Goal: Task Accomplishment & Management: Manage account settings

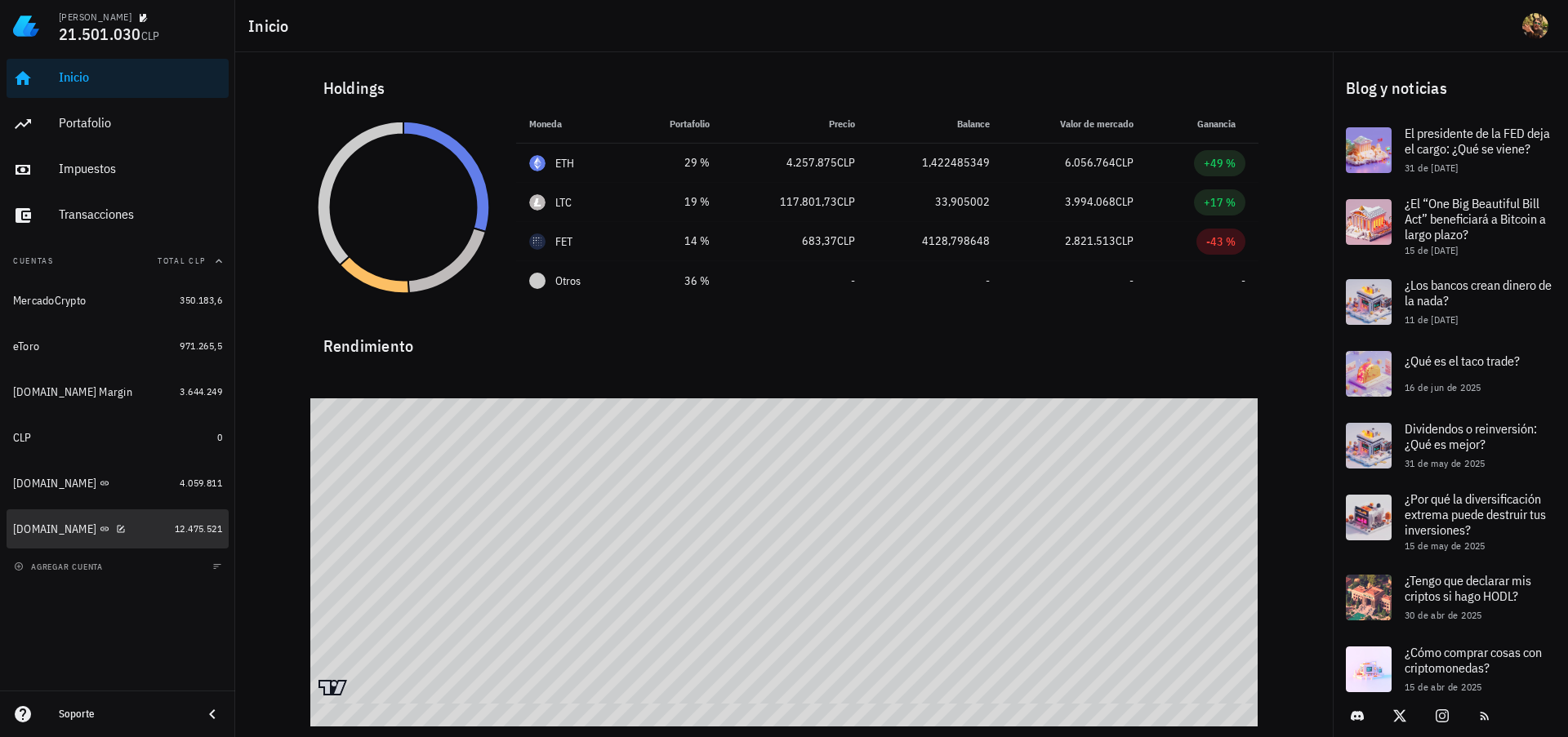
click at [56, 530] on div "[DOMAIN_NAME]" at bounding box center [54, 529] width 83 height 14
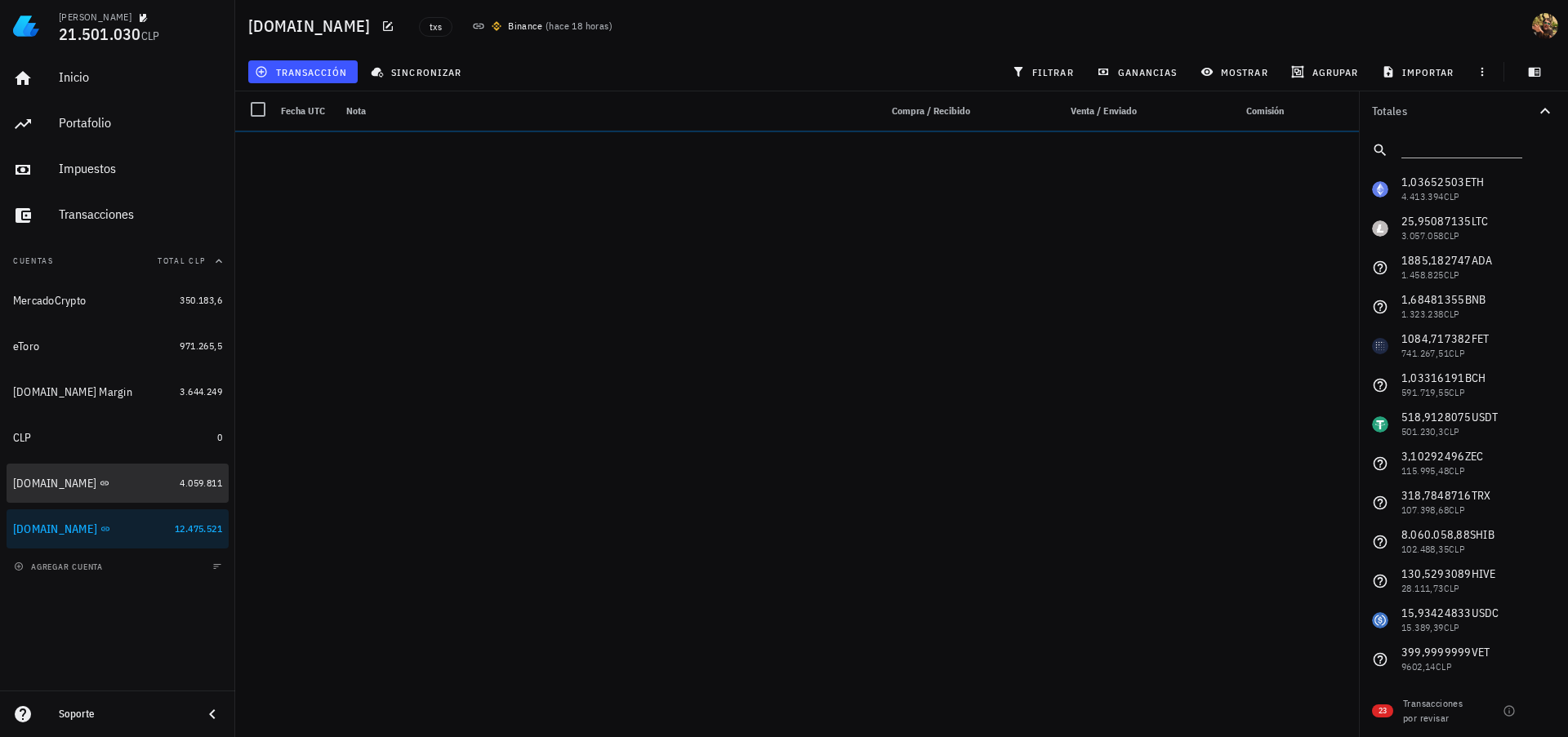
click at [132, 489] on div "[DOMAIN_NAME]" at bounding box center [92, 483] width 160 height 14
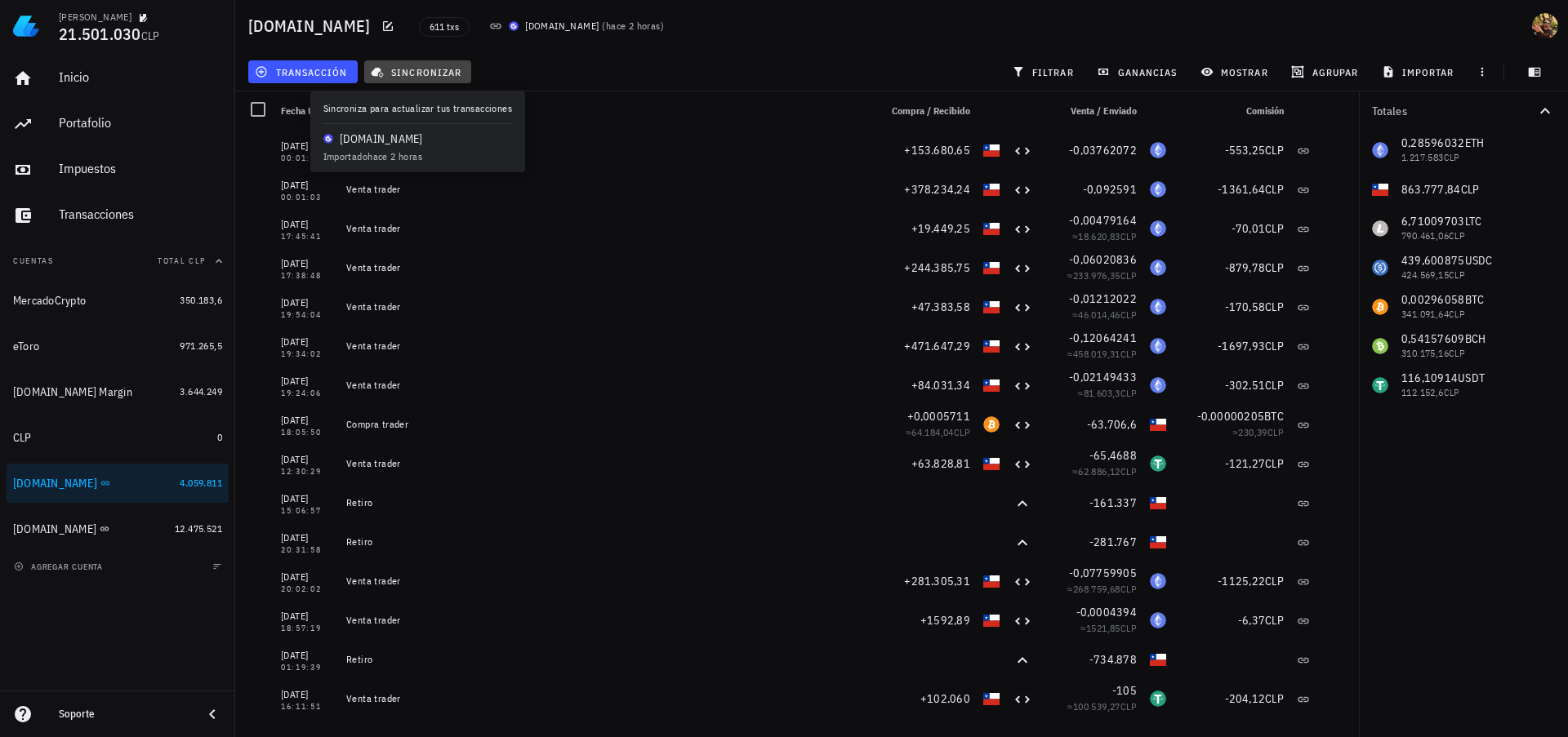
click at [457, 78] on button "sincronizar" at bounding box center [418, 71] width 108 height 23
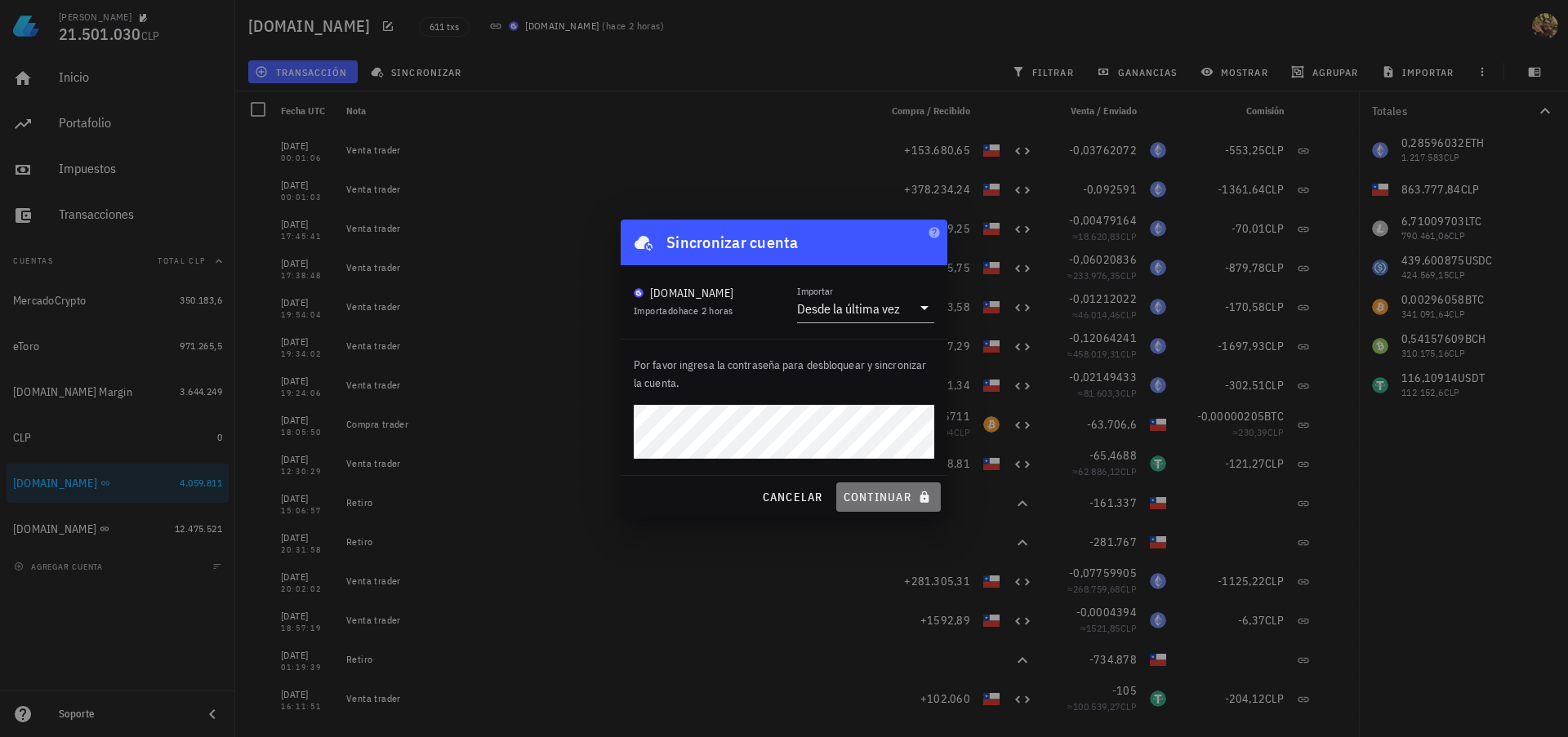
click at [879, 492] on span "continuar" at bounding box center [889, 497] width 91 height 14
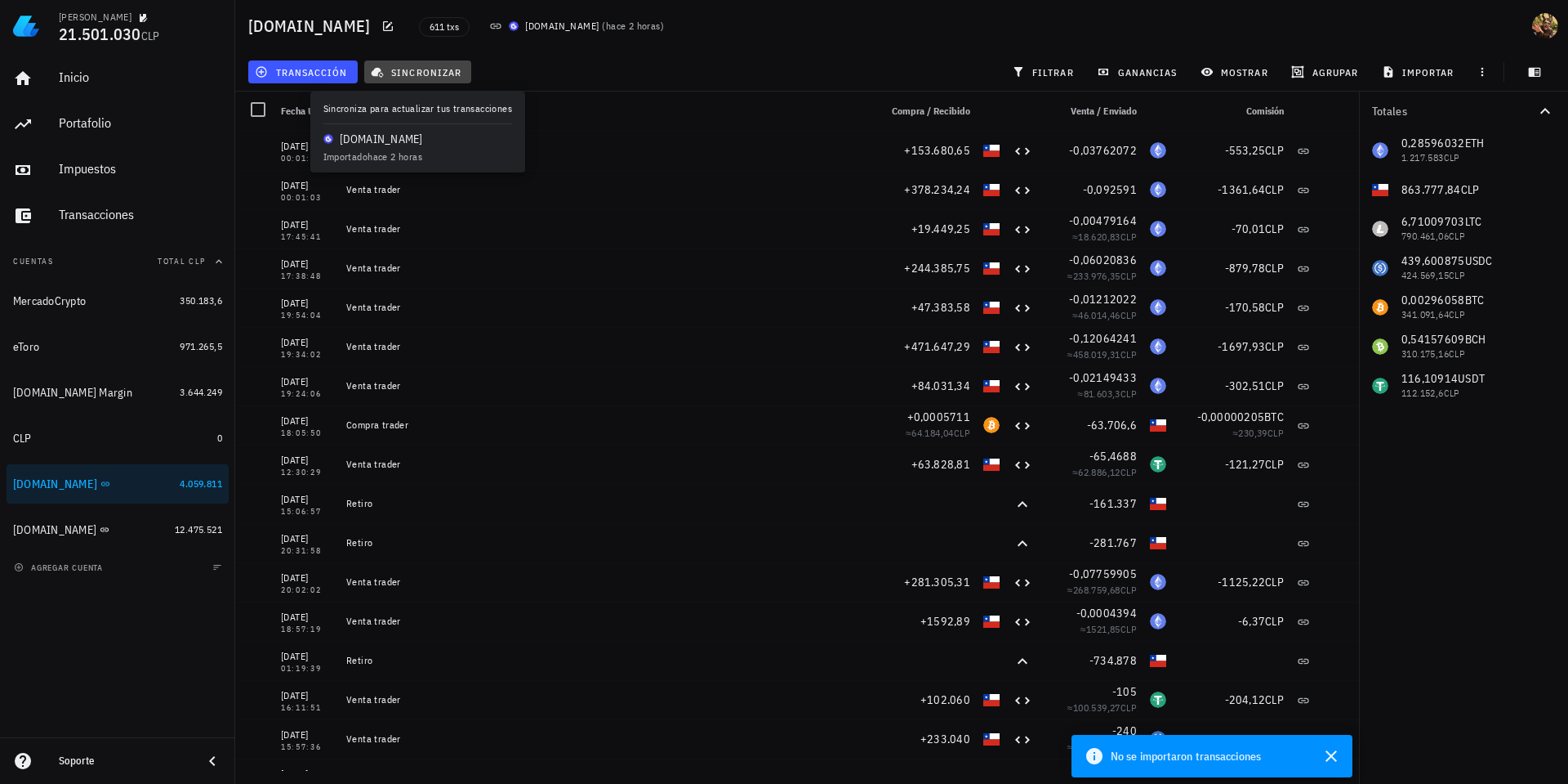
click at [435, 66] on span "sincronizar" at bounding box center [417, 72] width 88 height 13
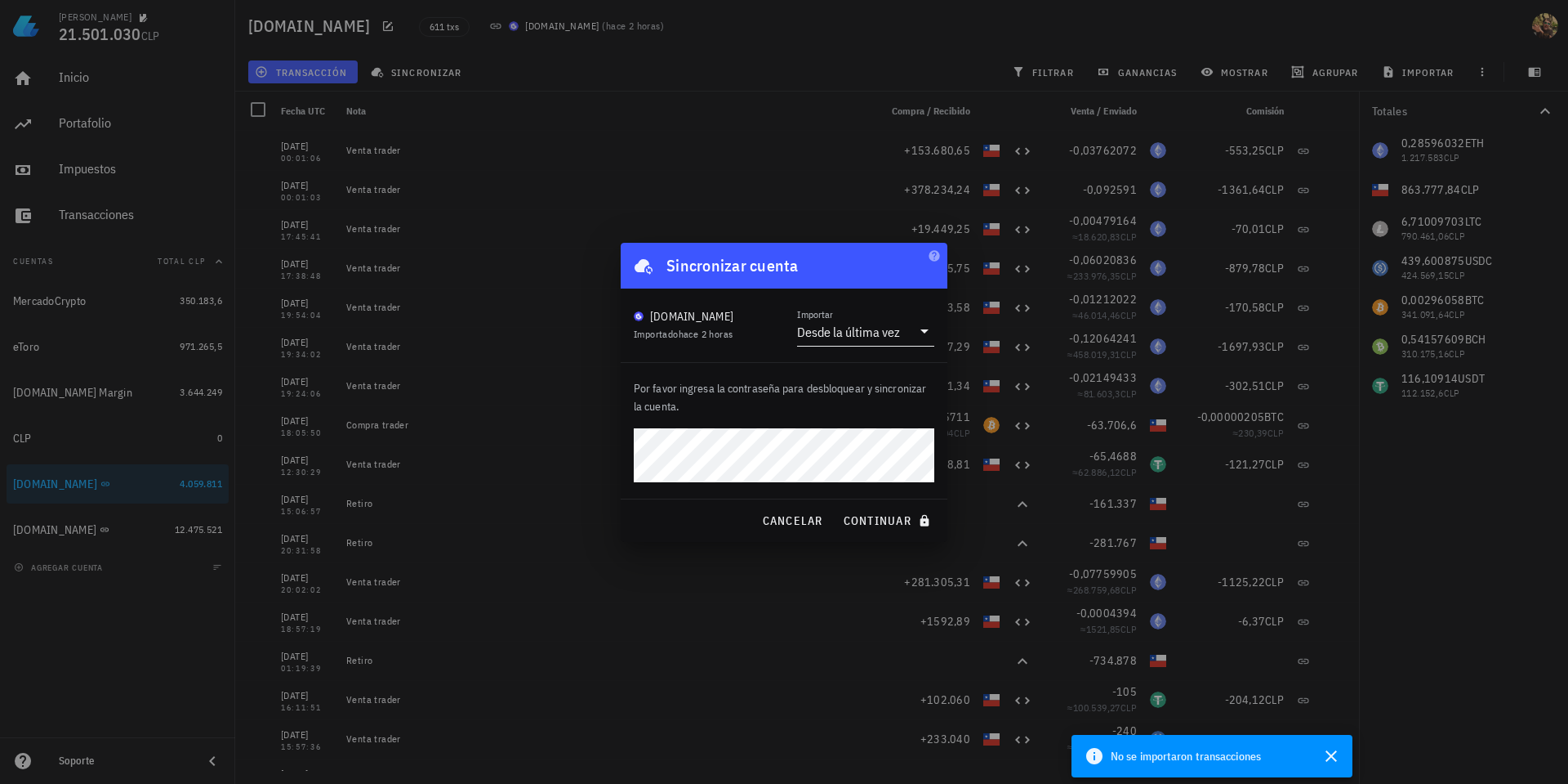
click at [905, 320] on input "Importar" at bounding box center [907, 331] width 8 height 26
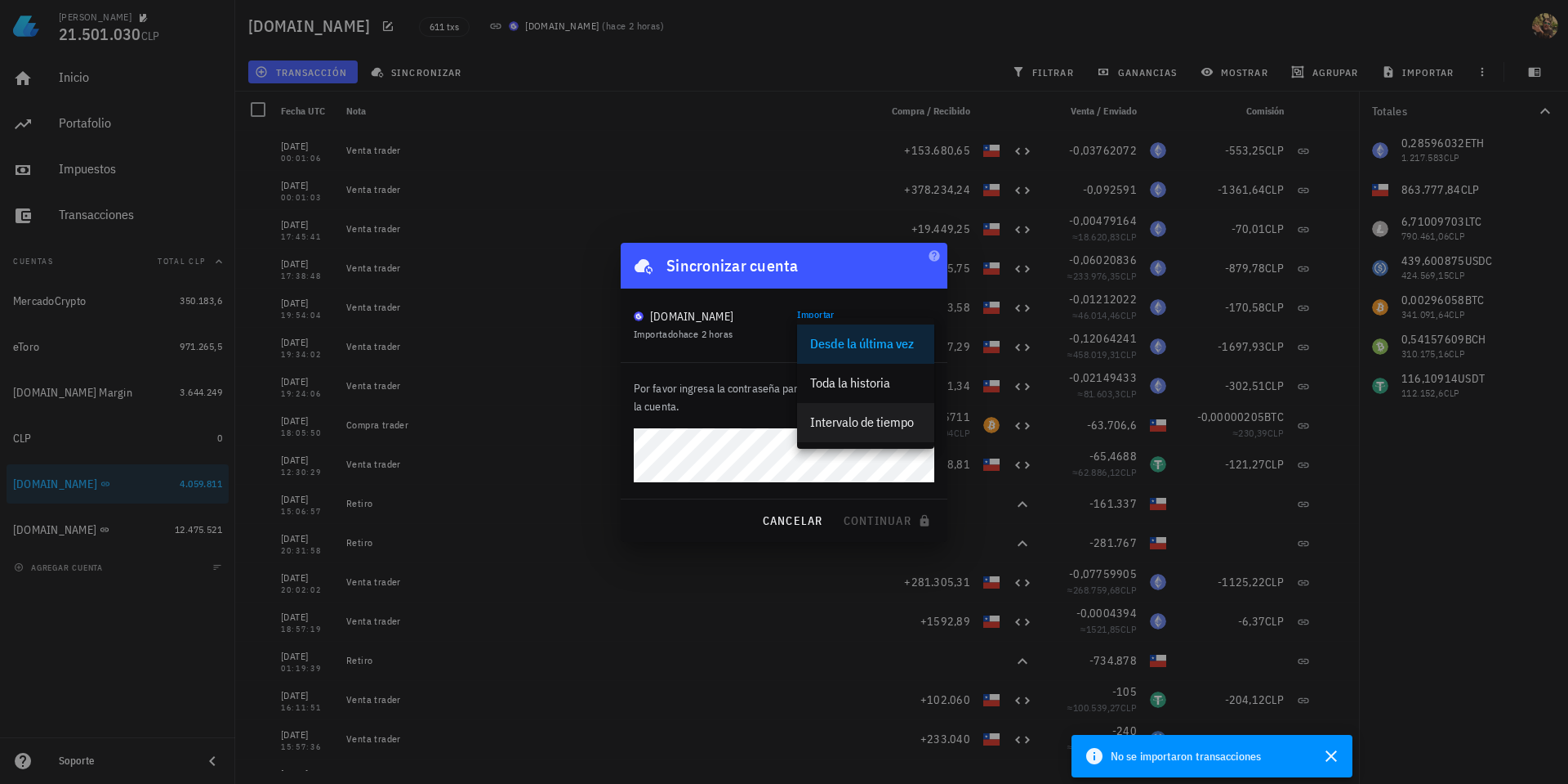
click at [894, 426] on div "Intervalo de tiempo" at bounding box center [866, 422] width 111 height 15
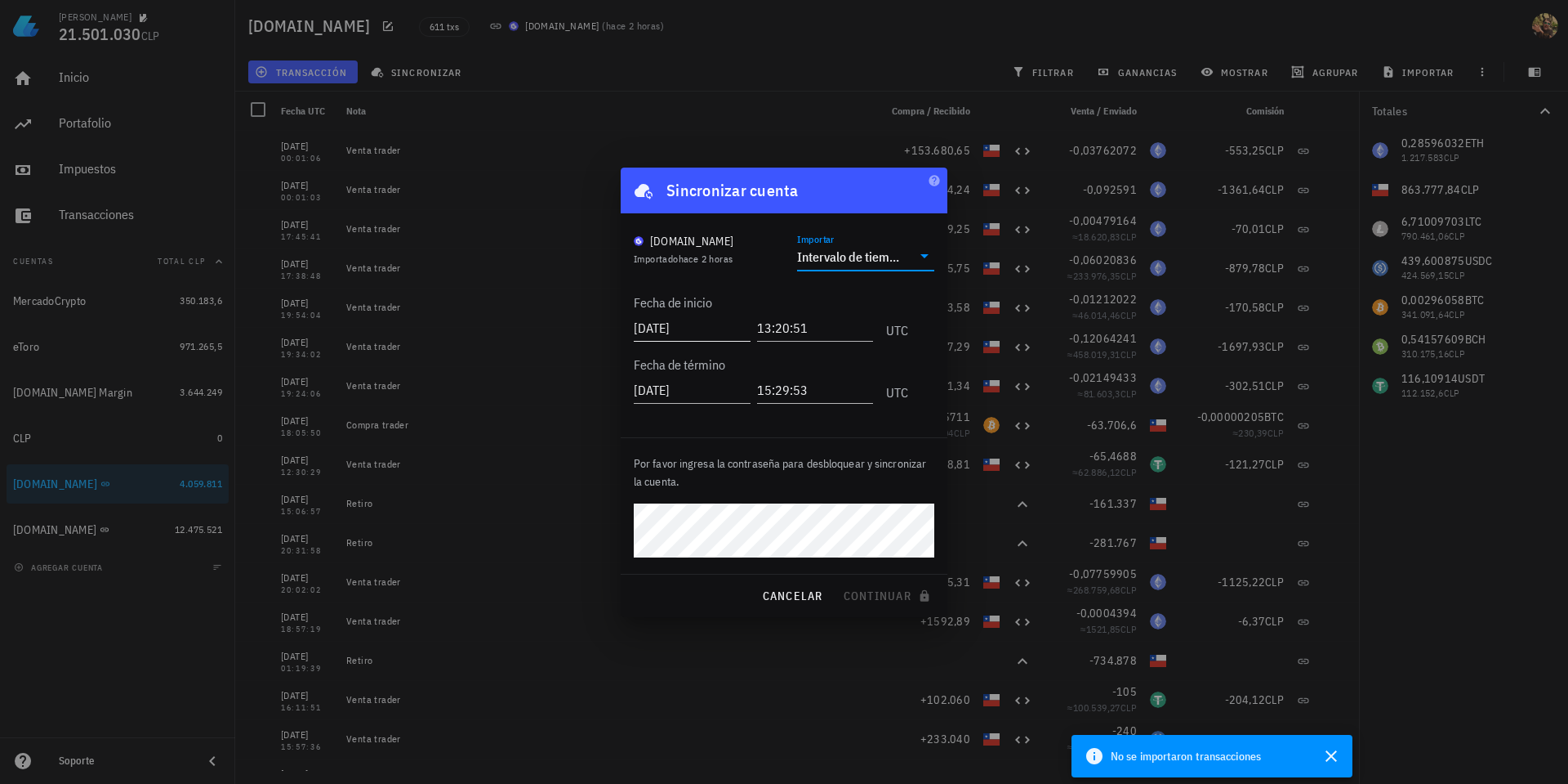
click at [689, 330] on input "2025-08-12" at bounding box center [692, 328] width 117 height 26
drag, startPoint x: 684, startPoint y: 331, endPoint x: 702, endPoint y: 330, distance: 18.0
click at [702, 330] on input "2025-08-10" at bounding box center [694, 328] width 120 height 26
type input "2025-08-01"
click at [877, 597] on span "continuar" at bounding box center [889, 596] width 91 height 14
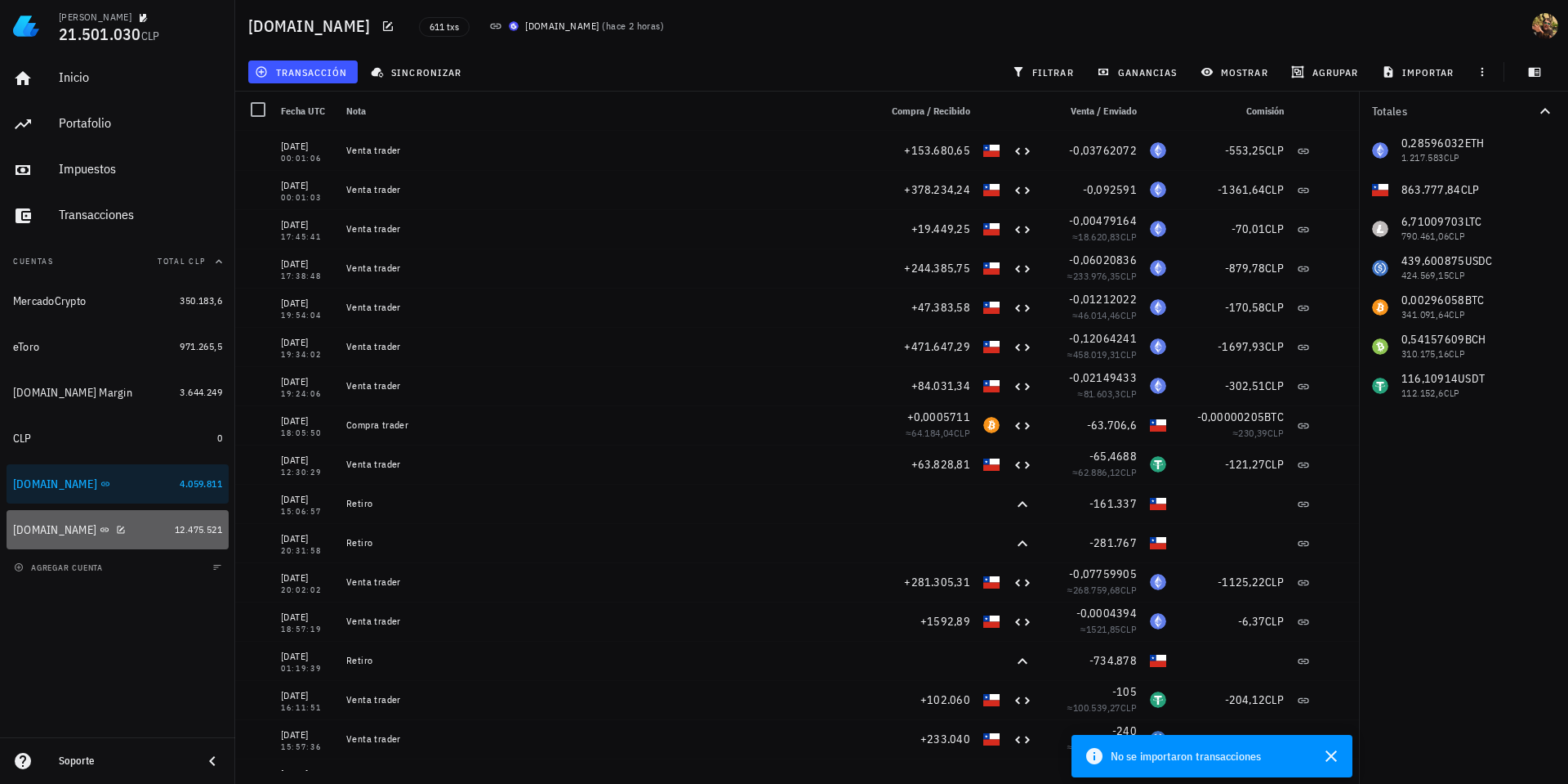
click at [48, 538] on div "[DOMAIN_NAME]" at bounding box center [90, 530] width 156 height 35
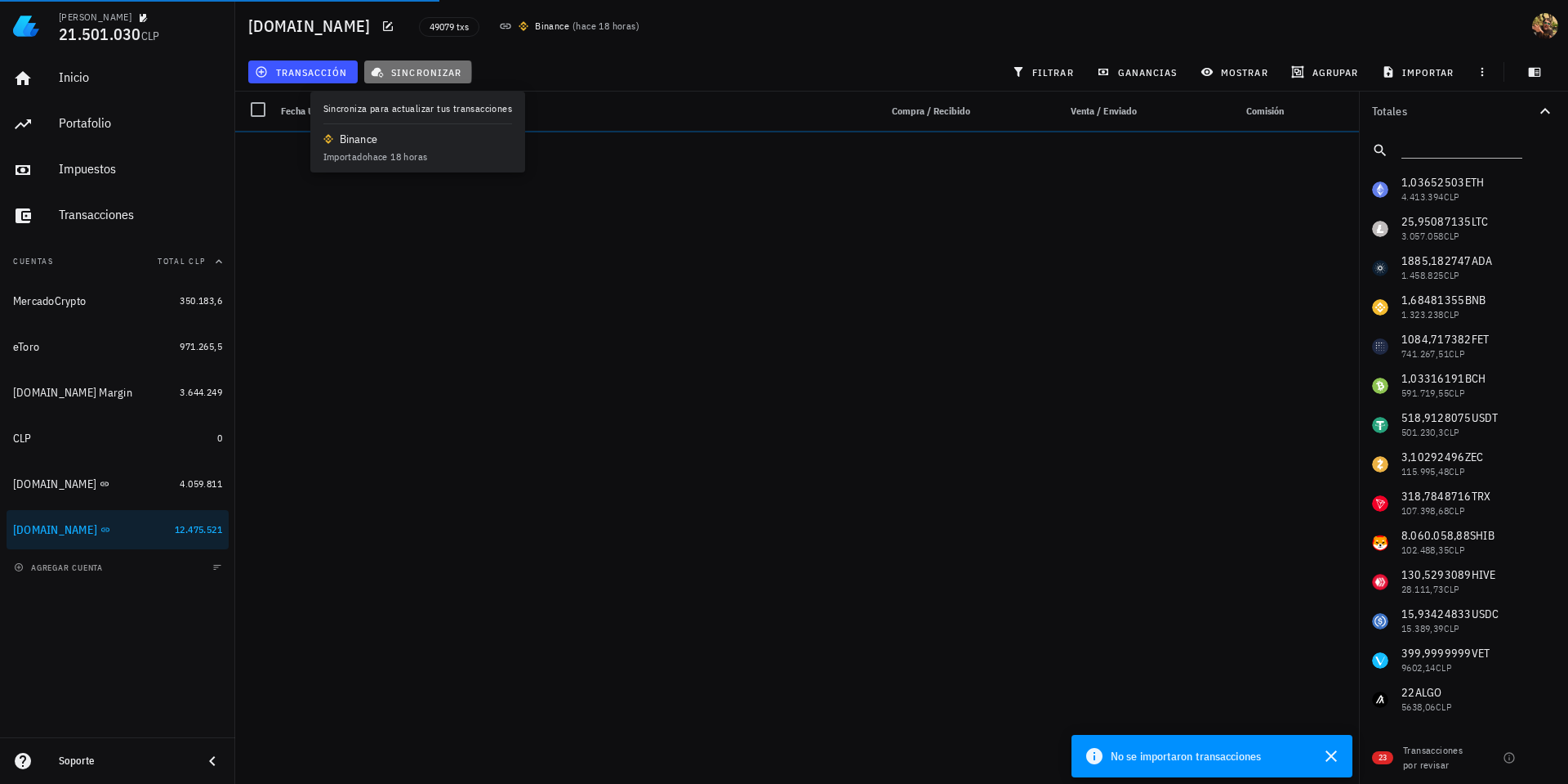
click at [438, 73] on span "sincronizar" at bounding box center [417, 72] width 88 height 13
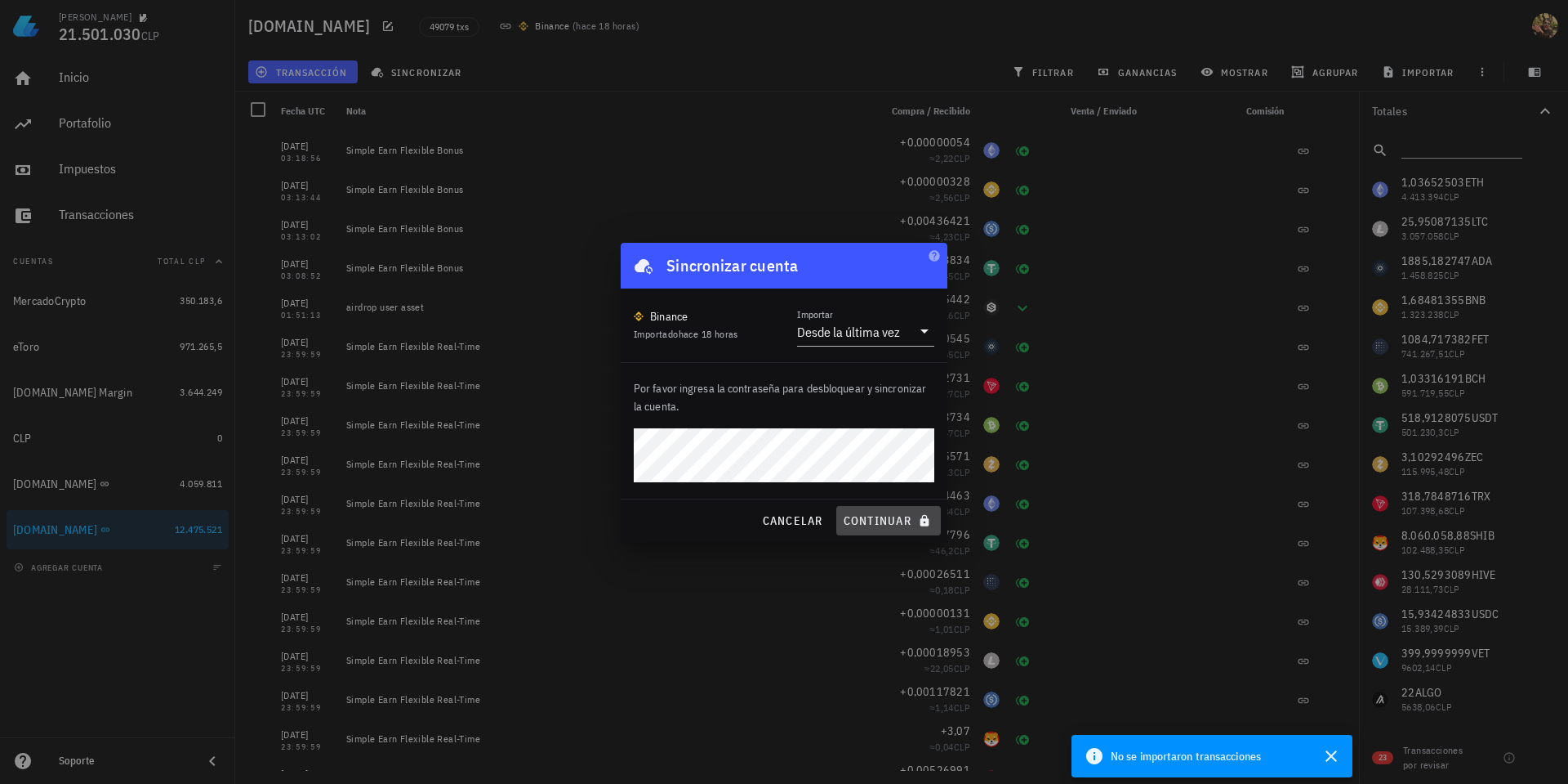
click at [888, 515] on span "continuar" at bounding box center [889, 521] width 91 height 14
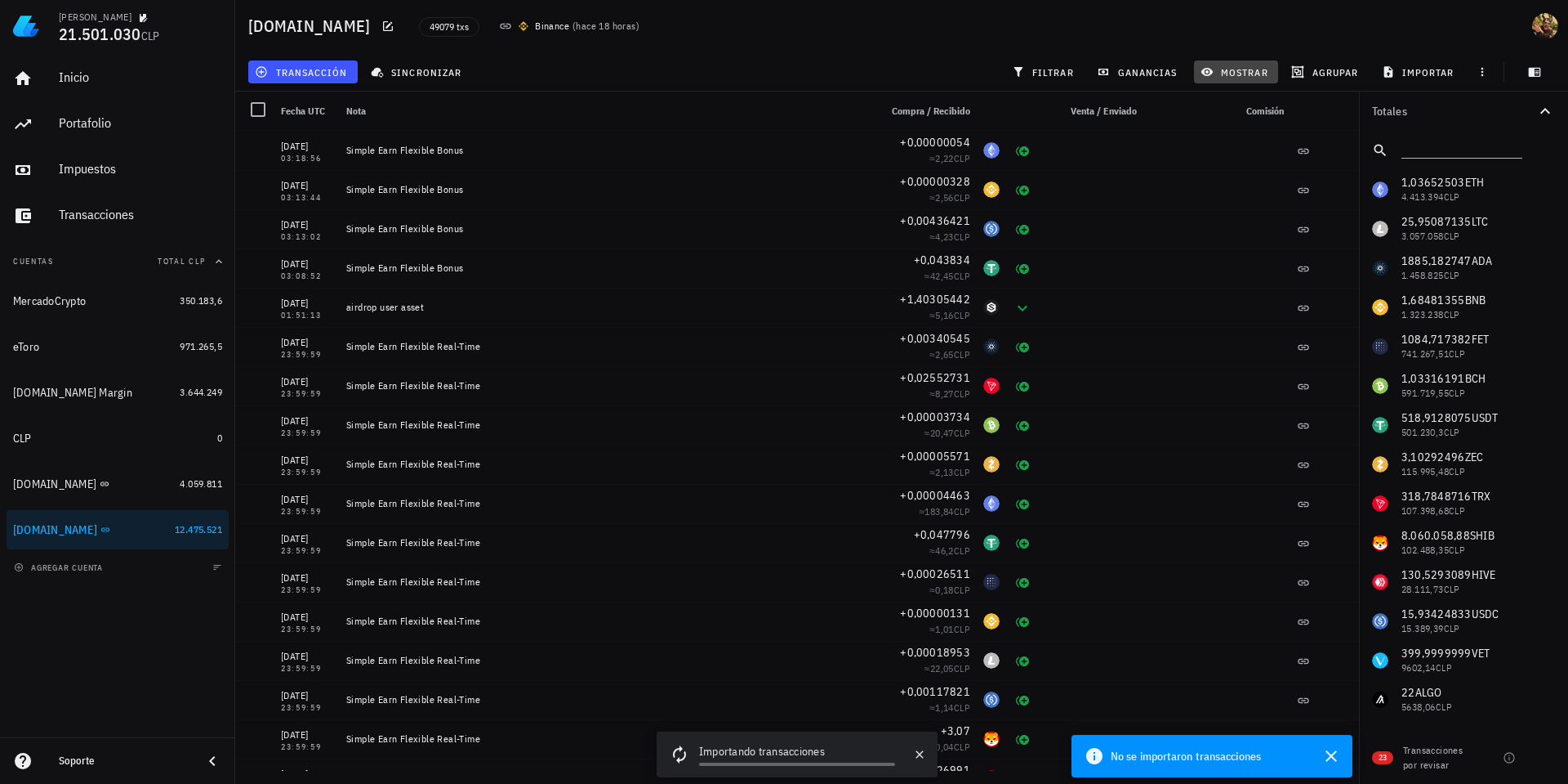
click at [1226, 73] on span "mostrar" at bounding box center [1236, 72] width 64 height 13
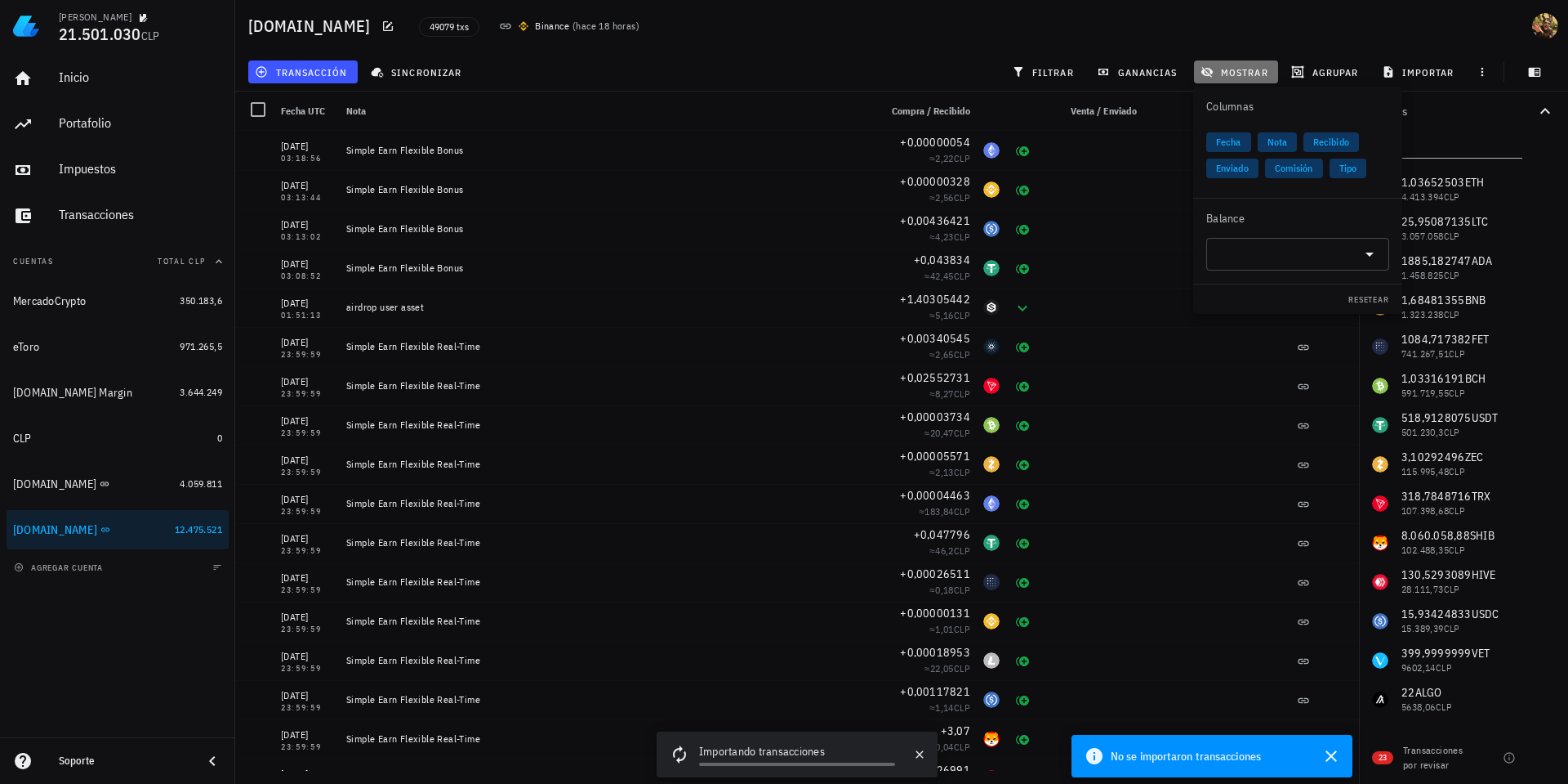
click at [1226, 73] on span "mostrar" at bounding box center [1236, 72] width 64 height 13
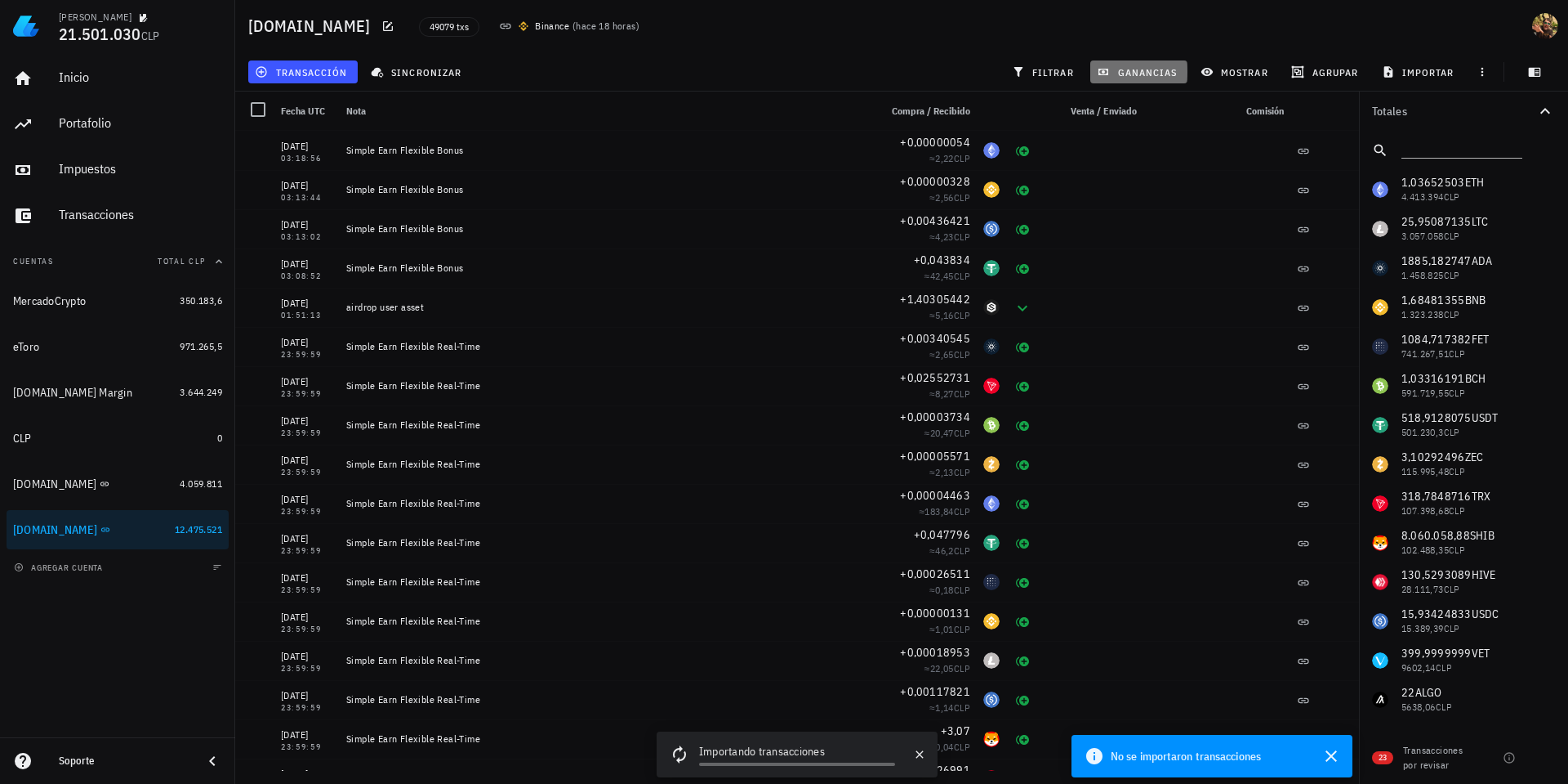
click at [1167, 72] on span "ganancias" at bounding box center [1138, 72] width 77 height 13
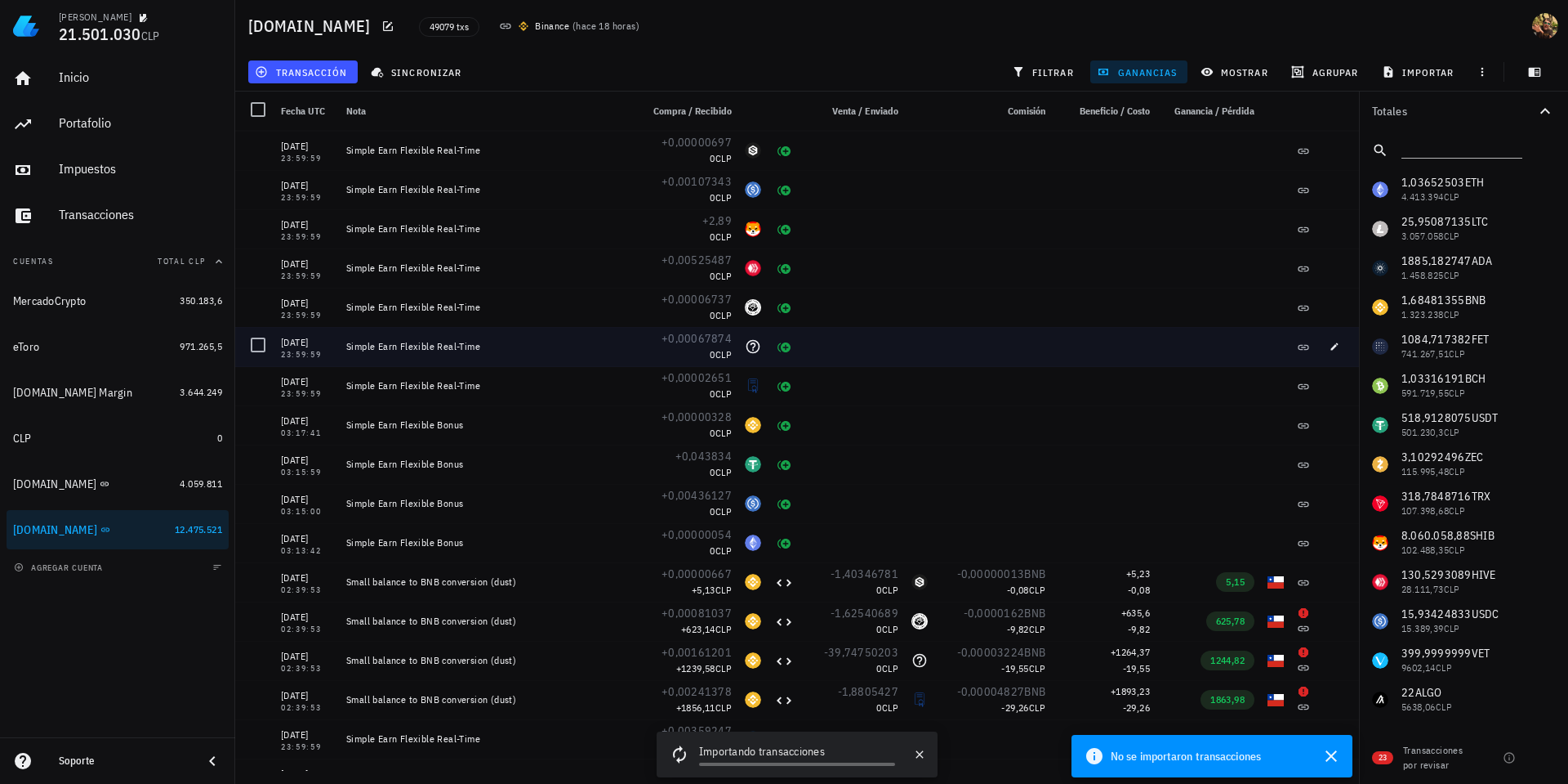
scroll to position [1324, 0]
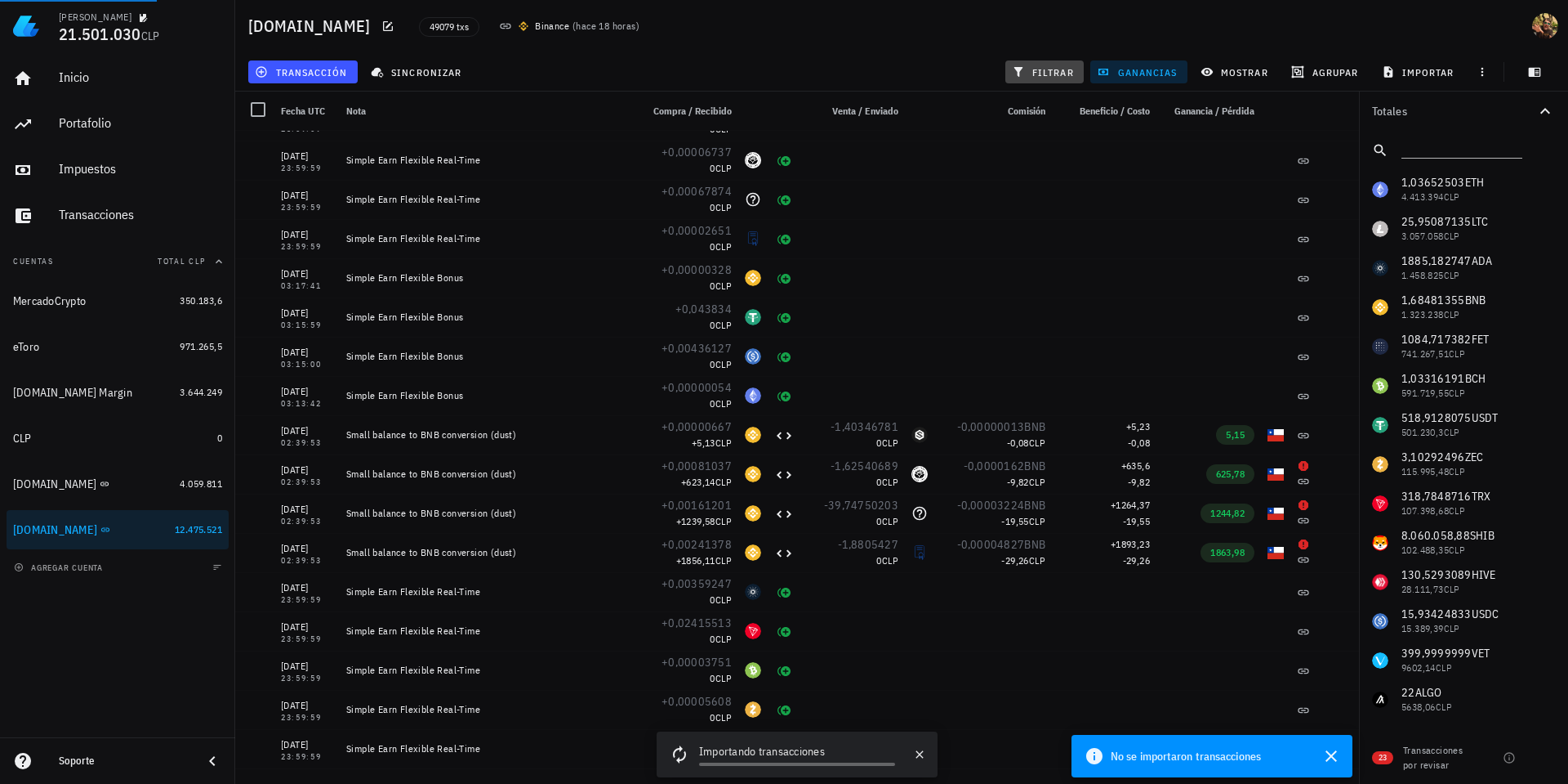
click at [1033, 74] on span "filtrar" at bounding box center [1044, 72] width 59 height 13
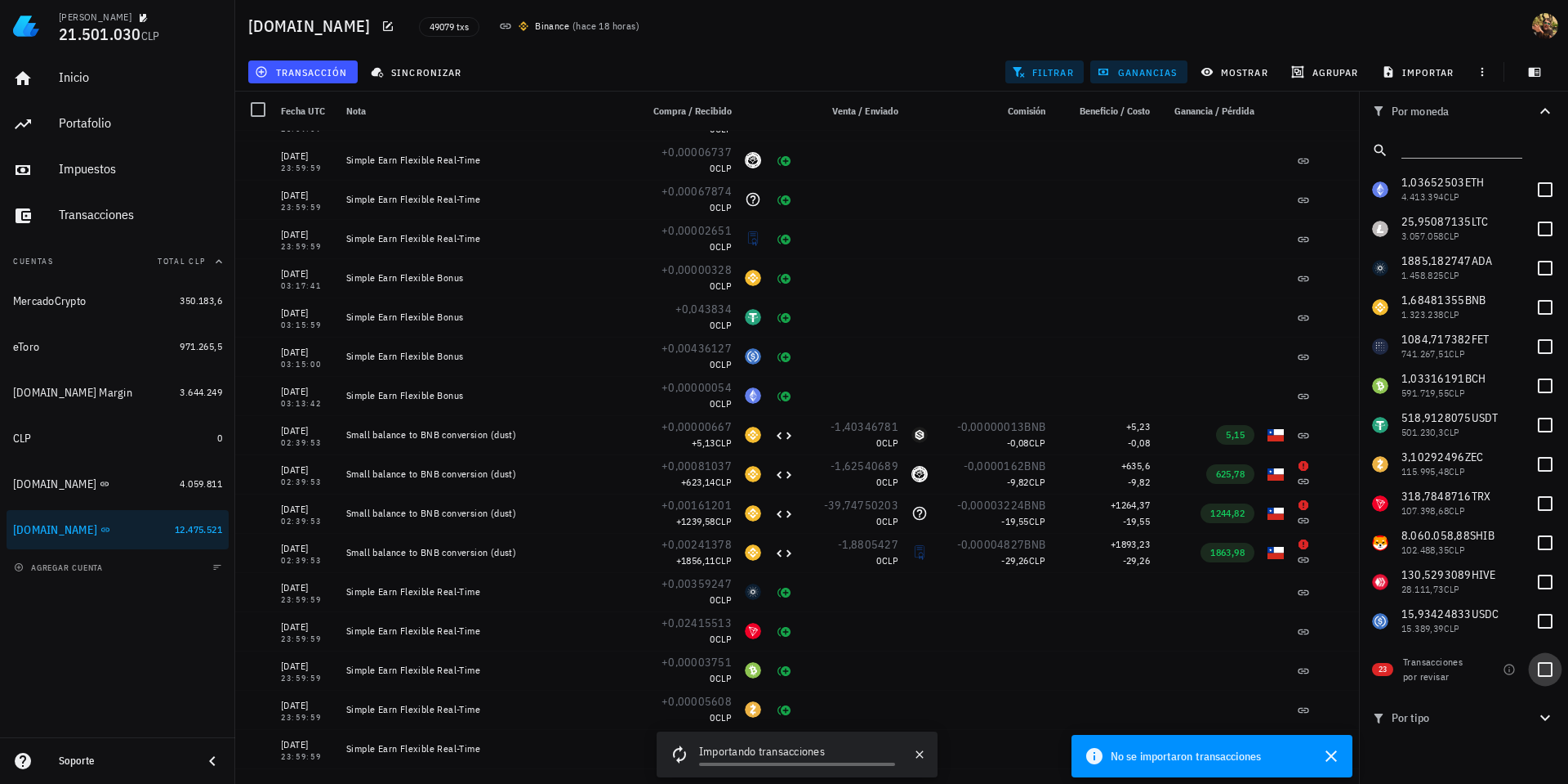
click at [1546, 670] on div at bounding box center [1545, 669] width 28 height 28
checkbox input "true"
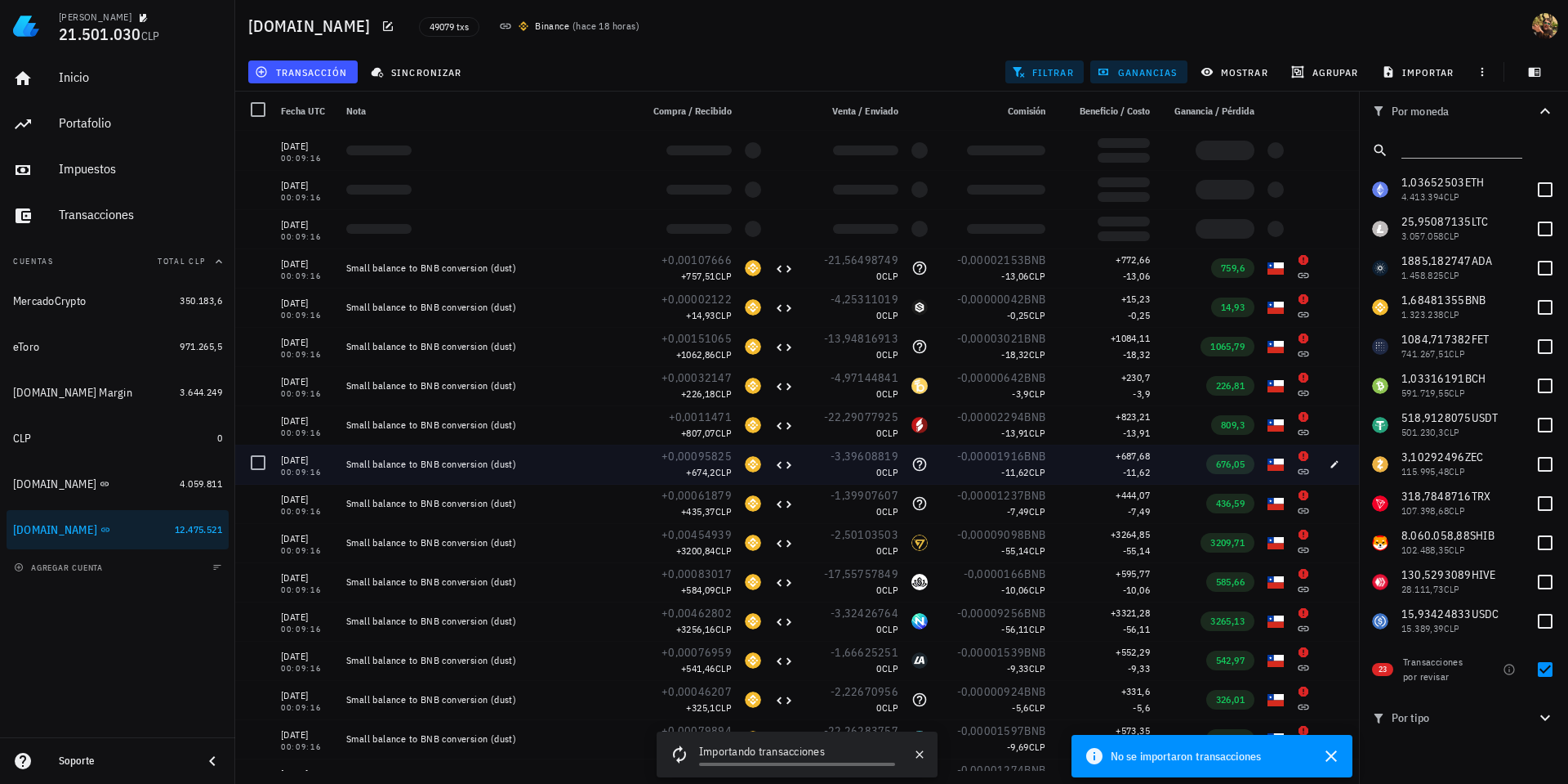
scroll to position [263, 0]
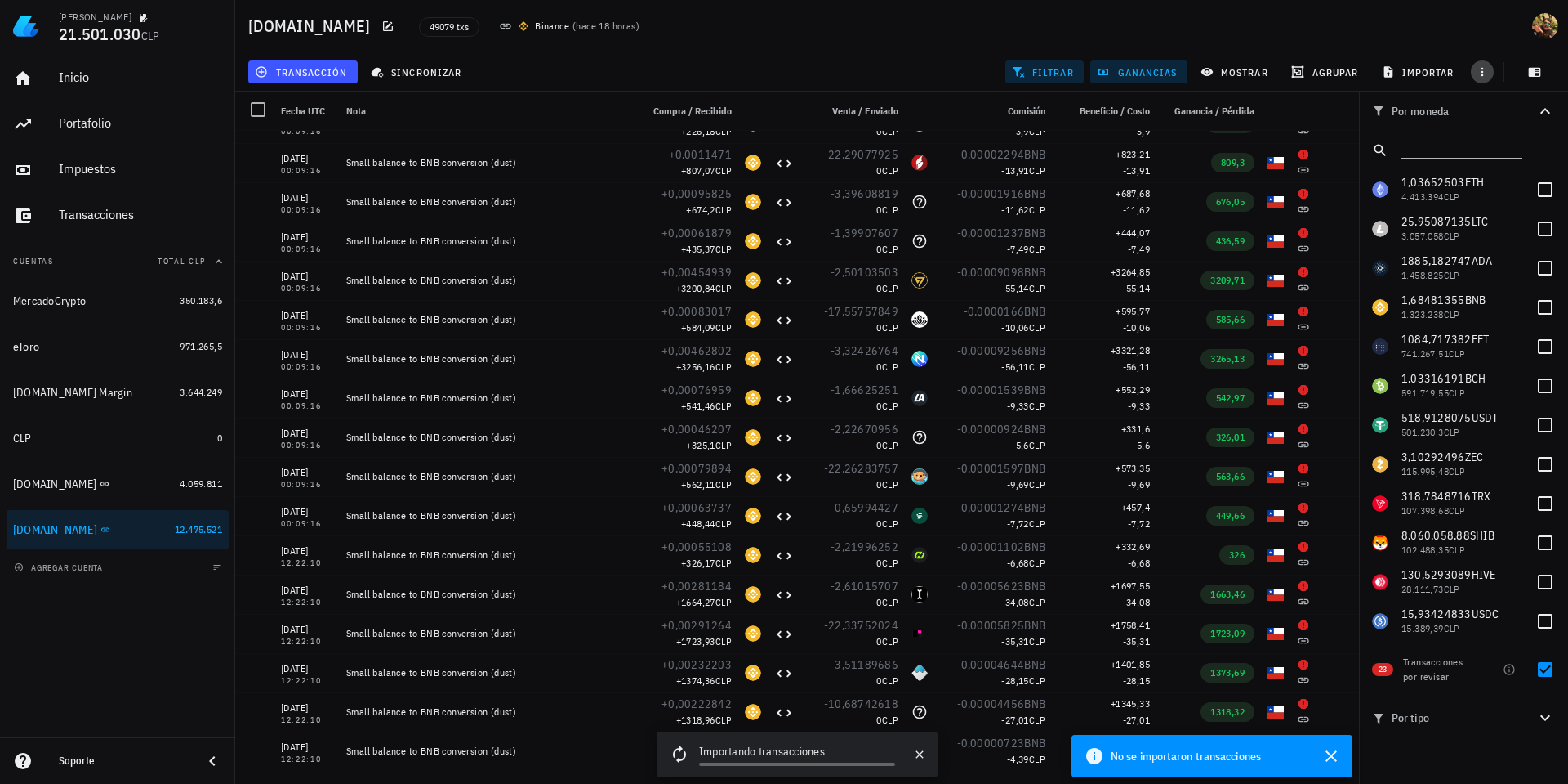
click at [1476, 76] on icon "button" at bounding box center [1482, 72] width 13 height 13
click at [1482, 106] on span "exportar" at bounding box center [1500, 112] width 69 height 13
click at [1332, 737] on icon "button" at bounding box center [1332, 756] width 20 height 20
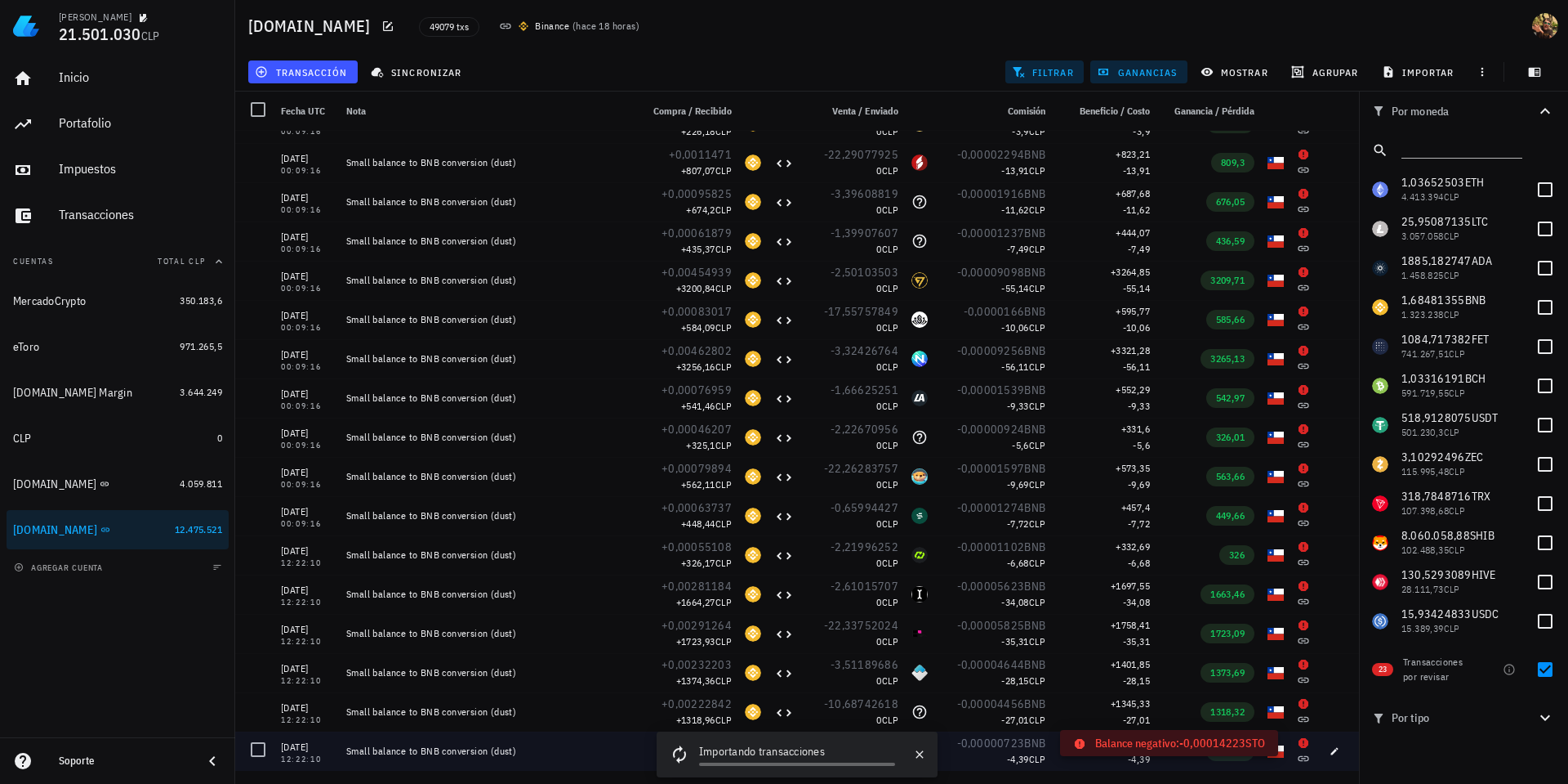
click at [1297, 737] on icon at bounding box center [1304, 742] width 13 height 13
drag, startPoint x: 1320, startPoint y: 753, endPoint x: 854, endPoint y: 590, distance: 493.7
click at [1330, 737] on icon "button" at bounding box center [1335, 751] width 10 height 10
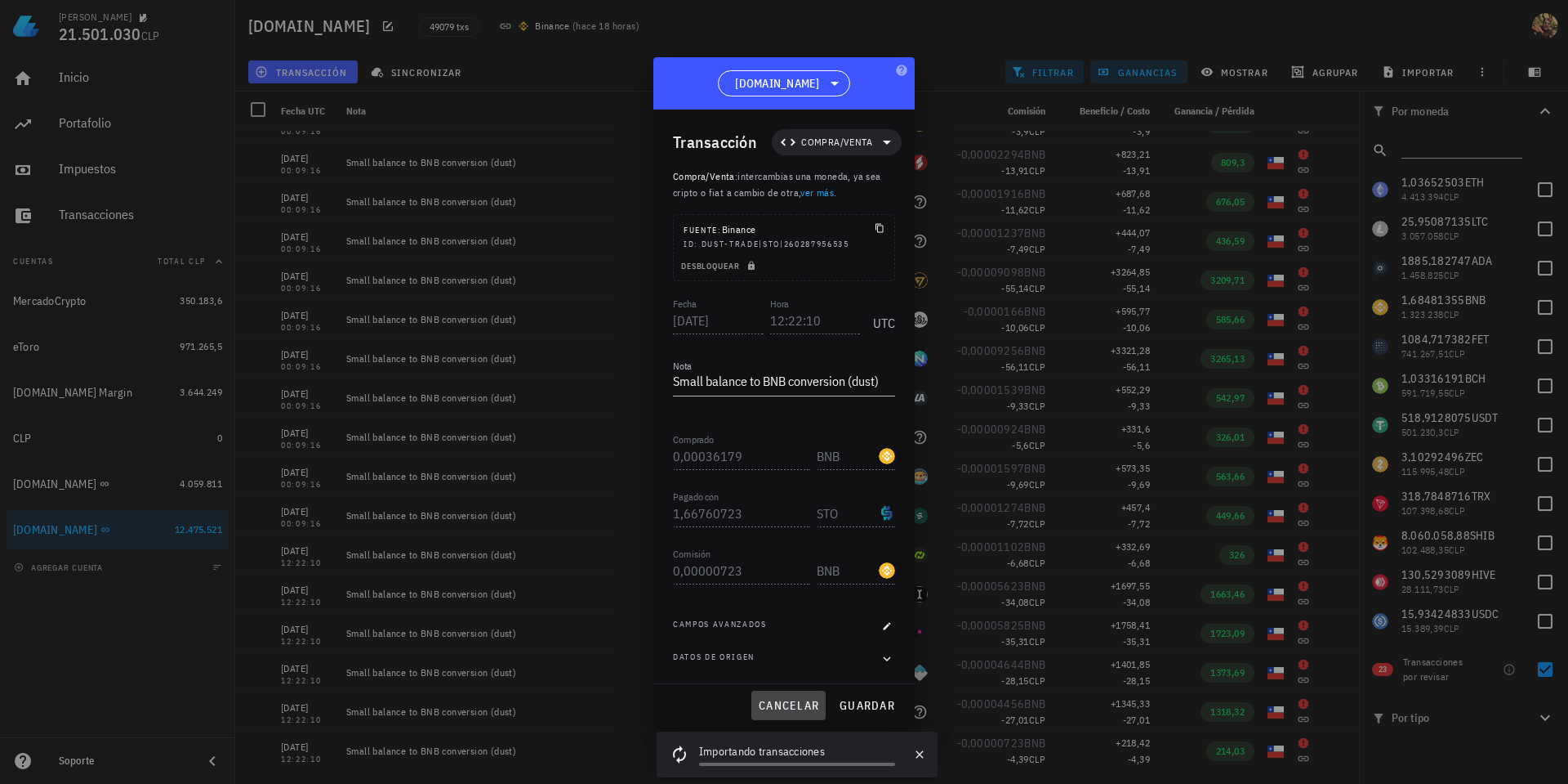
click at [796, 705] on span "cancelar" at bounding box center [789, 705] width 62 height 14
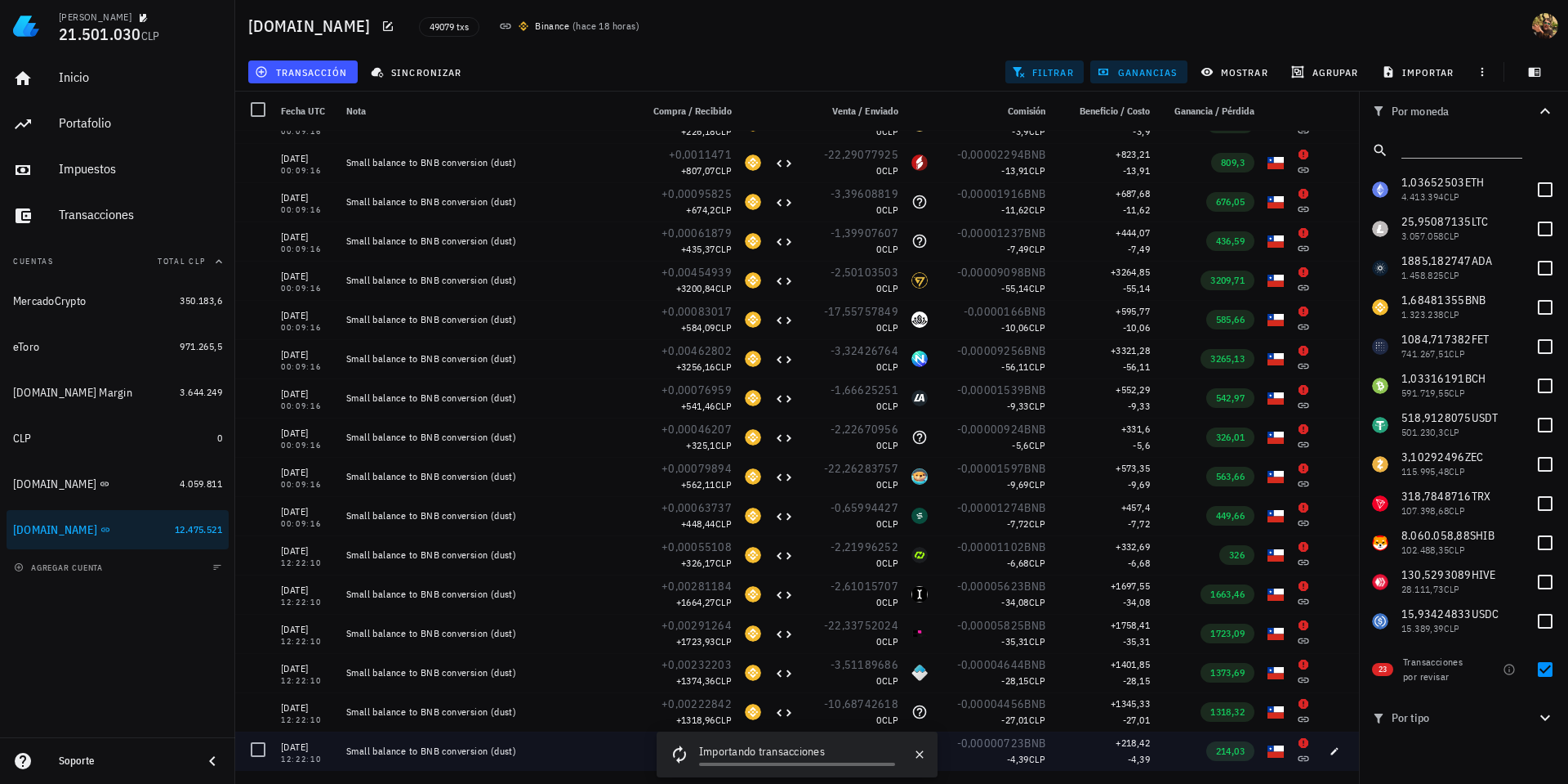
drag, startPoint x: 261, startPoint y: 751, endPoint x: 287, endPoint y: 750, distance: 26.0
click at [261, 737] on div at bounding box center [258, 749] width 28 height 28
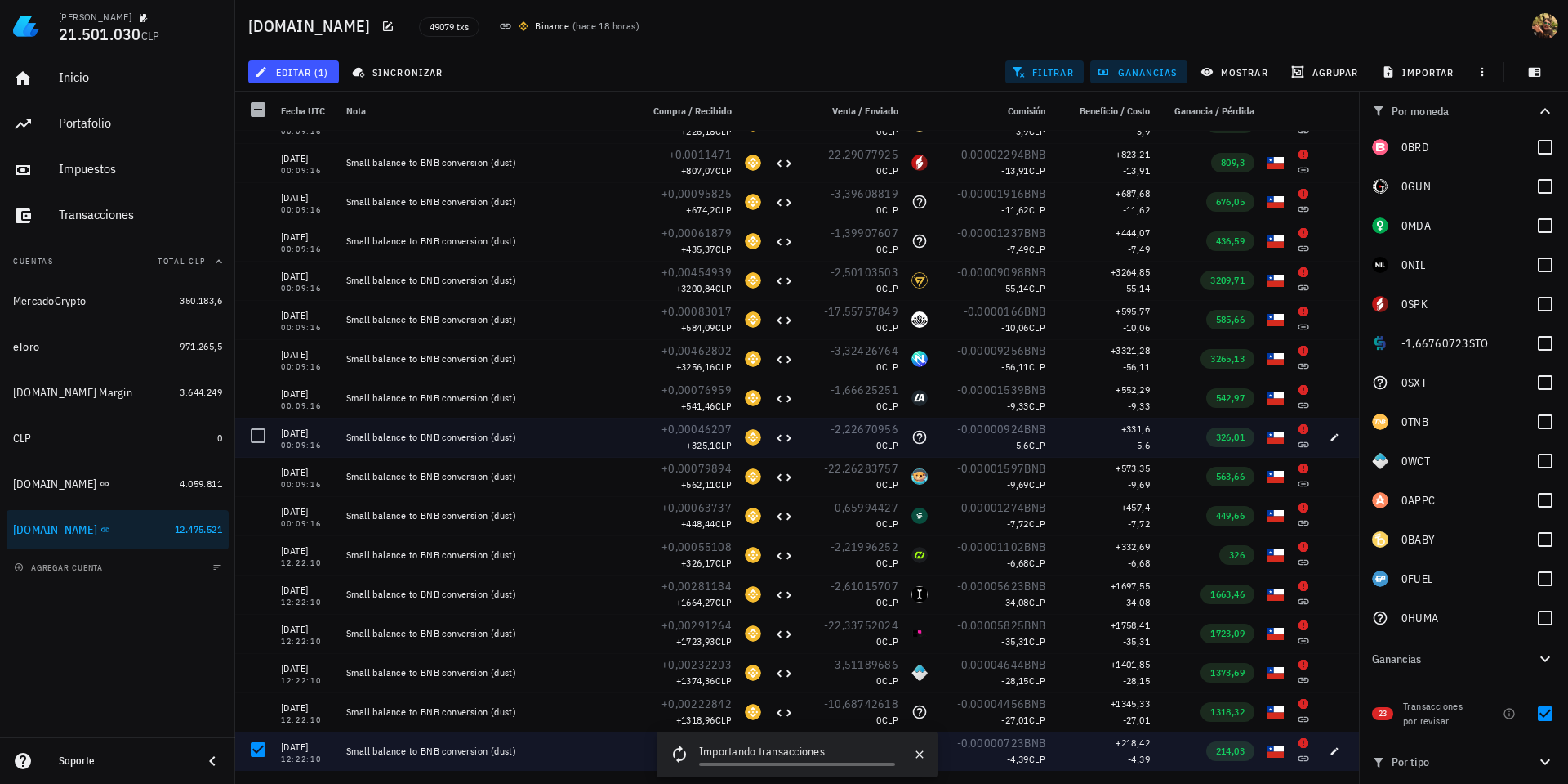
scroll to position [5590, 0]
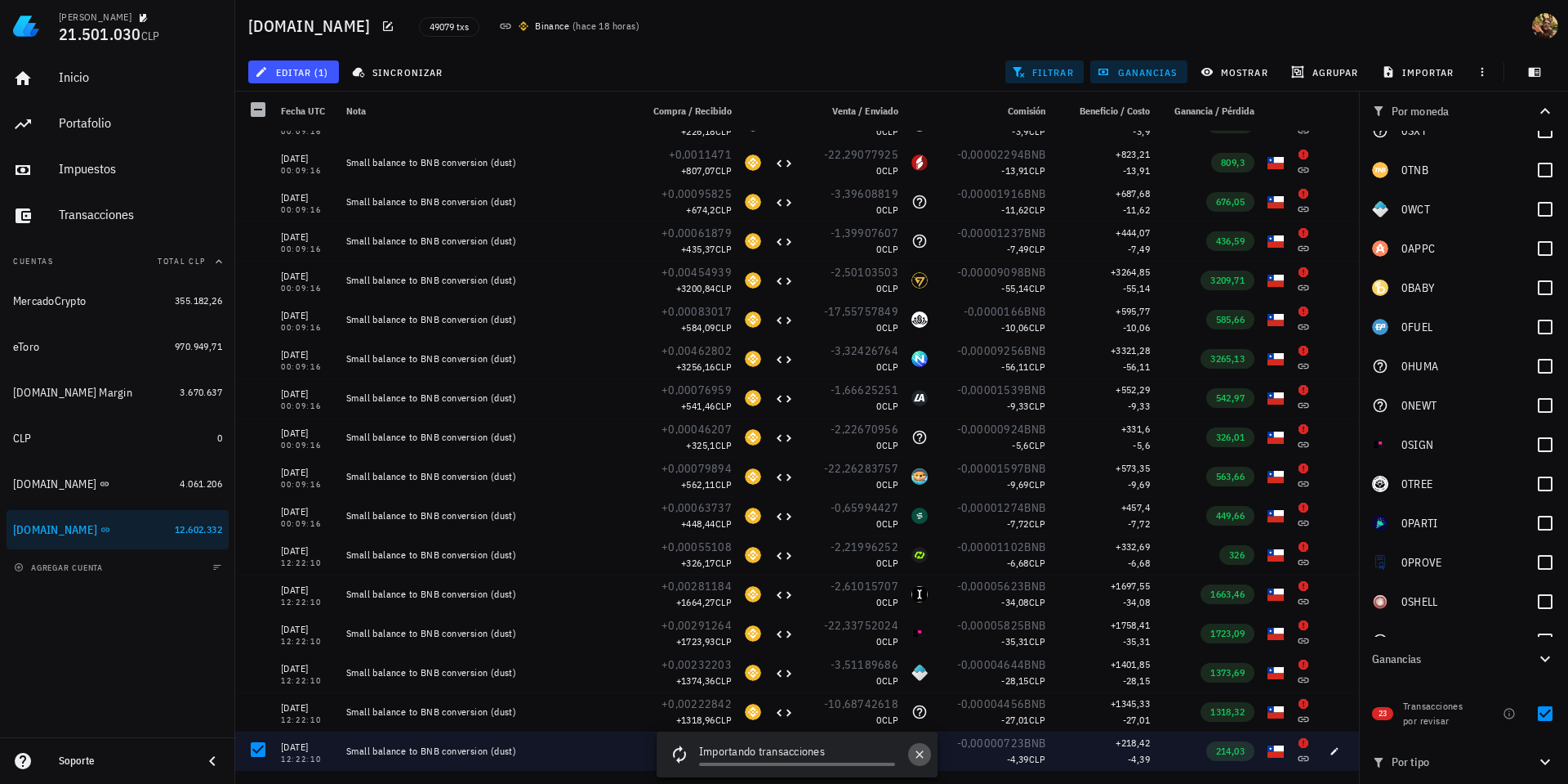
click at [919, 737] on icon "button" at bounding box center [919, 754] width 7 height 7
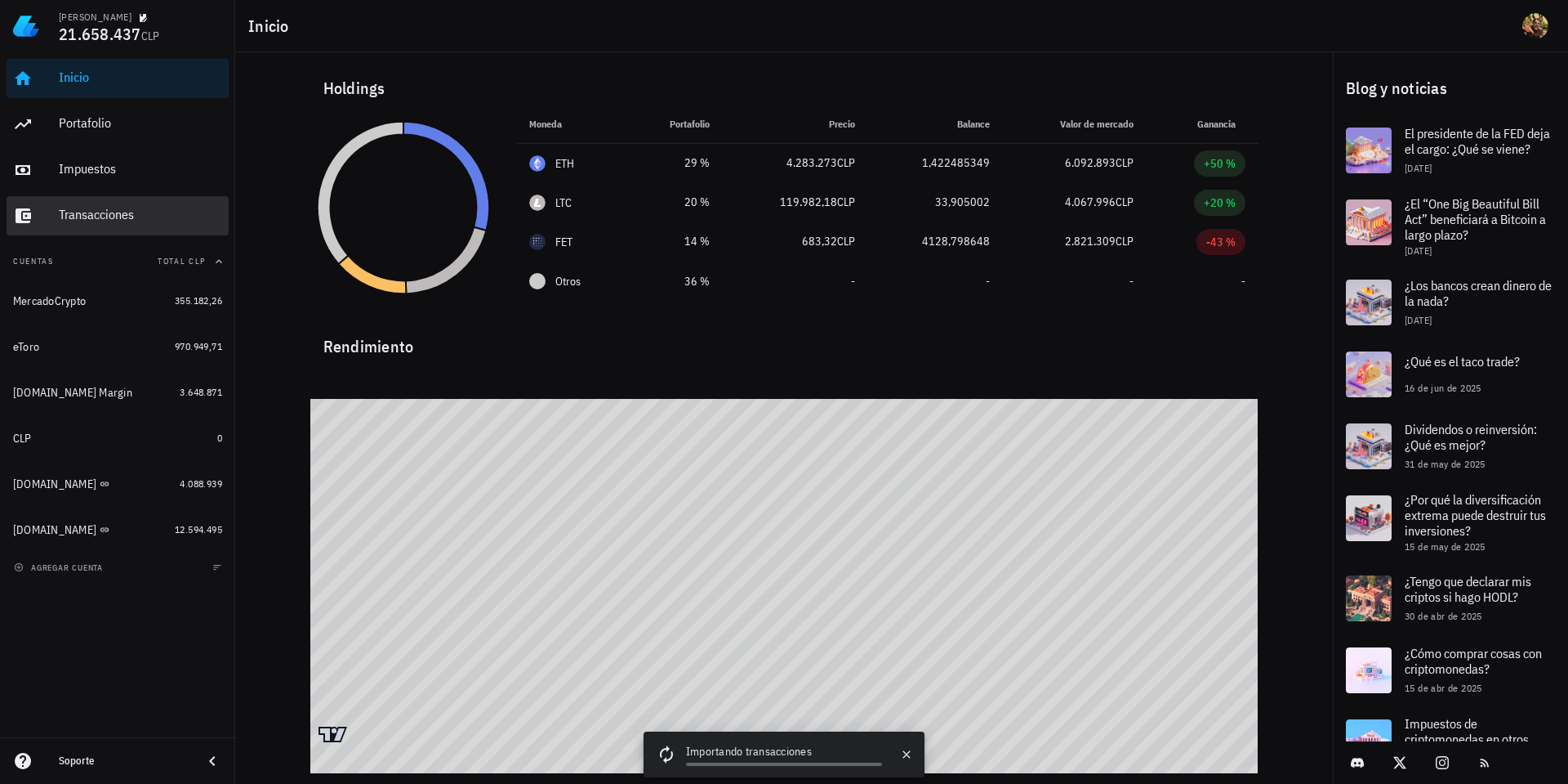
click at [105, 213] on div "Transacciones" at bounding box center [140, 214] width 164 height 15
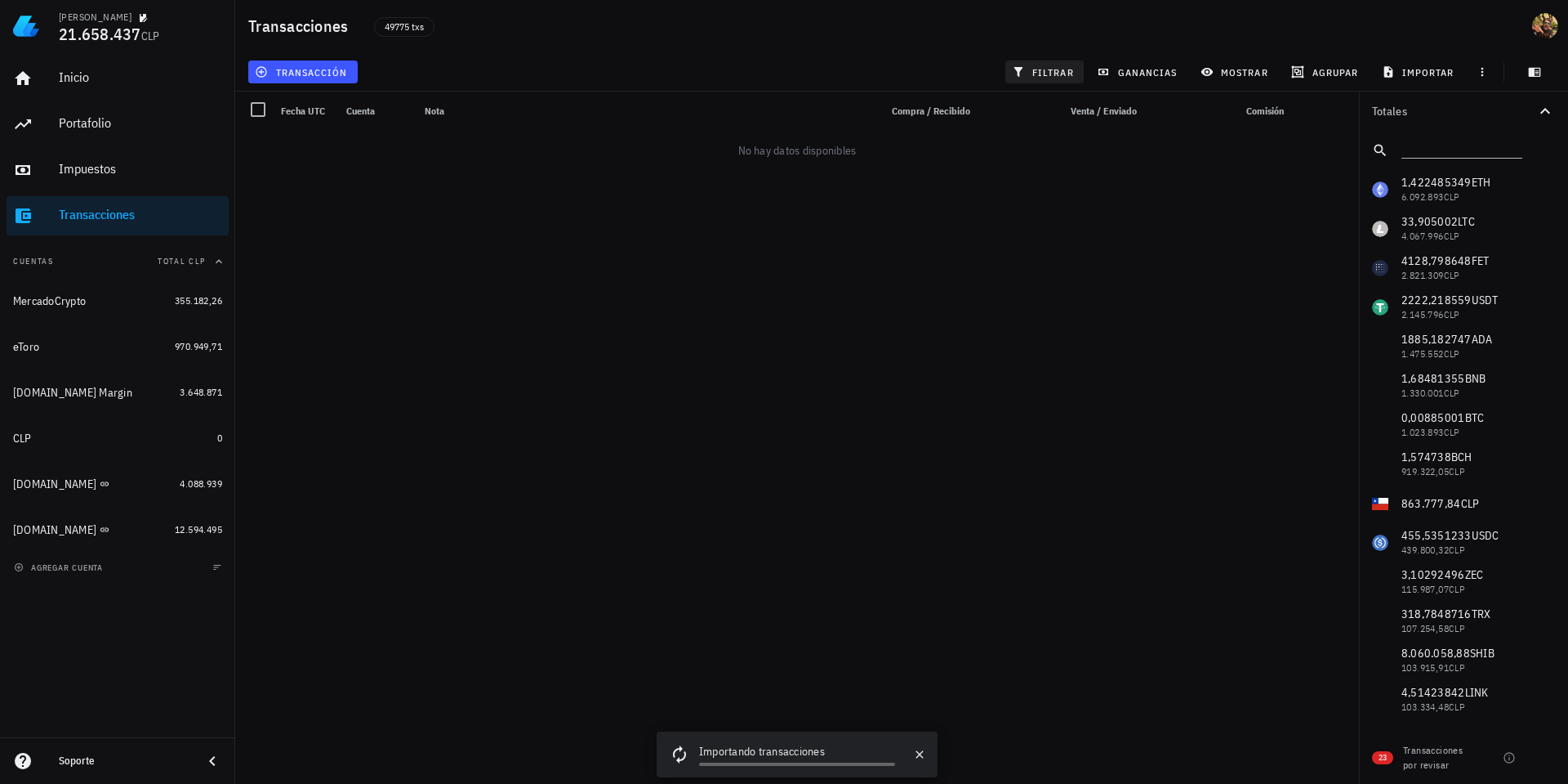
click at [1049, 78] on span "filtrar" at bounding box center [1044, 72] width 59 height 13
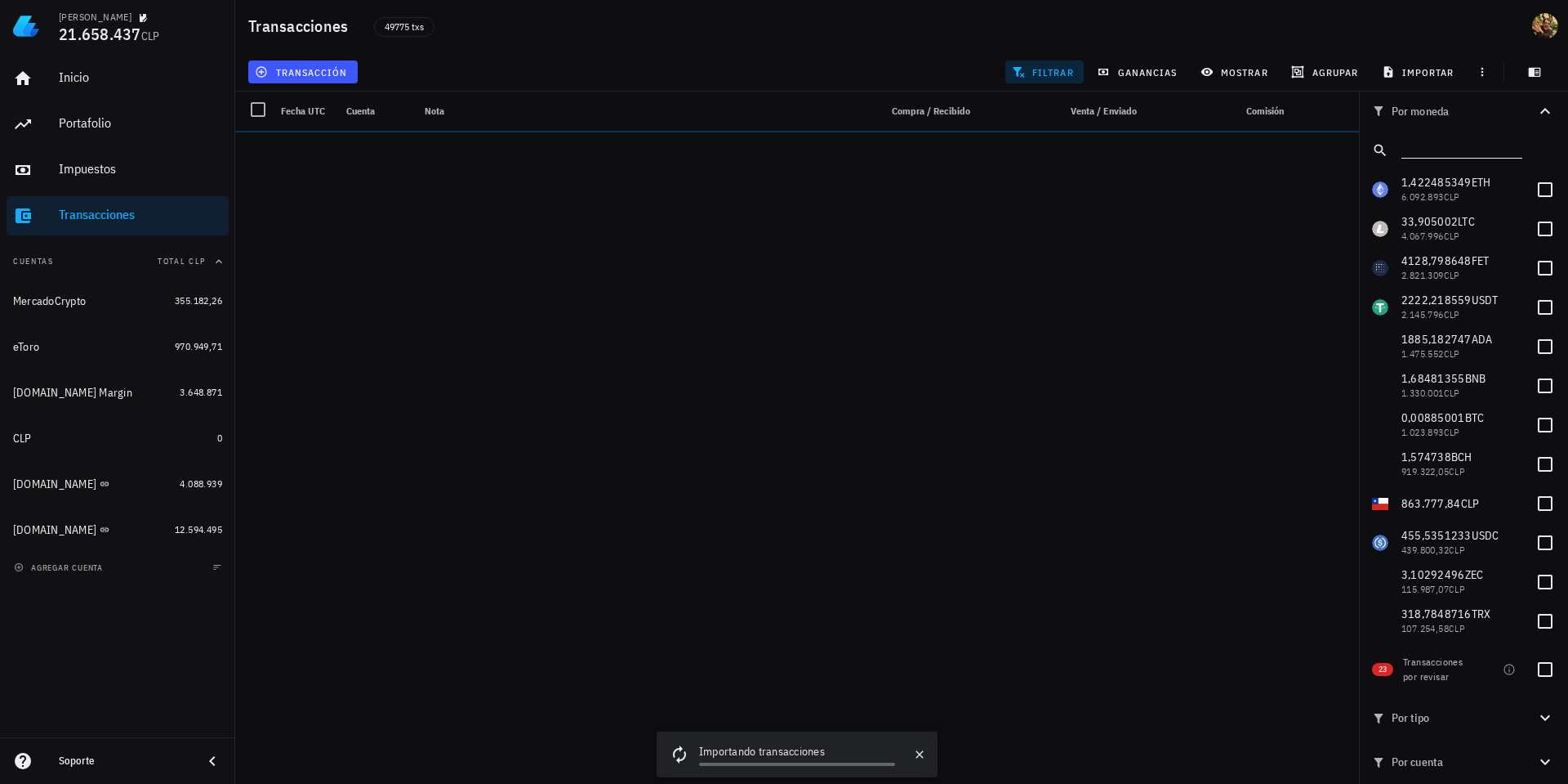
click at [1448, 143] on input "text" at bounding box center [1460, 147] width 118 height 21
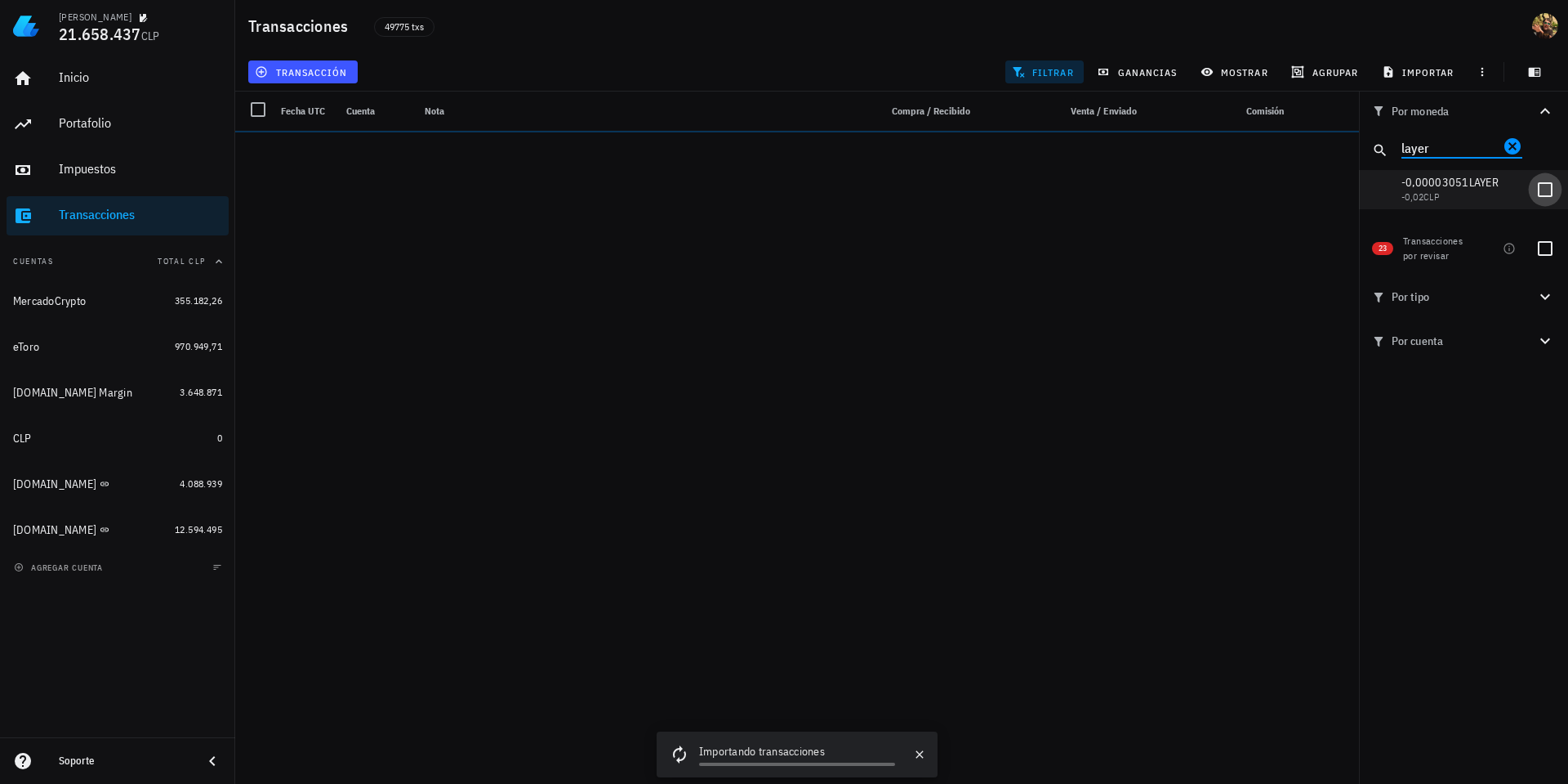
type input "layer"
click at [1541, 189] on div at bounding box center [1545, 189] width 28 height 28
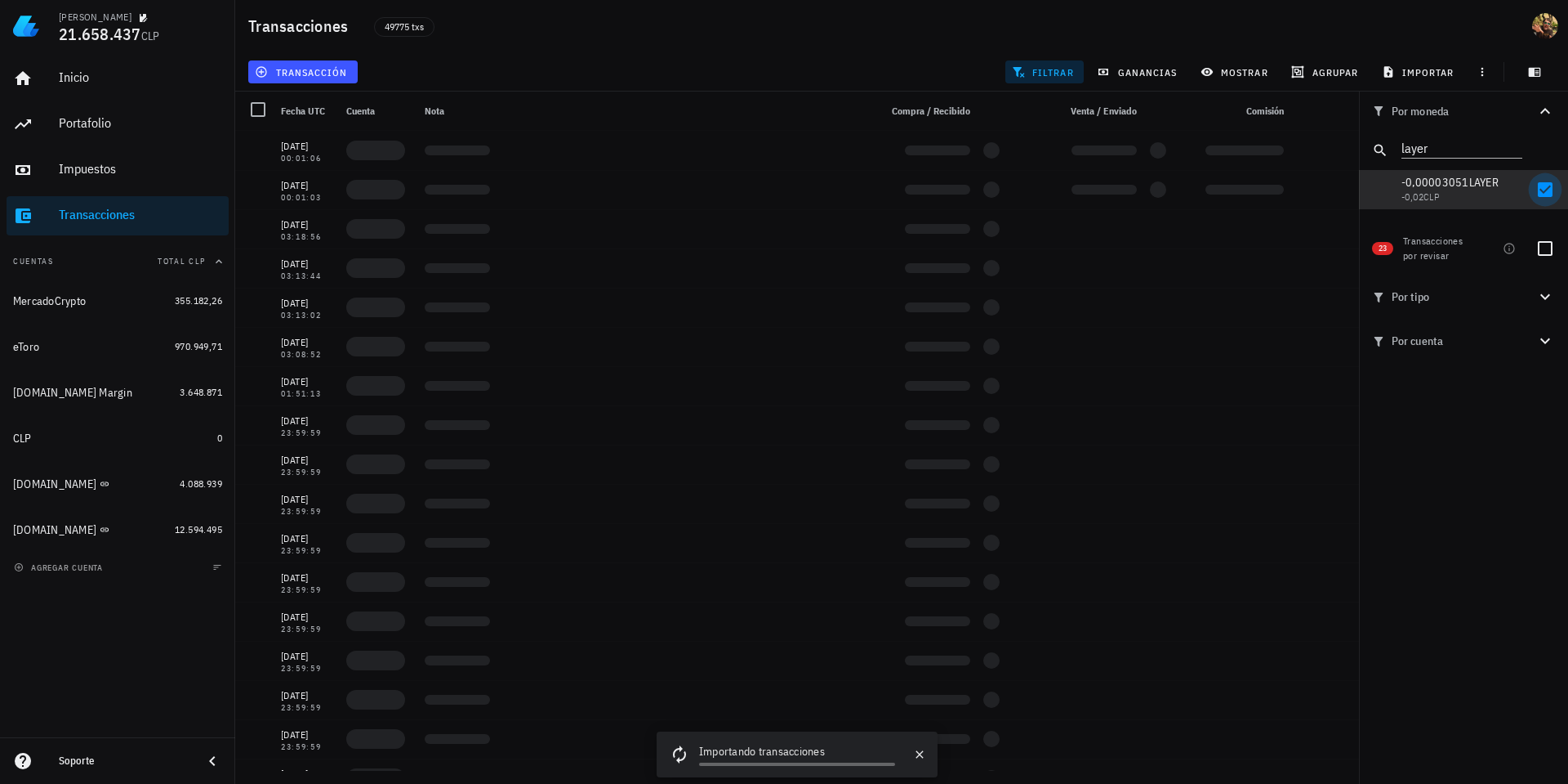
checkbox input "true"
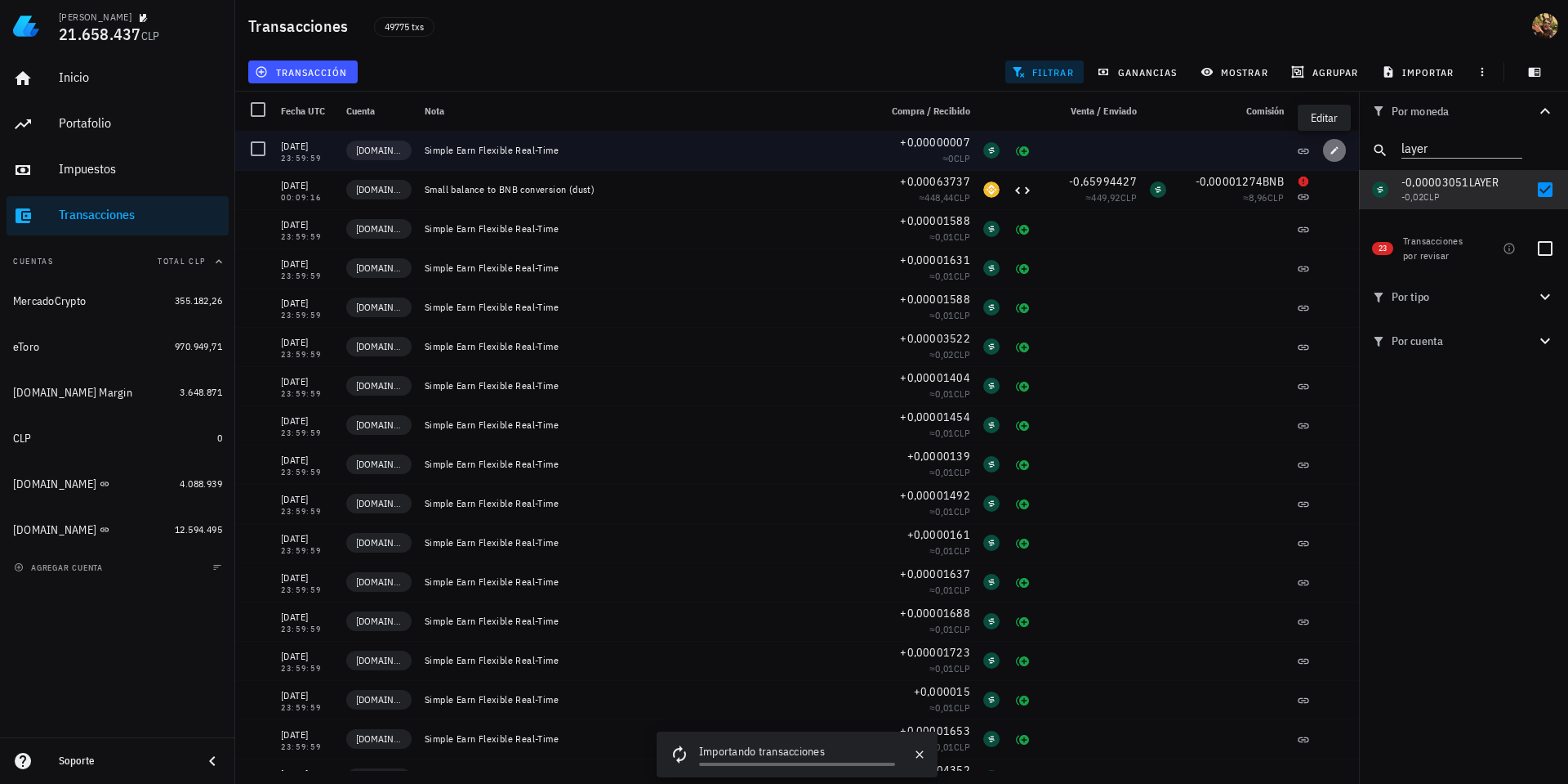
click at [1323, 156] on button "button" at bounding box center [1334, 149] width 23 height 23
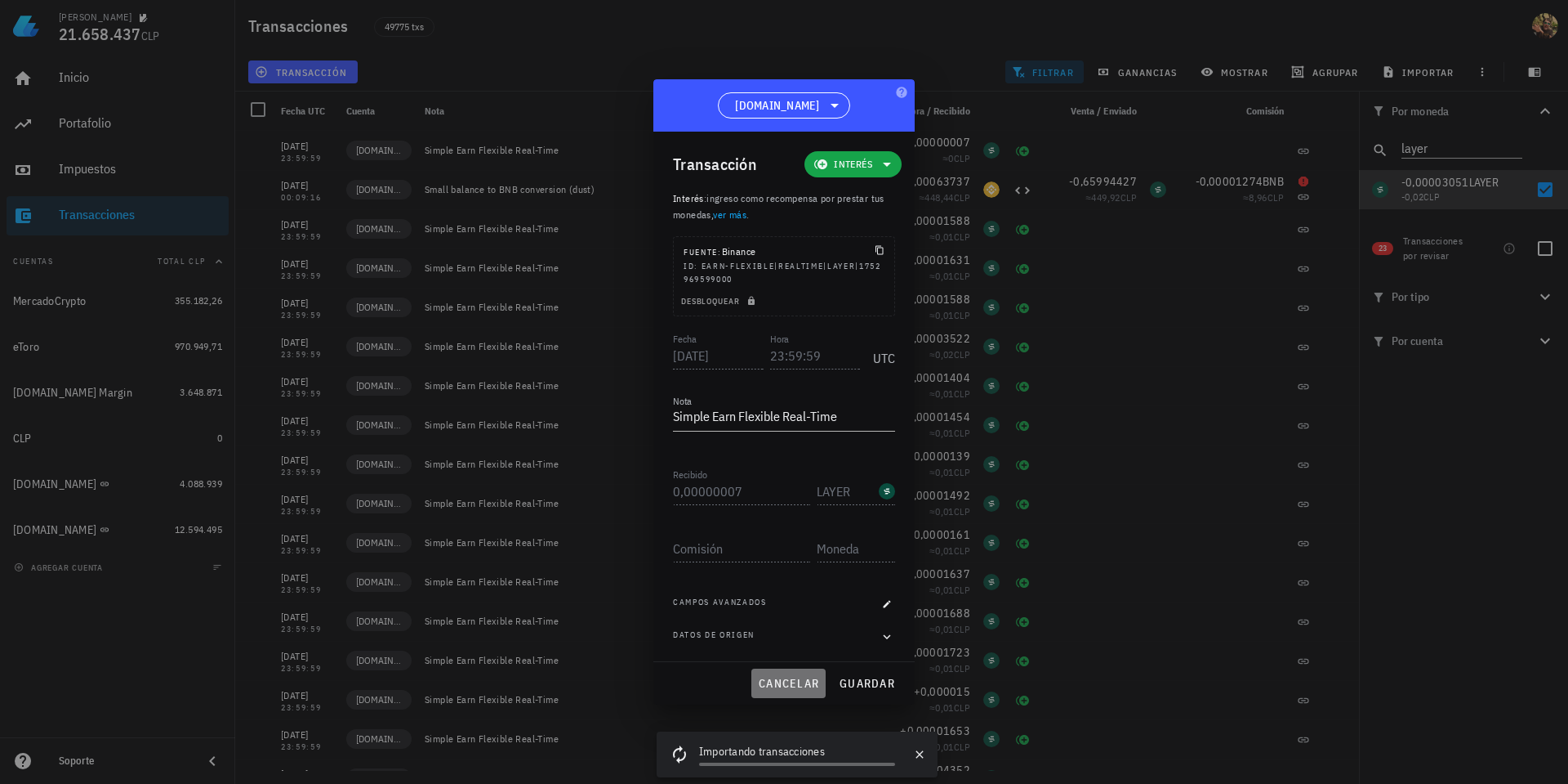
click at [794, 681] on span "cancelar" at bounding box center [789, 684] width 62 height 14
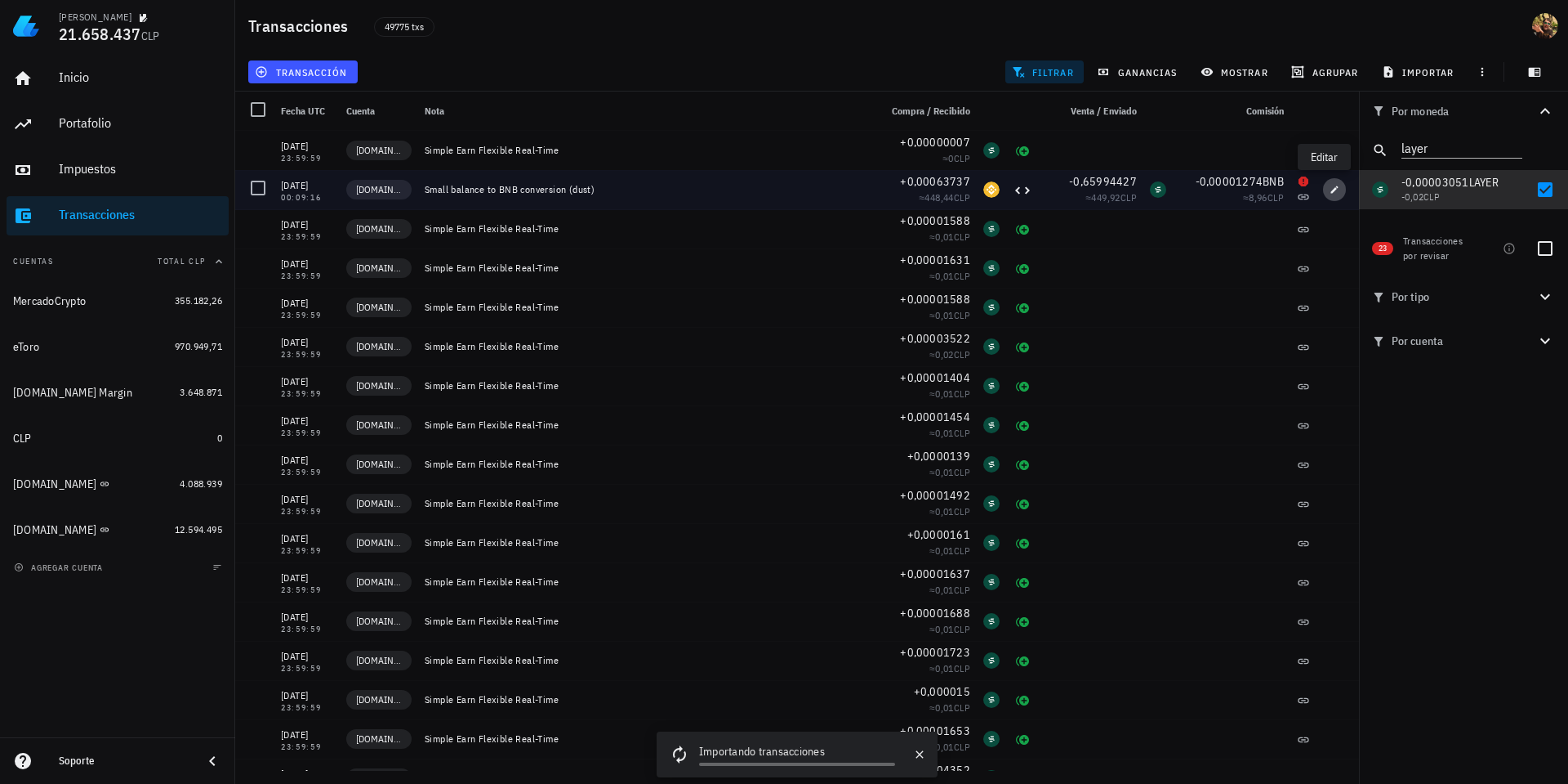
click at [1331, 190] on span "button" at bounding box center [1334, 189] width 23 height 10
type input "00:09:16"
type textarea "Small balance to BNB conversion (dust)"
type input "0,00063737"
type input "BNB"
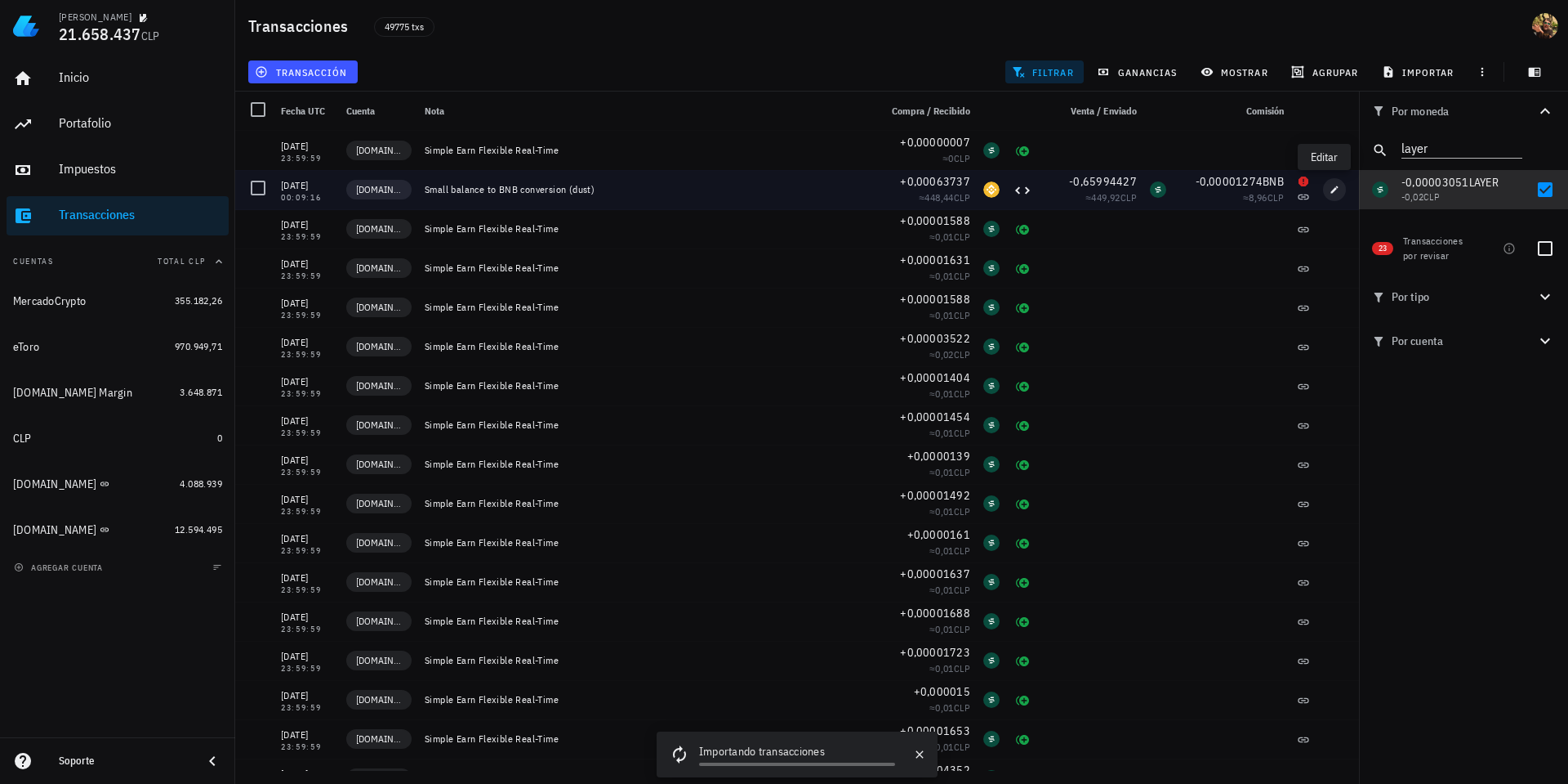
type input "0,65994427"
type input "LAYER"
type input "0,00001274"
type input "BNB"
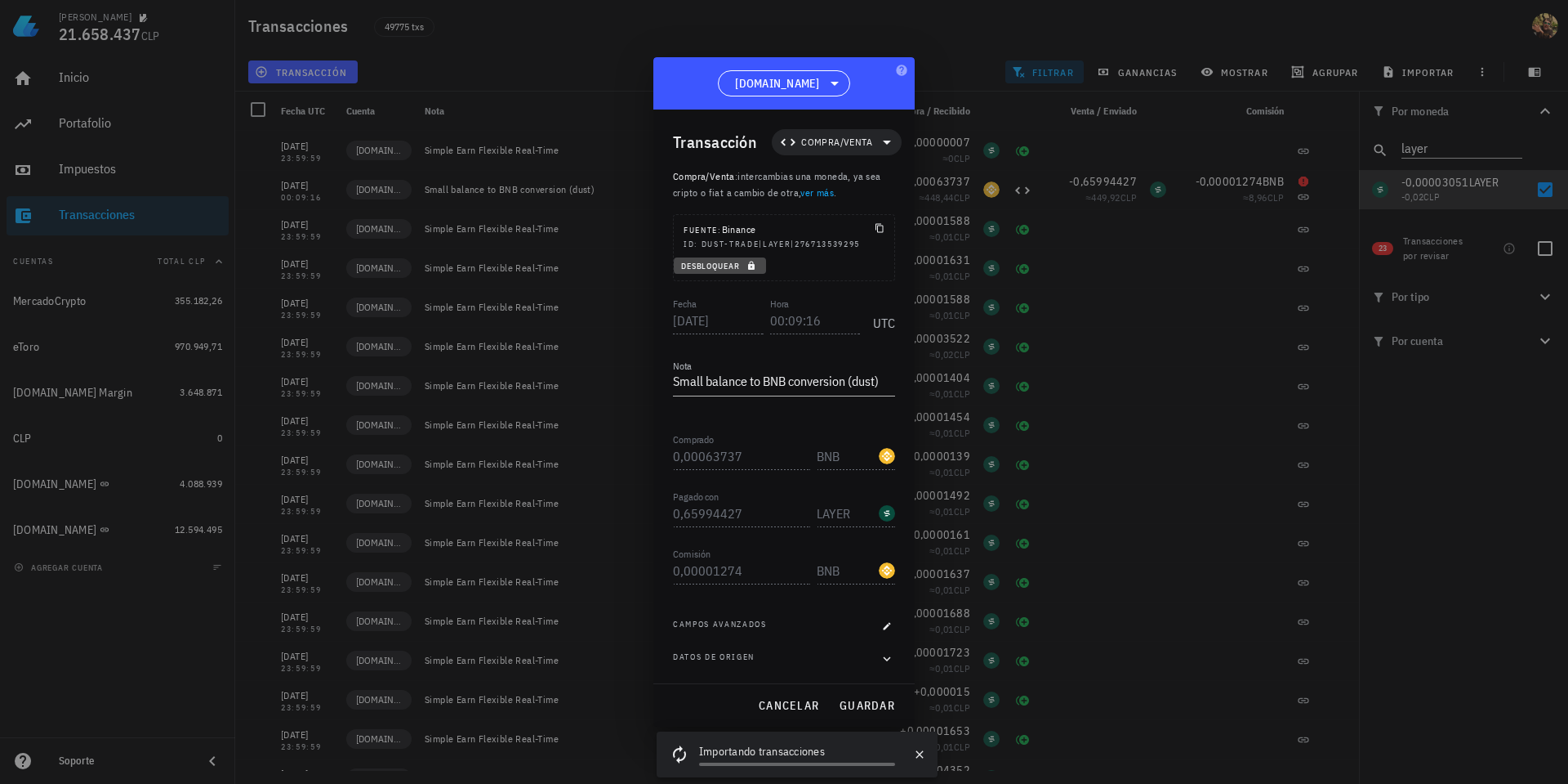
click at [735, 267] on span "Desbloquear" at bounding box center [720, 266] width 80 height 11
click at [776, 709] on span "cancelar" at bounding box center [789, 705] width 62 height 14
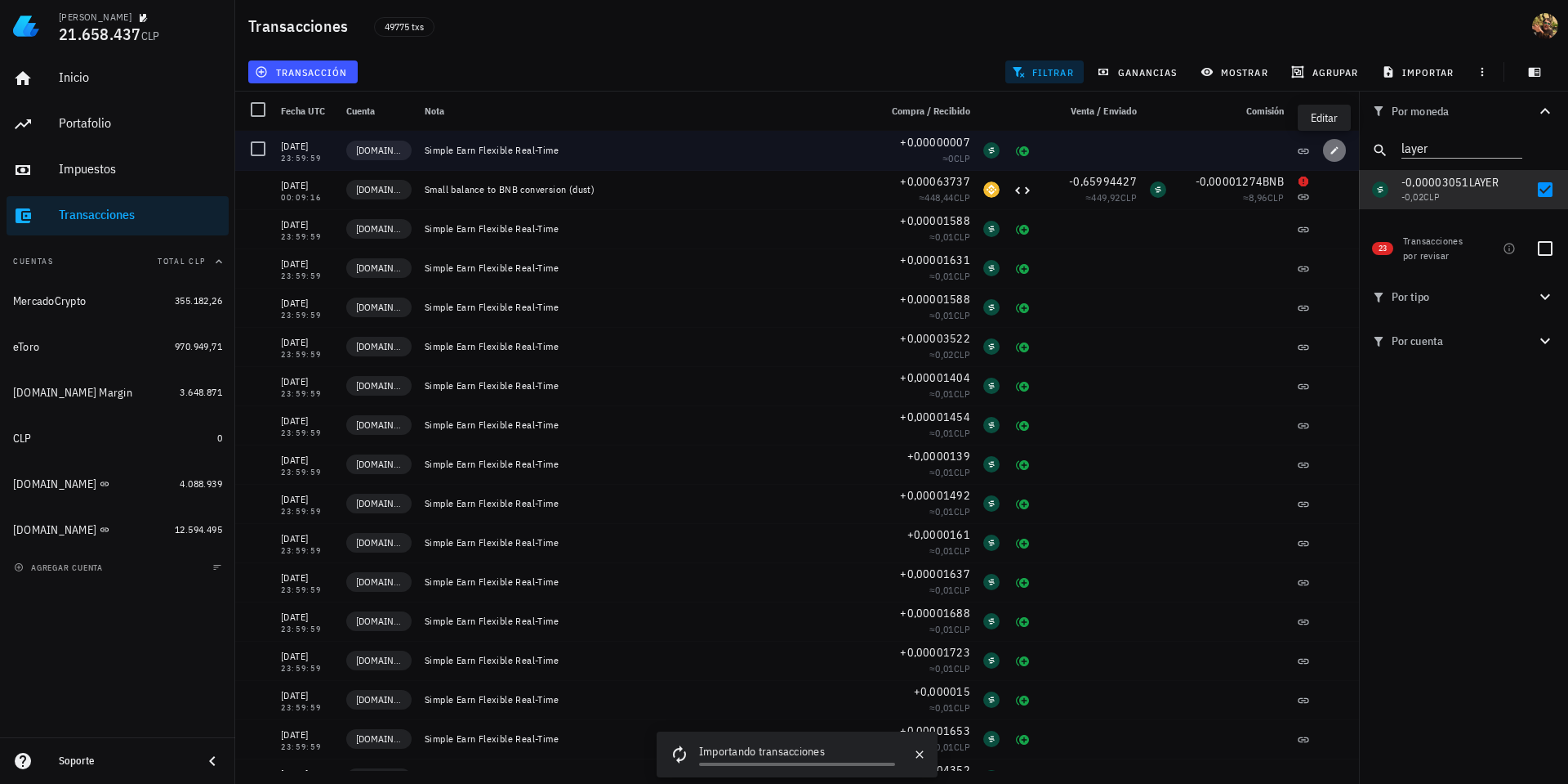
click at [1330, 153] on icon "button" at bounding box center [1335, 150] width 10 height 10
type input "23:59:59"
type textarea "Simple Earn Flexible Real-Time"
type input "0,00000007"
type input "LAYER"
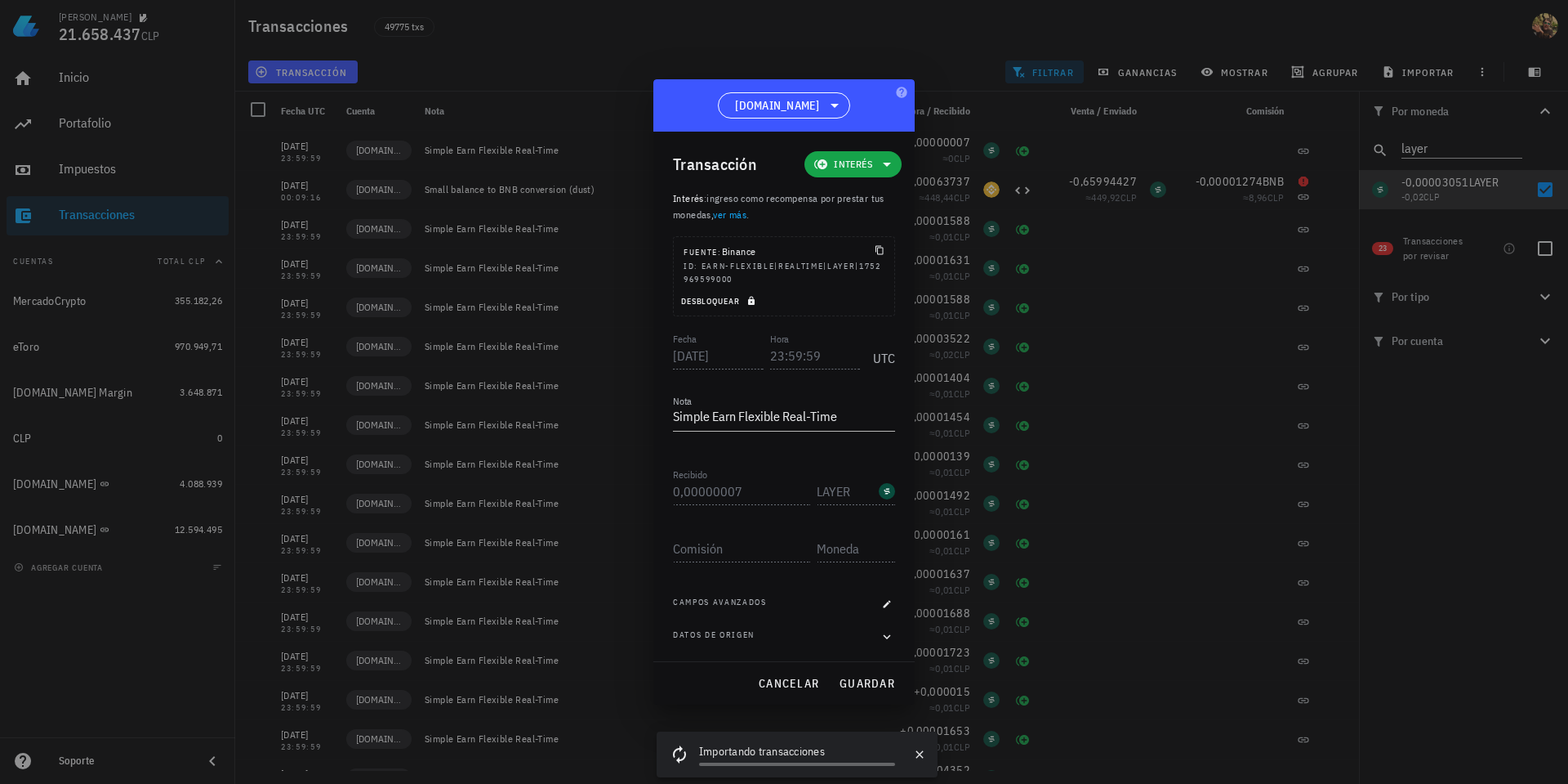
click at [752, 297] on icon "button" at bounding box center [751, 301] width 6 height 9
click at [774, 359] on input "23:59:59" at bounding box center [815, 355] width 90 height 26
click at [788, 351] on input "00:23:50" at bounding box center [813, 355] width 93 height 26
click at [785, 357] on input "00:23:50" at bounding box center [813, 355] width 93 height 26
click at [869, 680] on span "guardar" at bounding box center [867, 684] width 56 height 14
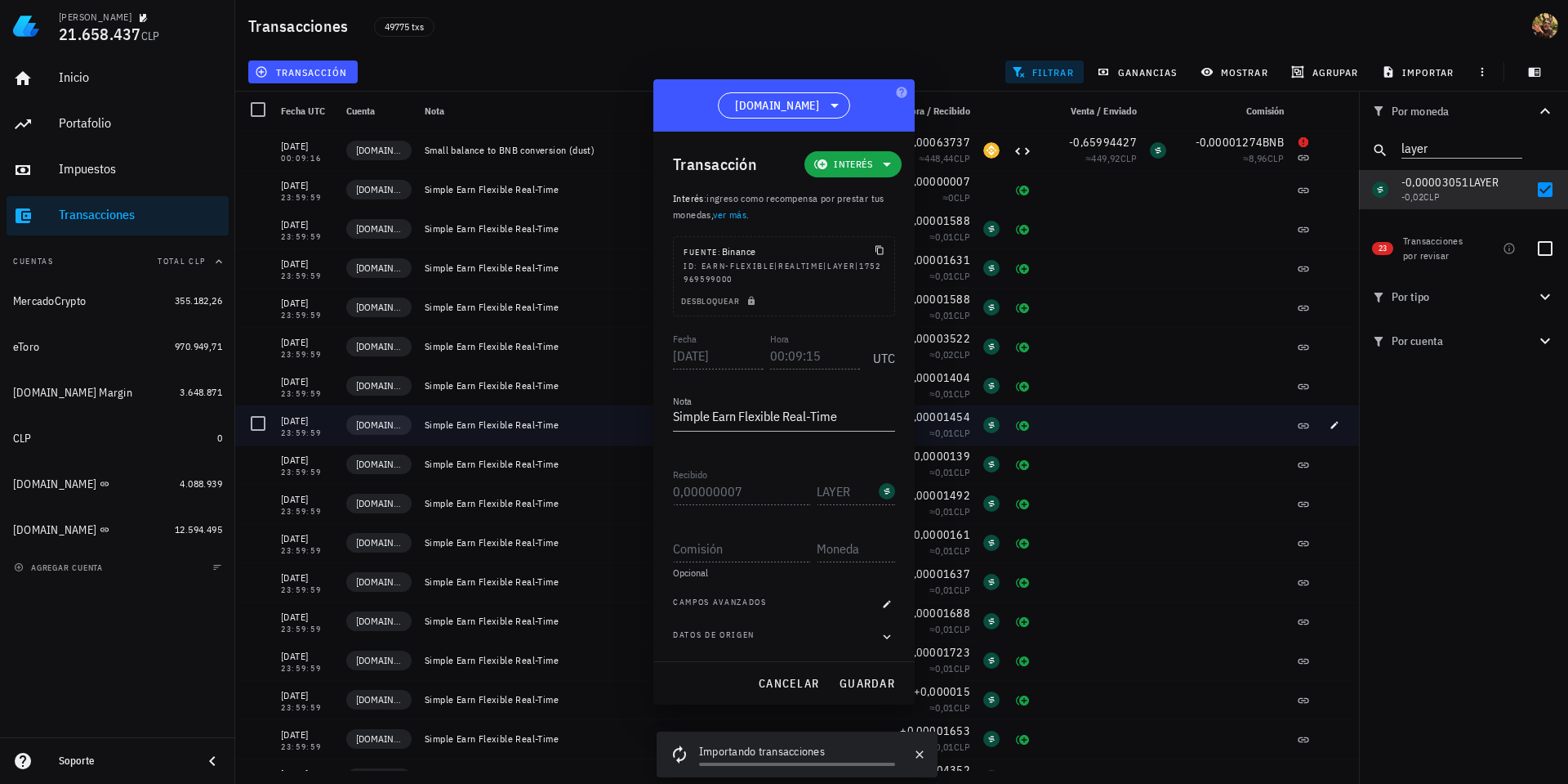
type input "23:59:59"
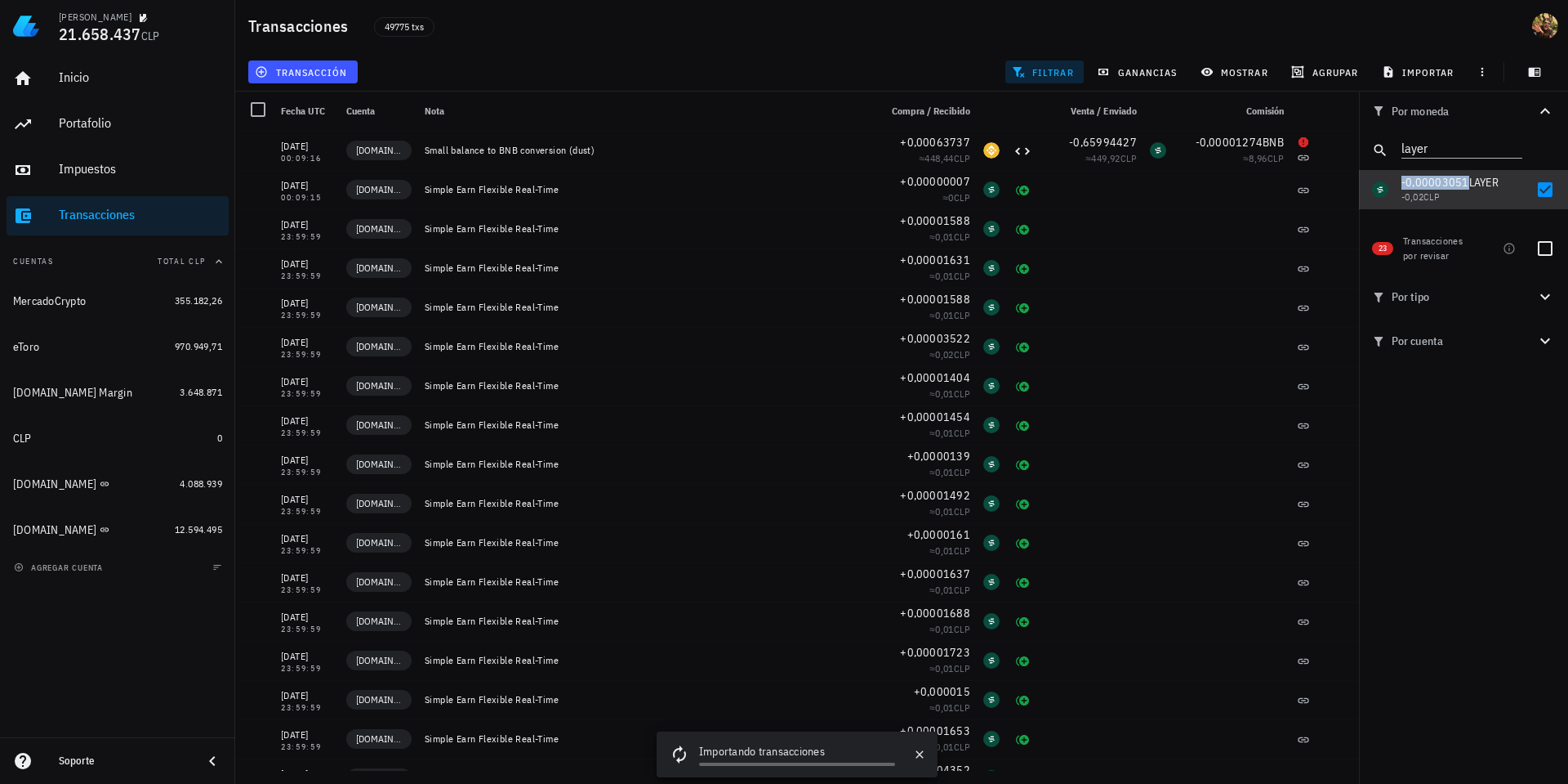
copy span "-0,00003051"
click at [1431, 148] on input "layer" at bounding box center [1450, 147] width 98 height 21
type input "sto"
click at [1546, 184] on div at bounding box center [1545, 189] width 28 height 28
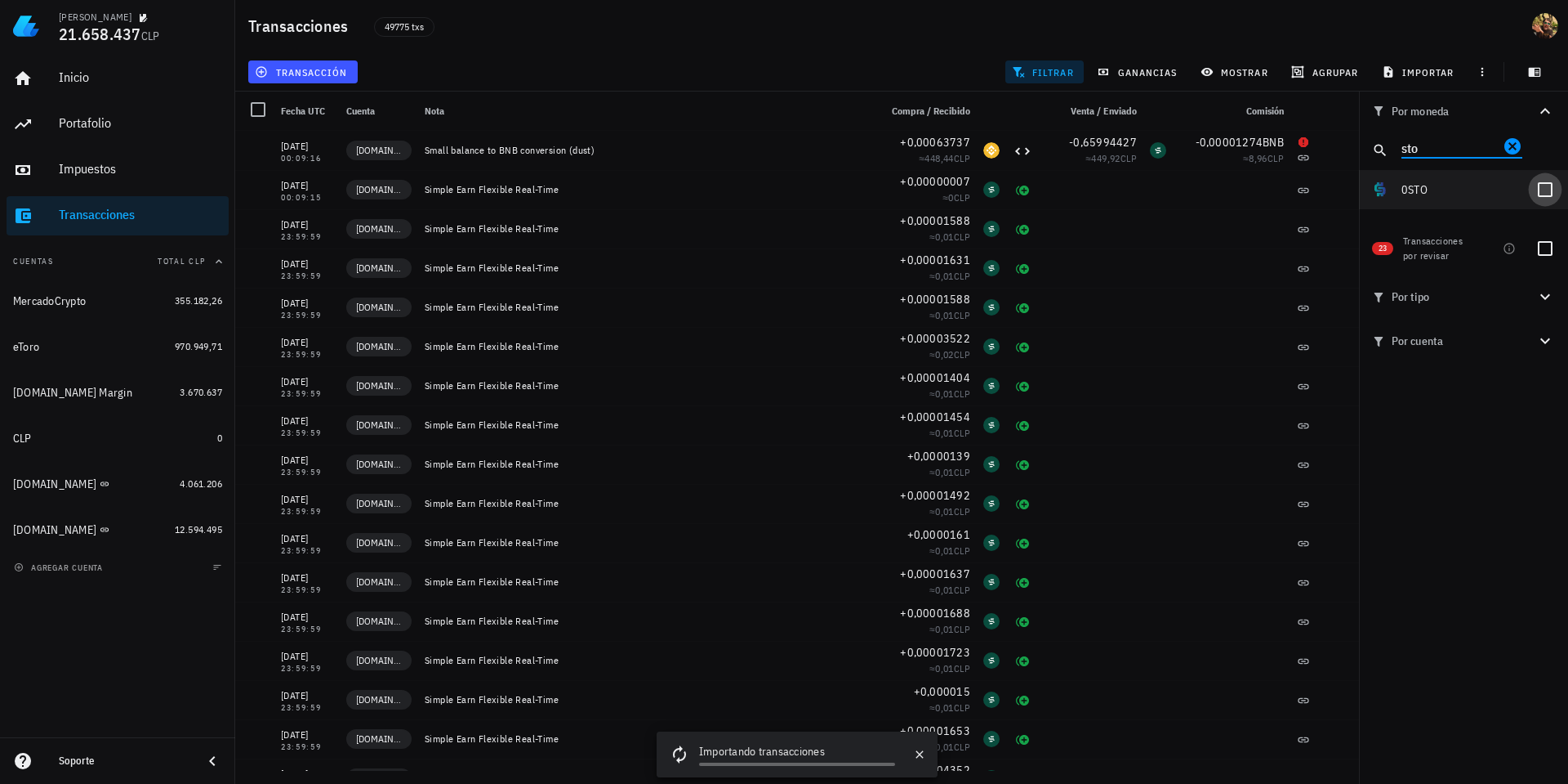
checkbox input "true"
click at [1474, 146] on input "sto" at bounding box center [1450, 147] width 98 height 21
click at [1474, 145] on input "sto" at bounding box center [1450, 147] width 98 height 21
click at [1518, 148] on icon "Clear" at bounding box center [1513, 147] width 16 height 16
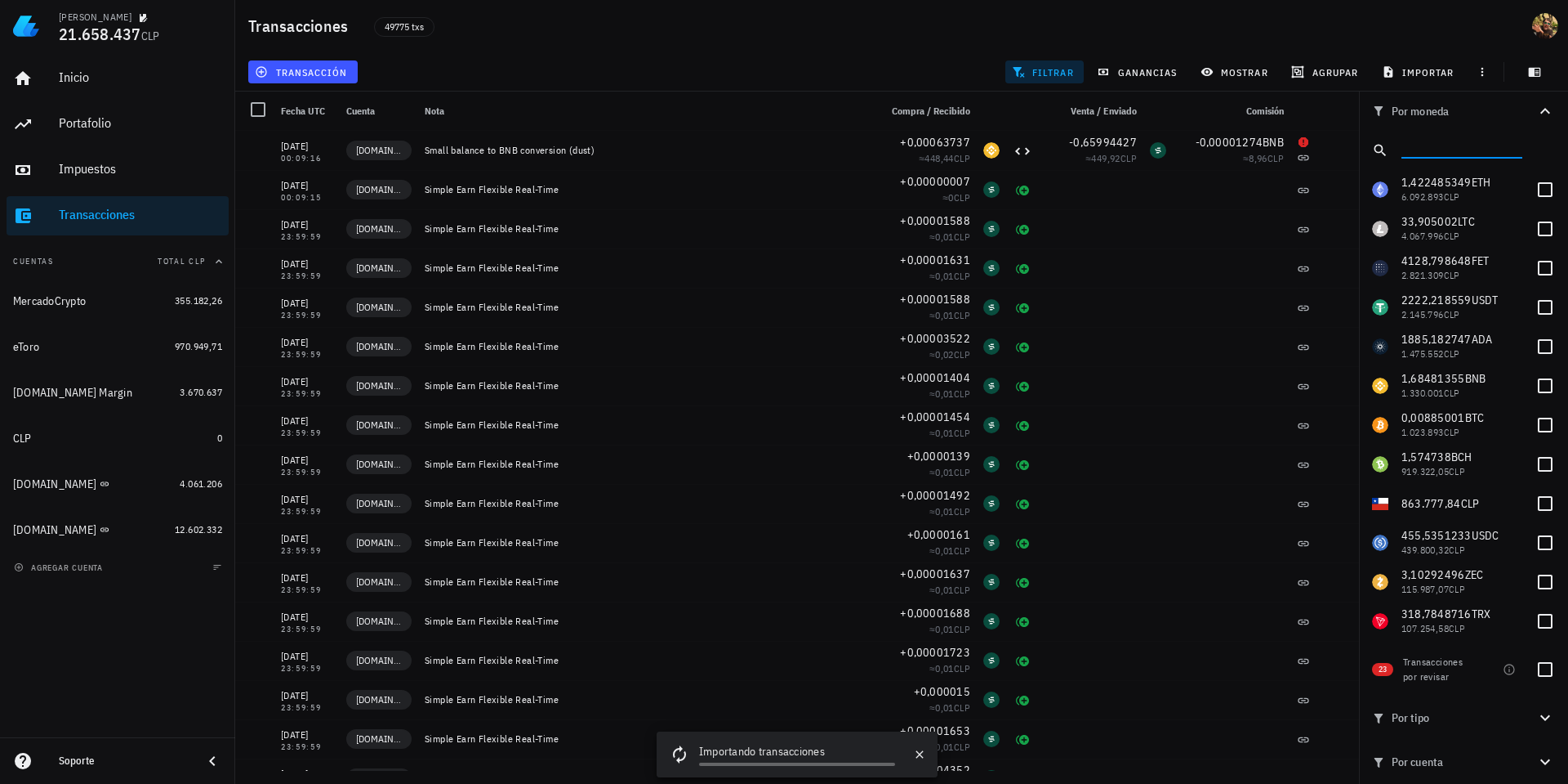
click at [1449, 151] on input "text" at bounding box center [1460, 147] width 118 height 21
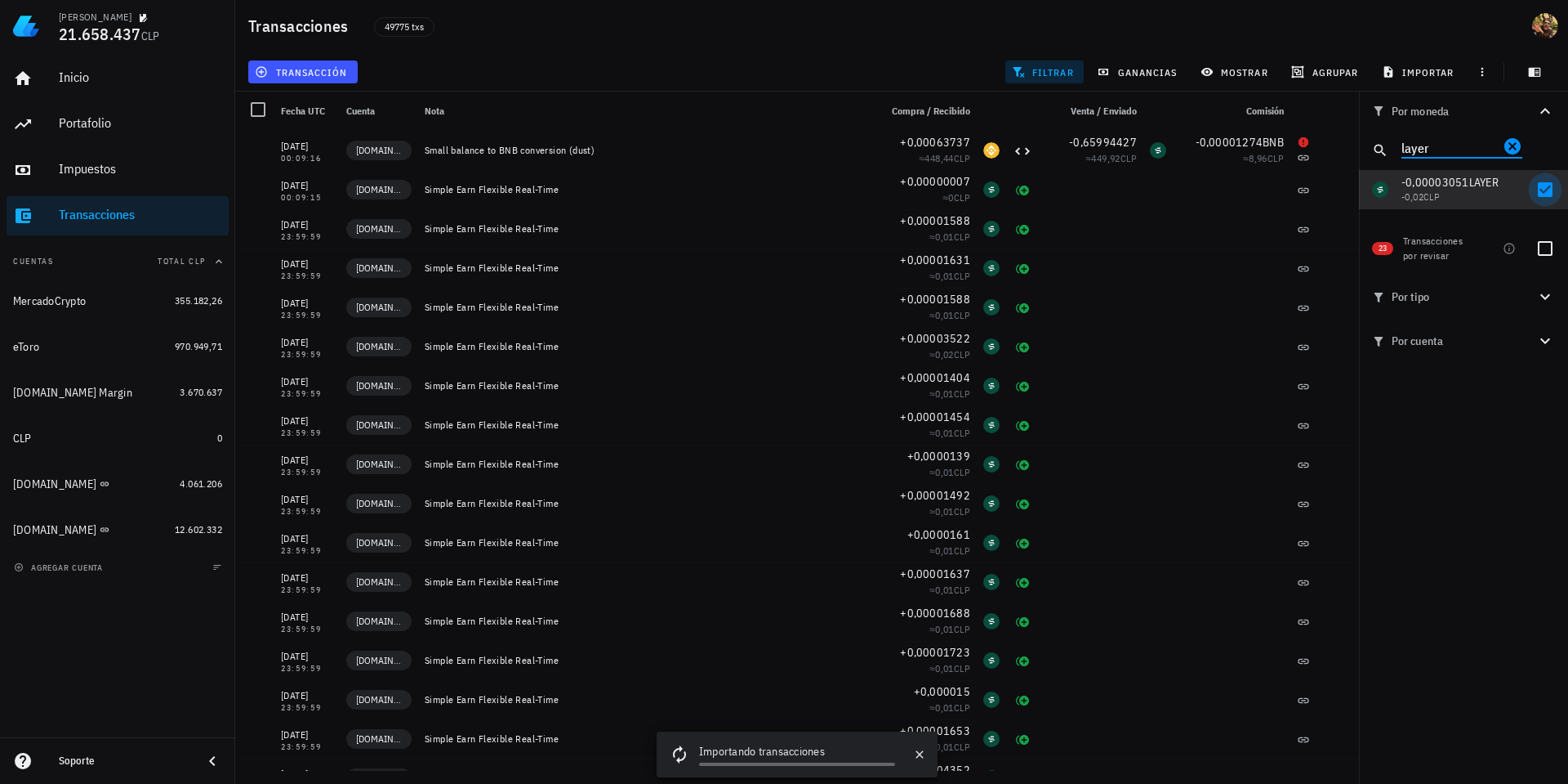
type input "layer"
click at [1545, 192] on div at bounding box center [1545, 189] width 28 height 28
checkbox input "false"
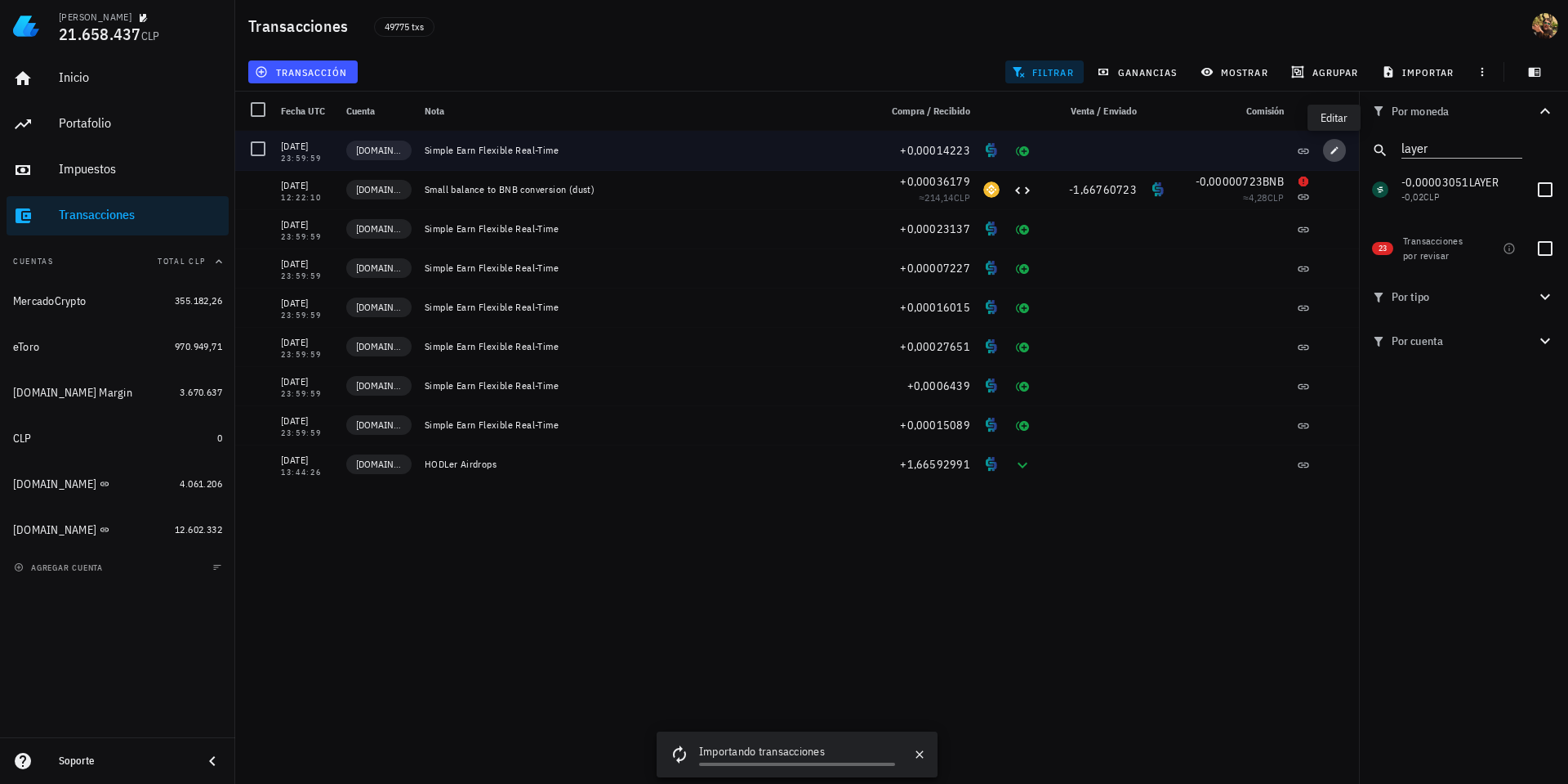
click at [1335, 154] on icon "button" at bounding box center [1335, 150] width 10 height 10
type input "2025-05-09"
type input "0,00014223"
type input "STO"
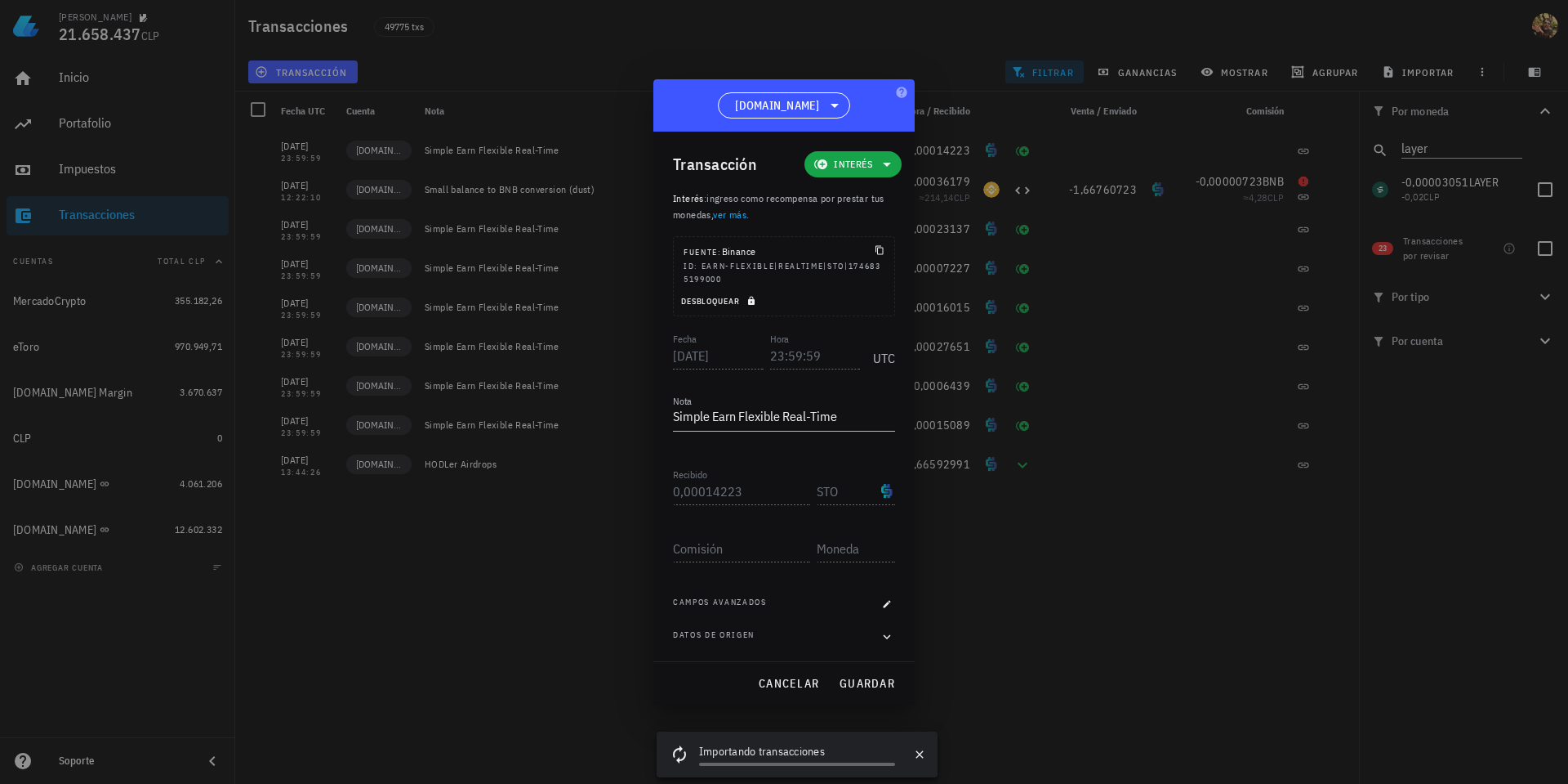
click at [748, 299] on icon "button" at bounding box center [751, 301] width 10 height 10
click at [771, 357] on input "23:59:59" at bounding box center [815, 355] width 90 height 26
click at [870, 681] on span "guardar" at bounding box center [867, 684] width 56 height 14
type input "23:59:59"
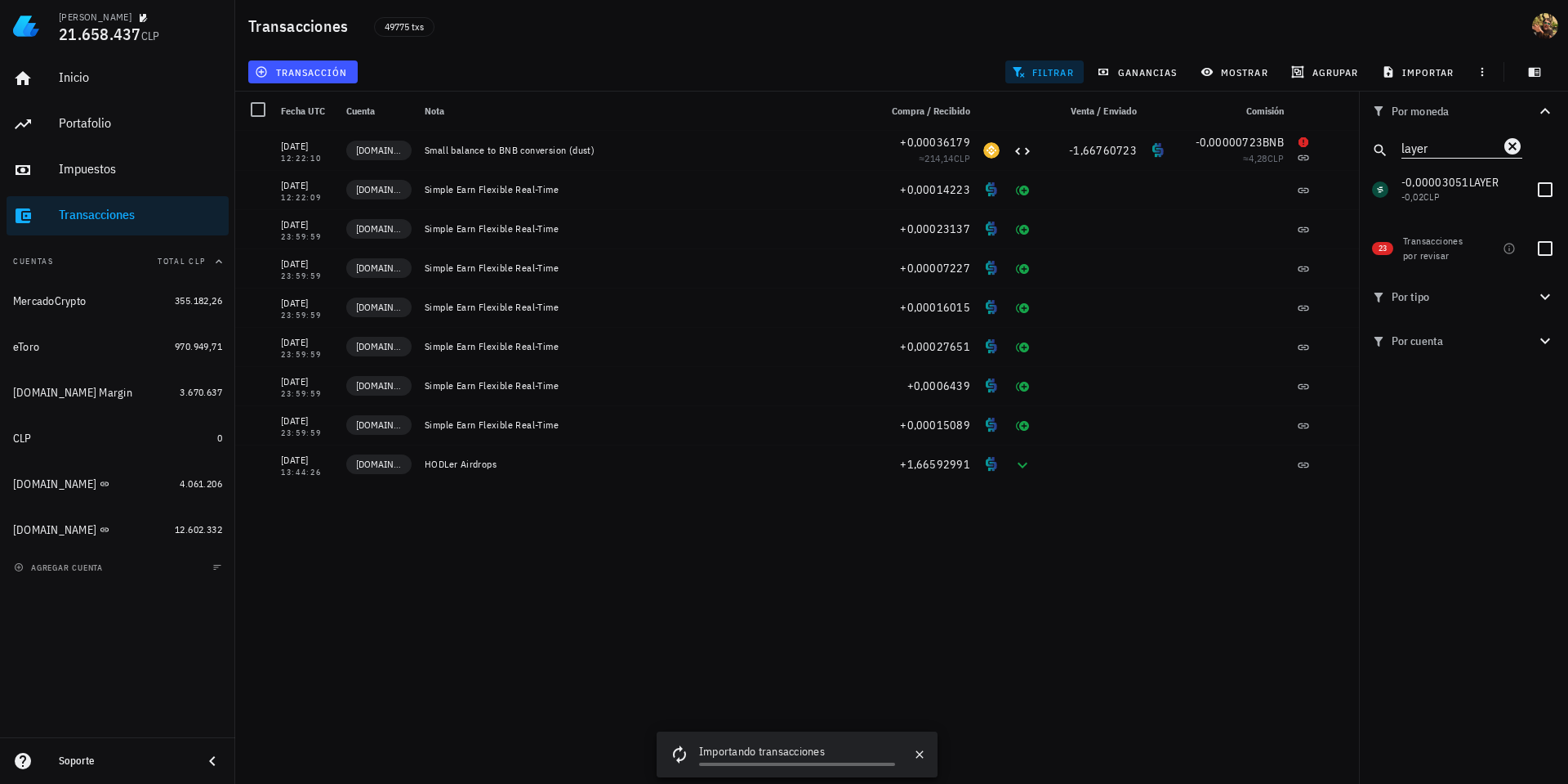
click at [1508, 147] on icon "Clear" at bounding box center [1513, 147] width 16 height 16
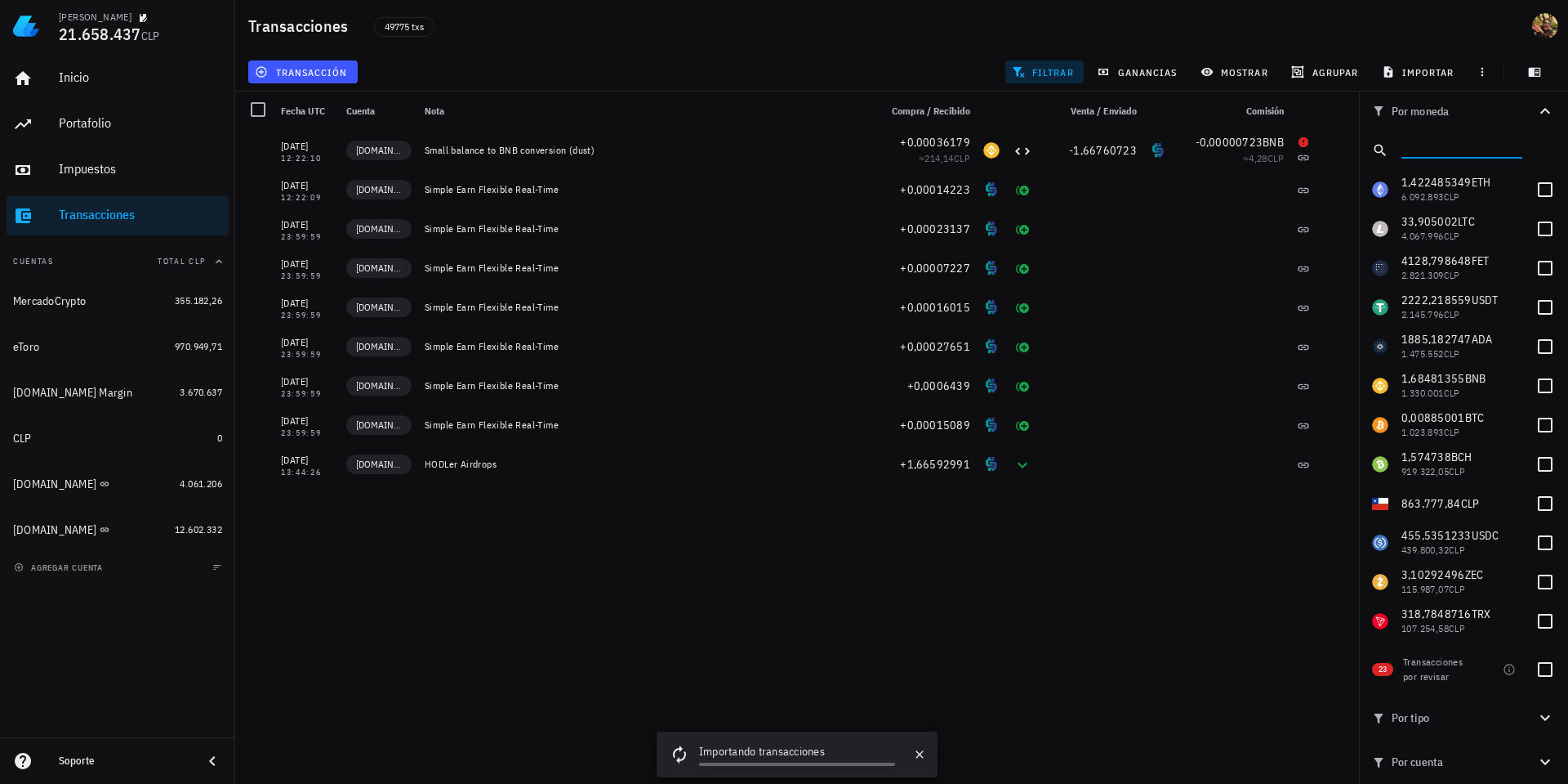
click at [1455, 148] on input "text" at bounding box center [1460, 147] width 118 height 21
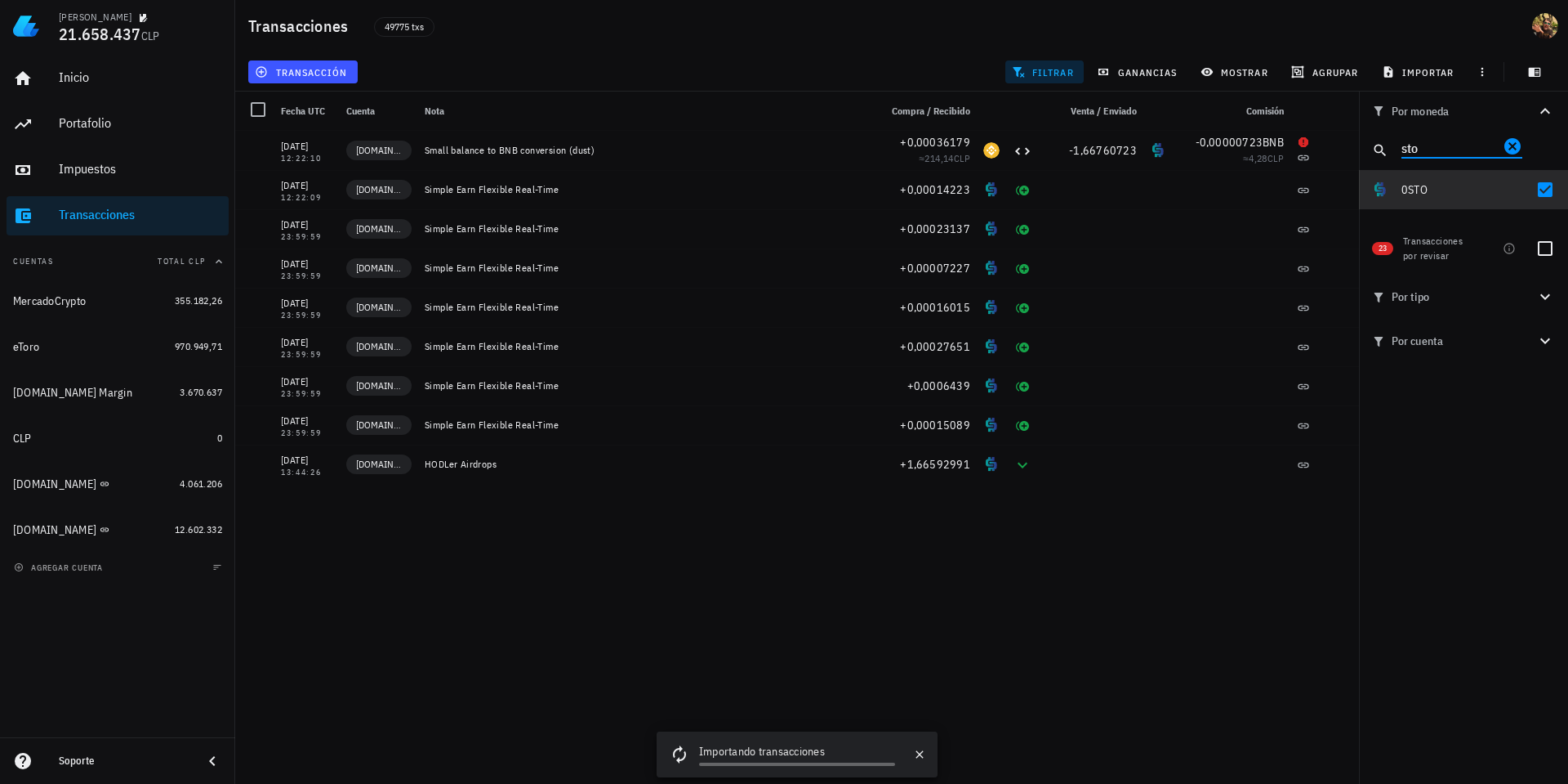
type input "sto"
click at [1546, 189] on div at bounding box center [1545, 189] width 28 height 28
checkbox input "false"
click at [1457, 141] on input "sto" at bounding box center [1450, 147] width 98 height 21
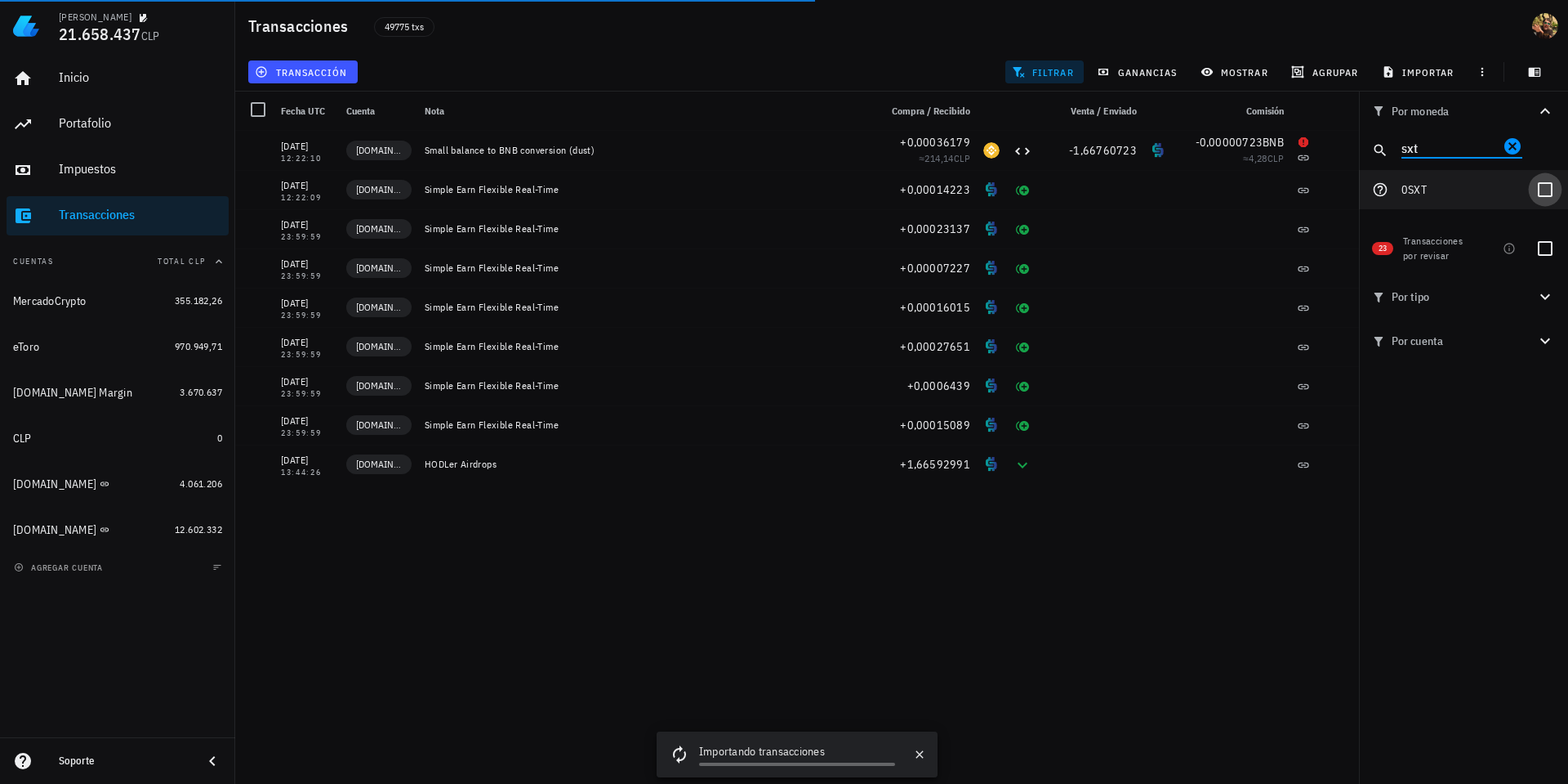
type input "sxt"
click at [1549, 193] on div at bounding box center [1545, 189] width 28 height 28
checkbox input "true"
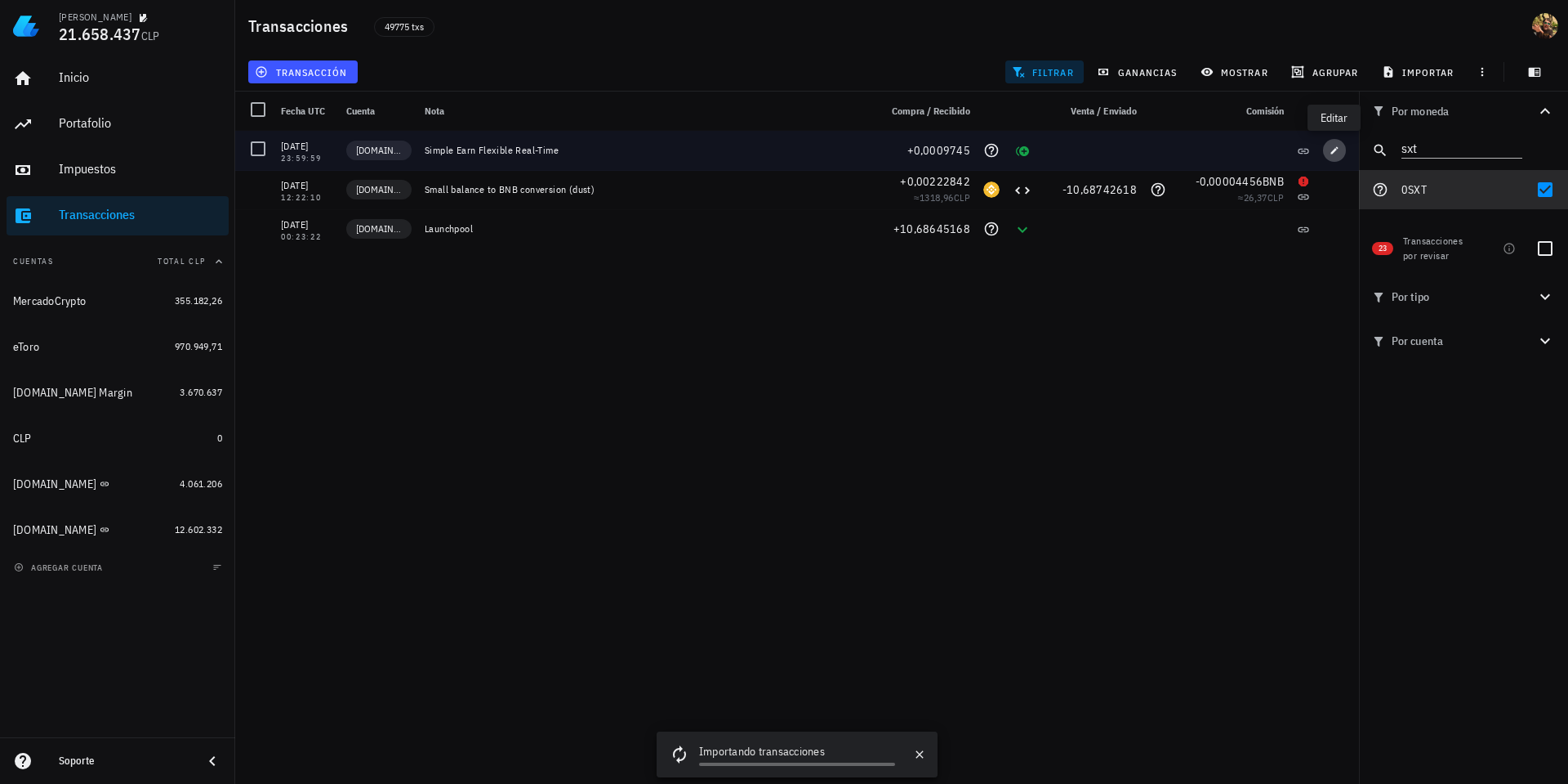
click at [1339, 155] on icon "button" at bounding box center [1335, 150] width 10 height 10
type input "0,0009745"
type input "SXT"
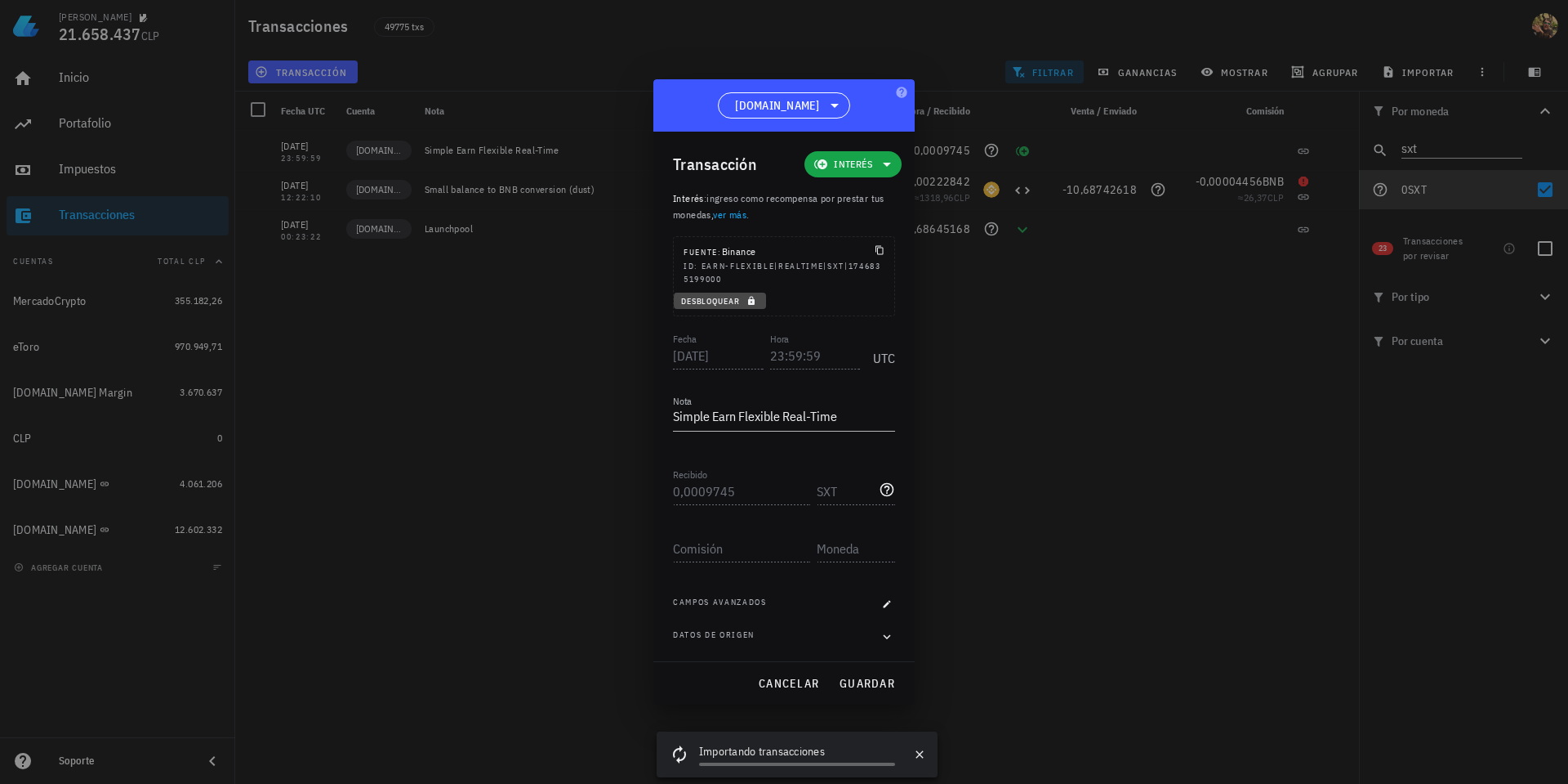
click at [760, 300] on button "Desbloquear" at bounding box center [720, 301] width 92 height 16
click at [775, 359] on input "23:59:59" at bounding box center [815, 355] width 90 height 26
click at [852, 684] on span "guardar" at bounding box center [867, 684] width 56 height 14
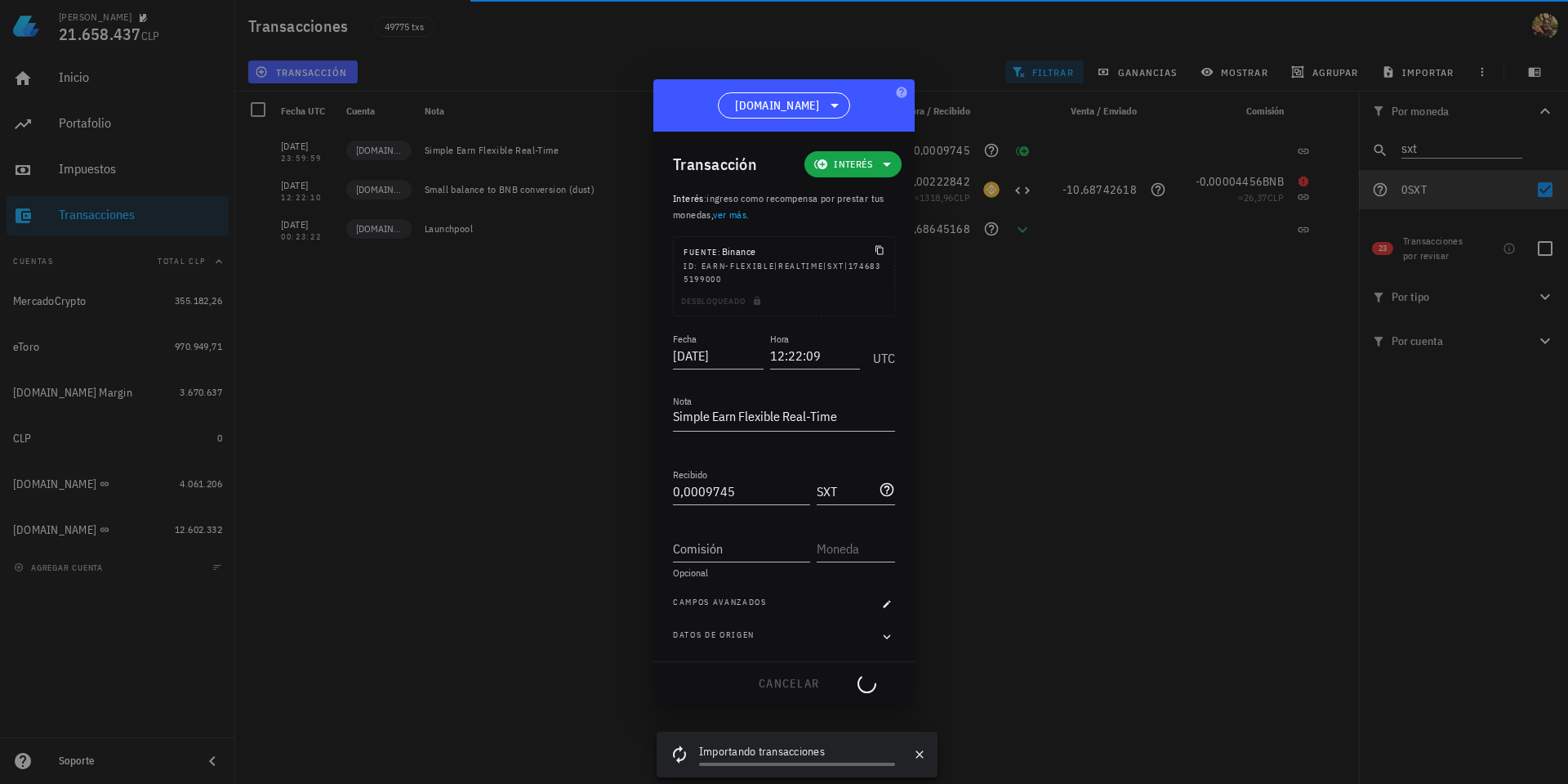
type input "23:59:59"
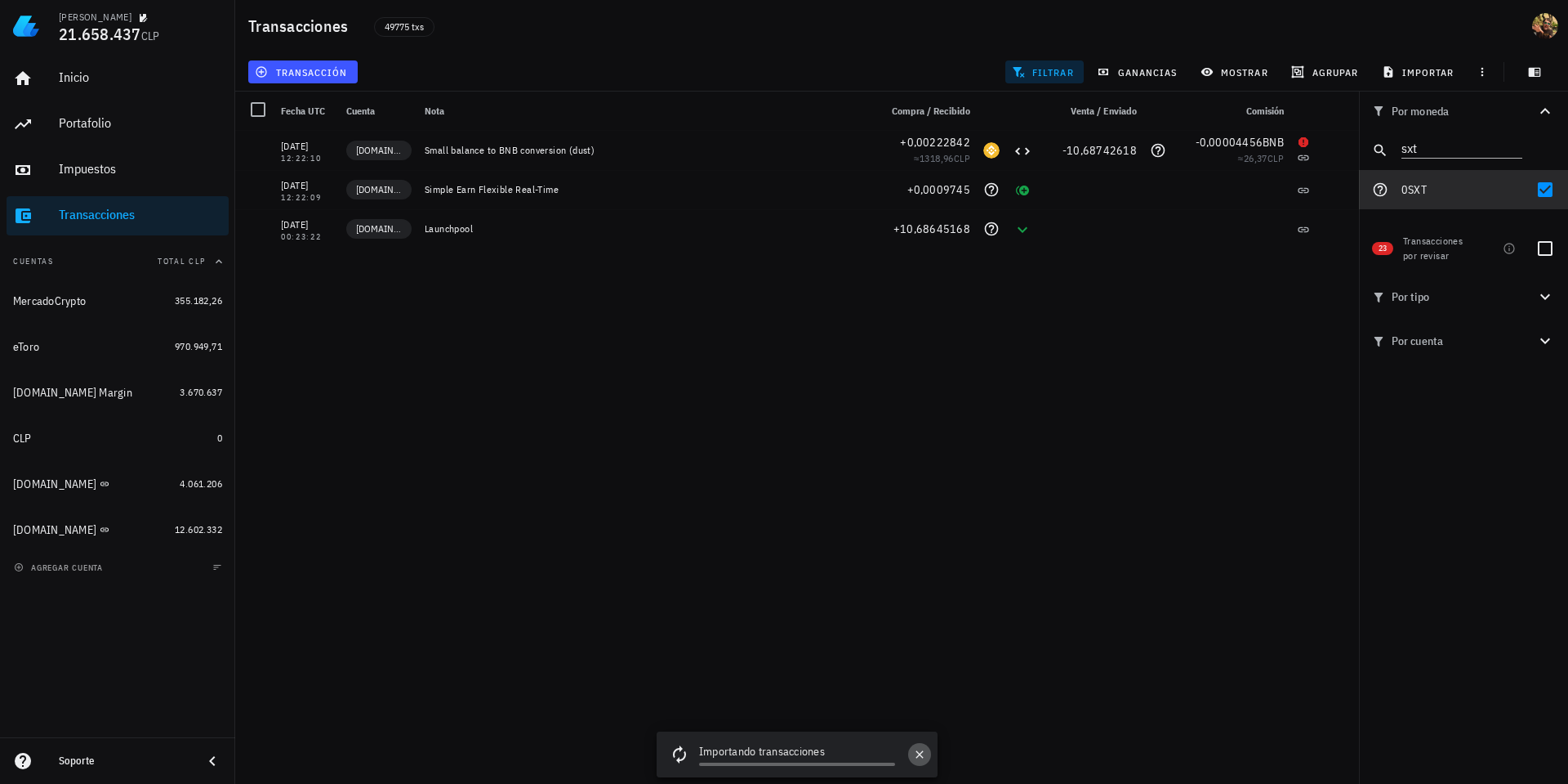
click at [919, 756] on icon "button" at bounding box center [919, 754] width 13 height 13
click at [1426, 148] on input "sxt" at bounding box center [1450, 147] width 98 height 21
click at [1439, 149] on input "wct" at bounding box center [1450, 147] width 98 height 21
click at [1439, 148] on input "wct" at bounding box center [1450, 147] width 98 height 21
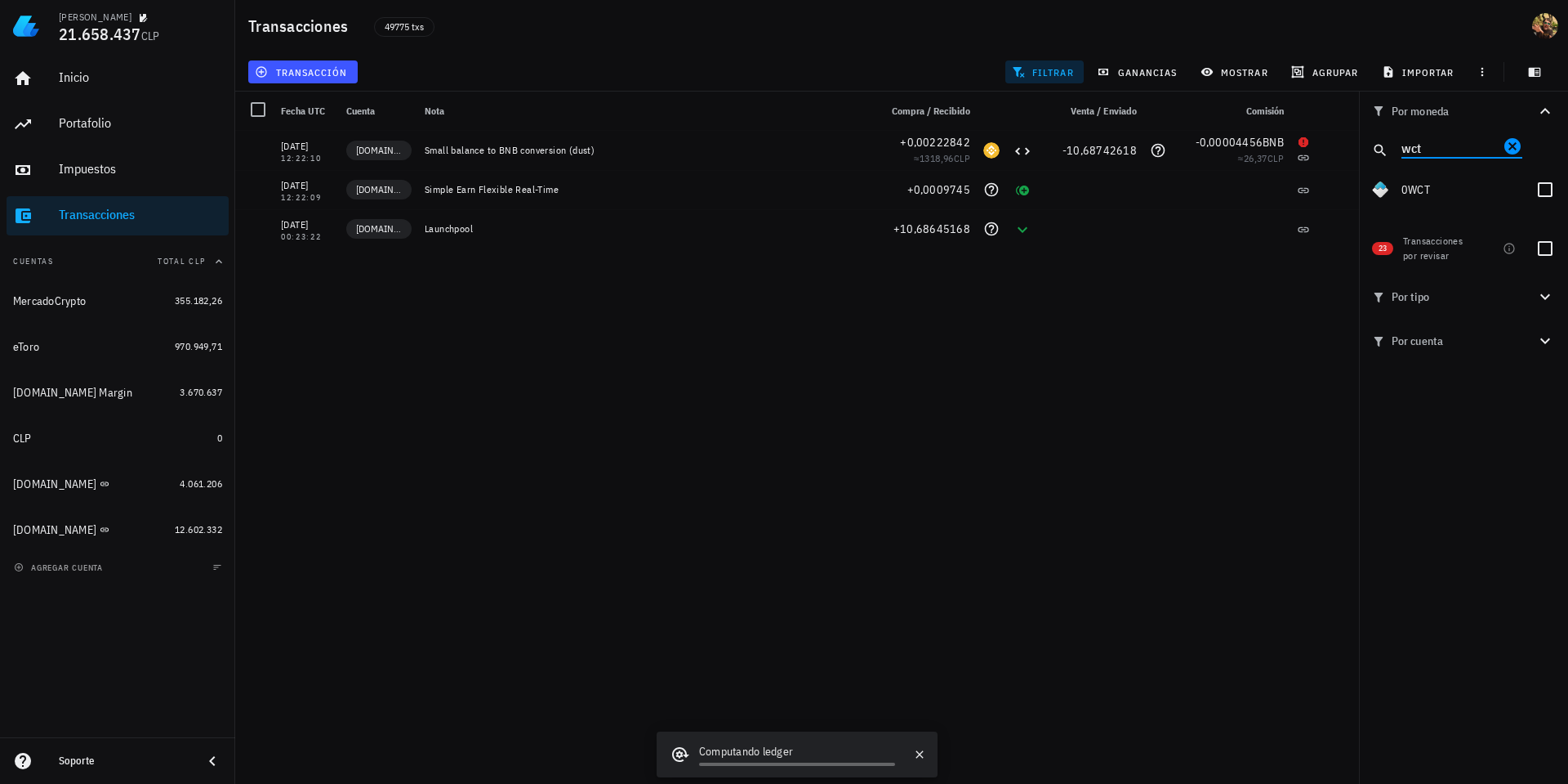
click at [1439, 148] on input "wct" at bounding box center [1450, 147] width 98 height 21
type input "sxt"
click at [1537, 183] on div at bounding box center [1545, 189] width 28 height 28
checkbox input "false"
click at [1427, 148] on input "sxt" at bounding box center [1450, 147] width 98 height 21
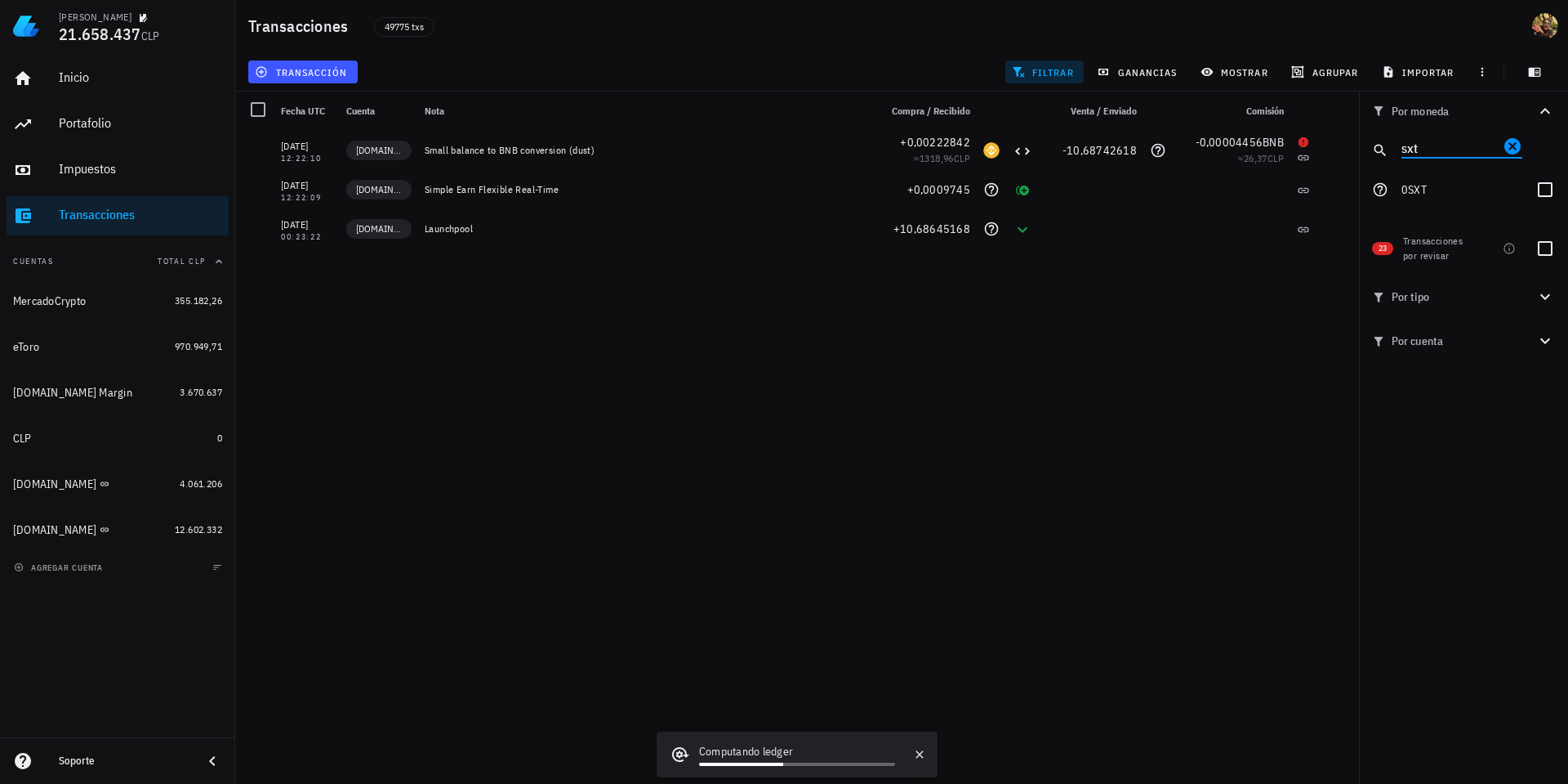
click at [1427, 148] on input "sxt" at bounding box center [1450, 147] width 98 height 21
type input "wct"
click at [1541, 190] on div at bounding box center [1545, 189] width 28 height 28
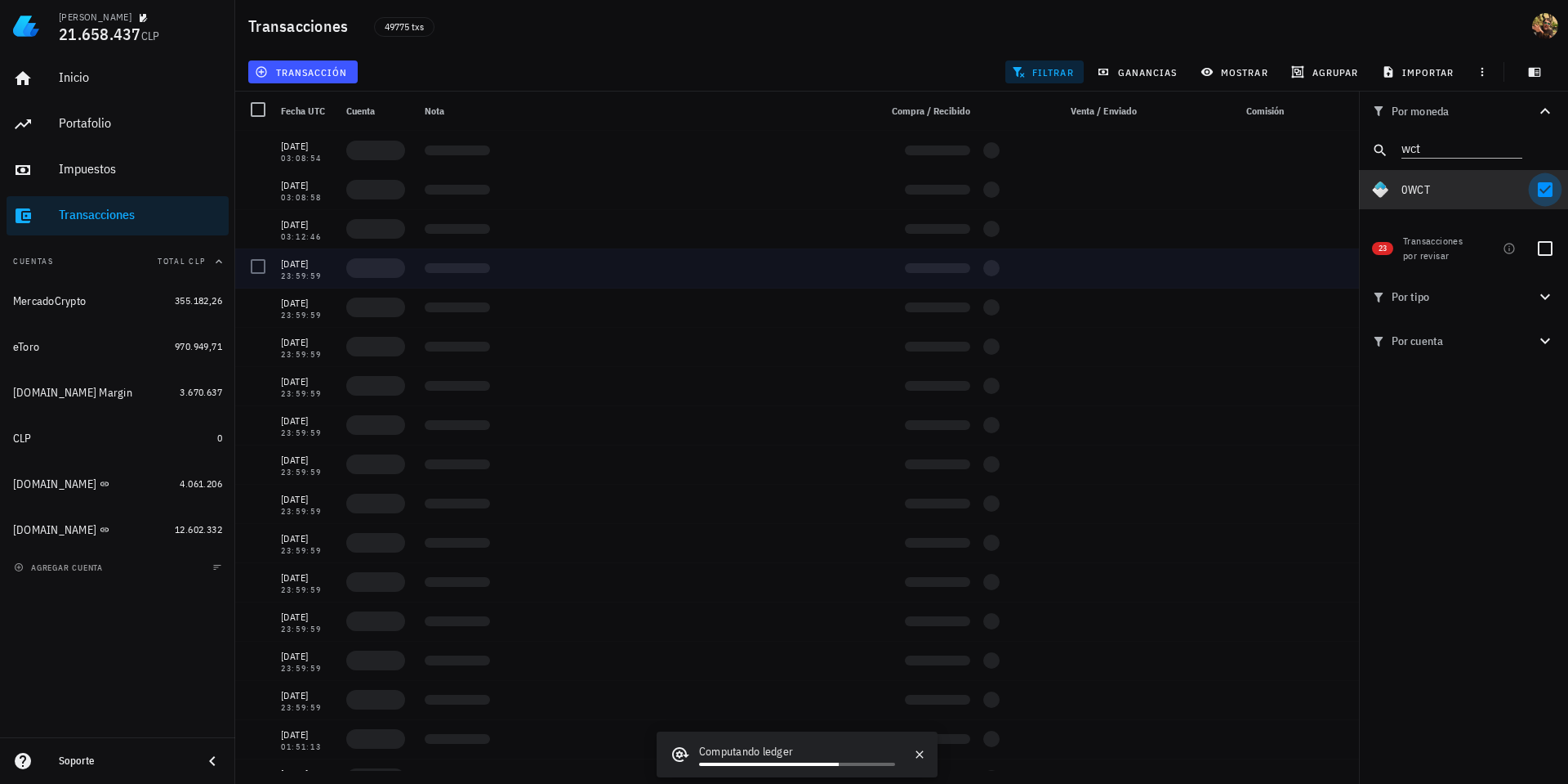
checkbox input "true"
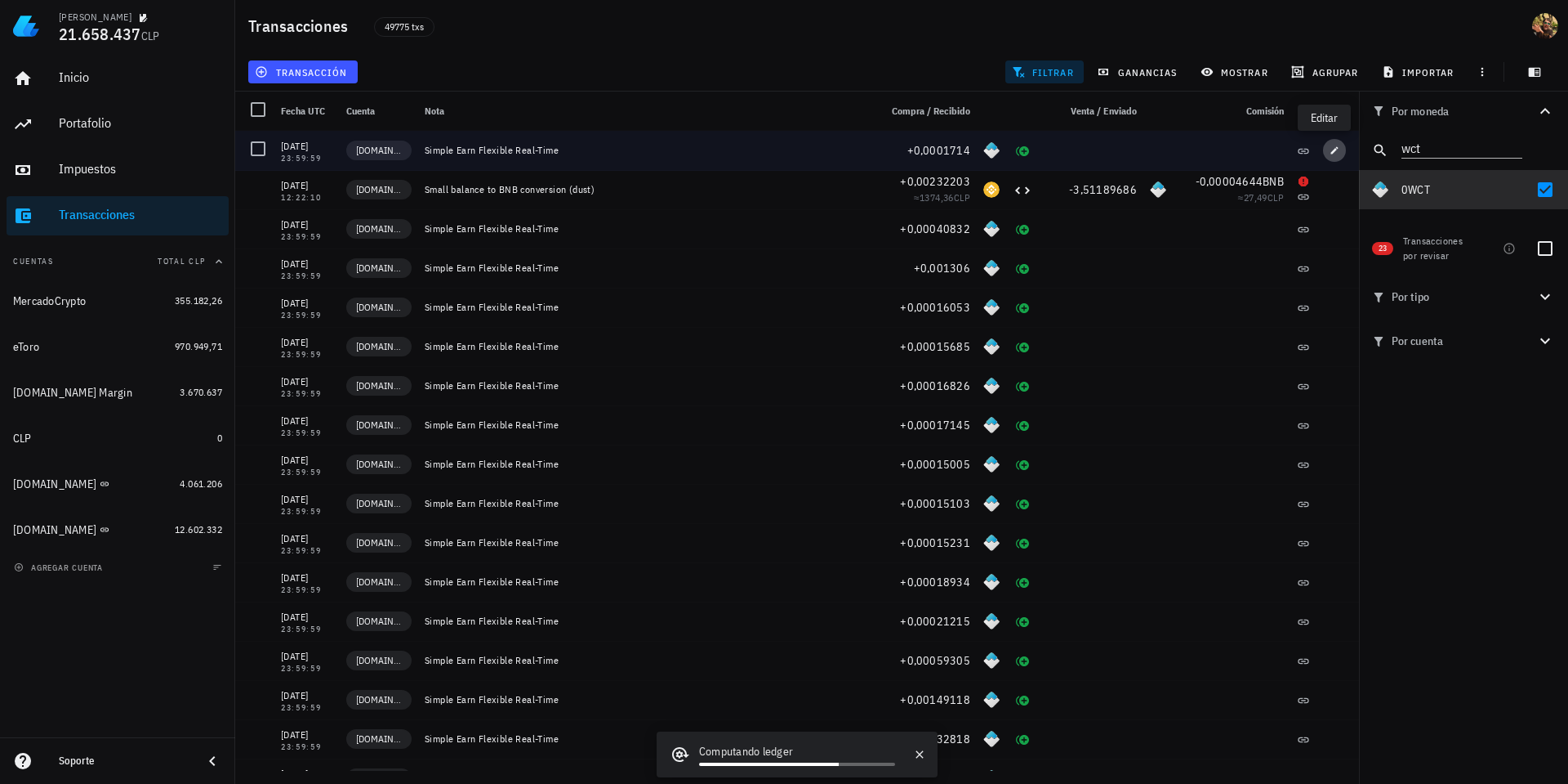
click at [1330, 149] on icon "button" at bounding box center [1335, 150] width 10 height 10
type input "0,0001714"
type input "WCT"
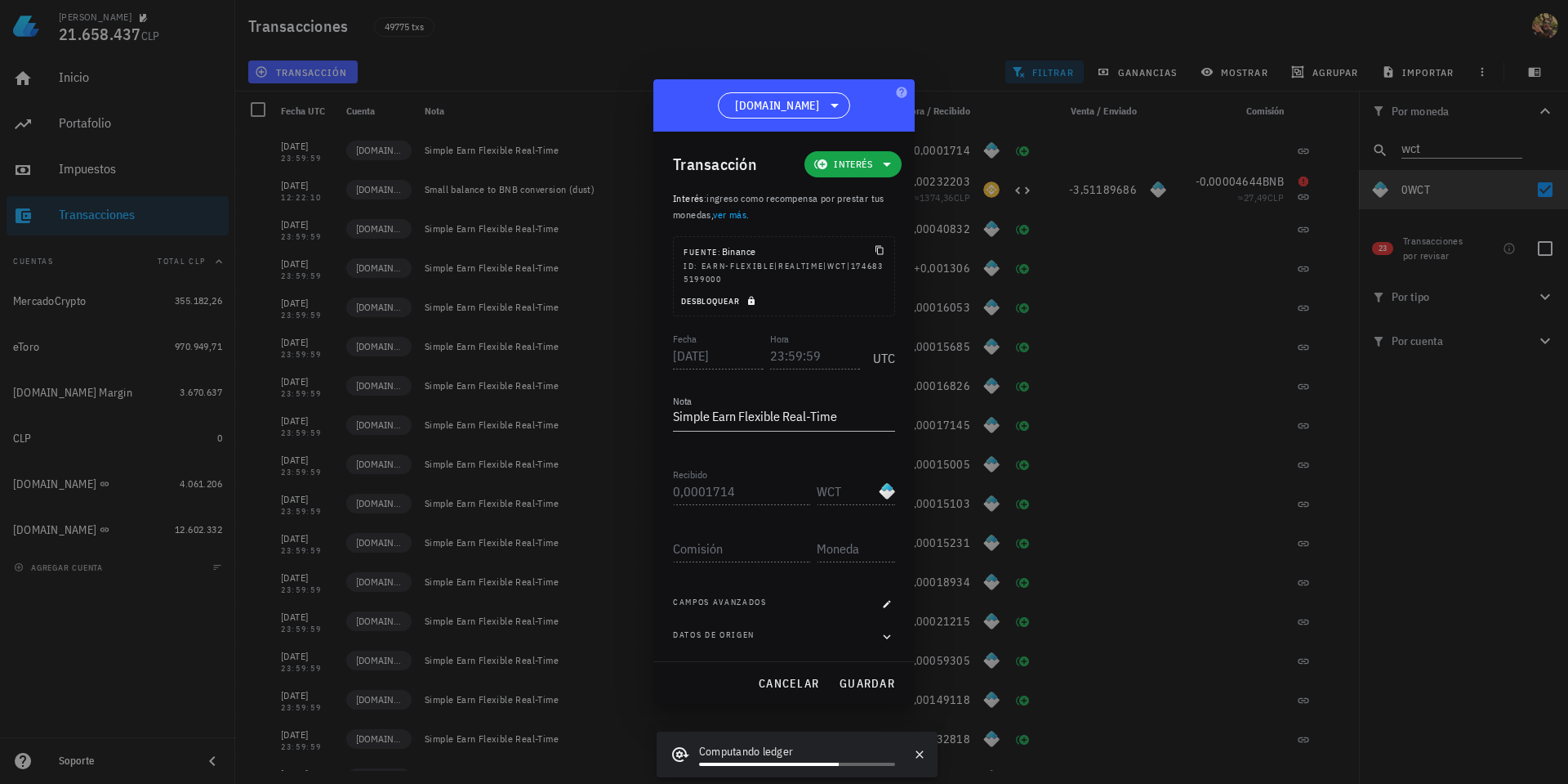
click at [759, 299] on span "Desbloquear" at bounding box center [720, 301] width 80 height 11
drag, startPoint x: 774, startPoint y: 365, endPoint x: 818, endPoint y: 357, distance: 44.7
click at [774, 365] on input "23:59:59" at bounding box center [815, 355] width 90 height 26
click at [862, 688] on span "guardar" at bounding box center [867, 684] width 56 height 14
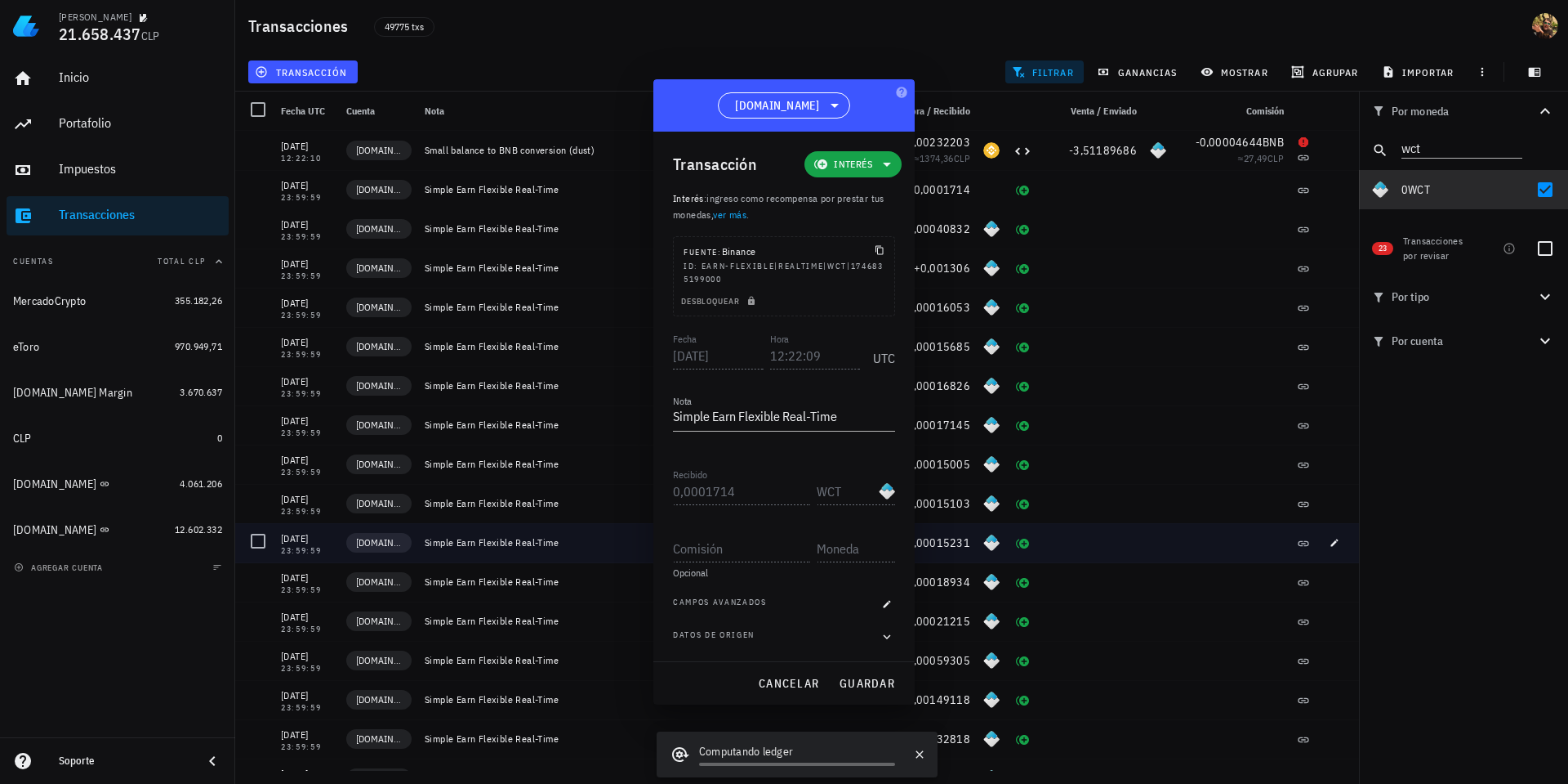
type input "23:59:59"
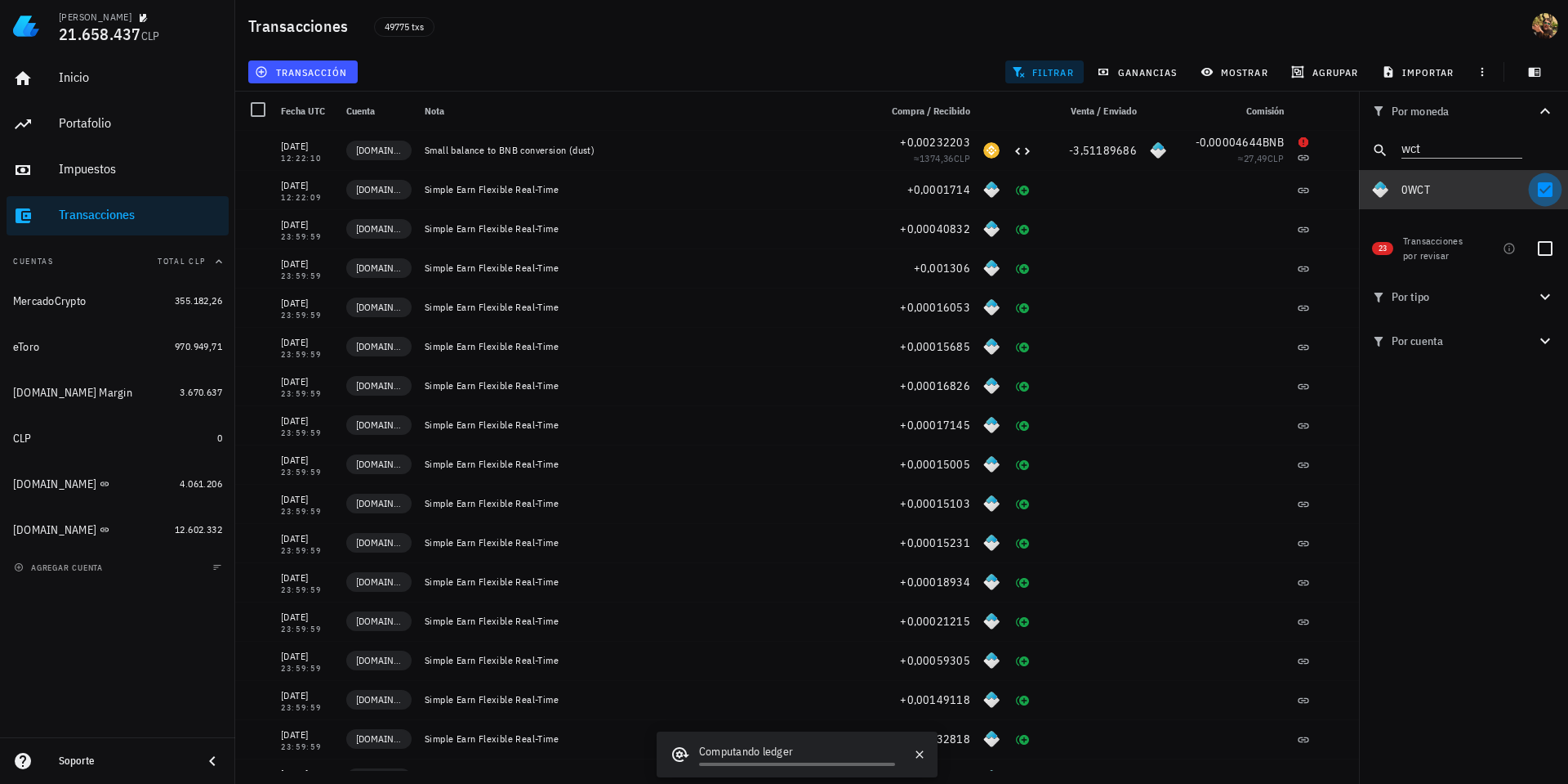
click at [1543, 193] on div at bounding box center [1545, 189] width 28 height 28
checkbox input "false"
click at [1455, 140] on input "wct" at bounding box center [1450, 147] width 98 height 21
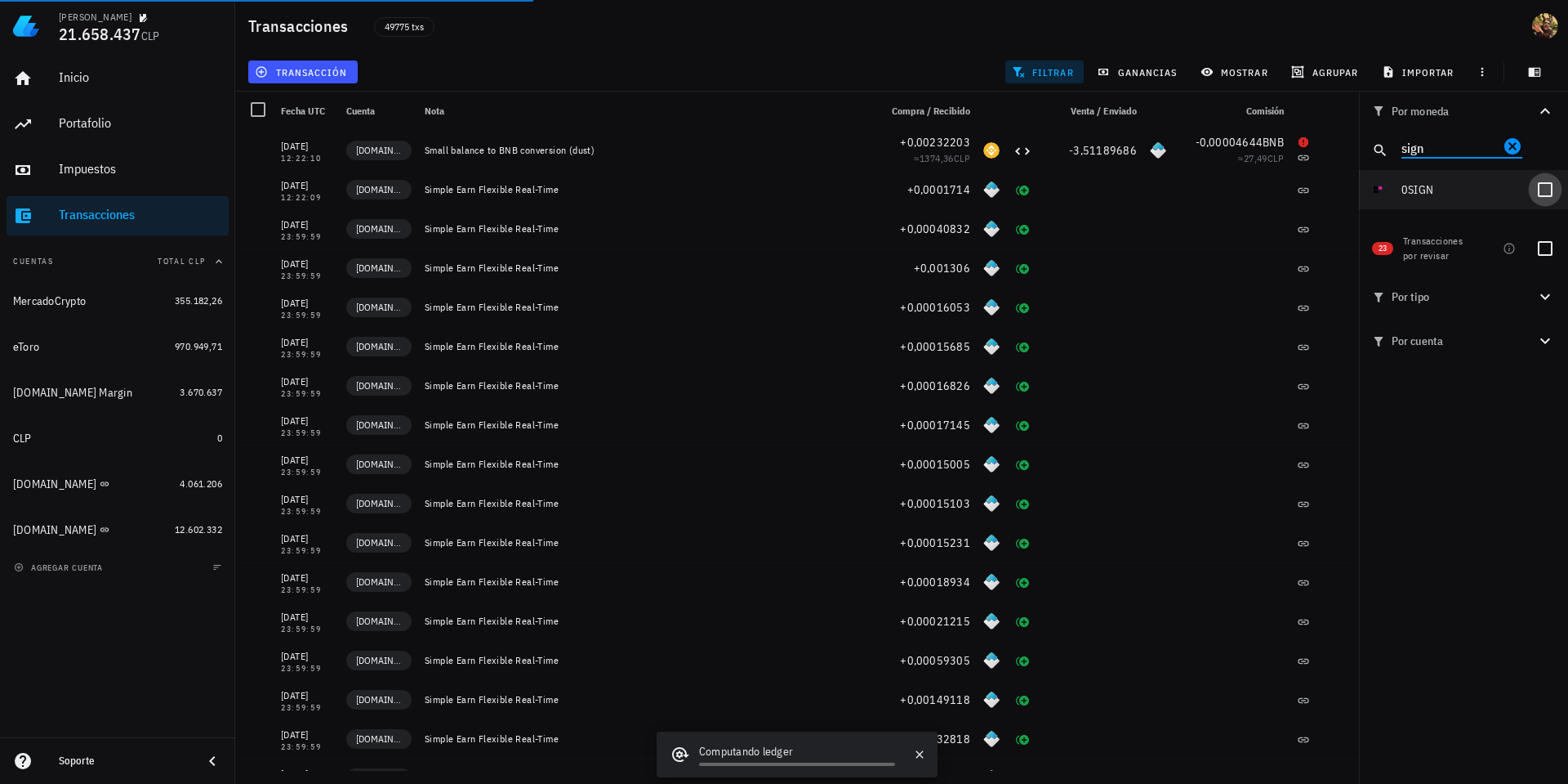
type input "sign"
click at [1540, 190] on div at bounding box center [1545, 189] width 28 height 28
checkbox input "true"
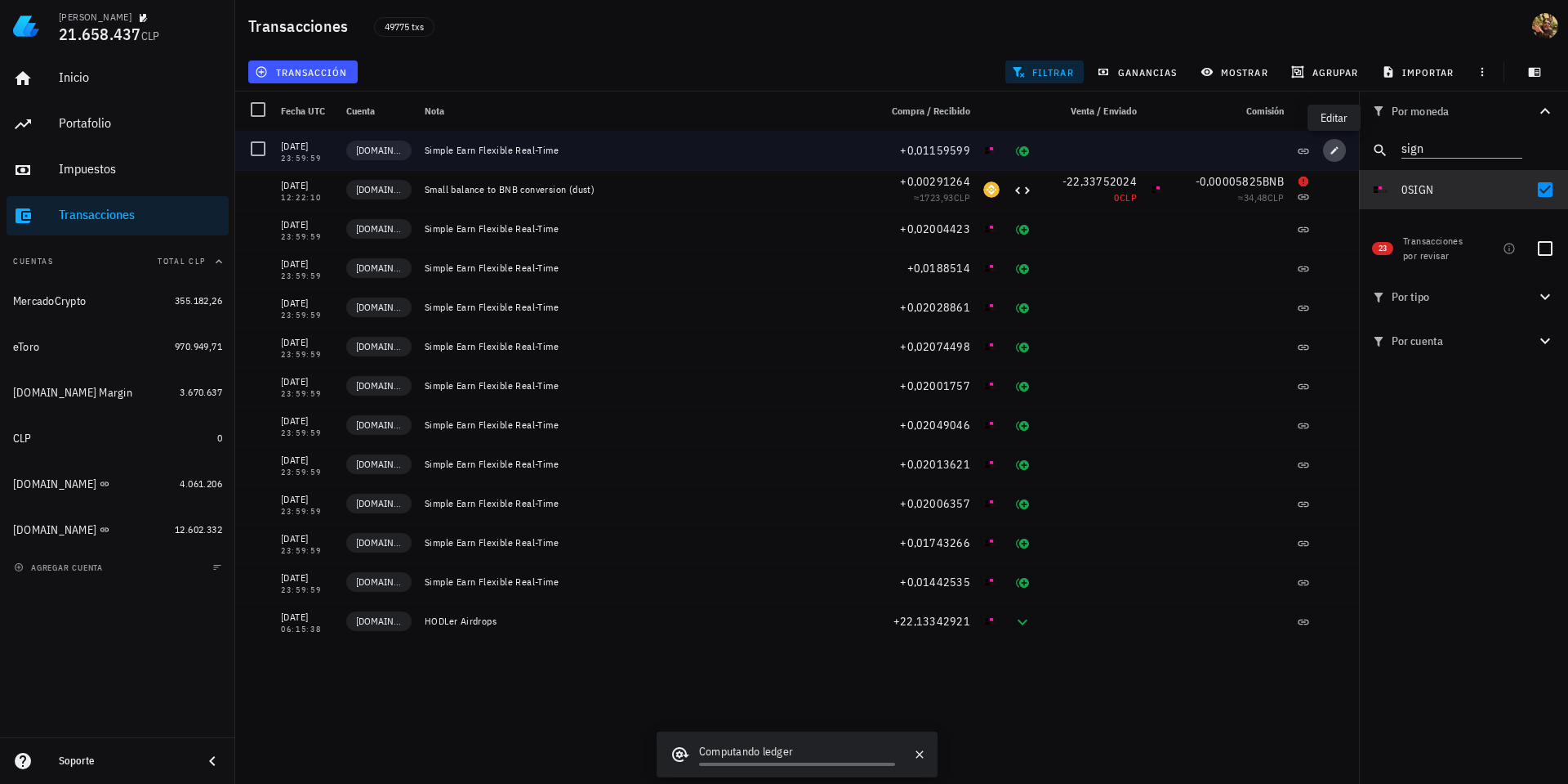
click at [1339, 148] on span "button" at bounding box center [1334, 150] width 23 height 10
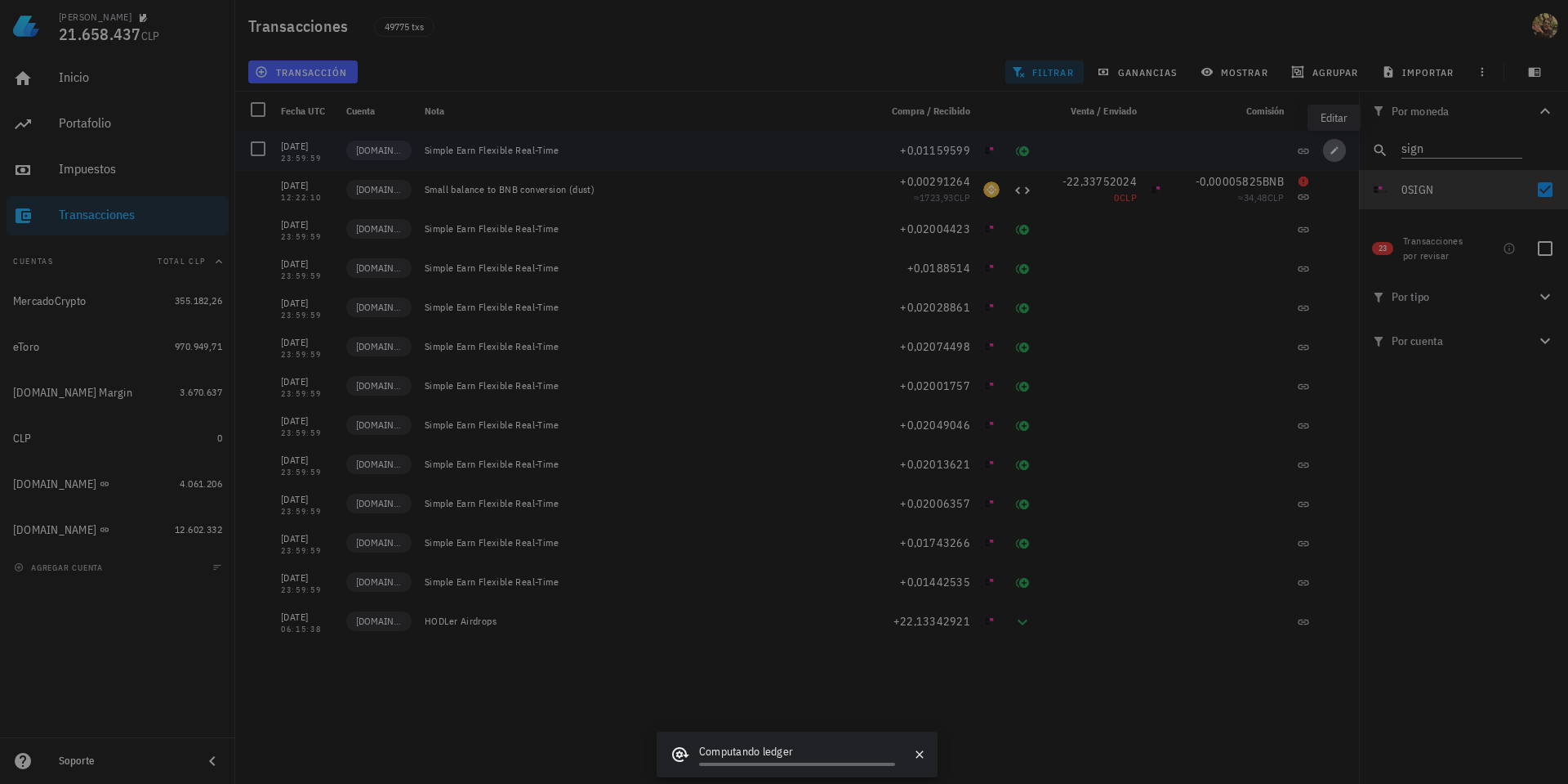
type input "0,01159599"
type input "SIGN"
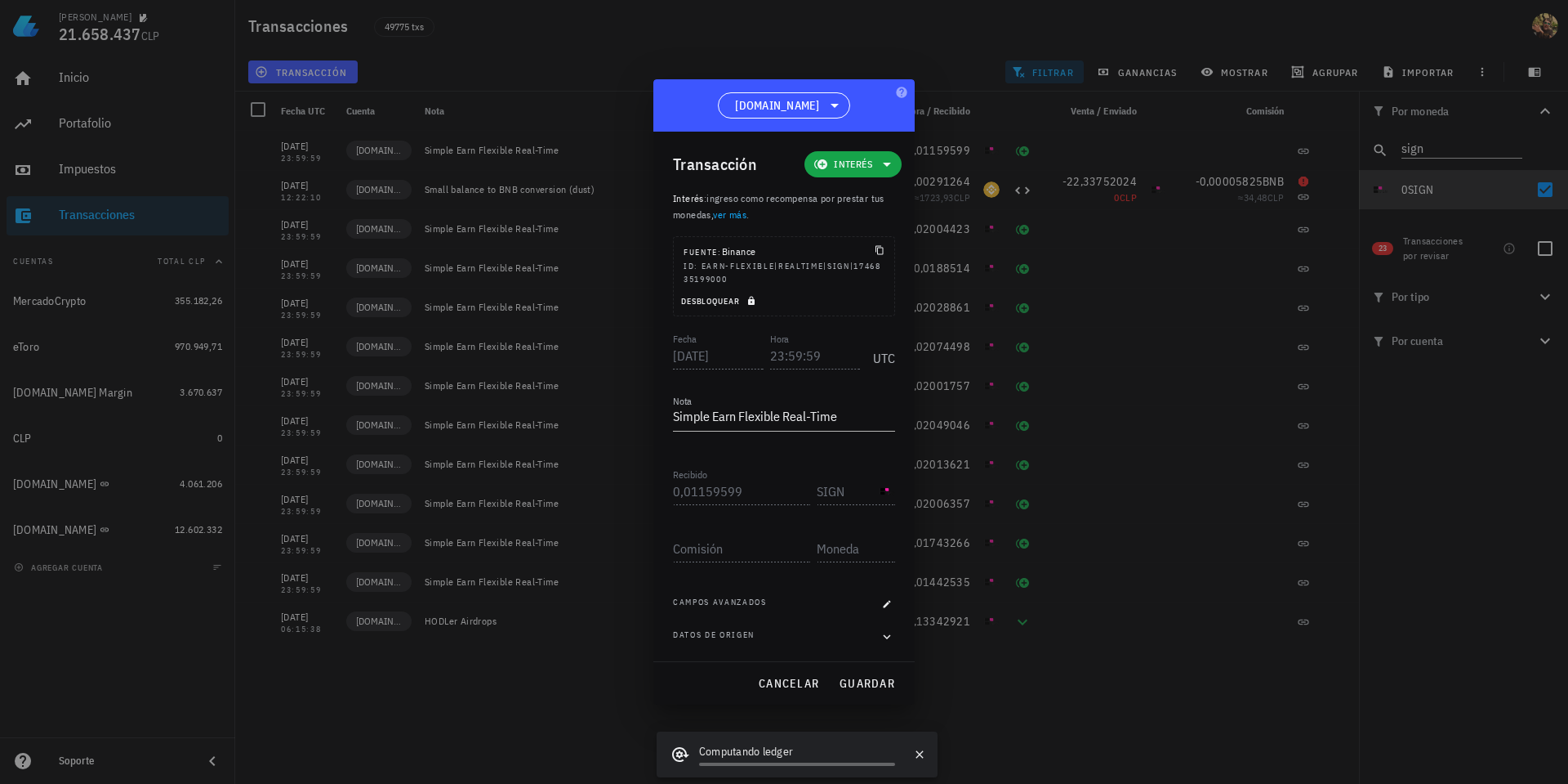
click at [745, 300] on span "Desbloquear" at bounding box center [720, 301] width 80 height 11
click at [770, 360] on input "23:59:59" at bounding box center [815, 355] width 90 height 26
click at [853, 685] on span "guardar" at bounding box center [867, 684] width 56 height 14
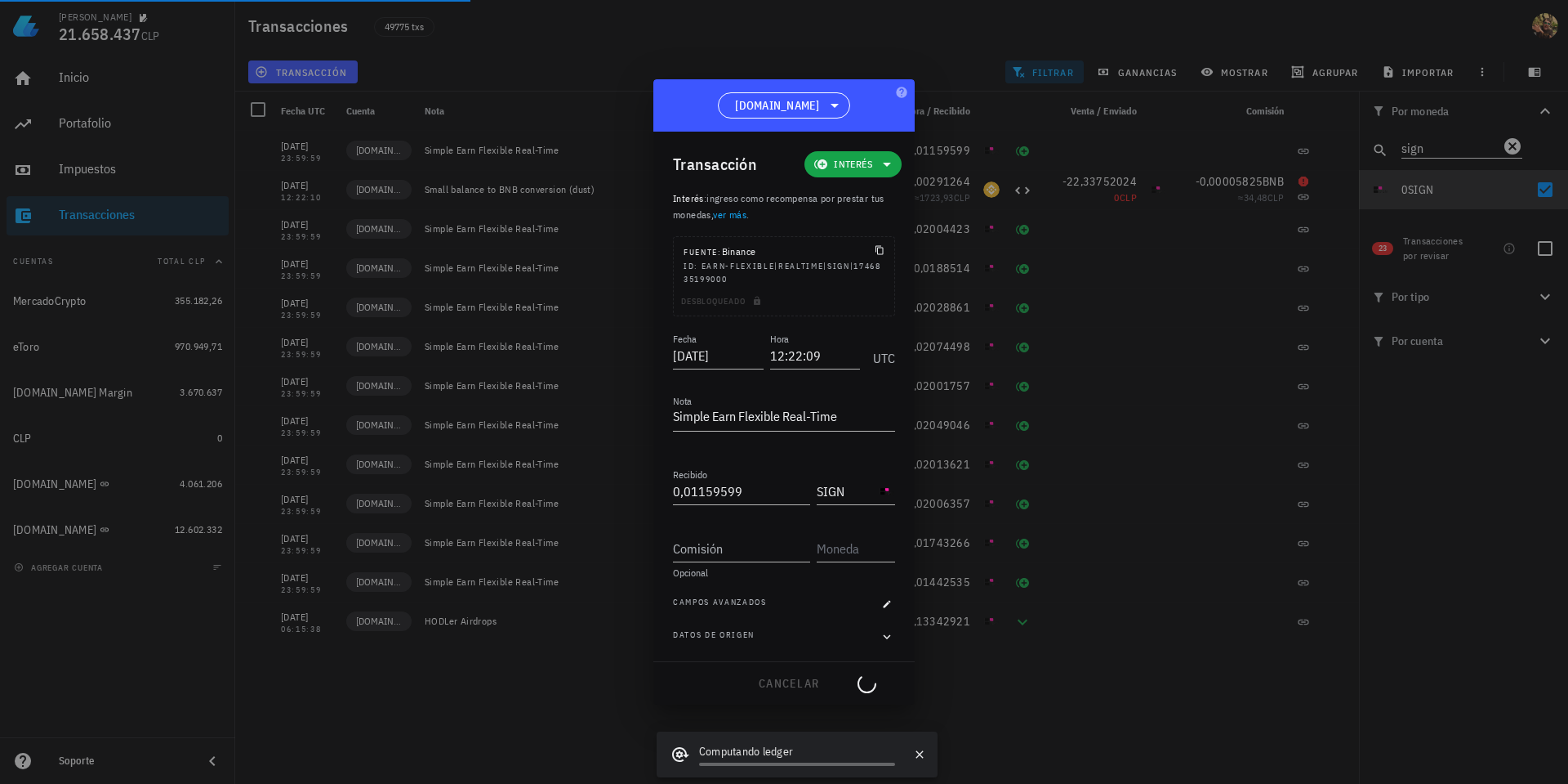
type input "23:59:59"
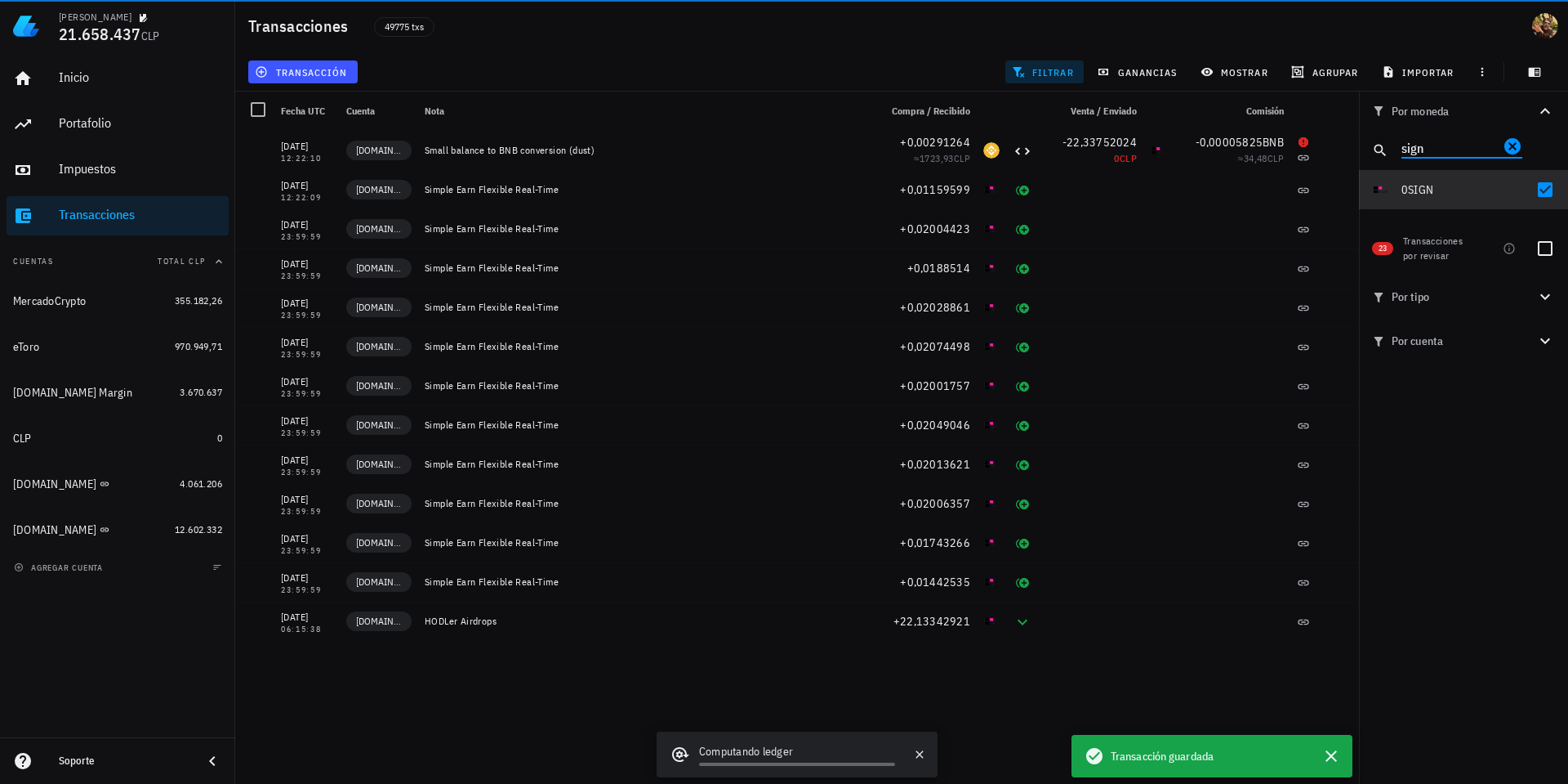
click at [1434, 147] on input "sign" at bounding box center [1450, 147] width 98 height 21
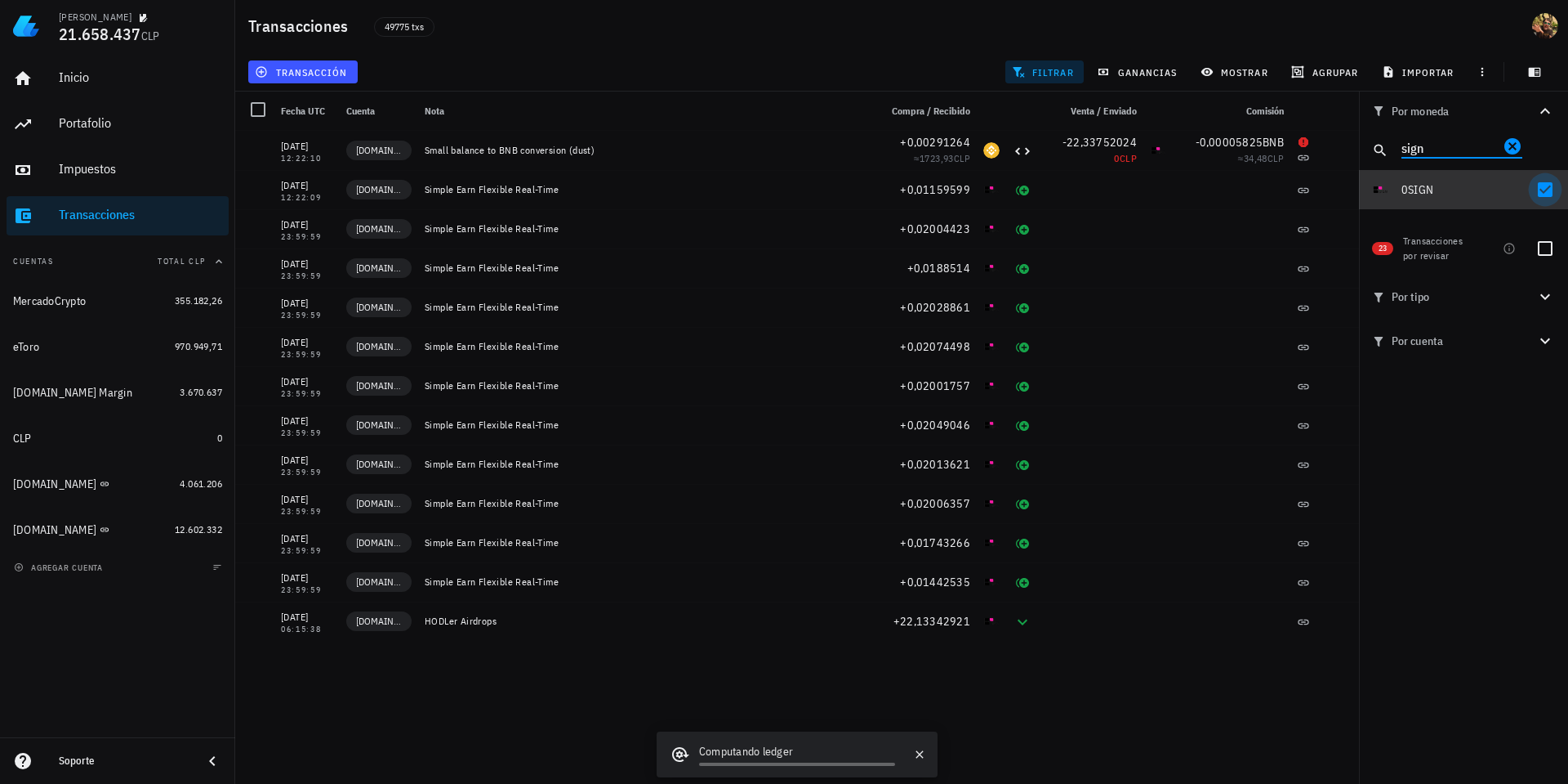
click at [1546, 187] on div at bounding box center [1545, 189] width 28 height 28
checkbox input "false"
click at [1440, 139] on input "sign" at bounding box center [1450, 147] width 98 height 21
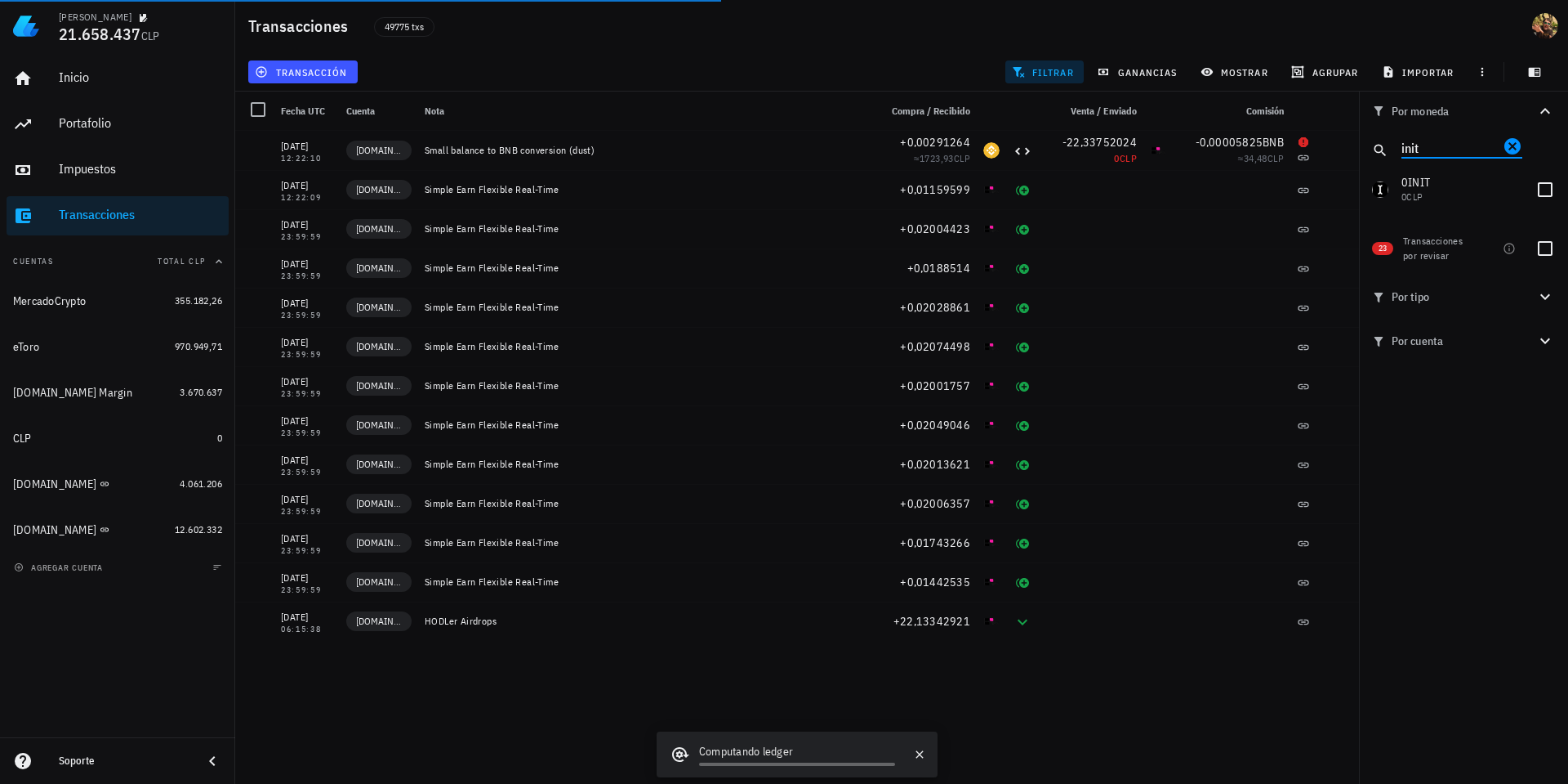
type input "init"
click at [1539, 188] on div at bounding box center [1545, 189] width 28 height 28
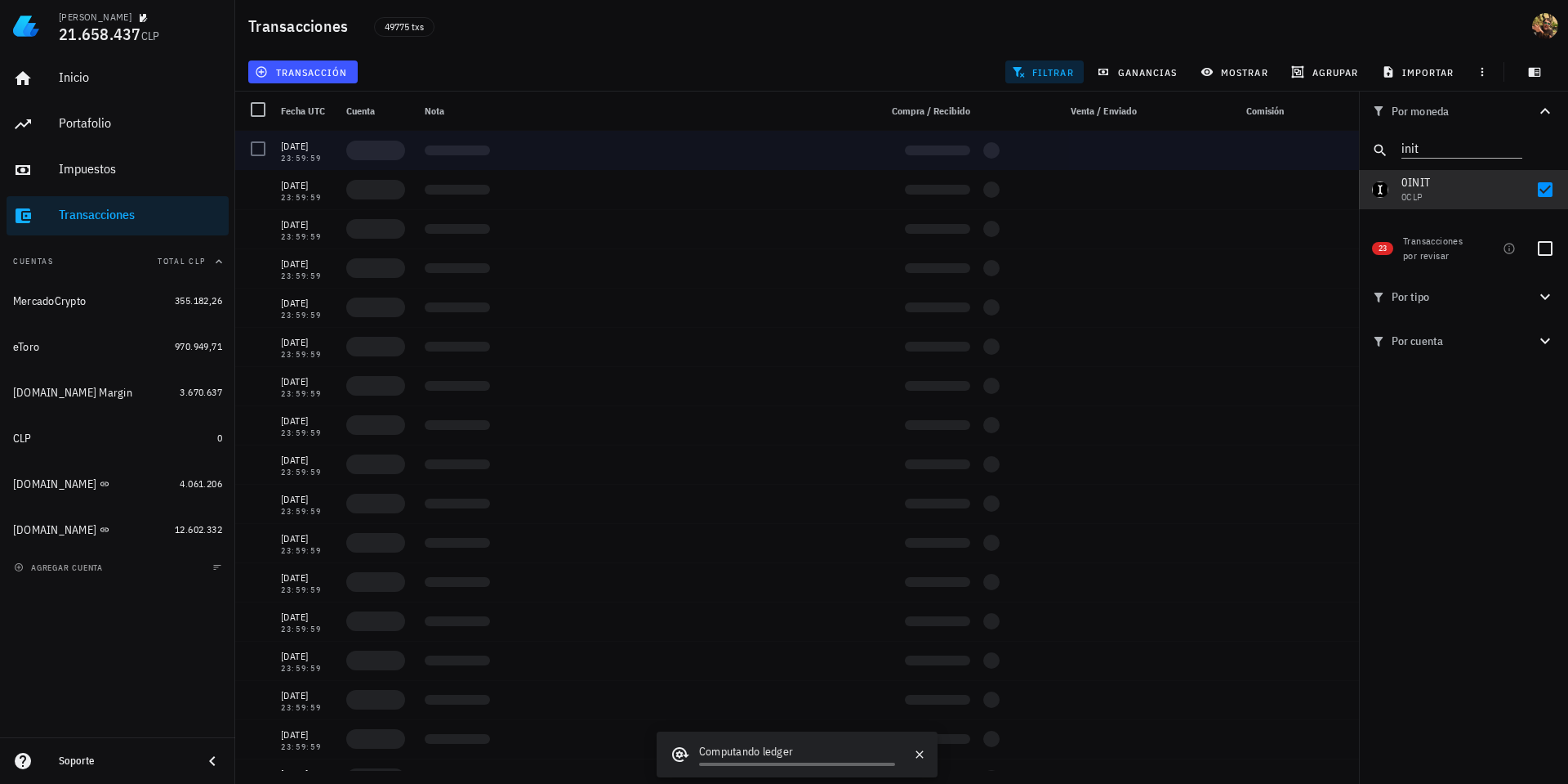
checkbox input "true"
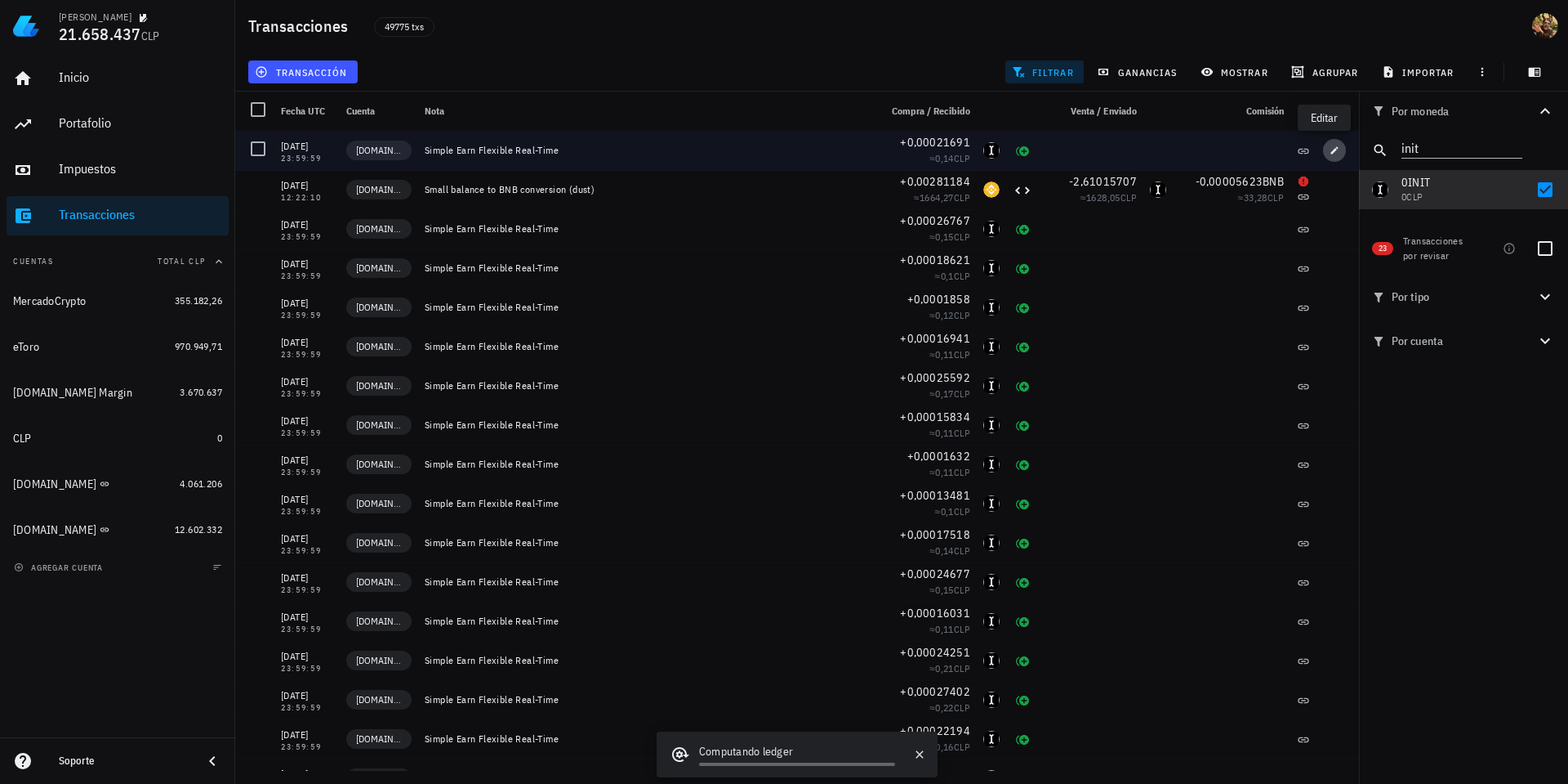
click at [1330, 151] on icon "button" at bounding box center [1335, 150] width 10 height 10
type input "0,00021691"
type input "INIT"
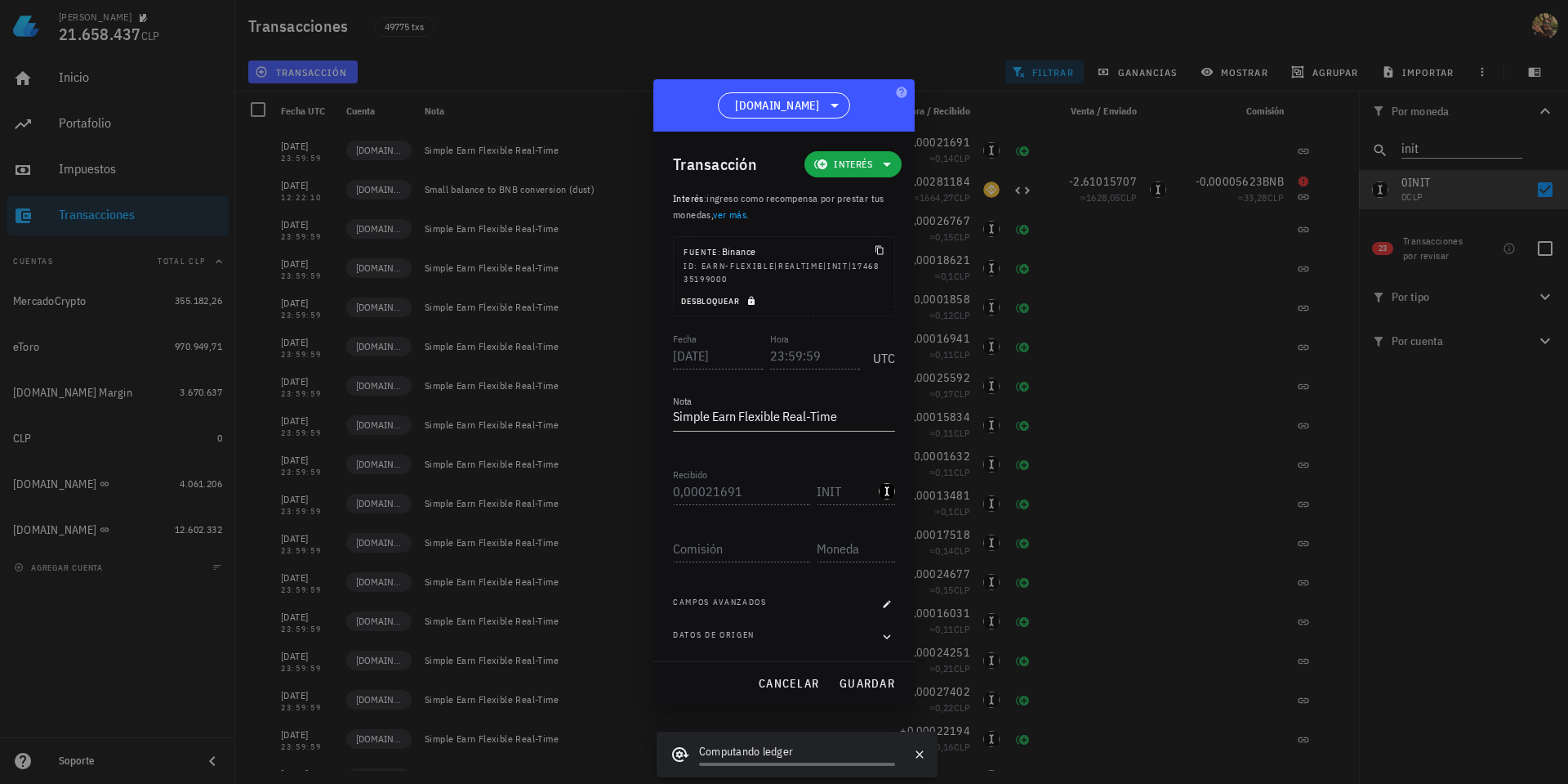
click at [754, 303] on icon "button" at bounding box center [751, 301] width 6 height 9
click at [775, 360] on input "23:59:59" at bounding box center [815, 355] width 90 height 26
click at [874, 681] on span "guardar" at bounding box center [867, 684] width 56 height 14
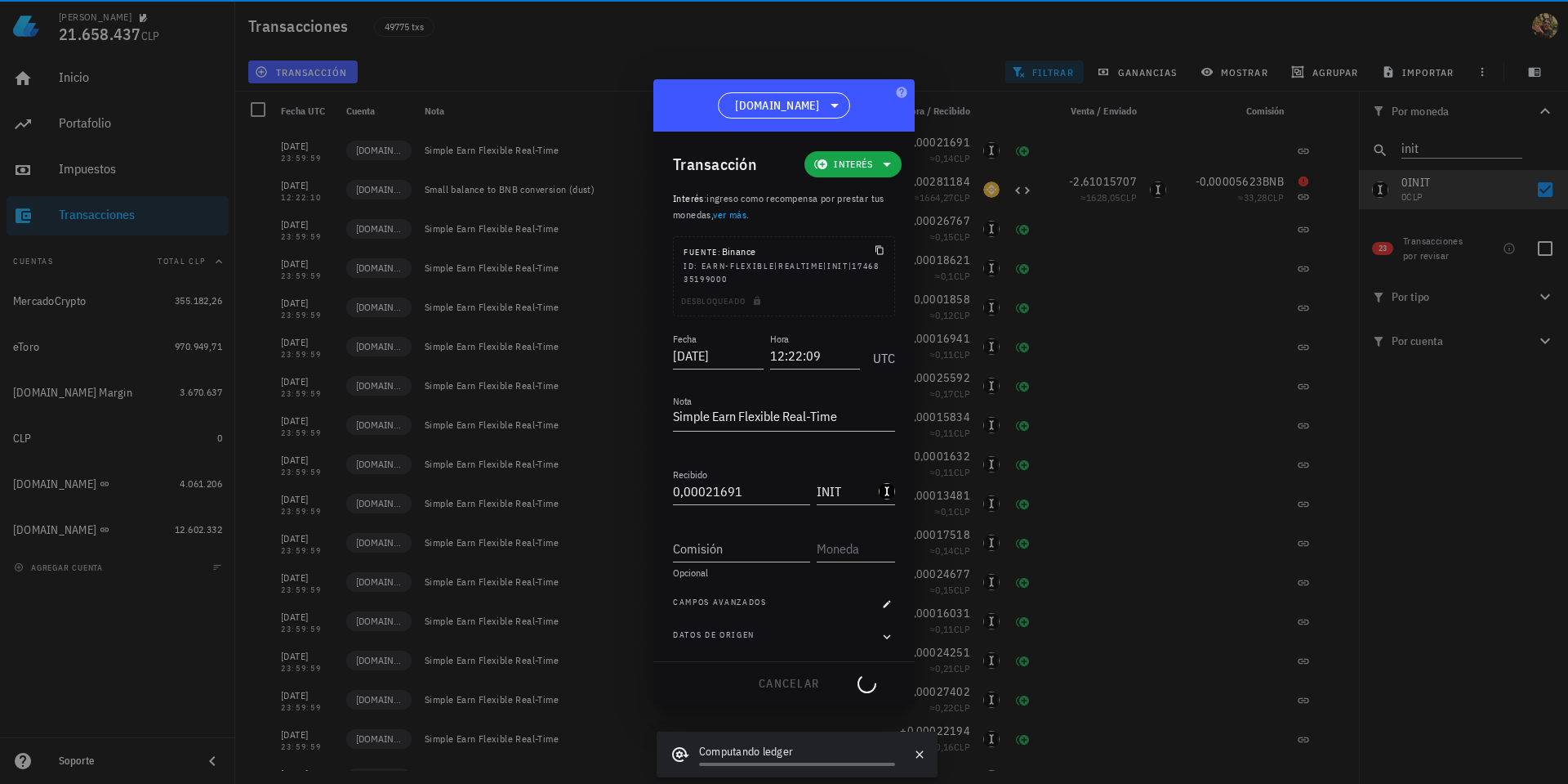
type input "23:59:59"
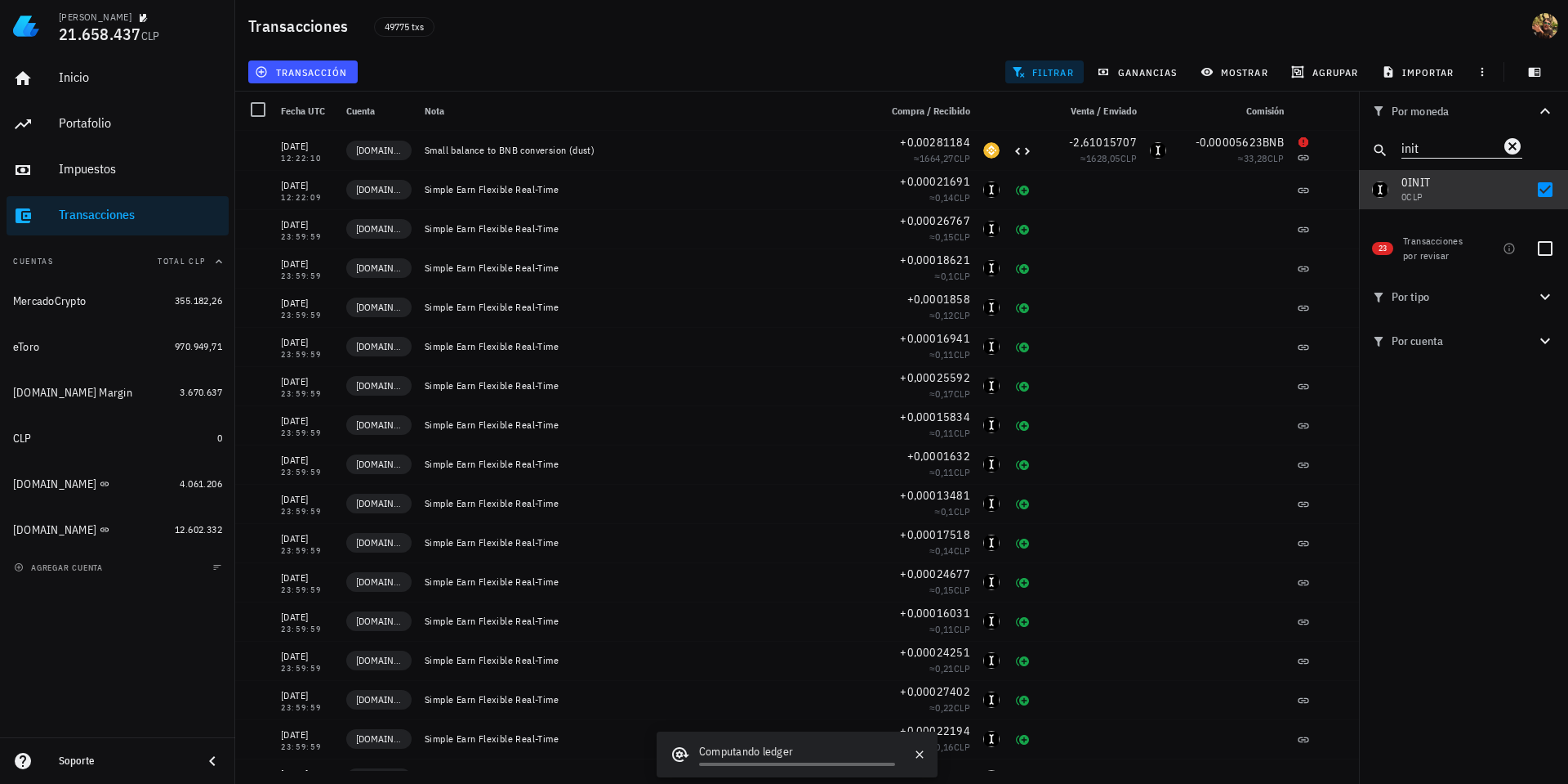
click at [1549, 182] on div at bounding box center [1545, 189] width 28 height 28
click at [1449, 142] on input "init" at bounding box center [1450, 147] width 98 height 21
checkbox input "false"
paste input "HYPER"
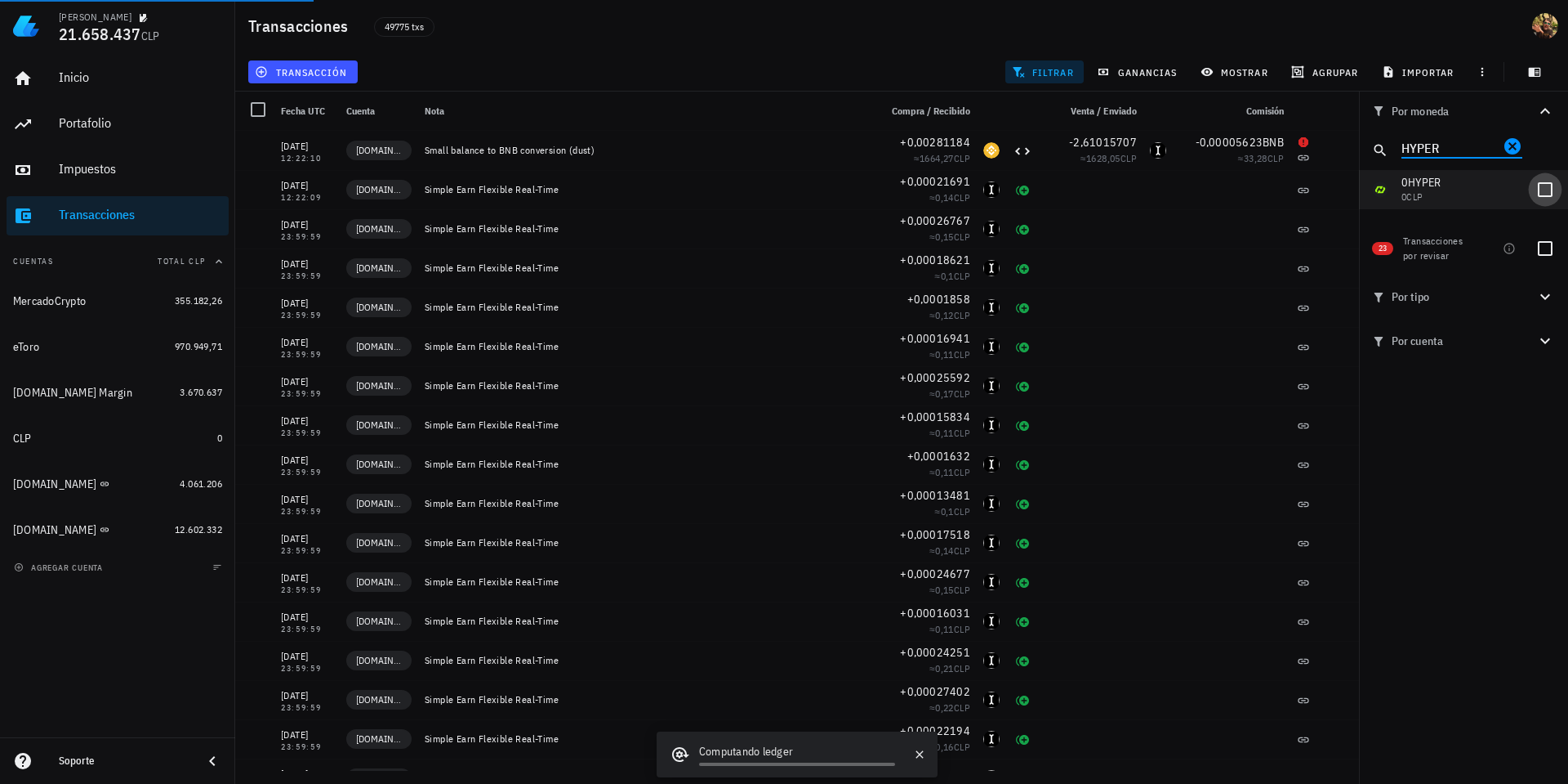
type input "HYPER"
click at [1542, 195] on div at bounding box center [1545, 189] width 28 height 28
checkbox input "true"
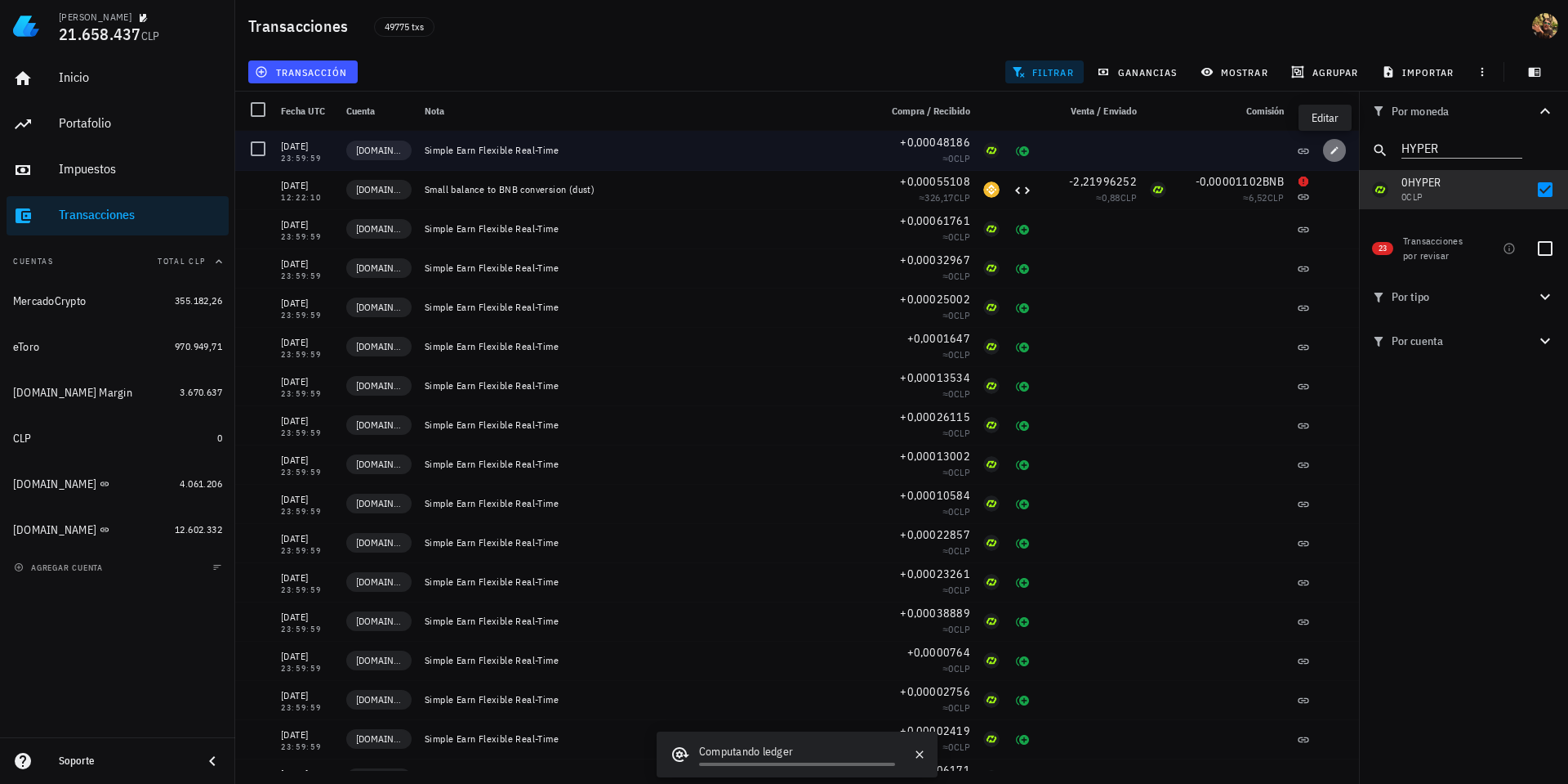
click at [1323, 142] on button "button" at bounding box center [1334, 149] width 23 height 23
type input "0,00048186"
type input "HYPER"
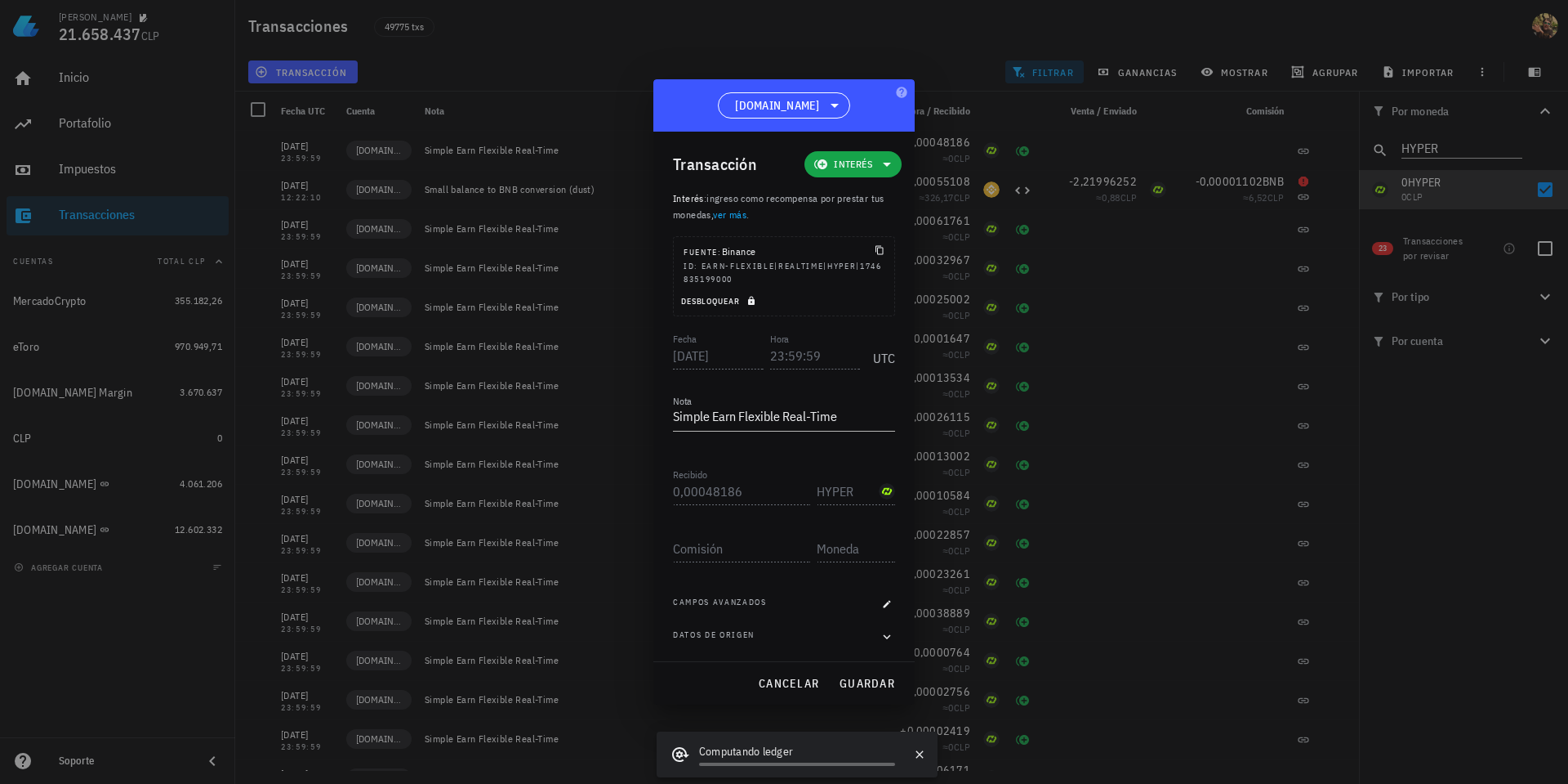
click at [754, 298] on icon "button" at bounding box center [751, 301] width 6 height 9
click at [774, 355] on input "23:59:59" at bounding box center [815, 355] width 90 height 26
click at [869, 686] on span "guardar" at bounding box center [867, 684] width 56 height 14
type input "23:59:59"
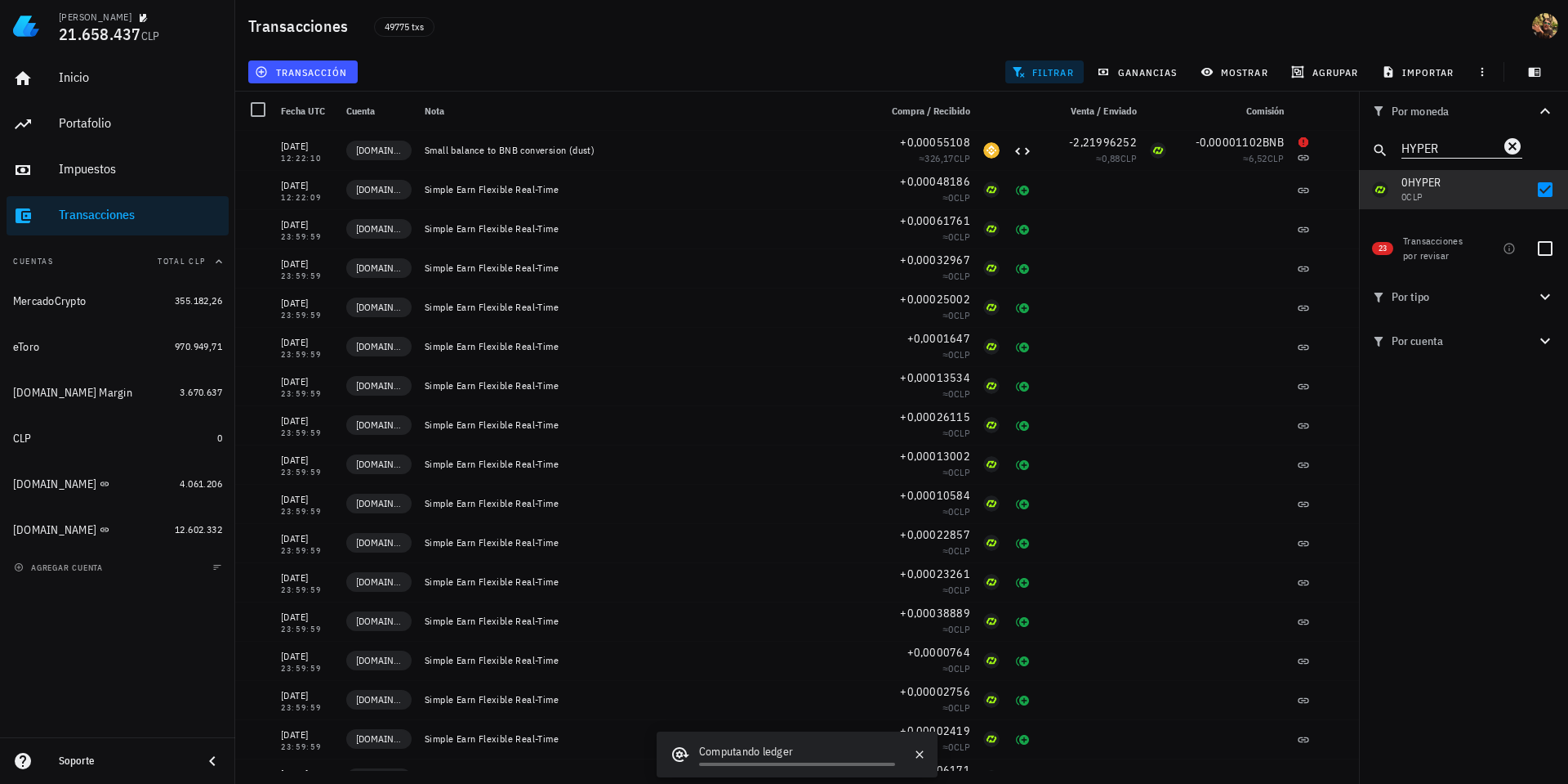
click at [1415, 142] on input "HYPER" at bounding box center [1450, 147] width 98 height 21
type input "home"
click at [1552, 192] on div at bounding box center [1545, 189] width 28 height 28
checkbox input "true"
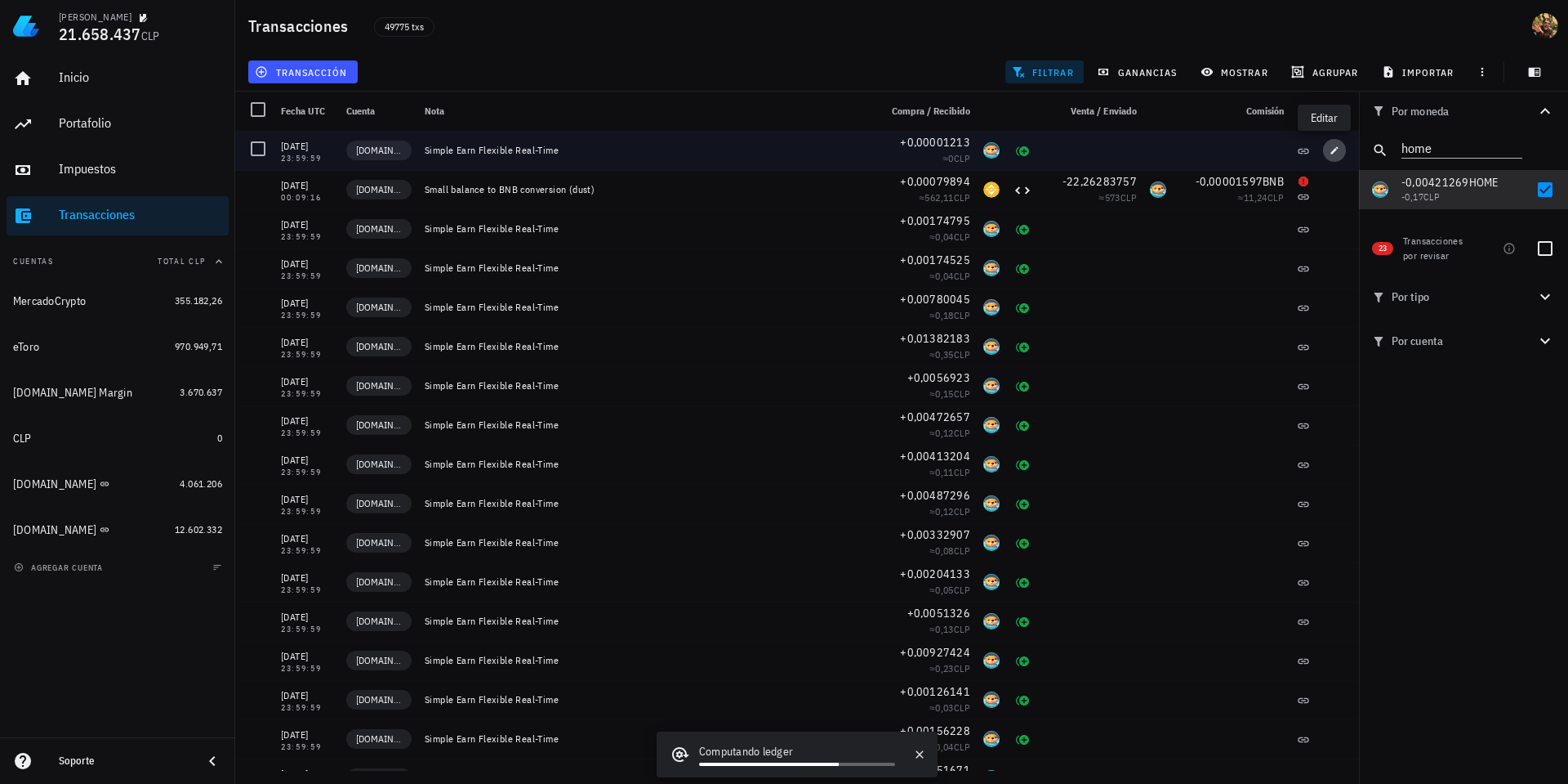
click at [1331, 151] on icon "button" at bounding box center [1335, 150] width 7 height 7
type input "2025-07-19"
type input "0,00001213"
type input "HOME"
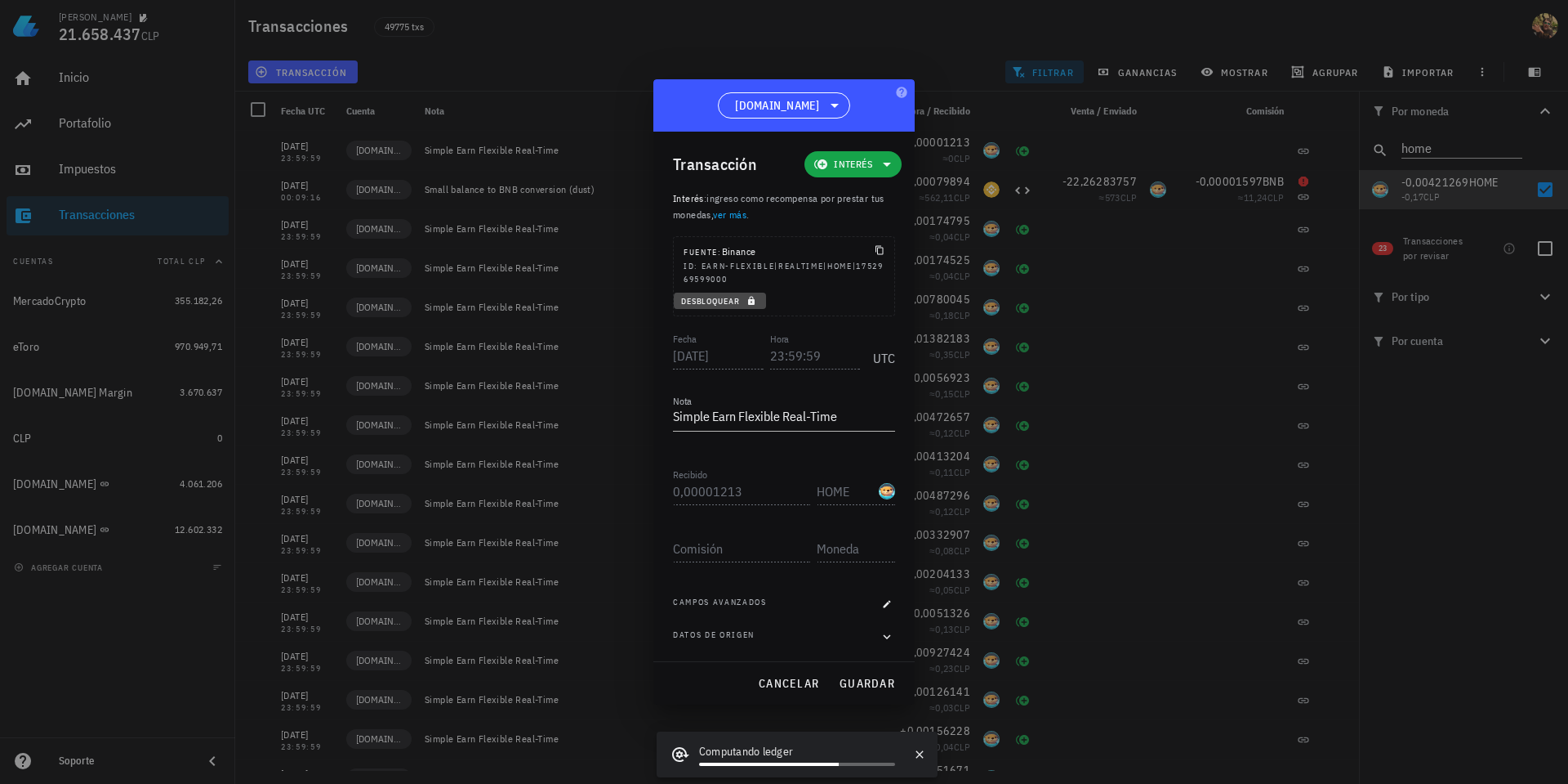
click at [756, 303] on icon "button" at bounding box center [751, 301] width 10 height 10
click at [772, 352] on input "23:59:59" at bounding box center [815, 355] width 90 height 26
click at [870, 682] on span "guardar" at bounding box center [867, 684] width 56 height 14
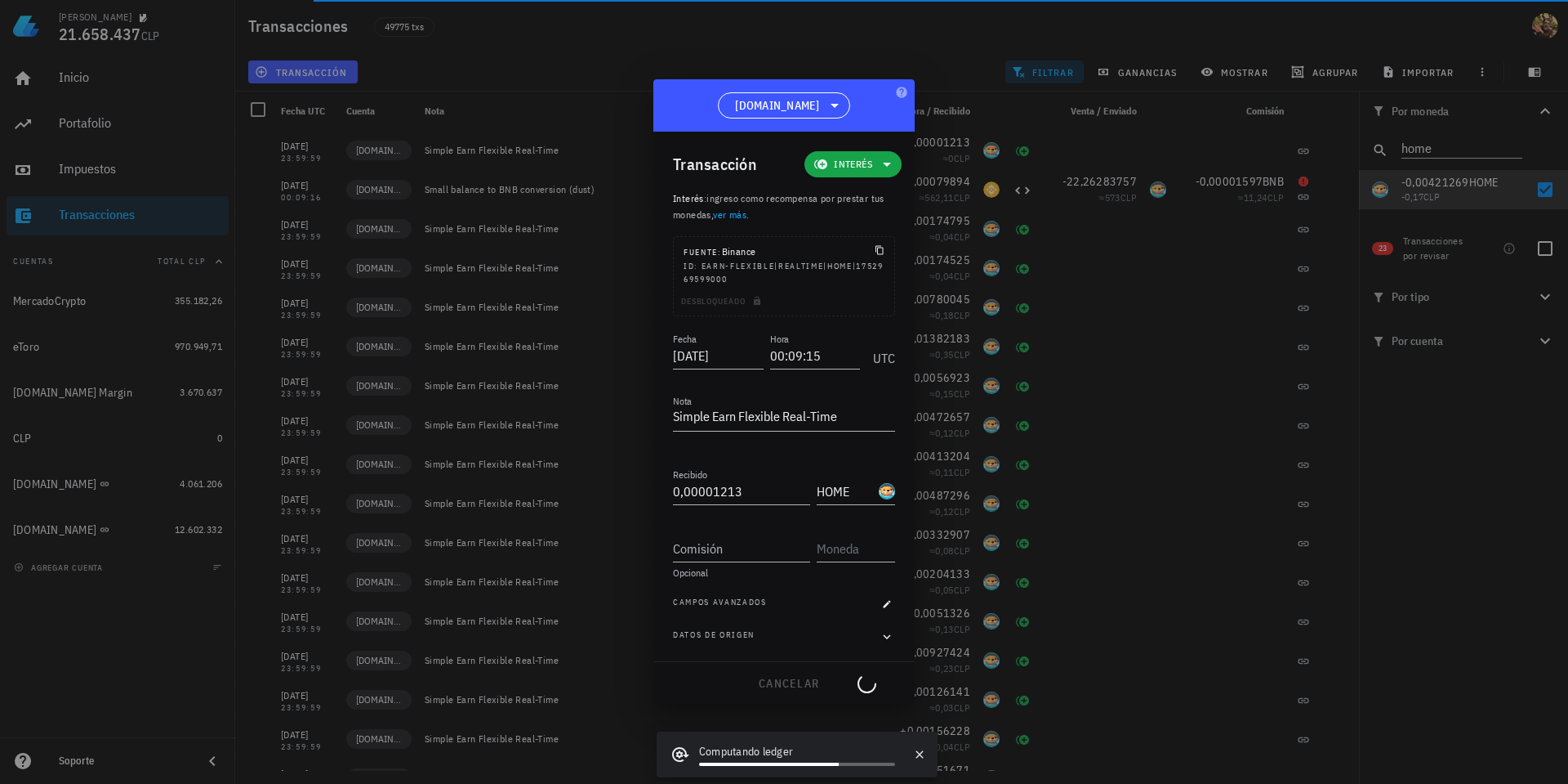
type input "23:59:59"
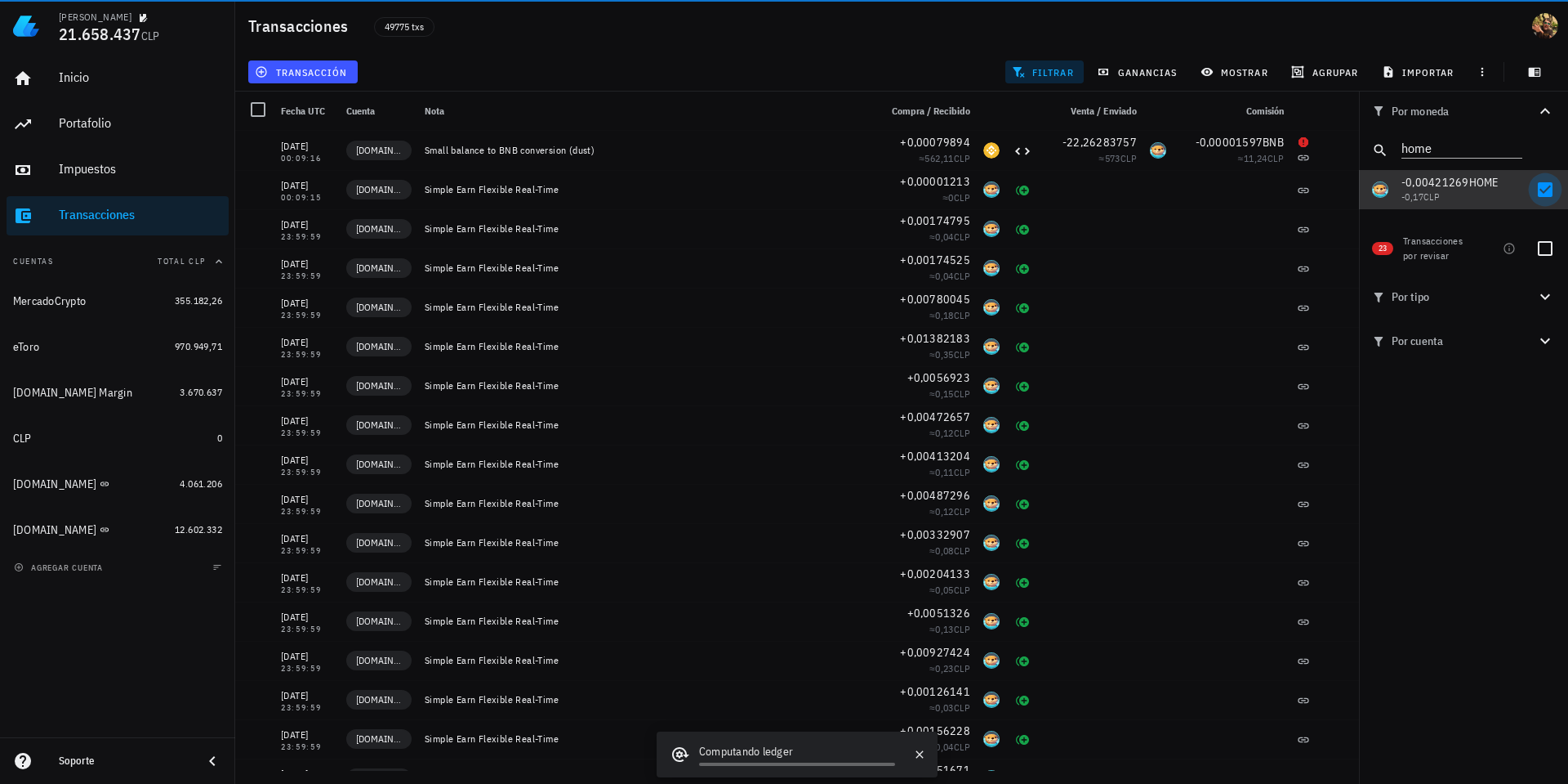
click at [1550, 185] on div at bounding box center [1545, 189] width 28 height 28
checkbox input "false"
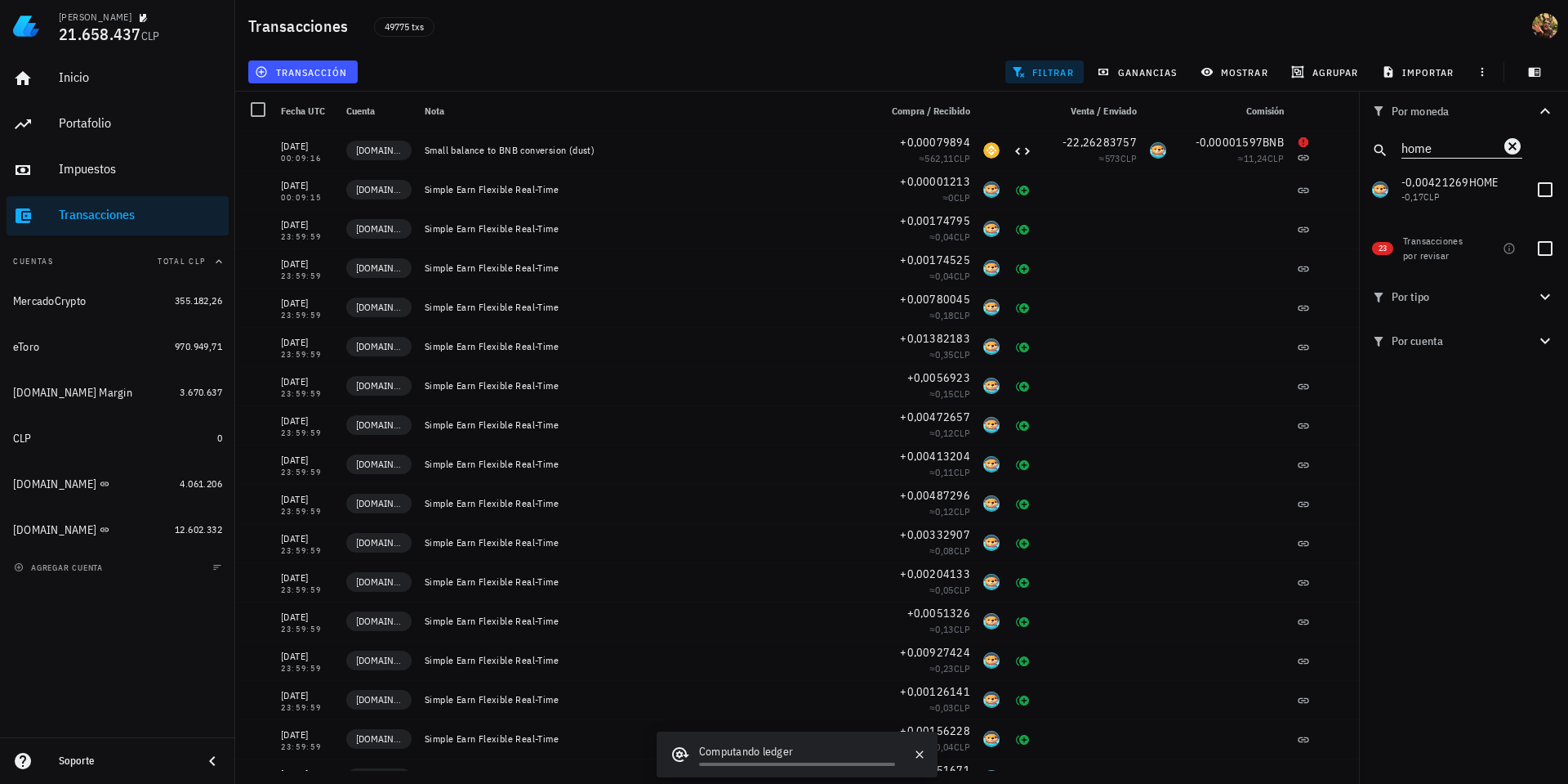
click at [1515, 139] on icon "Clear" at bounding box center [1513, 147] width 16 height 16
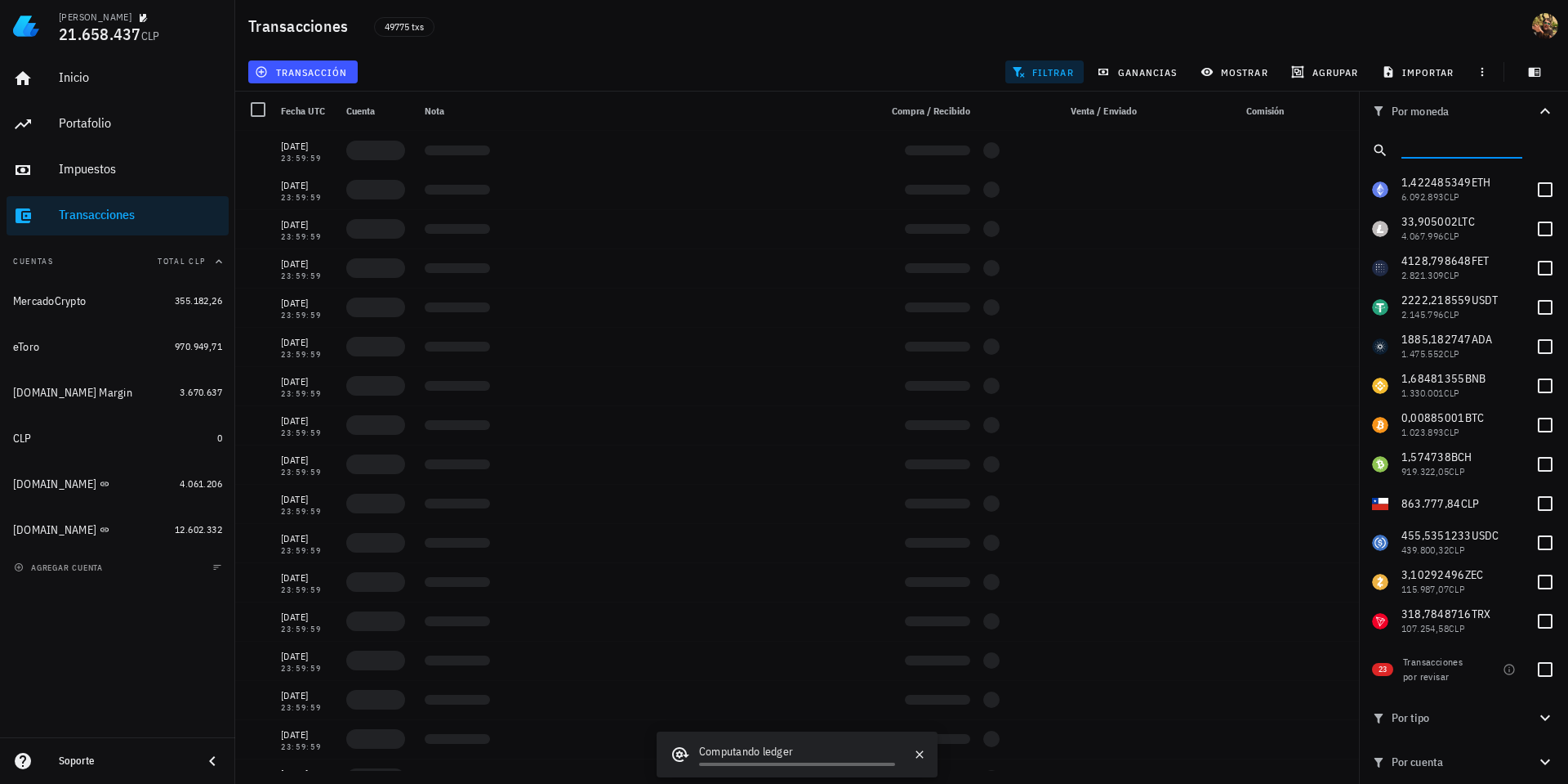
click at [1458, 145] on input "text" at bounding box center [1460, 147] width 118 height 21
paste input "RESOLV"
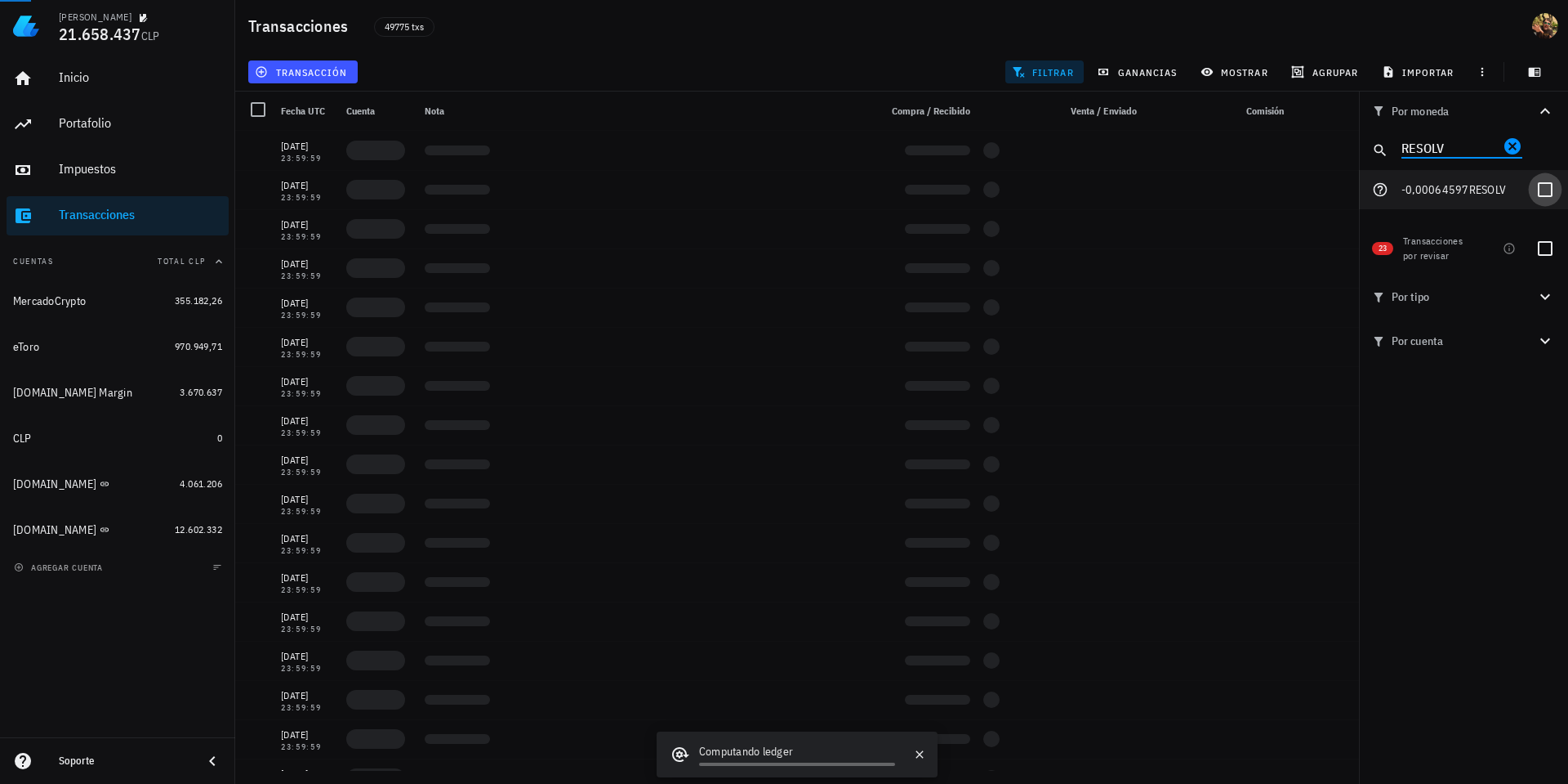
type input "RESOLV"
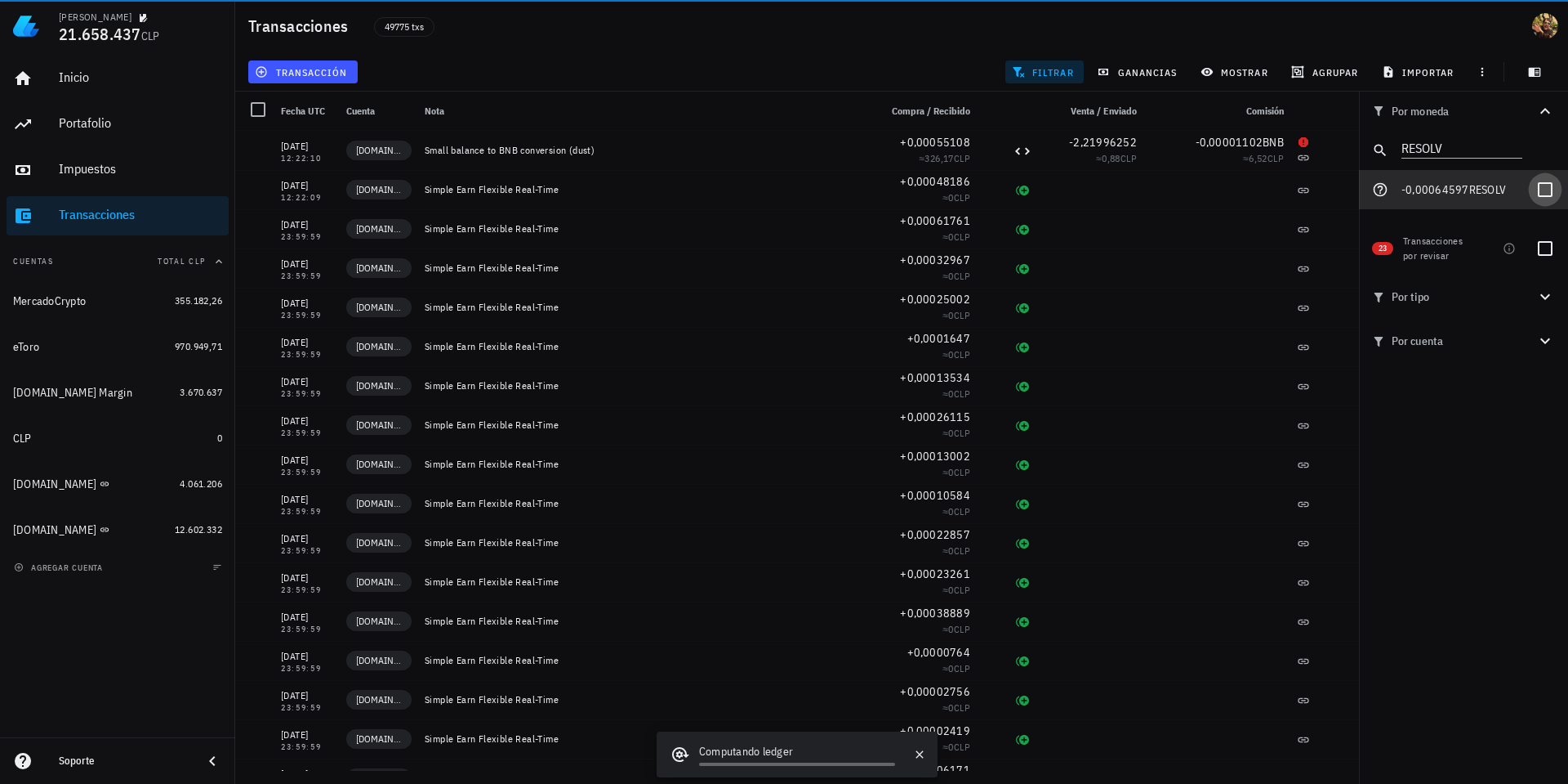
click at [1543, 197] on div at bounding box center [1545, 189] width 28 height 28
checkbox input "true"
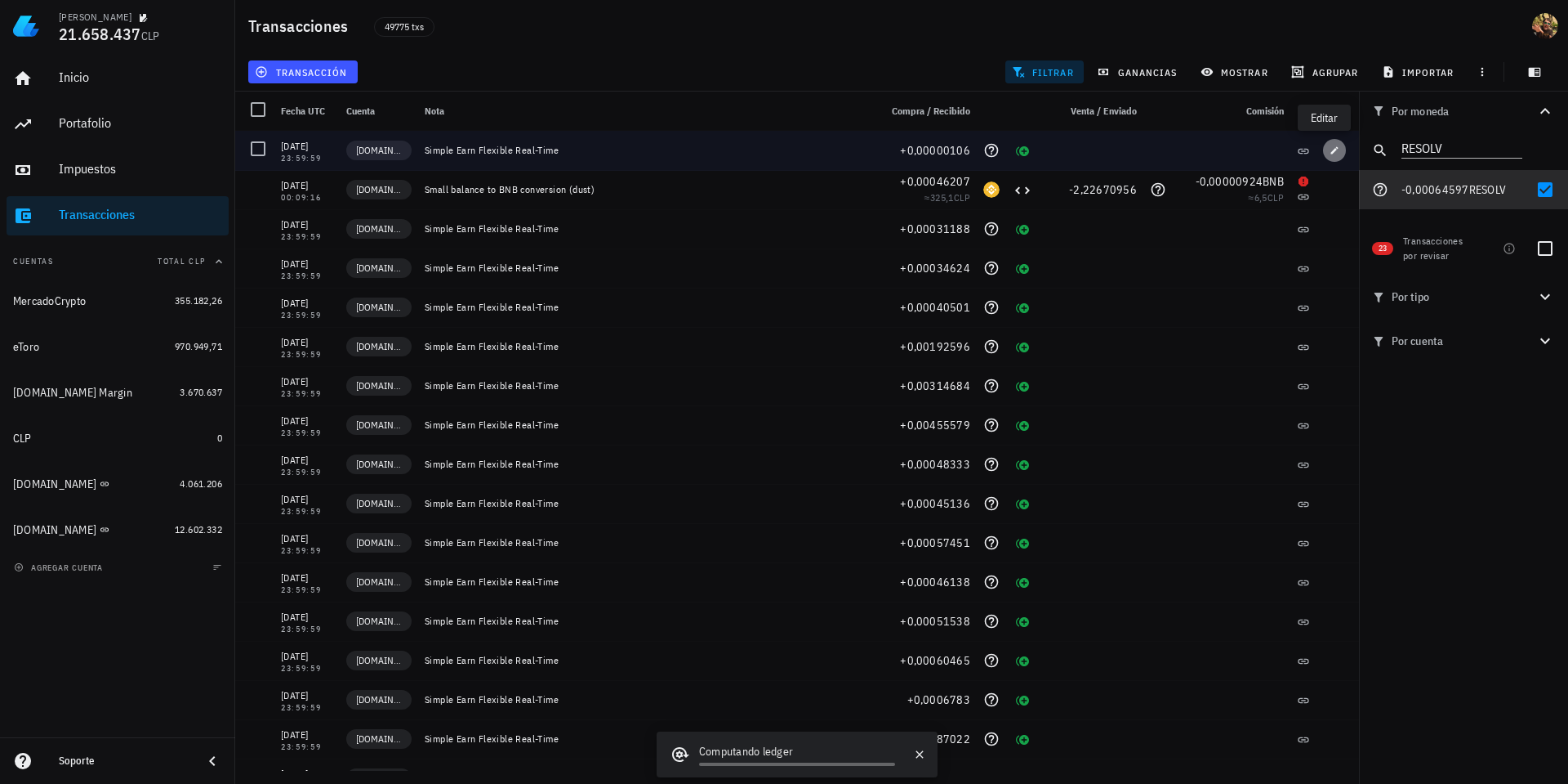
click at [1331, 149] on icon "button" at bounding box center [1335, 150] width 7 height 7
type input "0,00000106"
type input "RESOLV"
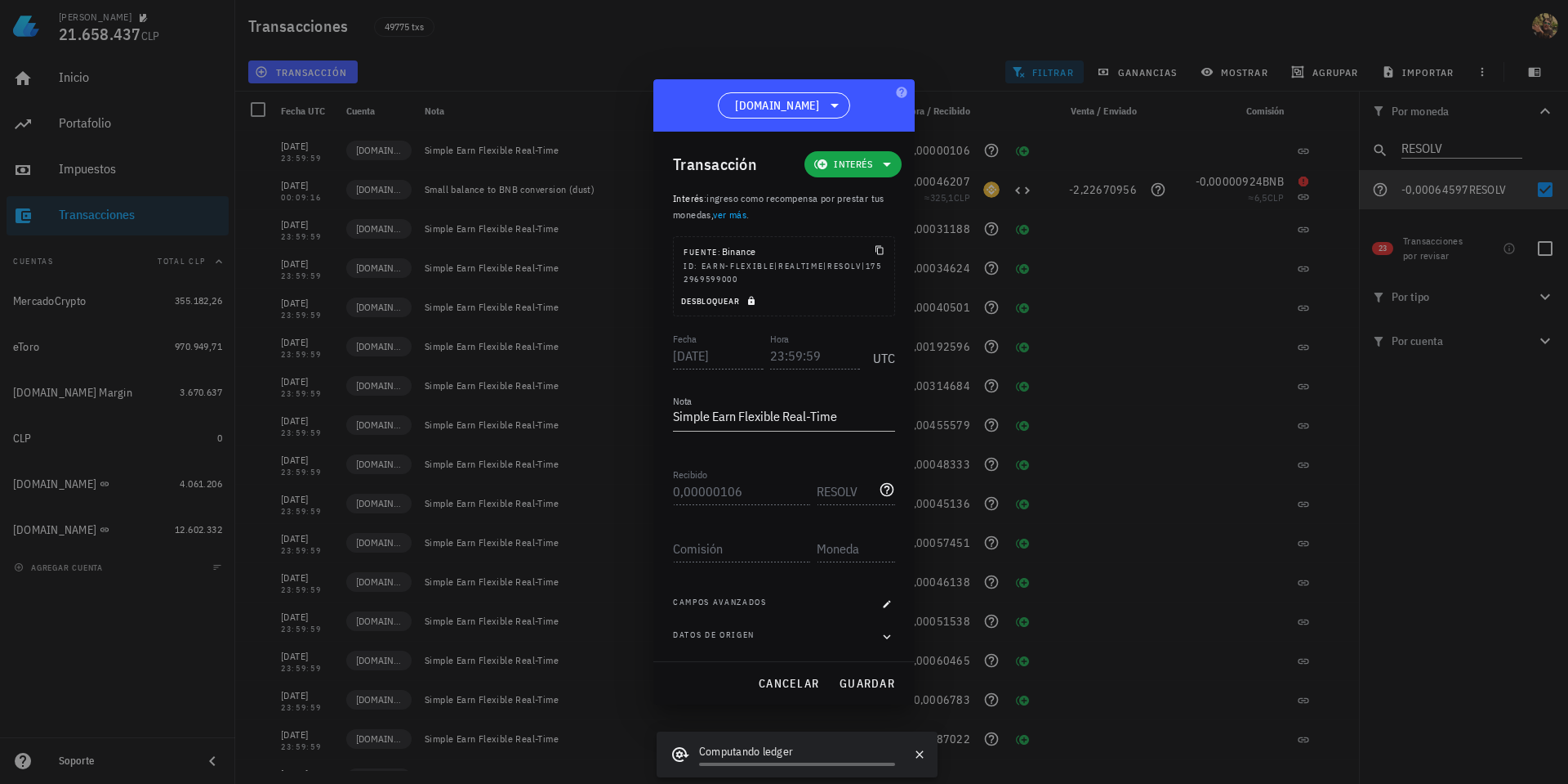
click at [749, 299] on icon "button" at bounding box center [751, 301] width 6 height 9
click at [772, 357] on input "23:59:59" at bounding box center [813, 355] width 93 height 26
click at [869, 685] on span "guardar" at bounding box center [867, 684] width 56 height 14
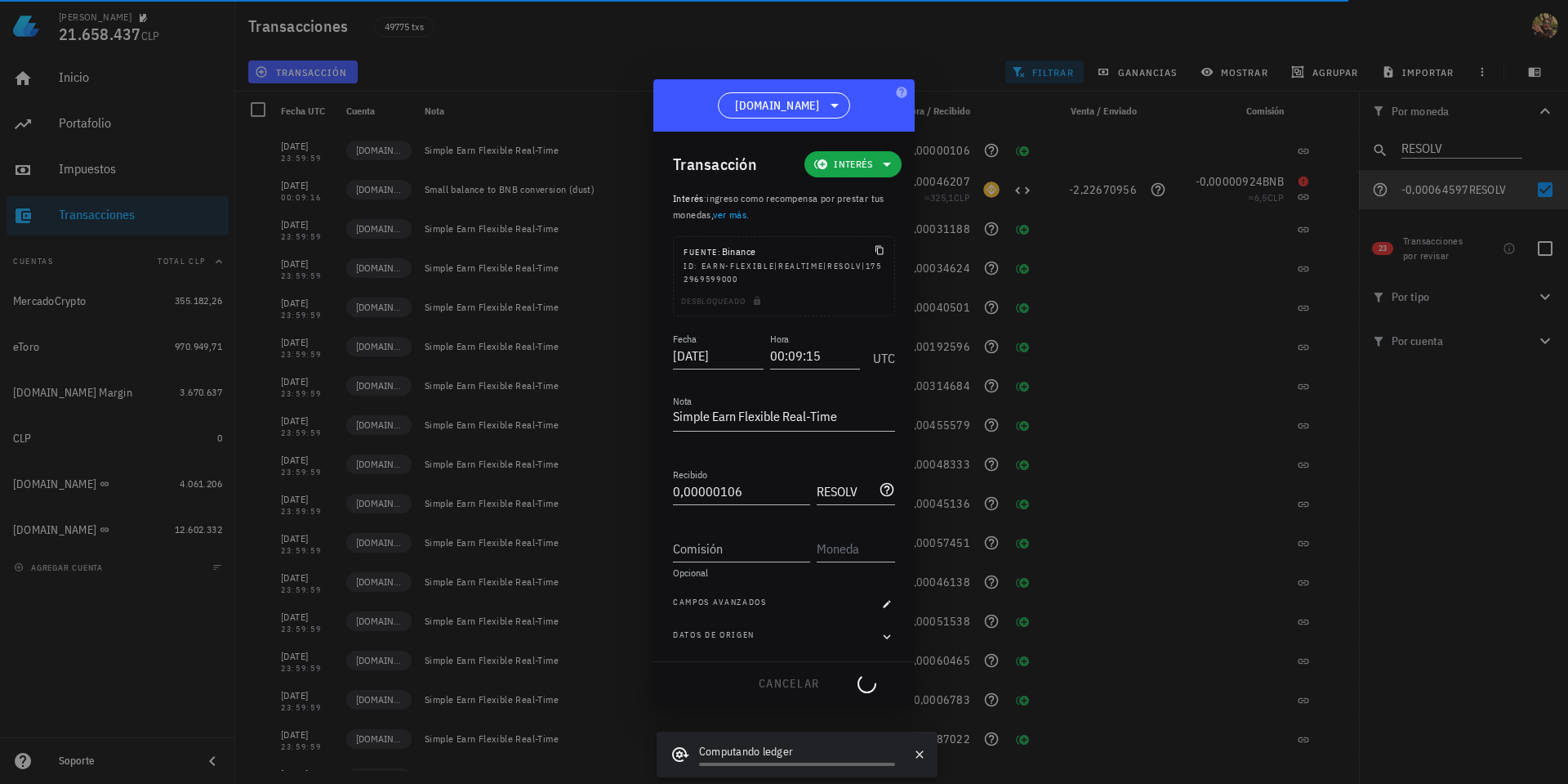
type input "23:59:59"
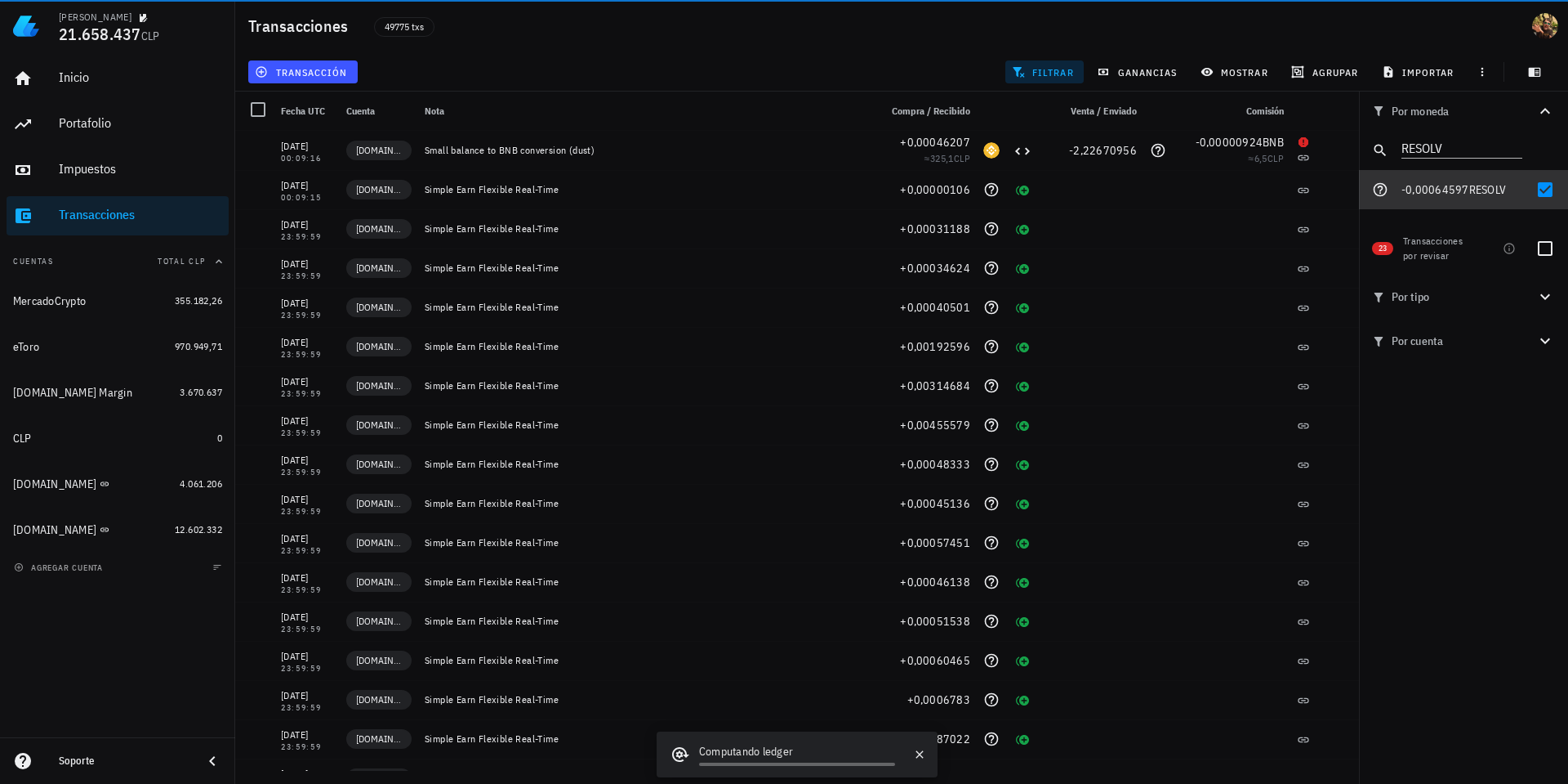
drag, startPoint x: 1542, startPoint y: 189, endPoint x: 1516, endPoint y: 192, distance: 26.2
click at [1542, 189] on div at bounding box center [1545, 189] width 28 height 28
checkbox input "false"
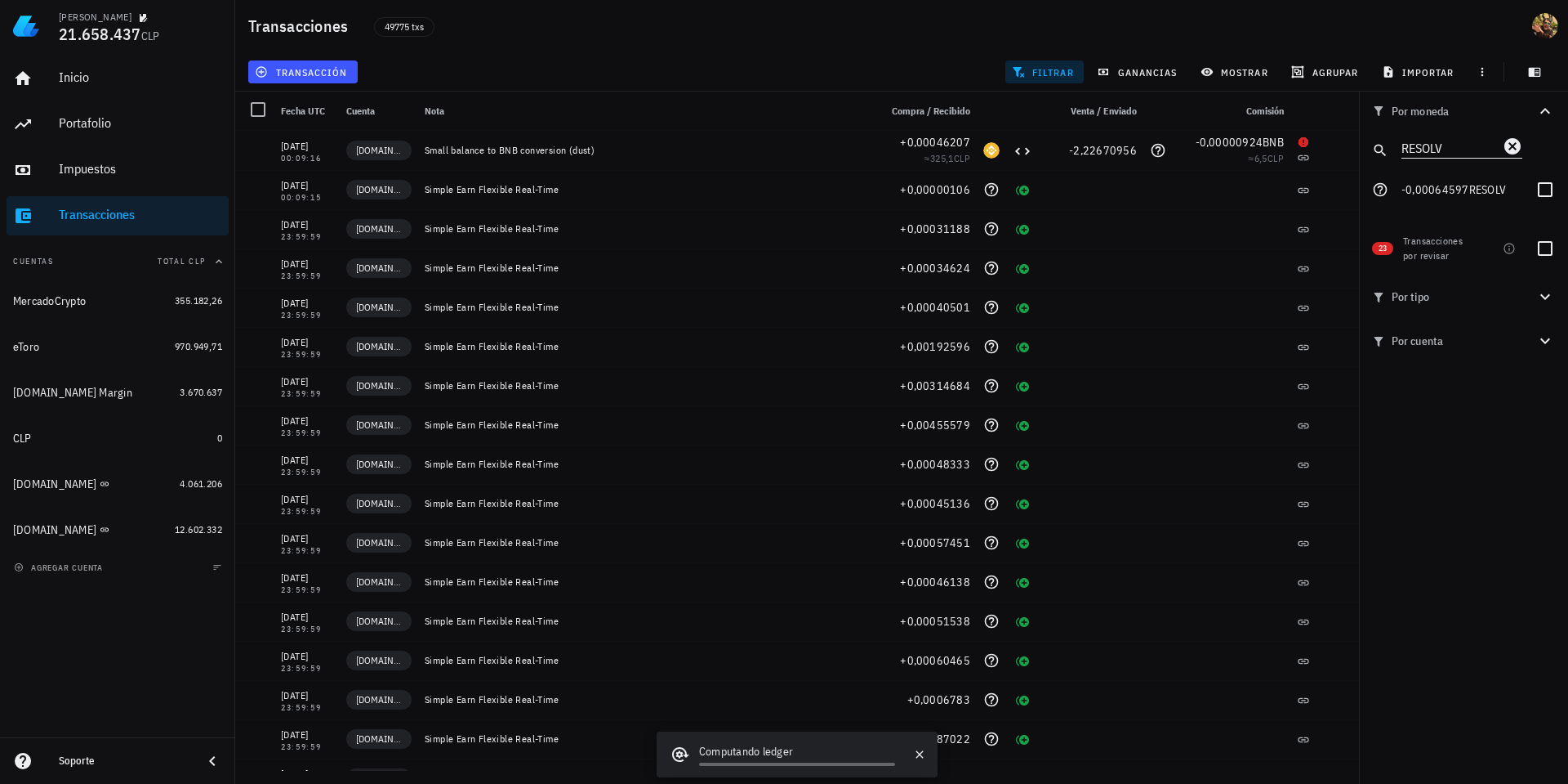
click at [1467, 151] on input "RESOLV" at bounding box center [1450, 147] width 98 height 21
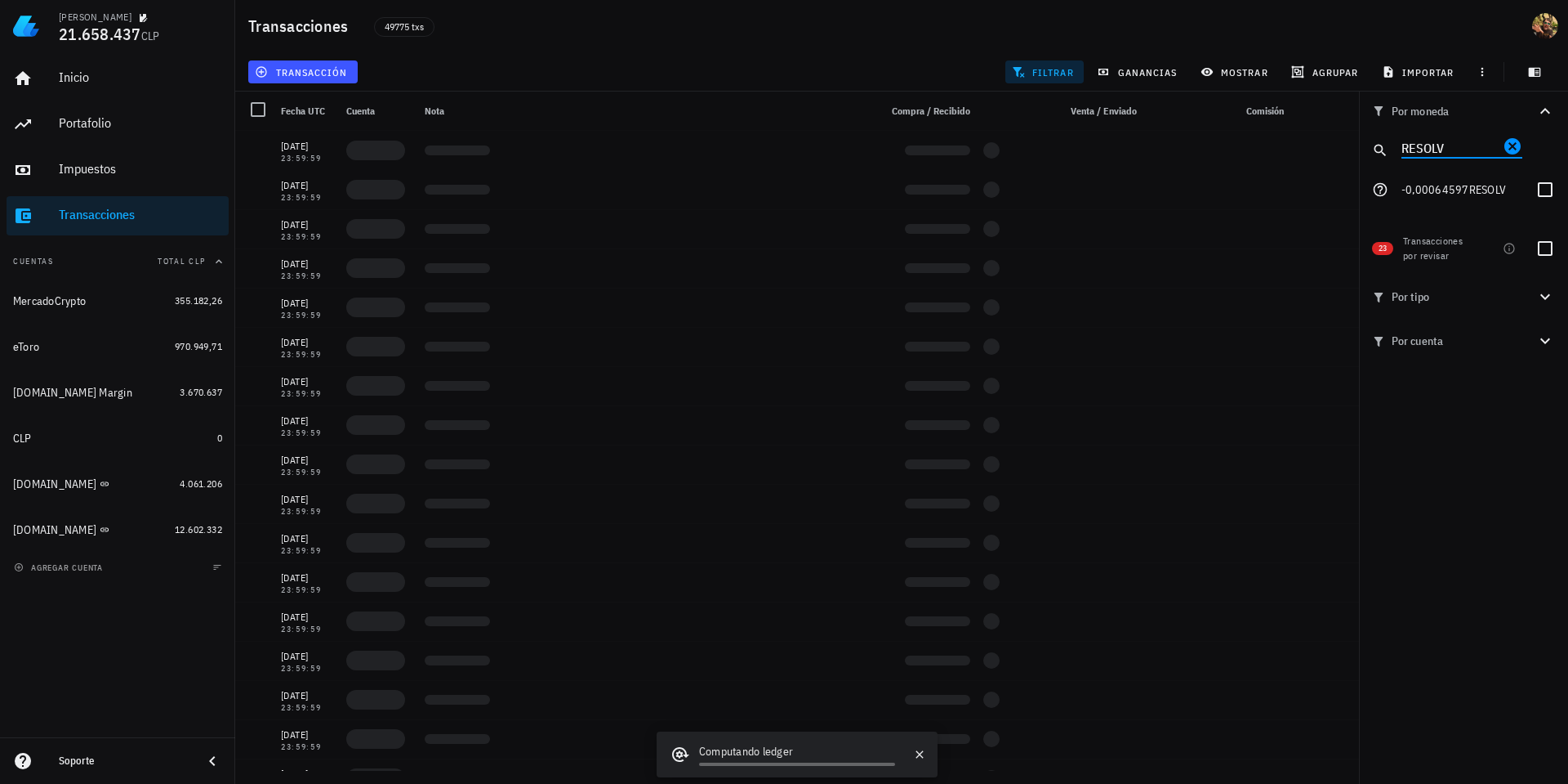
click at [1467, 151] on input "RESOLV" at bounding box center [1450, 147] width 98 height 21
paste input "LA"
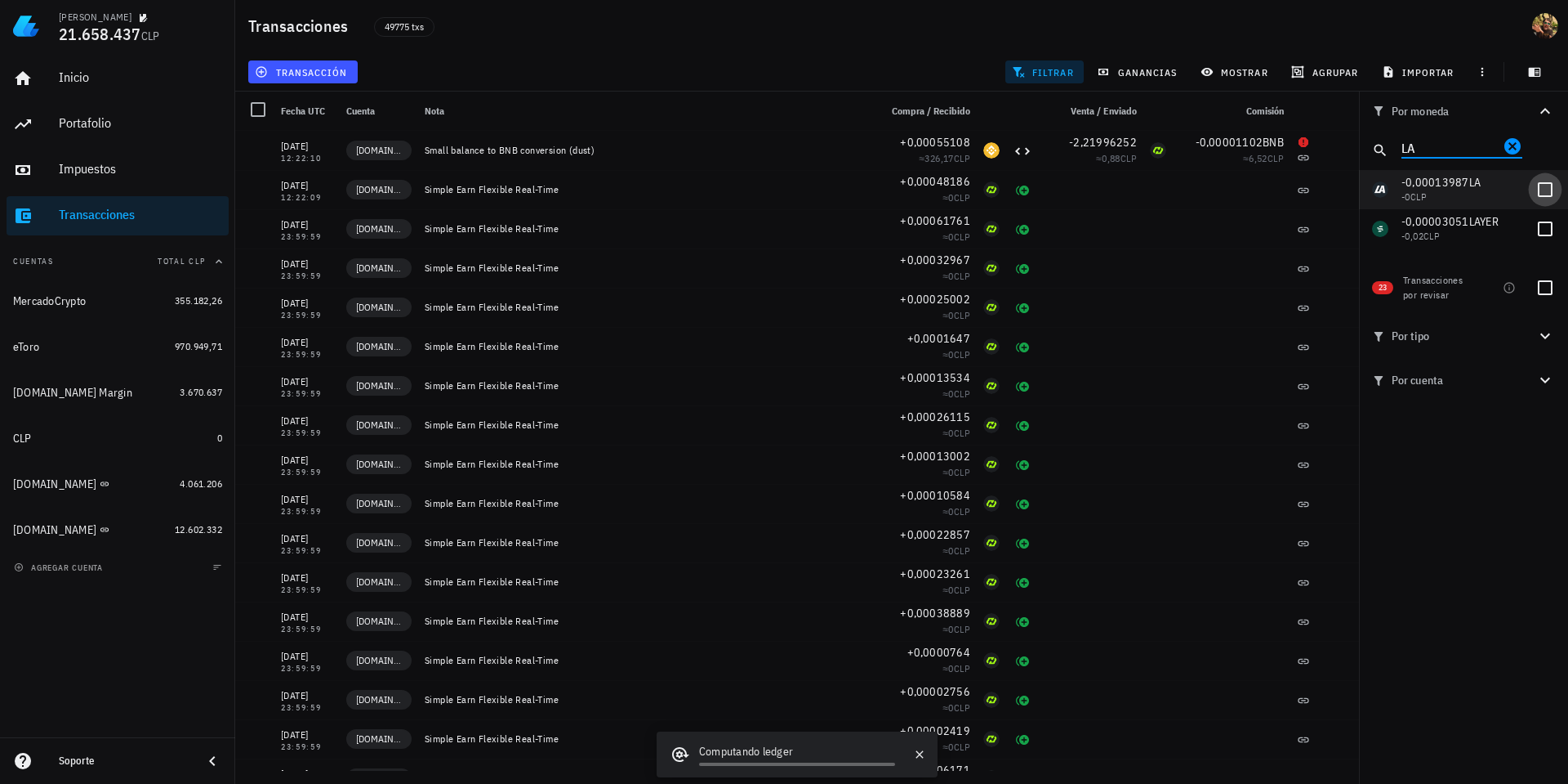
type input "LA"
click at [1538, 192] on div at bounding box center [1545, 189] width 28 height 28
checkbox input "true"
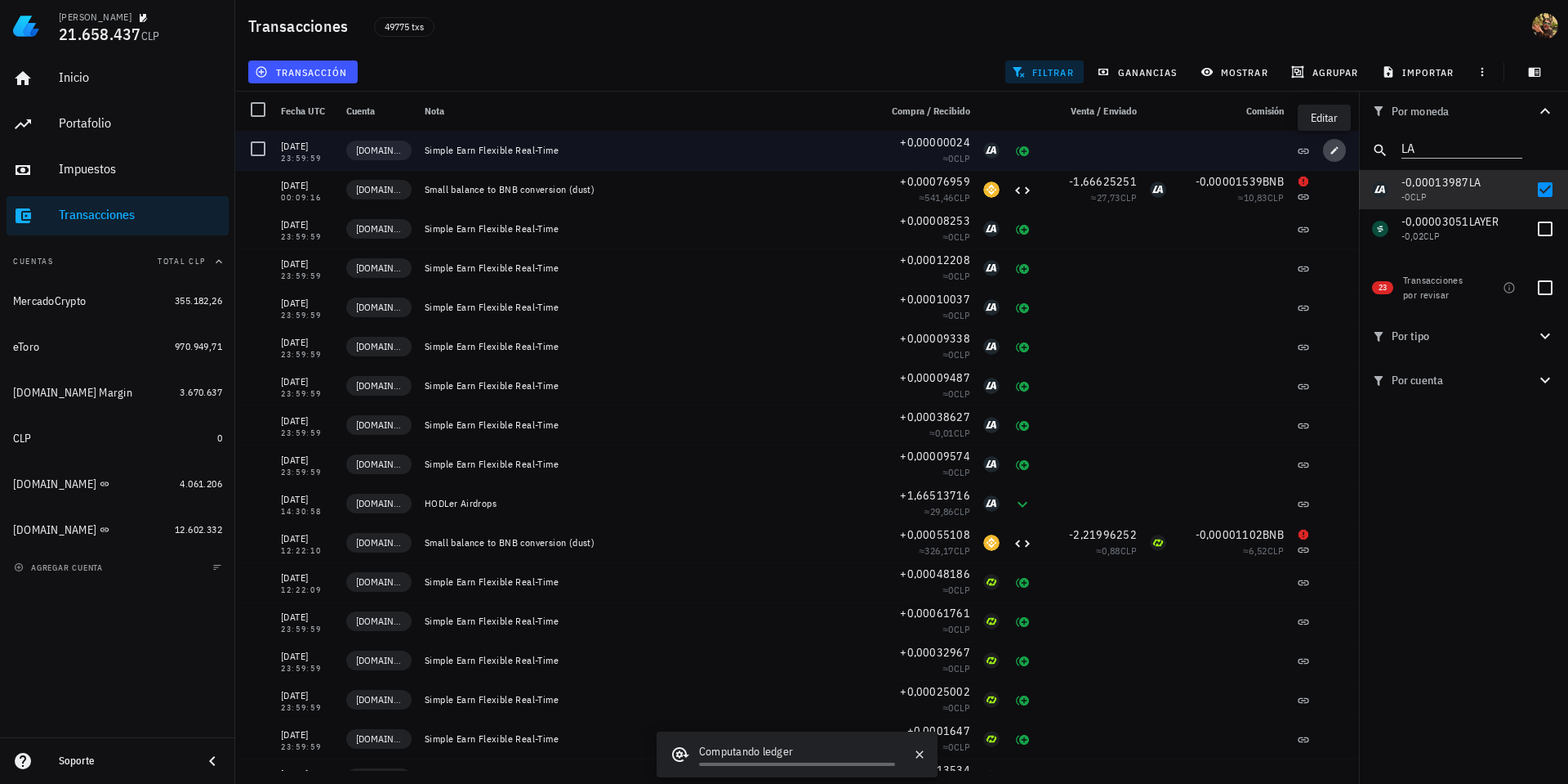
click at [1331, 150] on span "button" at bounding box center [1334, 150] width 23 height 10
type input "0,00000024"
type input "LA"
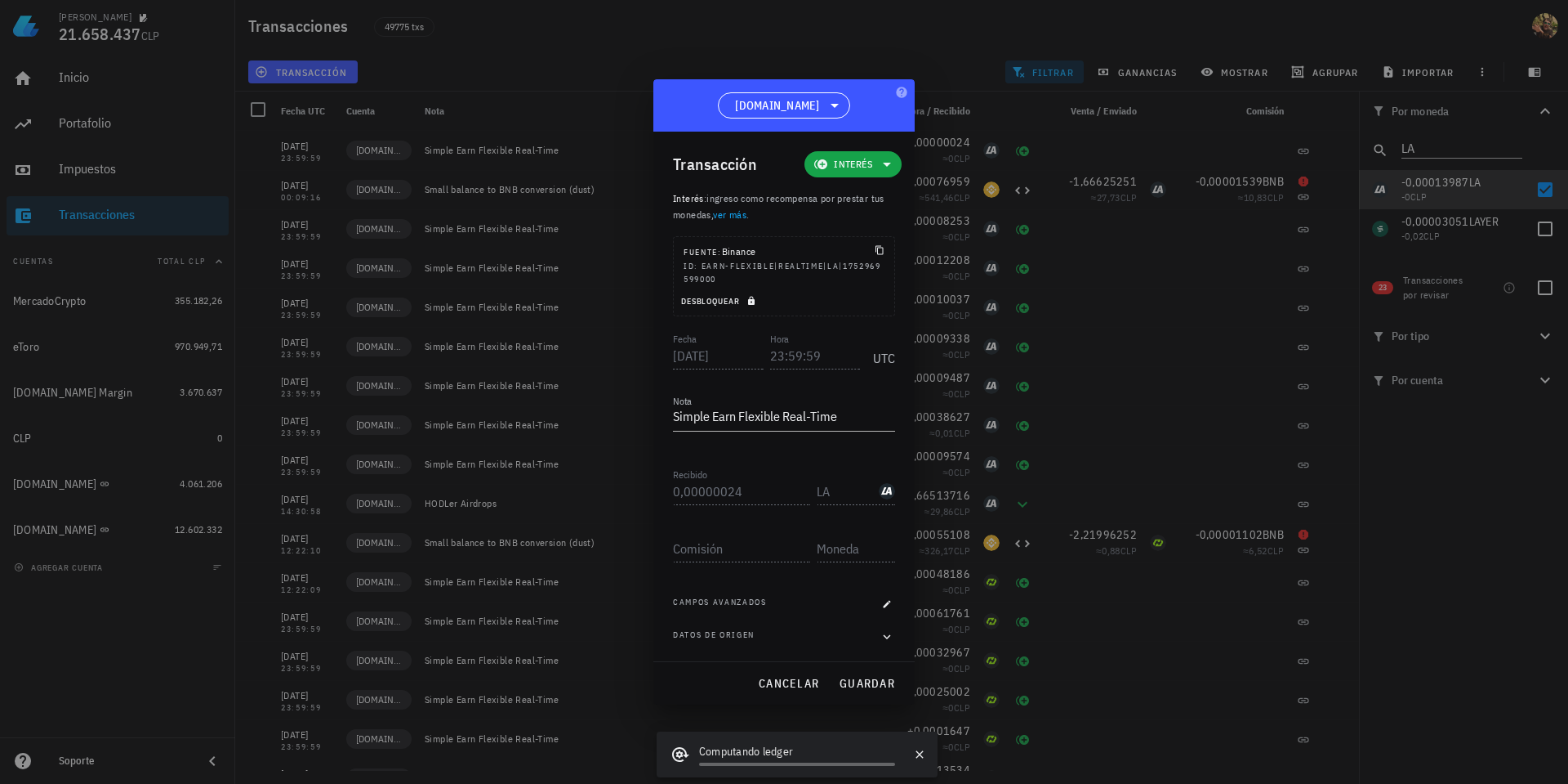
click at [756, 300] on span "Desbloquear" at bounding box center [720, 301] width 80 height 11
click at [770, 359] on input "23:59:59" at bounding box center [815, 355] width 90 height 26
click at [847, 683] on span "guardar" at bounding box center [867, 684] width 56 height 14
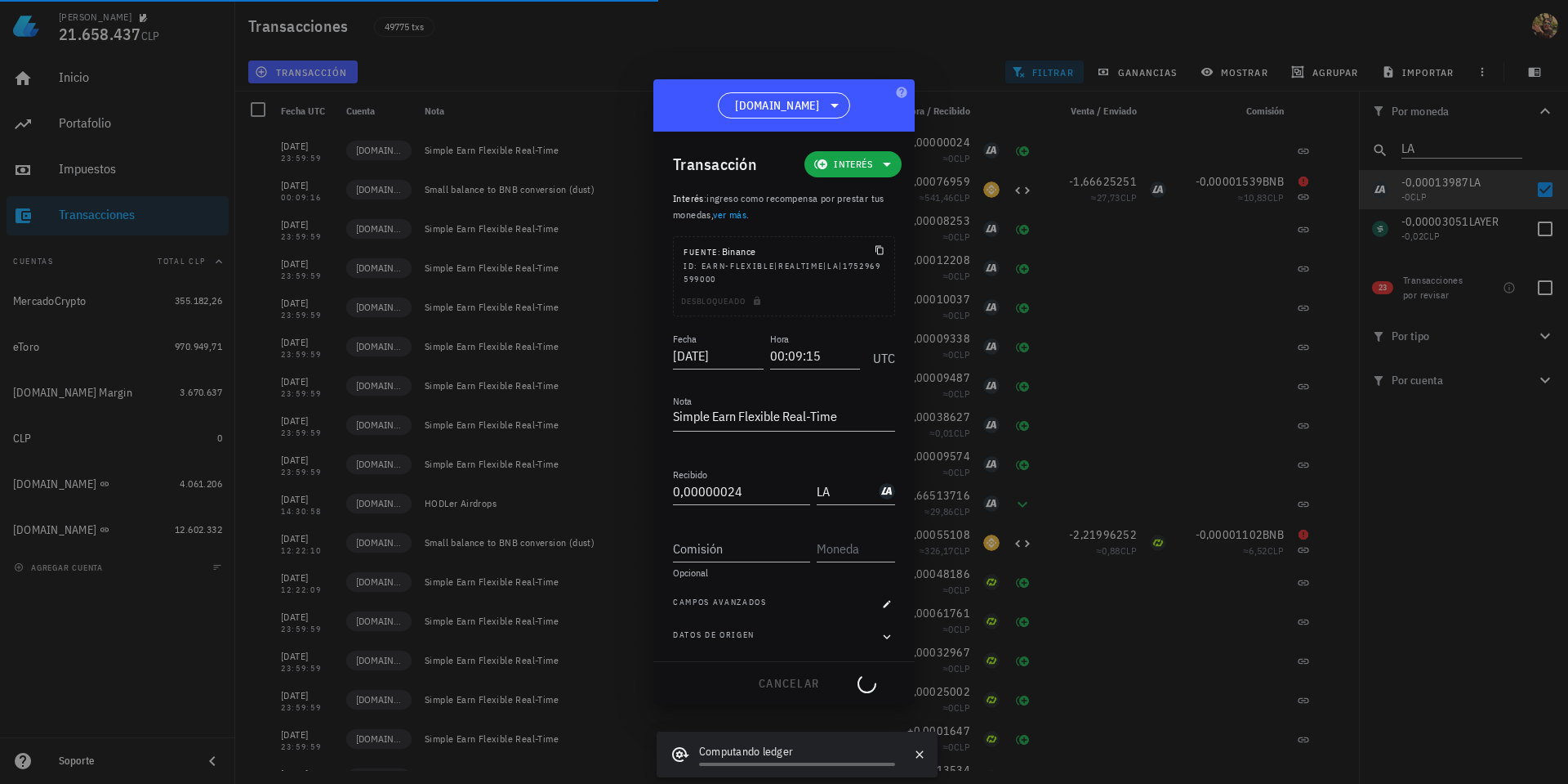
type input "23:59:59"
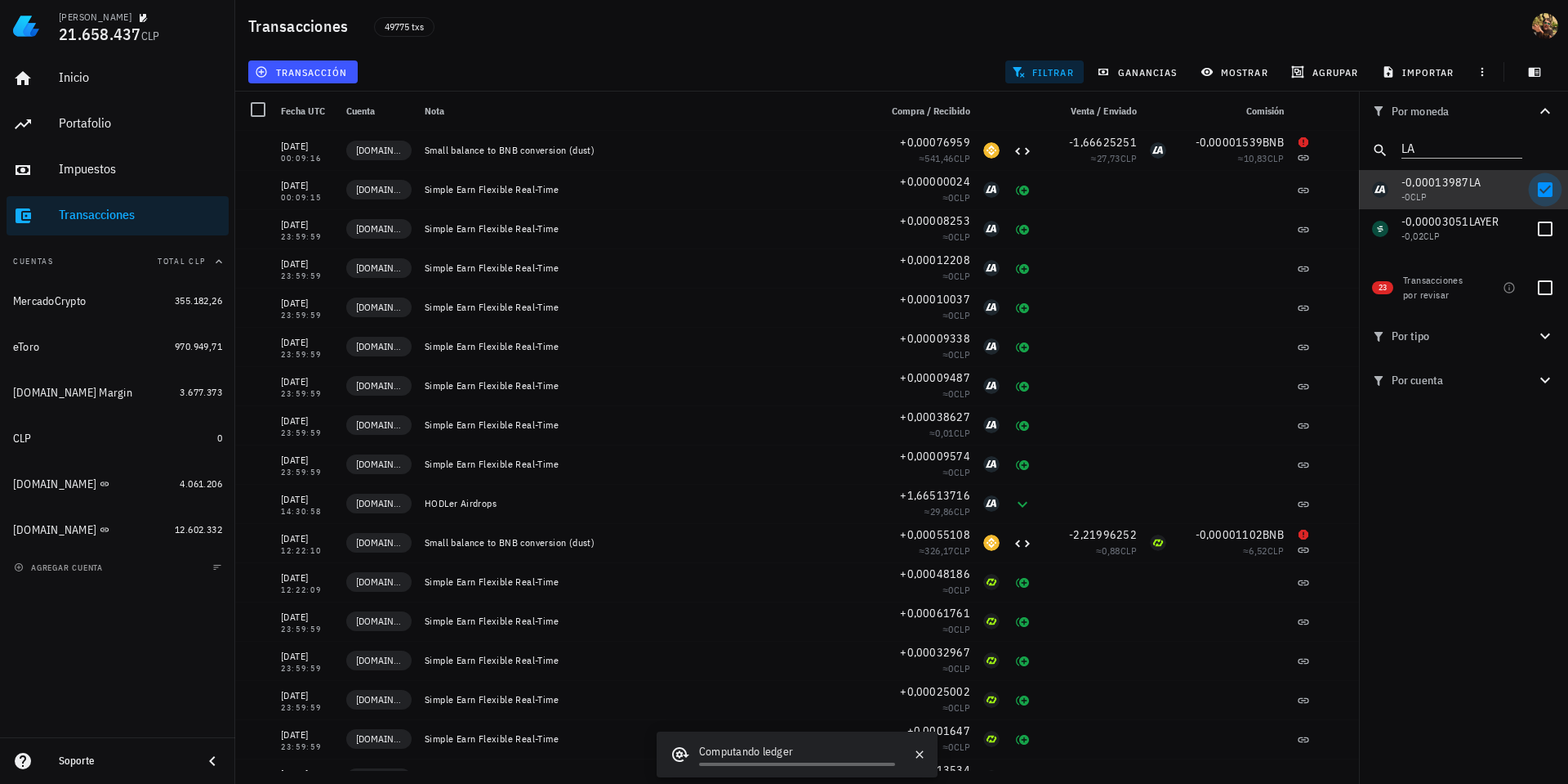
click at [1542, 191] on div at bounding box center [1545, 189] width 28 height 28
checkbox input "false"
click at [1440, 146] on input "LA" at bounding box center [1450, 147] width 98 height 21
paste input "NXPC"
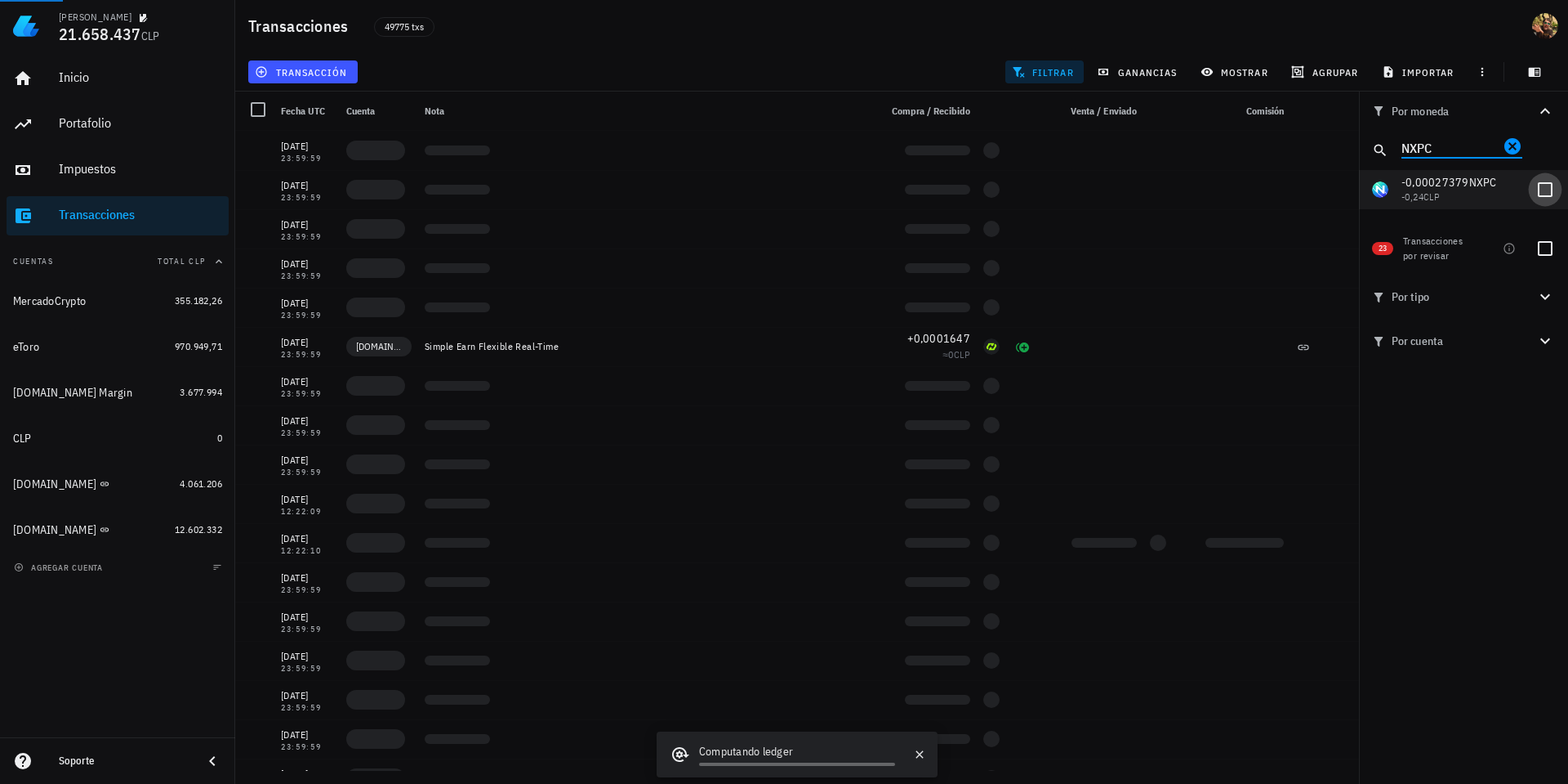
type input "NXPC"
click at [1541, 189] on div at bounding box center [1545, 189] width 28 height 28
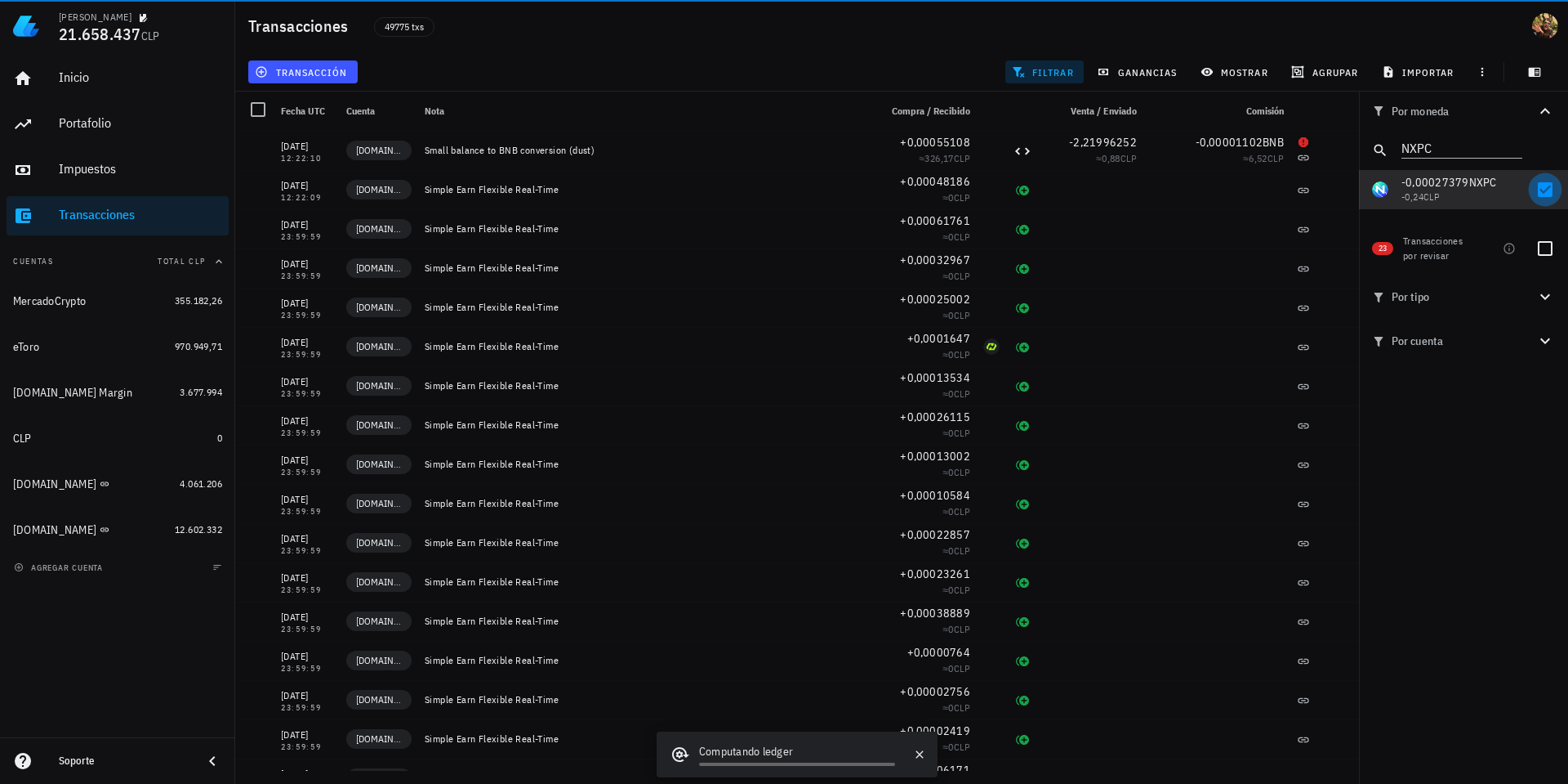
checkbox input "true"
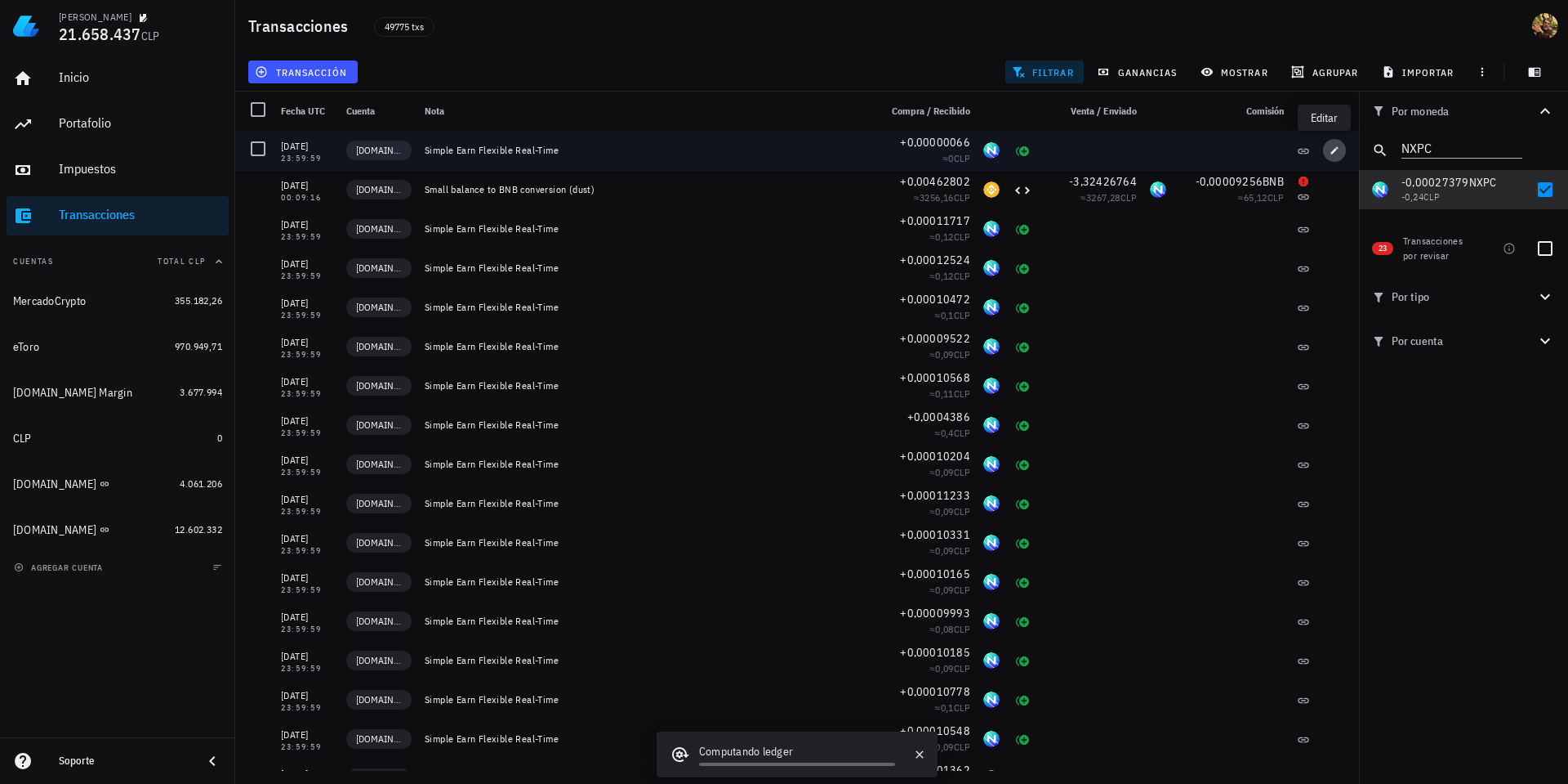
click at [1331, 150] on icon "button" at bounding box center [1335, 150] width 7 height 7
type input "0,00000066"
type input "NXPC"
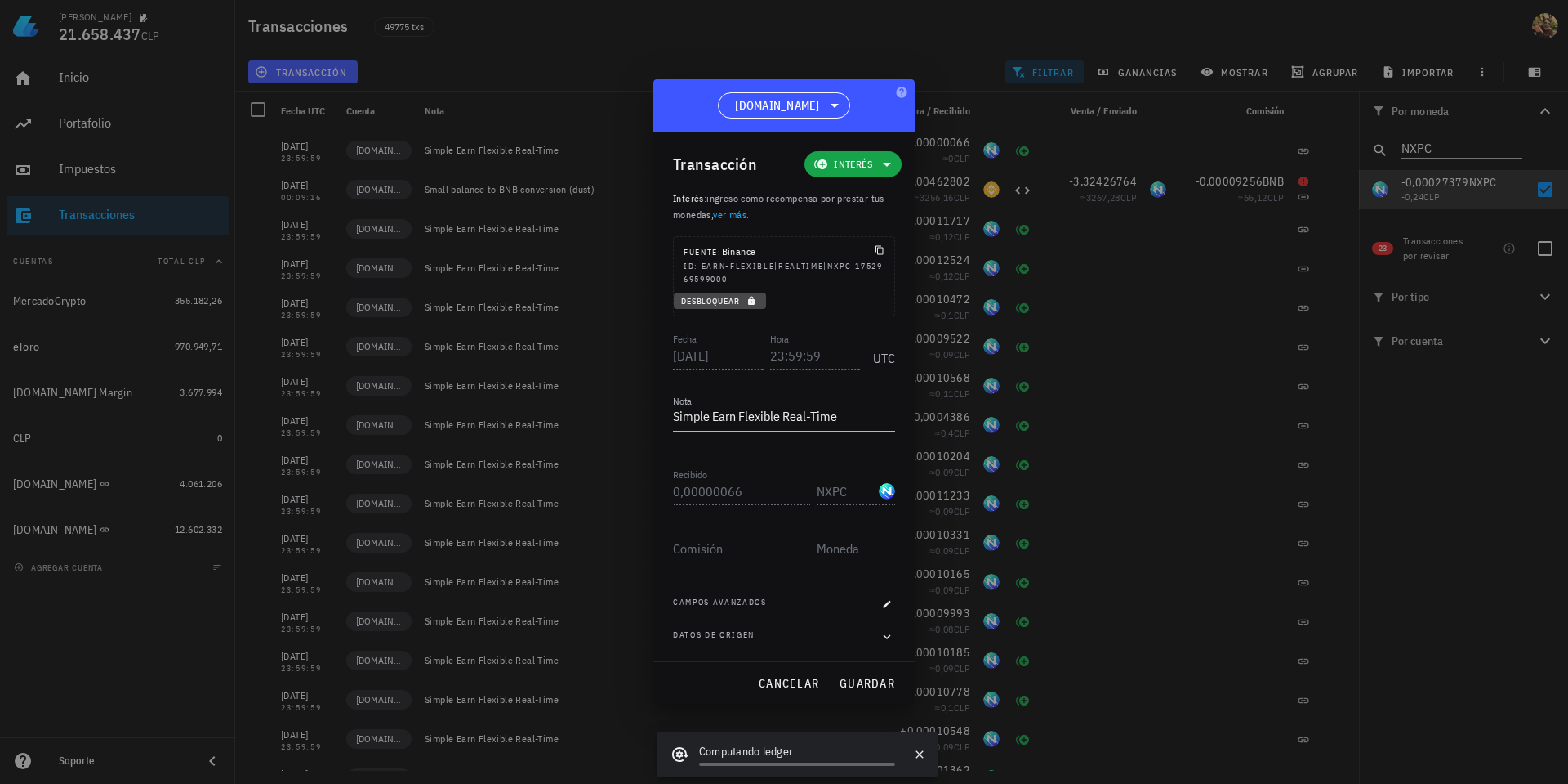
click at [754, 301] on icon "button" at bounding box center [751, 301] width 6 height 9
click at [770, 359] on input "23:59:59" at bounding box center [815, 355] width 90 height 26
click at [885, 676] on span "guardar" at bounding box center [867, 684] width 56 height 14
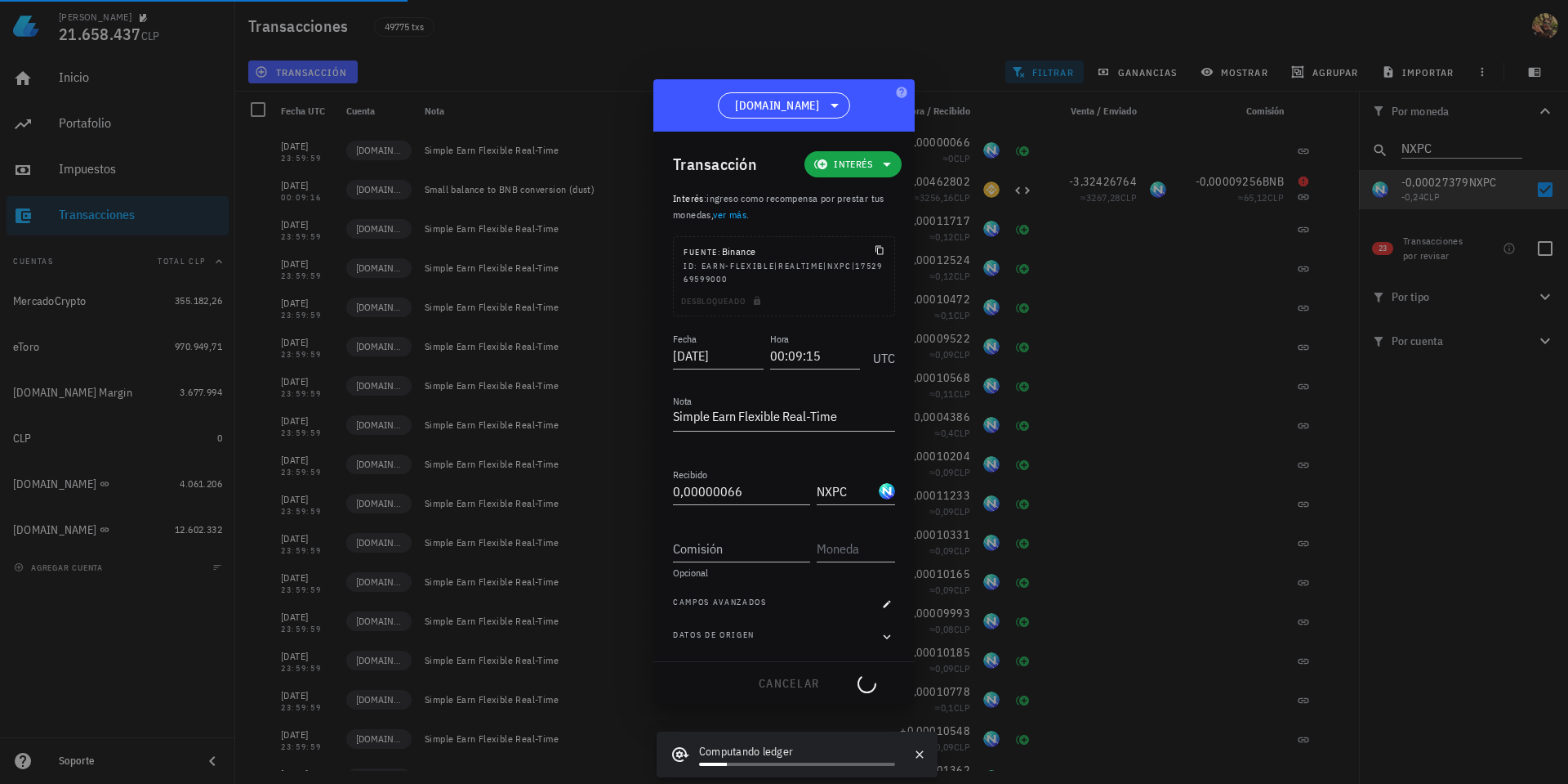
type input "23:59:59"
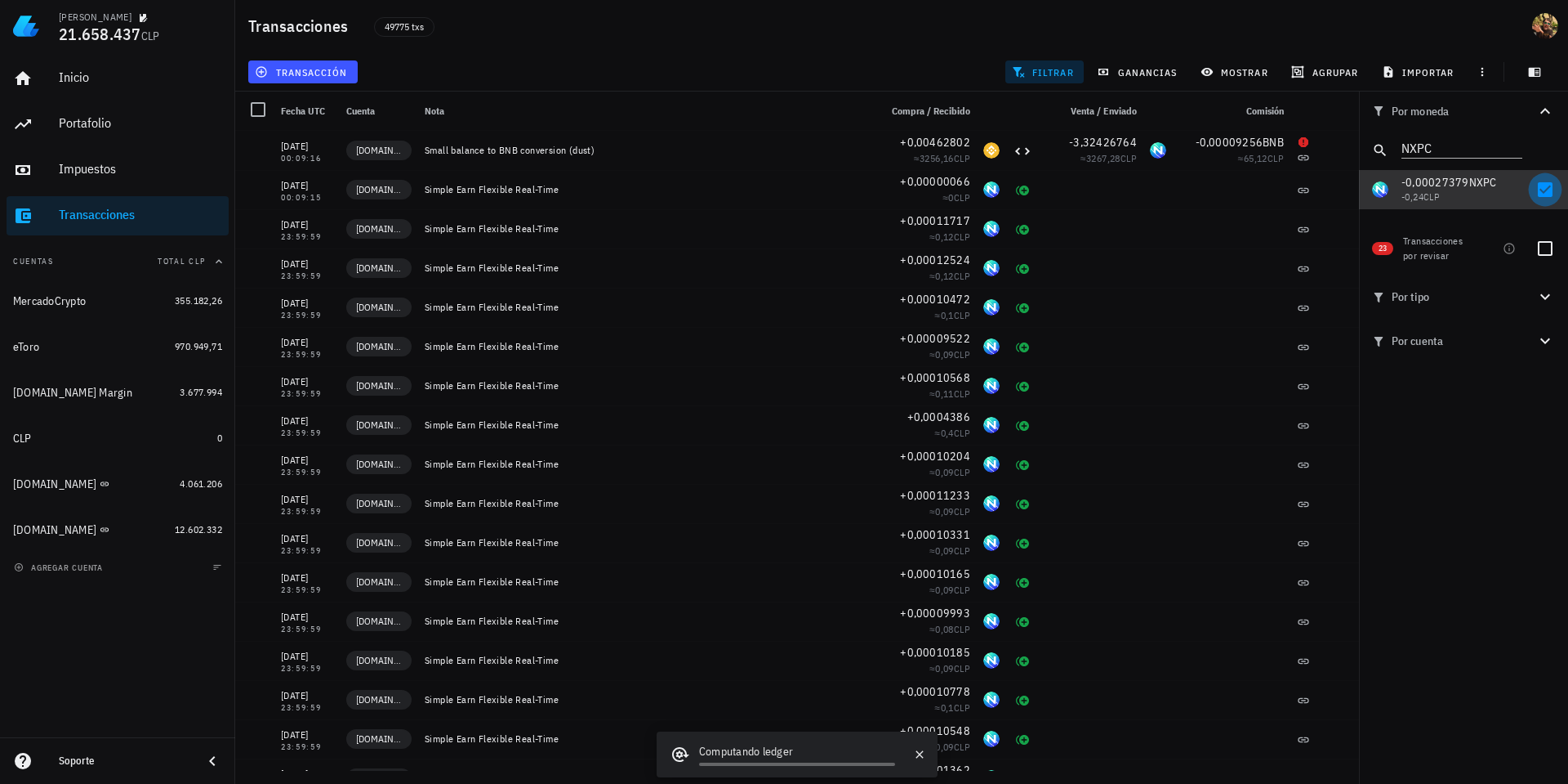
click at [1549, 197] on div at bounding box center [1545, 189] width 28 height 28
checkbox input "false"
click at [1450, 151] on input "NXPC" at bounding box center [1450, 147] width 98 height 21
paste input "SOPH"
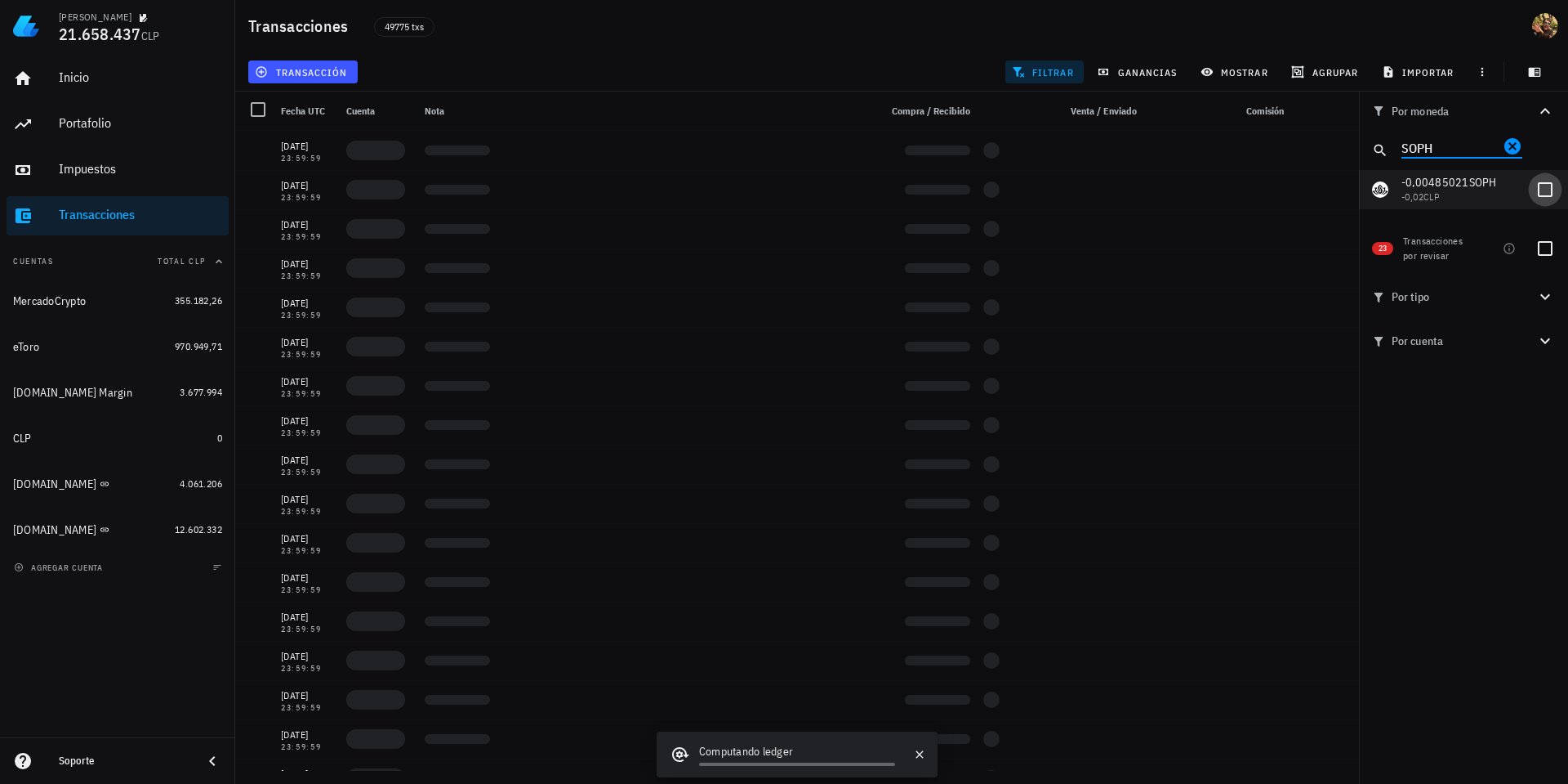
type input "SOPH"
drag, startPoint x: 1541, startPoint y: 182, endPoint x: 1314, endPoint y: 351, distance: 283.0
click at [1541, 182] on div at bounding box center [1545, 189] width 28 height 28
checkbox input "true"
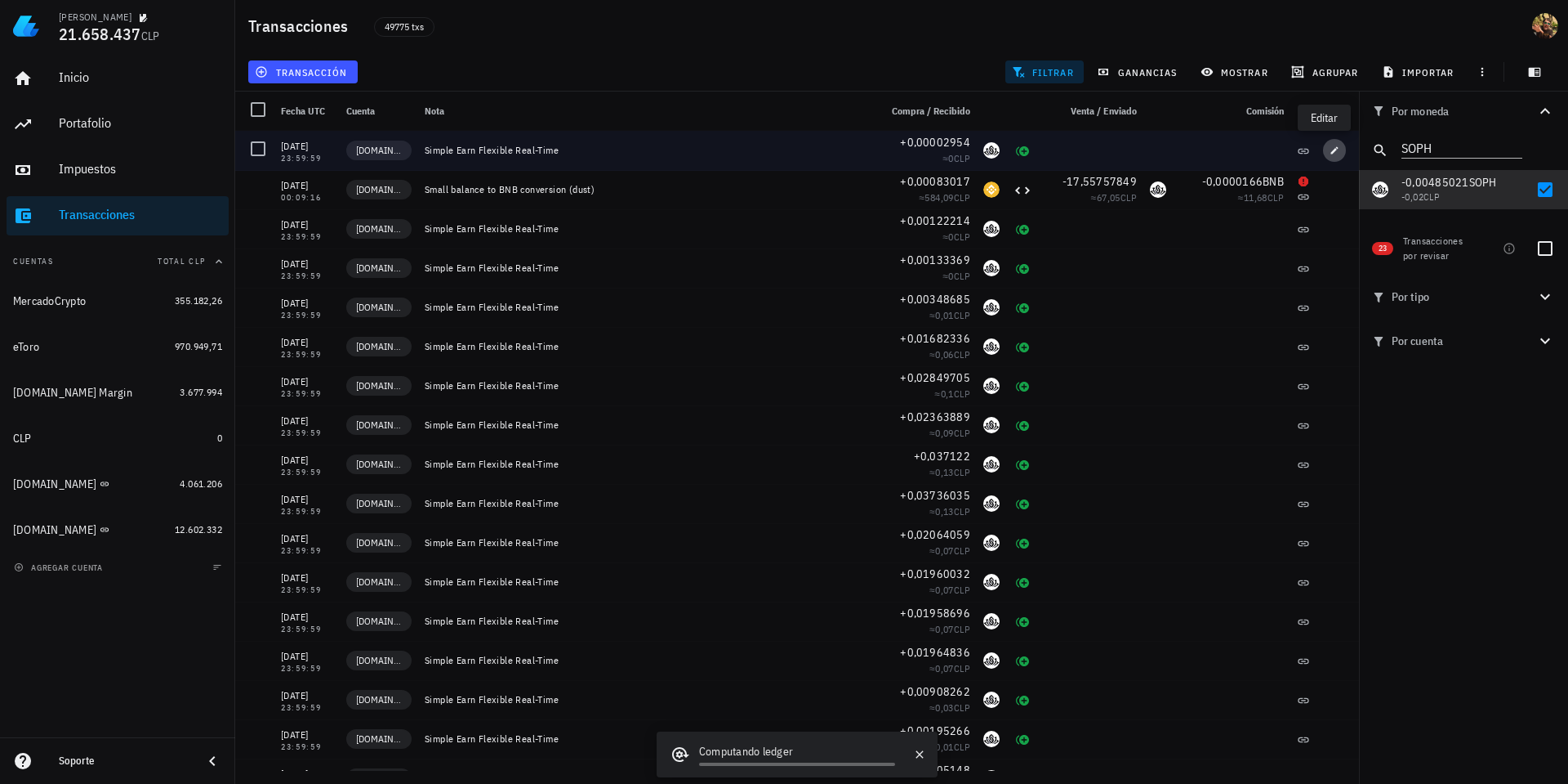
click at [1330, 153] on icon "button" at bounding box center [1335, 150] width 10 height 10
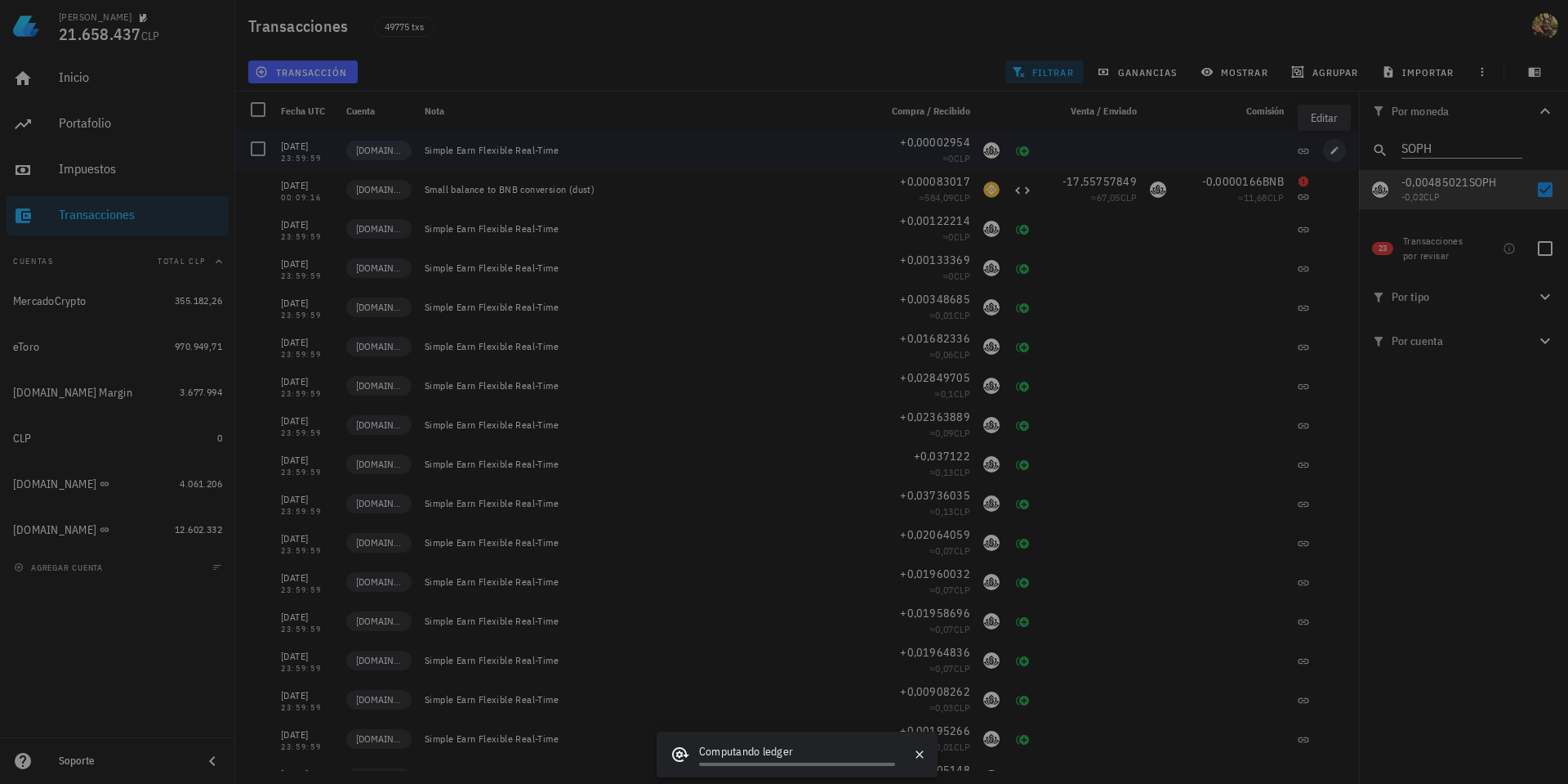
type input "0,00002954"
type input "SOPH"
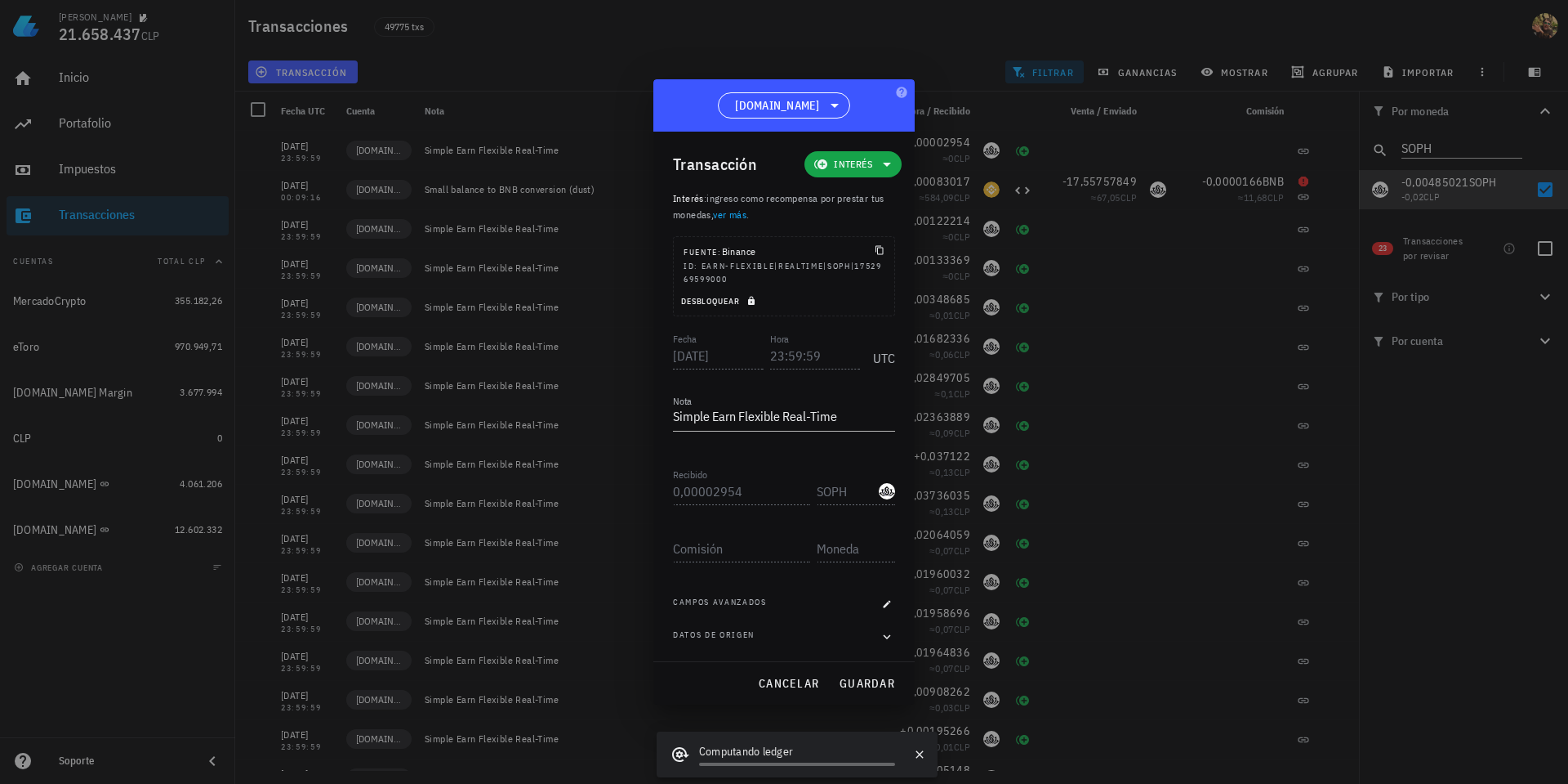
click at [761, 305] on button "Desbloquear" at bounding box center [720, 301] width 92 height 16
click at [774, 358] on input "23:59:59" at bounding box center [815, 355] width 90 height 26
click at [860, 688] on span "guardar" at bounding box center [867, 684] width 56 height 14
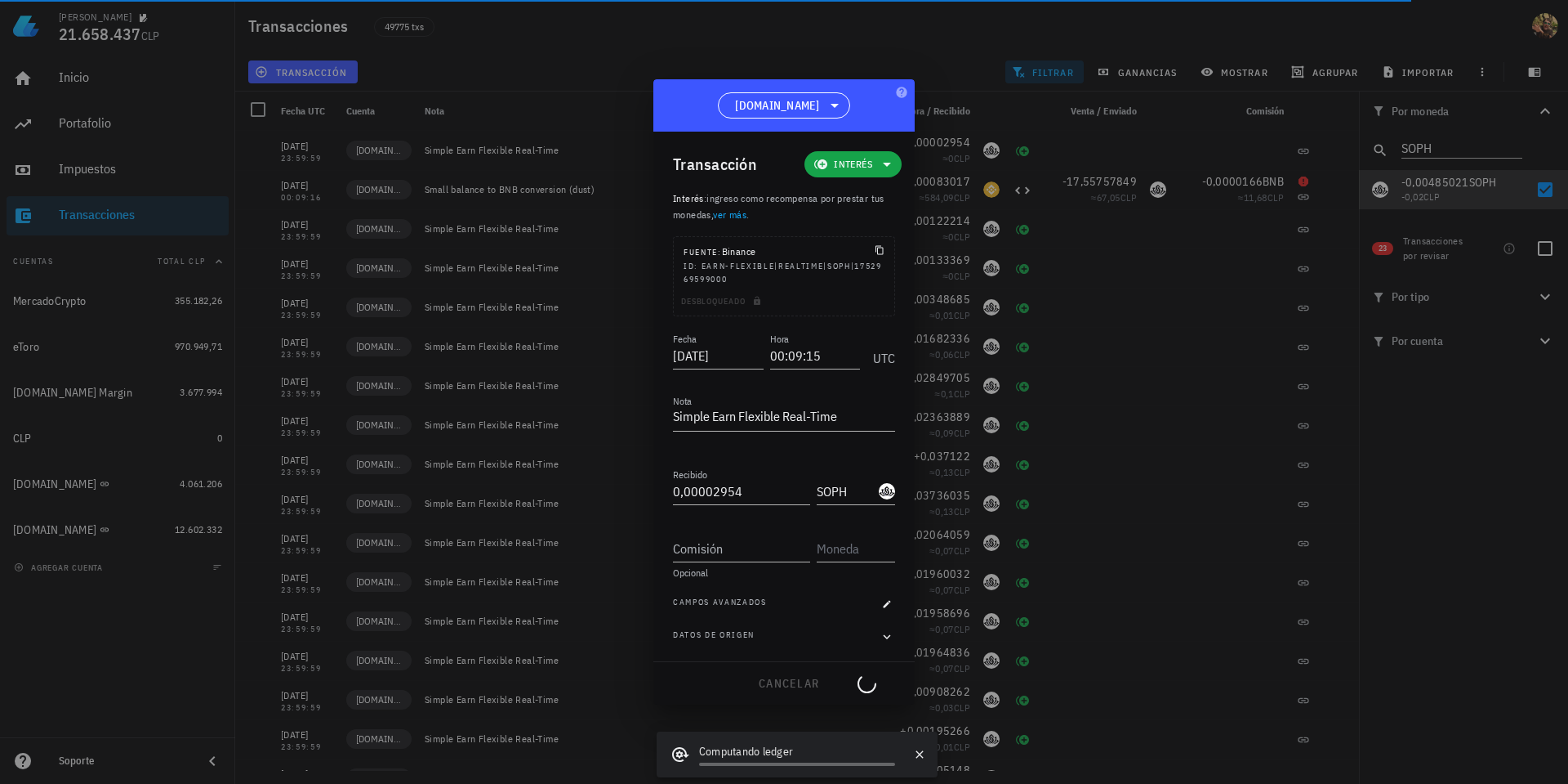
type input "23:59:59"
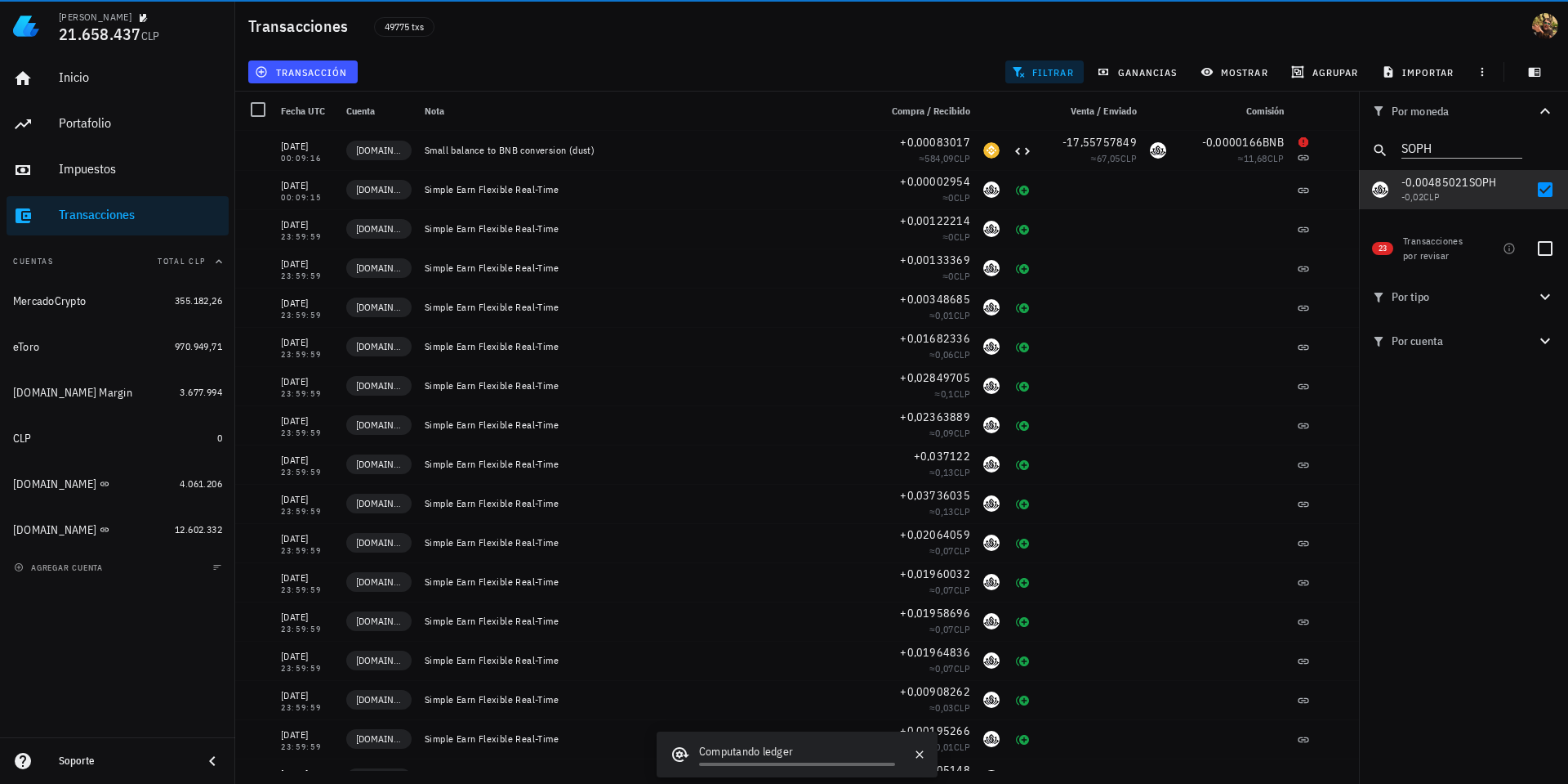
click at [1436, 151] on input "SOPH" at bounding box center [1450, 147] width 98 height 21
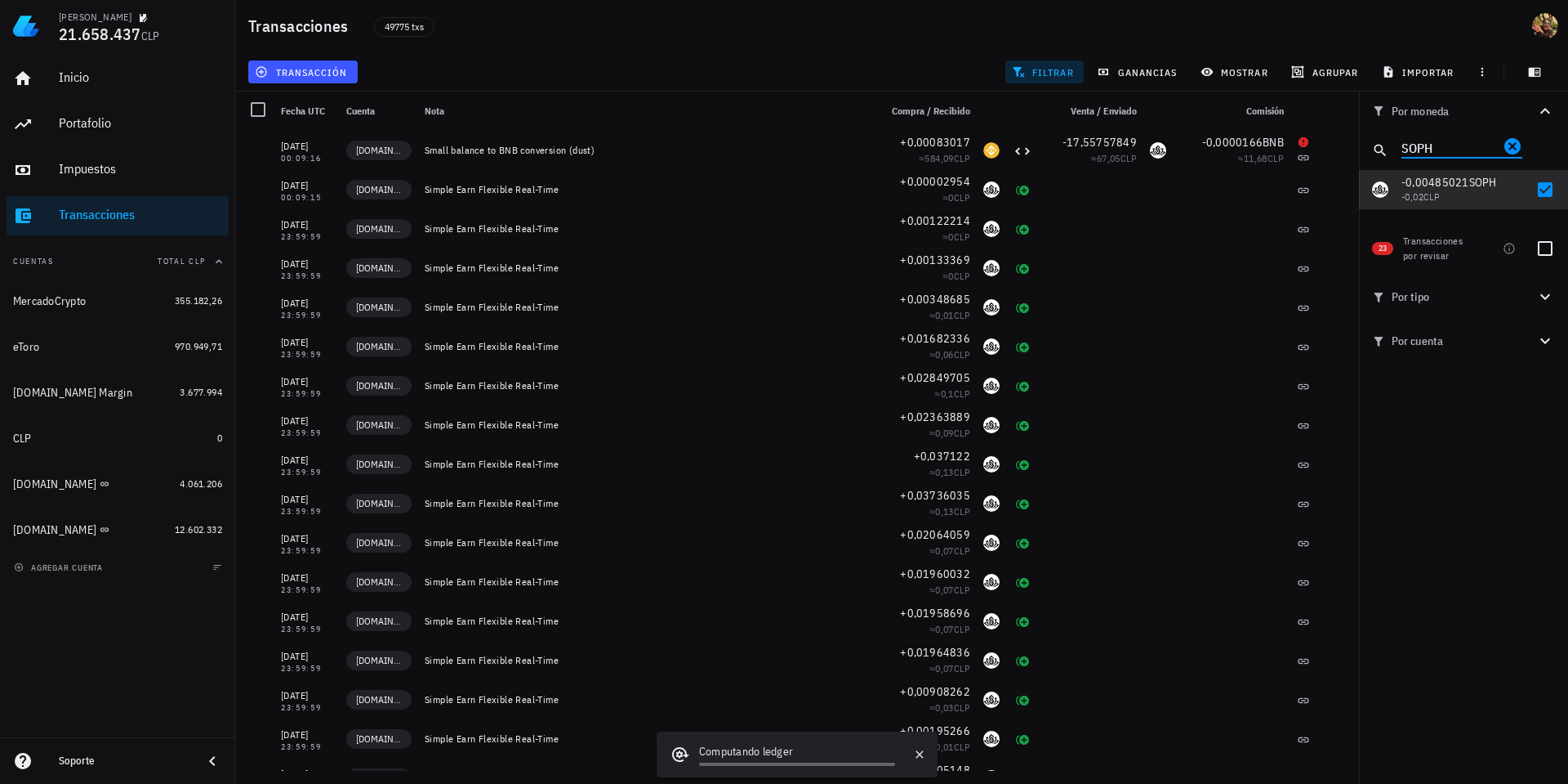
paste input "ERA"
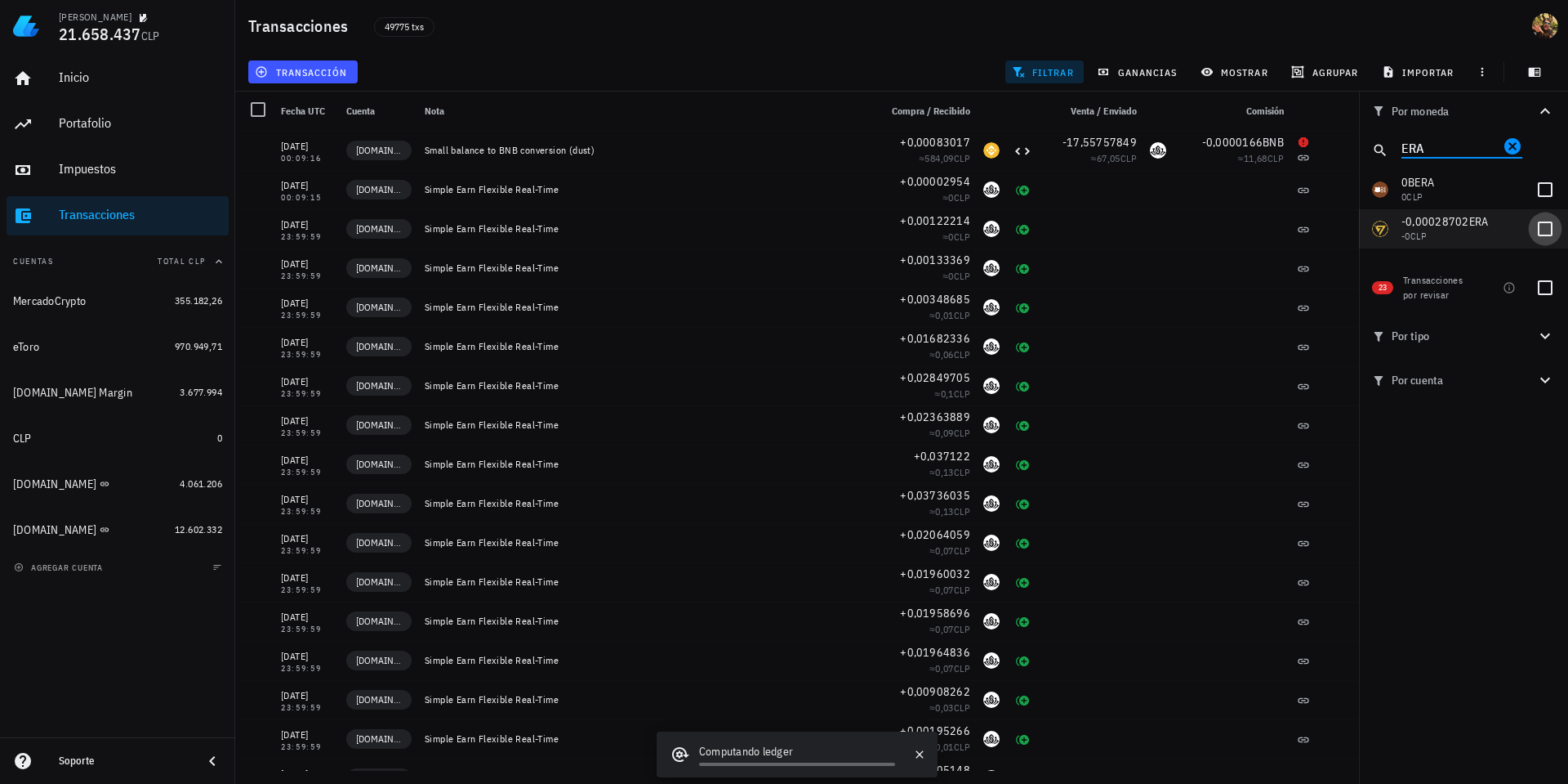
type input "ERA"
click at [1549, 229] on div at bounding box center [1545, 228] width 28 height 28
checkbox input "true"
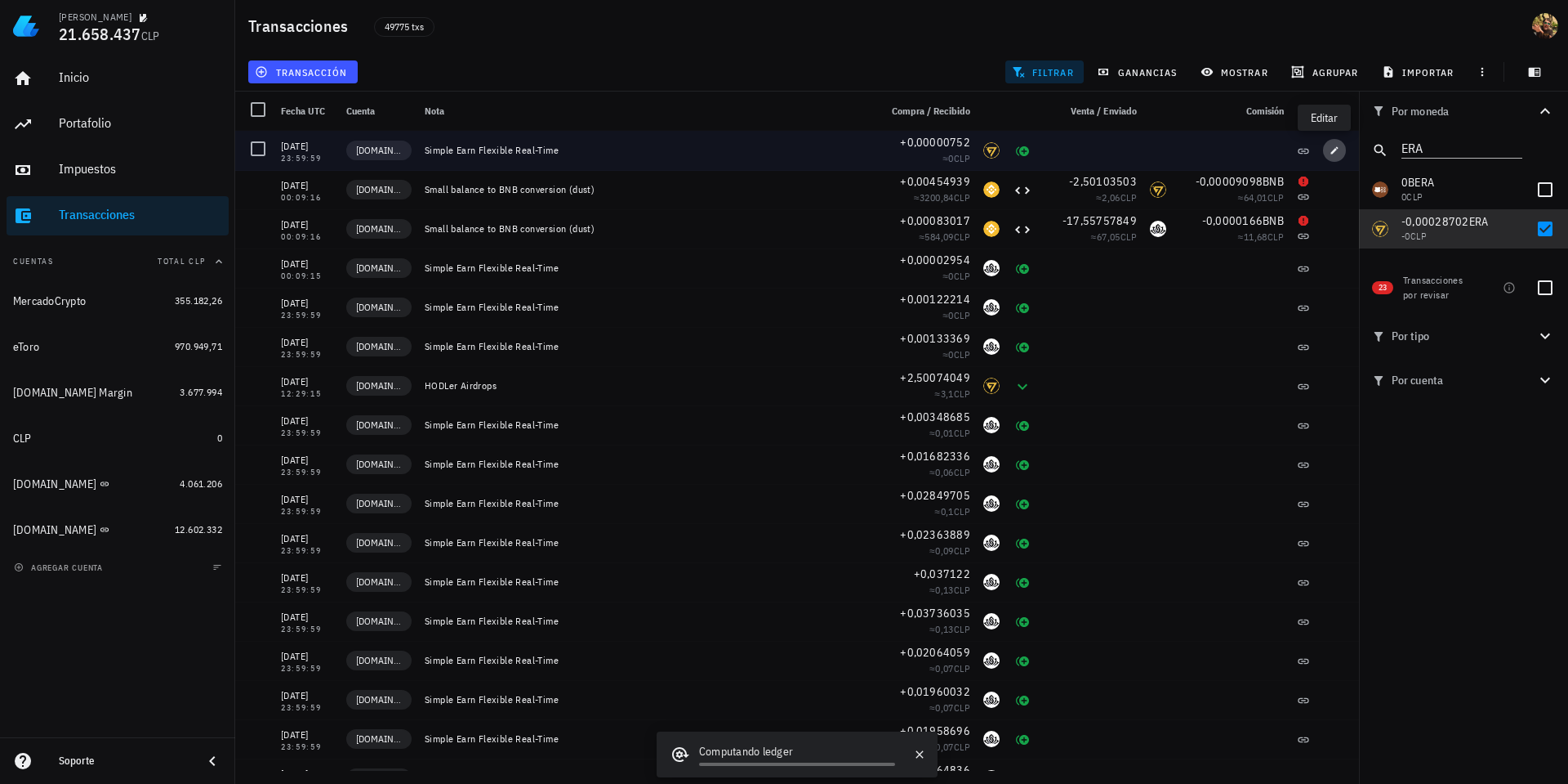
click at [1330, 154] on icon "button" at bounding box center [1335, 150] width 10 height 10
type input "0,00000752"
type input "ERA"
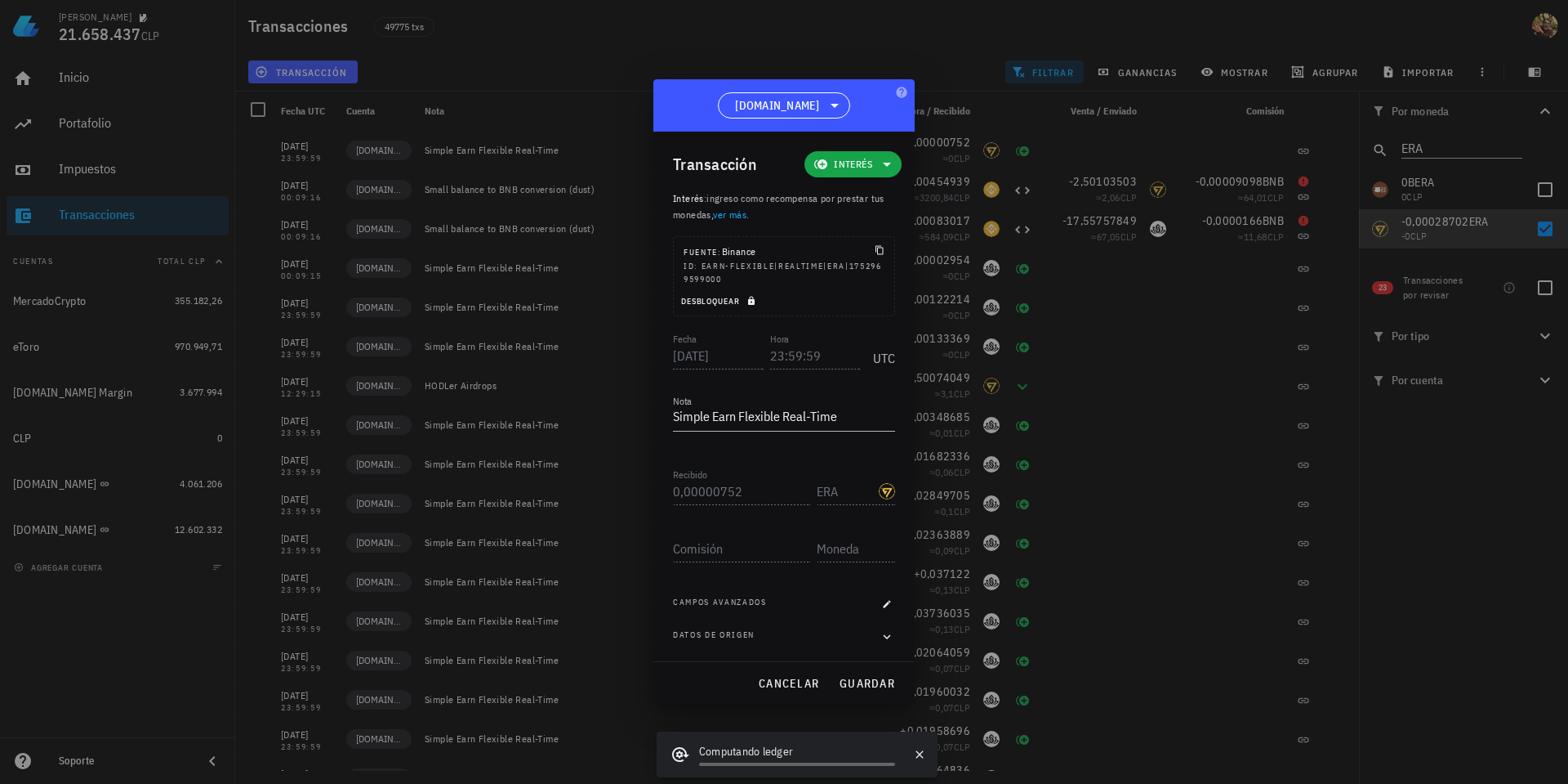
click at [757, 300] on span "Desbloquear" at bounding box center [720, 301] width 80 height 11
click at [771, 359] on input "23:59:59" at bounding box center [815, 355] width 90 height 26
click at [865, 684] on span "guardar" at bounding box center [867, 684] width 56 height 14
type input "23:59:59"
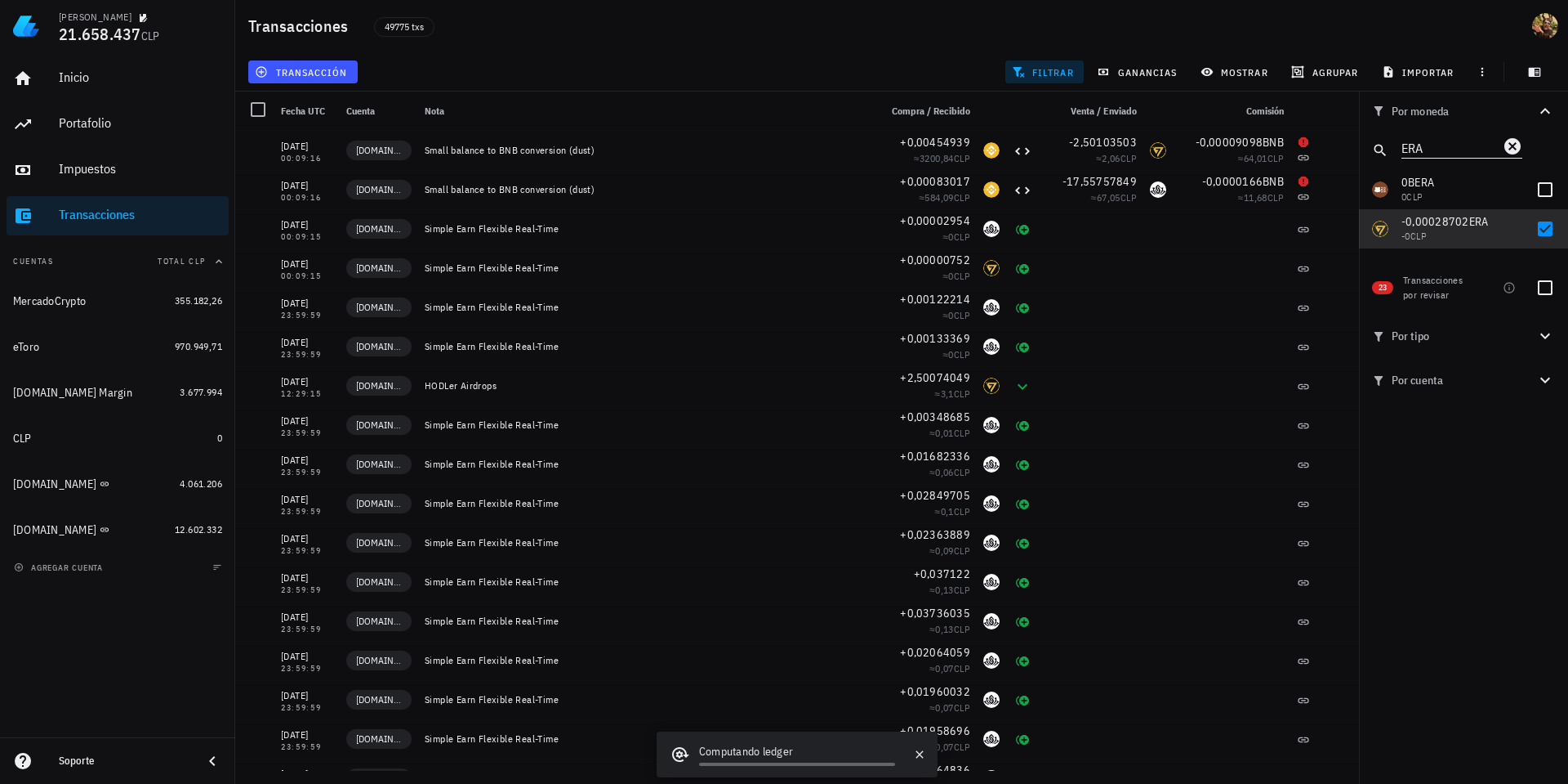
click at [1459, 149] on input "ERA" at bounding box center [1450, 147] width 98 height 21
paste input "NEWT"
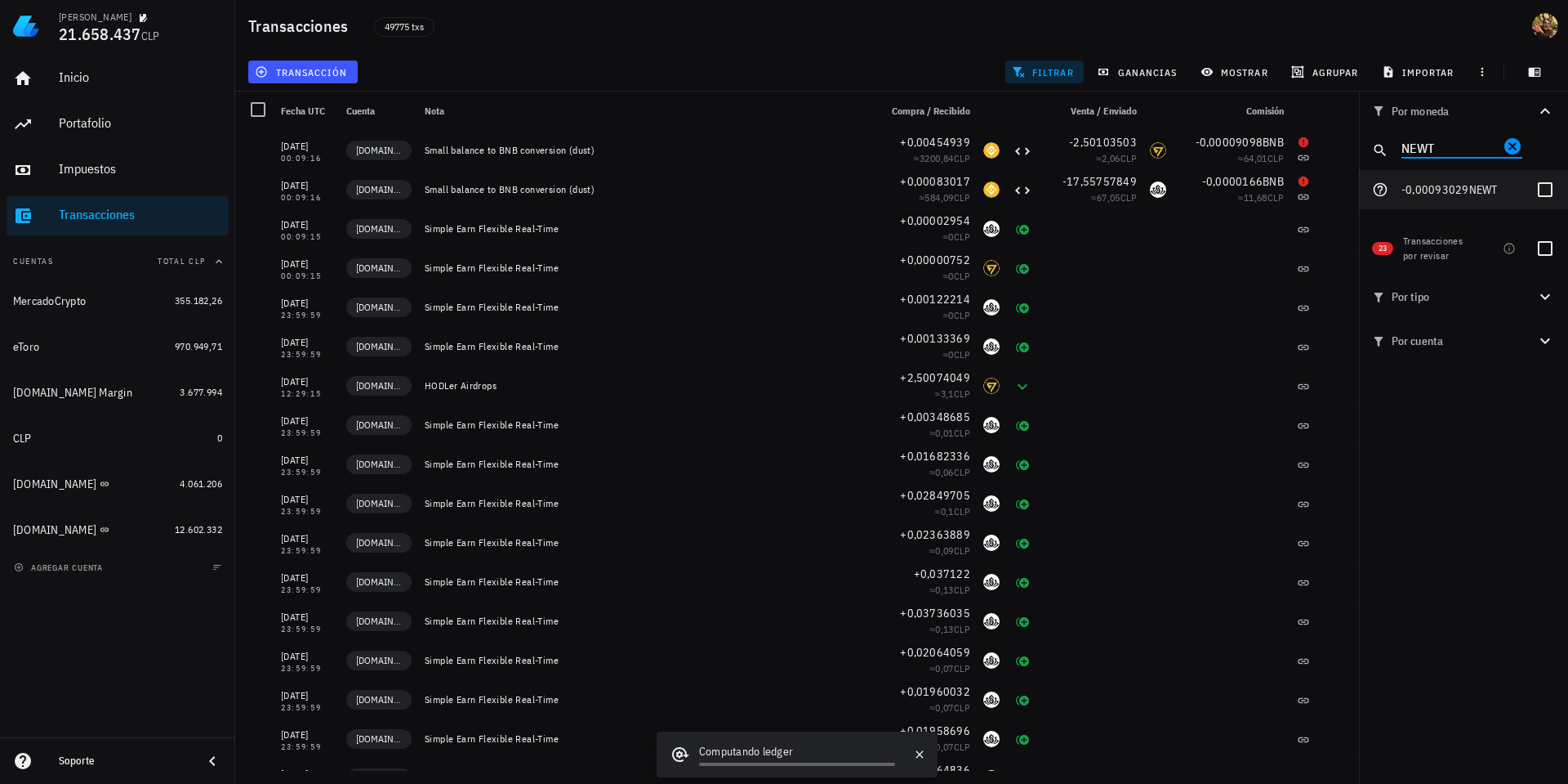
type input "NEWT"
click at [1554, 194] on div at bounding box center [1545, 189] width 28 height 28
checkbox input "true"
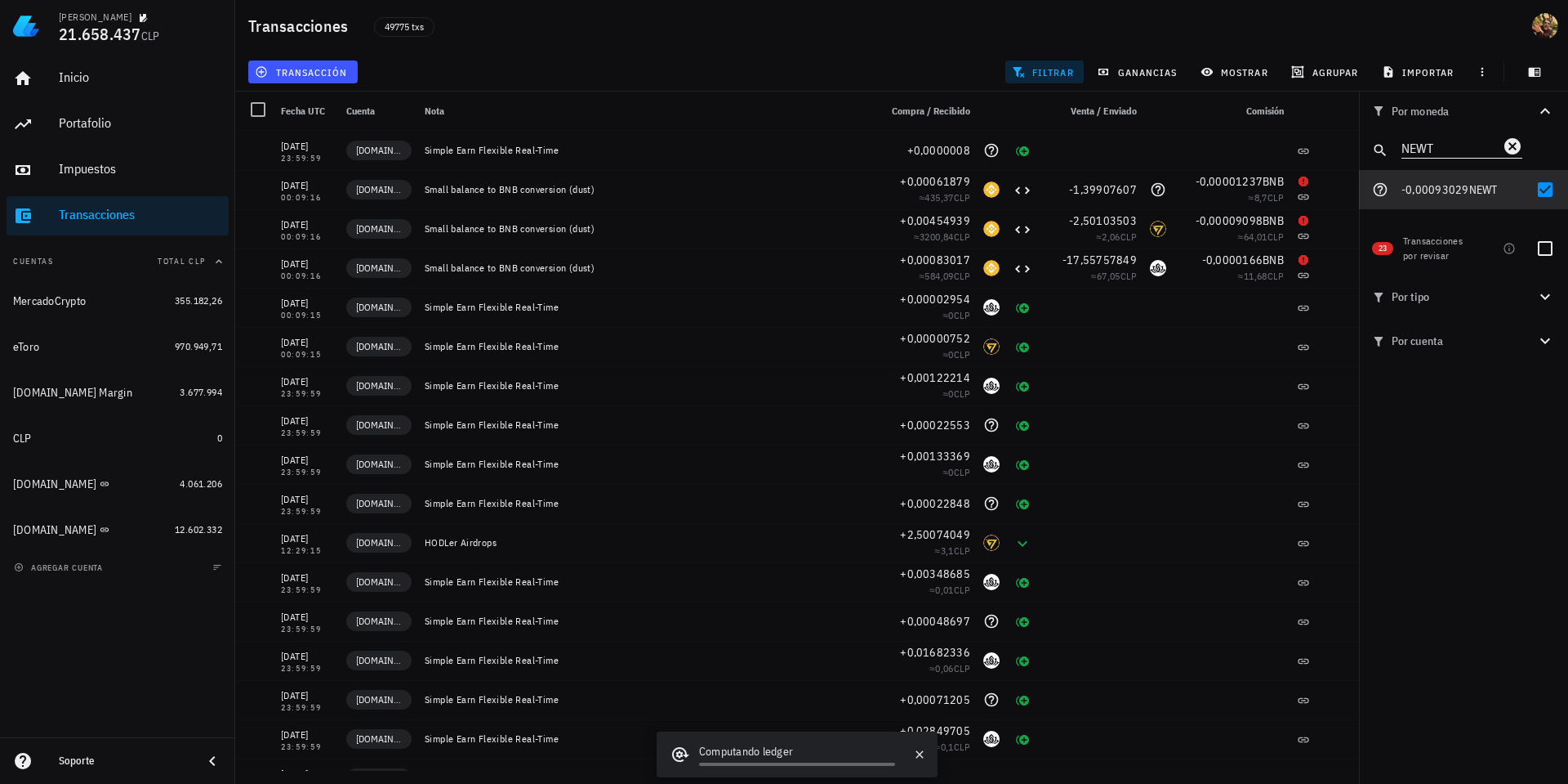
click at [1443, 151] on input "NEWT" at bounding box center [1450, 147] width 98 height 21
paste input "LAYER"
type input "LAYER"
click at [1546, 189] on div at bounding box center [1545, 189] width 28 height 28
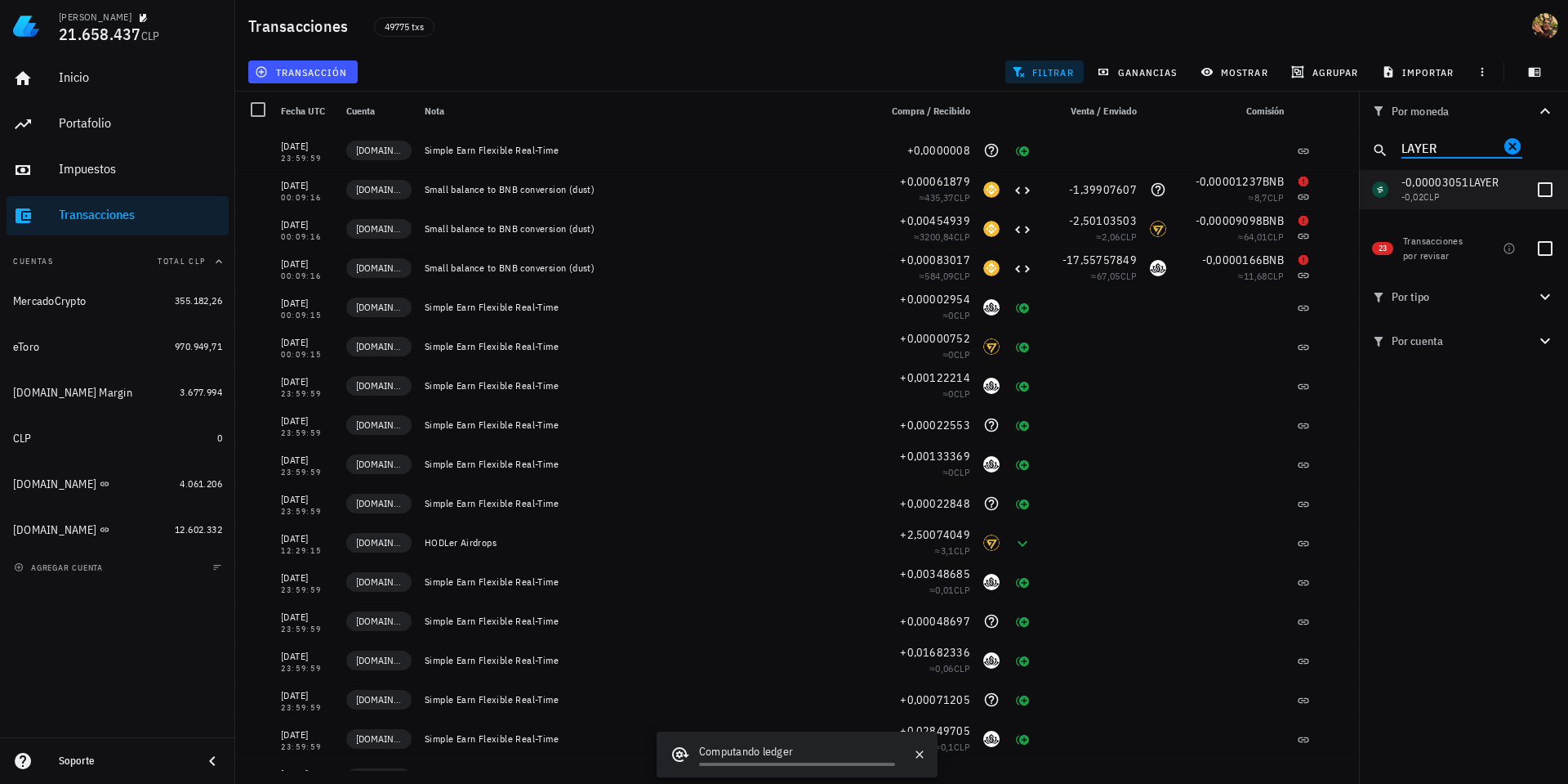
checkbox input "true"
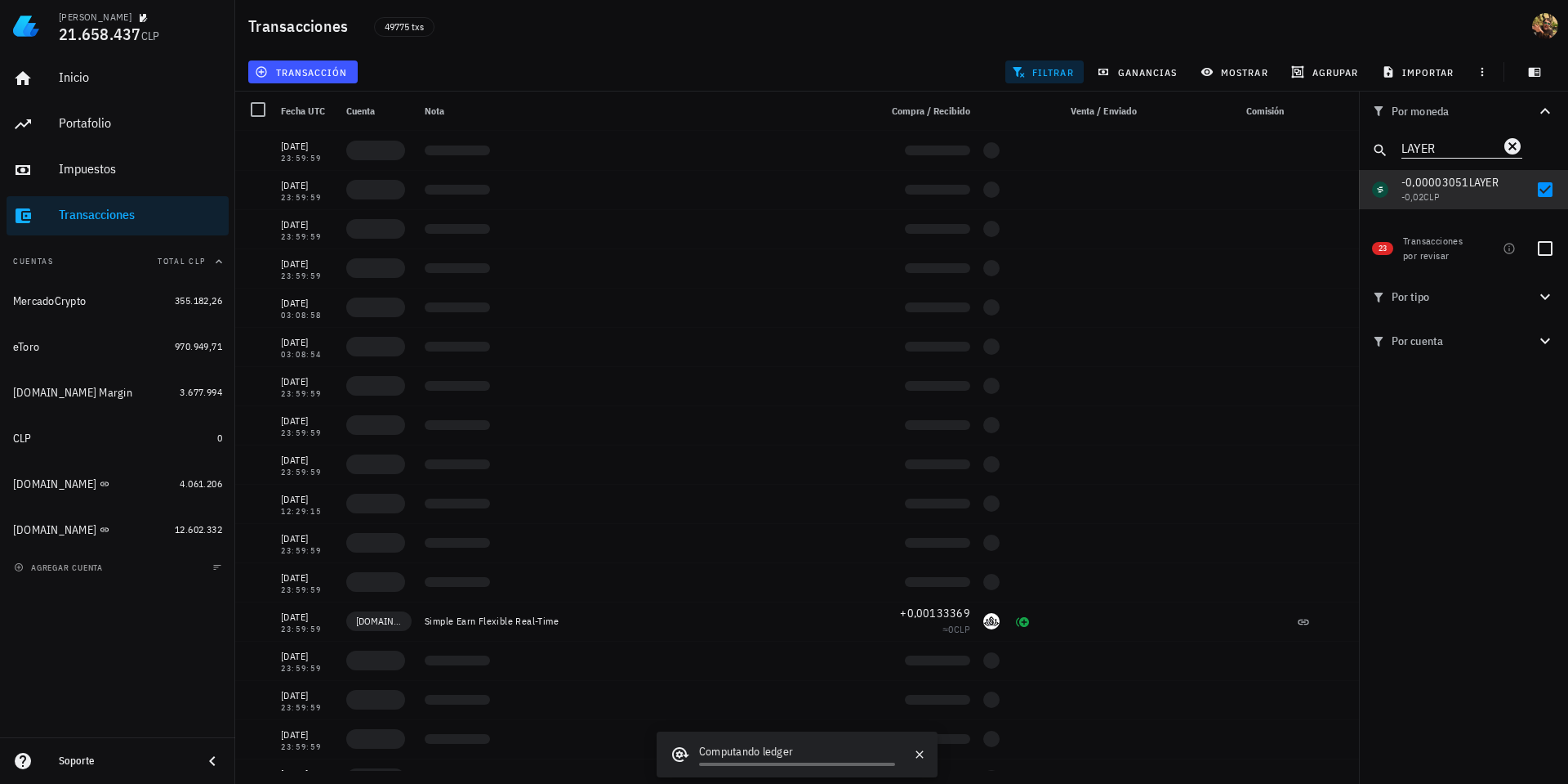
click at [1424, 147] on input "LAYER" at bounding box center [1450, 147] width 98 height 21
paste input "HOME"
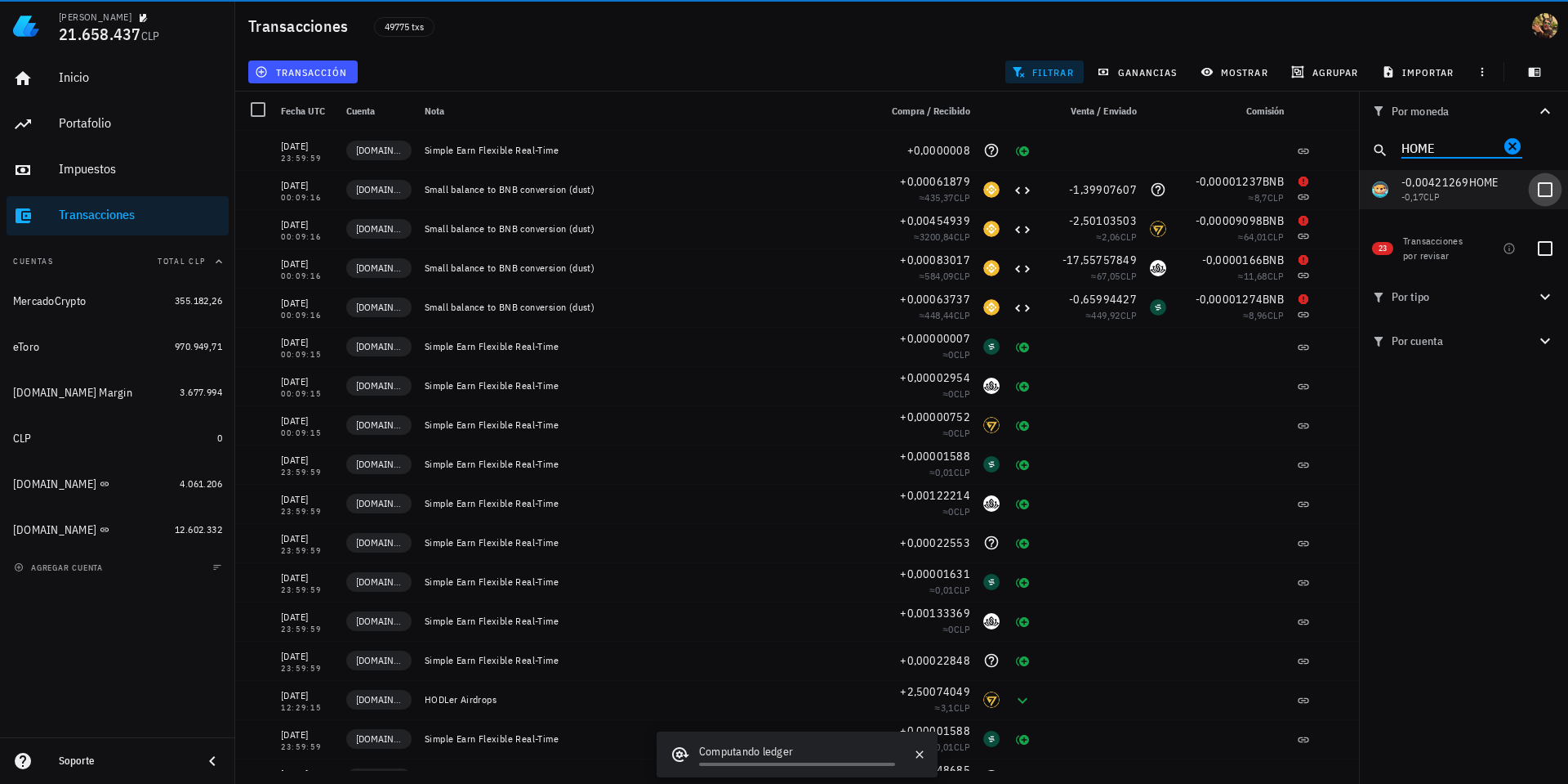
type input "HOME"
drag, startPoint x: 1537, startPoint y: 190, endPoint x: 1567, endPoint y: 203, distance: 32.7
click at [1537, 189] on div at bounding box center [1545, 189] width 28 height 28
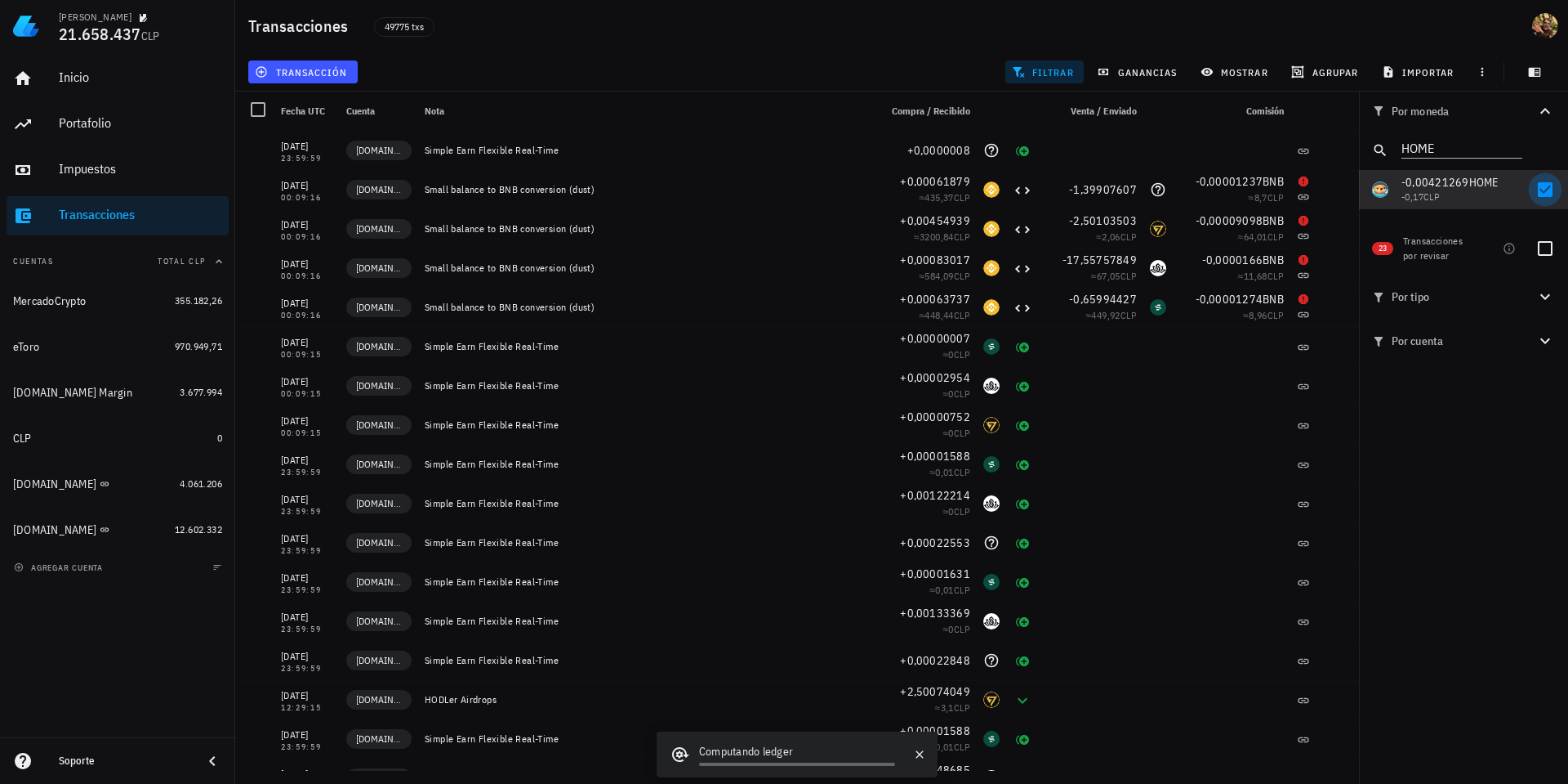
checkbox input "true"
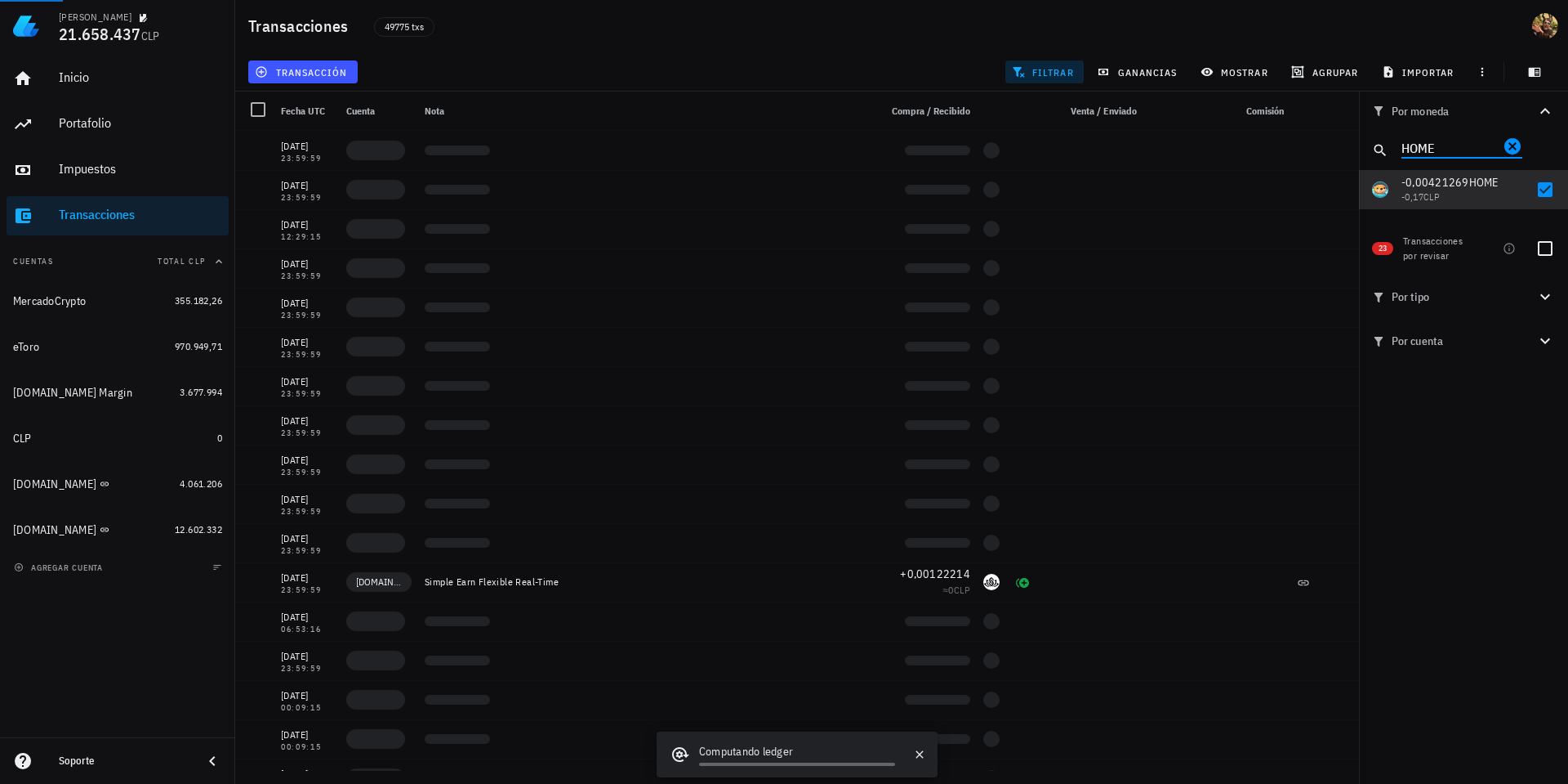
click at [1449, 147] on input "HOME" at bounding box center [1450, 147] width 98 height 21
paste input "RESOLV"
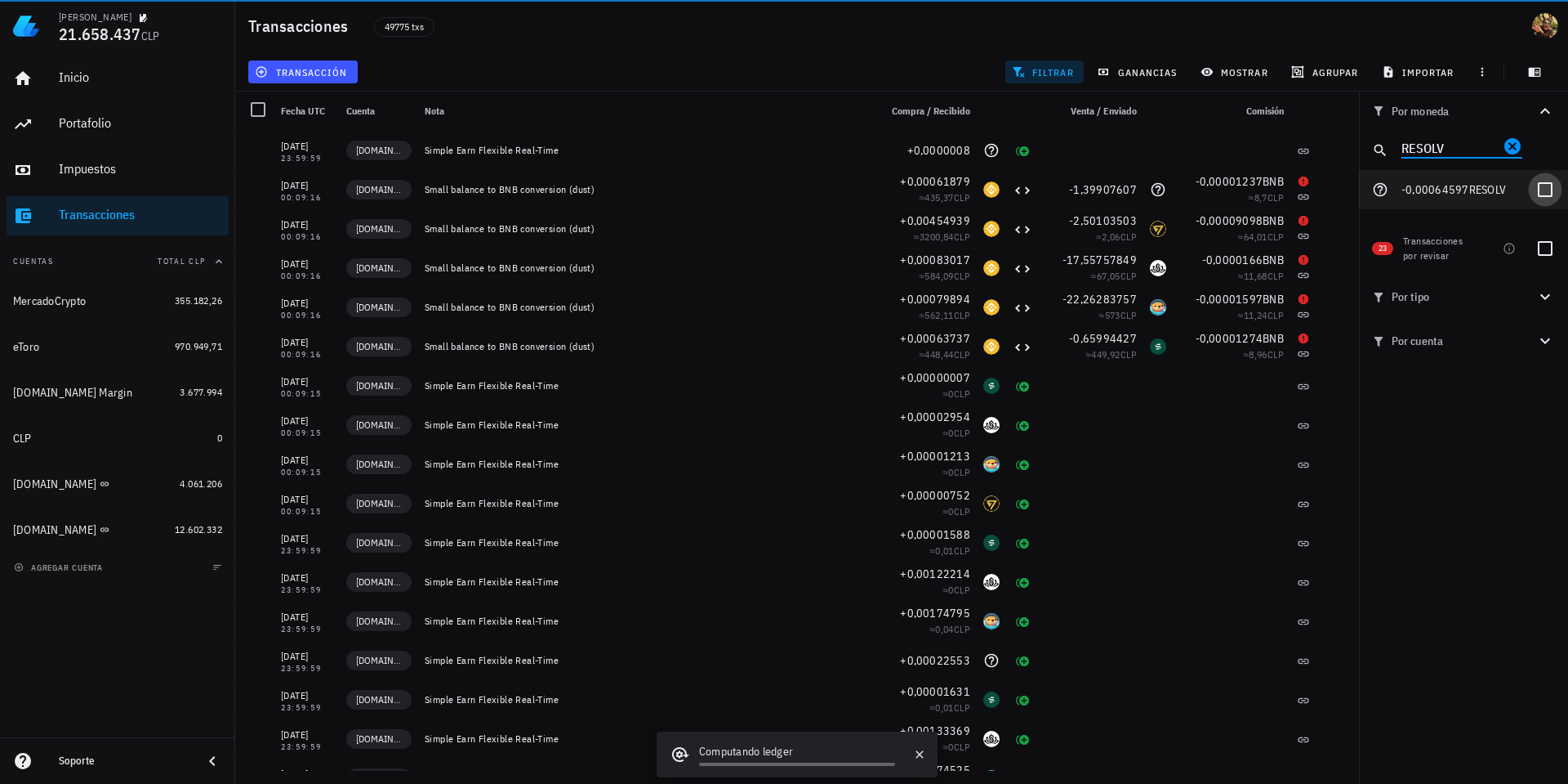
type input "RESOLV"
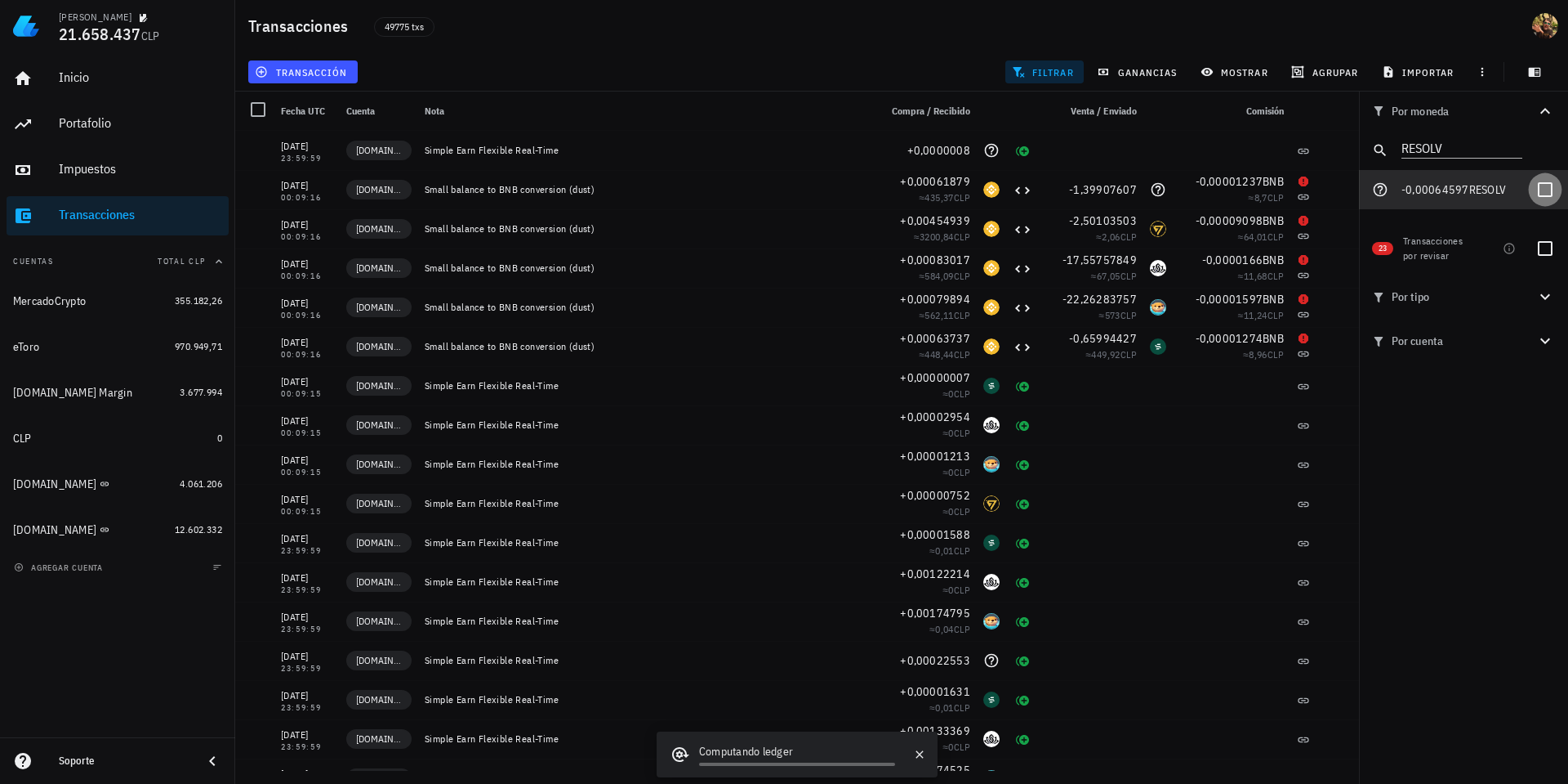
click at [1541, 191] on div at bounding box center [1545, 189] width 28 height 28
checkbox input "true"
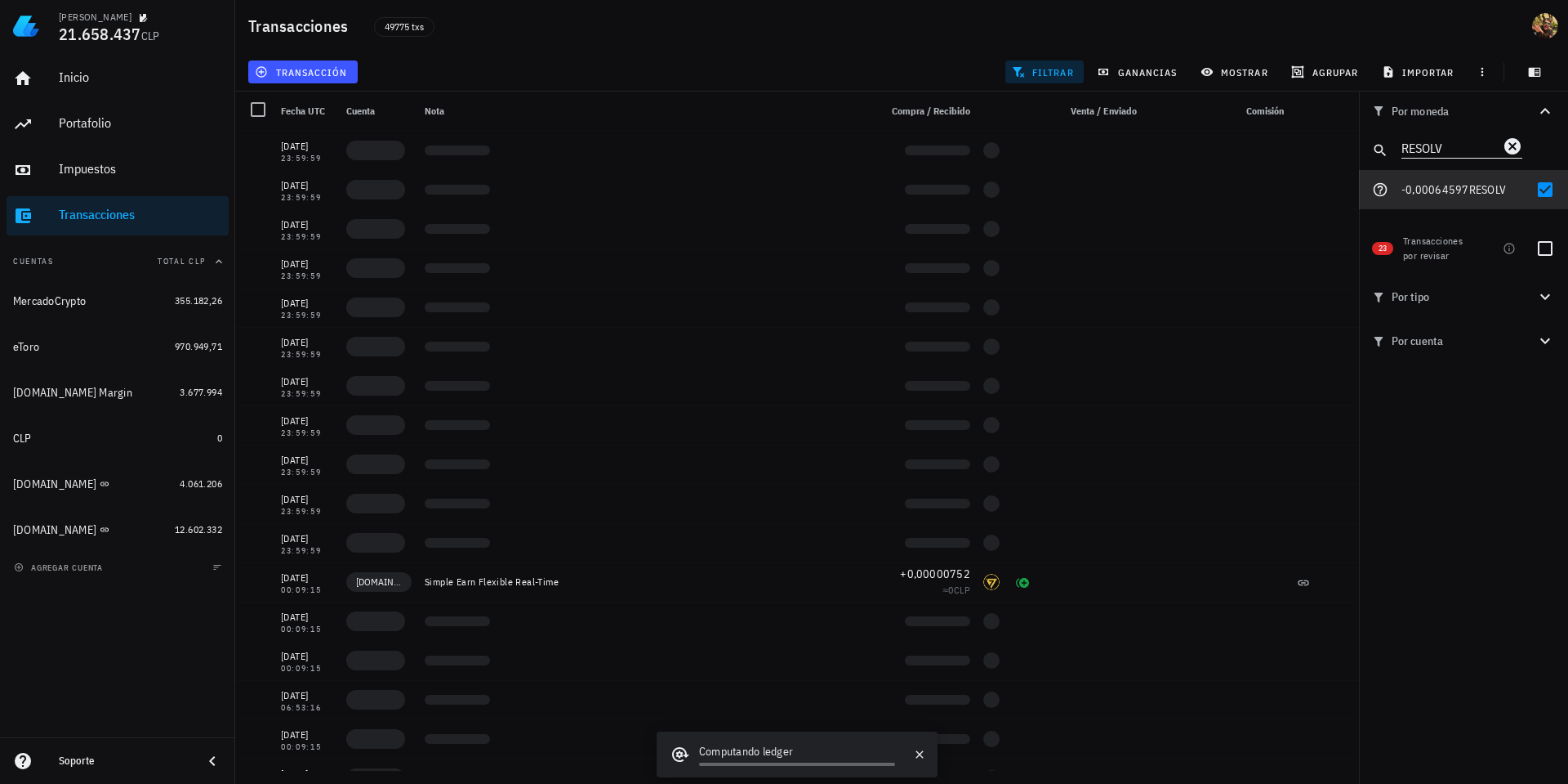
click at [1433, 149] on input "RESOLV" at bounding box center [1450, 147] width 98 height 21
paste input "LA"
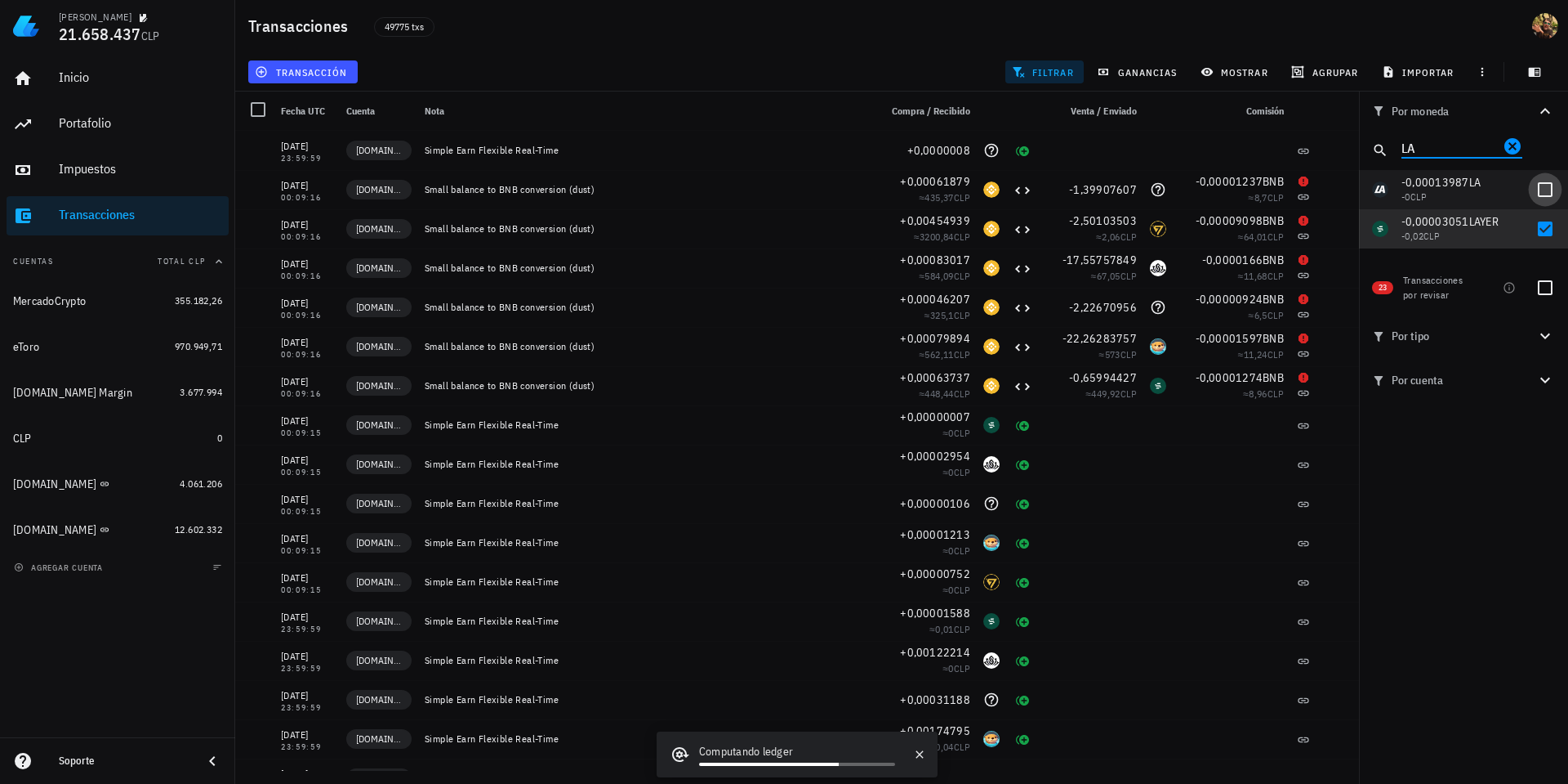
type input "LA"
click at [1545, 193] on div at bounding box center [1545, 189] width 28 height 28
checkbox input "true"
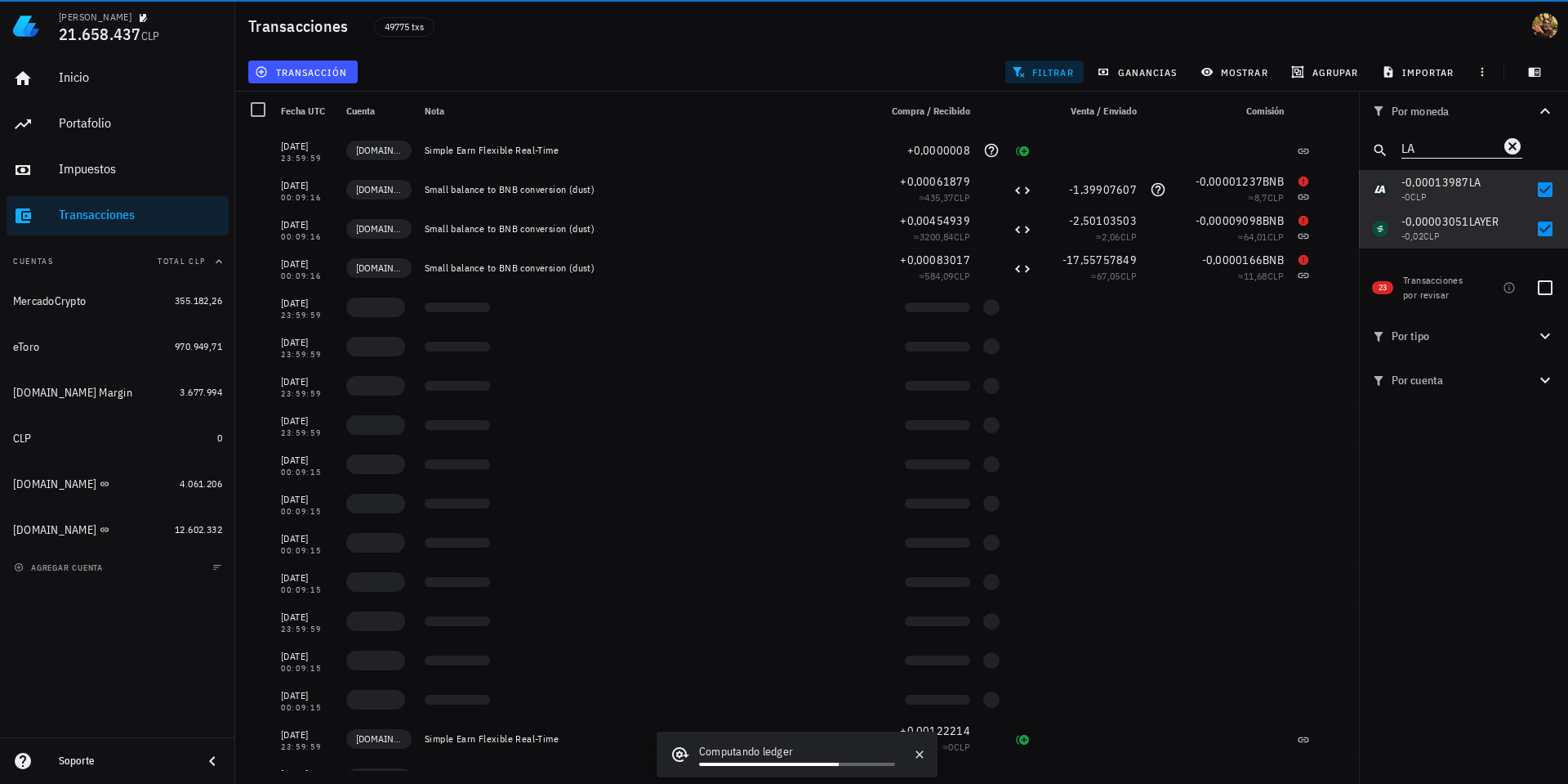
click at [1424, 140] on input "LA" at bounding box center [1450, 147] width 98 height 21
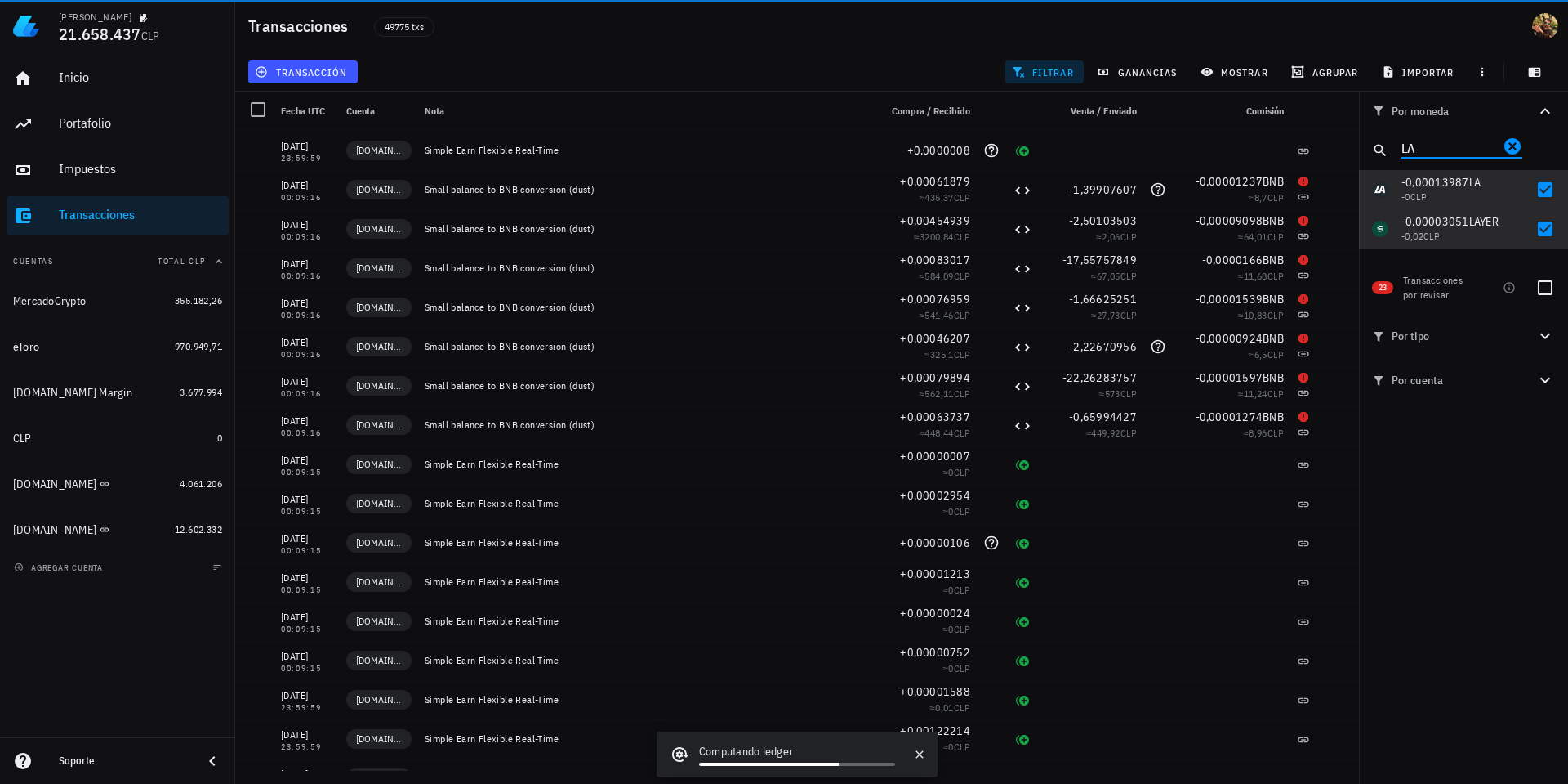
click at [1424, 140] on input "LA" at bounding box center [1450, 147] width 98 height 21
paste input "NXPC"
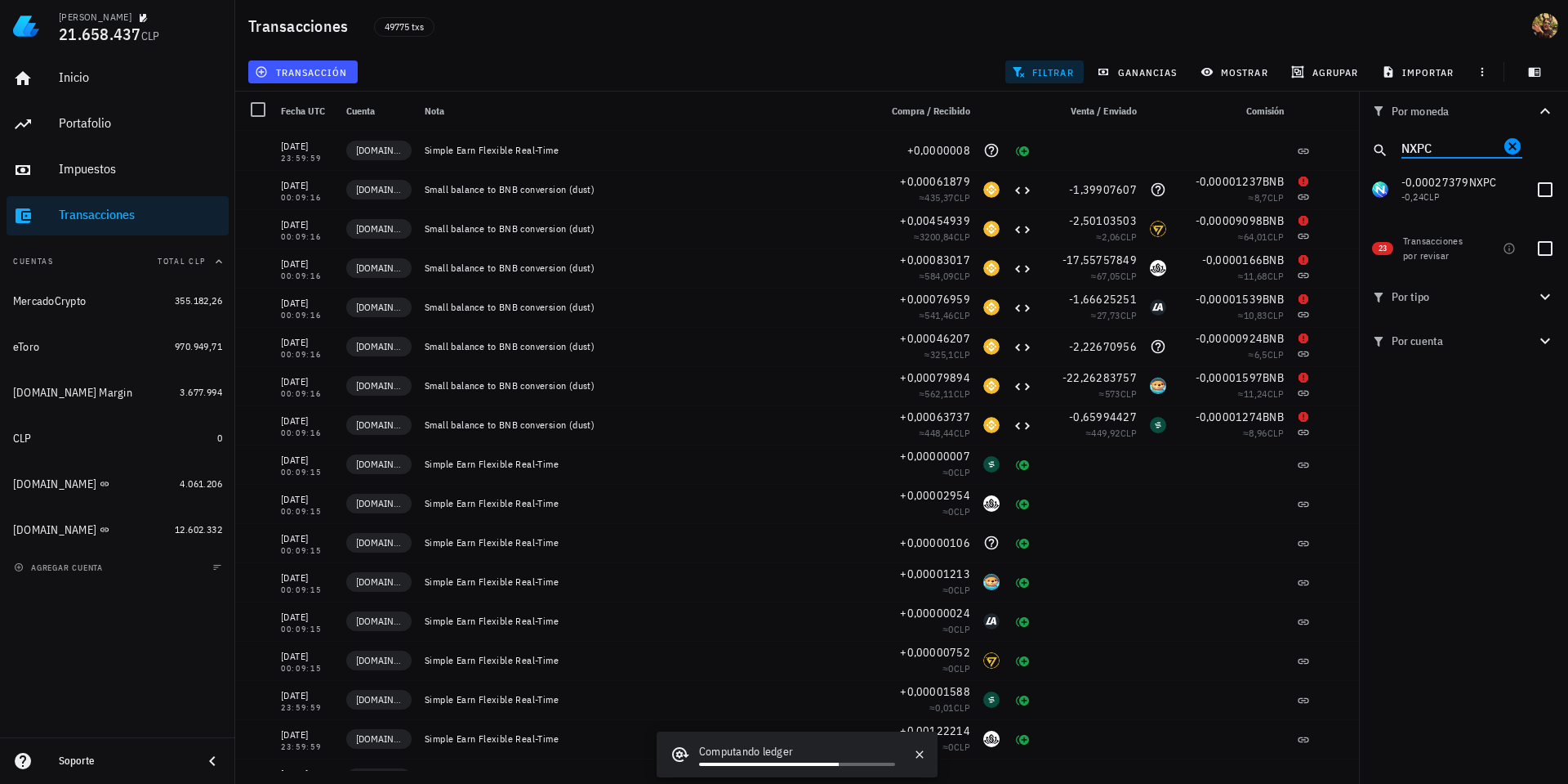
type input "NXPC"
click at [1554, 184] on div at bounding box center [1545, 189] width 28 height 28
checkbox input "true"
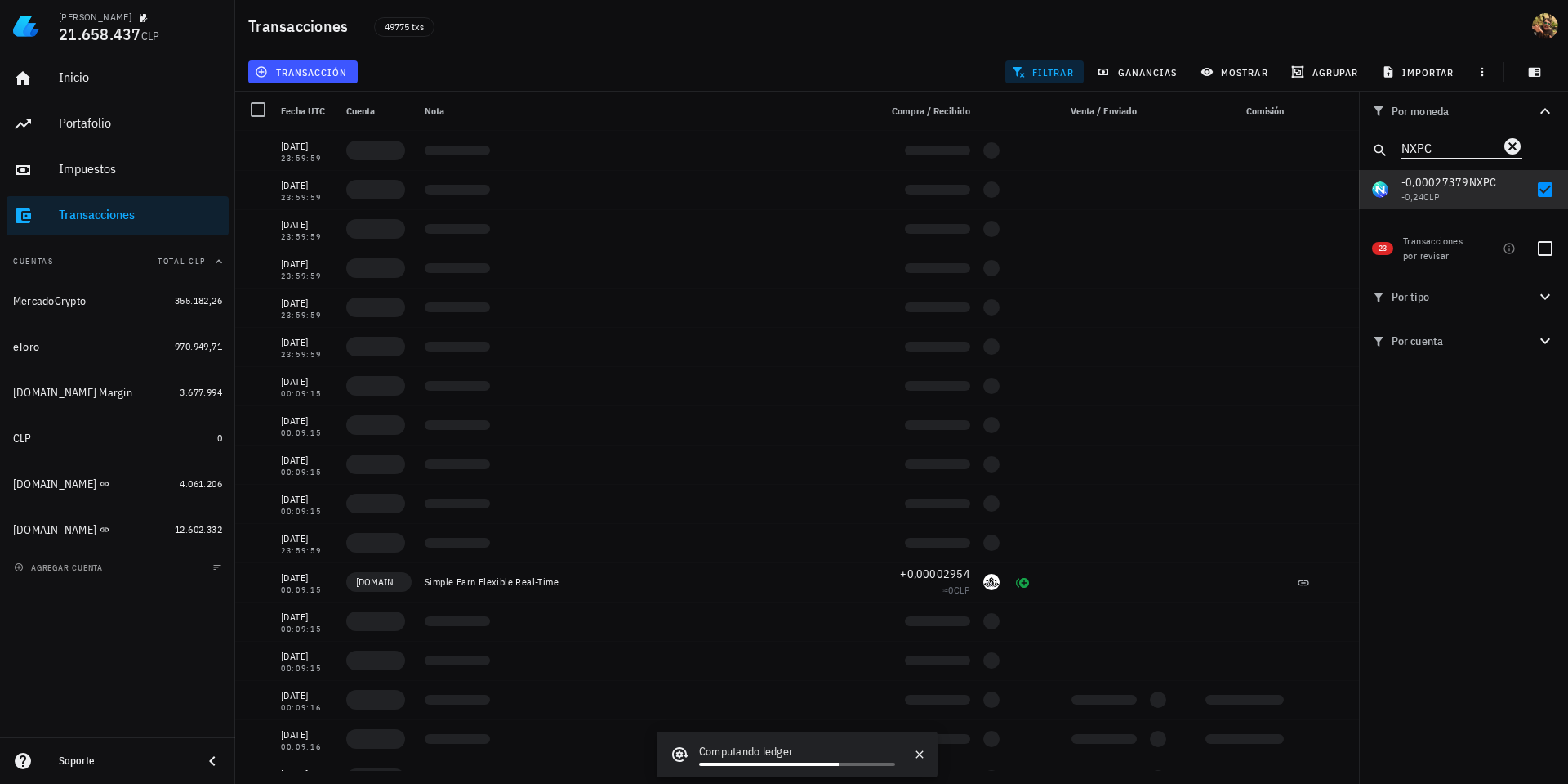
click at [1436, 147] on input "NXPC" at bounding box center [1450, 147] width 98 height 21
paste input "SOPH"
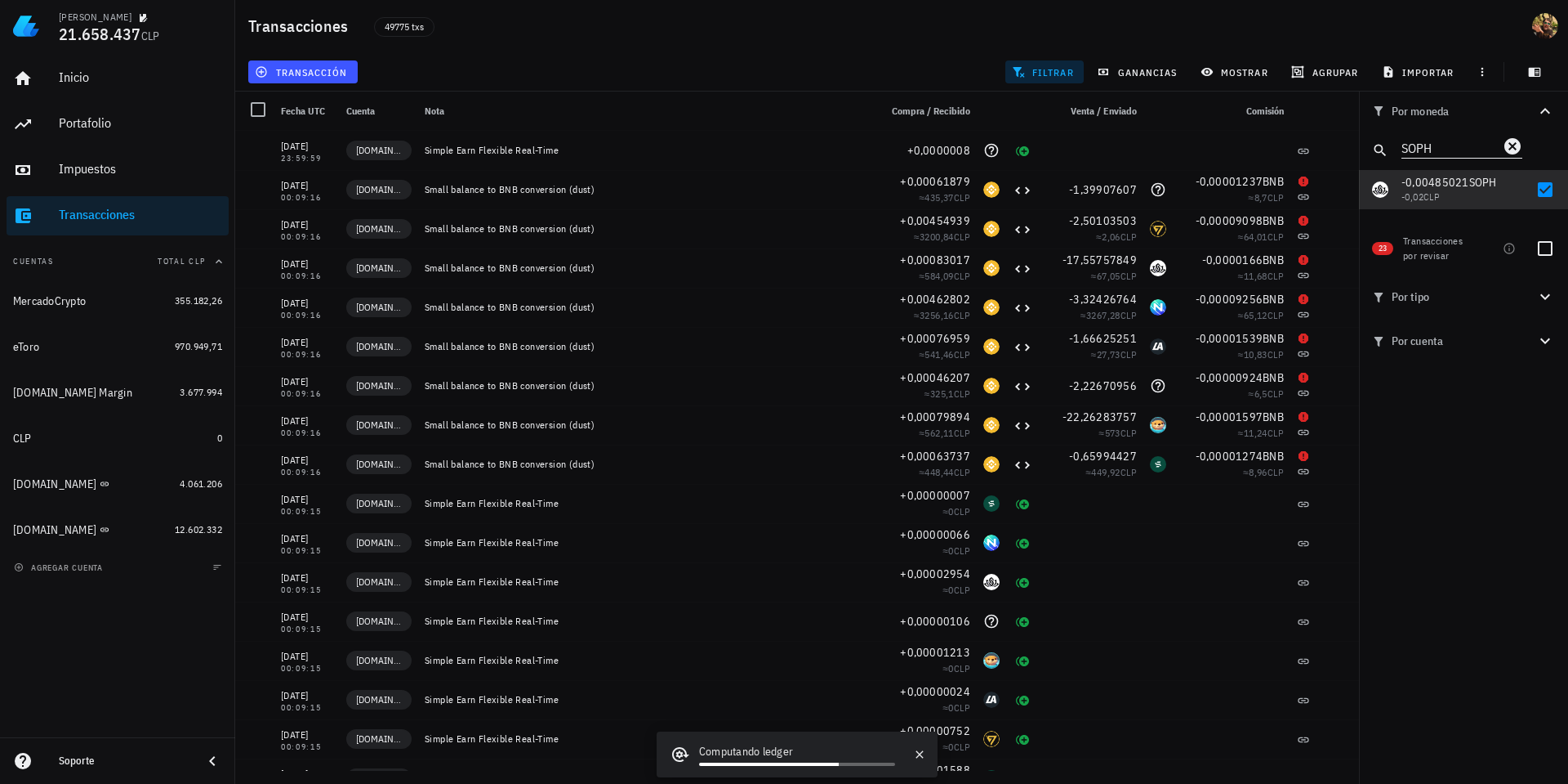
click at [1441, 148] on input "SOPH" at bounding box center [1450, 147] width 98 height 21
paste input "ERA"
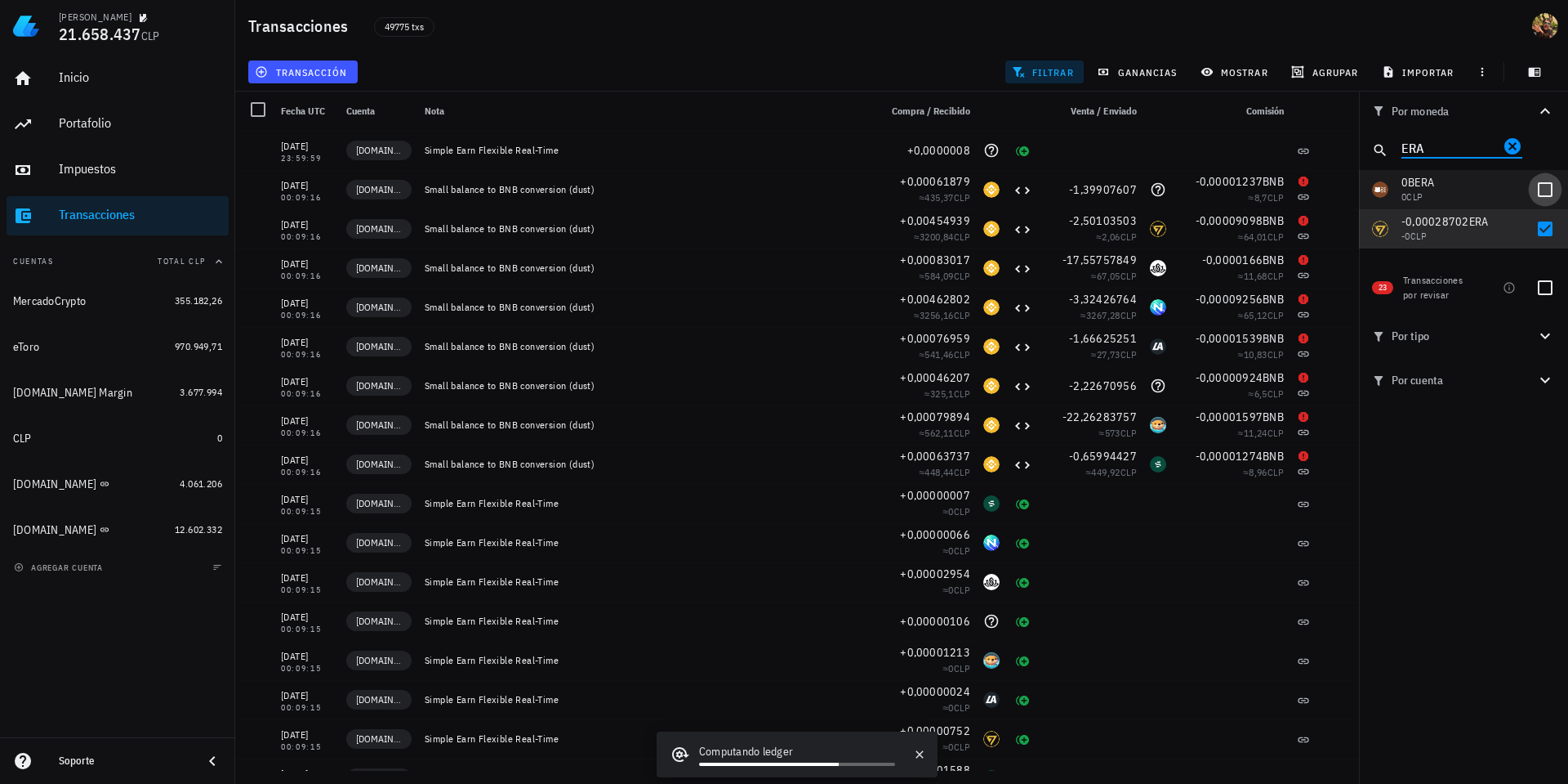
type input "ERA"
click at [1533, 195] on div at bounding box center [1545, 189] width 28 height 28
click at [1547, 189] on div at bounding box center [1545, 189] width 28 height 28
checkbox input "false"
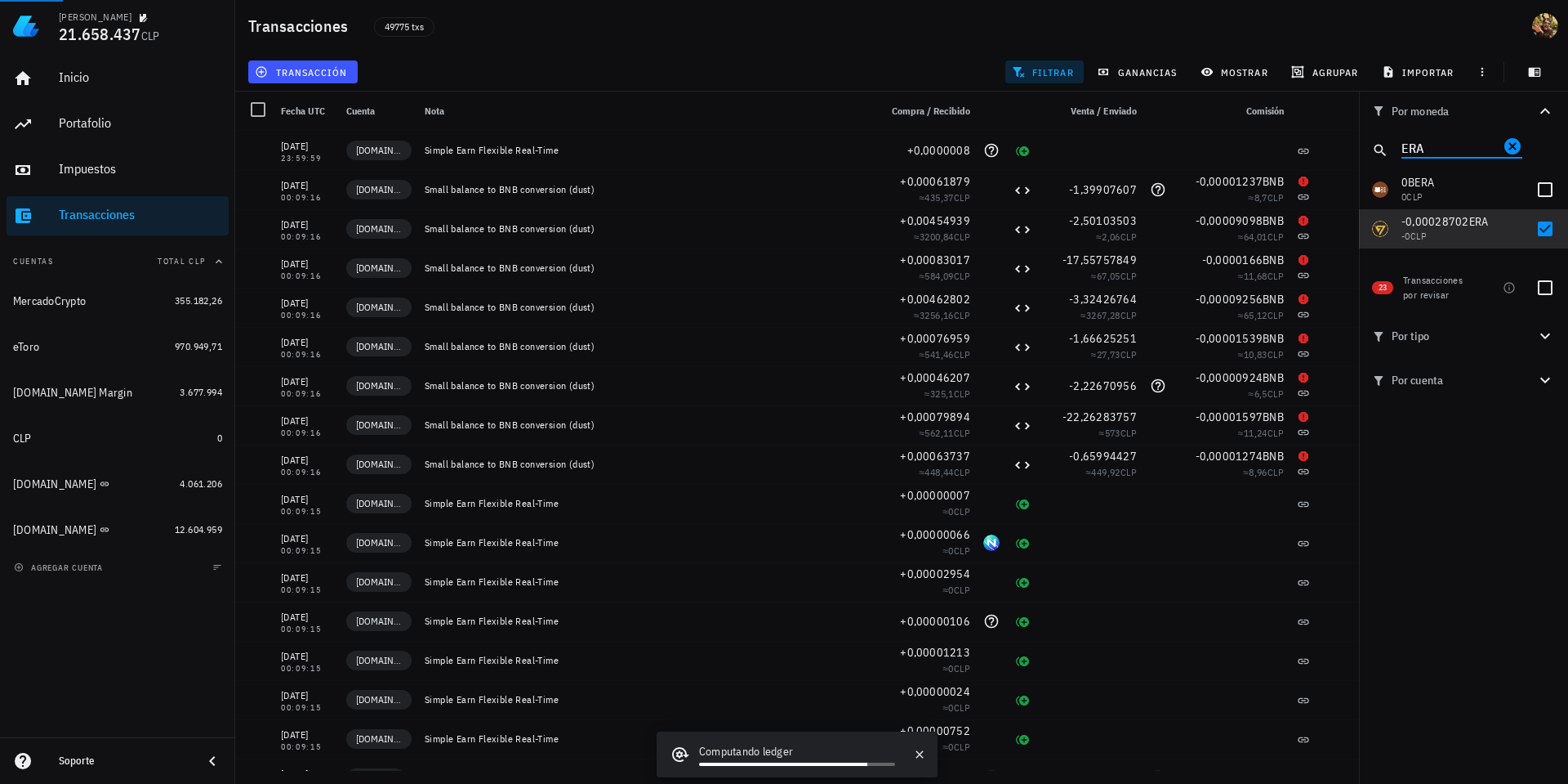
click at [1432, 146] on input "ERA" at bounding box center [1450, 147] width 98 height 21
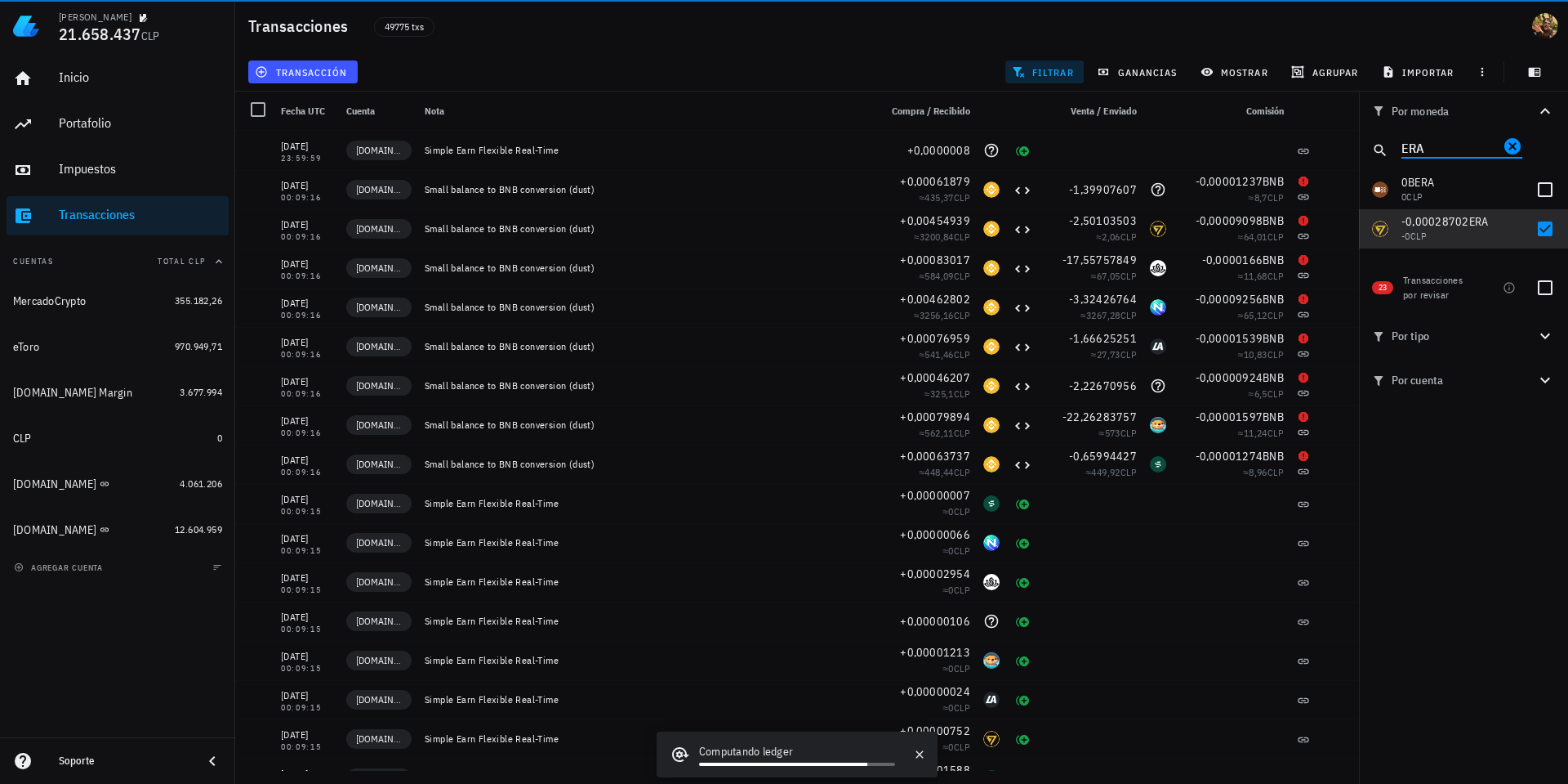
paste input "NEWT"
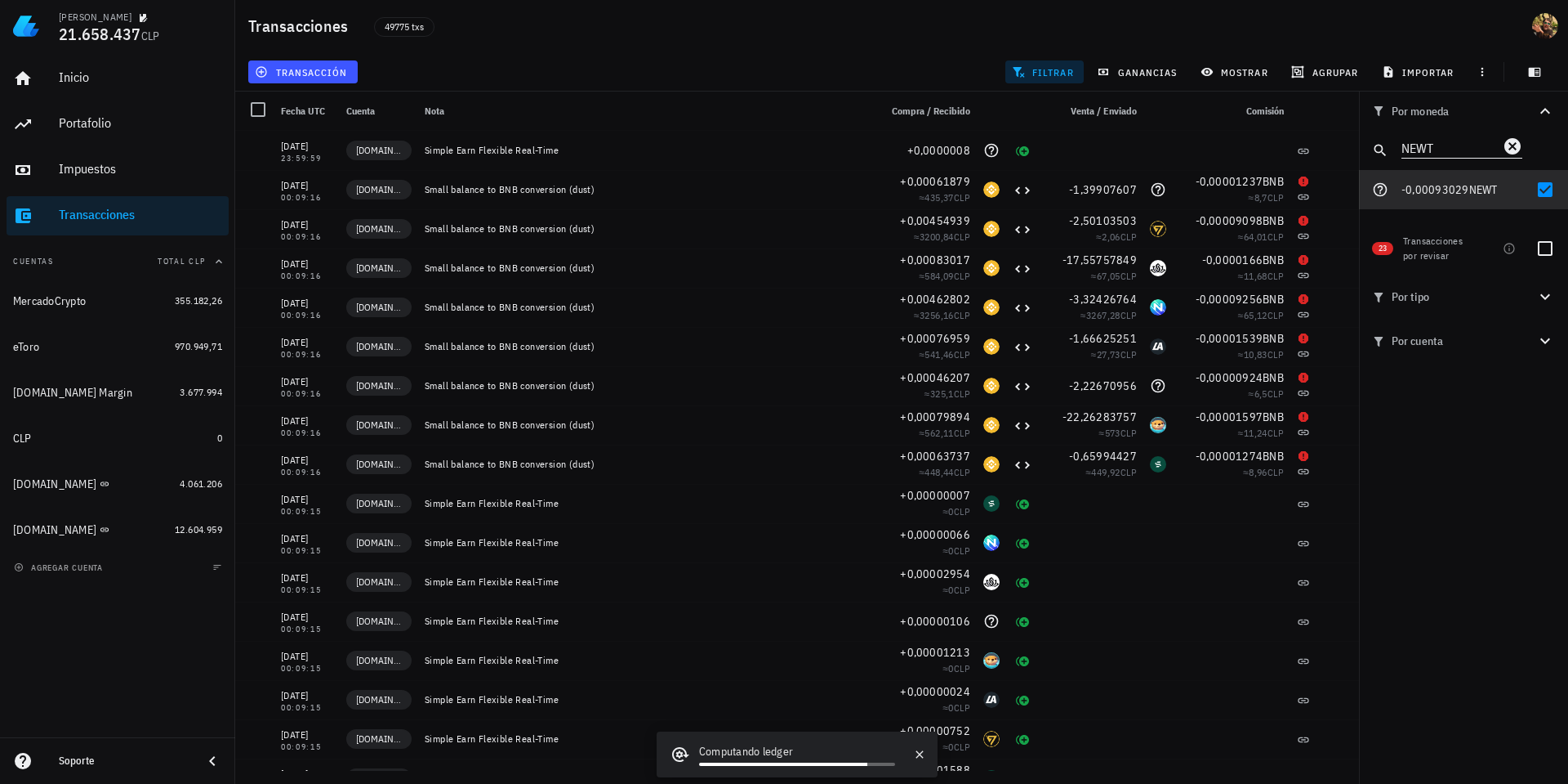
click at [1456, 148] on input "NEWT" at bounding box center [1450, 147] width 98 height 21
paste input "HAEDAL"
type input "HAEDAL"
click at [1543, 194] on div at bounding box center [1545, 189] width 28 height 28
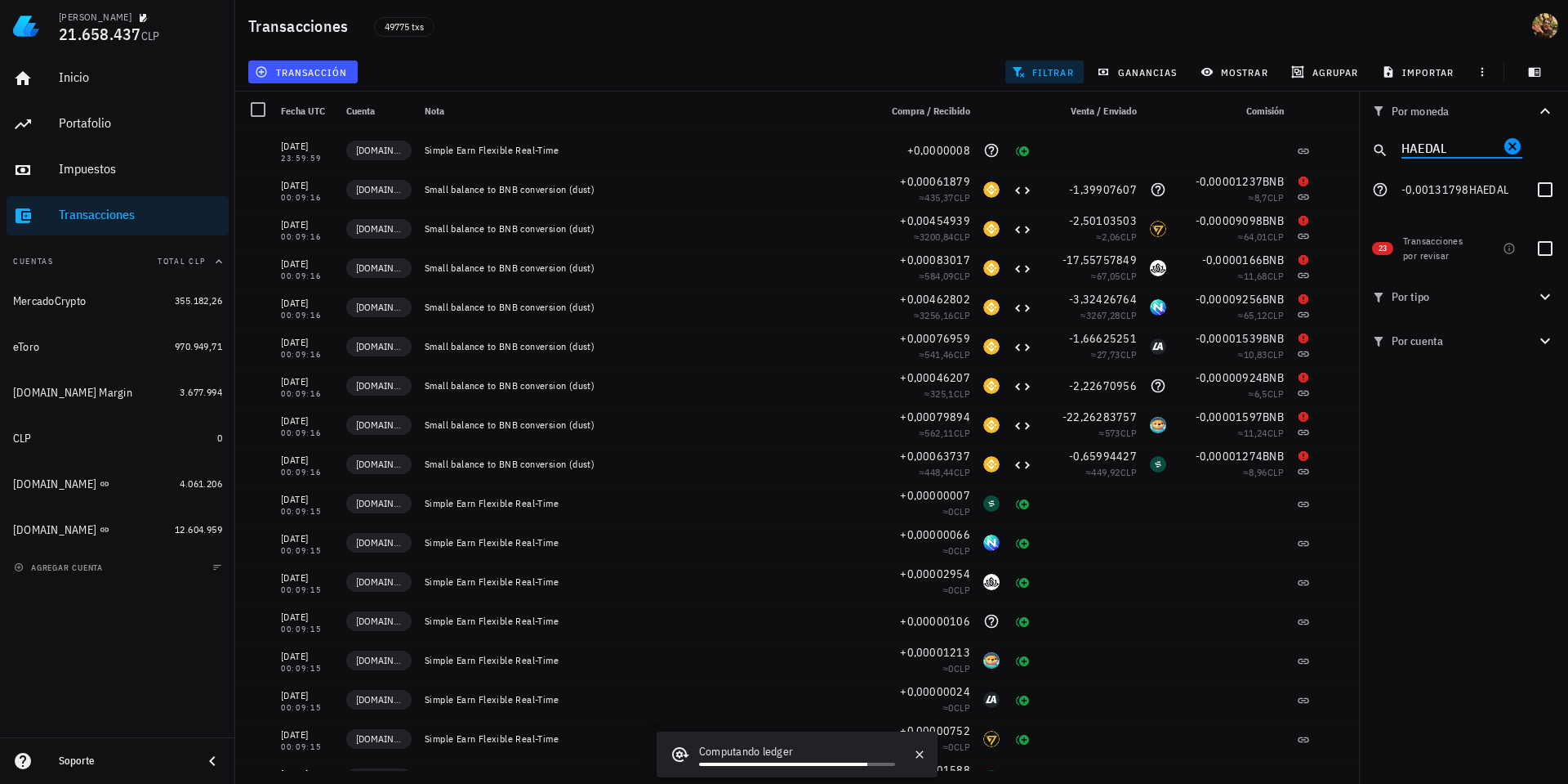
checkbox input "true"
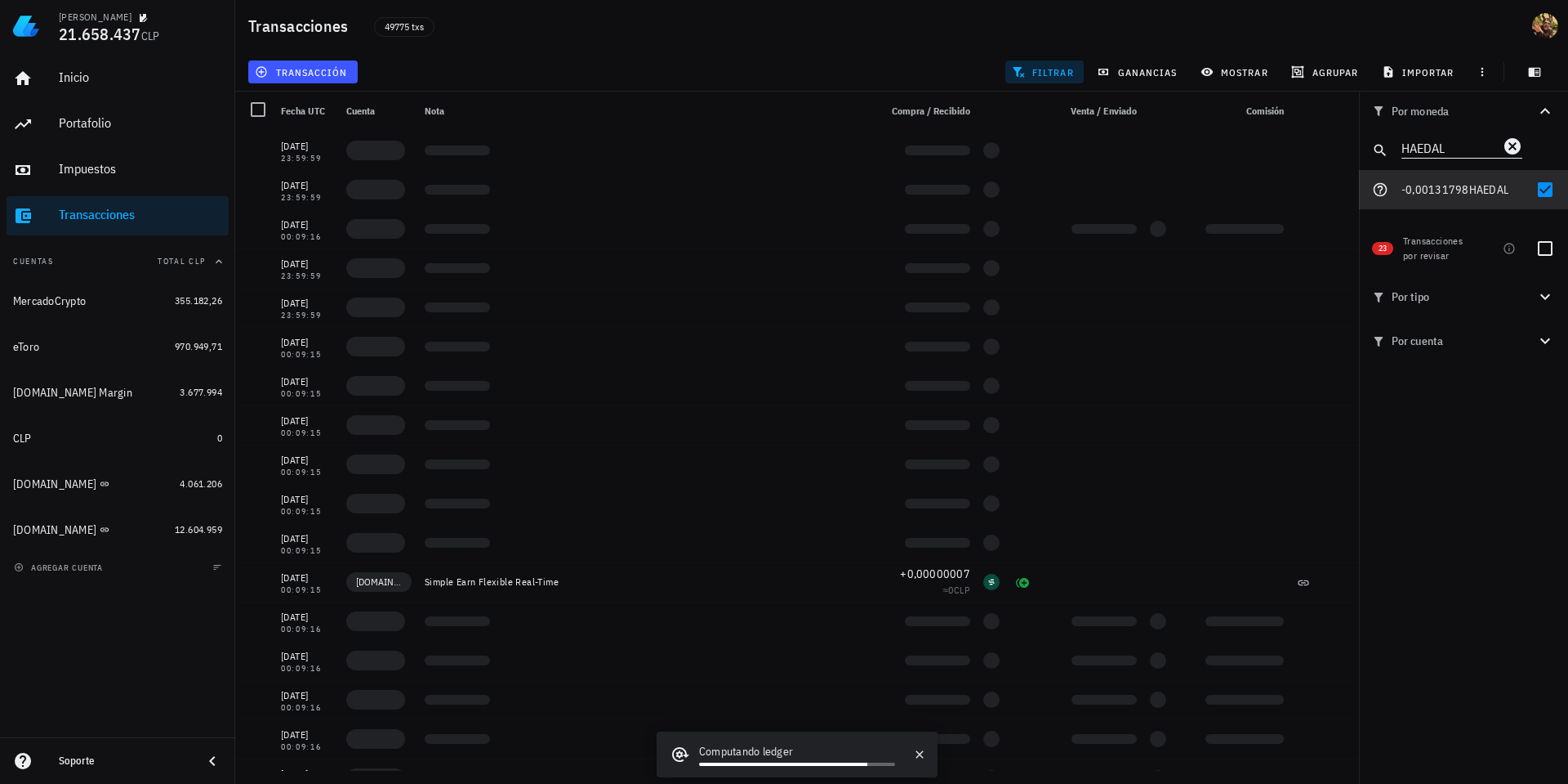
click at [1443, 147] on input "HAEDAL" at bounding box center [1450, 147] width 98 height 21
paste input "SPK"
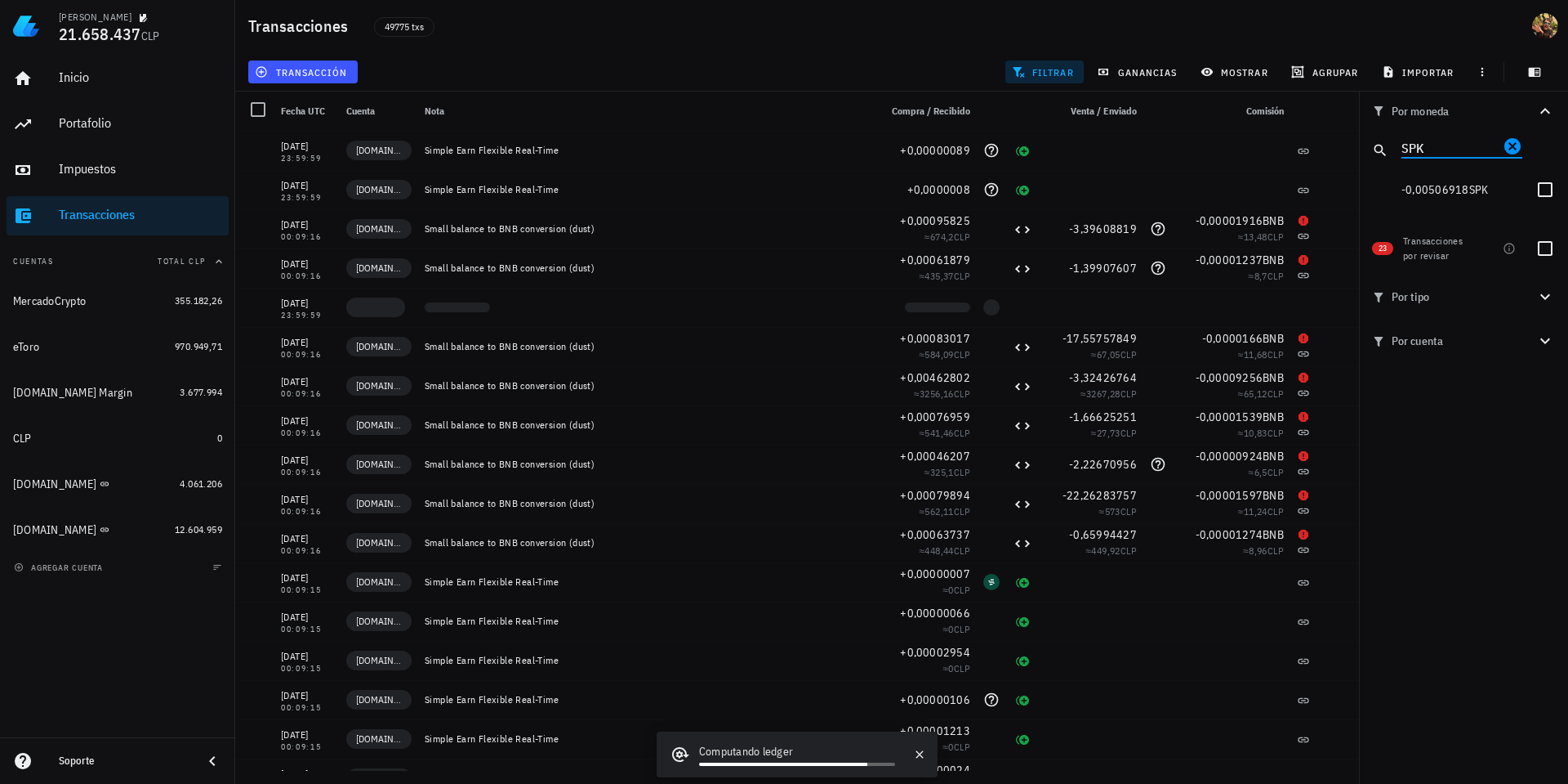
type input "SPK"
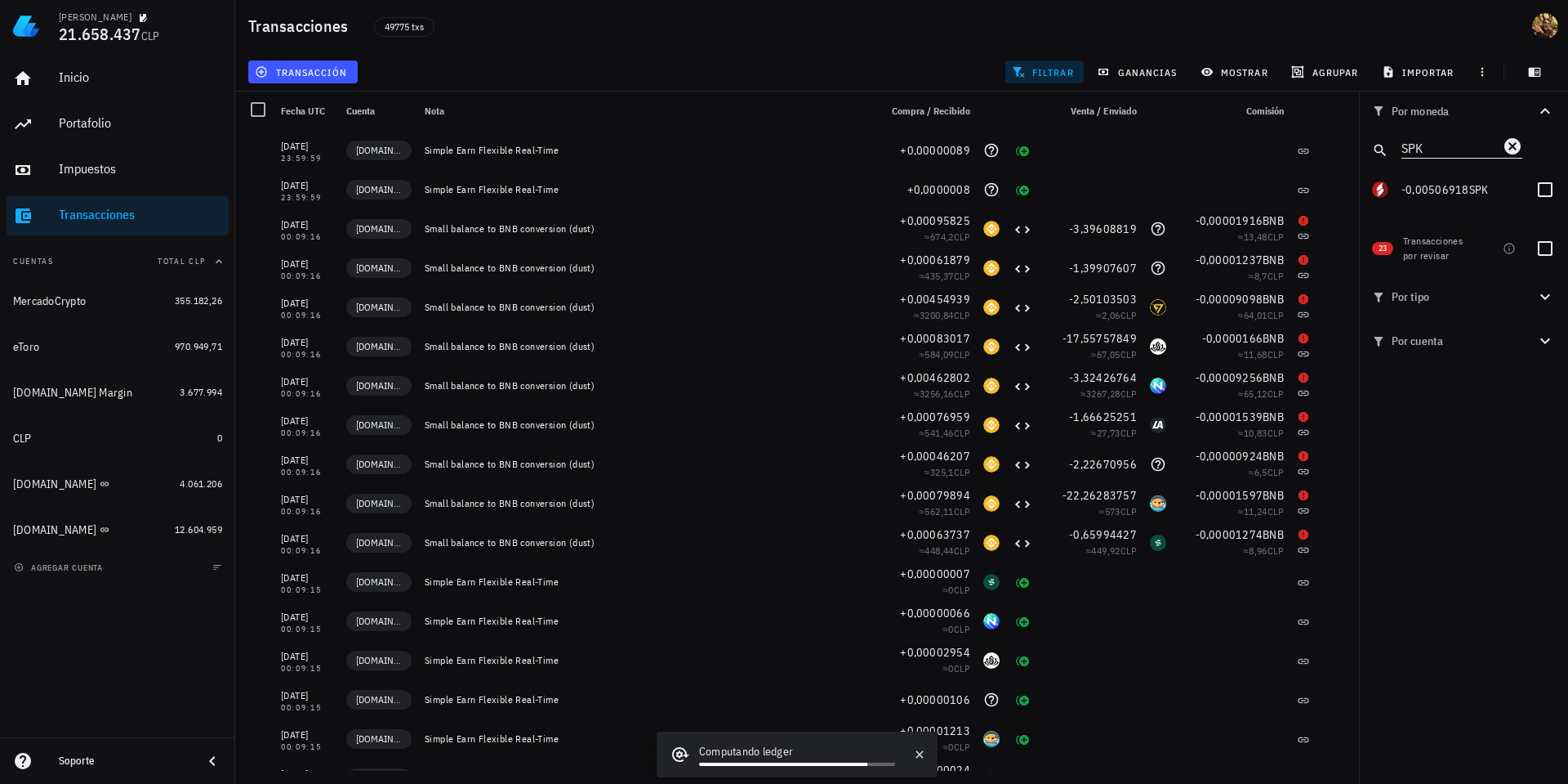
click at [1415, 145] on input "SPK" at bounding box center [1450, 147] width 98 height 21
click at [1554, 195] on div at bounding box center [1545, 189] width 28 height 28
checkbox input "true"
click at [1440, 148] on input "SPK" at bounding box center [1450, 147] width 98 height 21
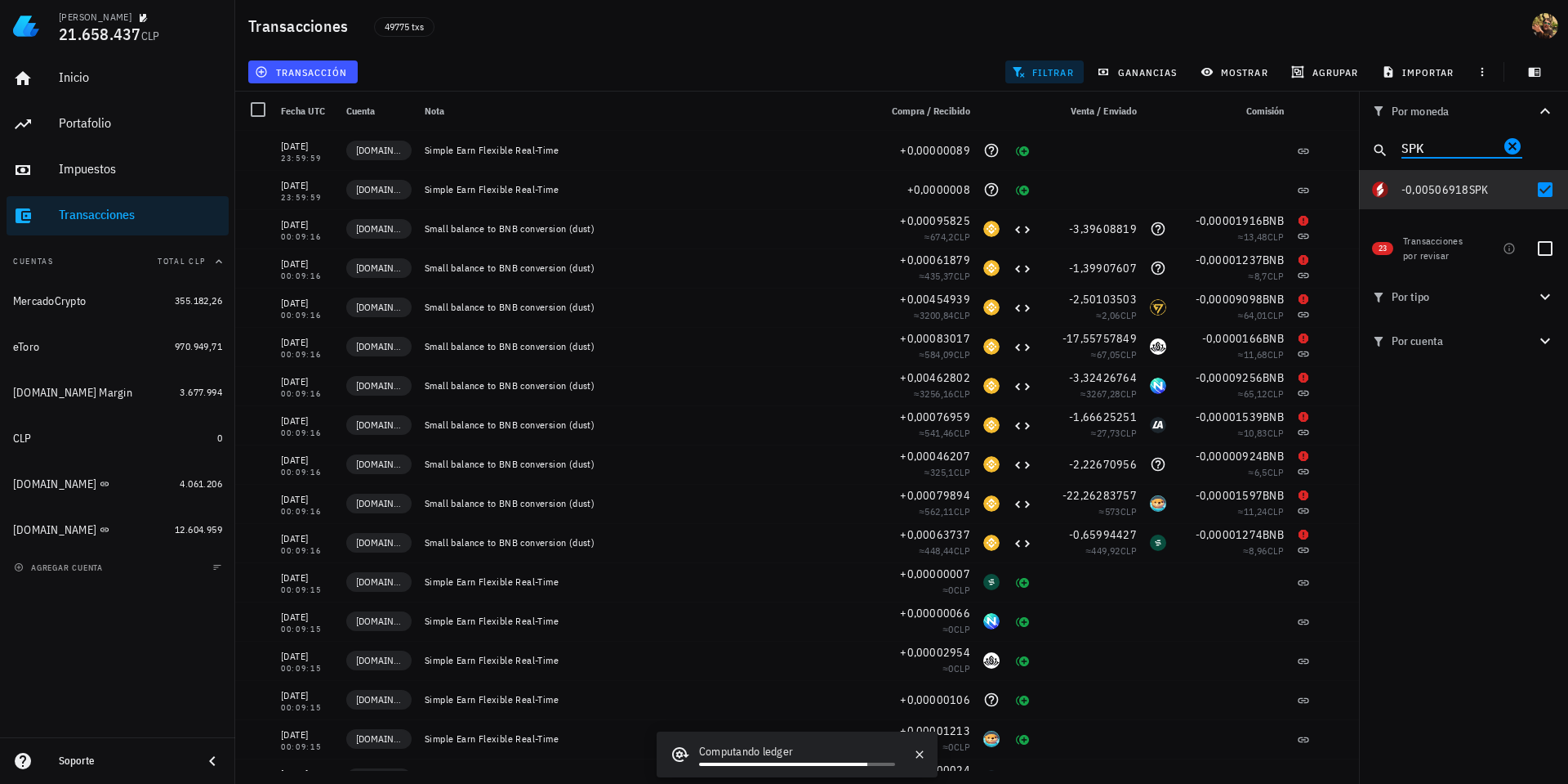
click at [1440, 148] on input "SPK" at bounding box center [1450, 147] width 98 height 21
paste input "BABY"
type input "BABY"
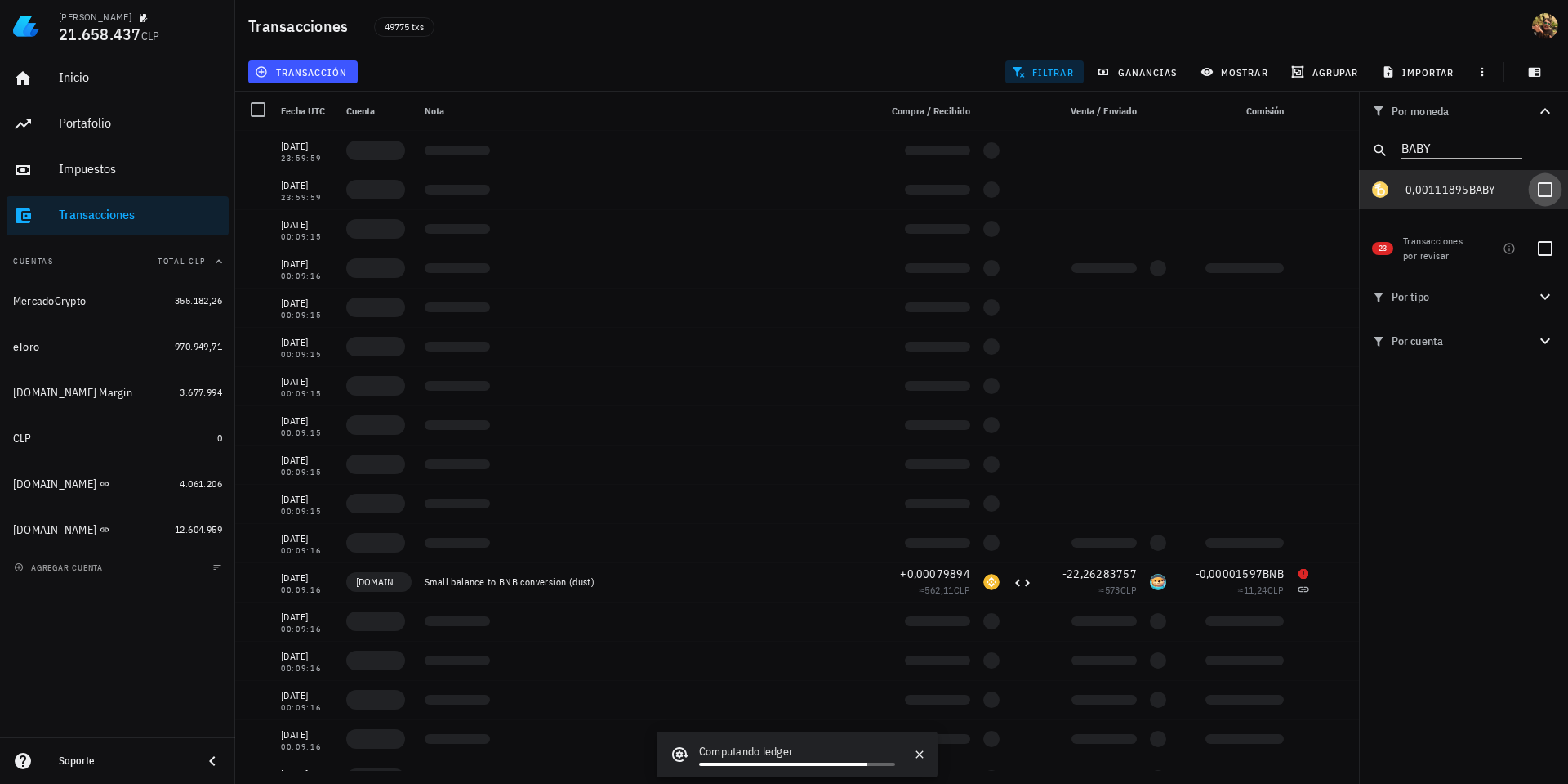
click at [1557, 188] on div at bounding box center [1545, 189] width 28 height 28
checkbox input "true"
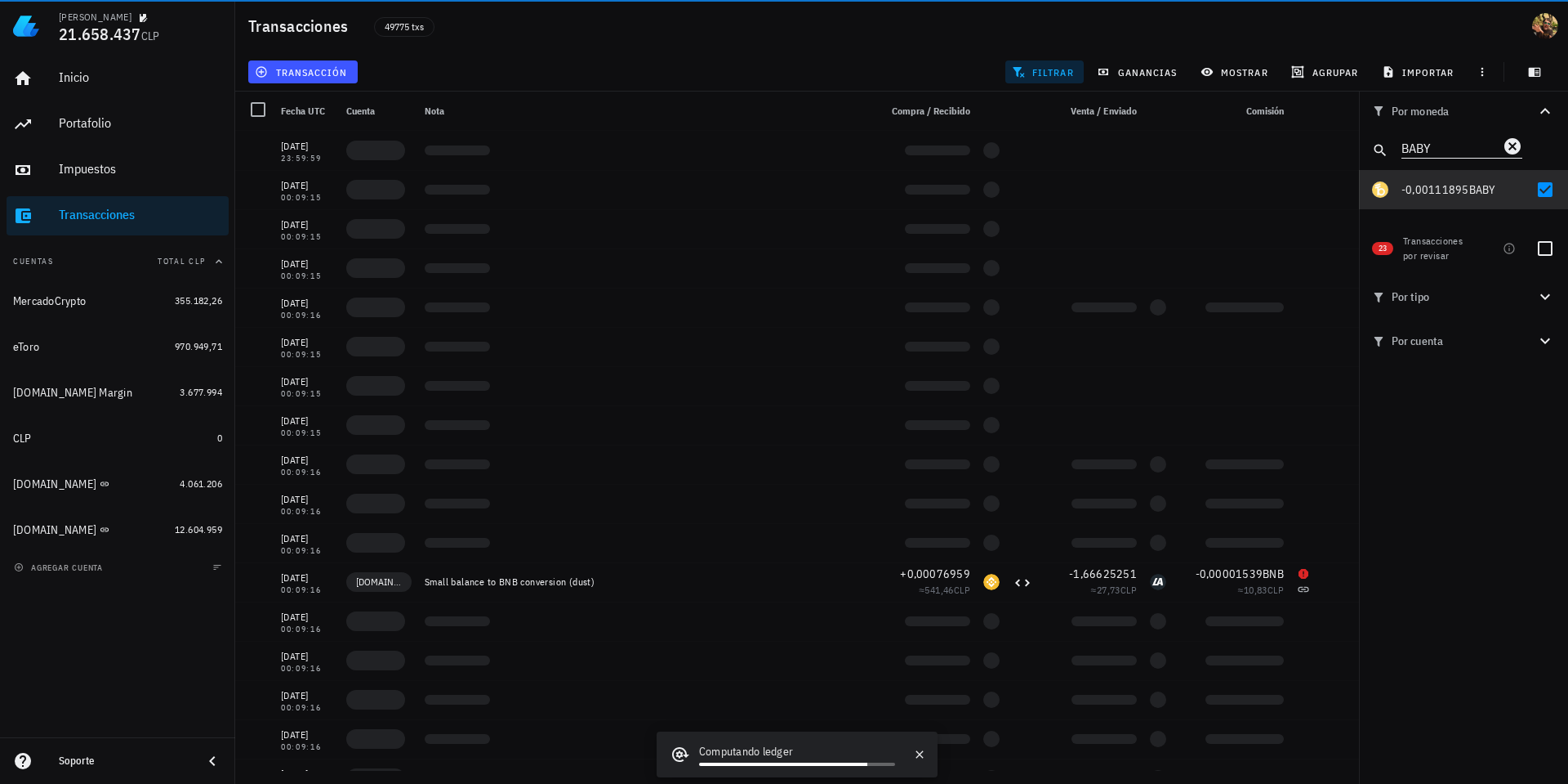
click at [1440, 147] on input "BABY" at bounding box center [1450, 147] width 98 height 21
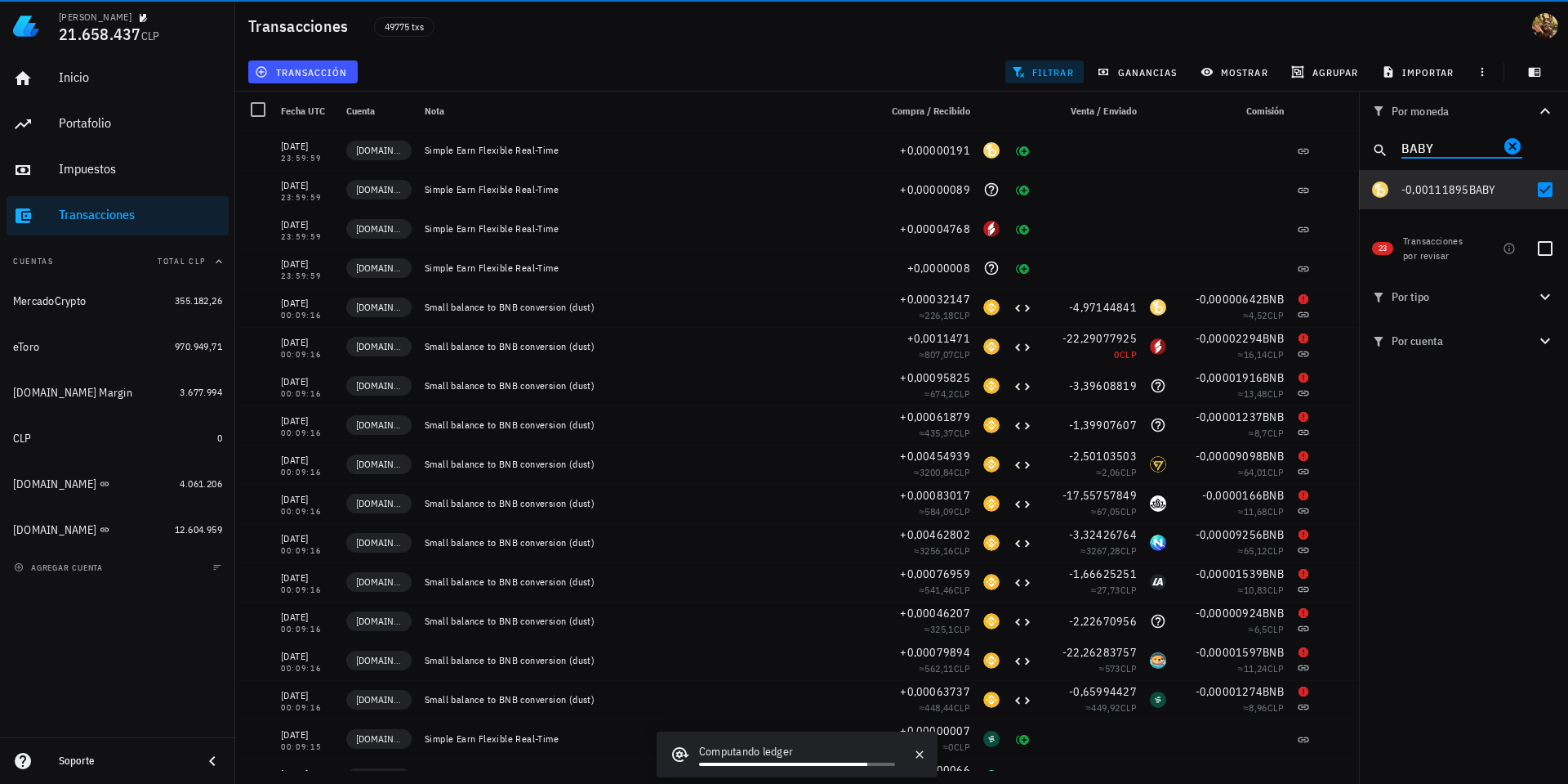
paste input "SAHARA"
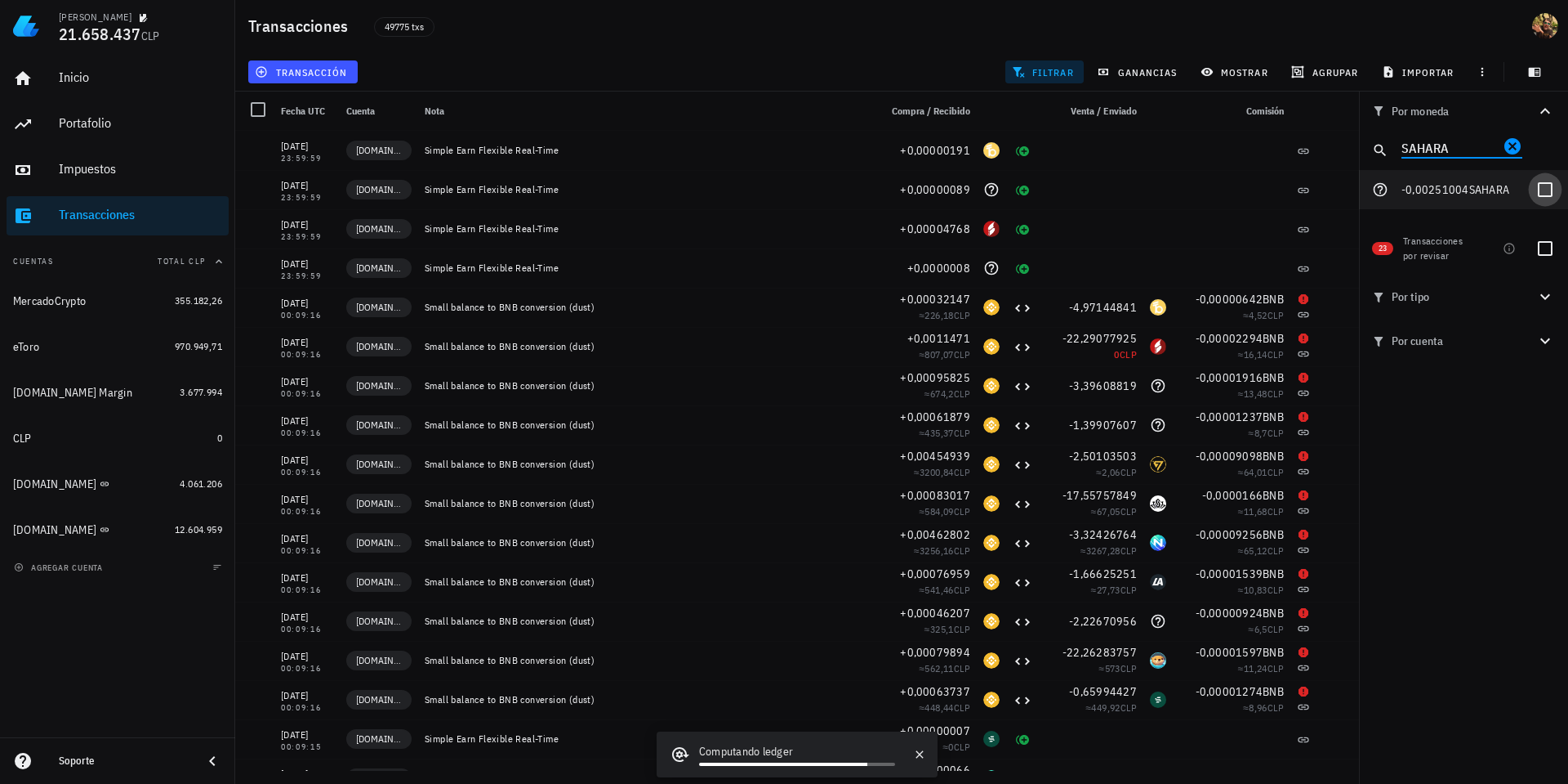
type input "SAHARA"
drag, startPoint x: 1540, startPoint y: 187, endPoint x: 1567, endPoint y: 226, distance: 47.4
click at [1540, 186] on div at bounding box center [1545, 189] width 28 height 28
checkbox input "true"
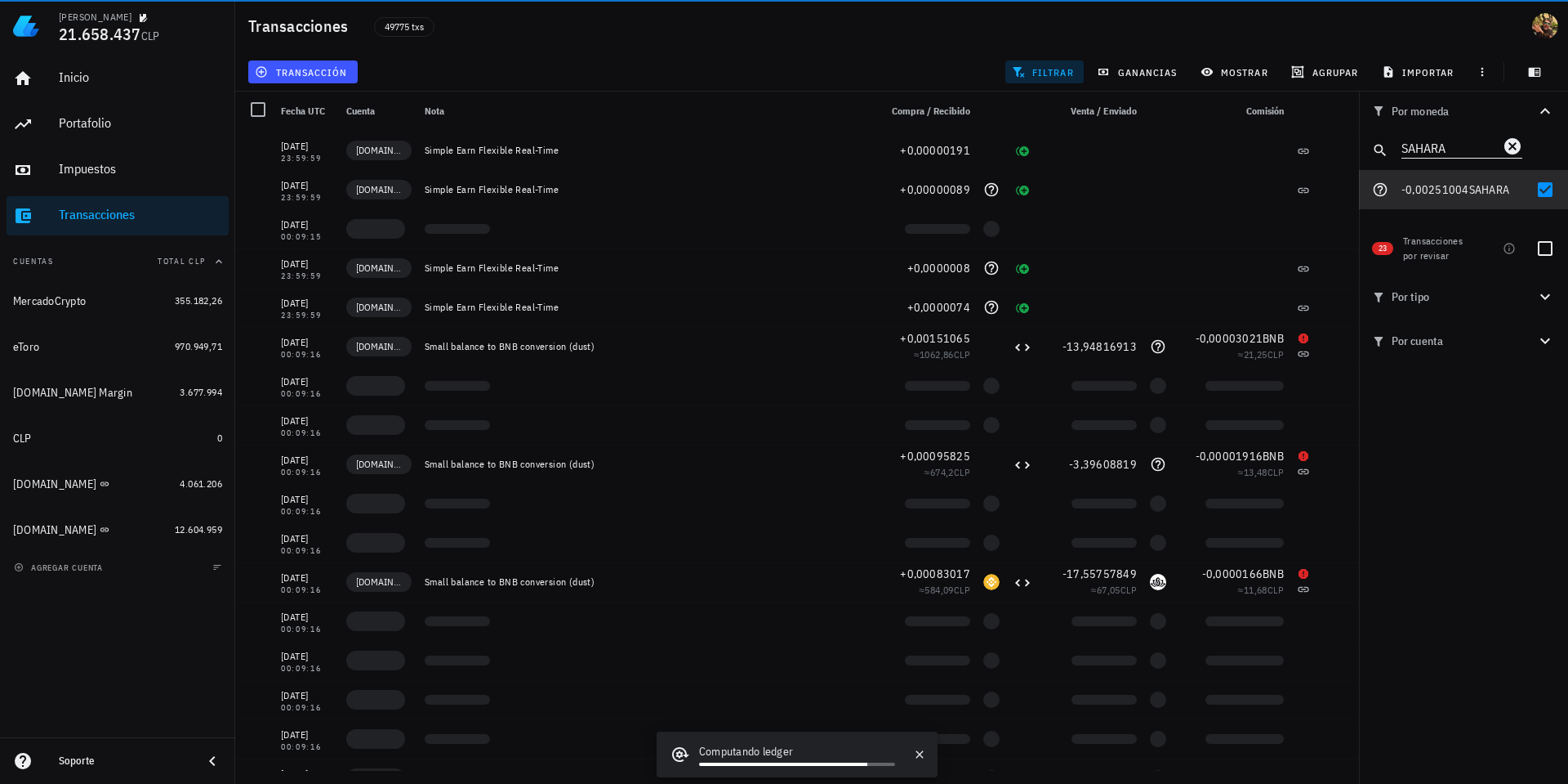
click at [1440, 150] on input "SAHARA" at bounding box center [1450, 147] width 98 height 21
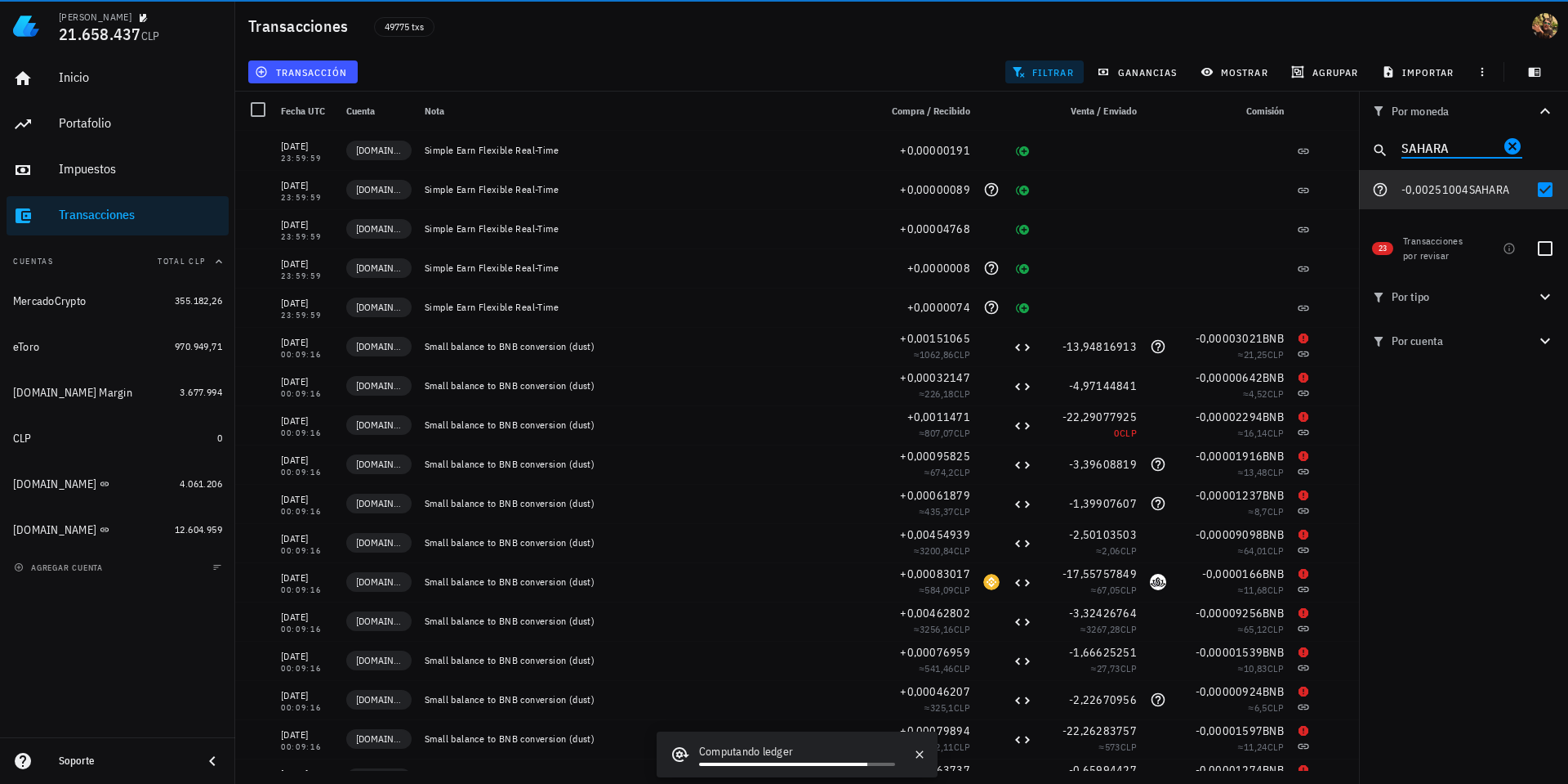
click at [1440, 149] on input "SAHARA" at bounding box center [1450, 147] width 98 height 21
paste input "IOST"
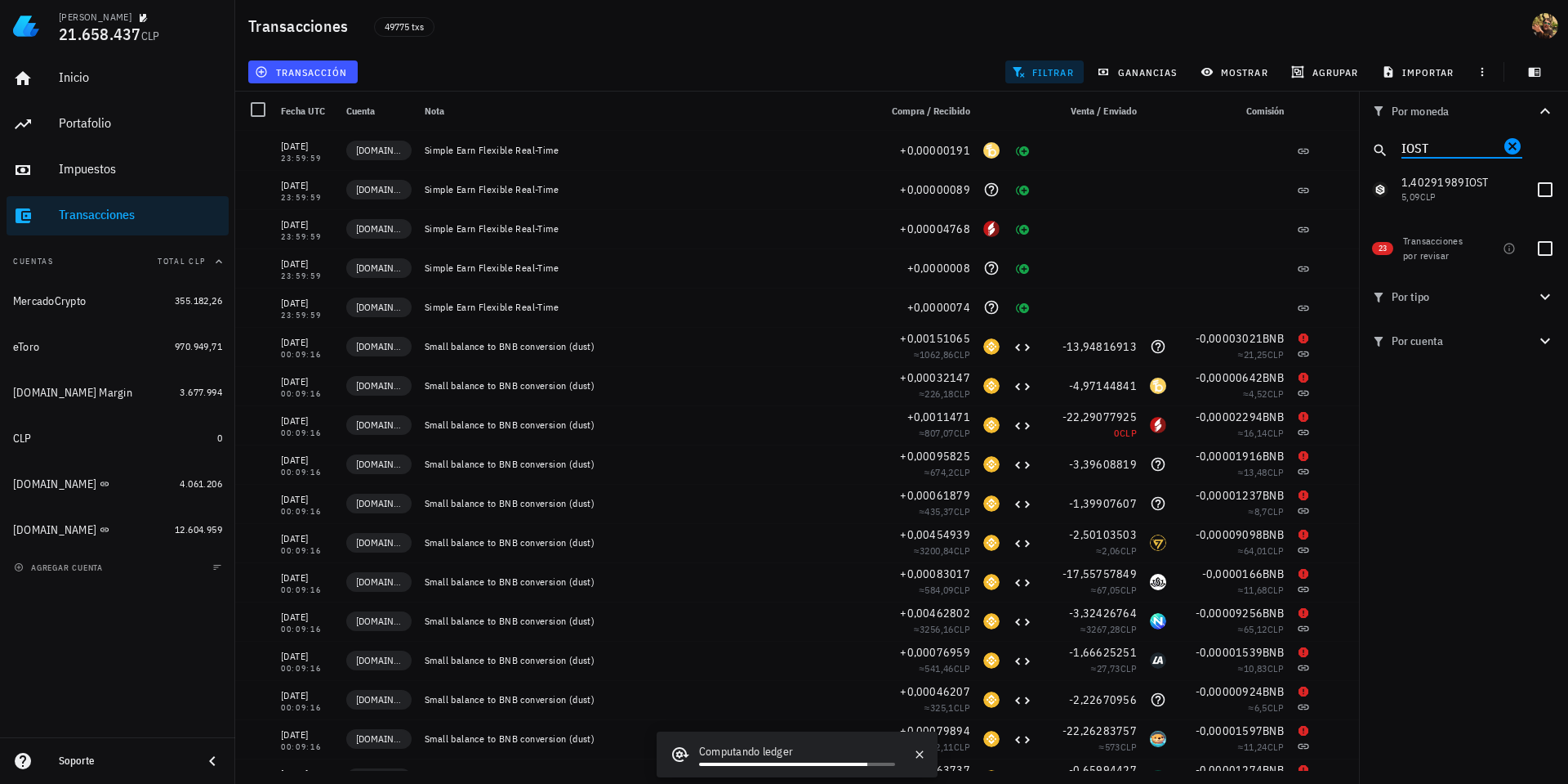
type input "IOST"
click at [1541, 192] on div at bounding box center [1545, 189] width 28 height 28
checkbox input "true"
click at [1440, 154] on input "IOST" at bounding box center [1450, 147] width 98 height 21
click at [1440, 153] on input "IOST" at bounding box center [1450, 147] width 98 height 21
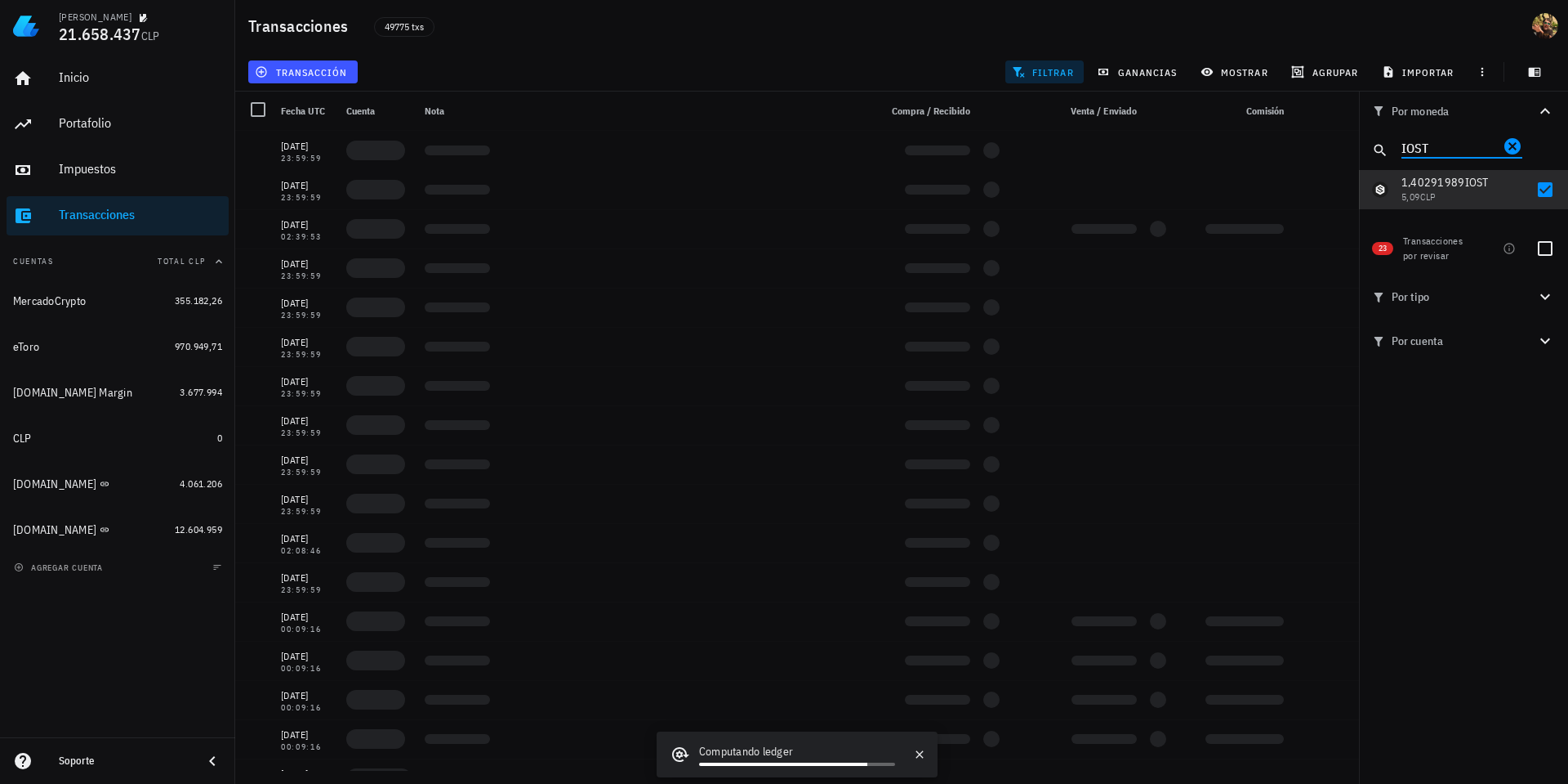
paste input "C"
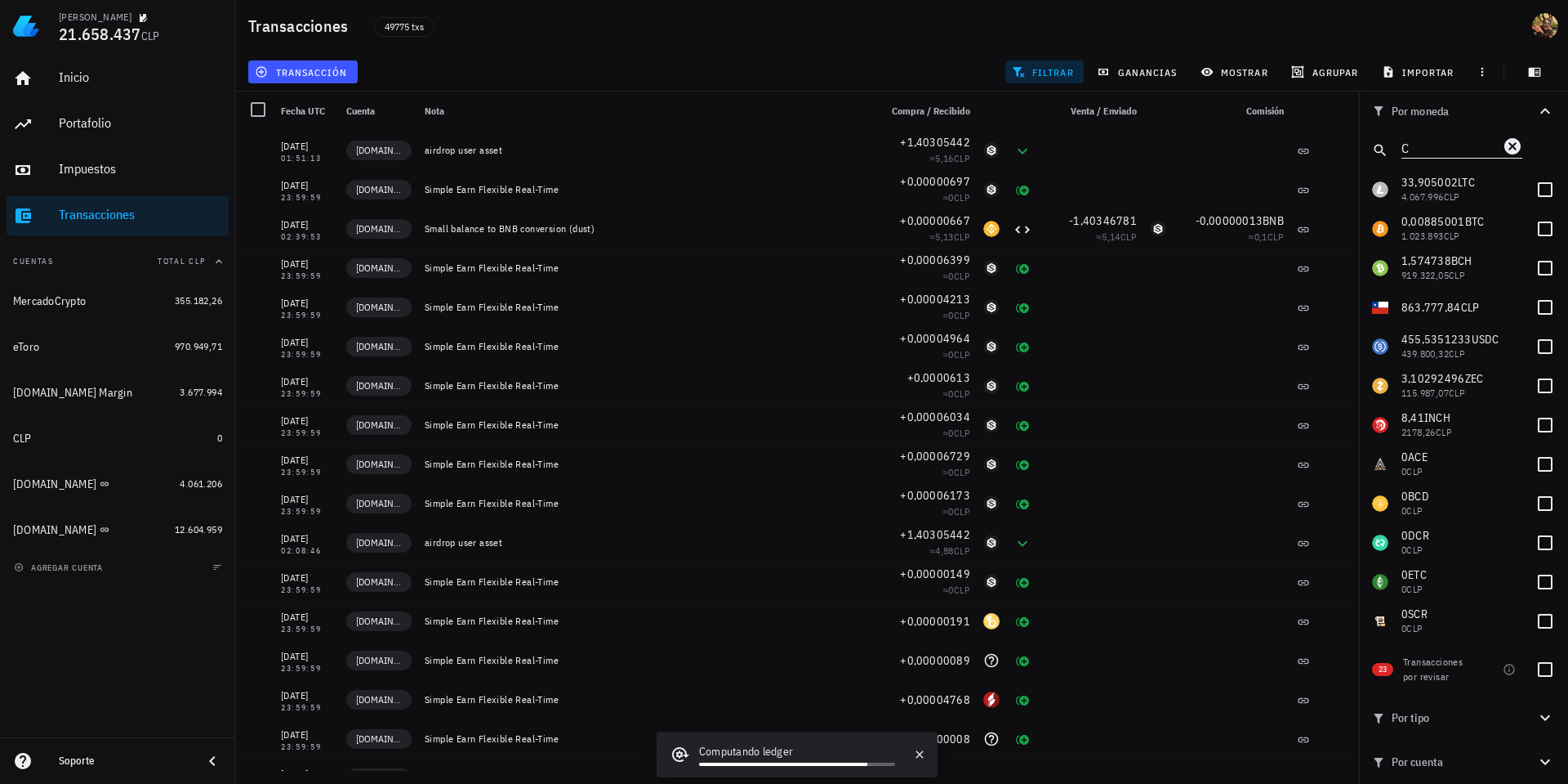
click at [1423, 147] on input "C" at bounding box center [1450, 147] width 98 height 21
paste input "HUMA"
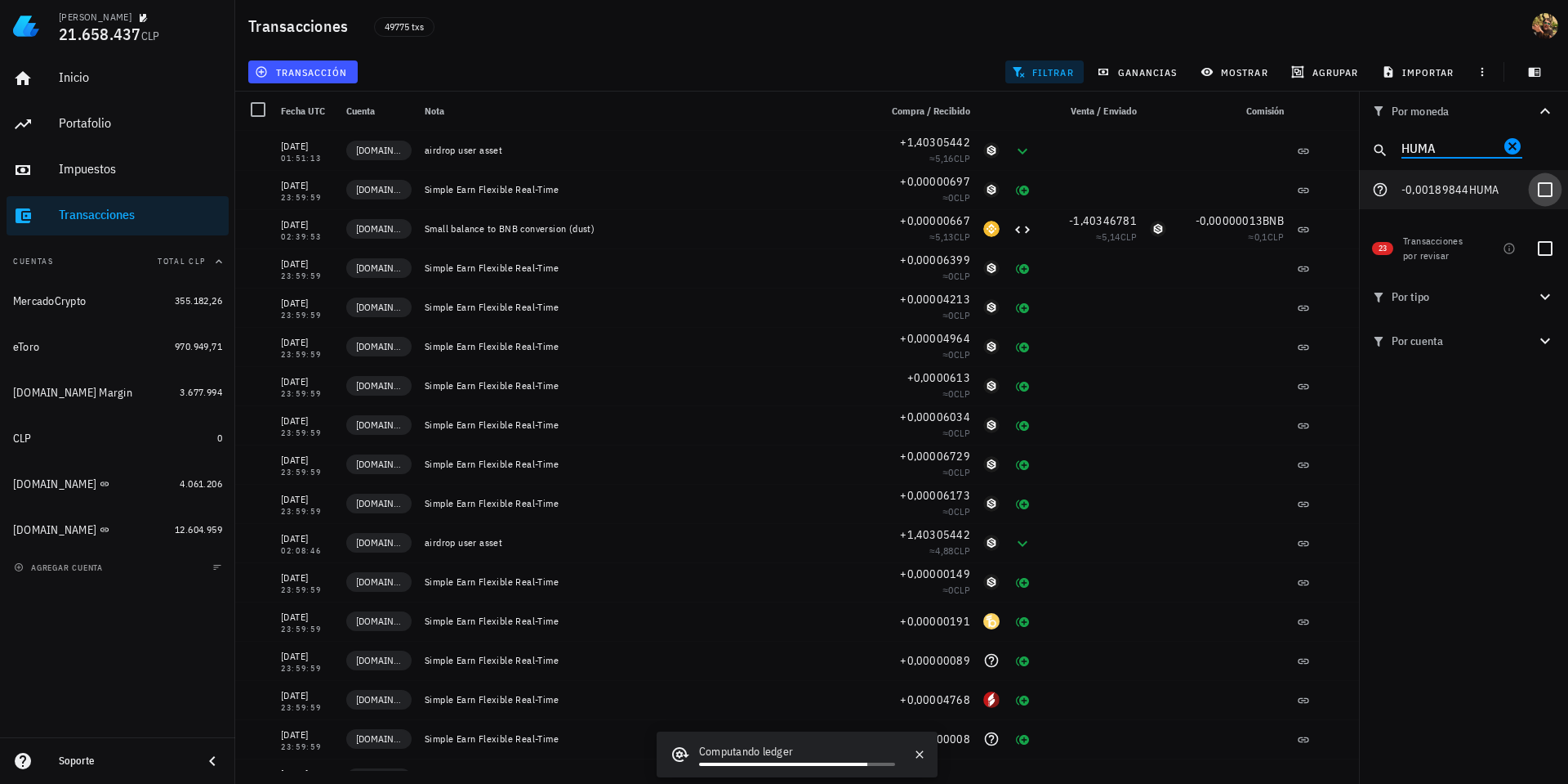
type input "HUMA"
click at [1541, 187] on div at bounding box center [1545, 189] width 28 height 28
checkbox input "true"
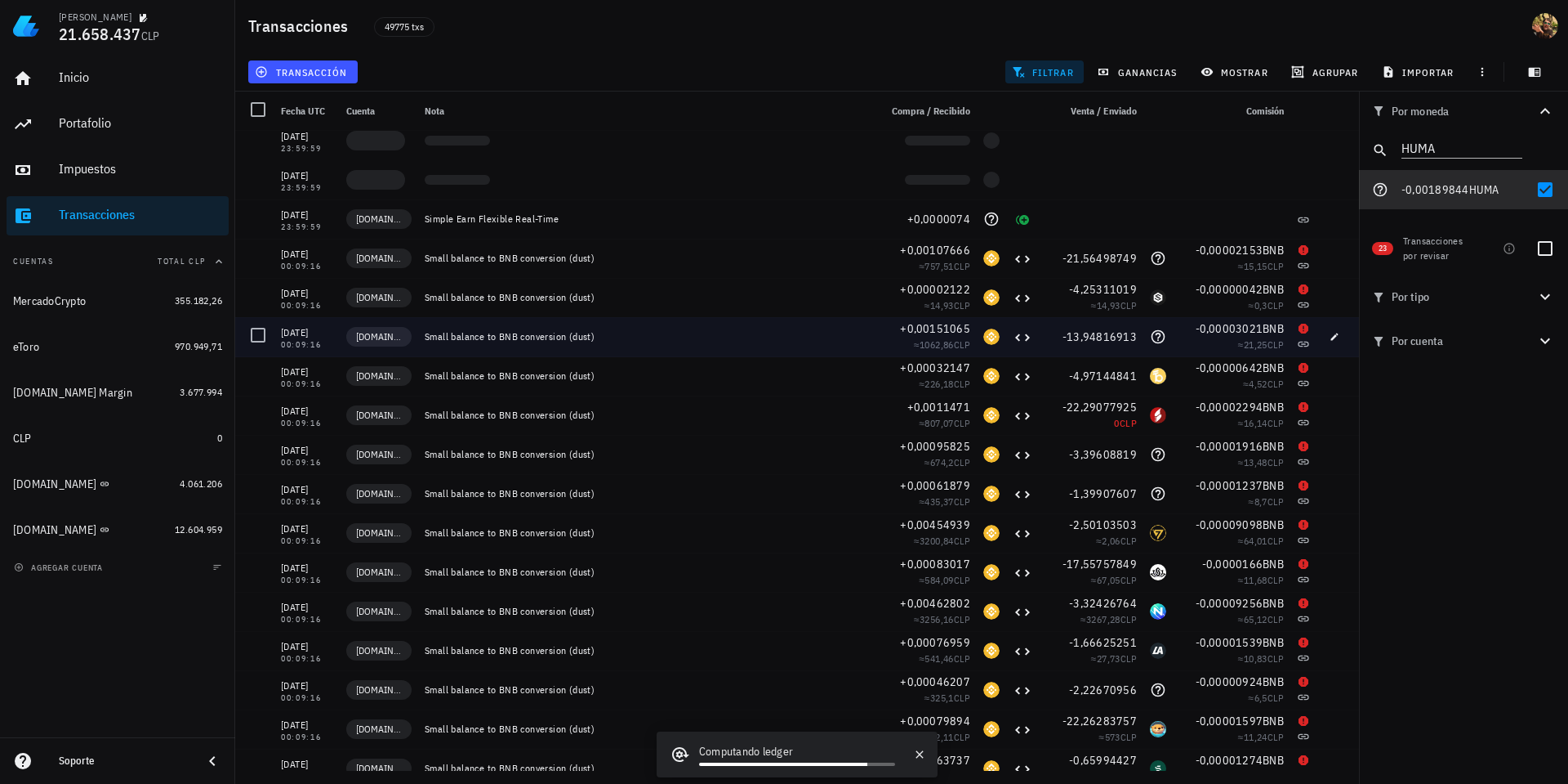
scroll to position [441, 0]
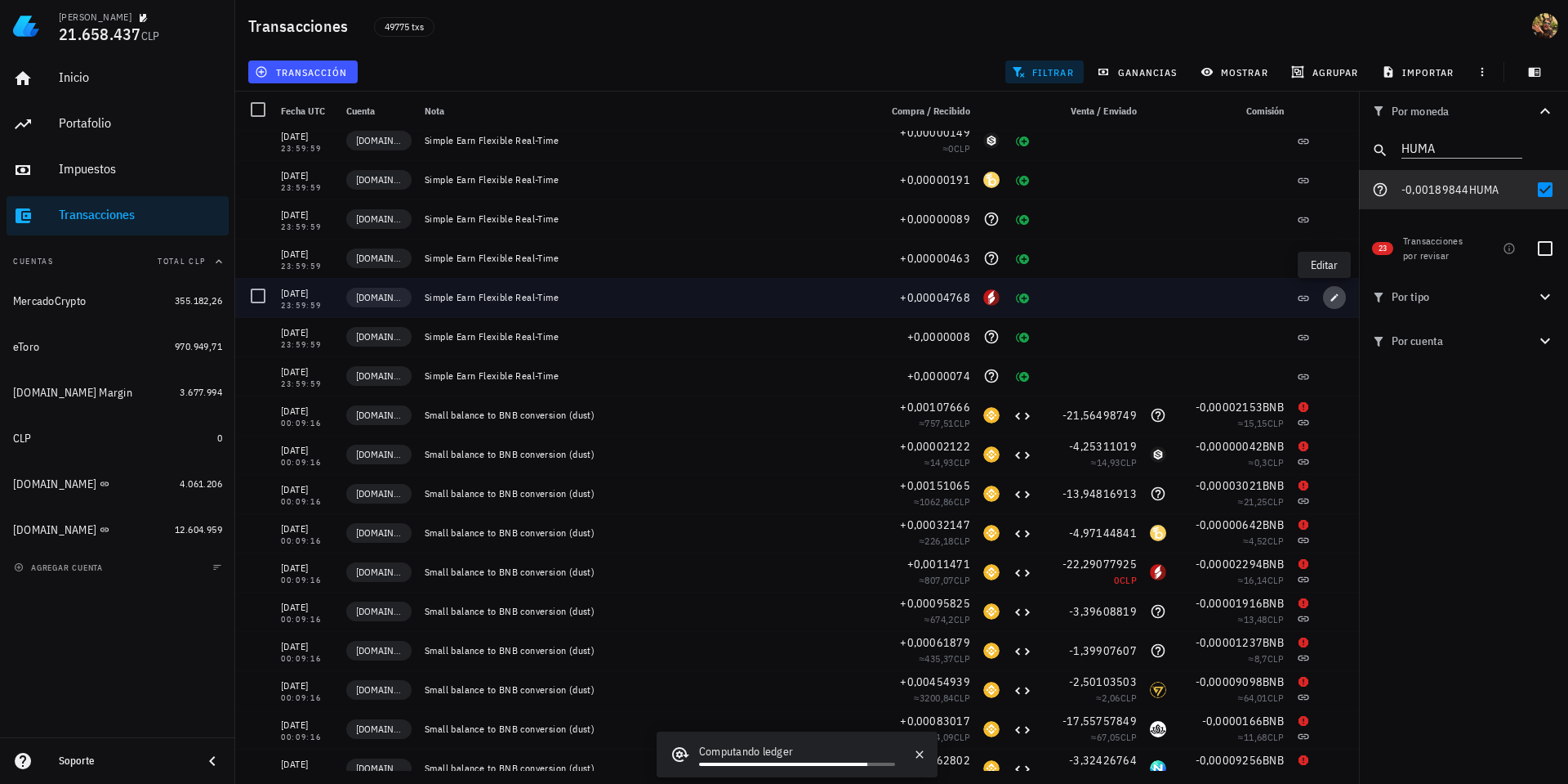
click at [1323, 300] on span "button" at bounding box center [1334, 297] width 23 height 10
type input "0,00004768"
type input "SPK"
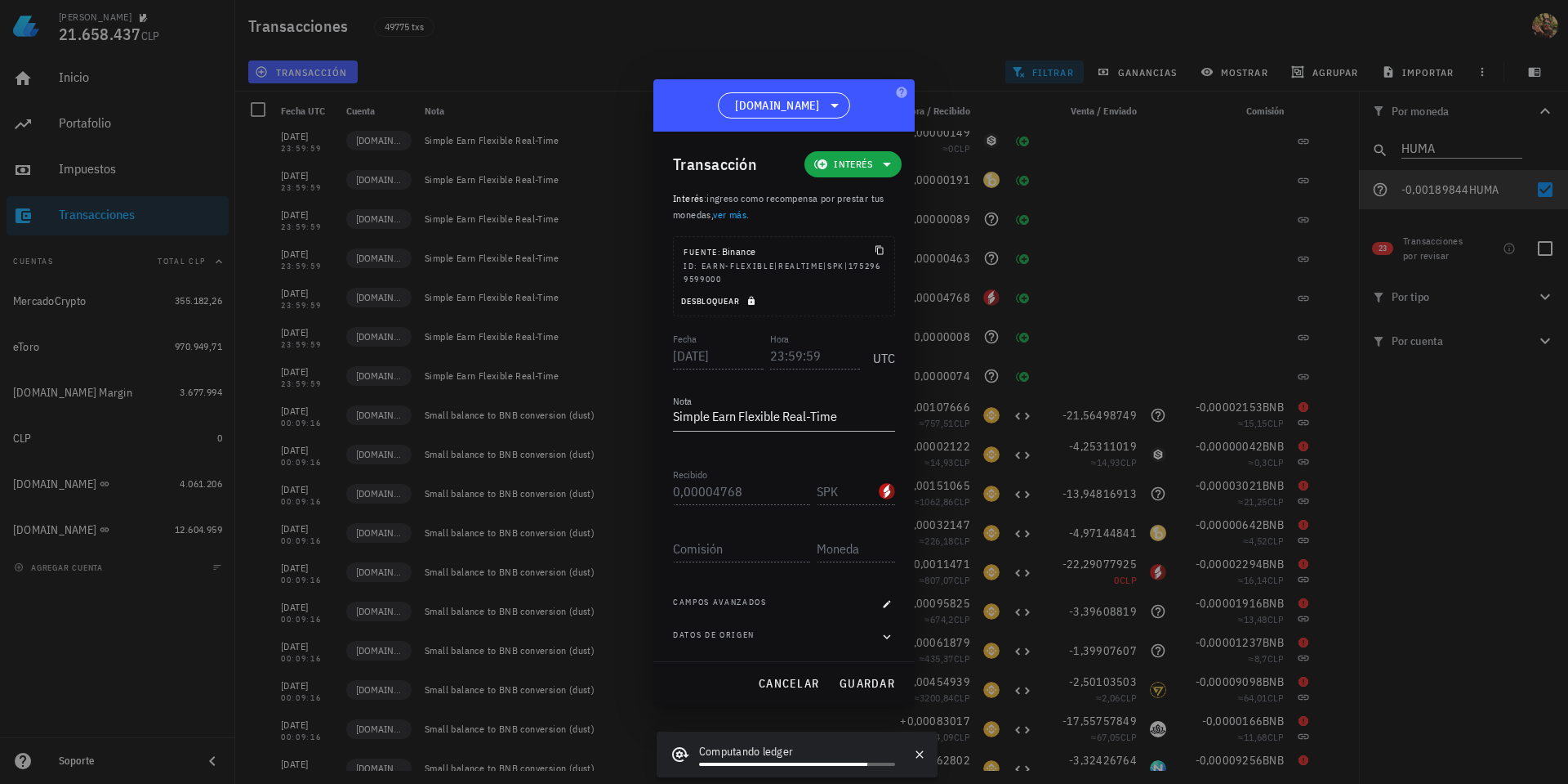
click at [753, 301] on icon "button" at bounding box center [751, 301] width 6 height 9
click at [773, 358] on input "23:59:59" at bounding box center [815, 355] width 90 height 26
click at [861, 680] on span "guardar" at bounding box center [867, 684] width 56 height 14
type input "23:59:59"
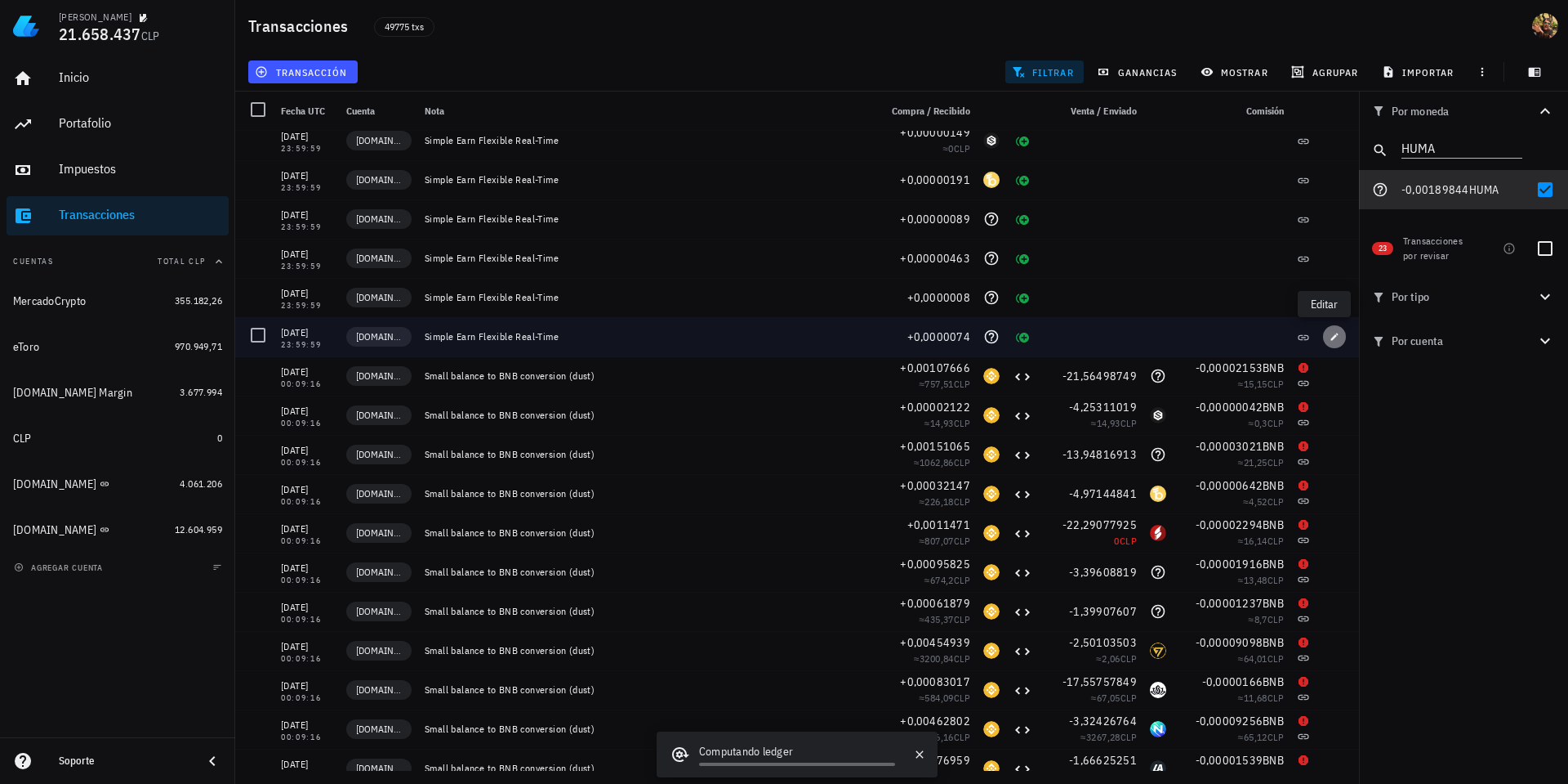
click at [1323, 332] on span "button" at bounding box center [1334, 337] width 23 height 10
type input "0,0000074"
type input "SAHARA"
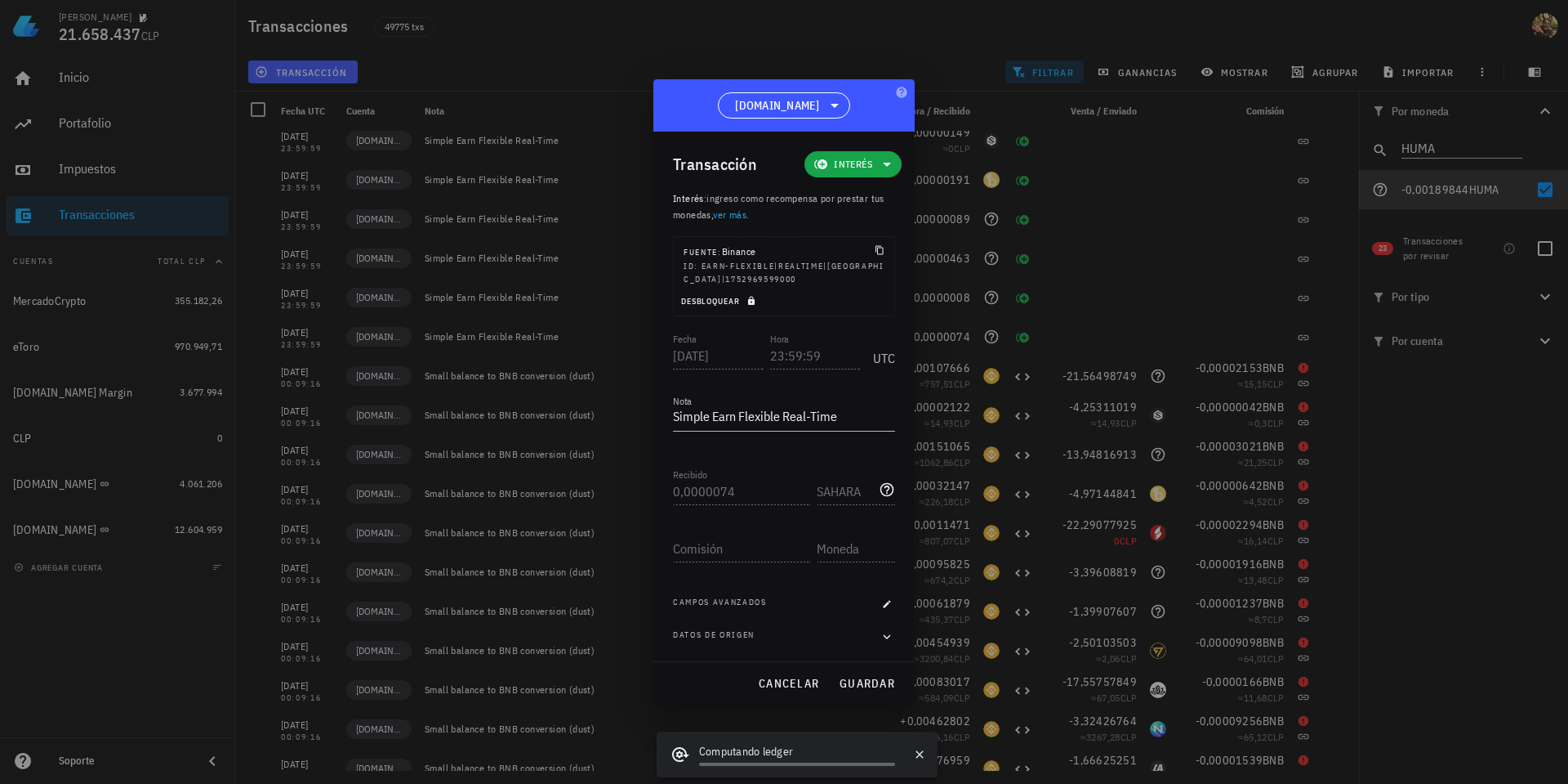
click at [752, 299] on icon "button" at bounding box center [751, 301] width 6 height 9
click at [774, 359] on input "23:59:59" at bounding box center [815, 355] width 90 height 26
click at [881, 678] on span "guardar" at bounding box center [867, 684] width 56 height 14
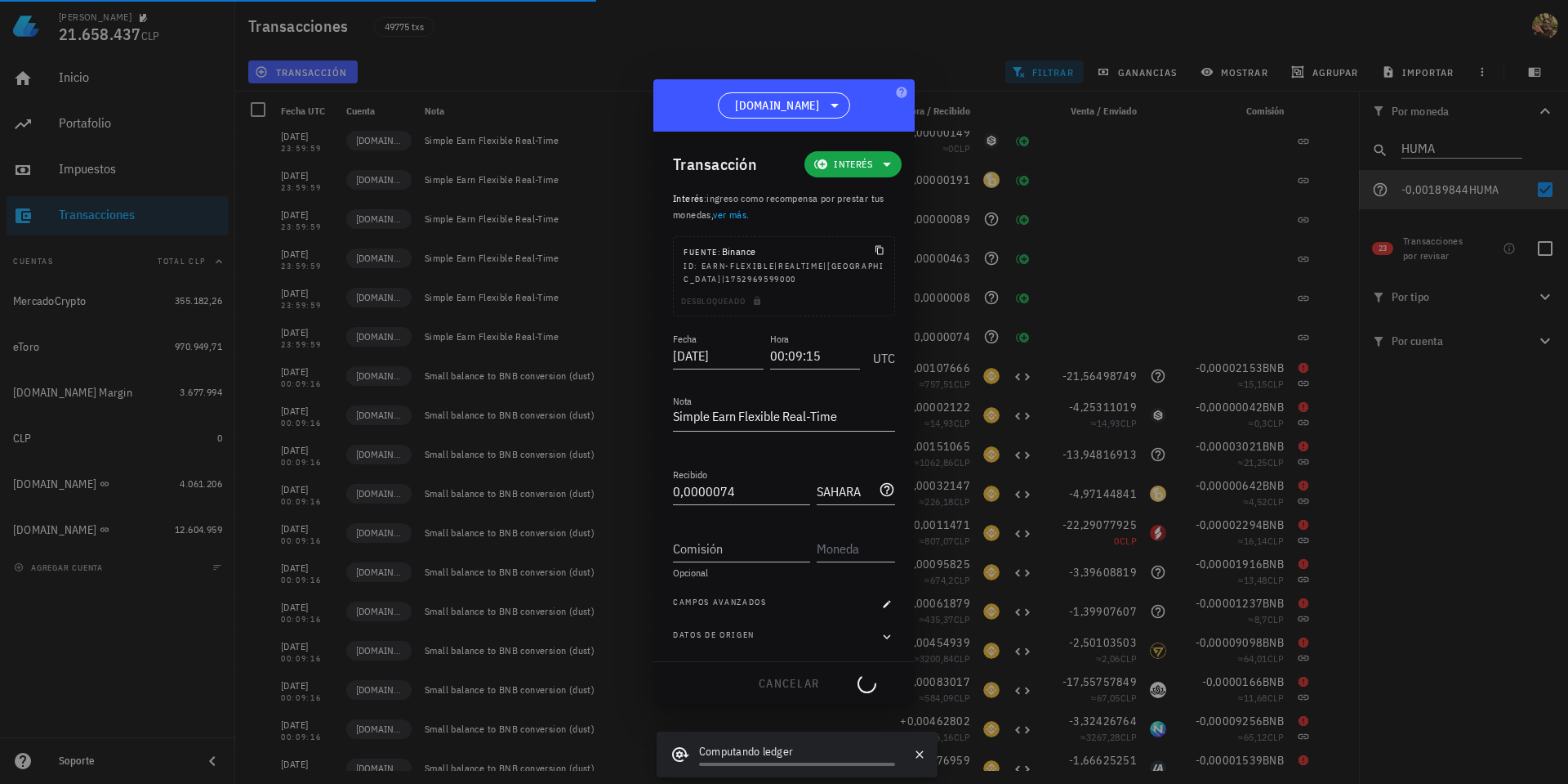
type input "23:59:59"
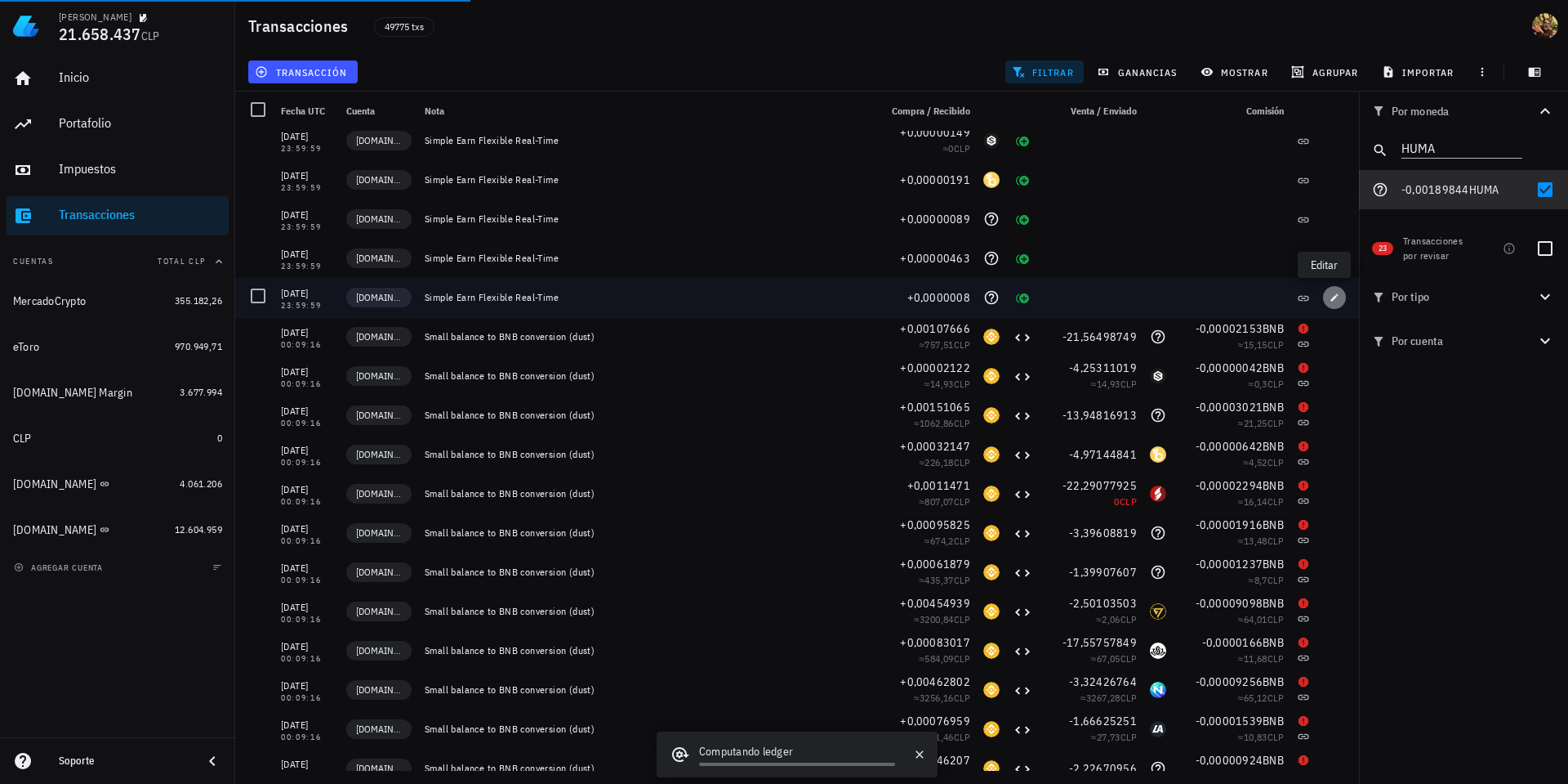
click at [1330, 298] on icon "button" at bounding box center [1335, 297] width 10 height 10
type input "0,0000008"
type input "NEWT"
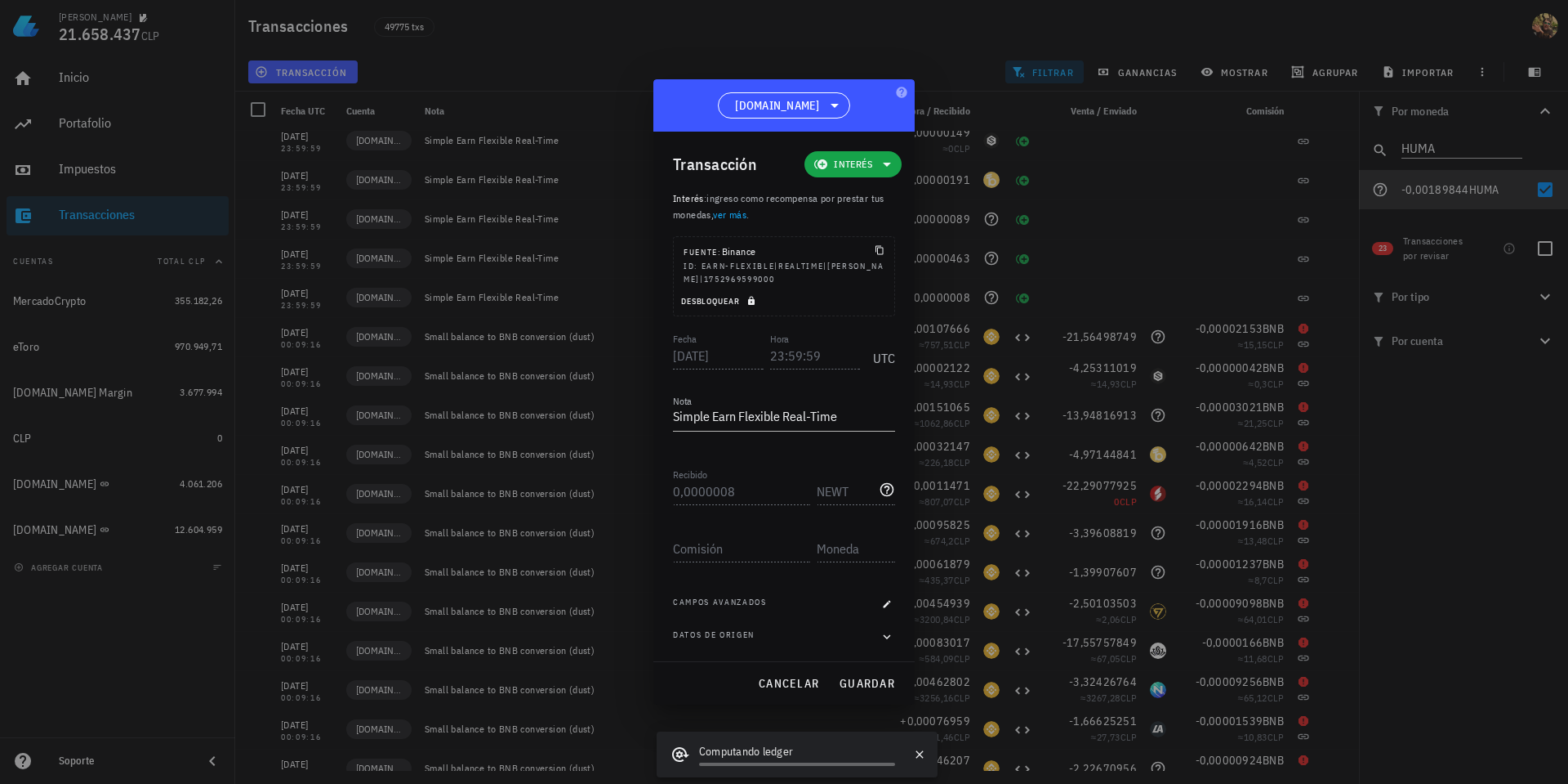
click at [748, 303] on icon "button" at bounding box center [751, 301] width 10 height 10
drag, startPoint x: 770, startPoint y: 361, endPoint x: 945, endPoint y: 305, distance: 183.7
click at [770, 360] on input "23:59:59" at bounding box center [815, 355] width 90 height 26
click at [864, 680] on span "guardar" at bounding box center [867, 684] width 56 height 14
type input "23:59:59"
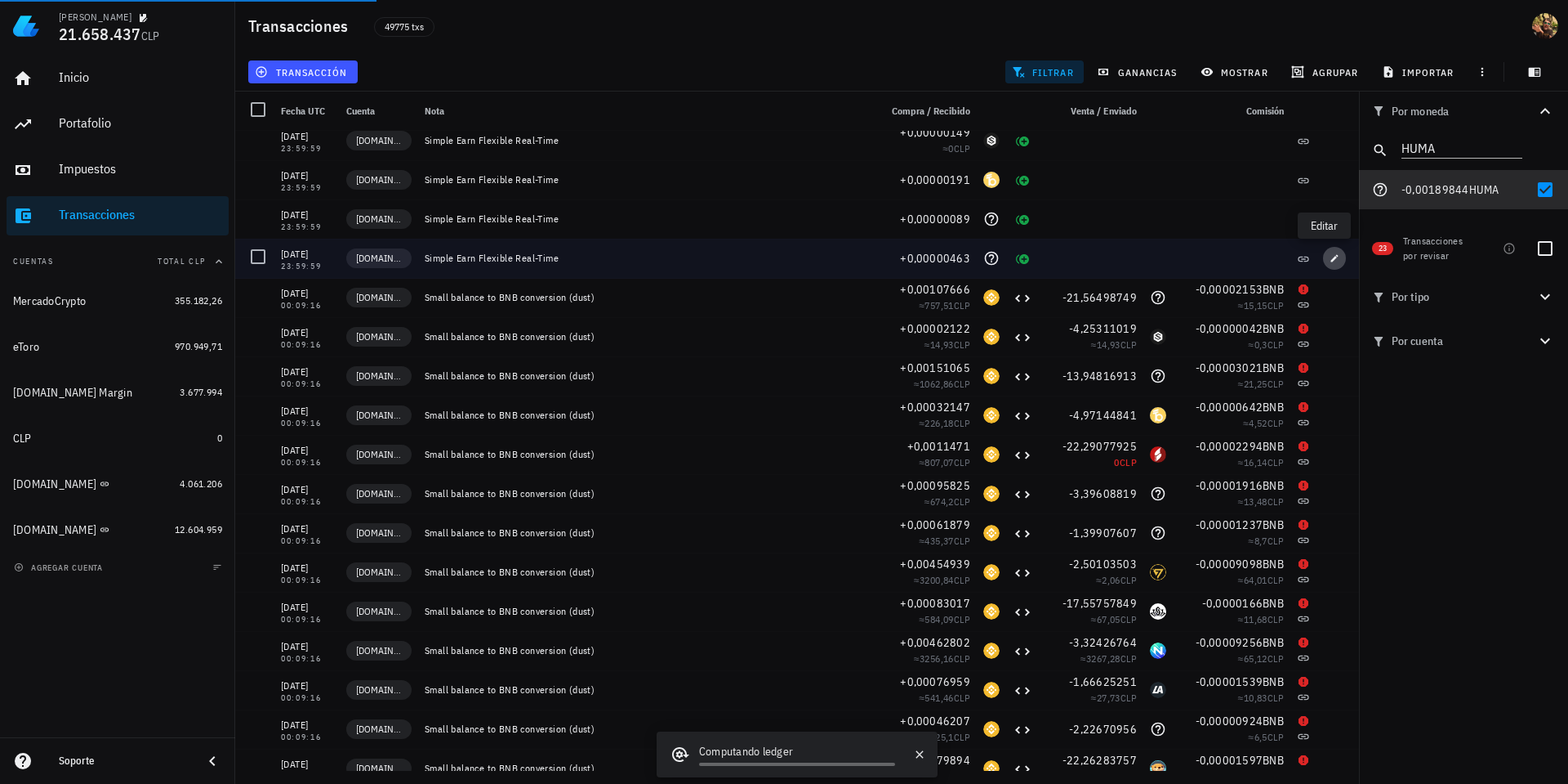
click at [1330, 262] on icon "button" at bounding box center [1335, 258] width 10 height 10
type input "0,00000463"
type input "HUMA"
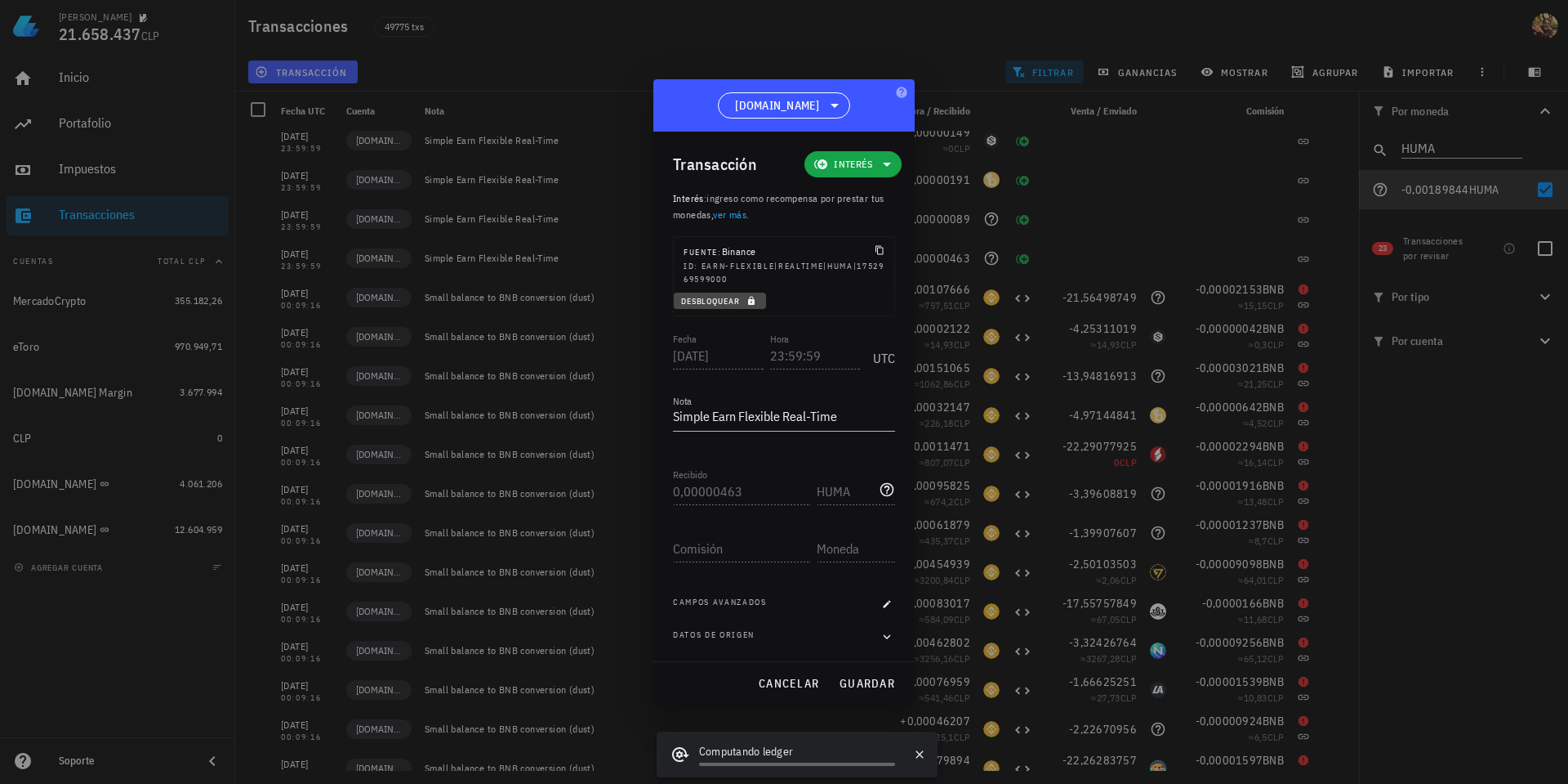
click at [756, 299] on icon "button" at bounding box center [751, 301] width 10 height 10
drag, startPoint x: 770, startPoint y: 359, endPoint x: 917, endPoint y: 313, distance: 154.0
click at [770, 359] on input "23:59:59" at bounding box center [815, 355] width 90 height 26
click at [883, 674] on button "guardar" at bounding box center [867, 683] width 70 height 29
type input "23:59:59"
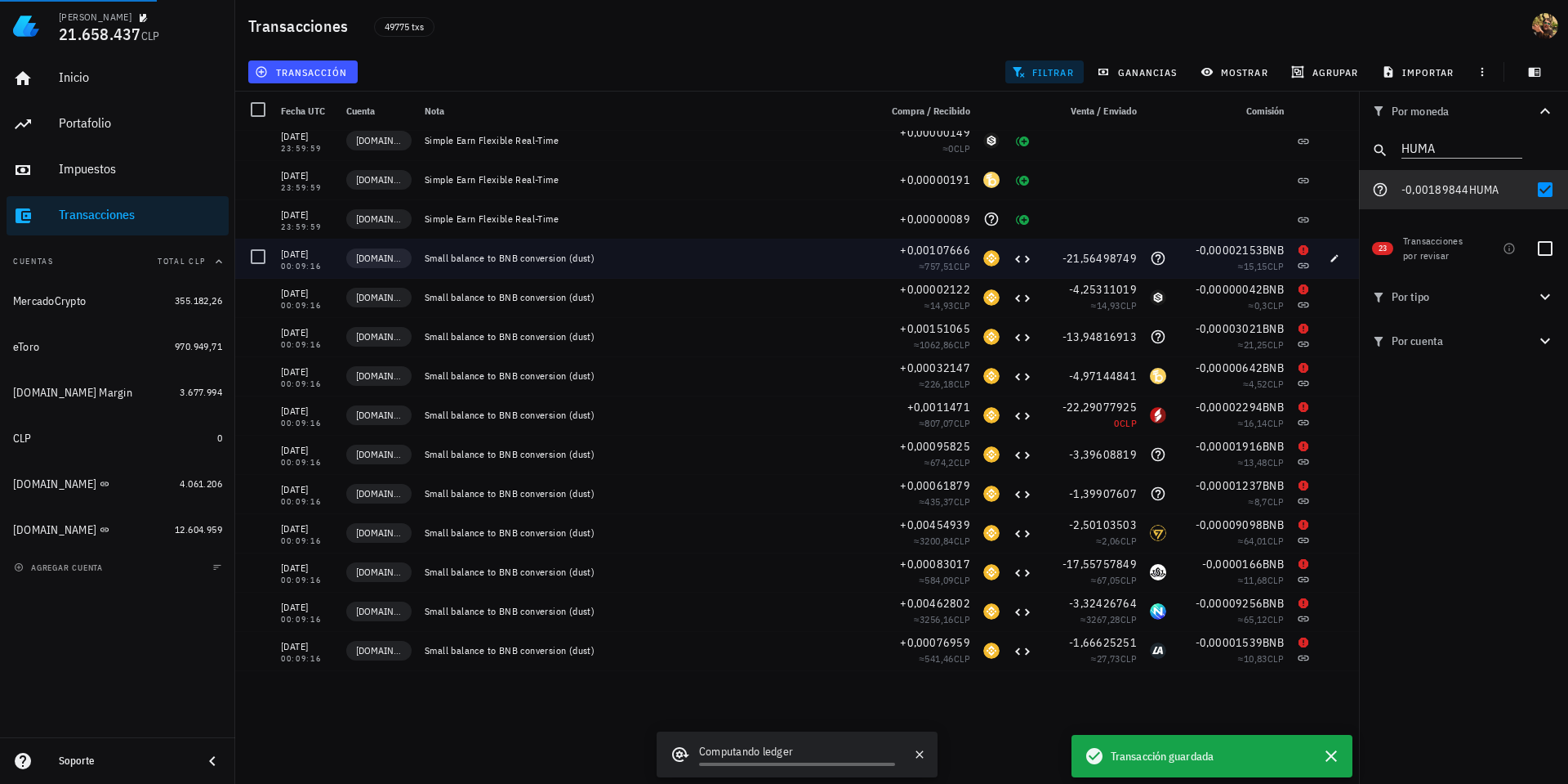
scroll to position [0, 0]
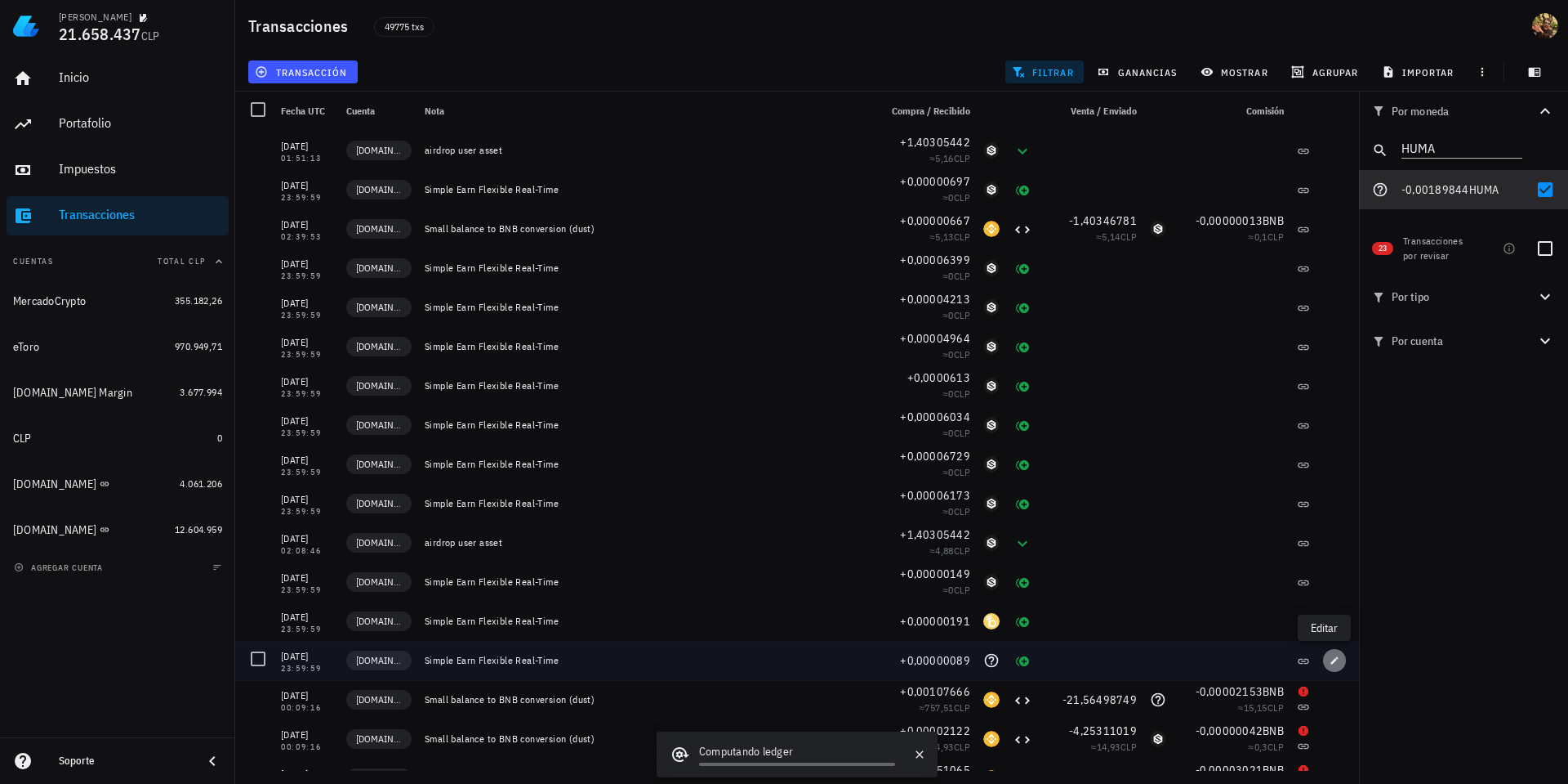
click at [1331, 662] on icon "button" at bounding box center [1335, 660] width 7 height 7
type input "0,00000089"
type input "HAEDAL"
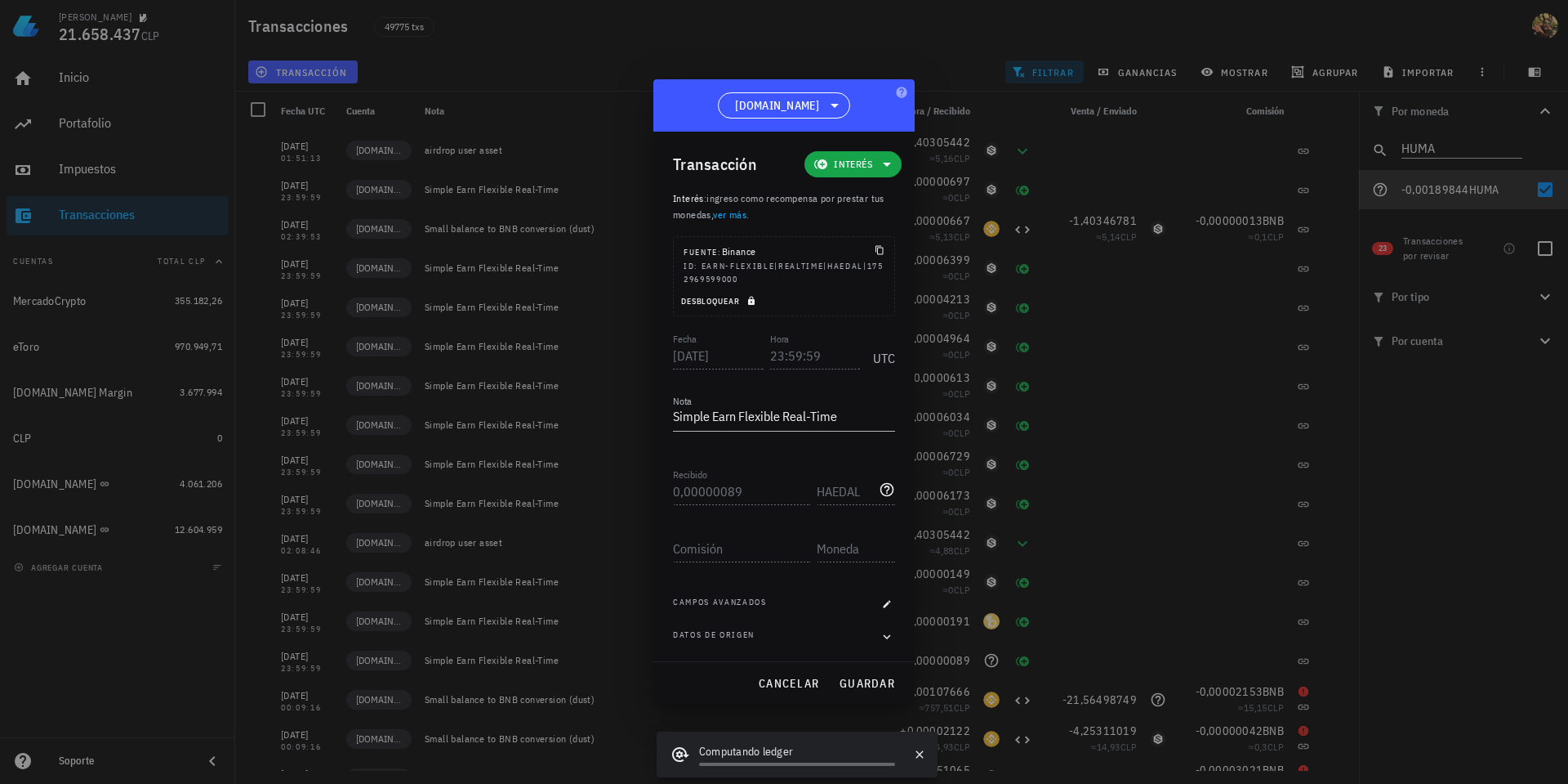
click at [758, 302] on span "Desbloquear" at bounding box center [720, 301] width 80 height 11
click at [772, 352] on input "23:59:59" at bounding box center [815, 355] width 90 height 26
click at [848, 686] on span "guardar" at bounding box center [867, 684] width 56 height 14
type input "23:59:59"
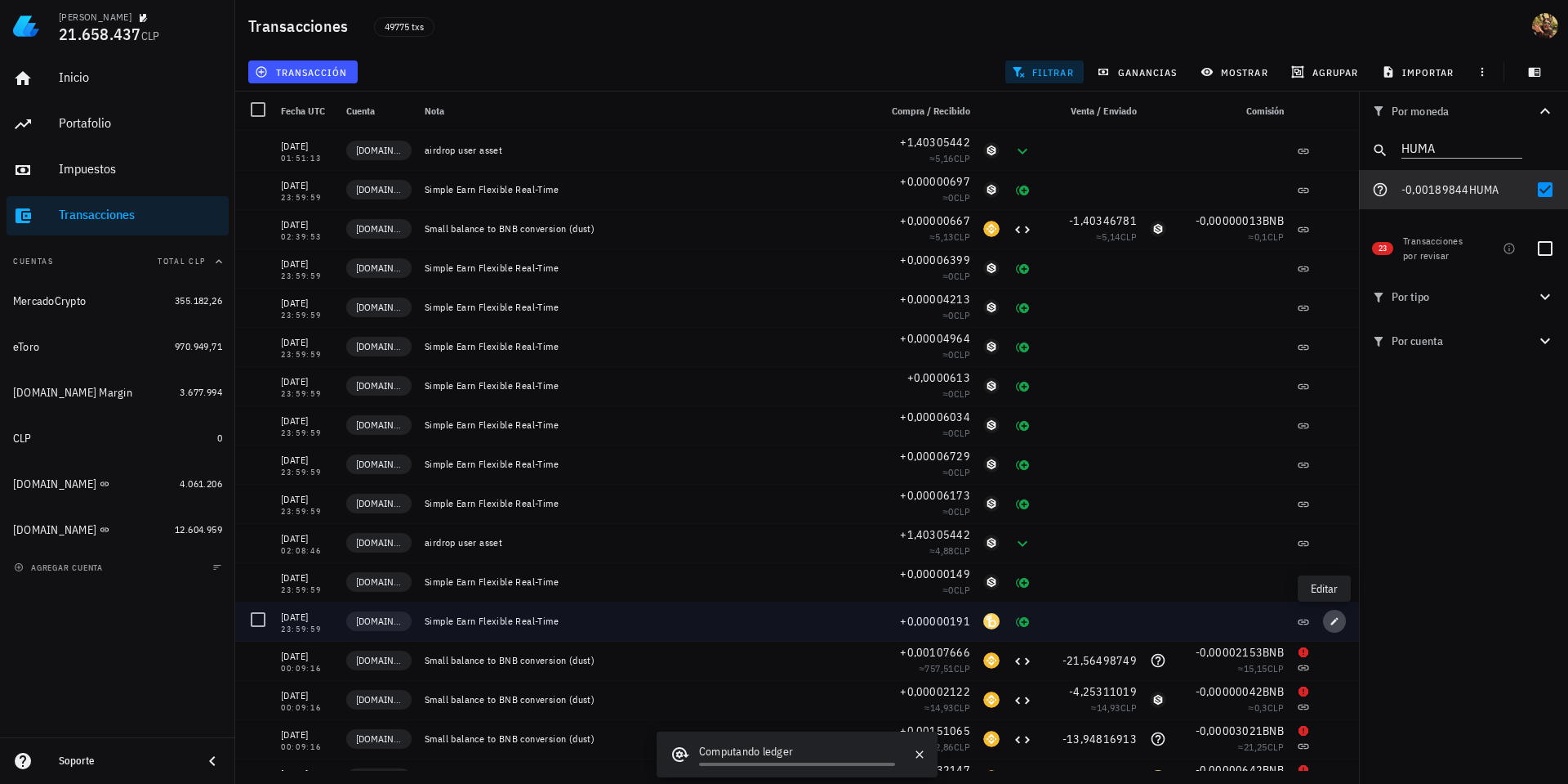
click at [1330, 626] on icon "button" at bounding box center [1335, 621] width 10 height 10
type input "0,00000191"
type input "BABY"
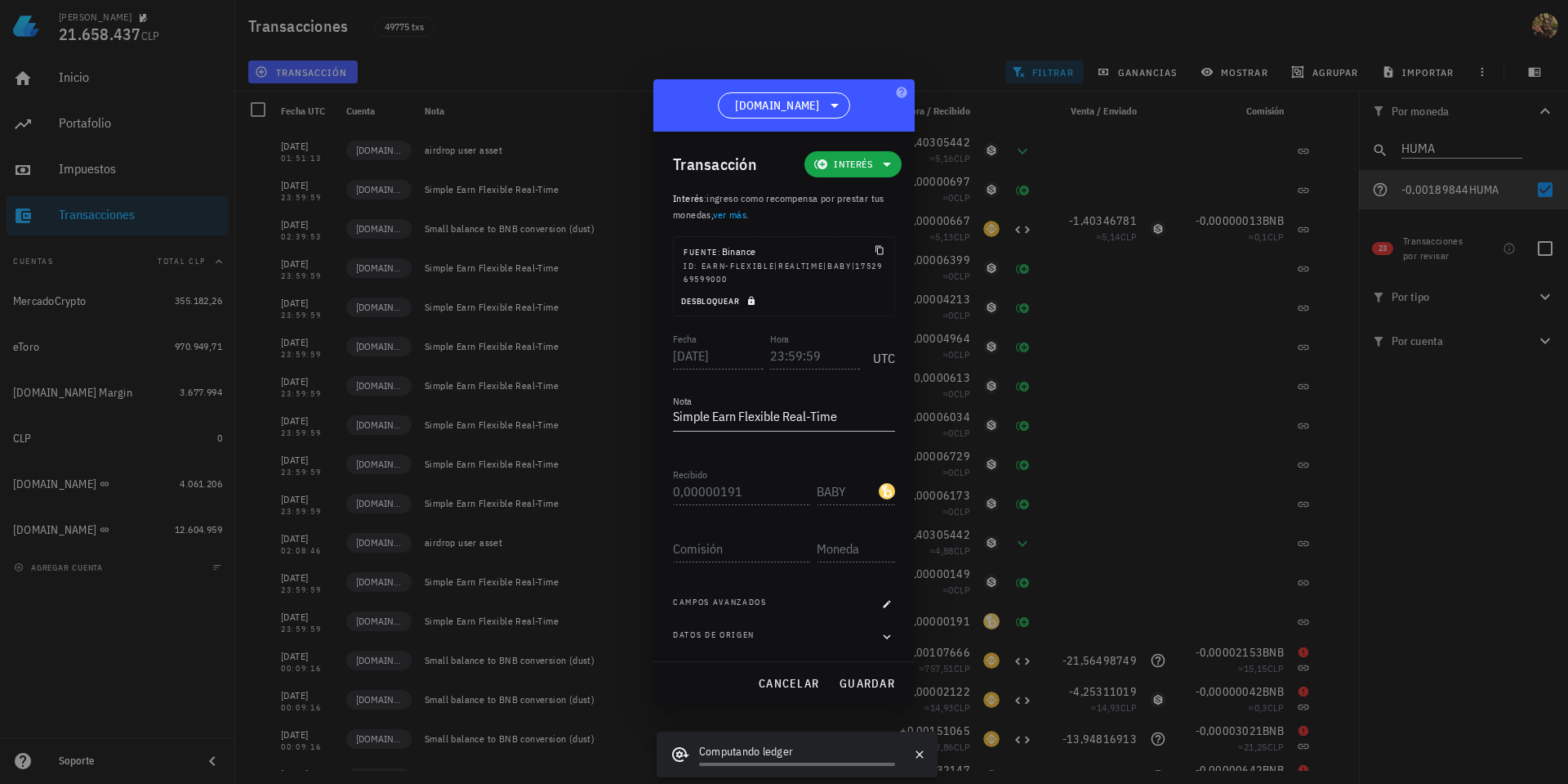
click at [757, 301] on span "Desbloquear" at bounding box center [720, 301] width 80 height 11
drag, startPoint x: 772, startPoint y: 353, endPoint x: 855, endPoint y: 324, distance: 87.9
click at [772, 353] on input "23:59:59" at bounding box center [815, 355] width 90 height 26
drag, startPoint x: 1072, startPoint y: 283, endPoint x: 1012, endPoint y: 292, distance: 60.7
click at [882, 676] on div "Nicolás 21.658.437 CLP Inicio Portafolio Impuestos Transacciones Cuentas Total …" at bounding box center [784, 392] width 1568 height 784
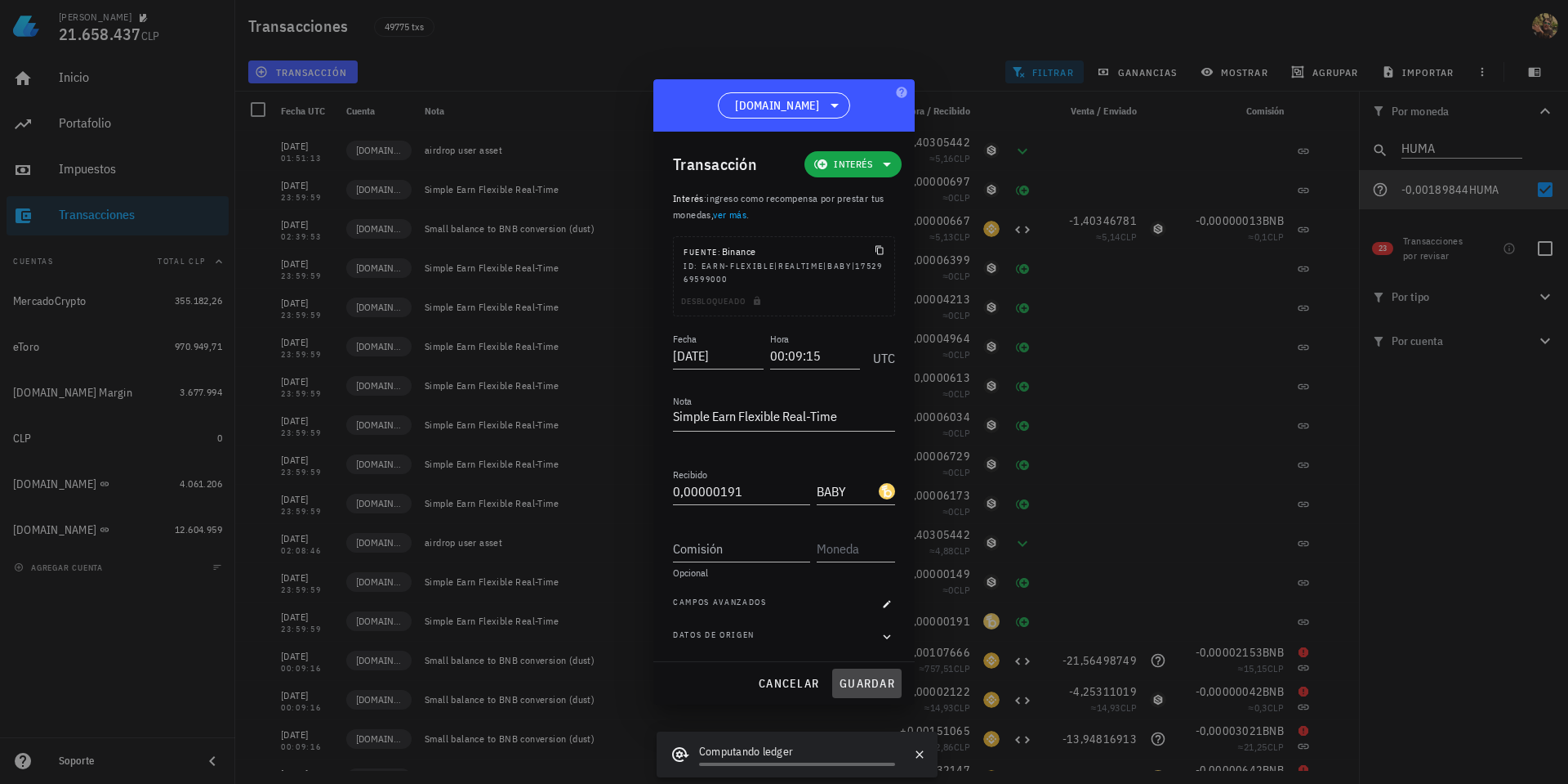
click at [876, 683] on span "guardar" at bounding box center [867, 684] width 56 height 14
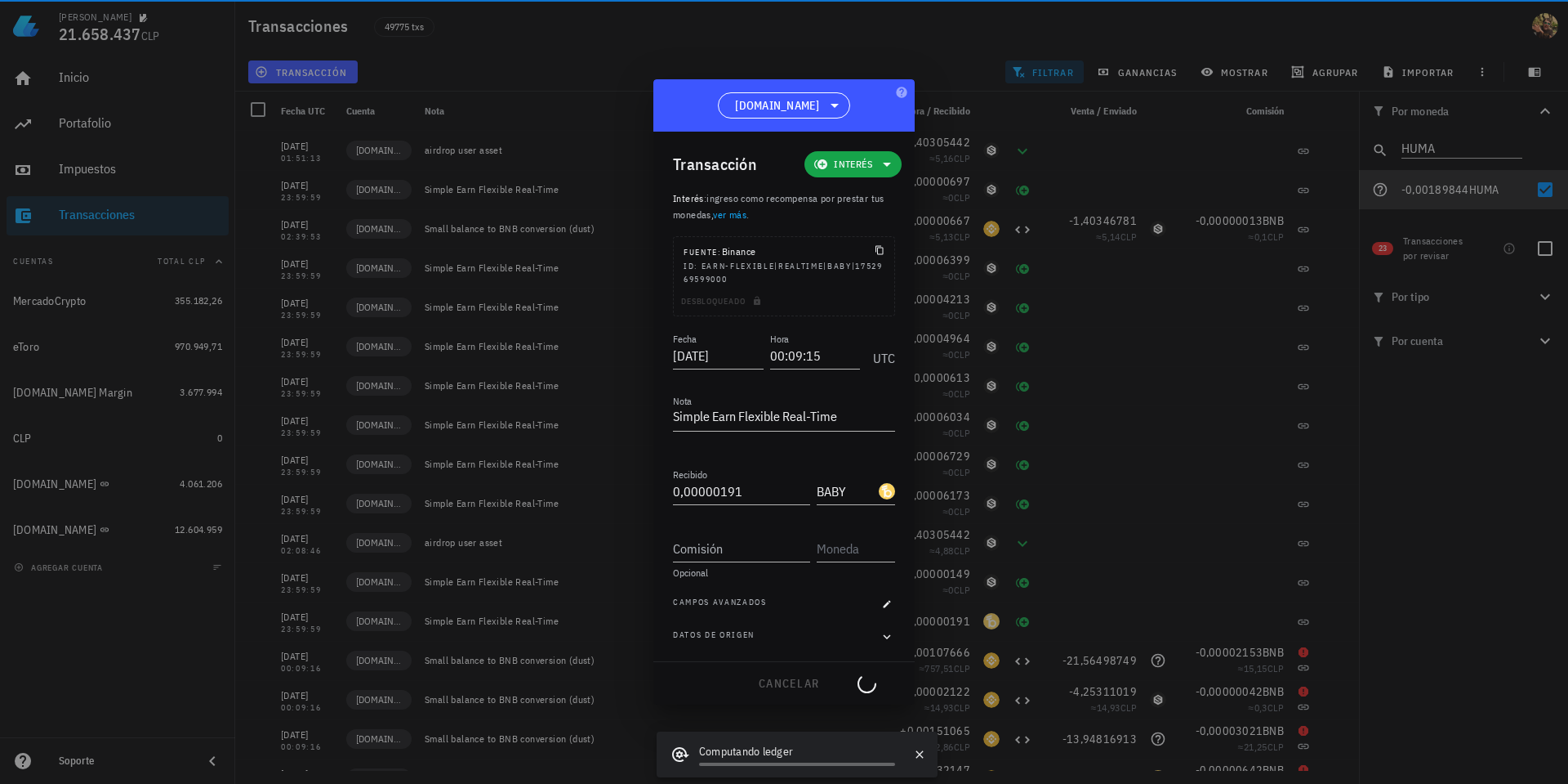
type input "23:59:59"
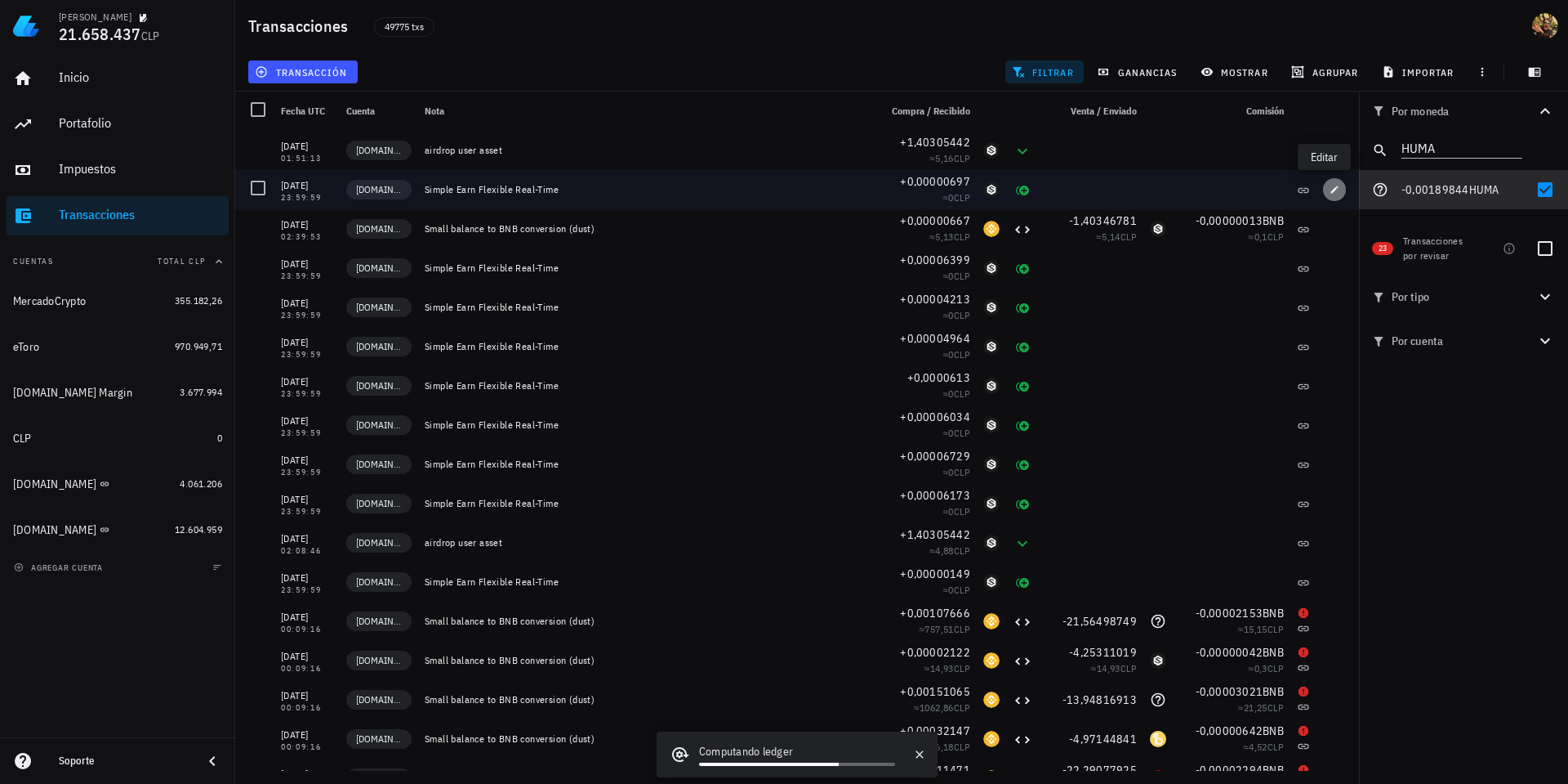
click at [1330, 188] on icon "button" at bounding box center [1335, 189] width 10 height 10
type input "2025-08-09"
type input "0,00000697"
type input "IOST"
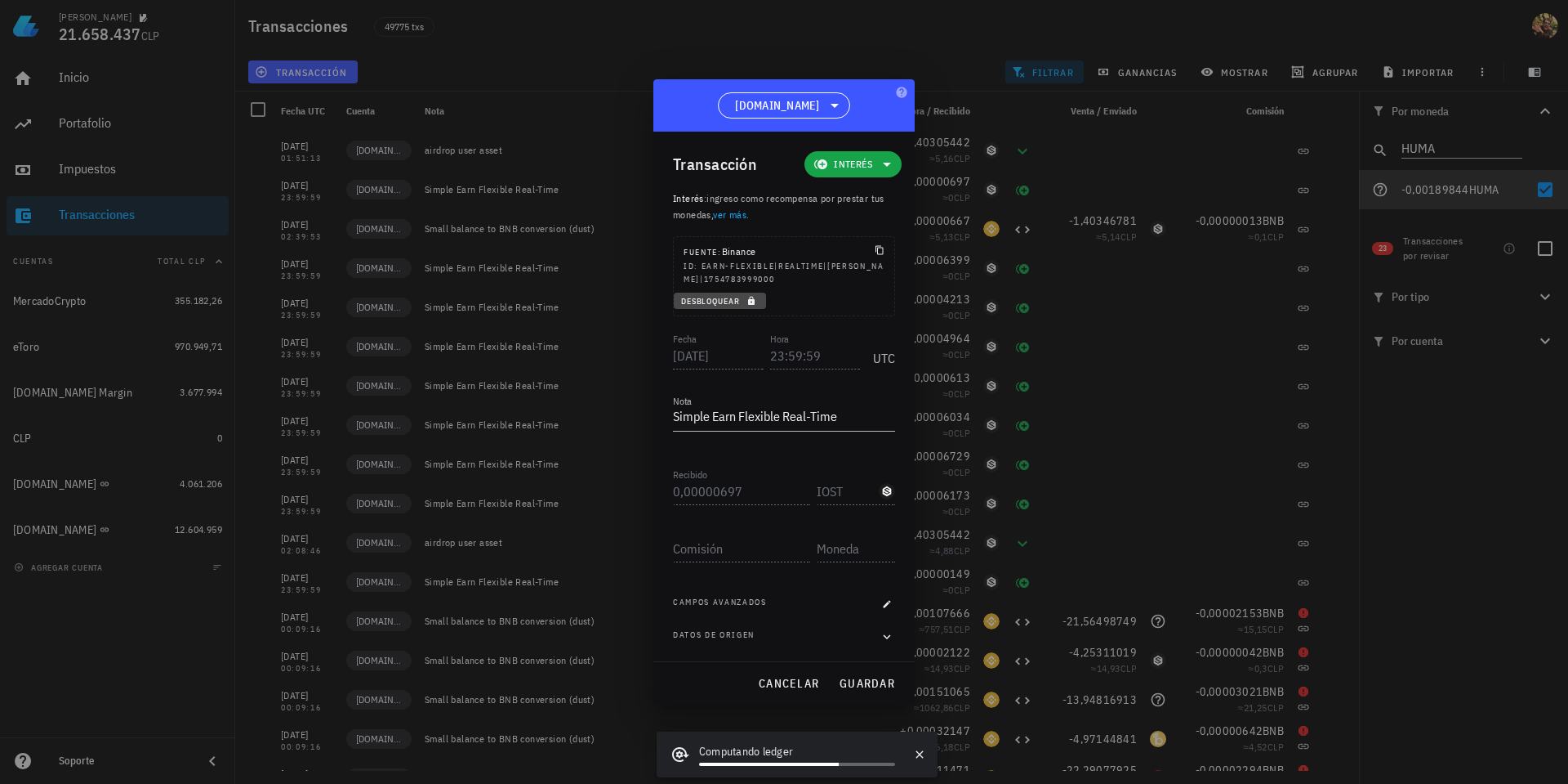
click at [755, 304] on icon "button" at bounding box center [751, 301] width 6 height 9
click at [768, 356] on div "Fecha 2025-08-09" at bounding box center [721, 352] width 97 height 41
click at [770, 356] on input "23:59:59" at bounding box center [815, 355] width 90 height 26
click at [886, 684] on span "guardar" at bounding box center [867, 684] width 56 height 14
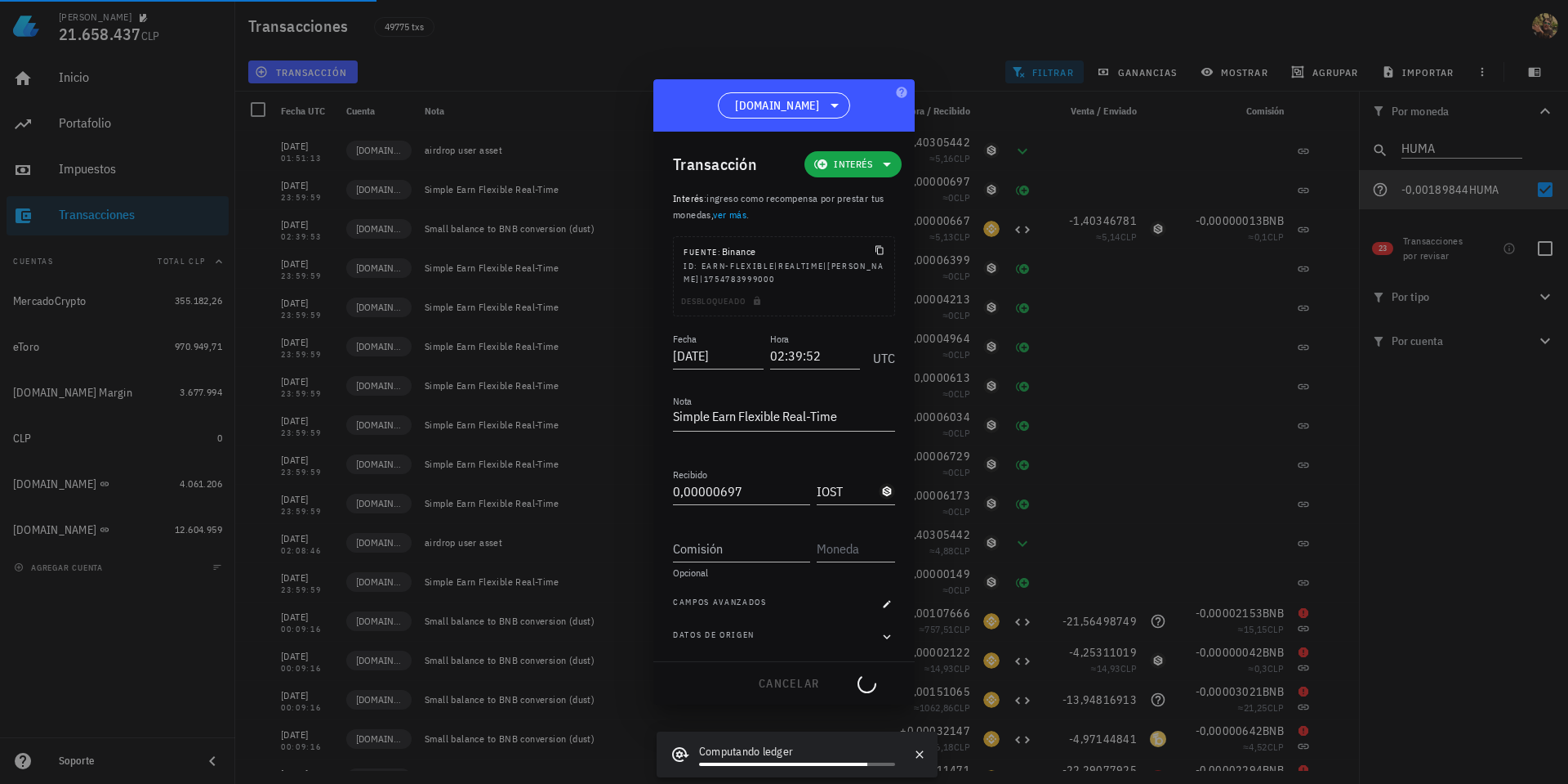
type input "23:59:59"
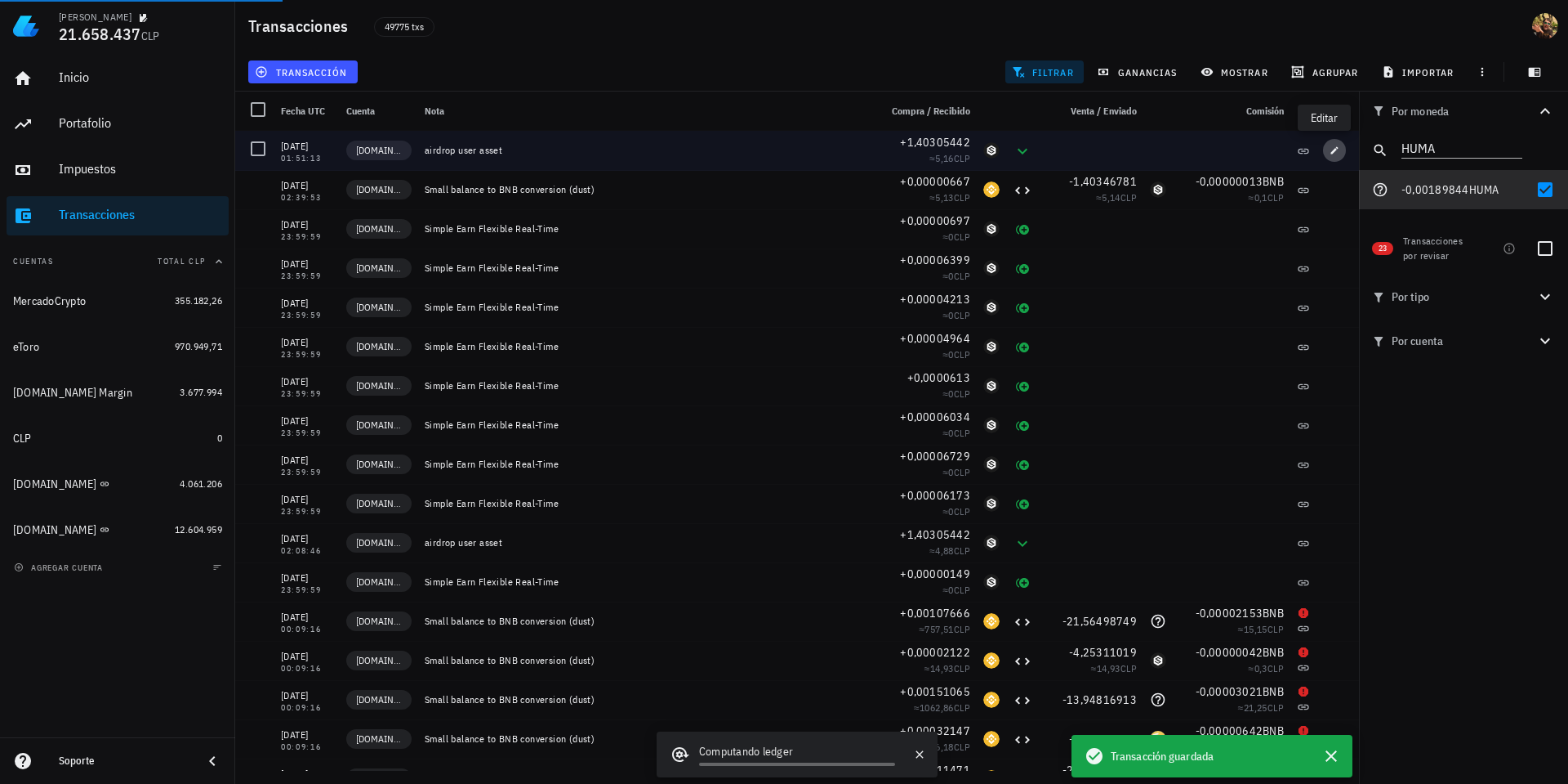
click at [1331, 151] on icon "button" at bounding box center [1335, 150] width 7 height 7
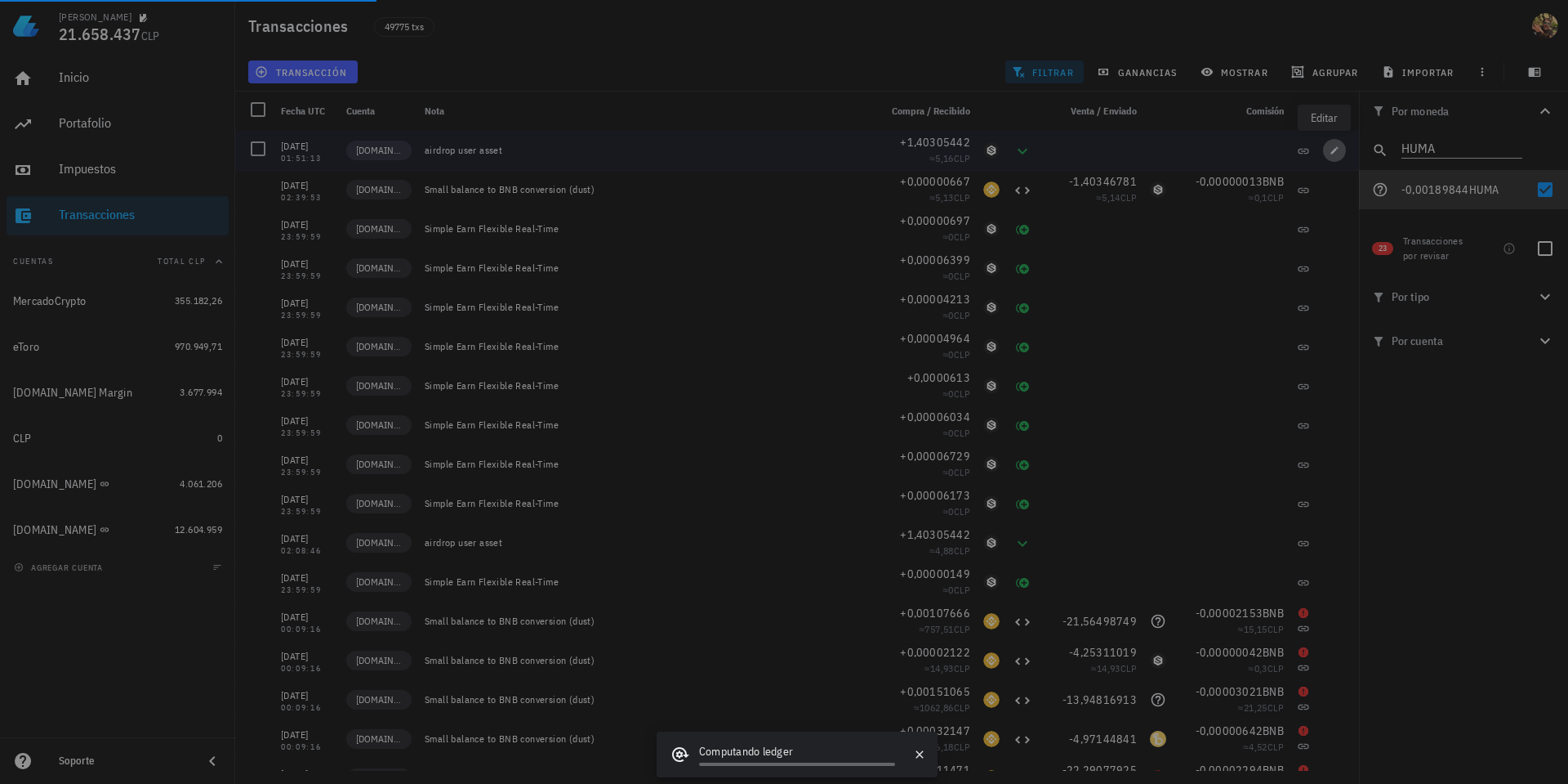
type input "2025-08-11"
type input "01:51:13"
type textarea "airdrop user asset"
type input "1,40305442"
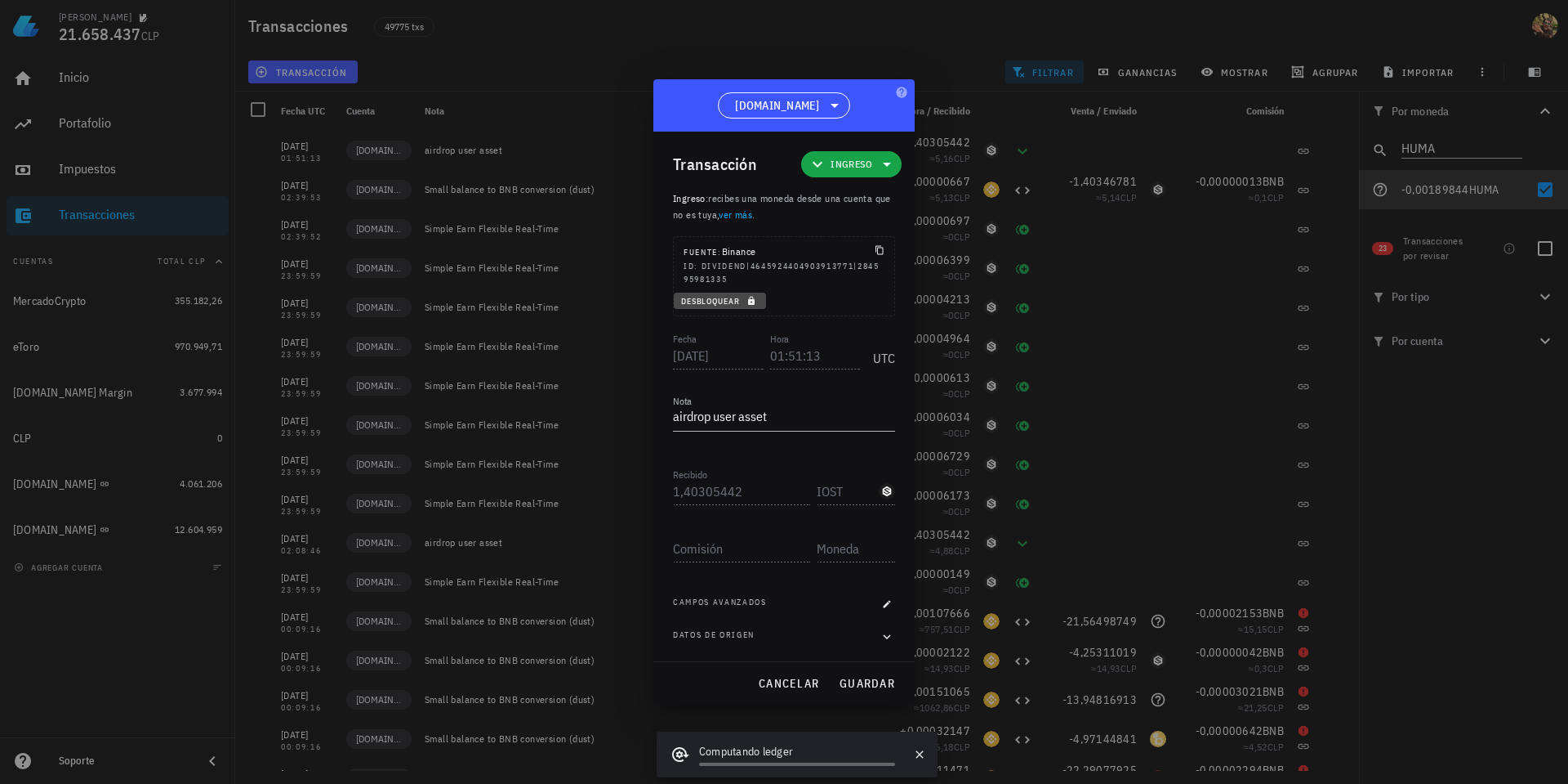
click at [756, 301] on icon "button" at bounding box center [751, 301] width 10 height 10
click at [774, 354] on input "01:51:13" at bounding box center [815, 355] width 90 height 26
click at [785, 682] on span "cancelar" at bounding box center [789, 684] width 62 height 14
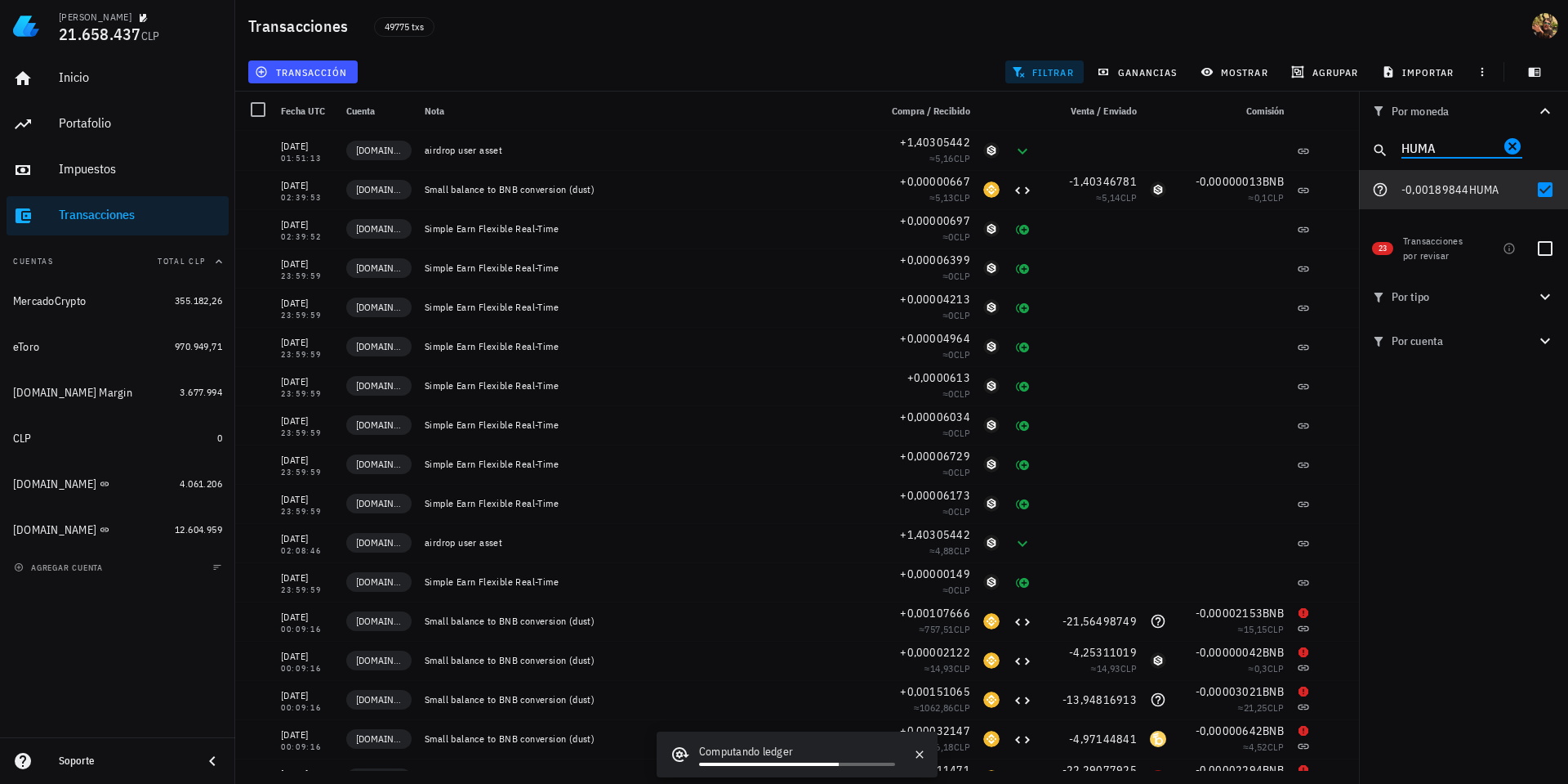
click at [1417, 148] on input "HUMA" at bounding box center [1450, 147] width 98 height 21
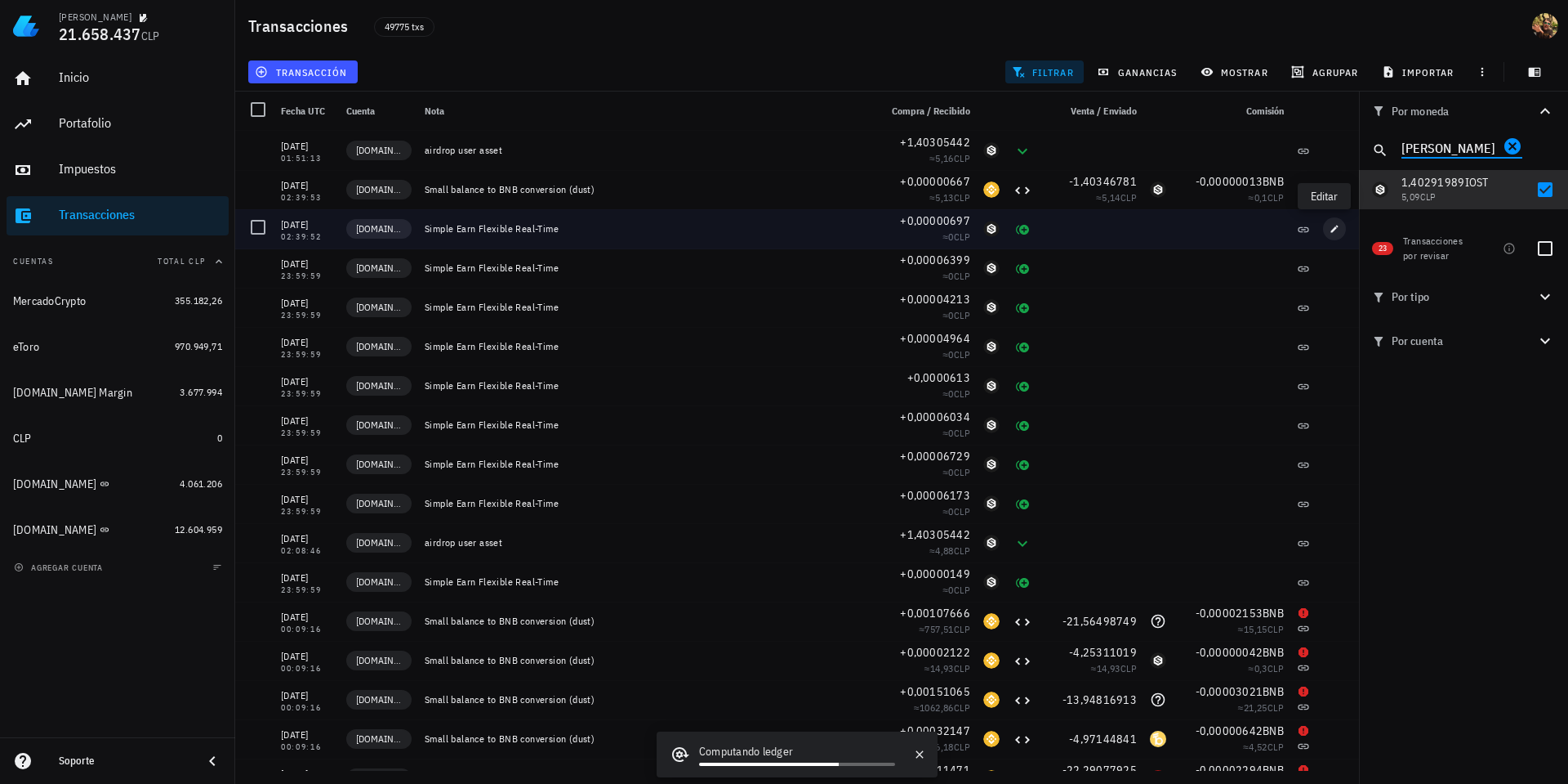
type input "iost"
click at [1330, 230] on icon "button" at bounding box center [1335, 228] width 10 height 10
type input "2025-08-09"
type input "02:39:52"
type textarea "Simple Earn Flexible Real-Time"
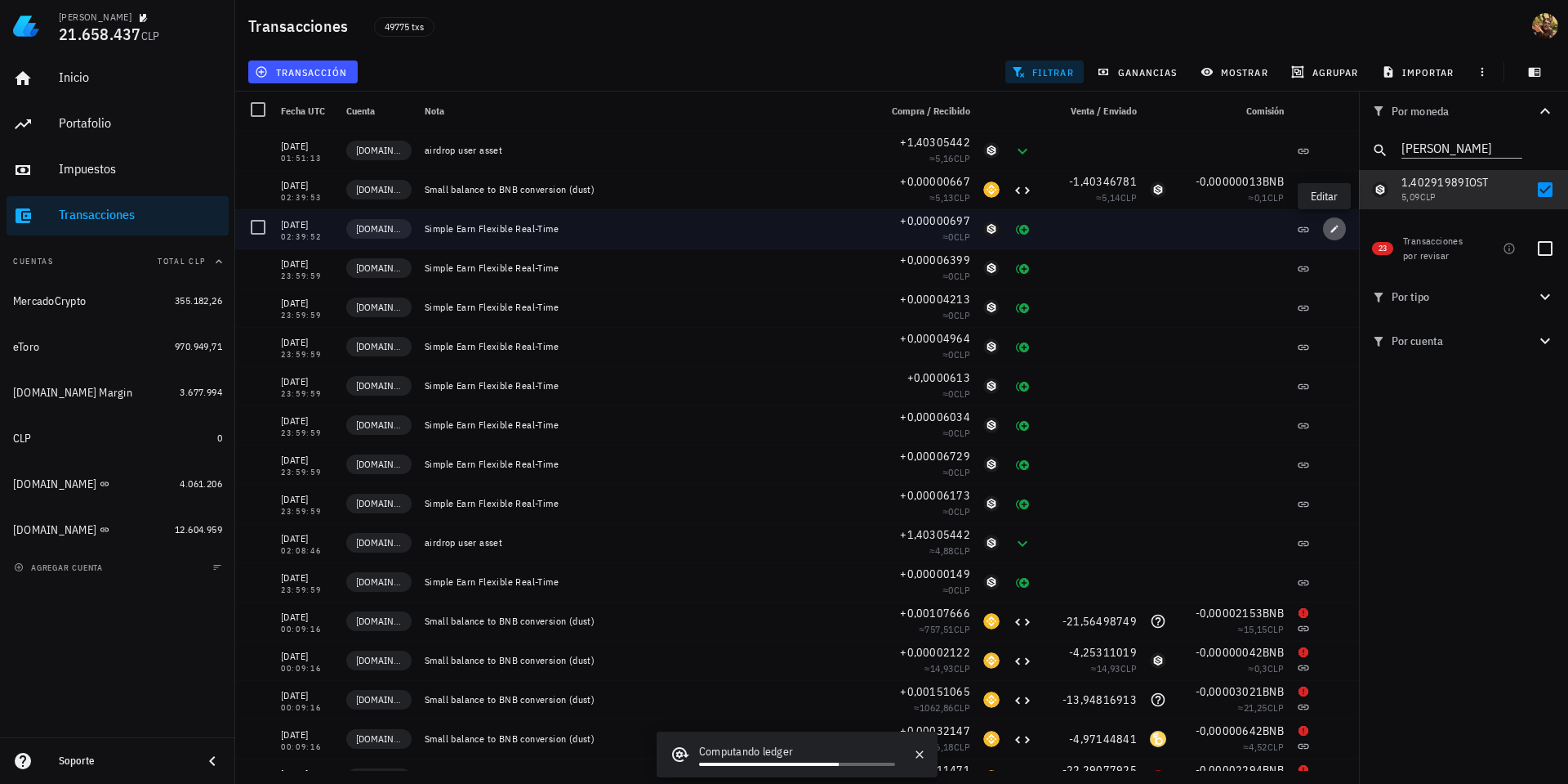
type input "0,00000697"
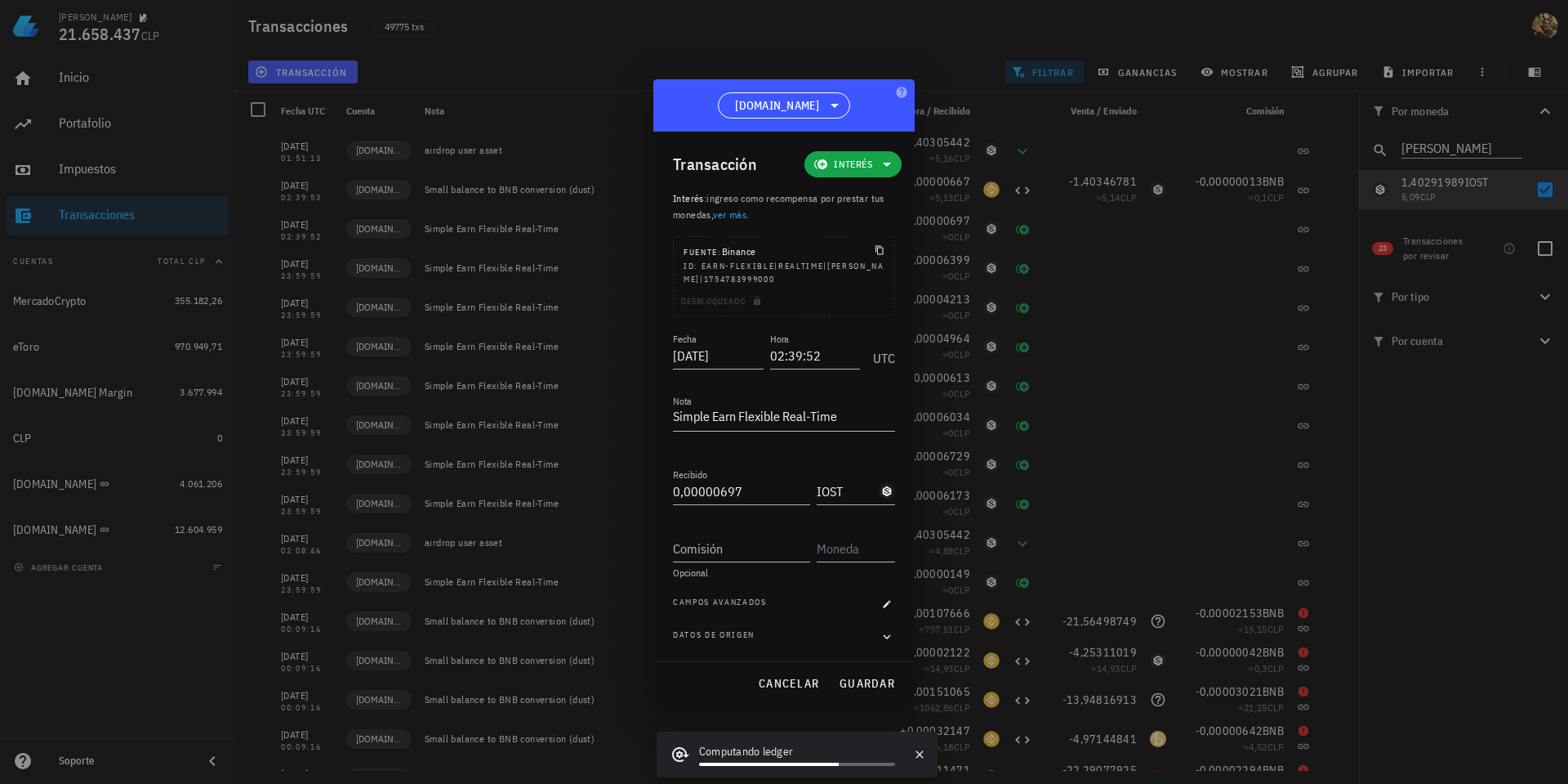
click at [760, 304] on div "Desbloqueado" at bounding box center [784, 303] width 221 height 23
click at [770, 352] on input "02:39:52" at bounding box center [813, 355] width 93 height 26
click at [886, 681] on span "guardar" at bounding box center [867, 684] width 56 height 14
type input "02:39:52"
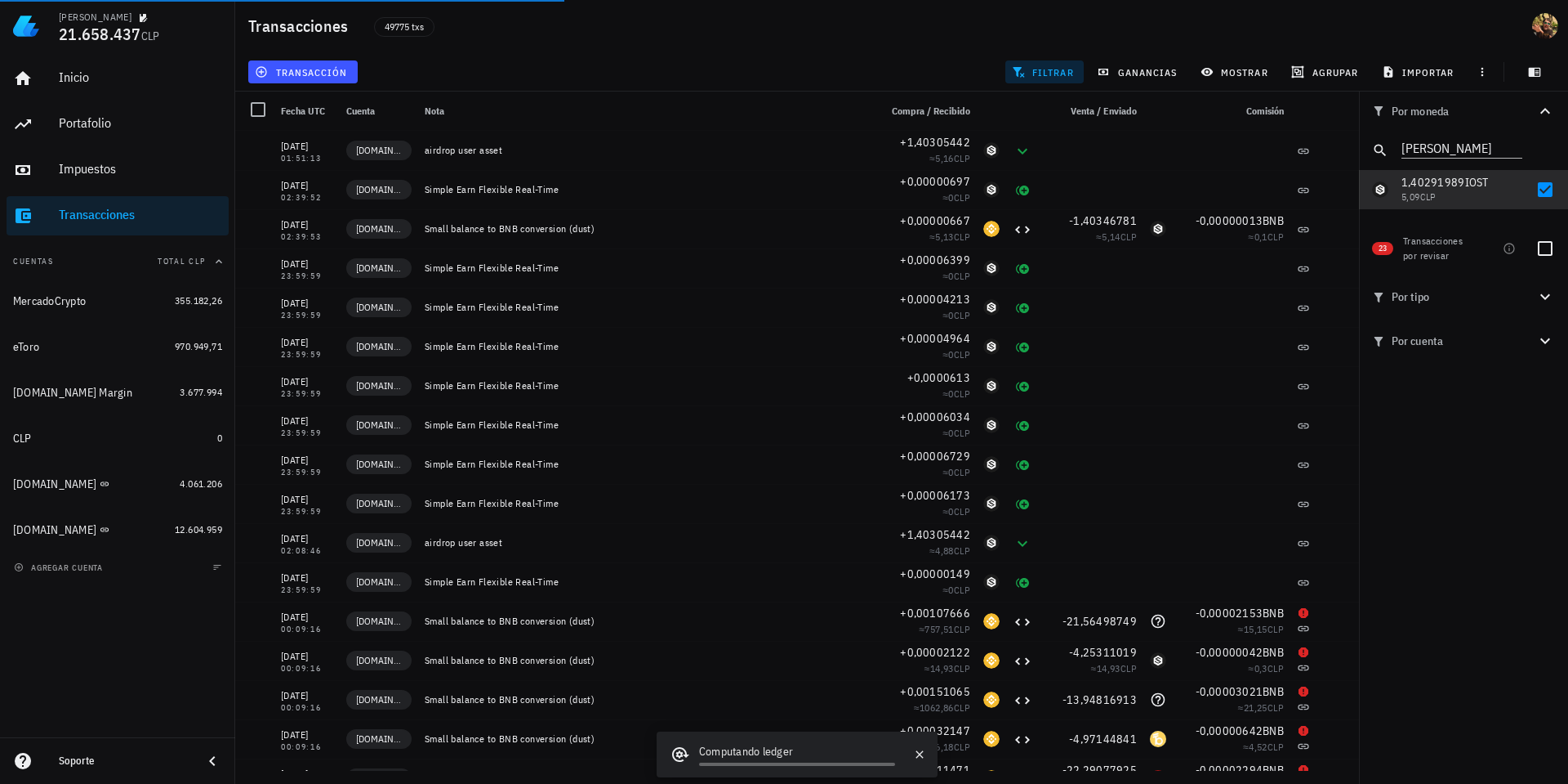
click at [1037, 67] on span "filtrar" at bounding box center [1044, 72] width 59 height 13
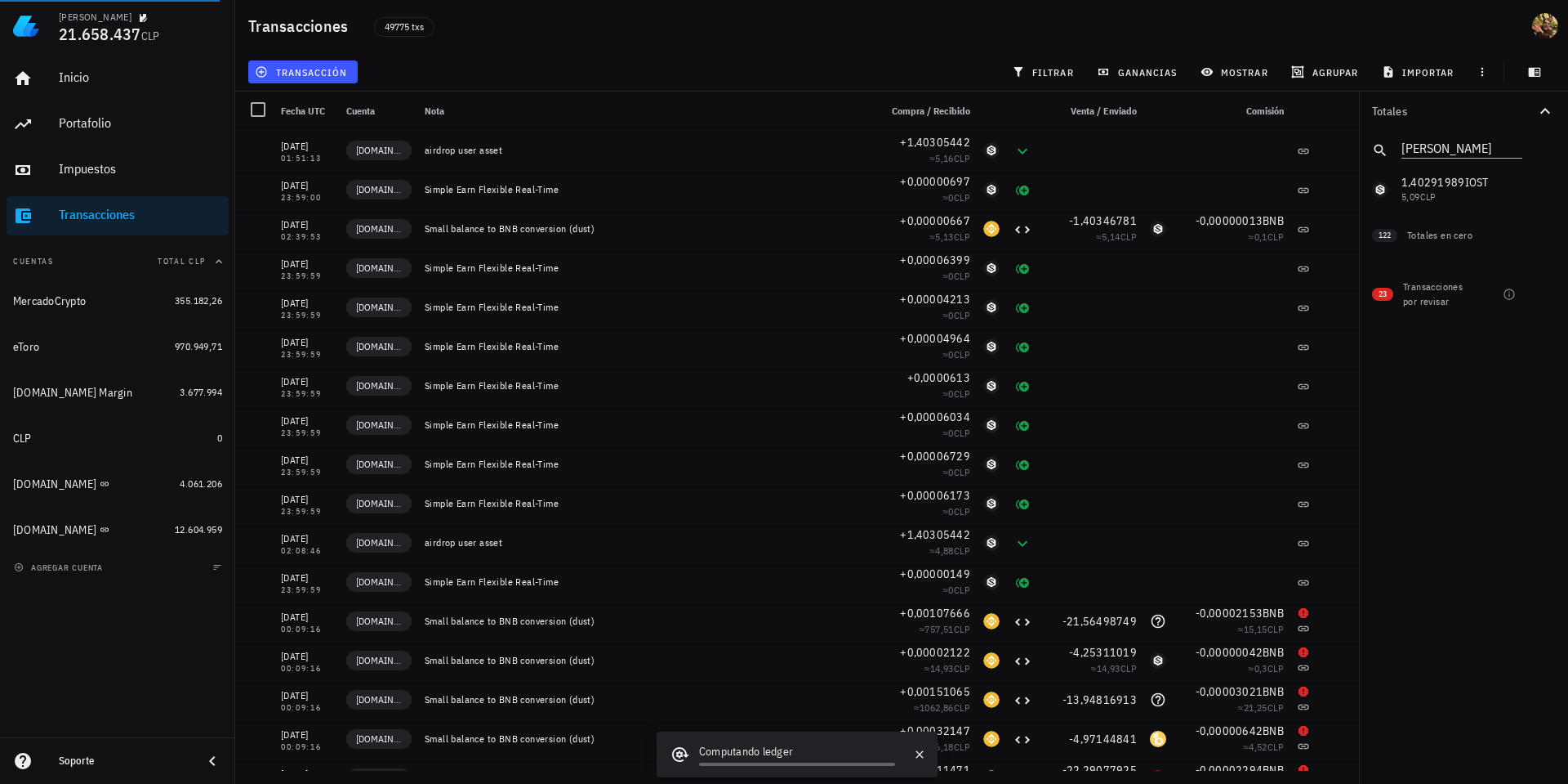
click at [1514, 146] on icon "Clear" at bounding box center [1513, 147] width 20 height 20
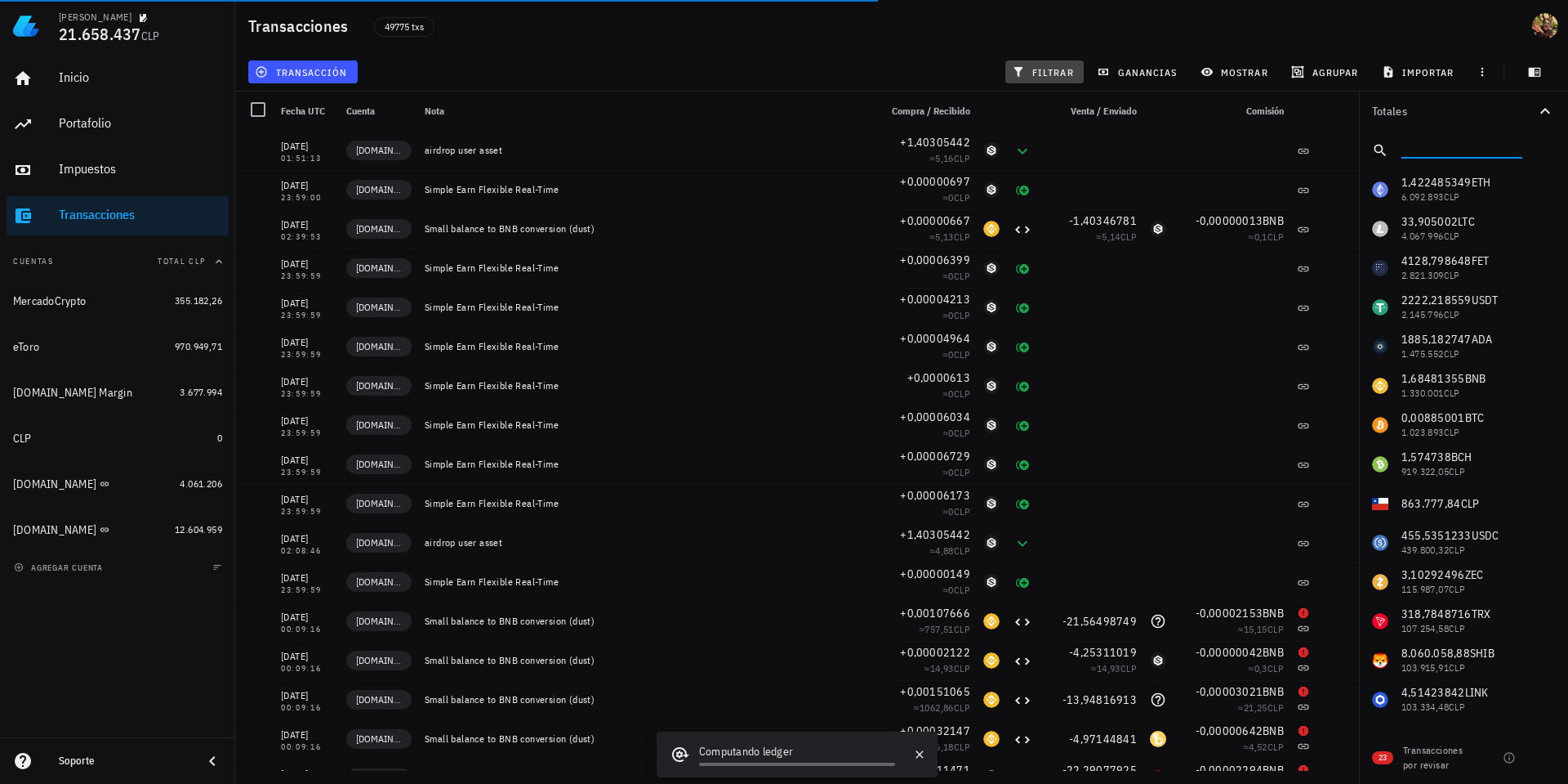
click at [1050, 70] on span "filtrar" at bounding box center [1044, 72] width 59 height 13
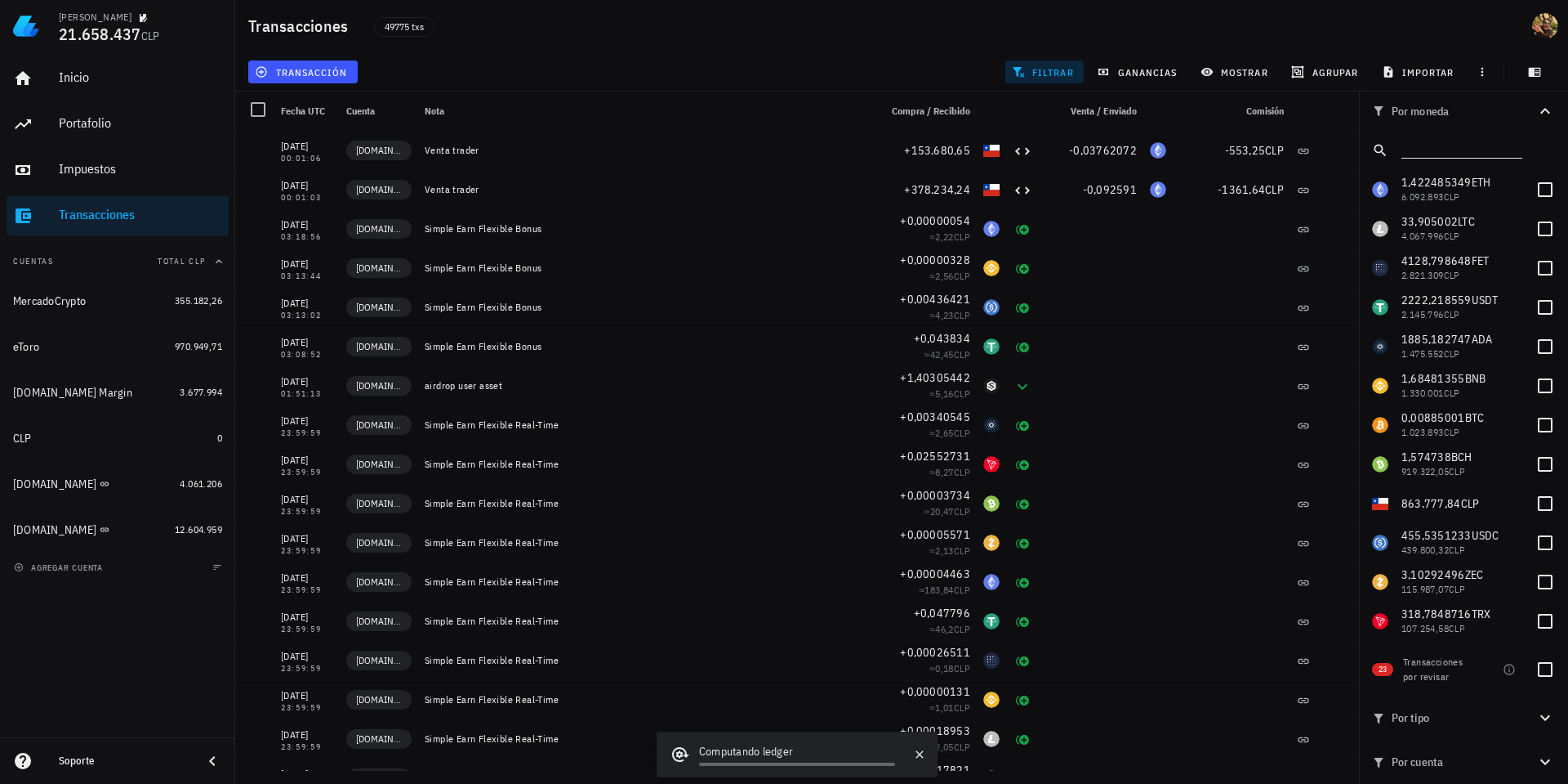
click at [1459, 151] on input "text" at bounding box center [1460, 147] width 118 height 21
click at [1552, 674] on div at bounding box center [1545, 669] width 28 height 28
checkbox input "true"
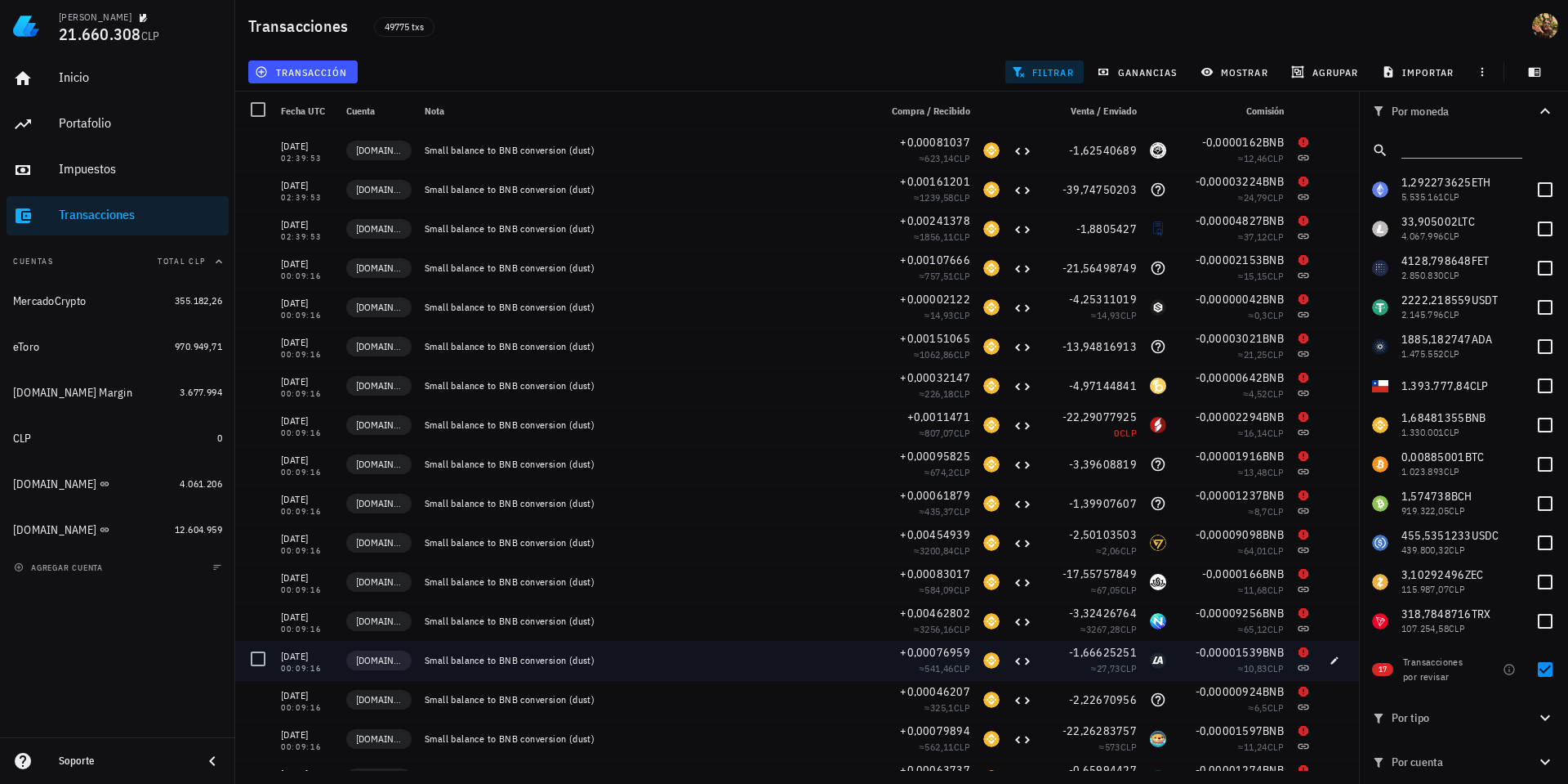
scroll to position [27, 0]
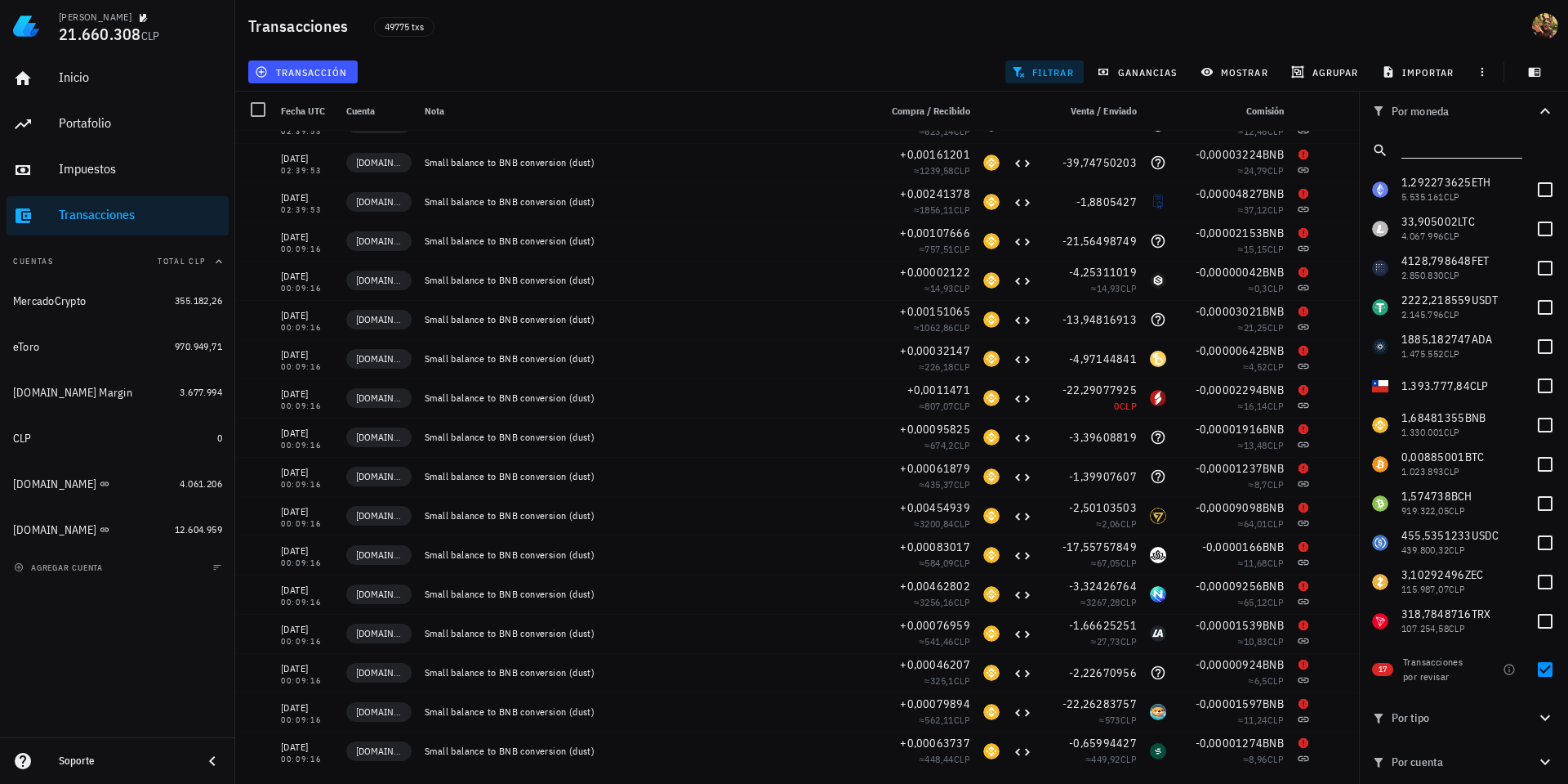
click at [1445, 150] on input "text" at bounding box center [1460, 147] width 118 height 21
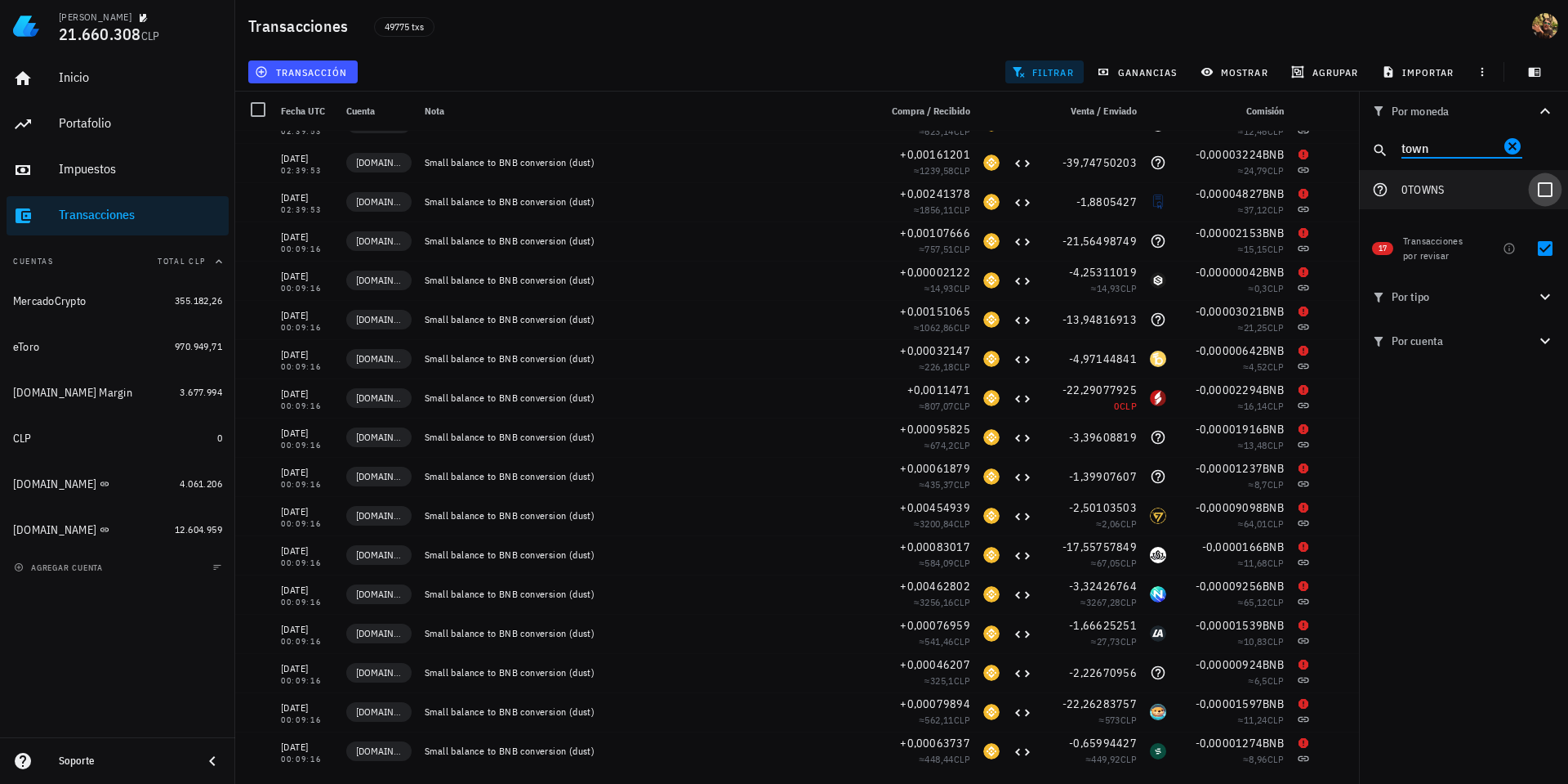
type input "town"
drag, startPoint x: 1550, startPoint y: 196, endPoint x: 1550, endPoint y: 230, distance: 34.0
click at [1550, 196] on div at bounding box center [1545, 189] width 28 height 28
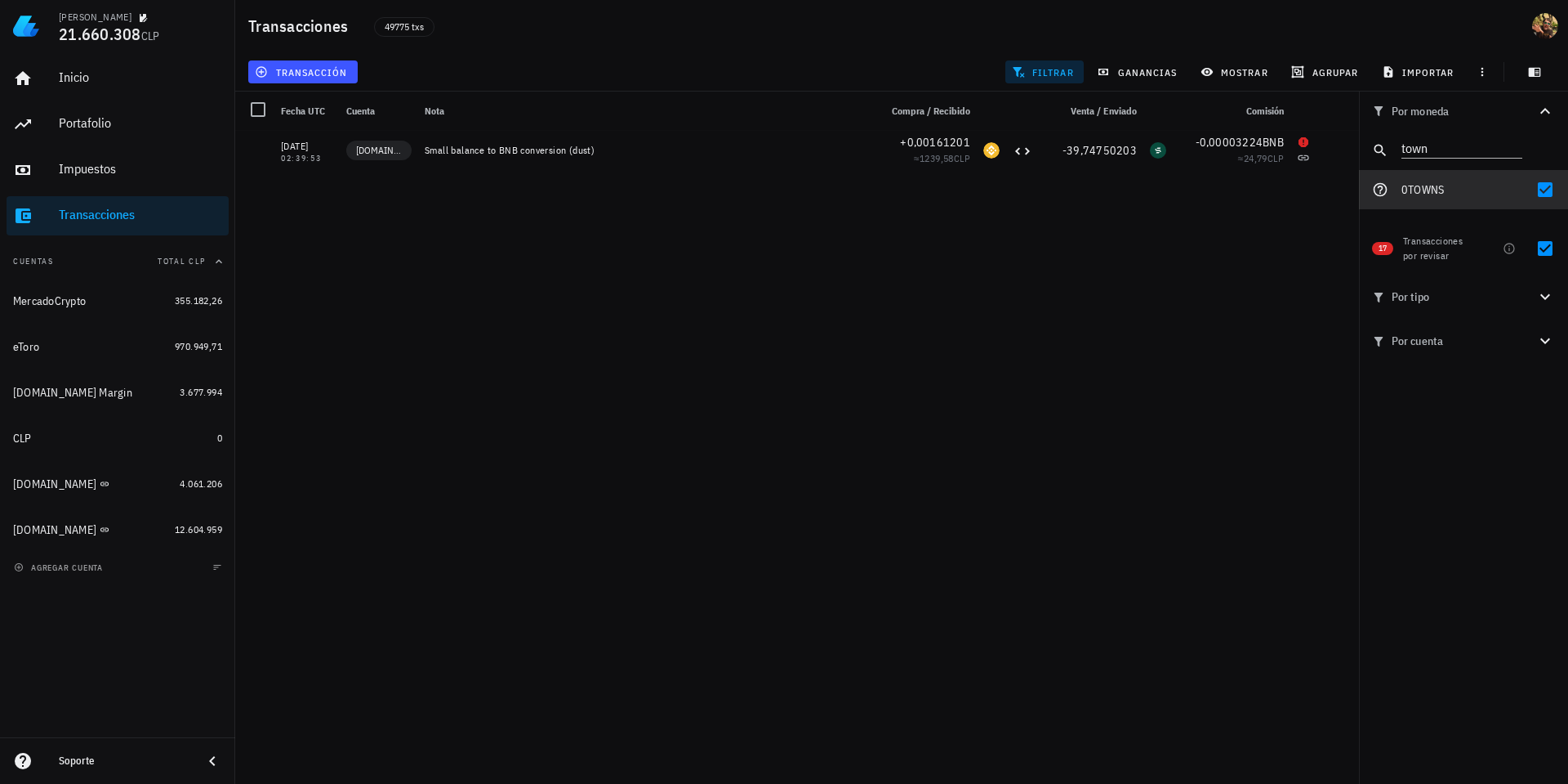
scroll to position [0, 0]
click at [1549, 186] on div at bounding box center [1545, 189] width 28 height 28
checkbox input "false"
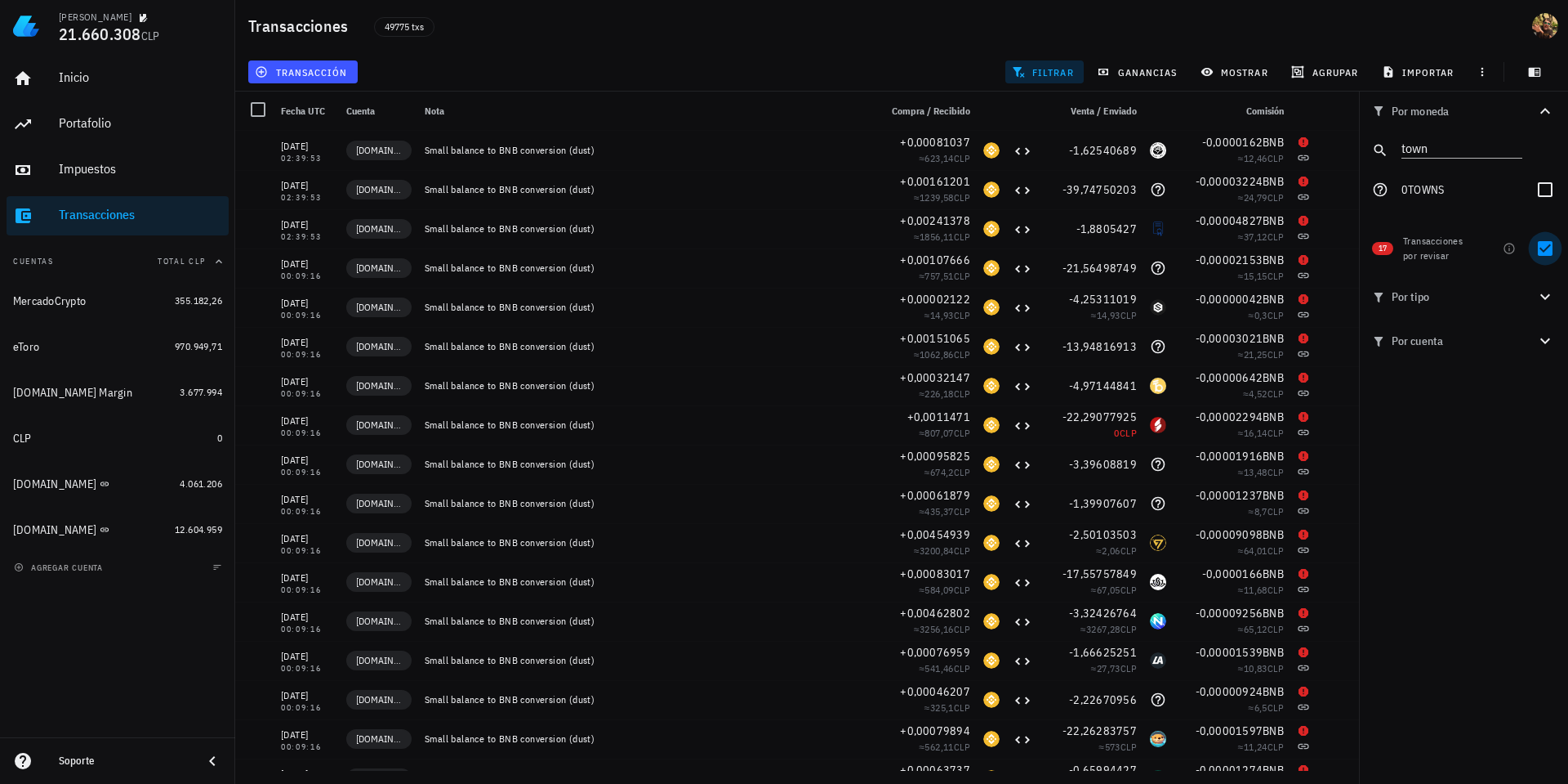
click at [1544, 243] on div at bounding box center [1545, 248] width 28 height 28
checkbox input "false"
click at [1549, 189] on div at bounding box center [1545, 189] width 28 height 28
checkbox input "true"
click at [1462, 146] on input "town" at bounding box center [1450, 147] width 98 height 21
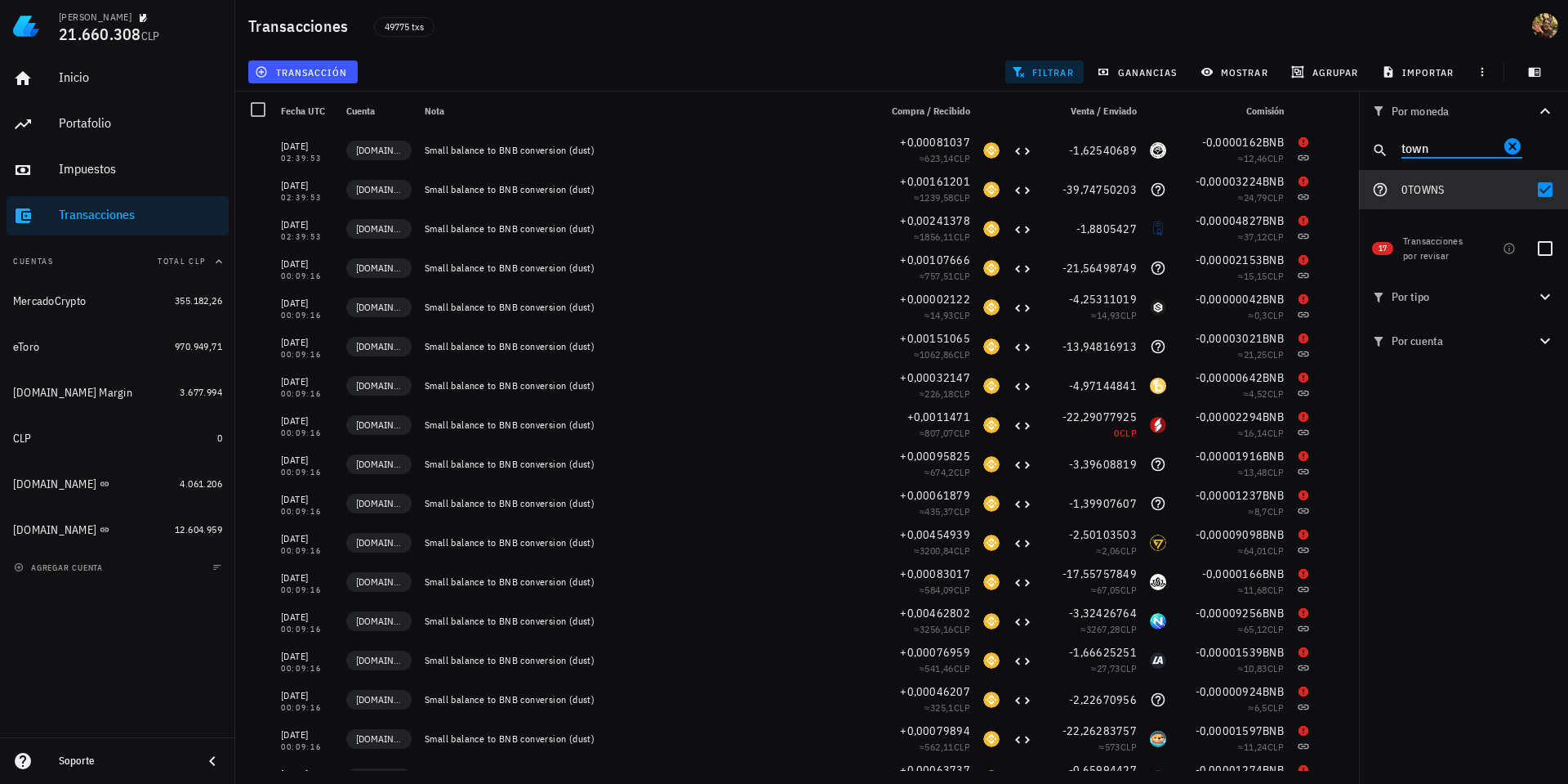
click at [1462, 146] on input "town" at bounding box center [1450, 147] width 98 height 21
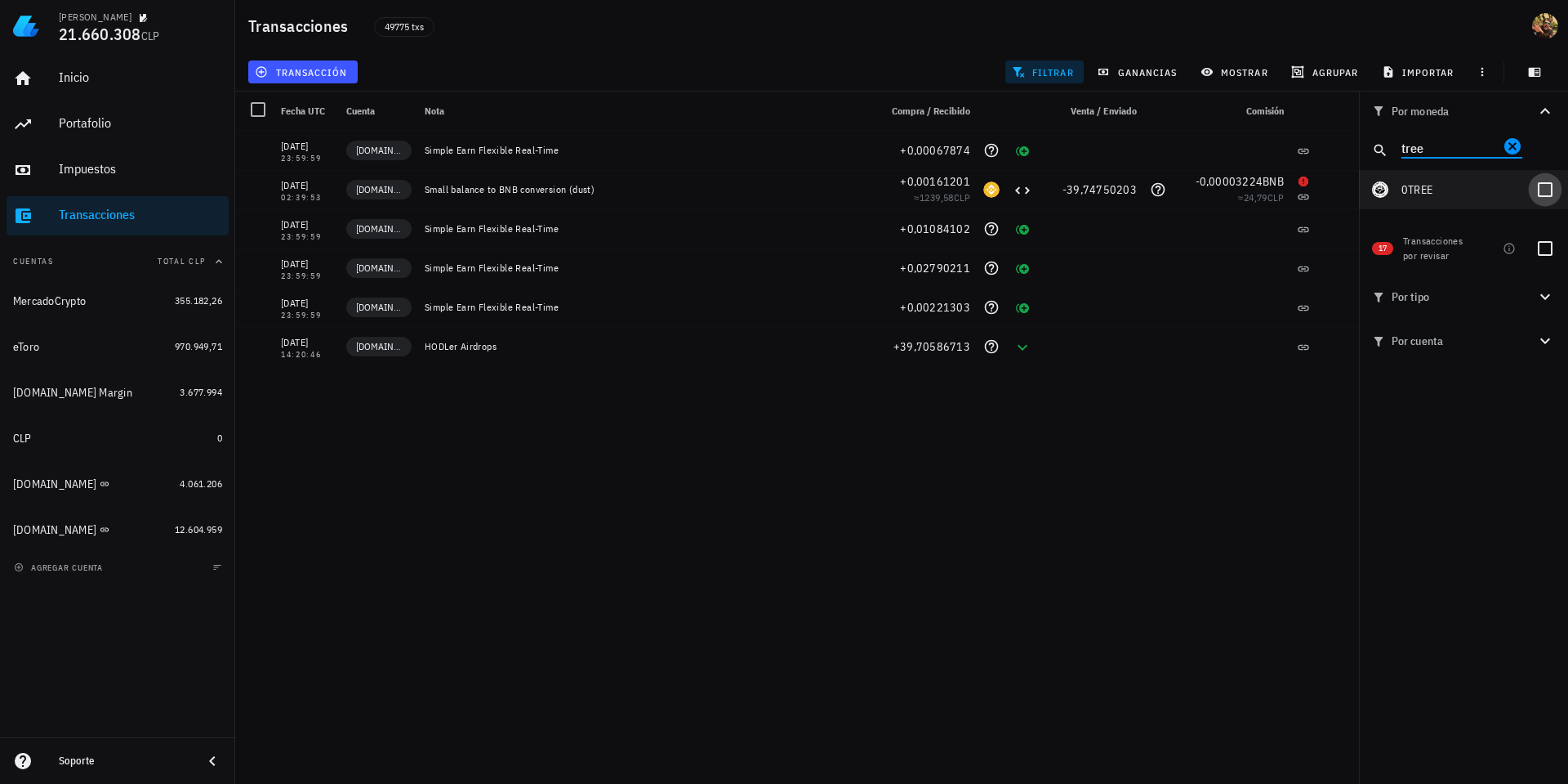
type input "tree"
drag, startPoint x: 1544, startPoint y: 190, endPoint x: 1478, endPoint y: 211, distance: 69.3
click at [1544, 189] on div at bounding box center [1545, 189] width 28 height 28
checkbox input "true"
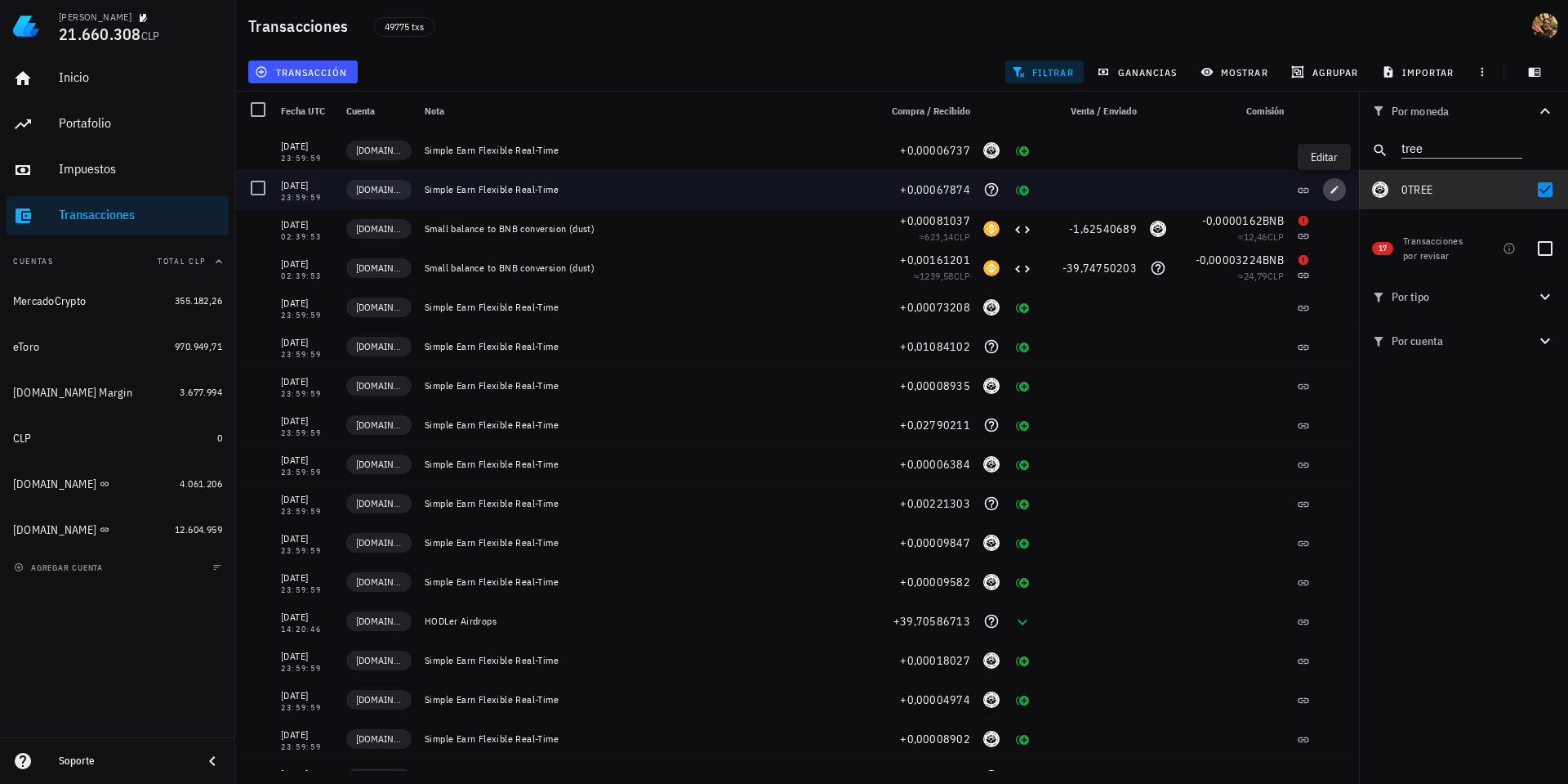
click at [1330, 191] on icon "button" at bounding box center [1335, 189] width 10 height 10
type input "23:59:59"
type input "0,00067874"
type input "TOWNS"
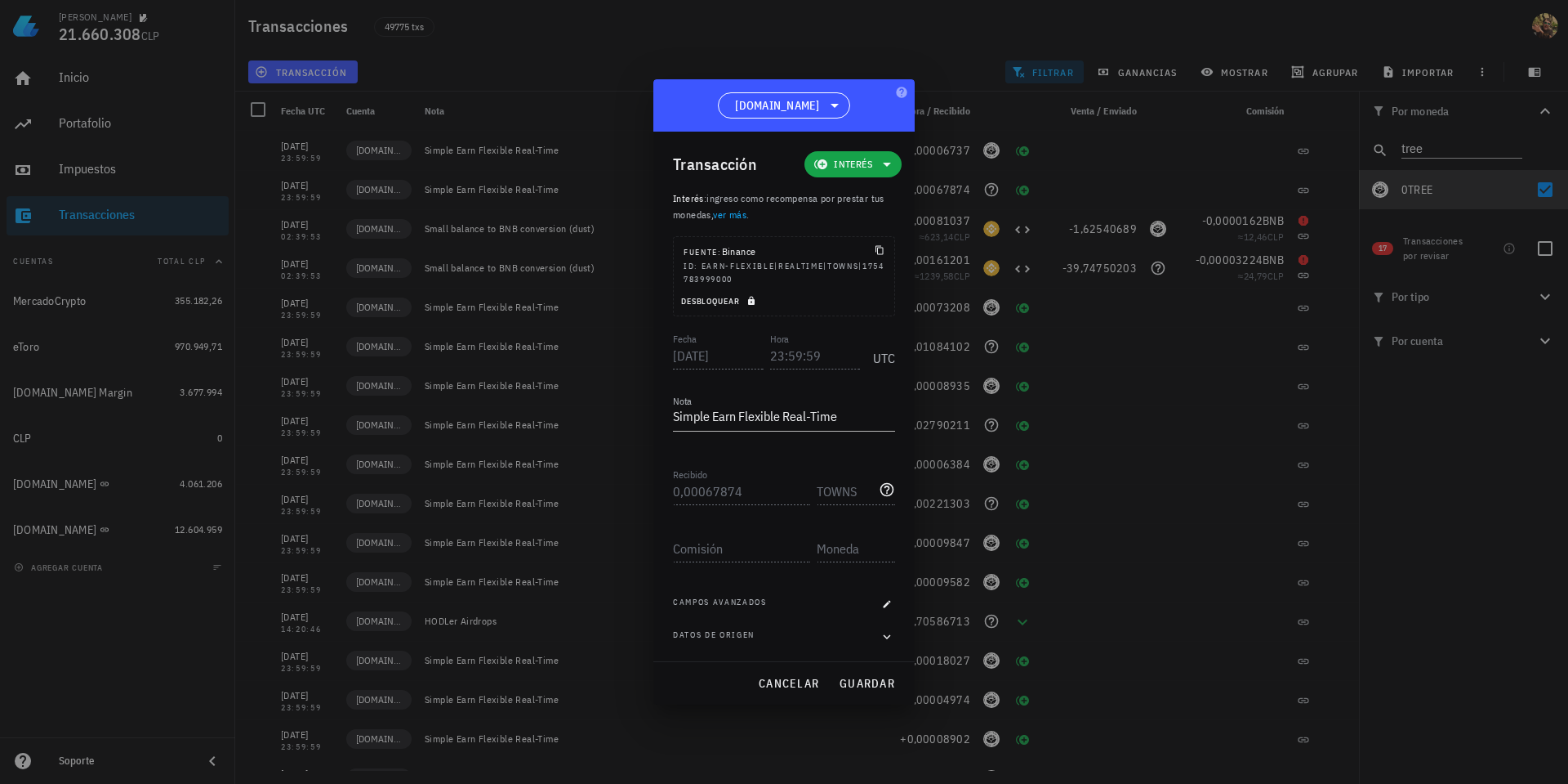
click at [748, 301] on icon "button" at bounding box center [751, 301] width 10 height 10
click at [770, 357] on input "23:59:59" at bounding box center [815, 355] width 90 height 26
click at [860, 680] on span "guardar" at bounding box center [867, 684] width 56 height 14
type input "23:59:59"
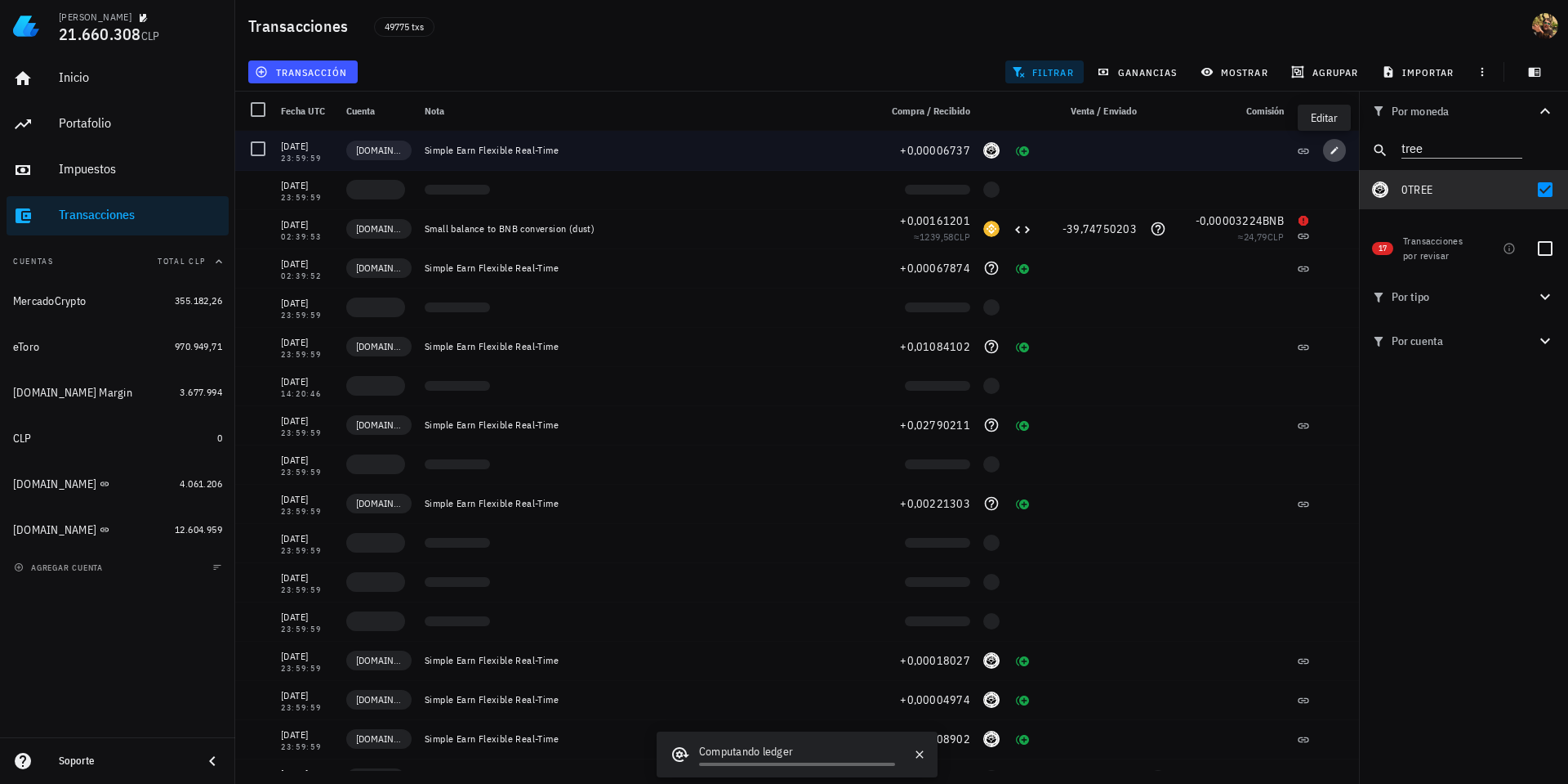
click at [1330, 152] on icon "button" at bounding box center [1335, 150] width 10 height 10
type input "0,00006737"
type input "TREE"
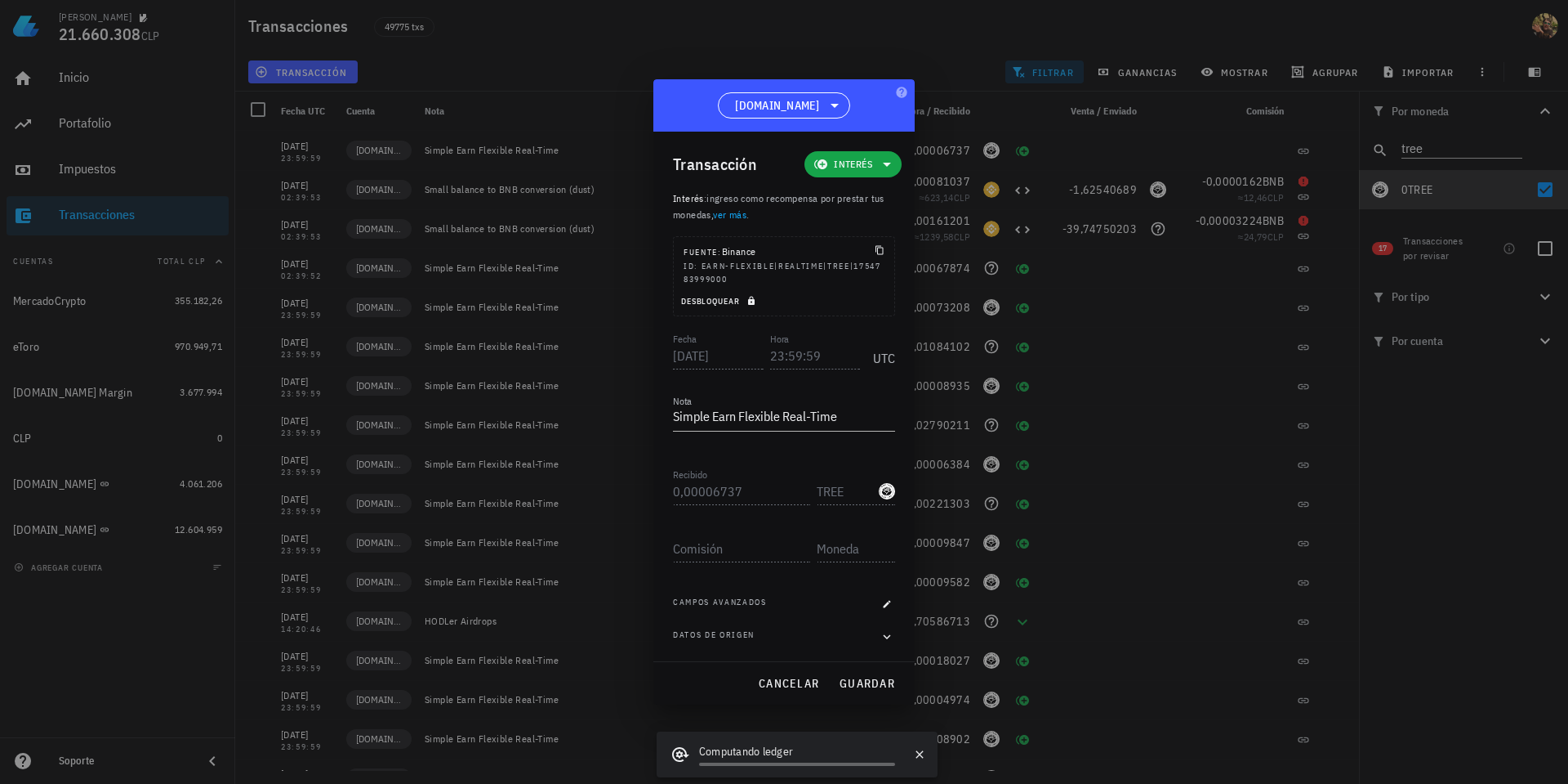
click at [759, 299] on span "Desbloquear" at bounding box center [720, 301] width 80 height 11
click at [770, 355] on input "23:59:59" at bounding box center [815, 355] width 90 height 26
click at [855, 684] on span "guardar" at bounding box center [867, 684] width 56 height 14
type input "23:59:59"
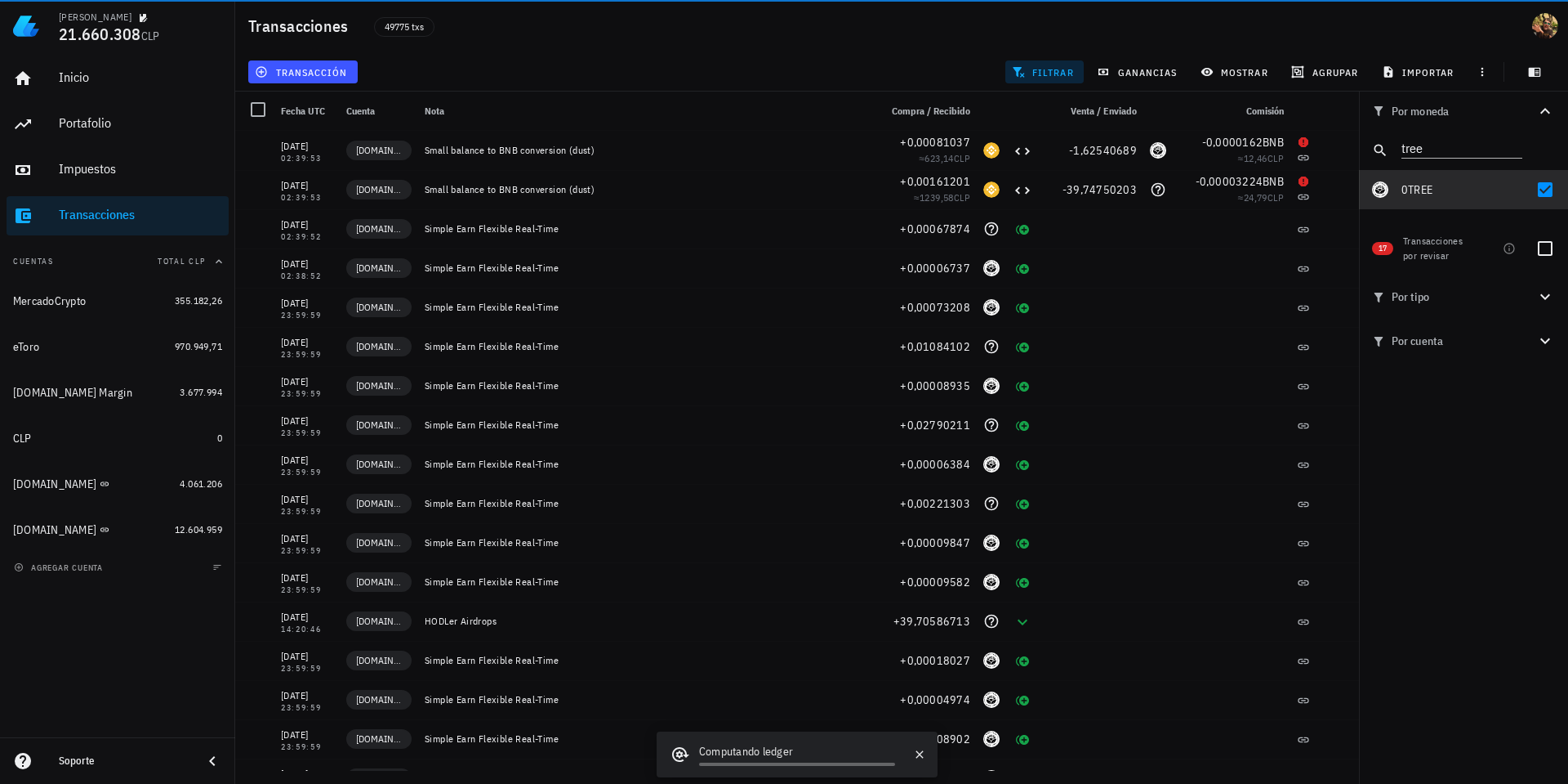
click at [1516, 145] on icon "Clear" at bounding box center [1513, 147] width 16 height 16
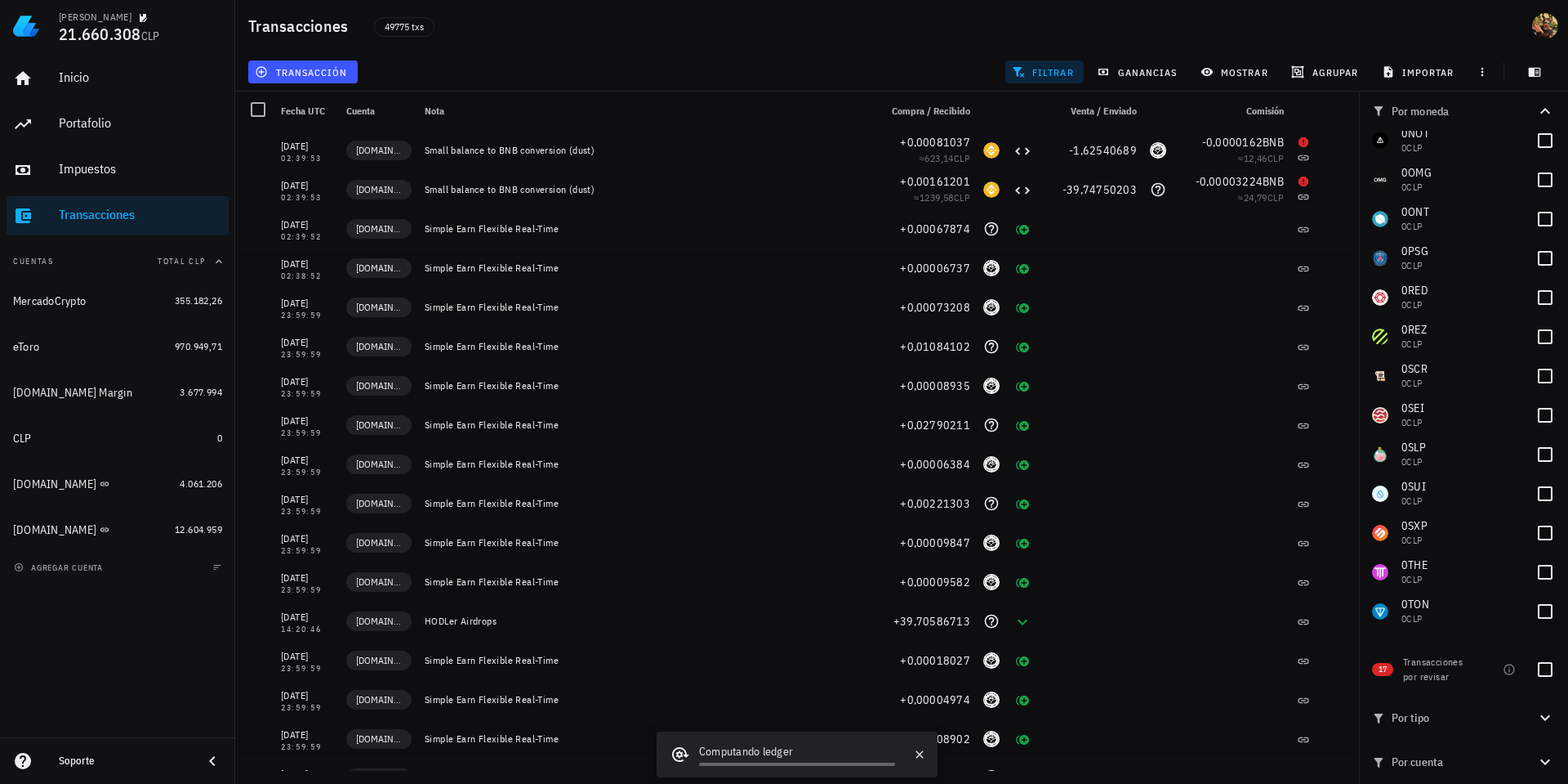
scroll to position [3825, 0]
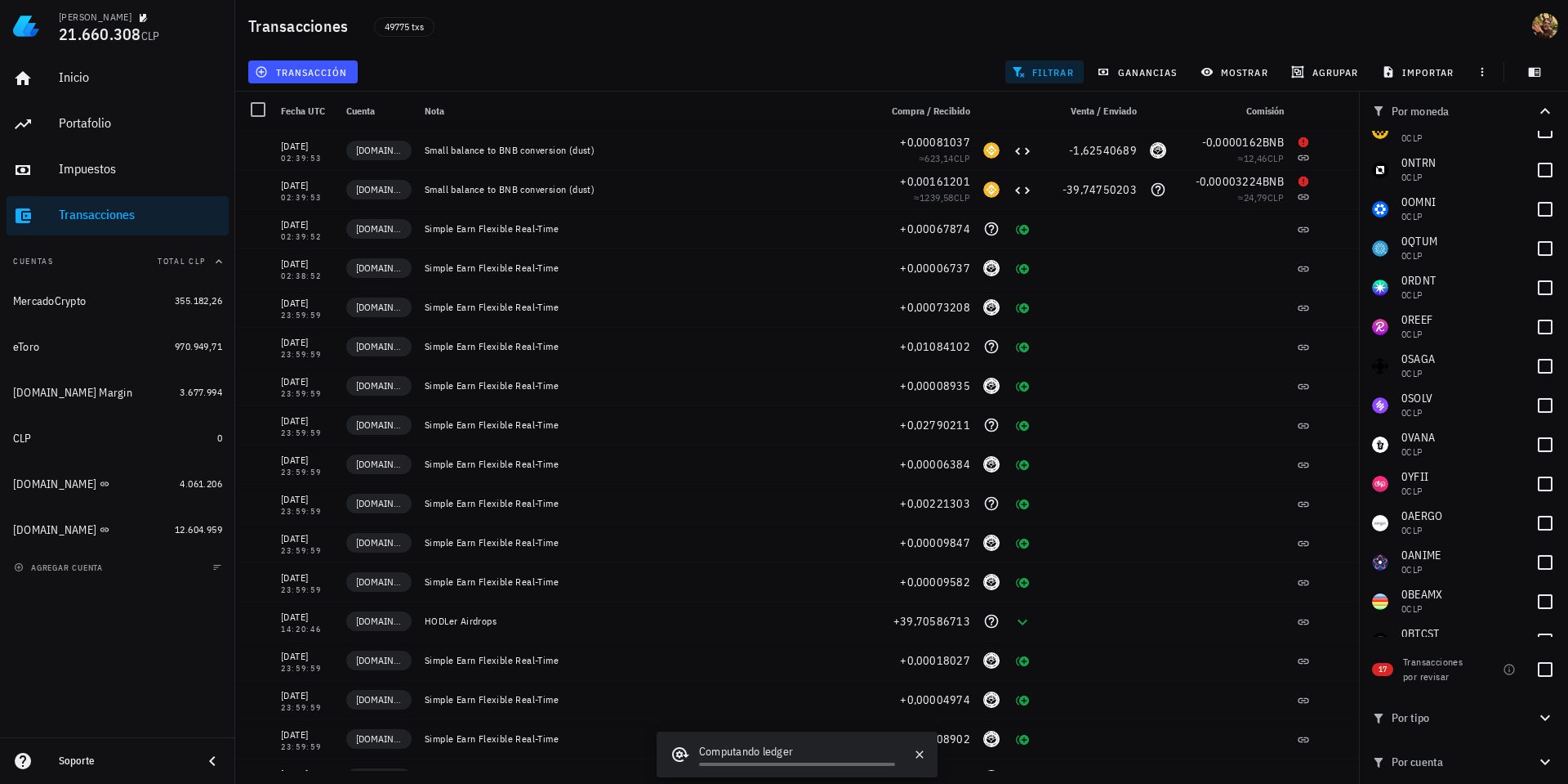
click at [1036, 65] on span "filtrar" at bounding box center [1044, 72] width 59 height 13
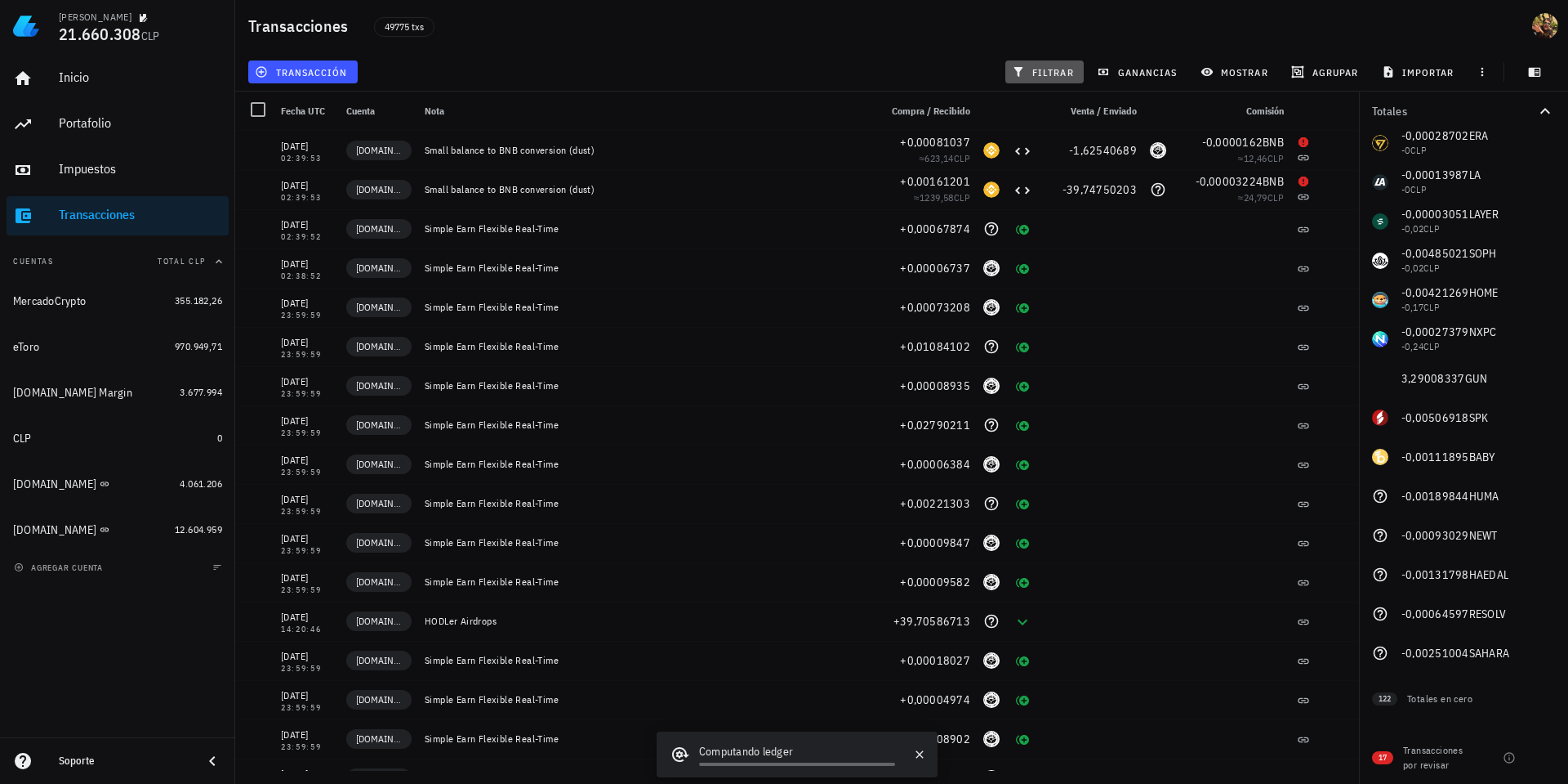
scroll to position [988, 0]
click at [1041, 65] on span "filtrar" at bounding box center [1044, 72] width 59 height 13
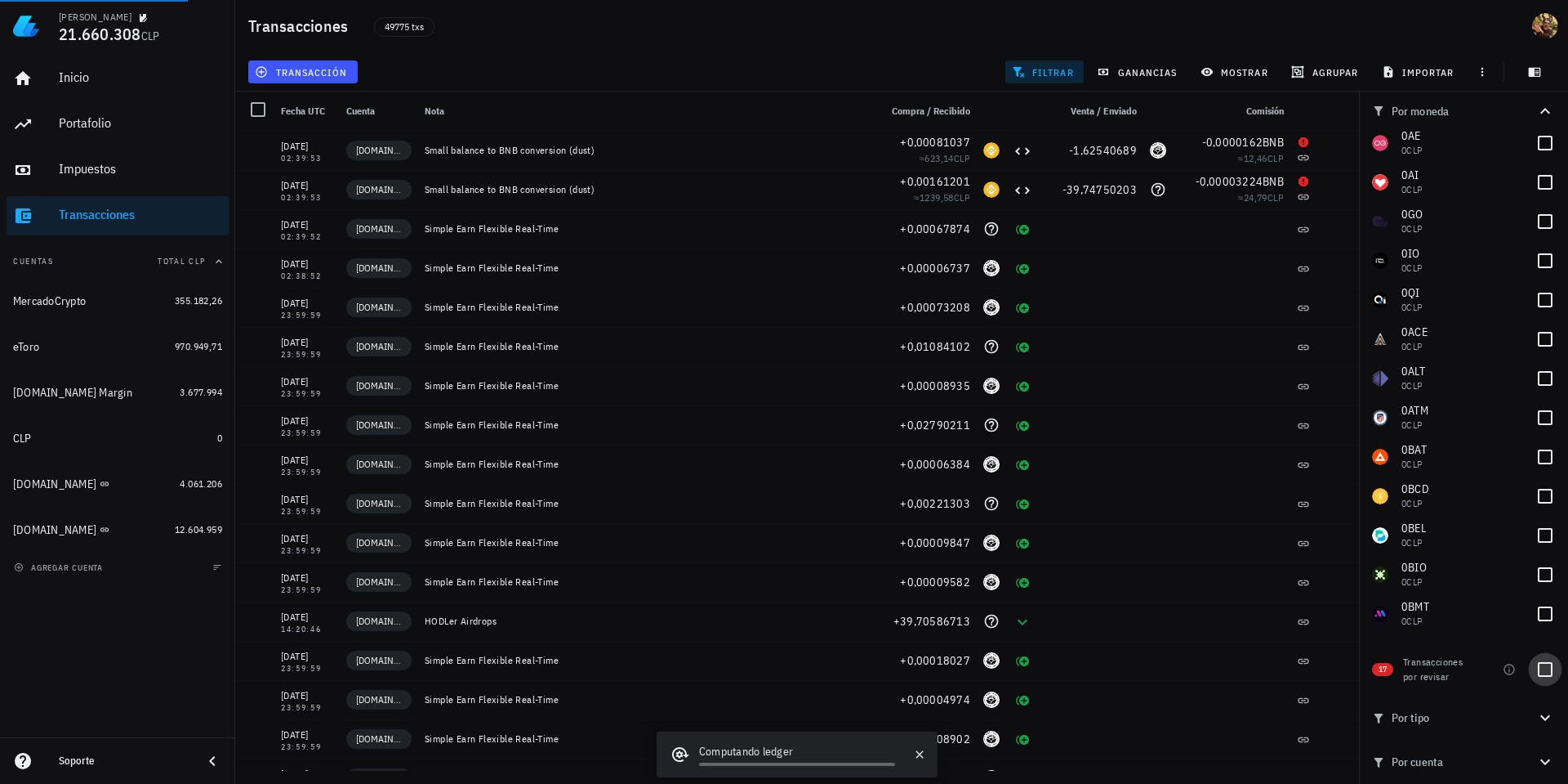
click at [1553, 674] on div at bounding box center [1545, 669] width 28 height 28
checkbox input "true"
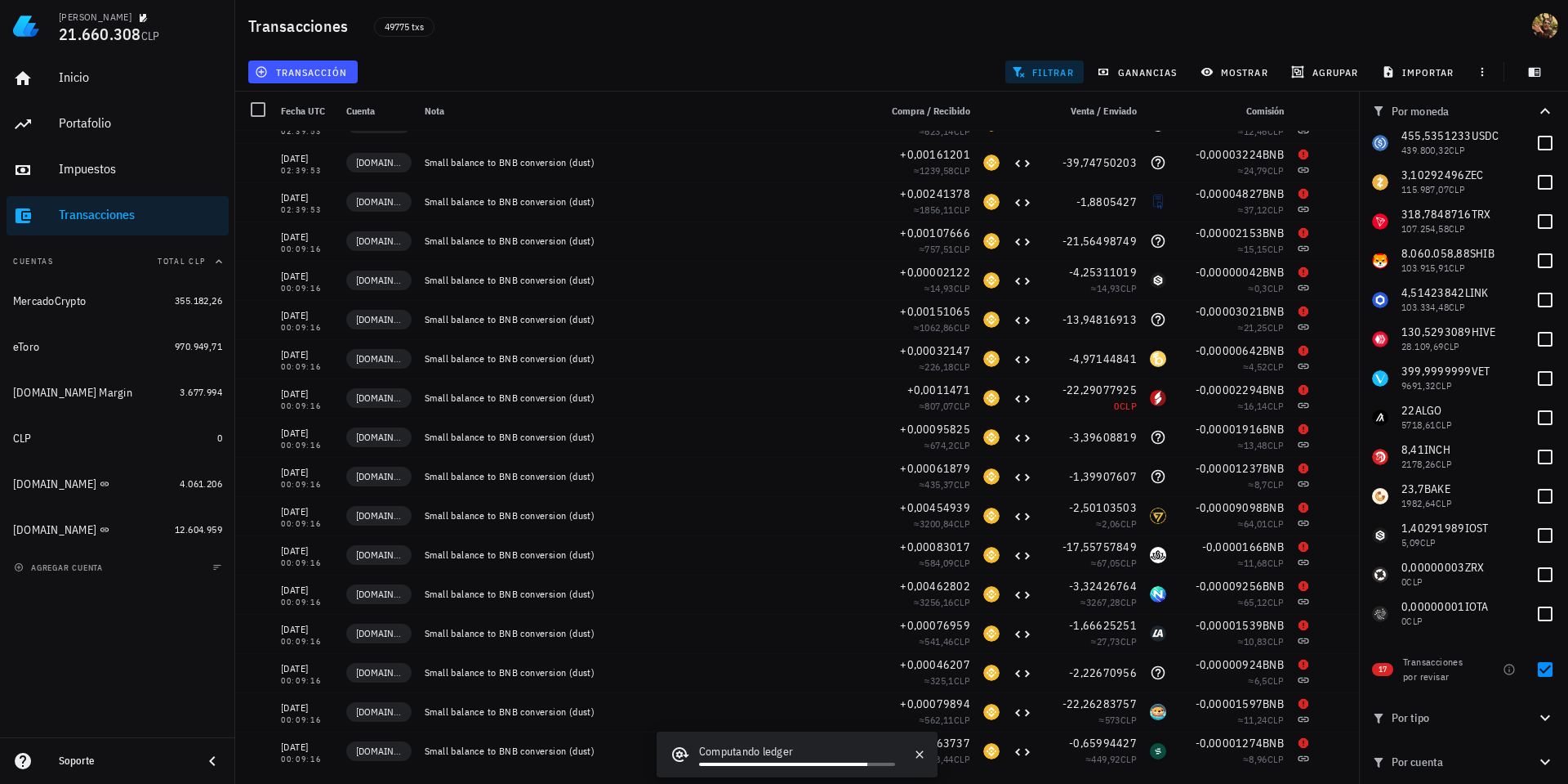
scroll to position [0, 0]
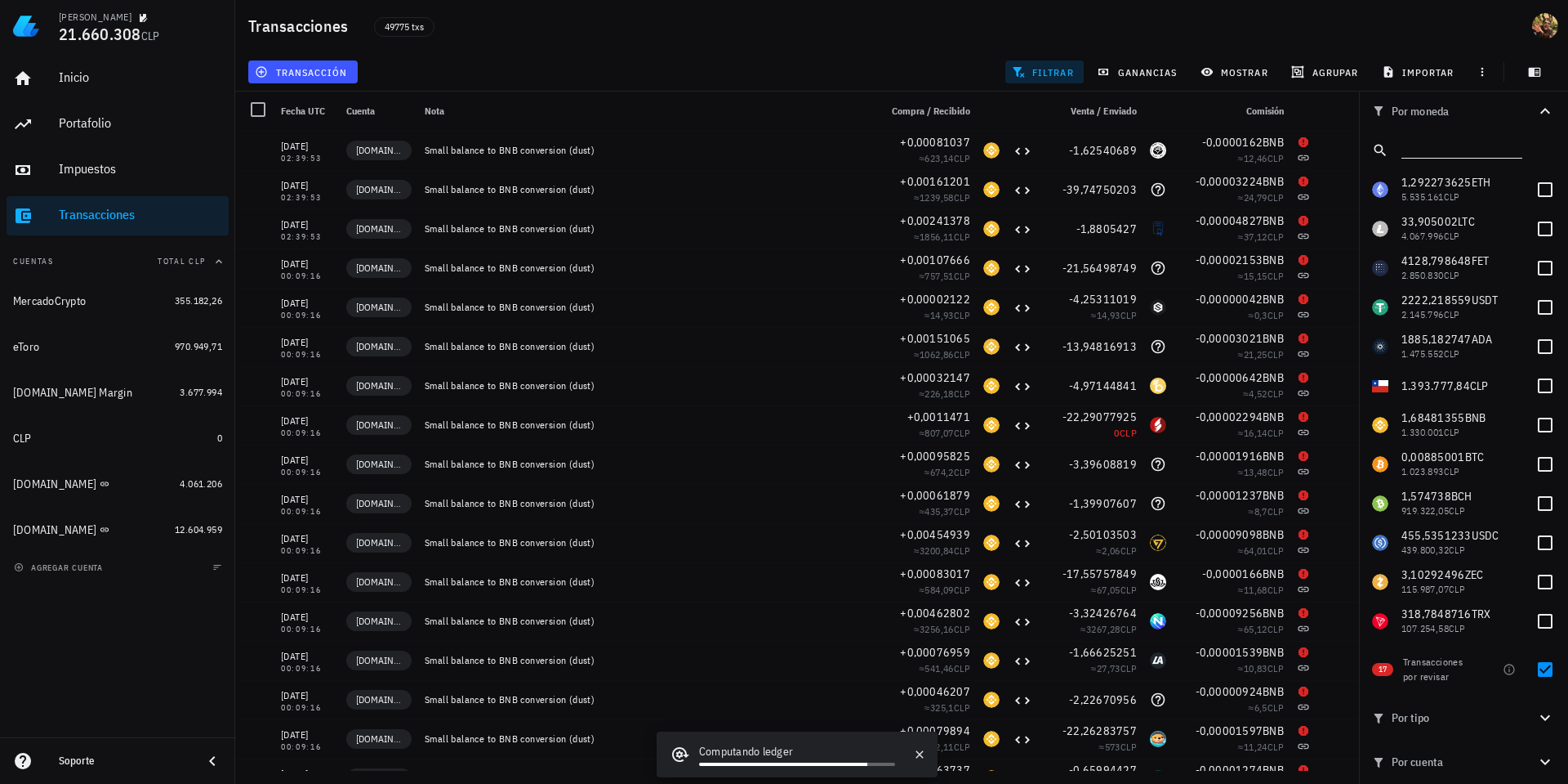
click at [1417, 154] on input "text" at bounding box center [1460, 147] width 118 height 21
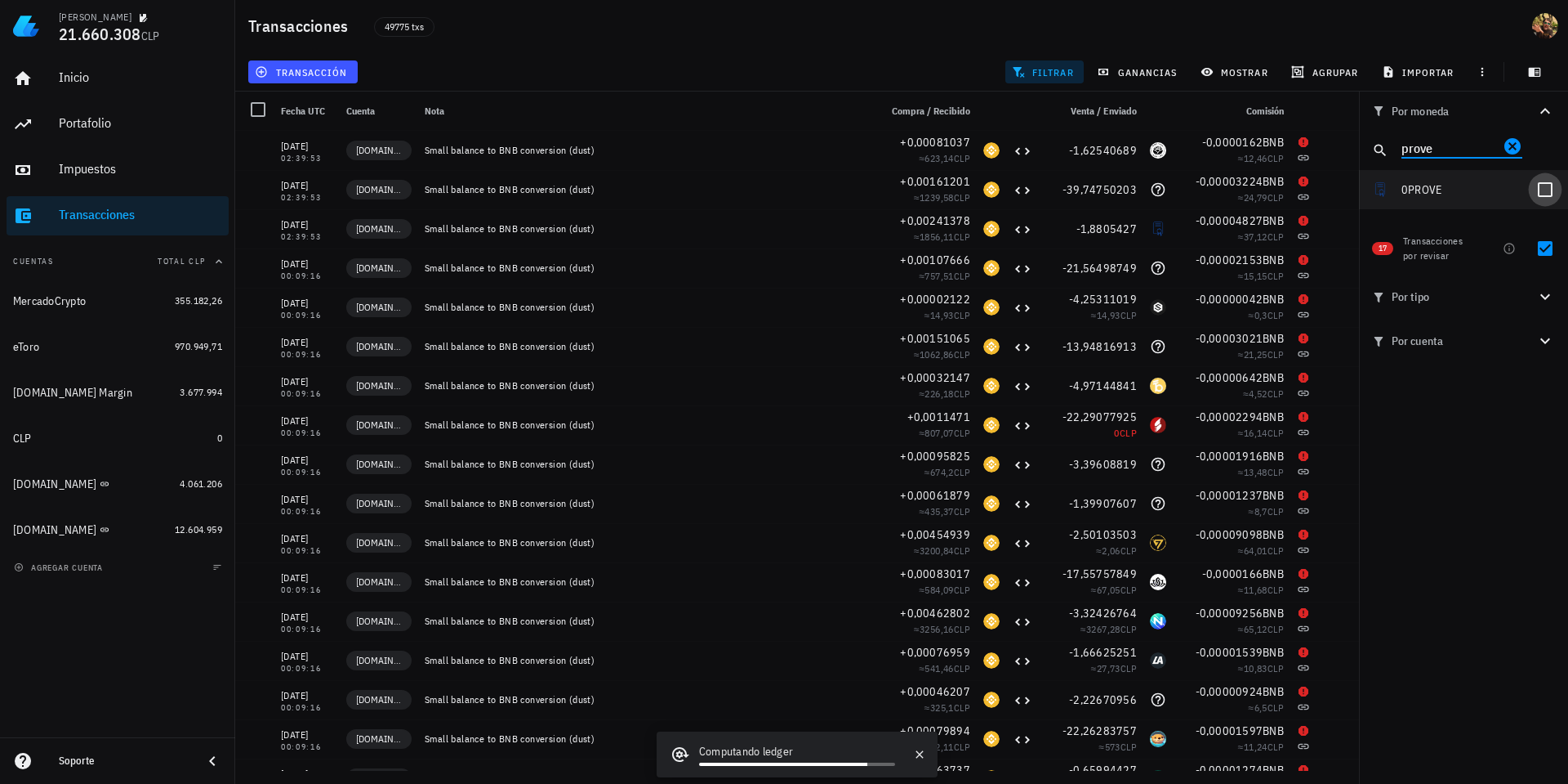
type input "prove"
click at [1541, 189] on div at bounding box center [1545, 189] width 28 height 28
checkbox input "true"
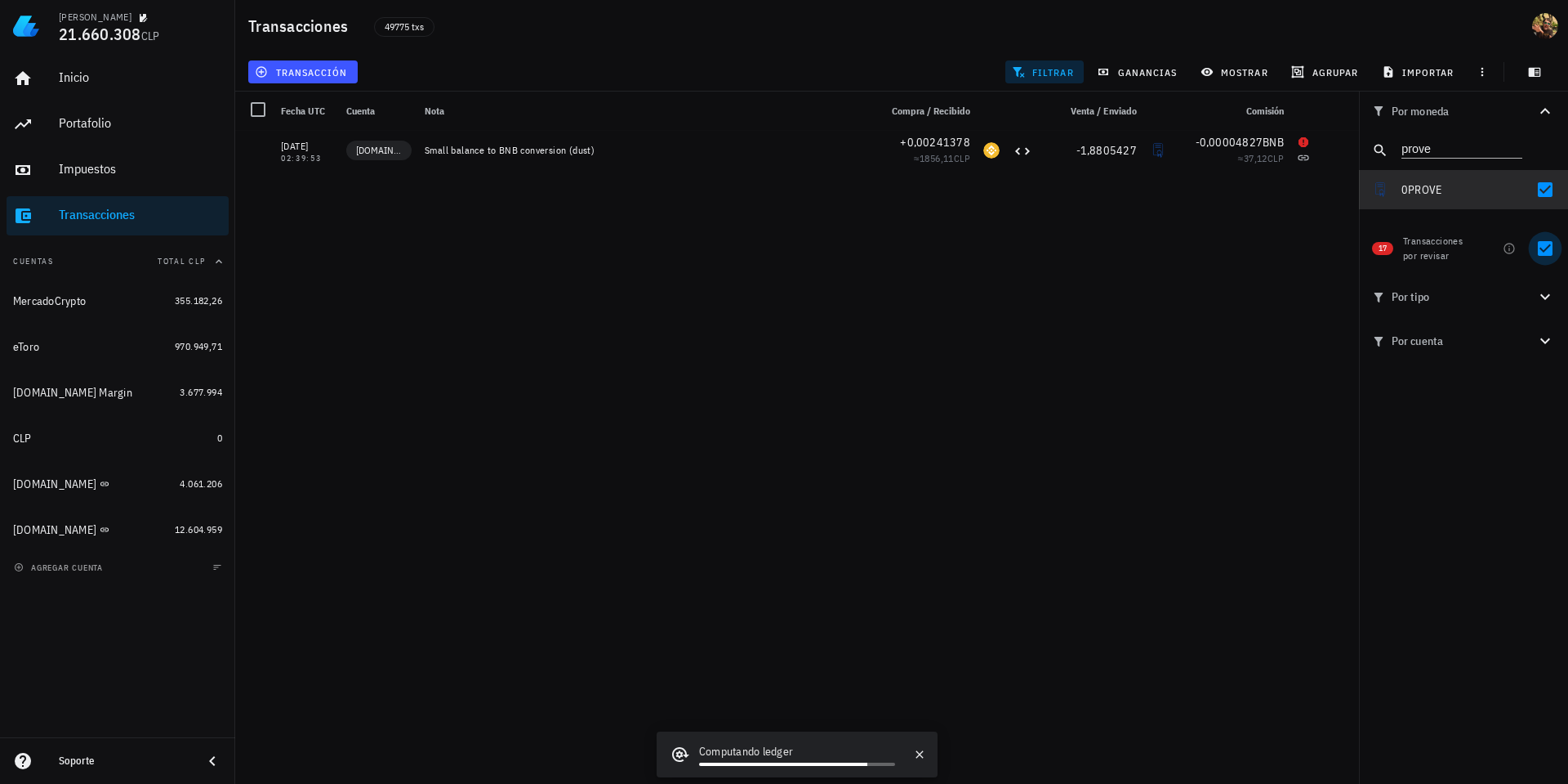
click at [1546, 252] on div at bounding box center [1545, 248] width 28 height 28
checkbox input "false"
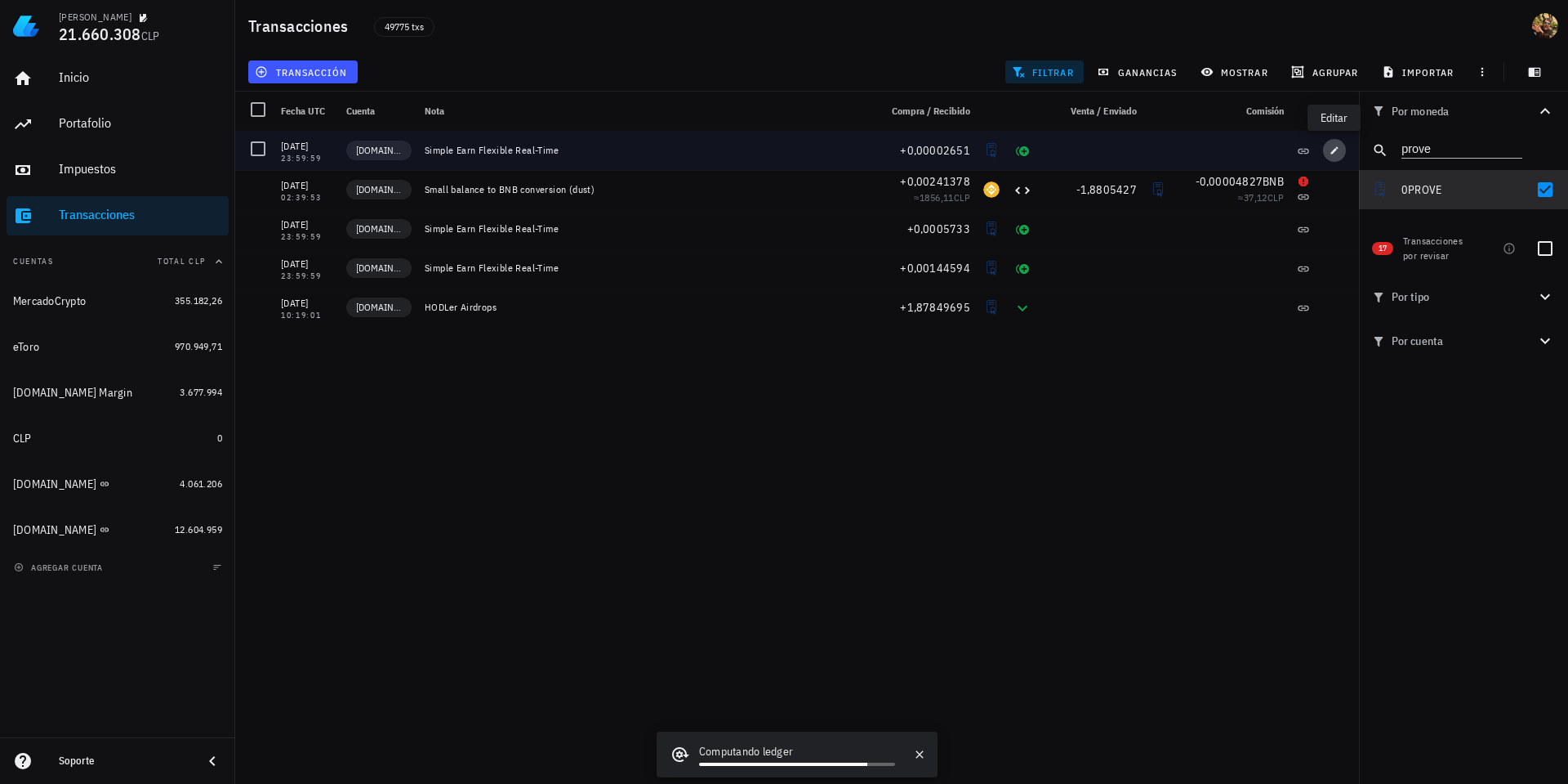
click at [1333, 148] on icon "button" at bounding box center [1335, 150] width 10 height 10
type input "0,00002651"
type input "PROVE"
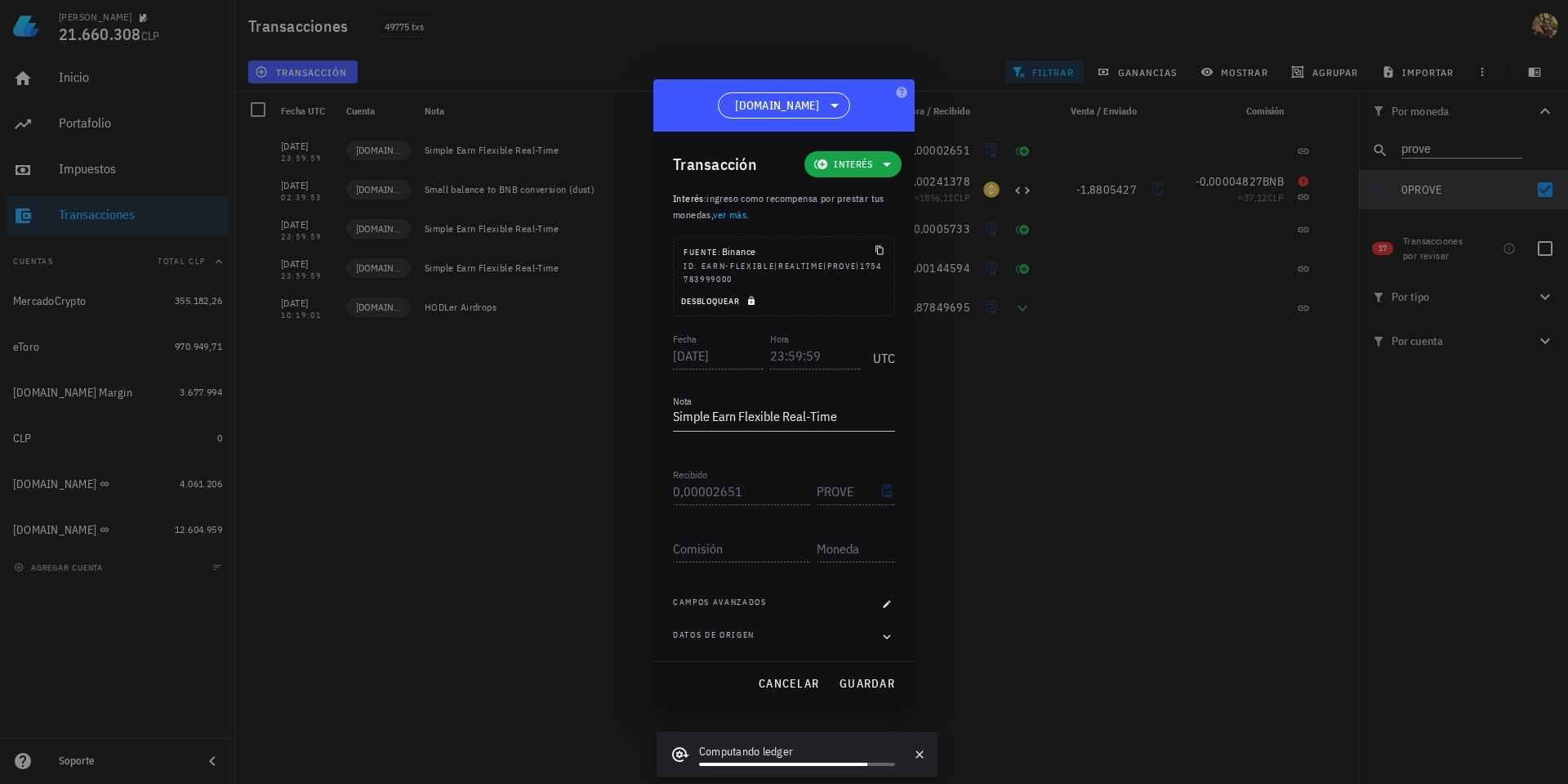
click at [754, 292] on button "Desbloquear" at bounding box center [720, 301] width 92 height 16
click at [770, 357] on input "23:59:59" at bounding box center [815, 355] width 90 height 26
click at [879, 683] on span "guardar" at bounding box center [867, 684] width 56 height 14
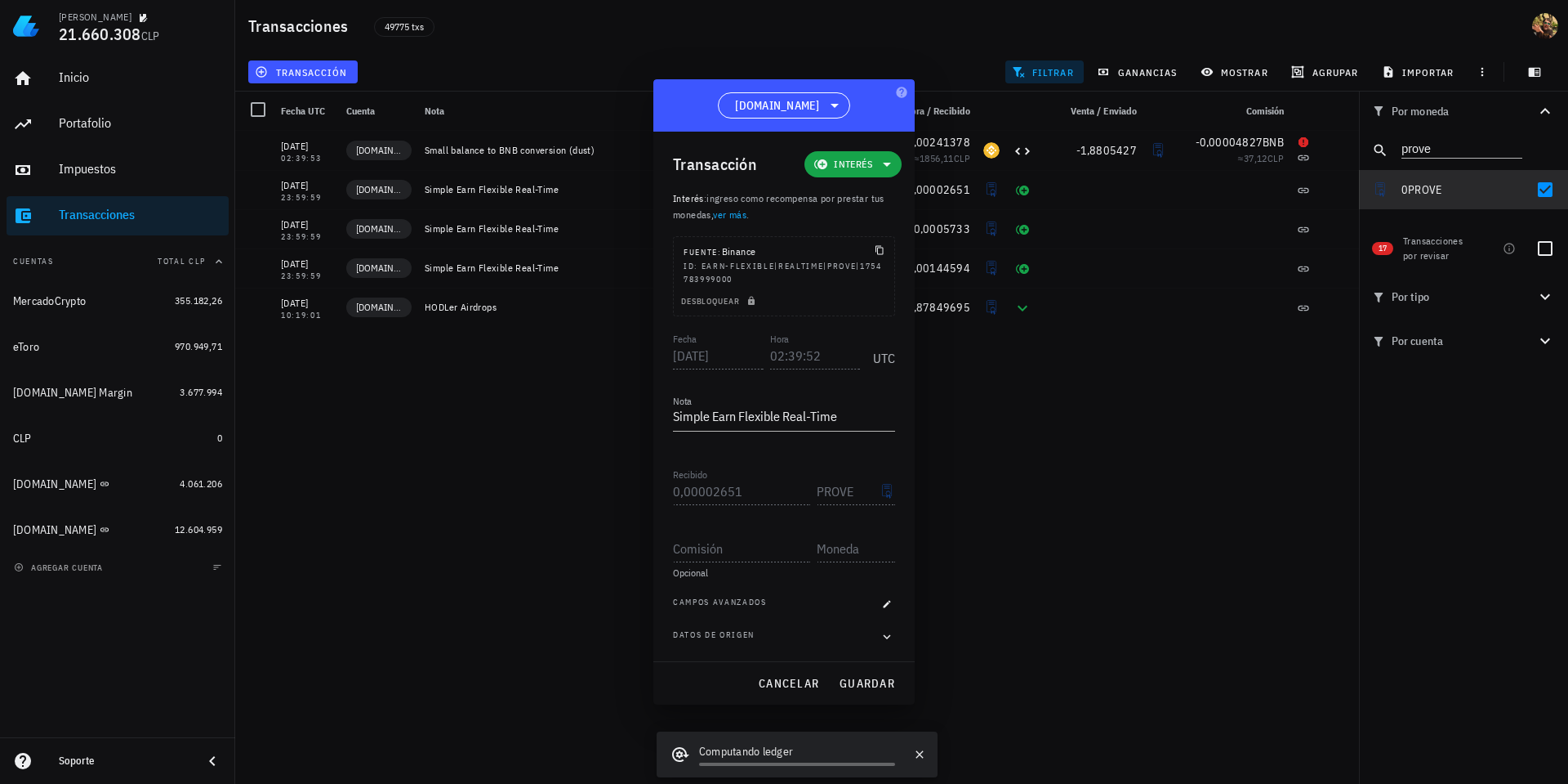
type input "23:59:59"
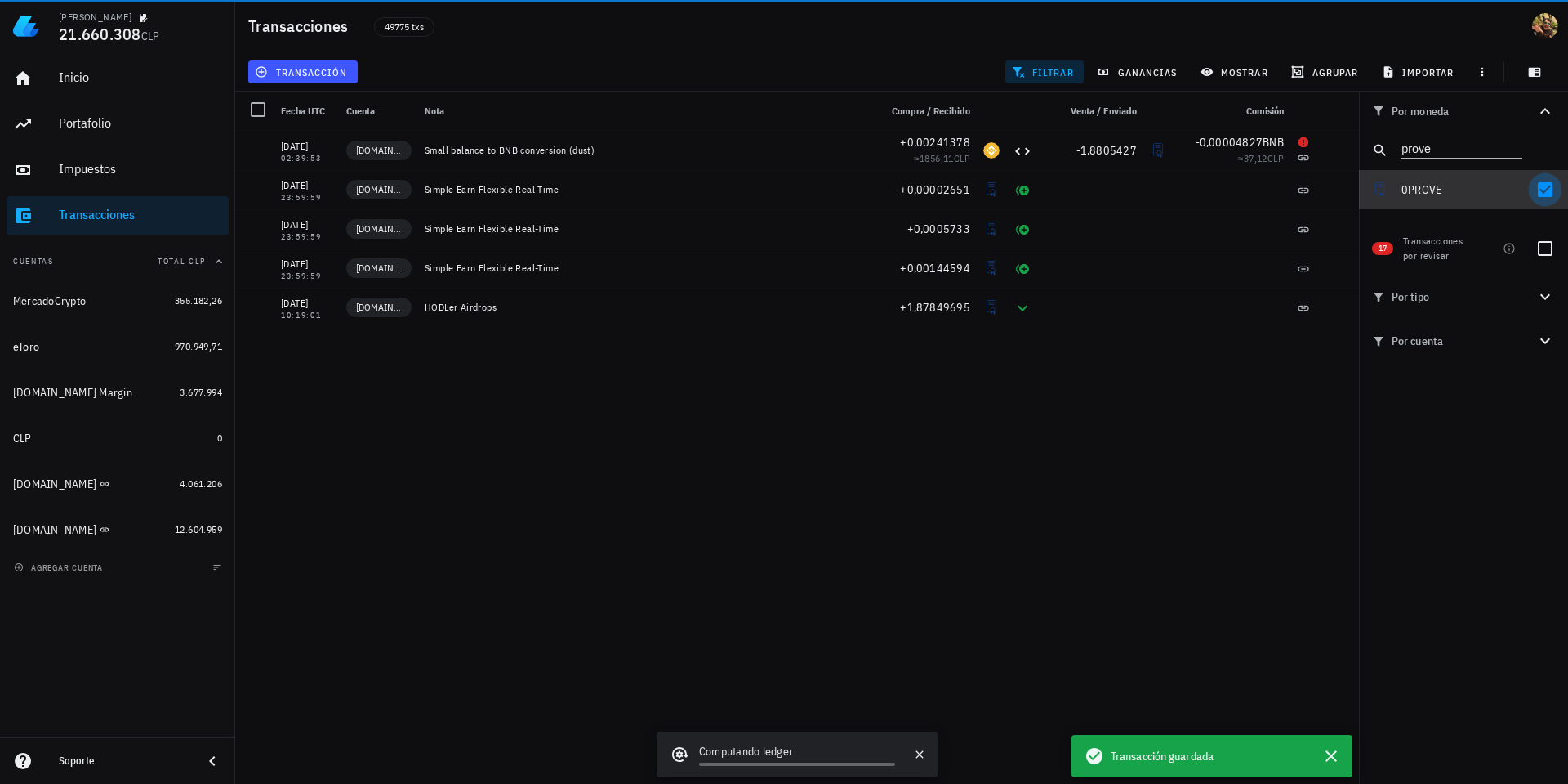
click at [1545, 192] on div at bounding box center [1545, 189] width 28 height 28
checkbox input "false"
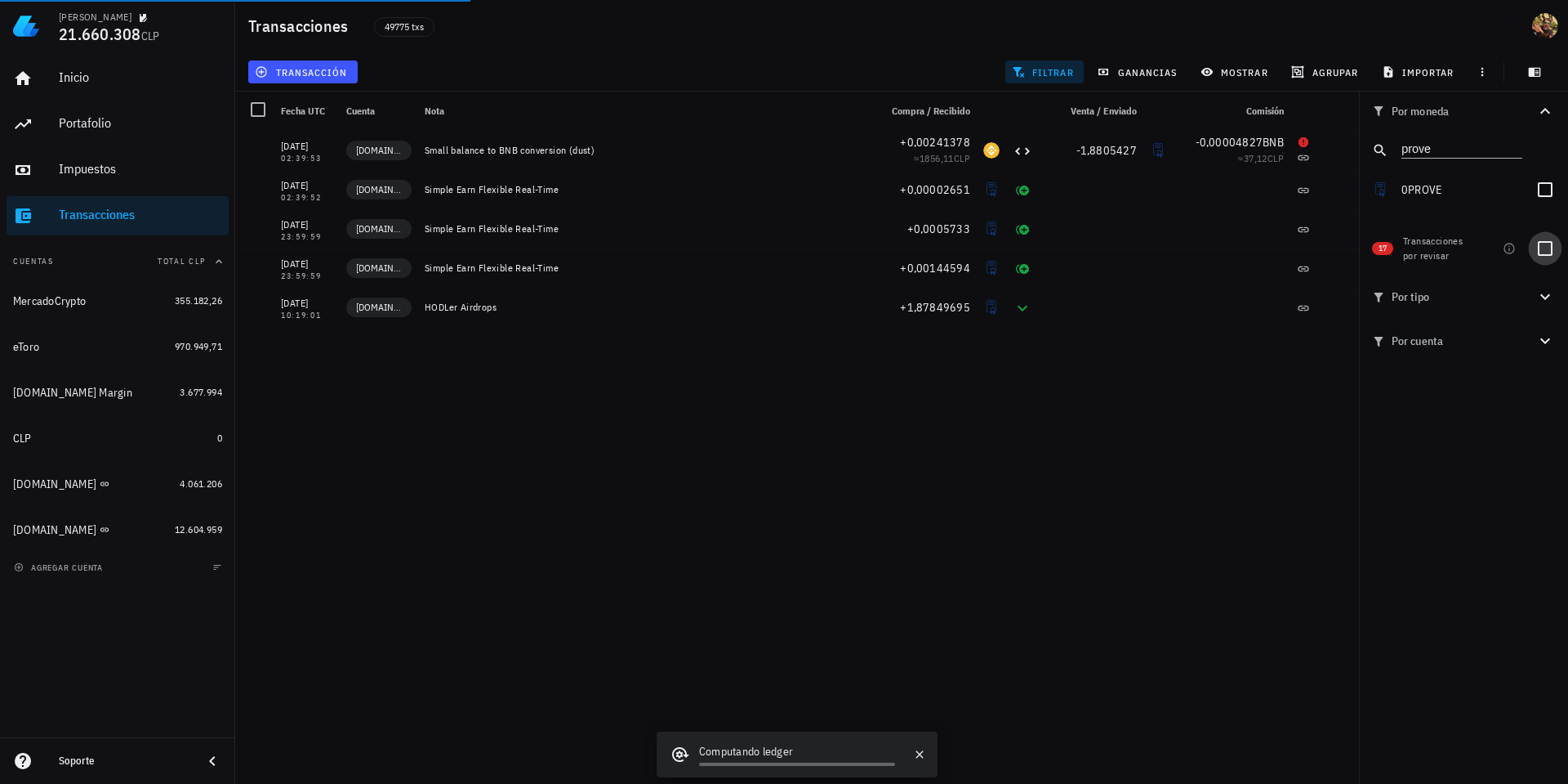
click at [1545, 250] on div at bounding box center [1545, 248] width 28 height 28
checkbox input "true"
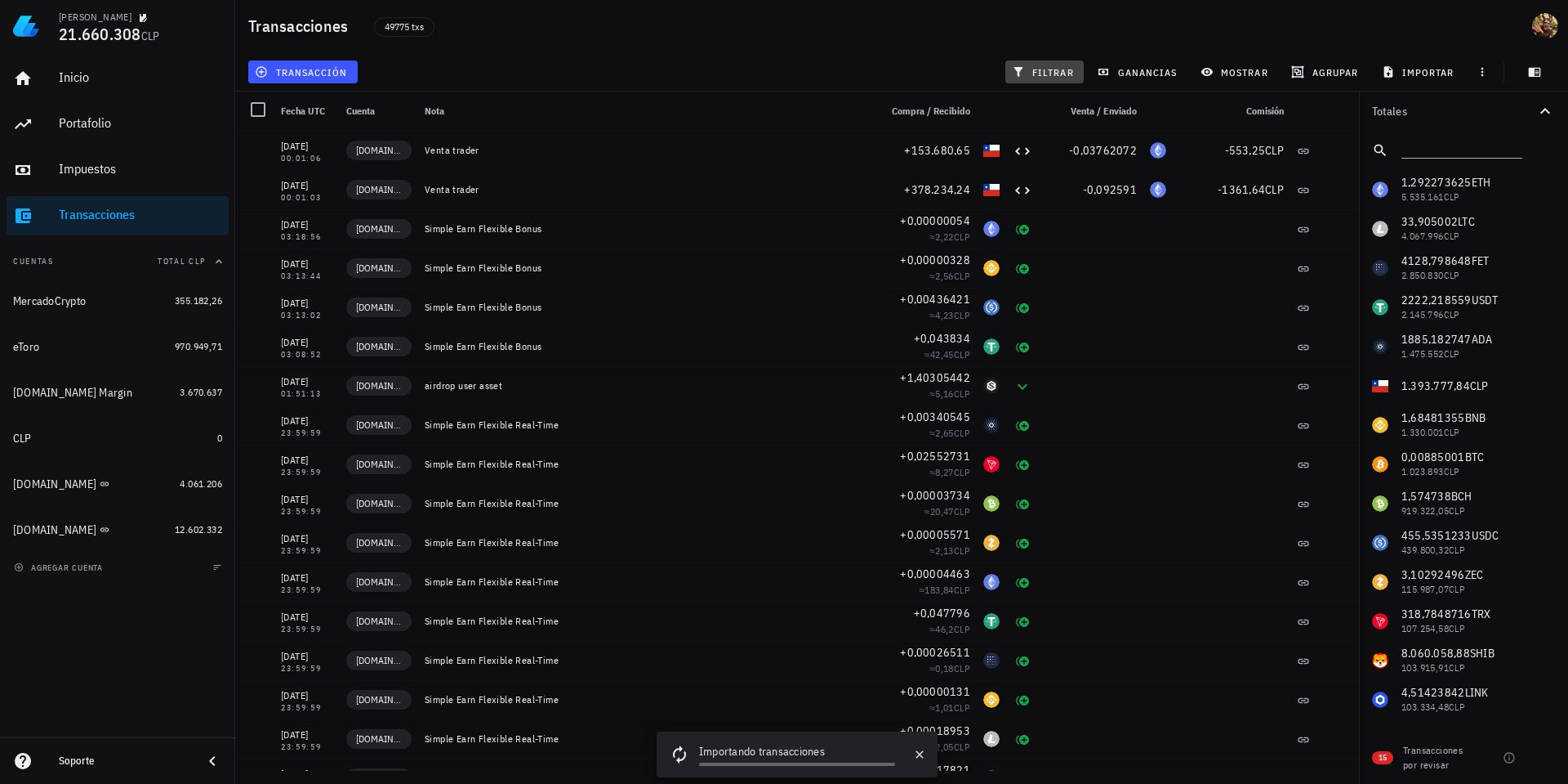
click at [1050, 75] on span "filtrar" at bounding box center [1044, 72] width 59 height 13
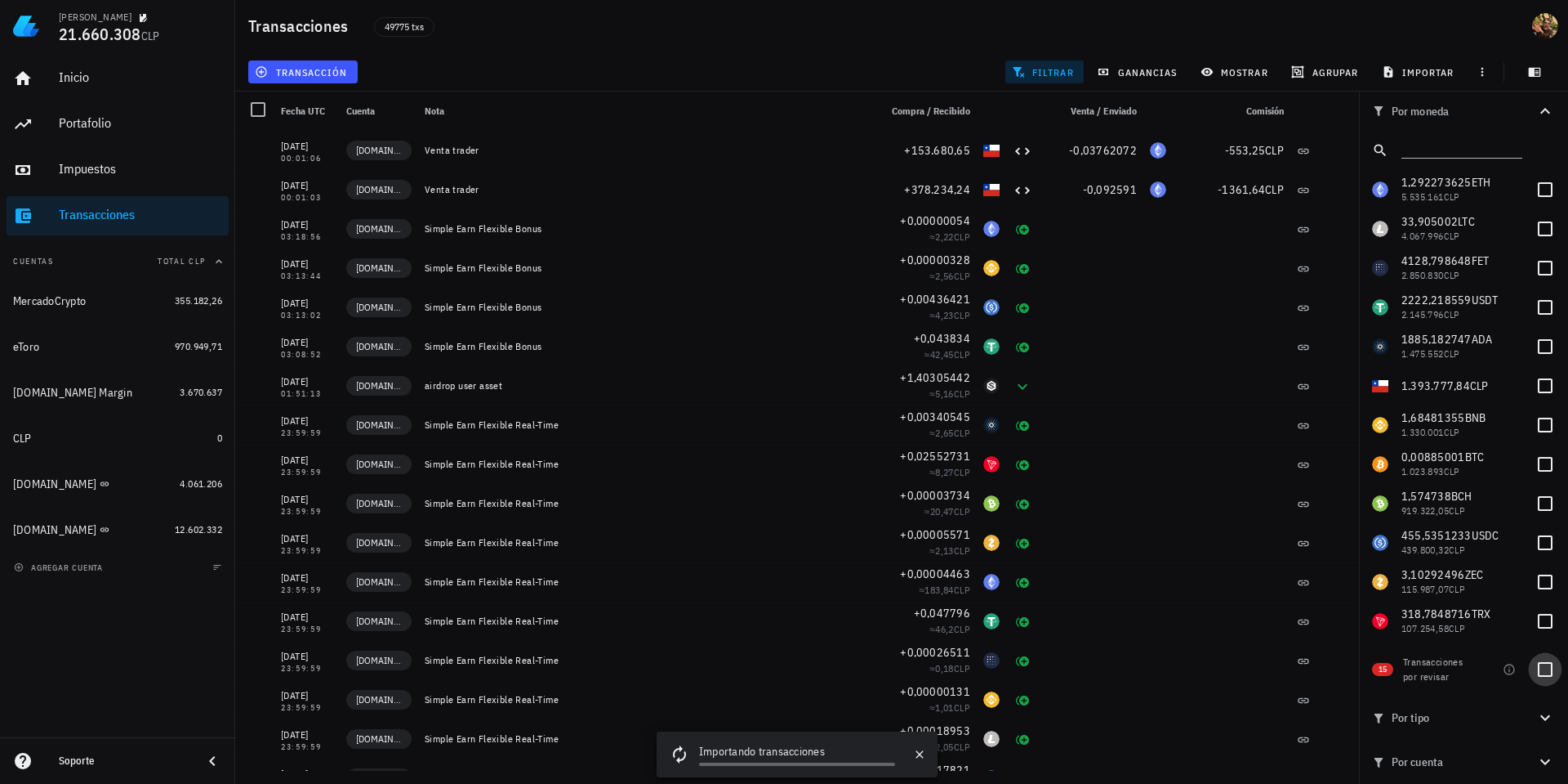
click at [1551, 672] on div at bounding box center [1545, 669] width 28 height 28
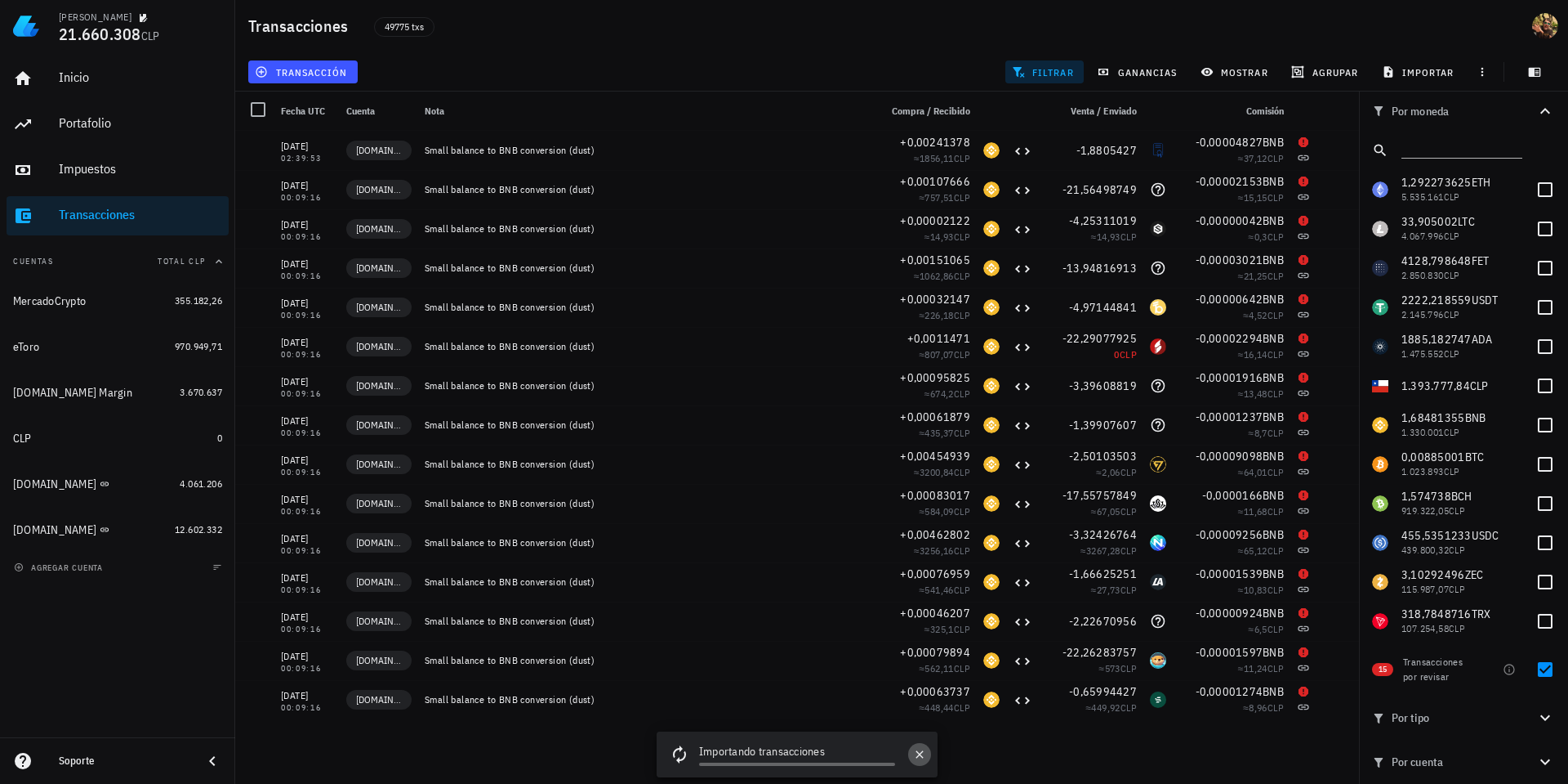
click at [923, 756] on icon "button" at bounding box center [919, 754] width 13 height 13
click at [1425, 148] on input "text" at bounding box center [1460, 147] width 118 height 21
click at [1549, 670] on div at bounding box center [1545, 669] width 28 height 28
checkbox input "false"
click at [1430, 150] on input "text" at bounding box center [1460, 147] width 118 height 21
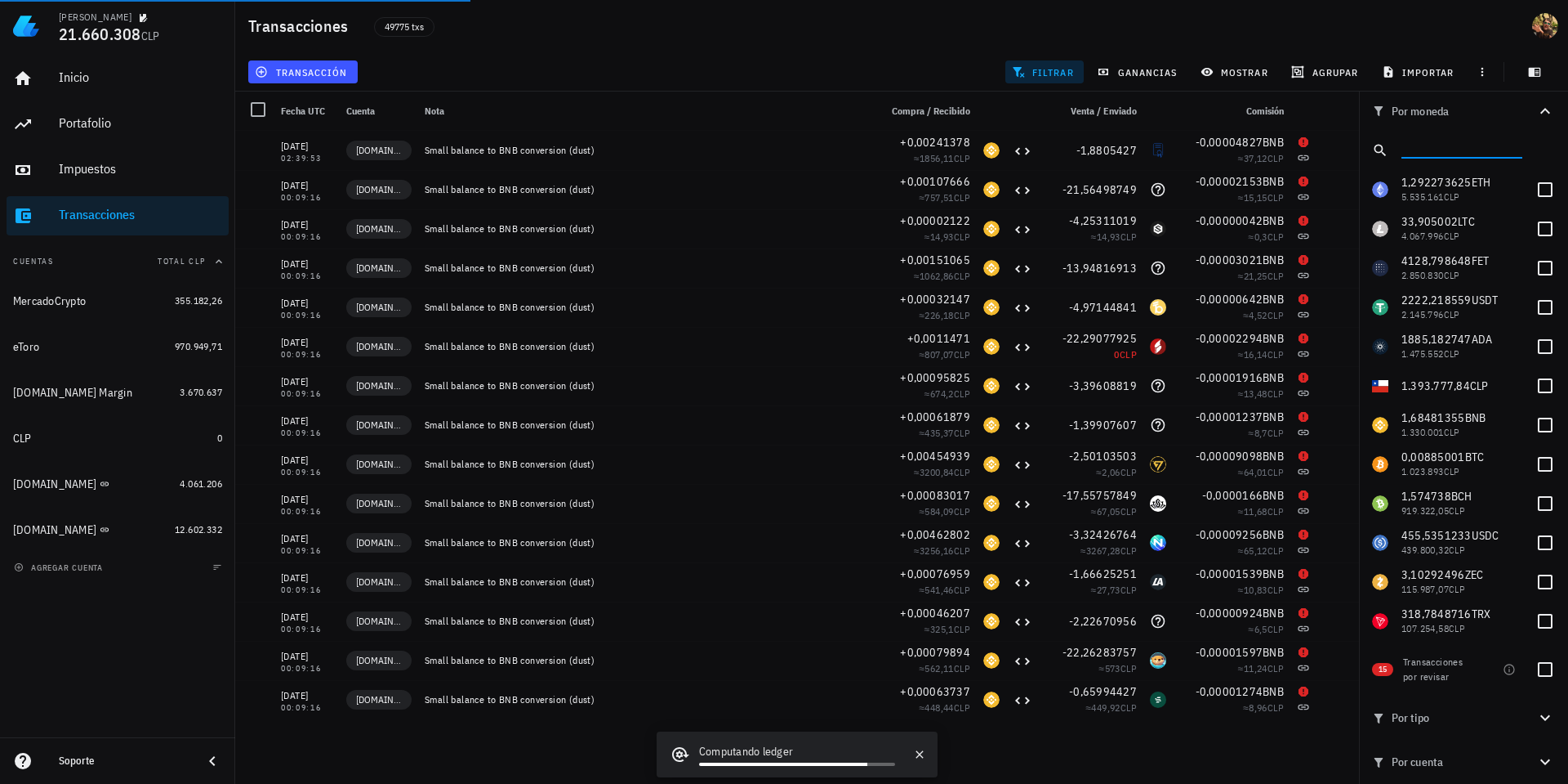
paste input "LAYER"
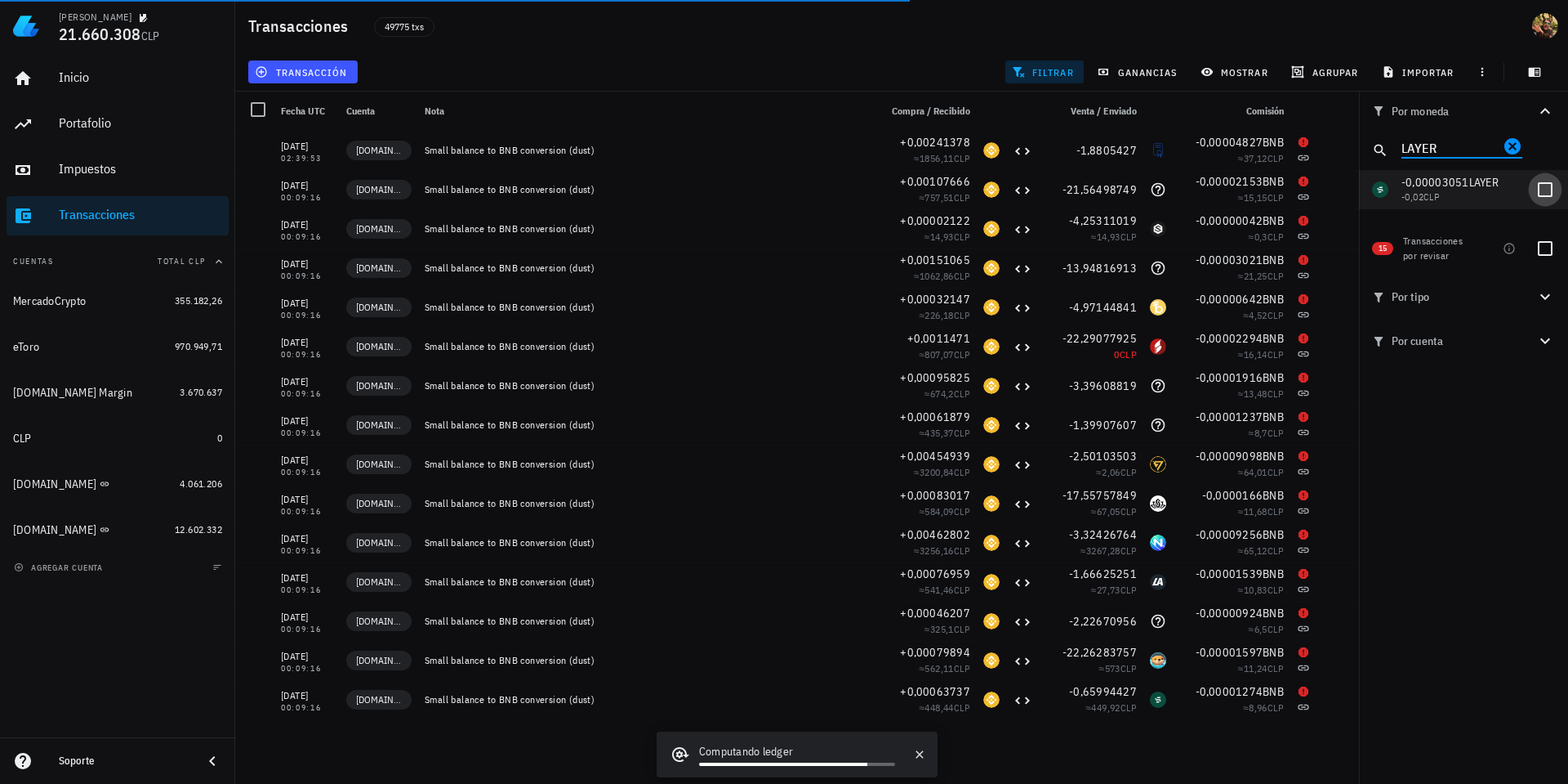
type input "LAYER"
click at [1543, 191] on div at bounding box center [1545, 189] width 28 height 28
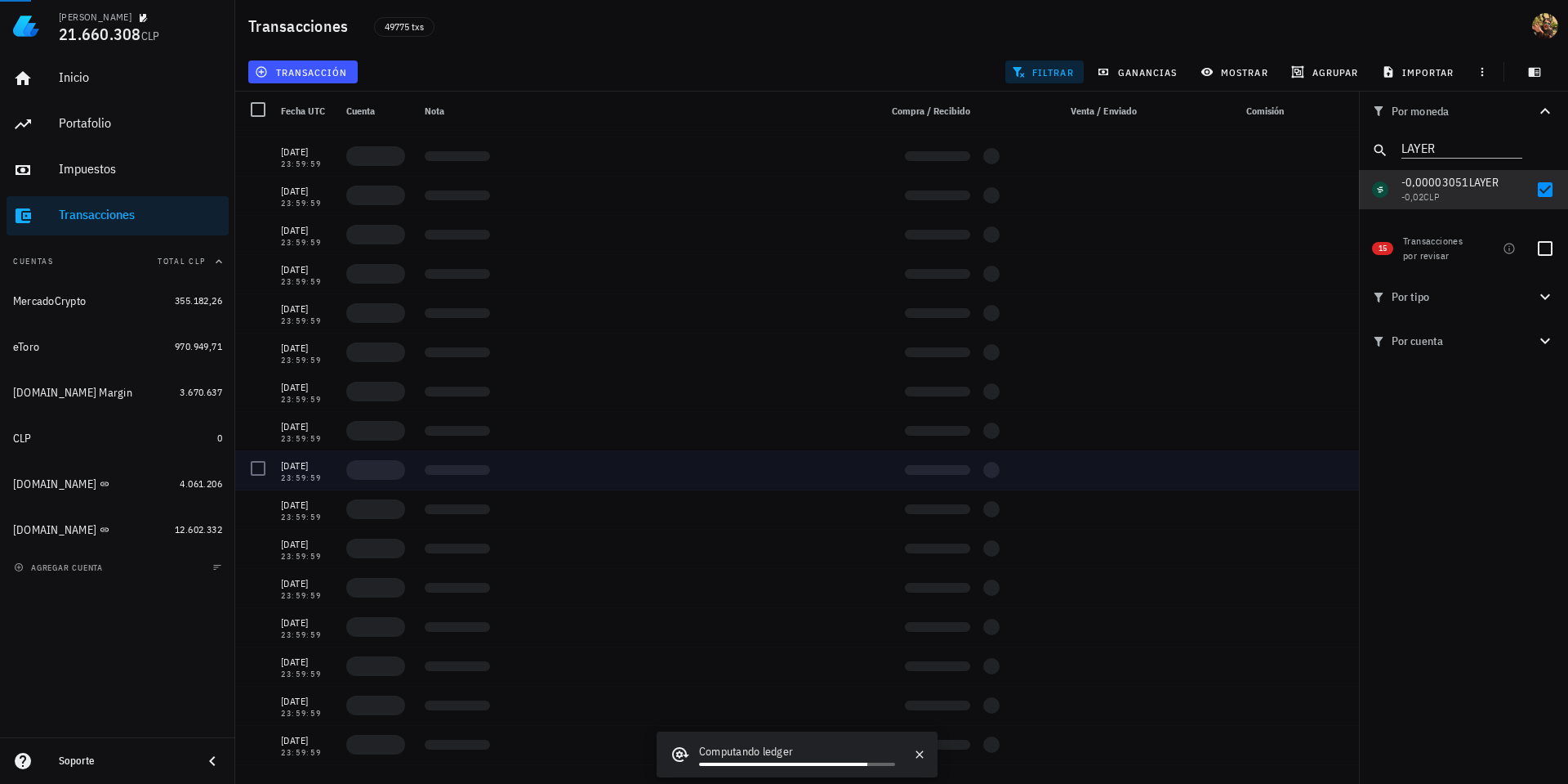
scroll to position [2538, 0]
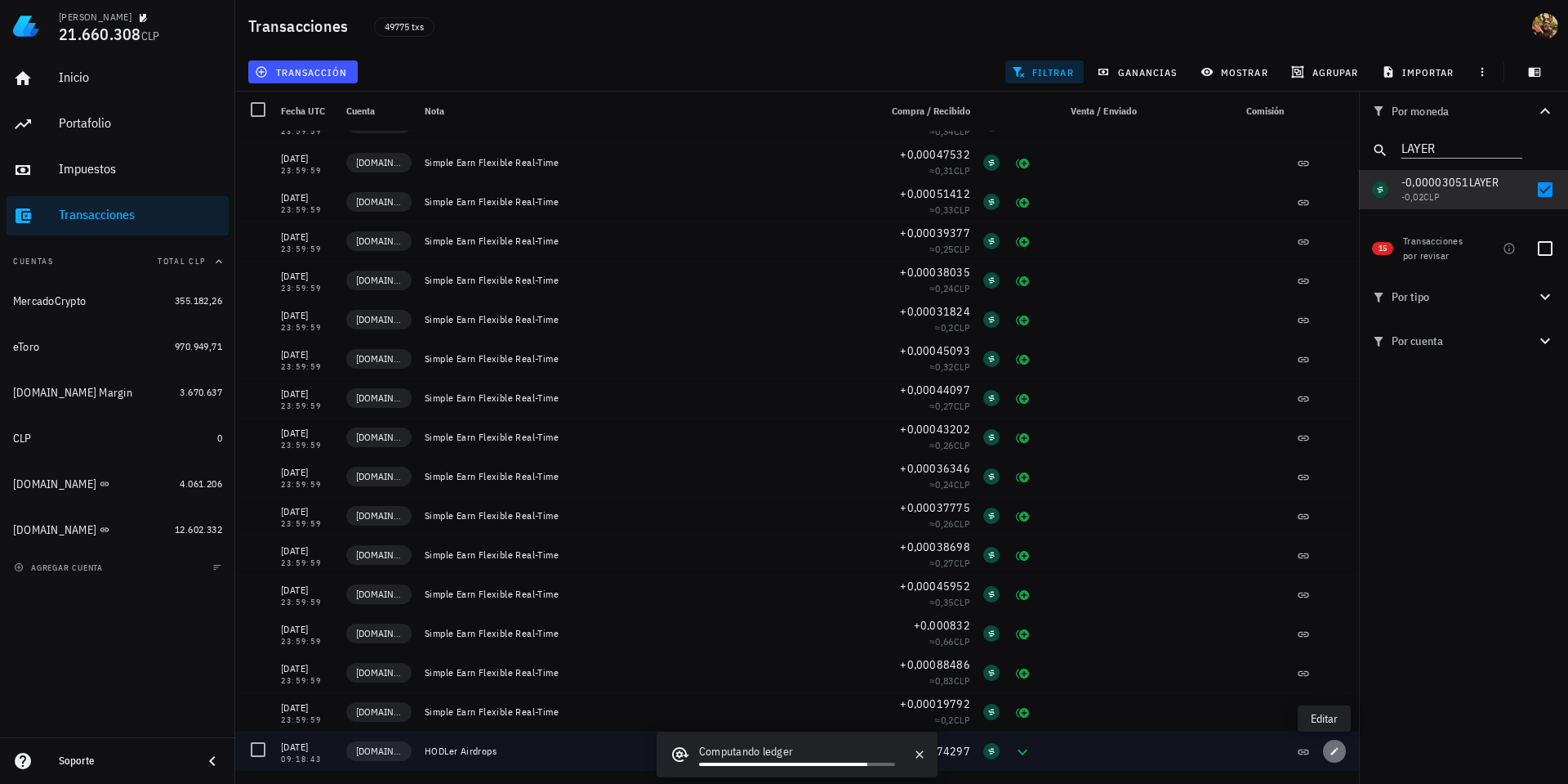
click at [1330, 752] on icon "button" at bounding box center [1335, 751] width 10 height 10
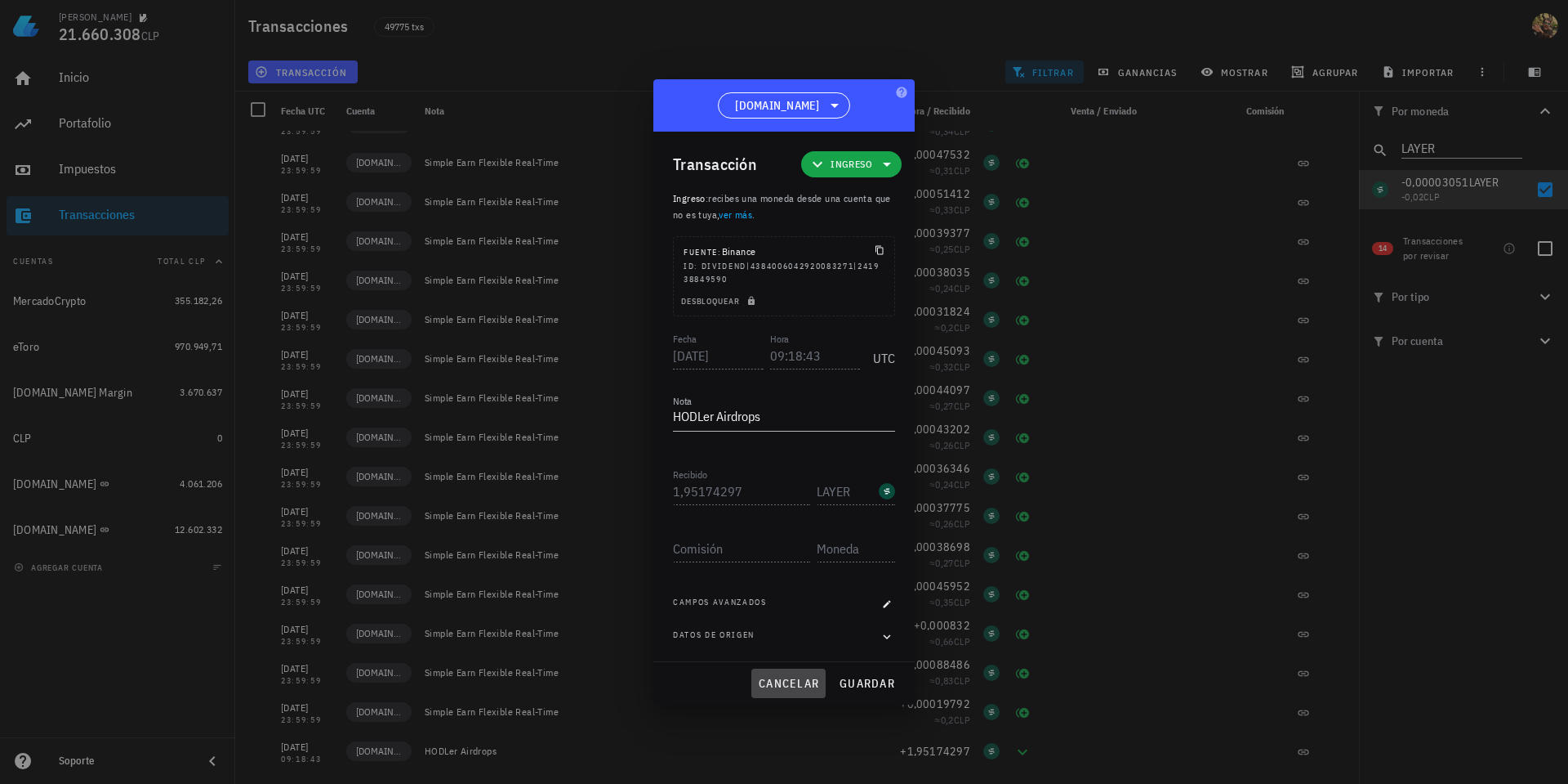
click at [801, 685] on span "cancelar" at bounding box center [789, 684] width 62 height 14
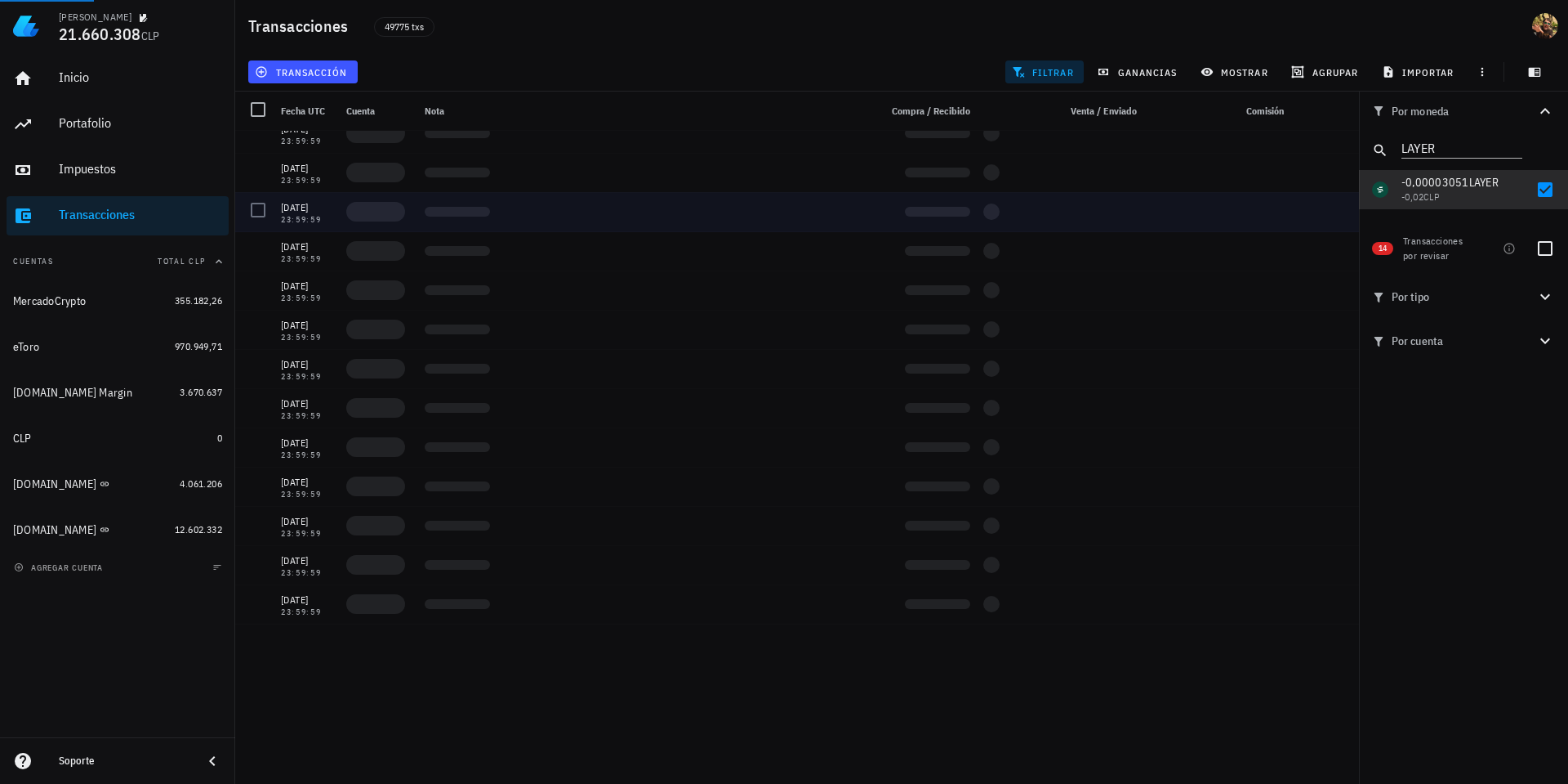
scroll to position [0, 0]
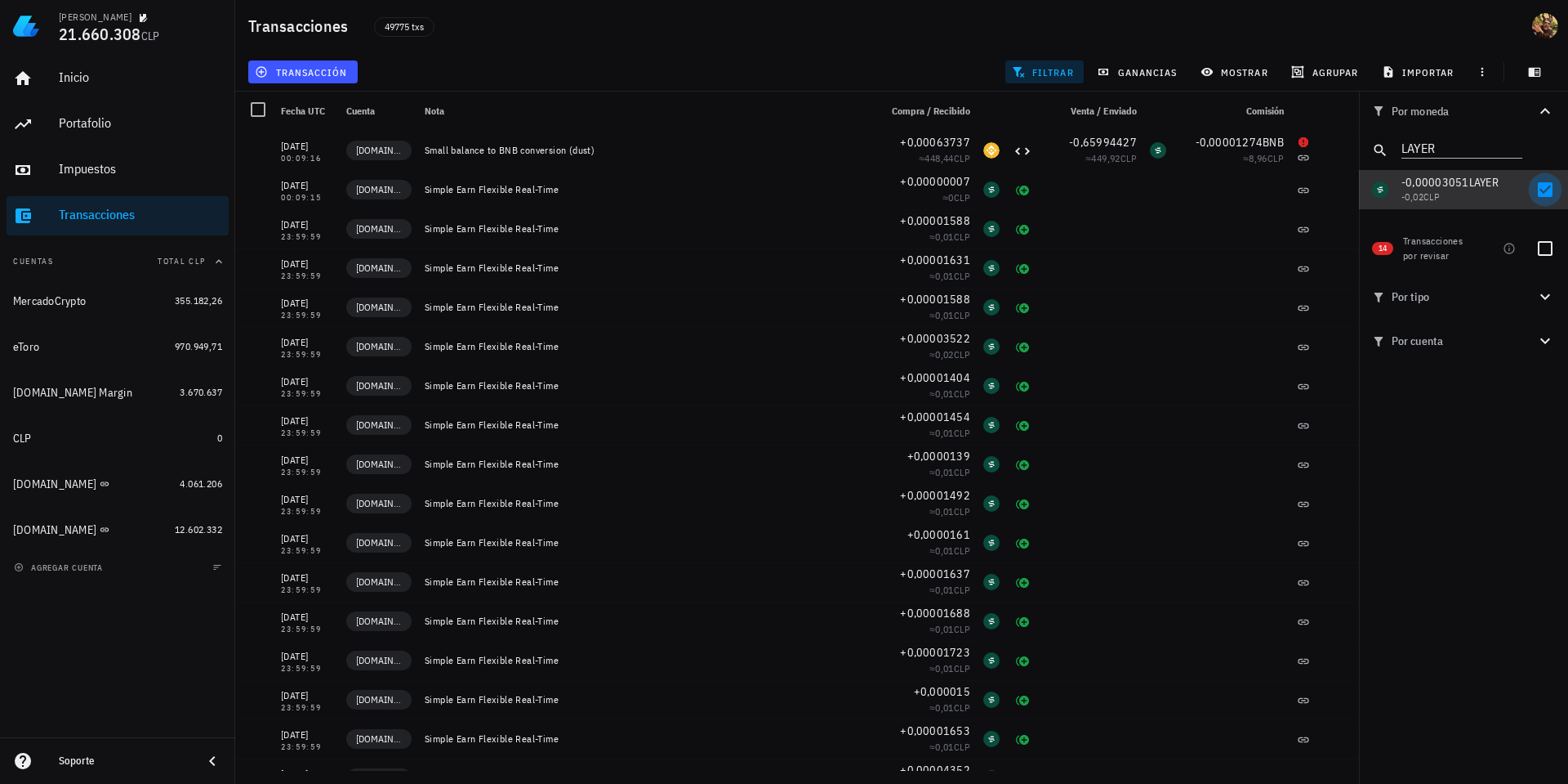
drag, startPoint x: 1543, startPoint y: 189, endPoint x: 1451, endPoint y: 159, distance: 96.8
click at [1543, 189] on div at bounding box center [1545, 189] width 28 height 28
checkbox input "false"
click at [1434, 147] on input "LAYER" at bounding box center [1450, 147] width 98 height 21
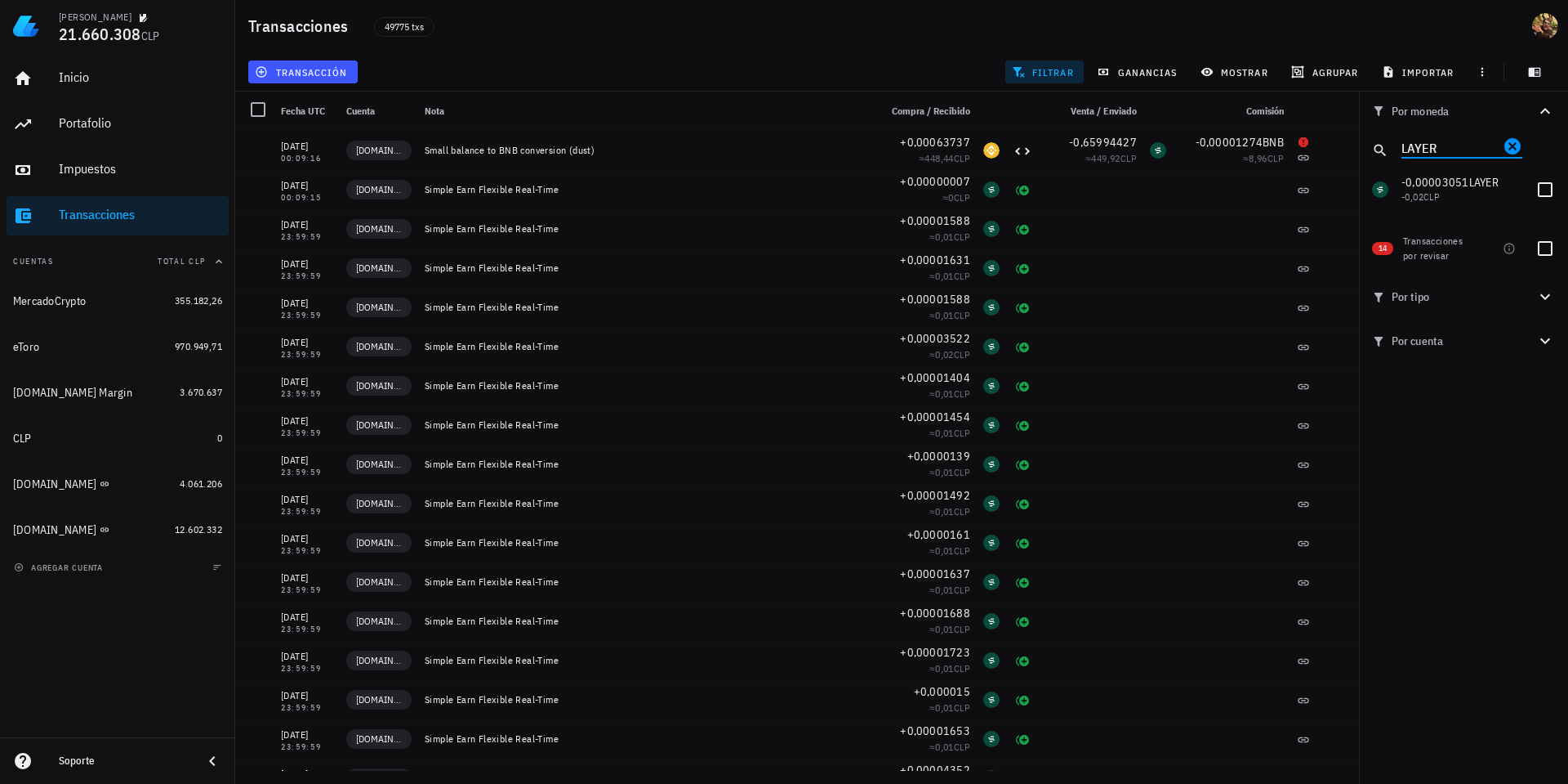
paste input "HOME"
type input "HOME"
click at [1549, 193] on div at bounding box center [1545, 189] width 28 height 28
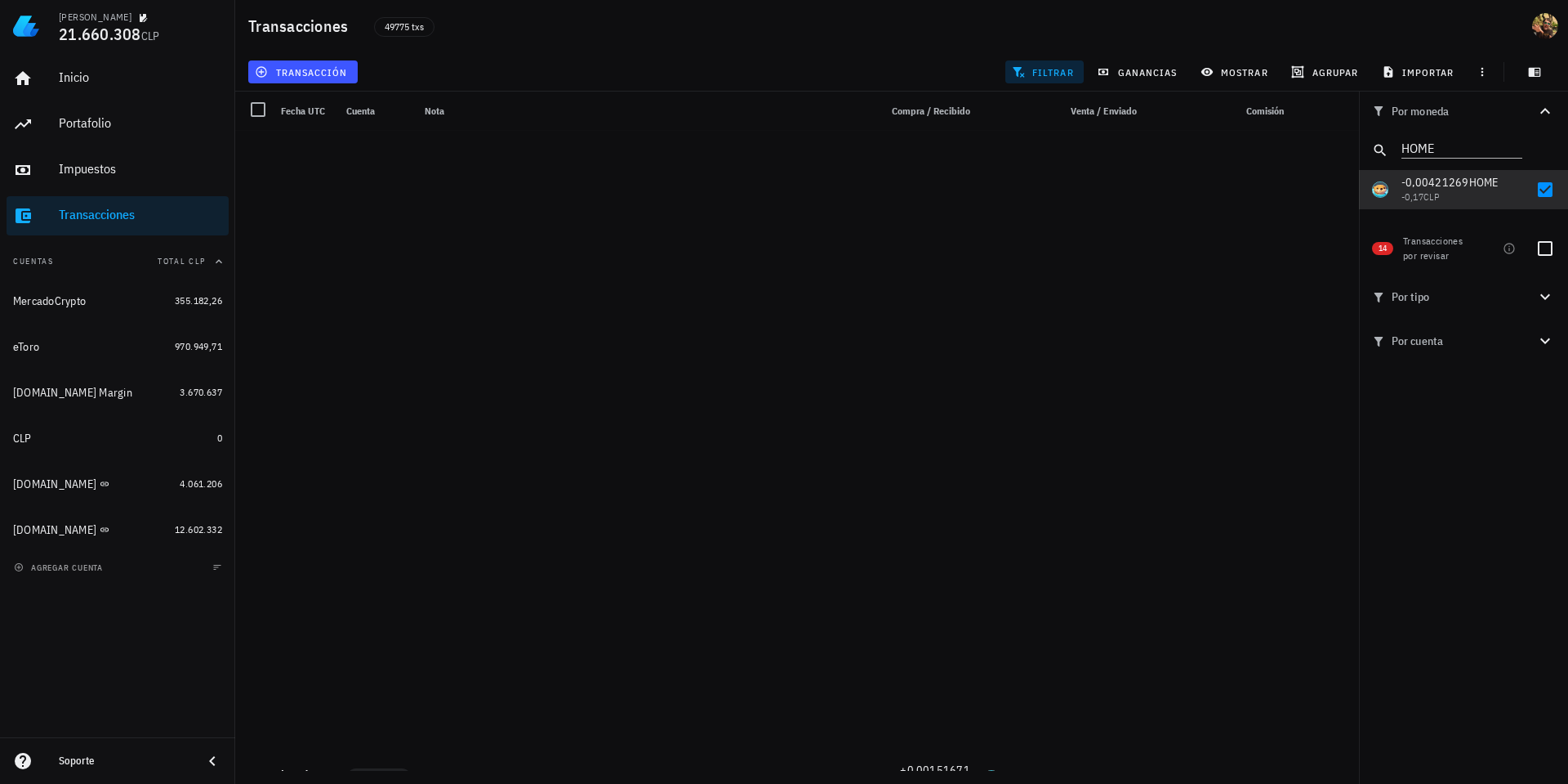
scroll to position [811, 0]
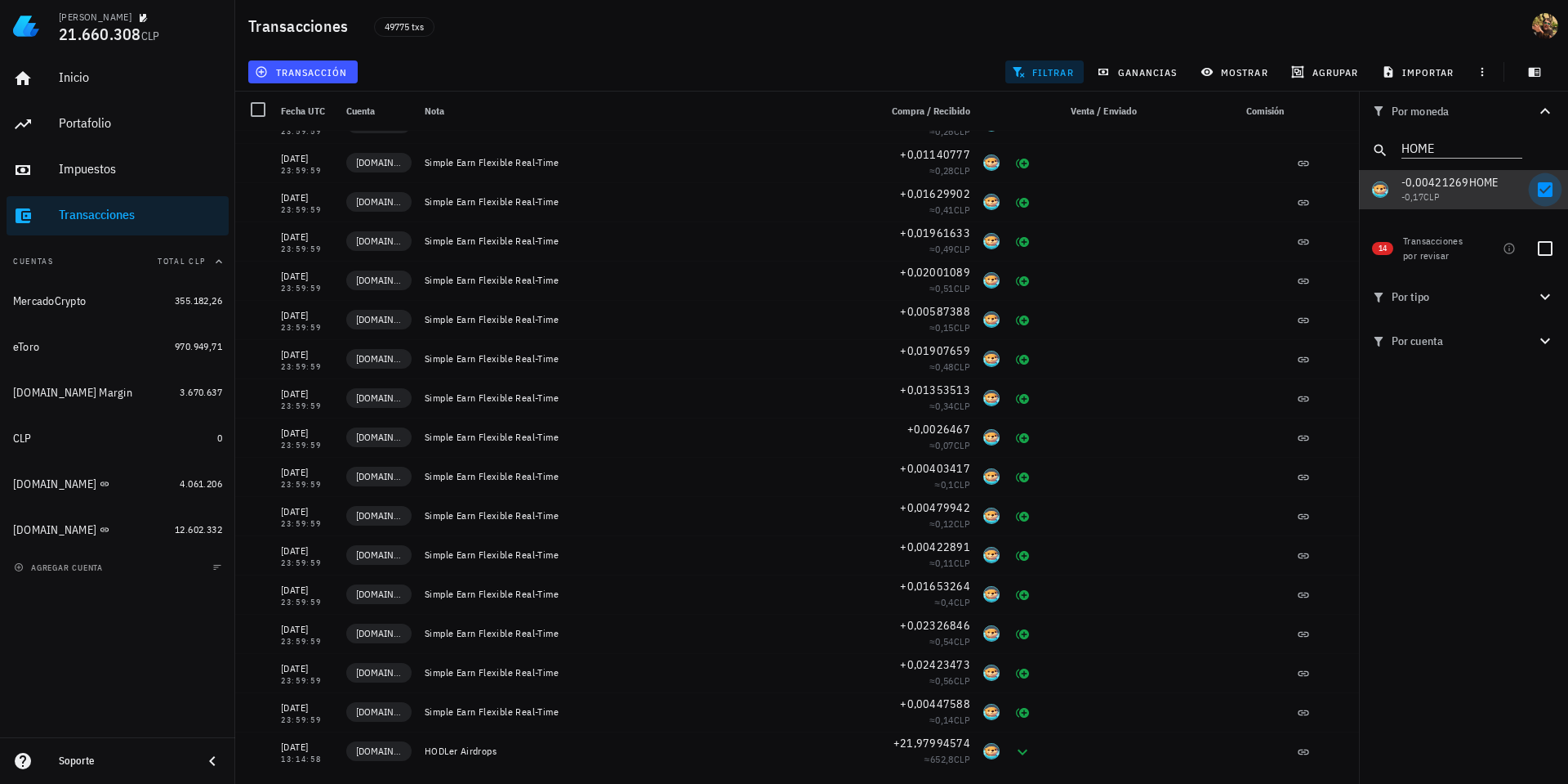
click at [1552, 196] on div at bounding box center [1545, 189] width 28 height 28
checkbox input "false"
click at [1455, 145] on input "HOME" at bounding box center [1450, 147] width 98 height 21
paste input "RESOLV"
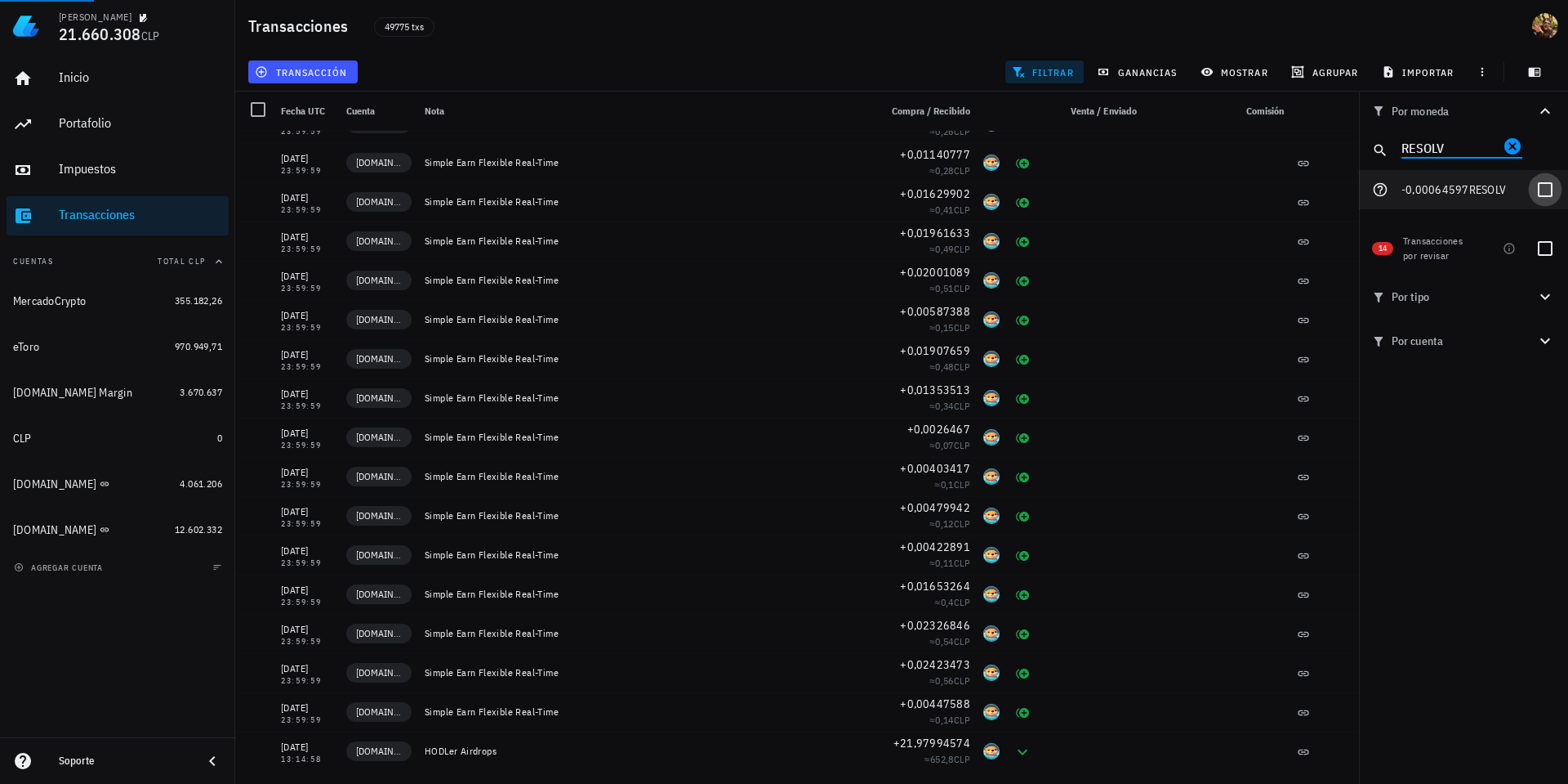
type input "RESOLV"
click at [1542, 190] on div at bounding box center [1545, 189] width 28 height 28
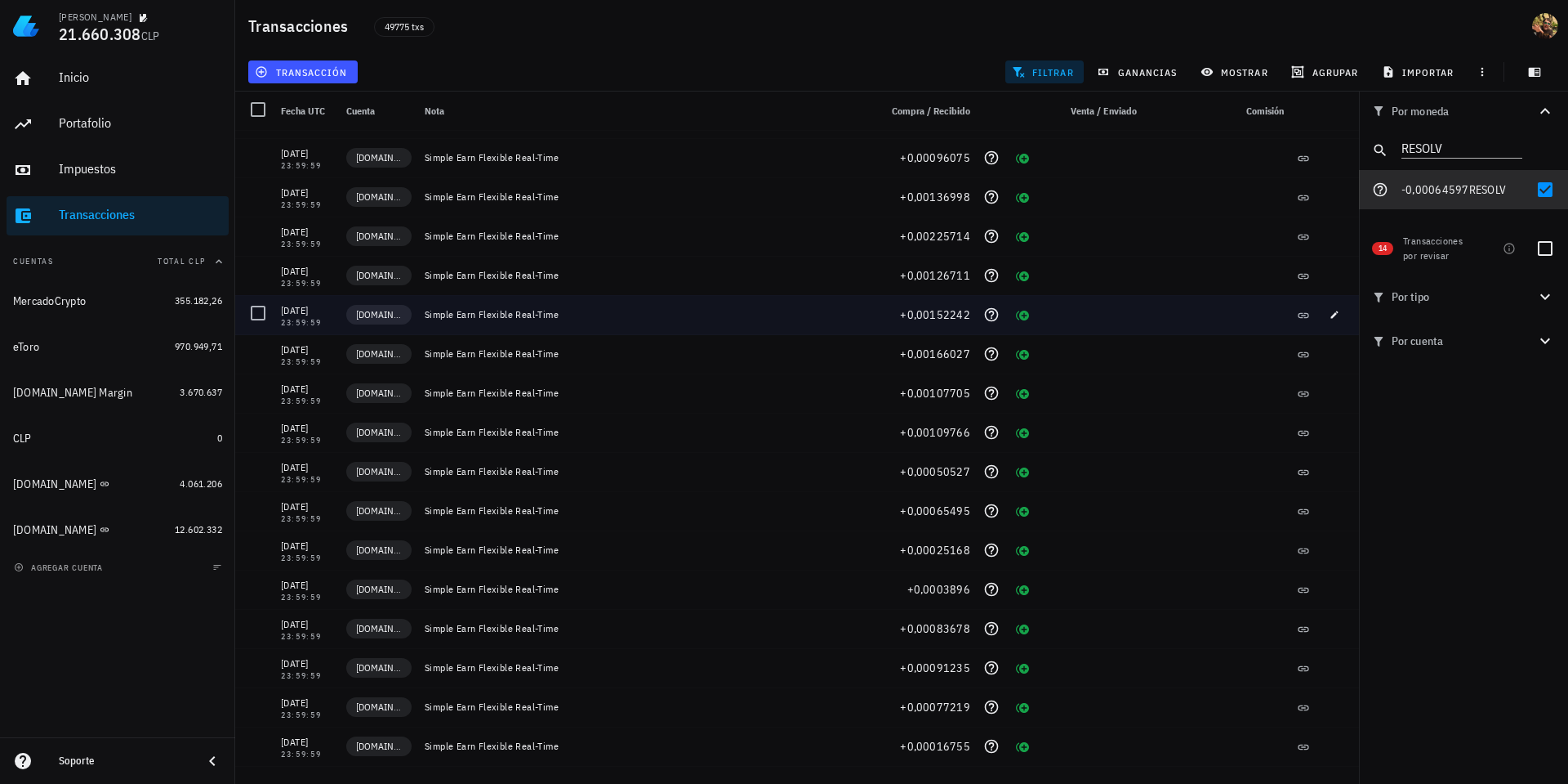
scroll to position [851, 0]
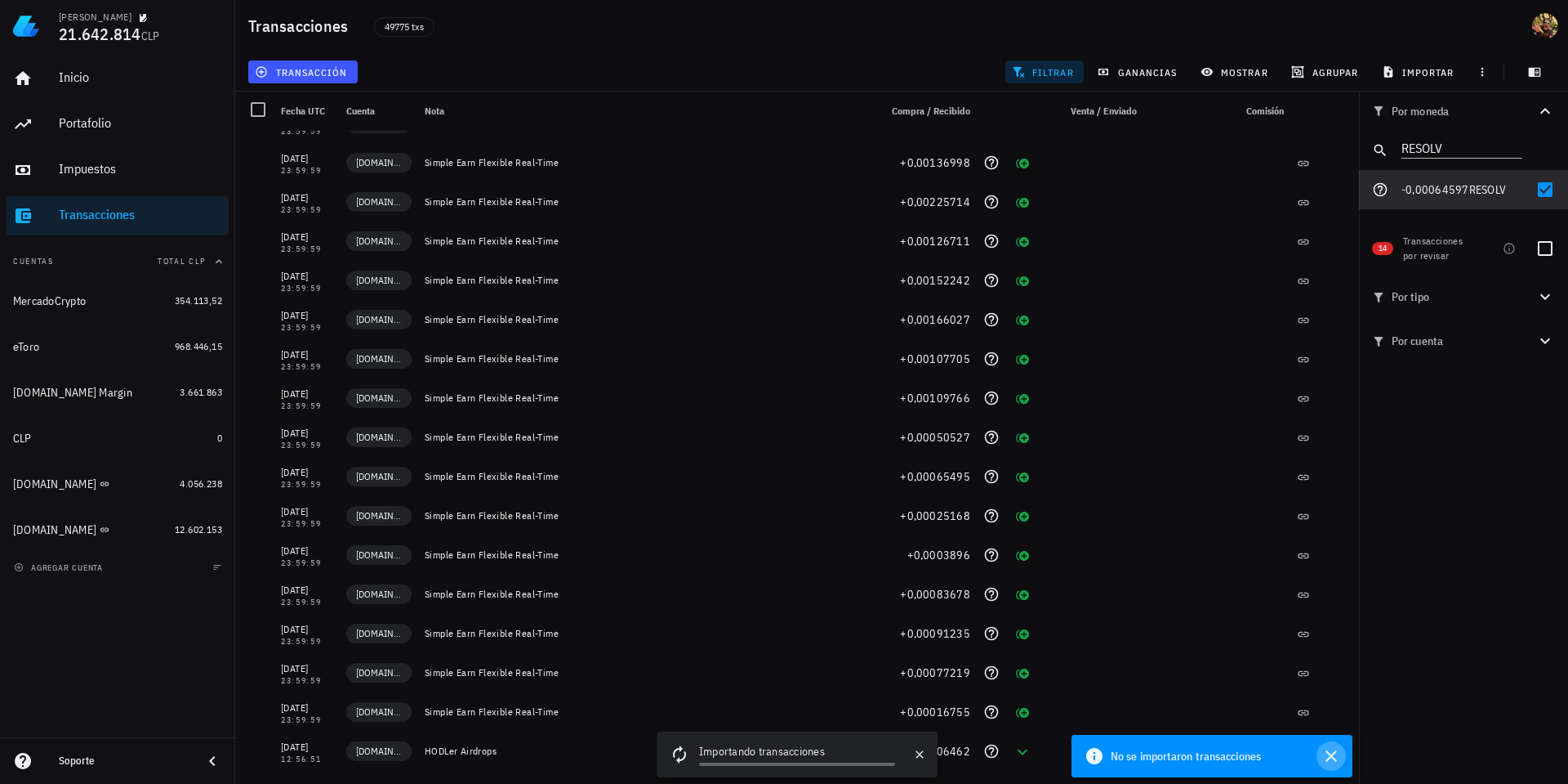
click at [1332, 757] on icon "button" at bounding box center [1331, 756] width 12 height 12
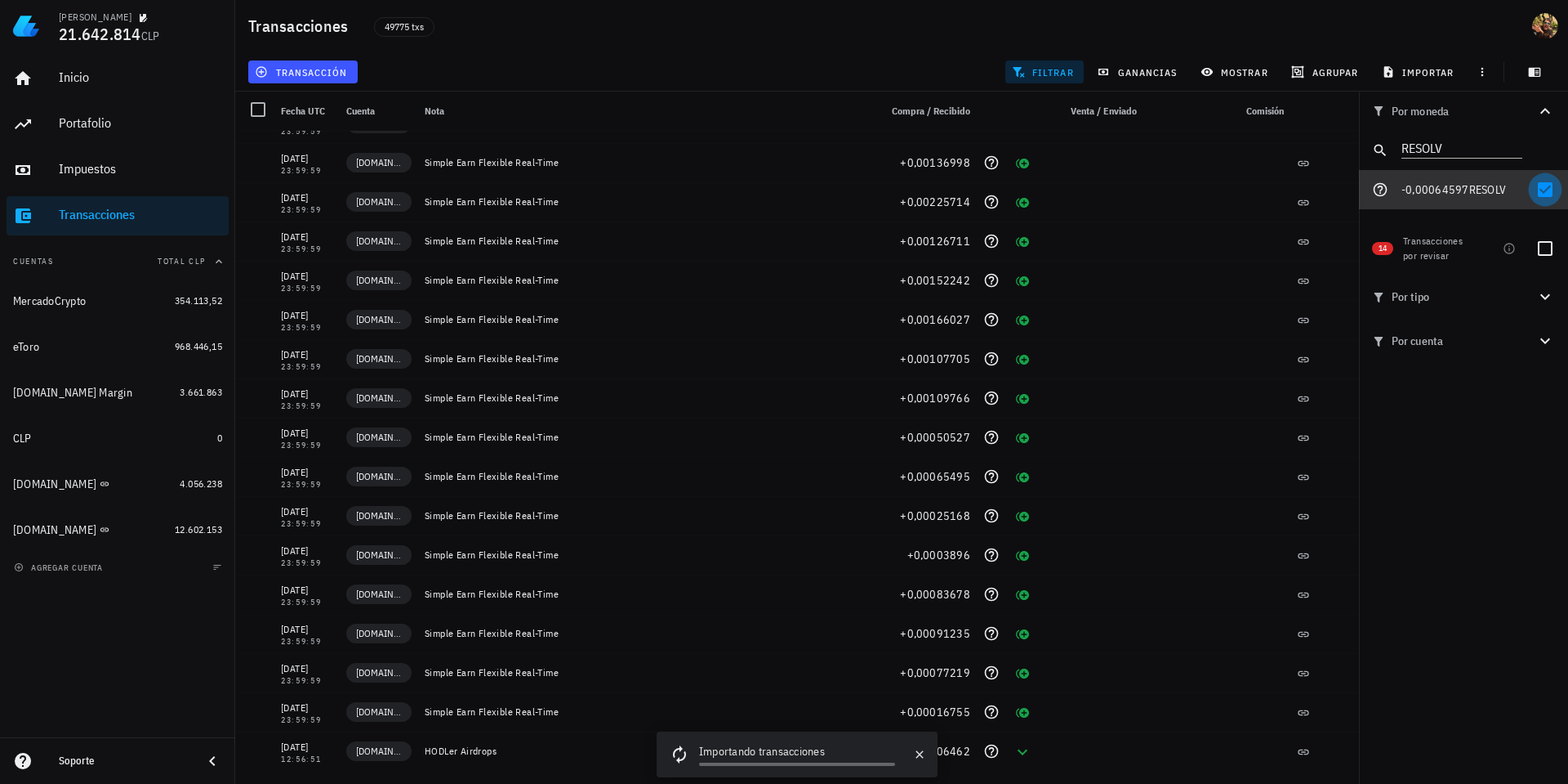
click at [1549, 188] on div at bounding box center [1545, 189] width 28 height 28
checkbox input "false"
click at [1037, 73] on span "filtrar" at bounding box center [1044, 72] width 59 height 13
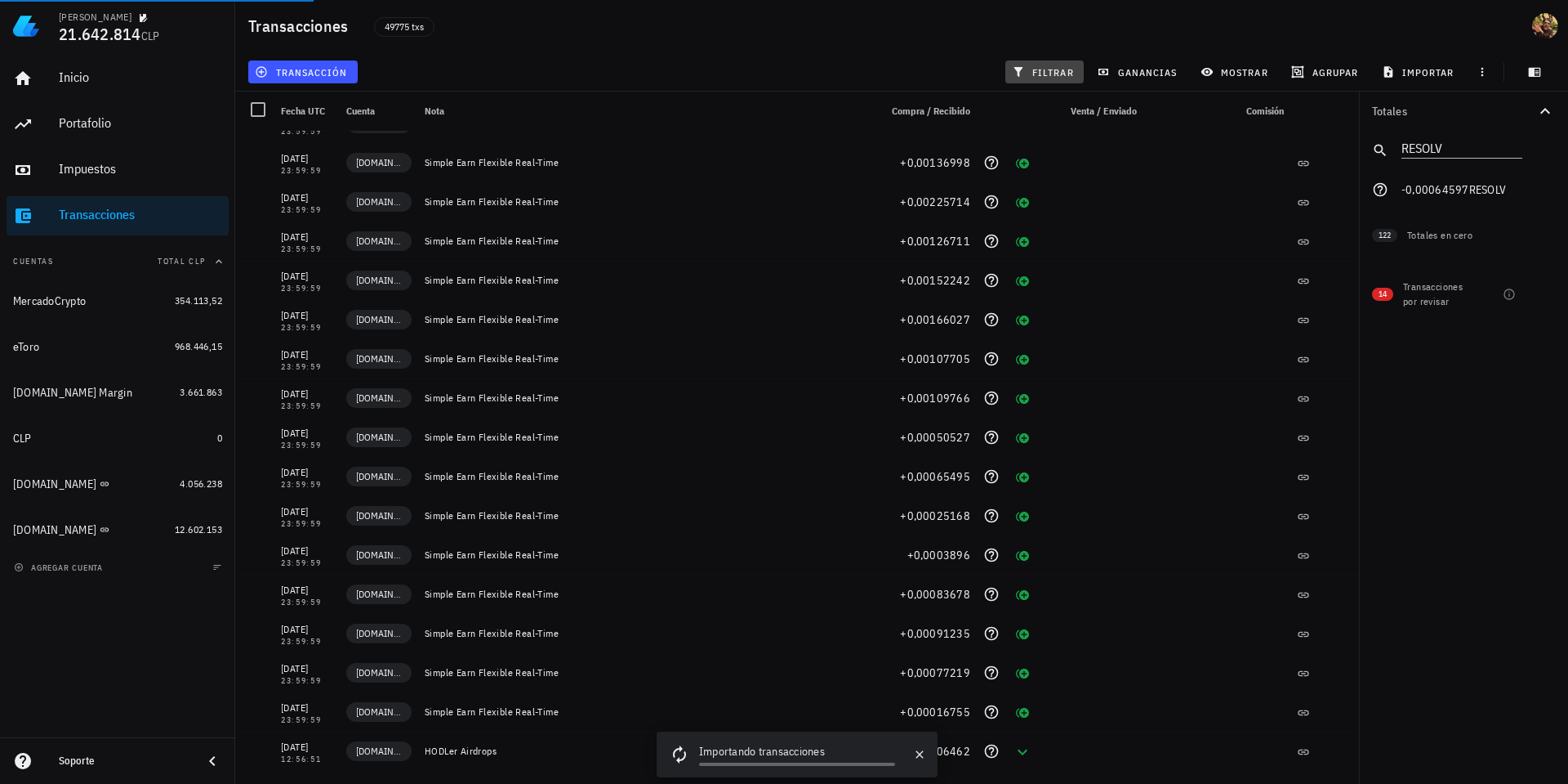
click at [1045, 72] on span "filtrar" at bounding box center [1044, 72] width 59 height 13
click at [1544, 251] on div at bounding box center [1545, 248] width 28 height 28
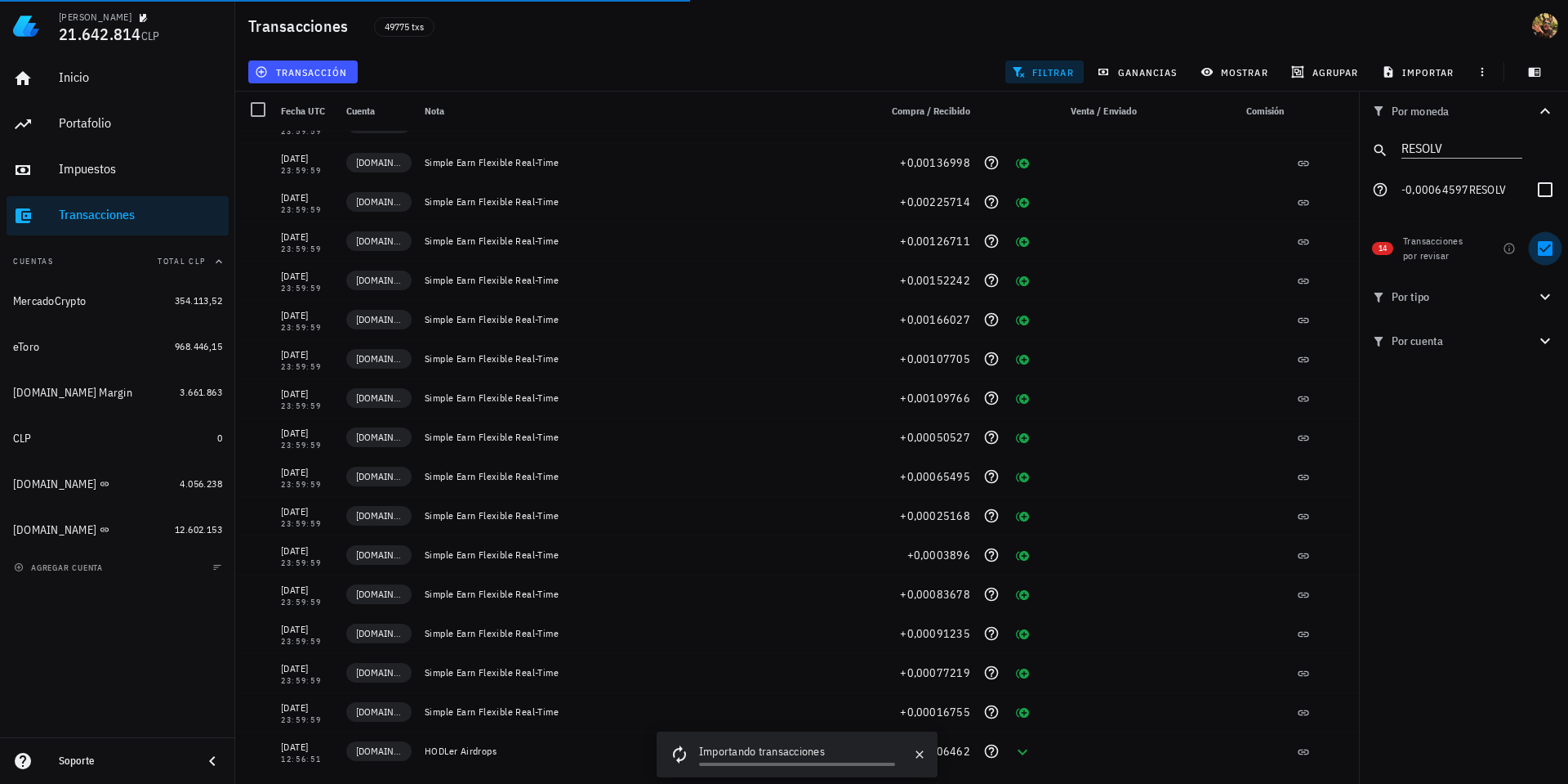
checkbox input "true"
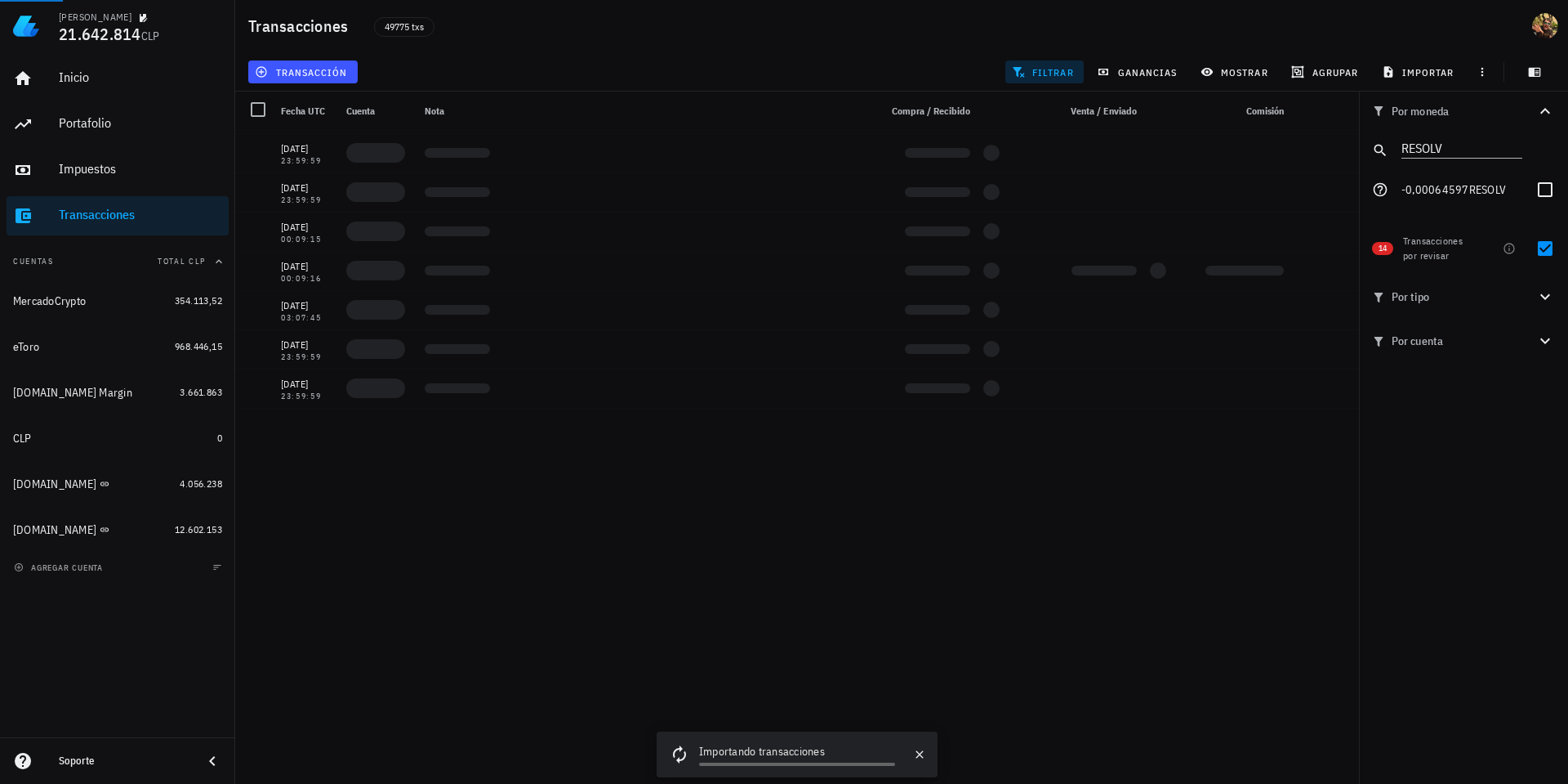
scroll to position [0, 0]
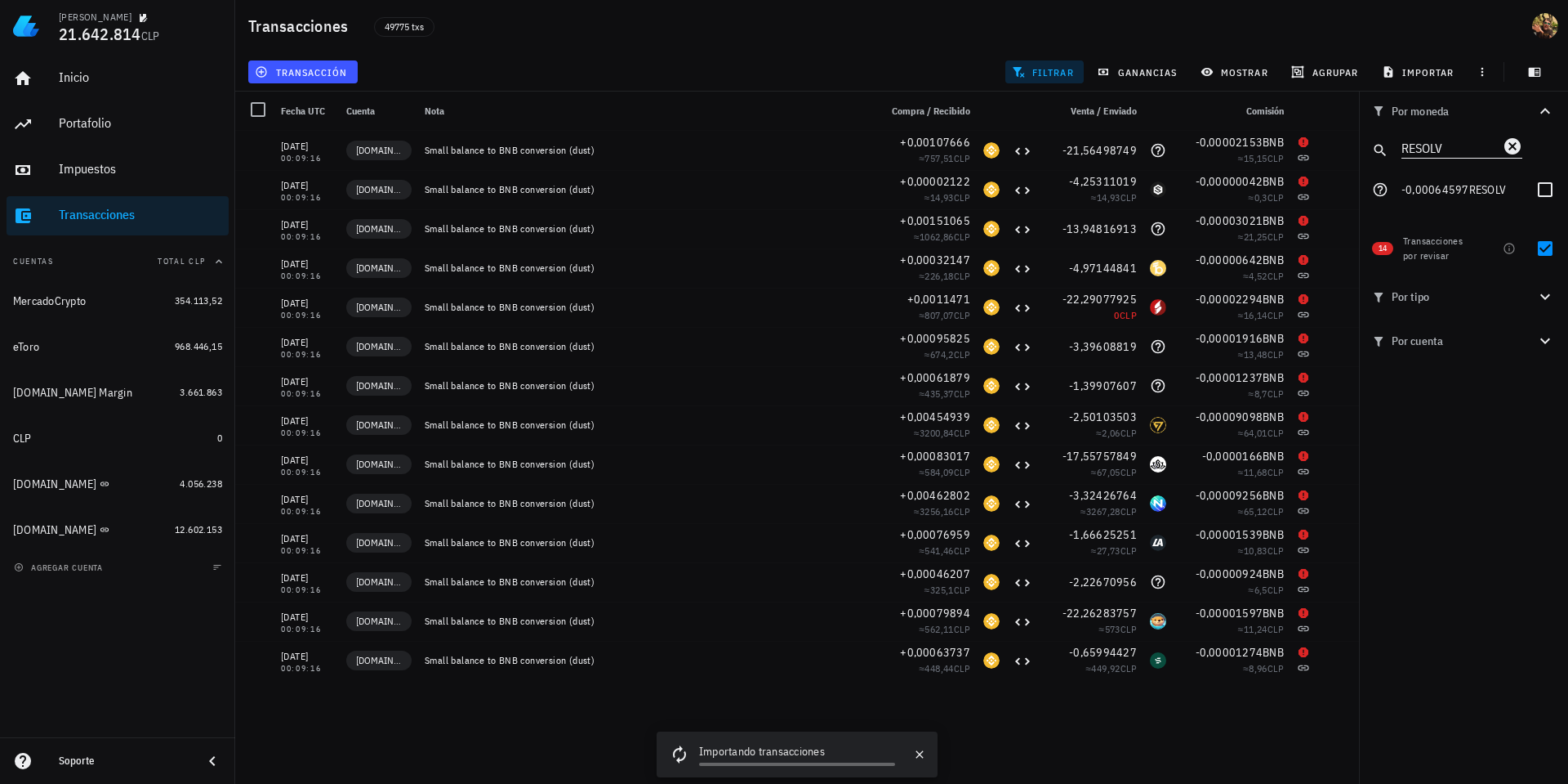
click at [1444, 144] on input "RESOLV" at bounding box center [1450, 147] width 98 height 21
paste input "LAYER"
type input "LAYER"
click at [1551, 192] on div at bounding box center [1545, 189] width 28 height 28
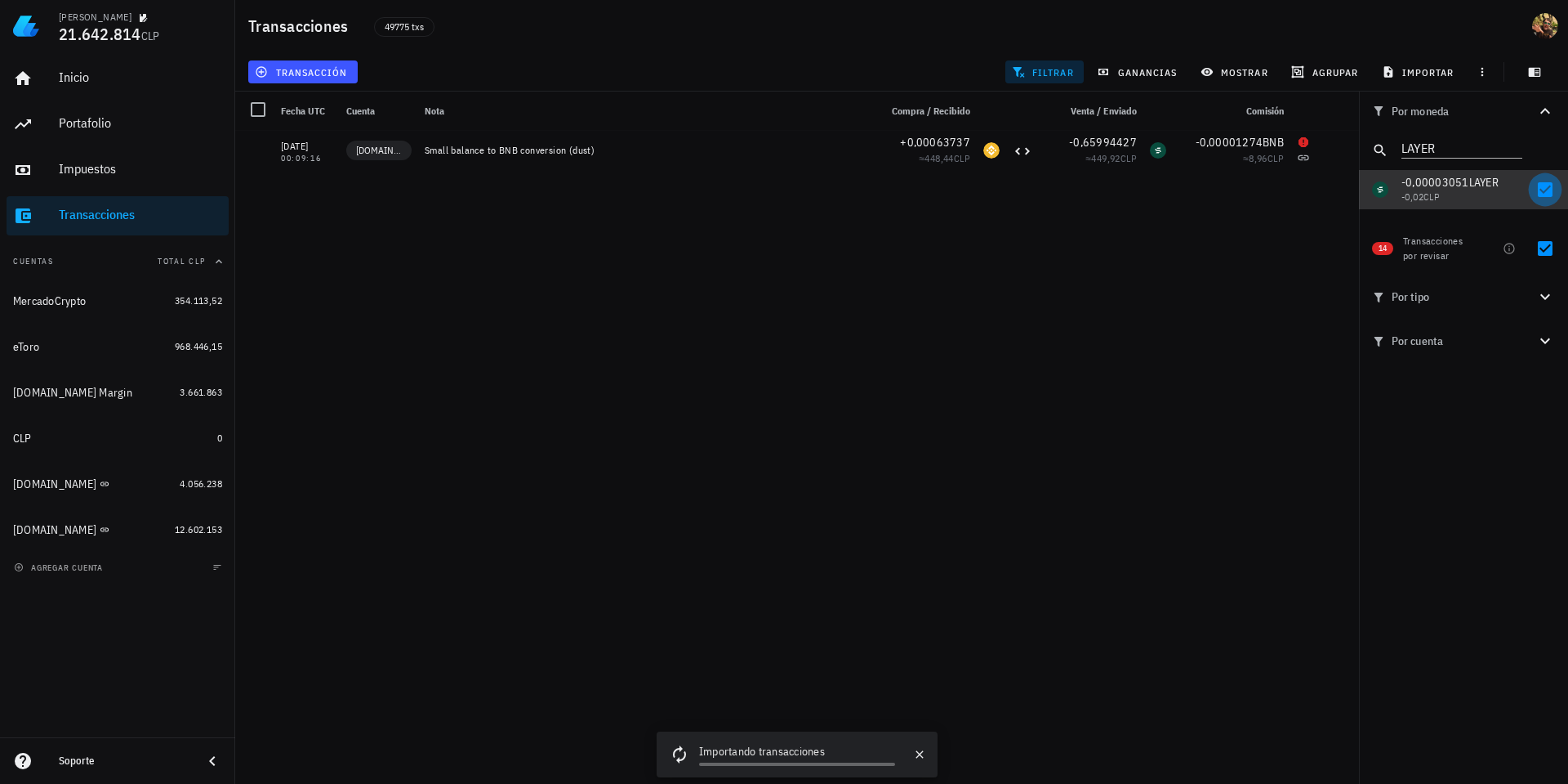
click at [1549, 184] on div at bounding box center [1545, 189] width 28 height 28
checkbox input "false"
click at [1440, 147] on input "LAYER" at bounding box center [1450, 147] width 98 height 21
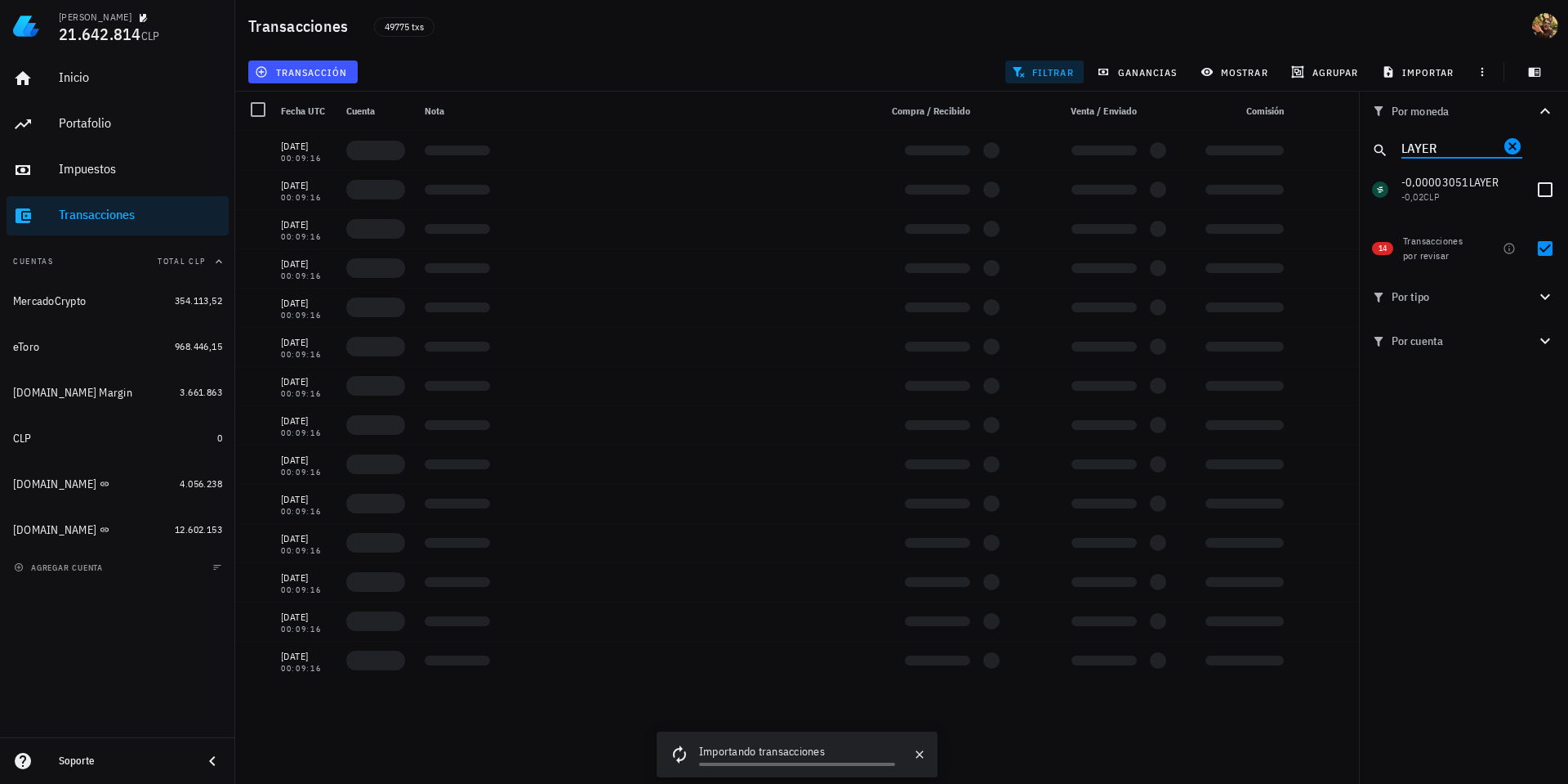
paste input "RESOLV"
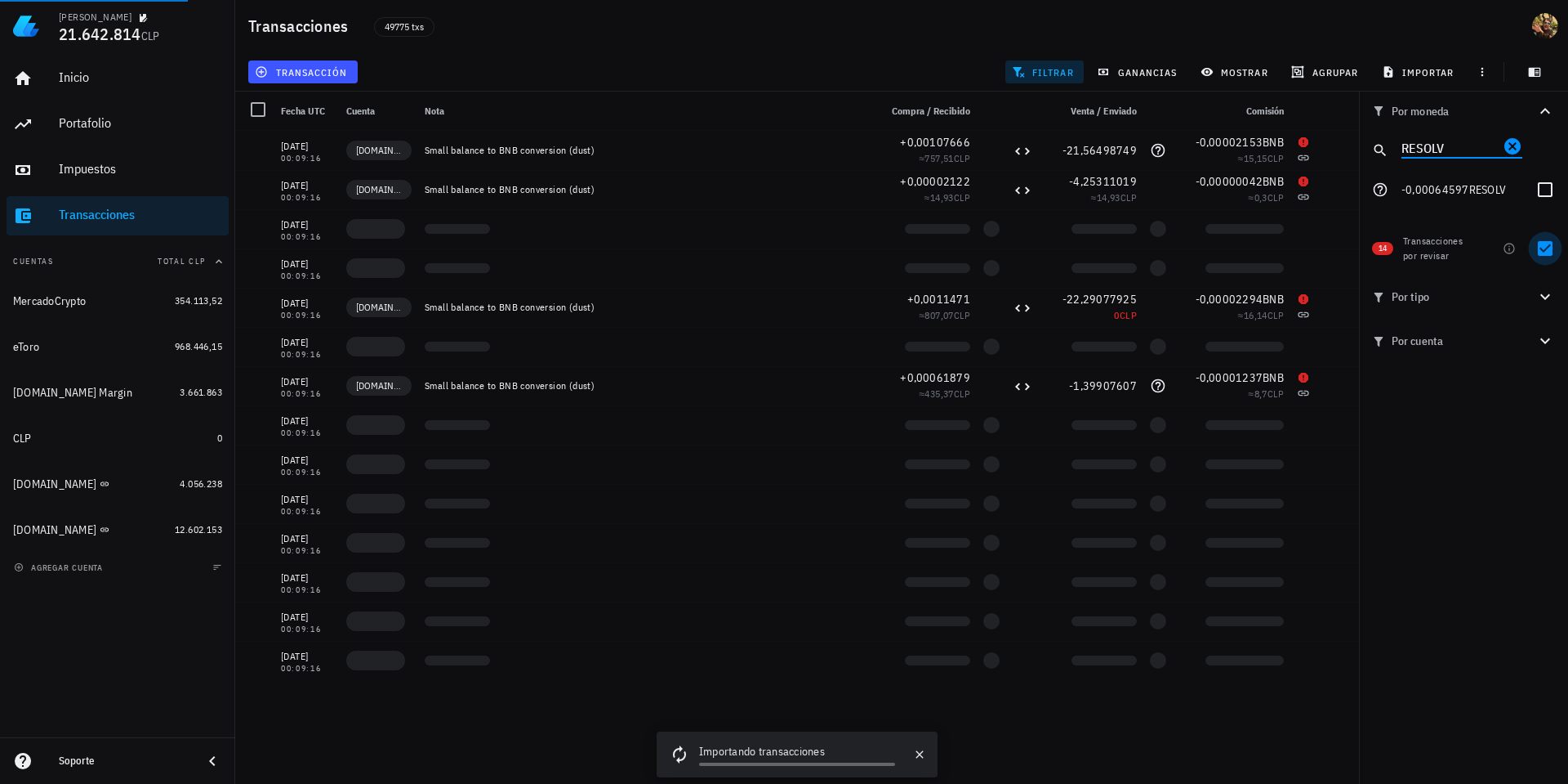
type input "RESOLV"
click at [1548, 185] on div at bounding box center [1545, 189] width 28 height 28
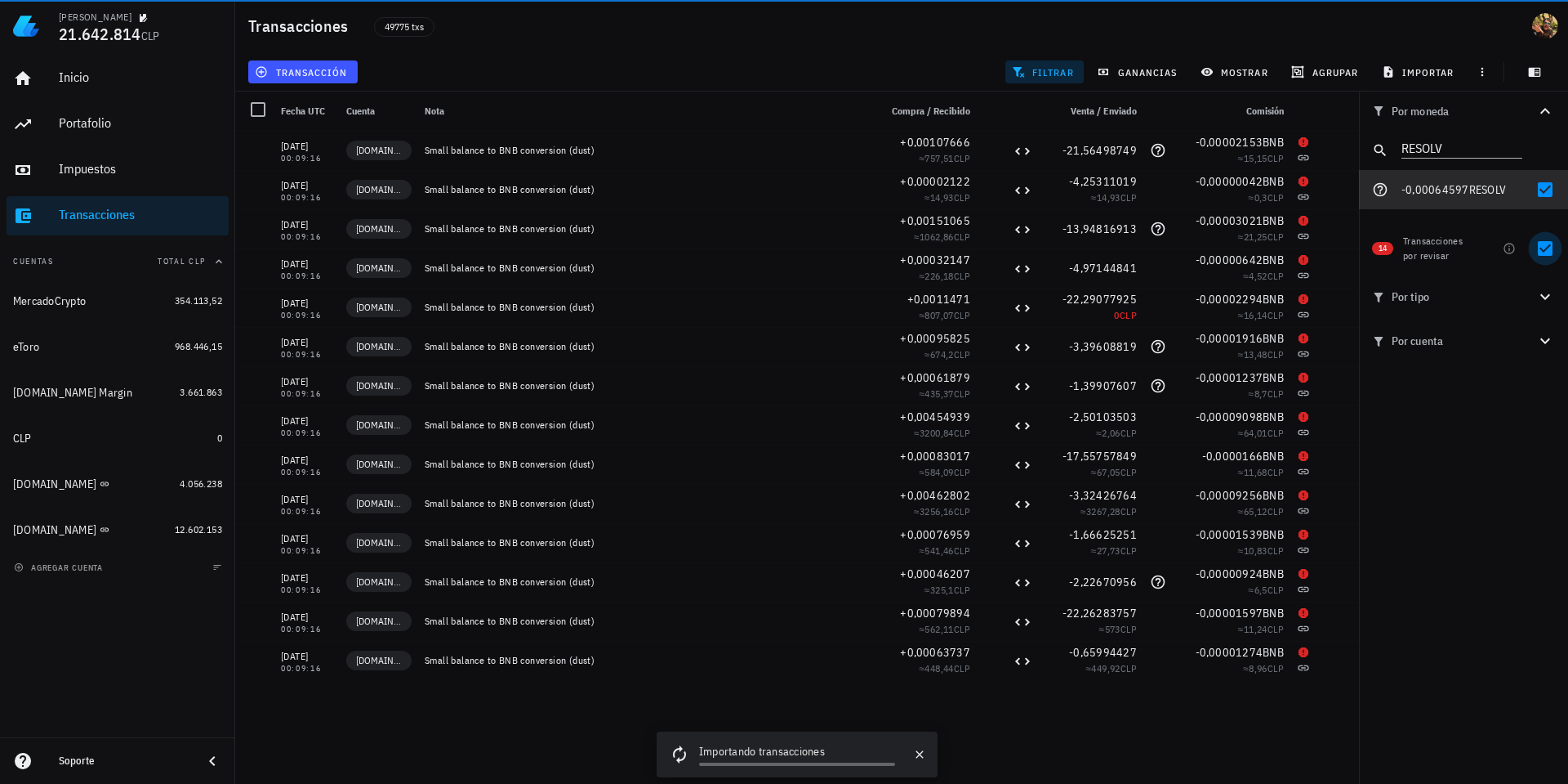
checkbox input "true"
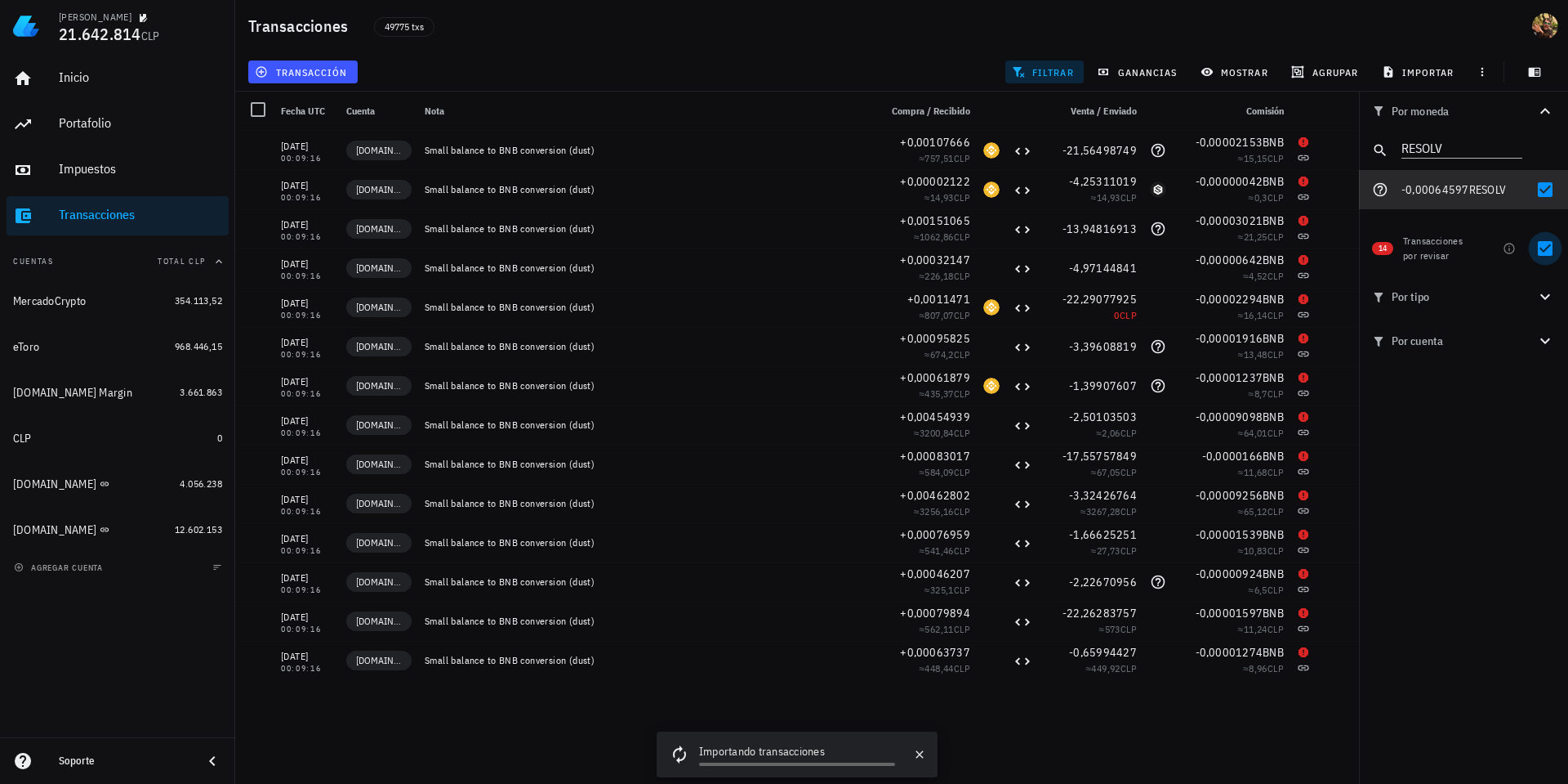
click at [1552, 250] on div at bounding box center [1545, 248] width 28 height 28
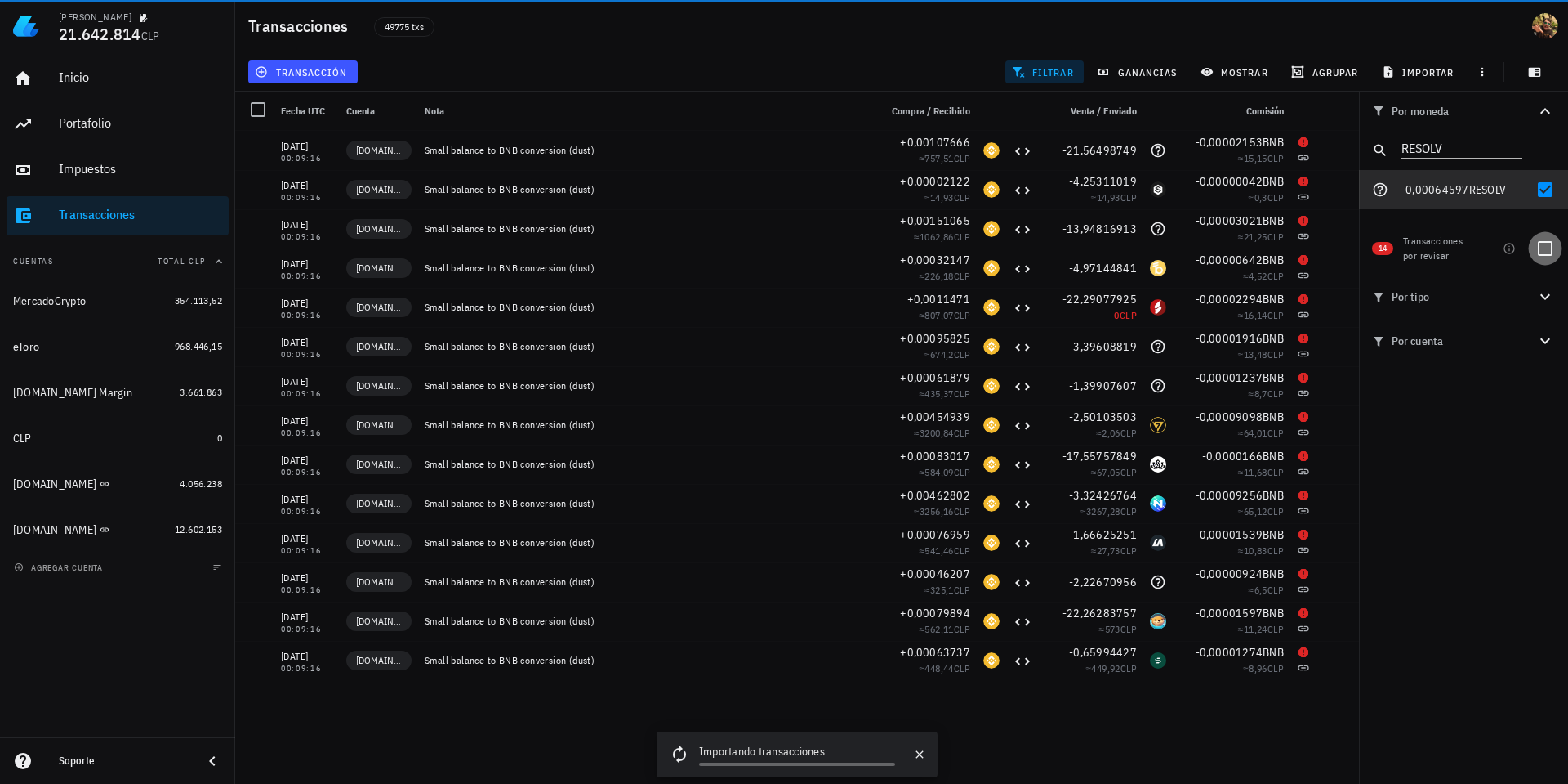
checkbox input "false"
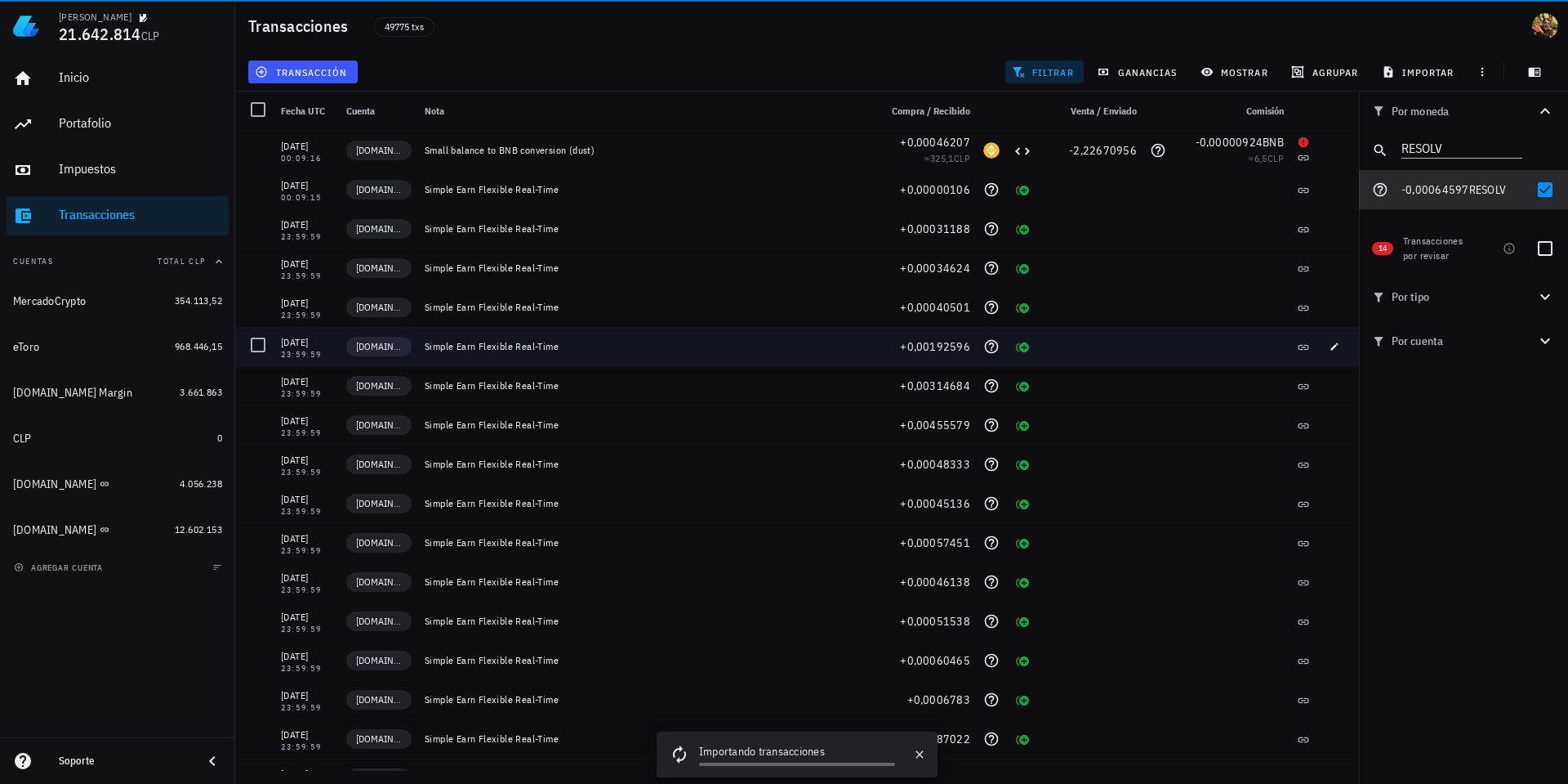
scroll to position [851, 0]
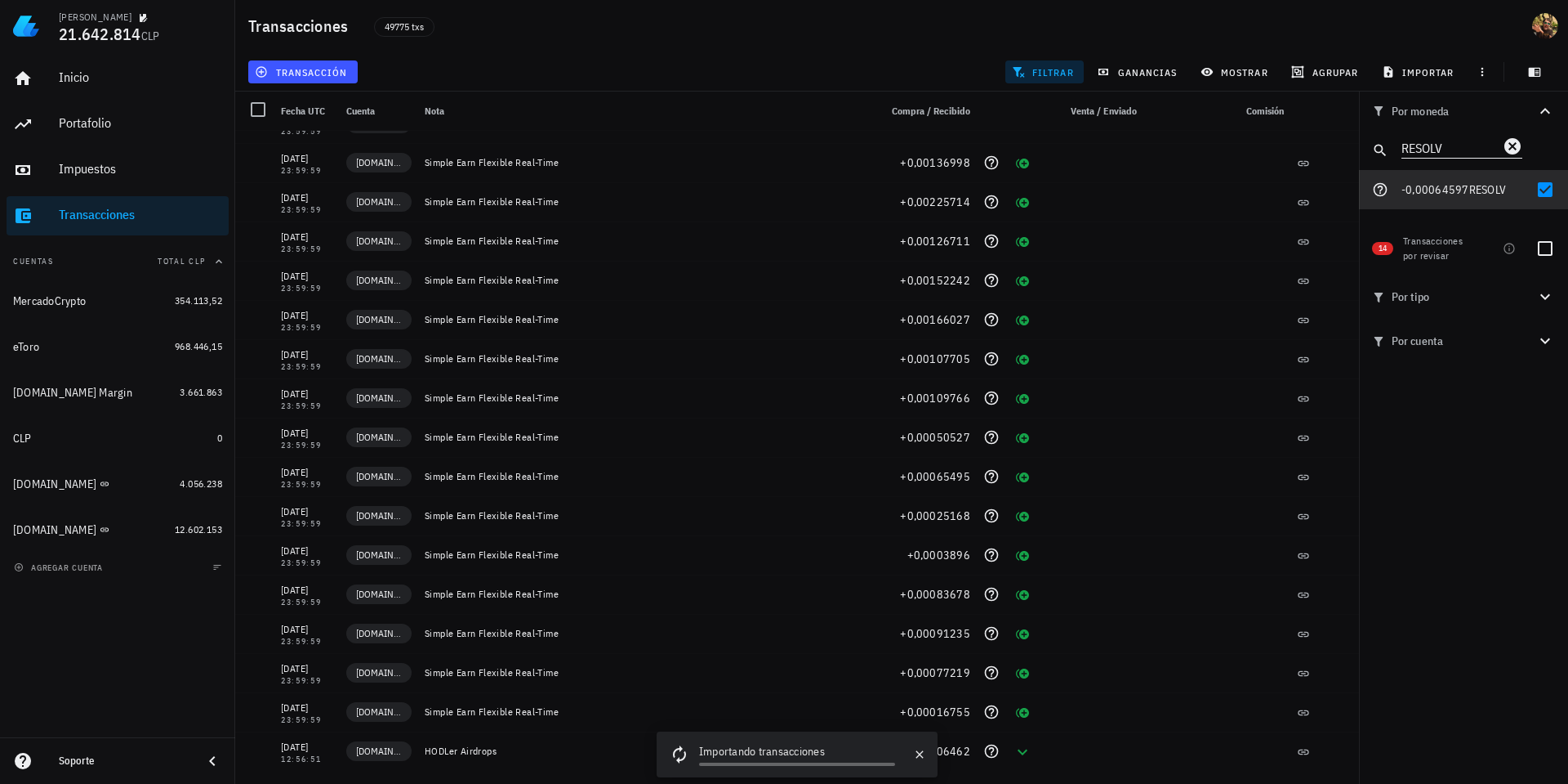
click at [1451, 148] on input "RESOLV" at bounding box center [1450, 147] width 98 height 21
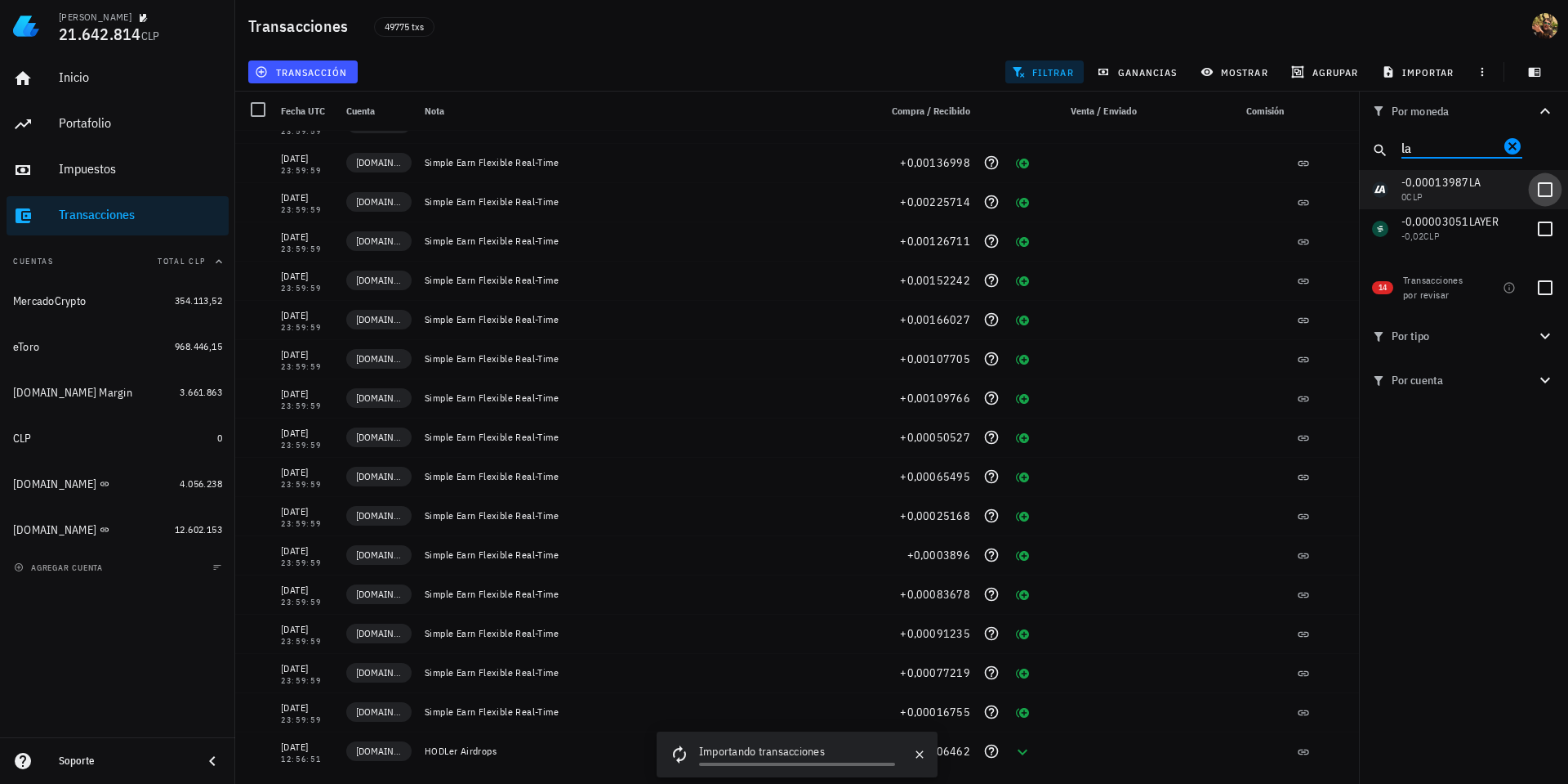
type input "la"
click at [1544, 187] on div at bounding box center [1545, 189] width 28 height 28
checkbox input "true"
click at [1449, 148] on input "la" at bounding box center [1450, 147] width 98 height 21
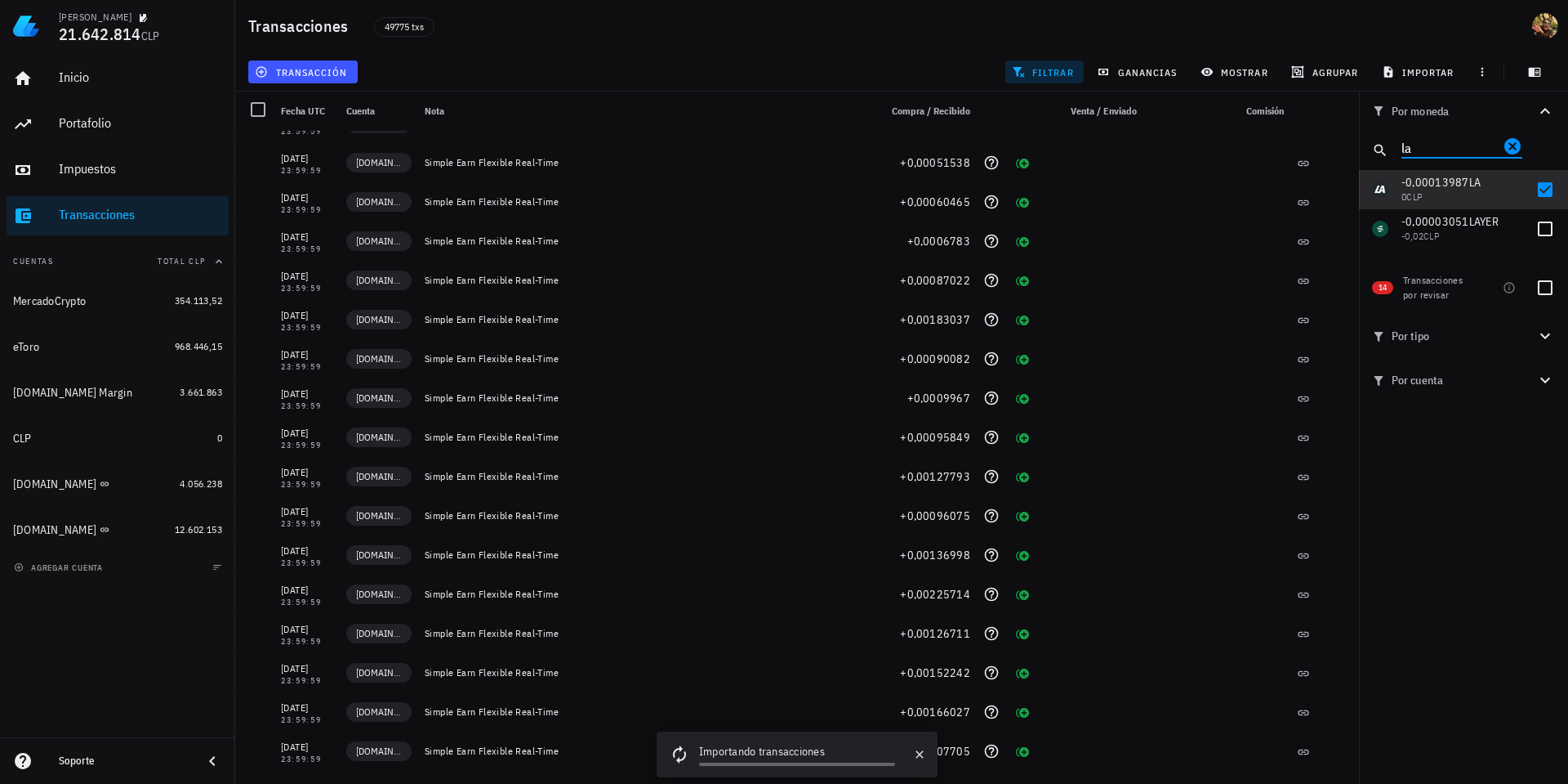
click at [1449, 148] on input "la" at bounding box center [1450, 147] width 98 height 21
type input "res"
click at [1548, 194] on div at bounding box center [1545, 189] width 28 height 28
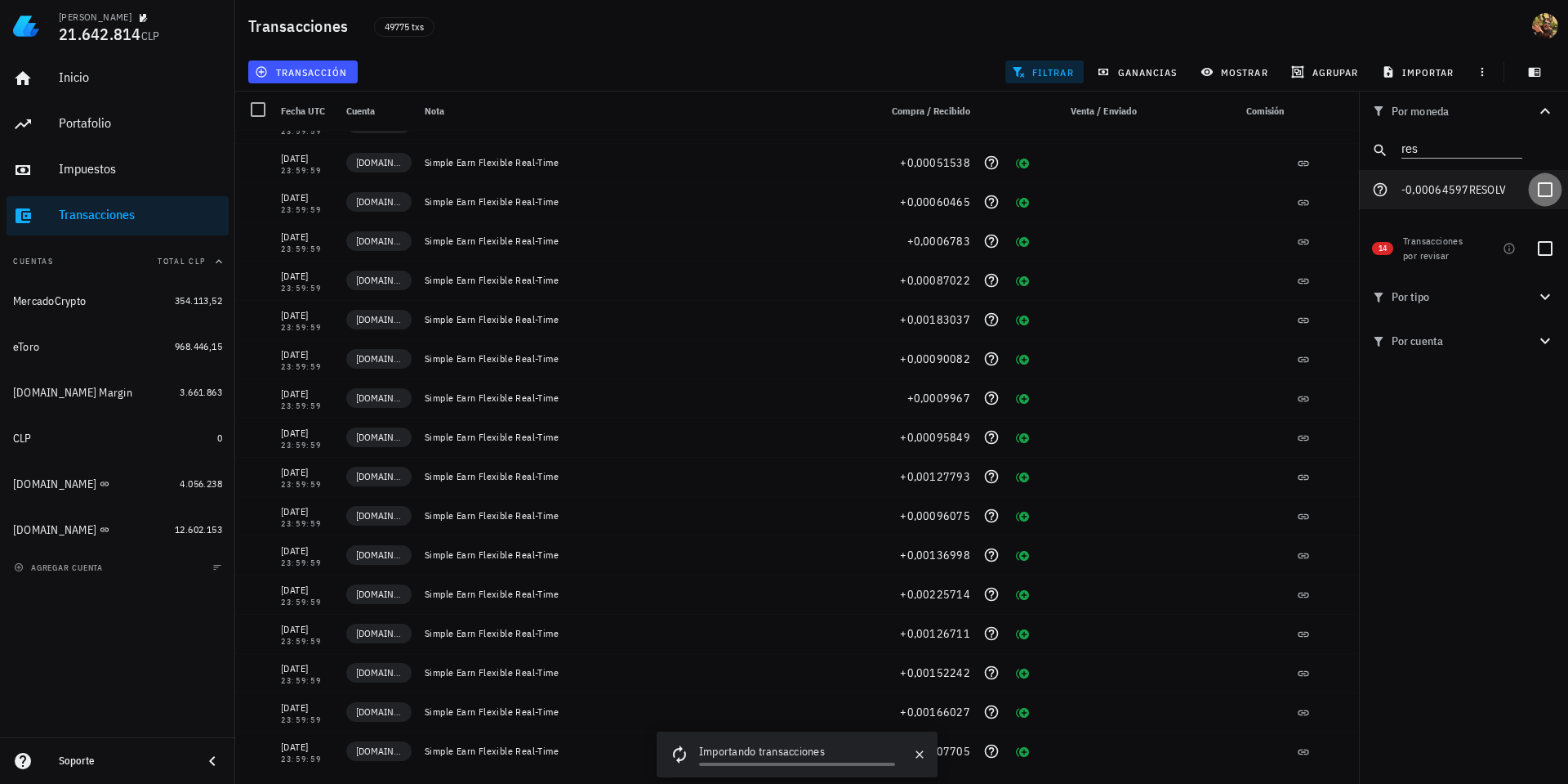
checkbox input "false"
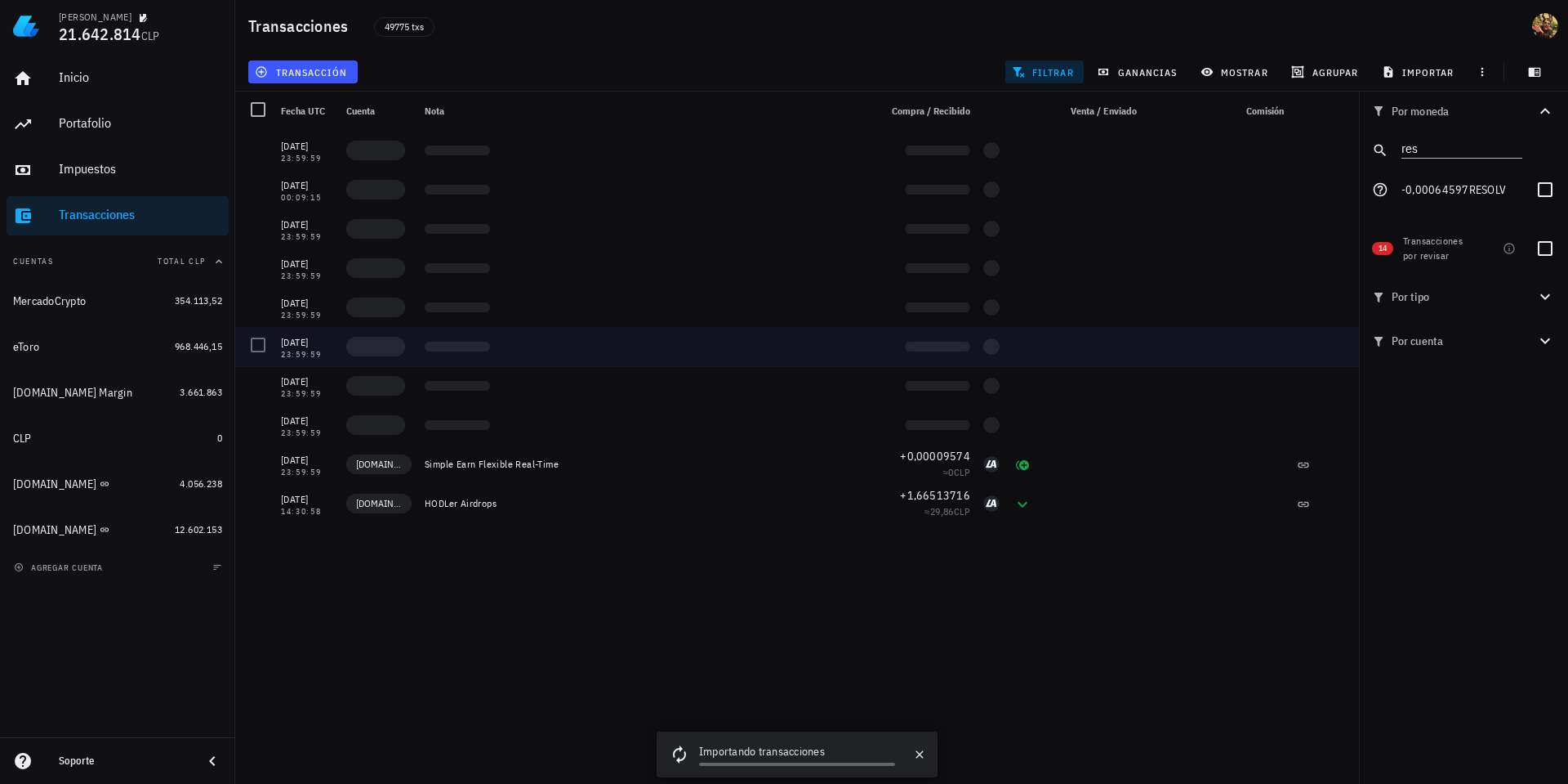
scroll to position [0, 0]
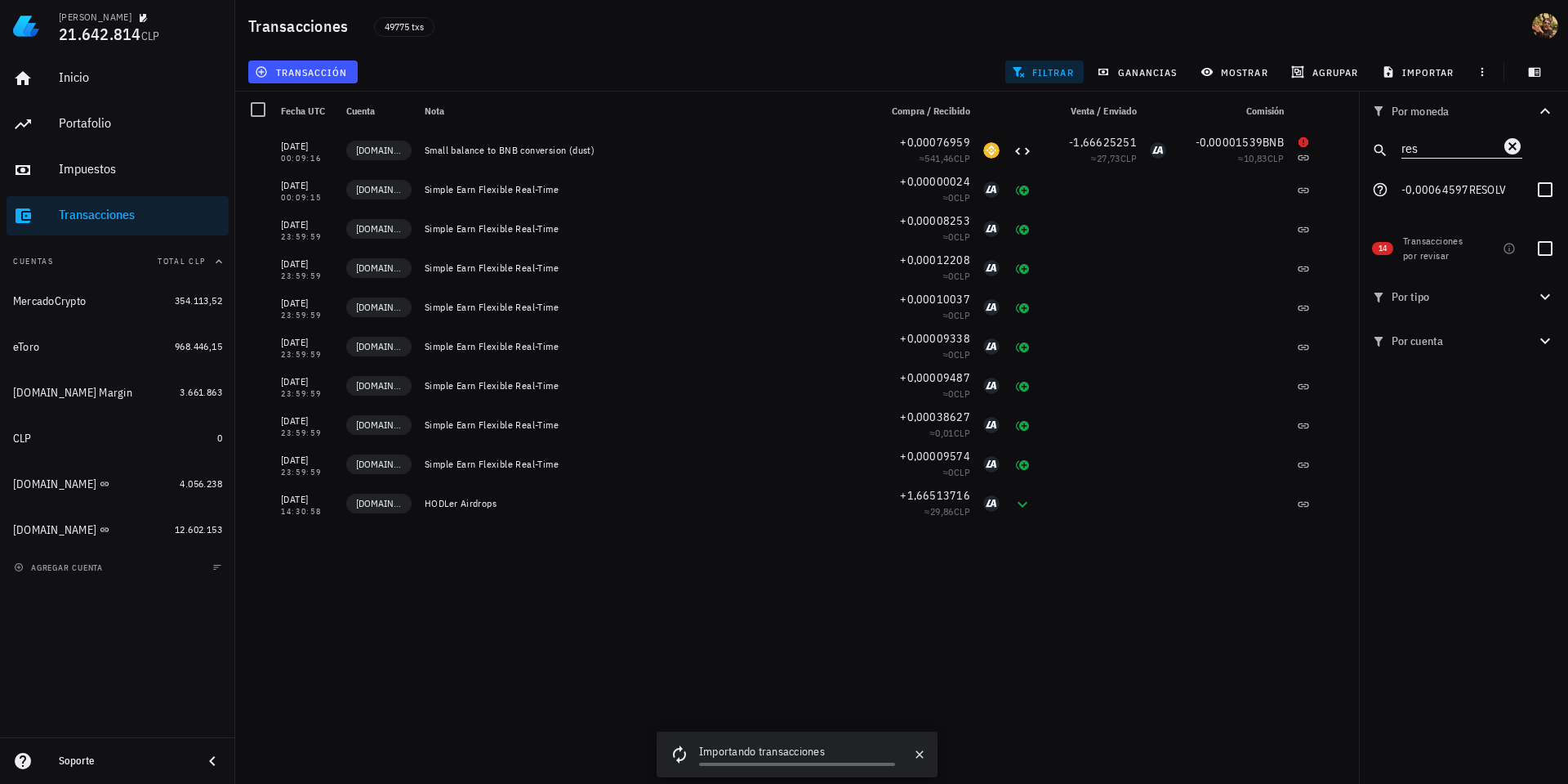
click at [1457, 157] on div "res" at bounding box center [1462, 147] width 121 height 21
type input "r"
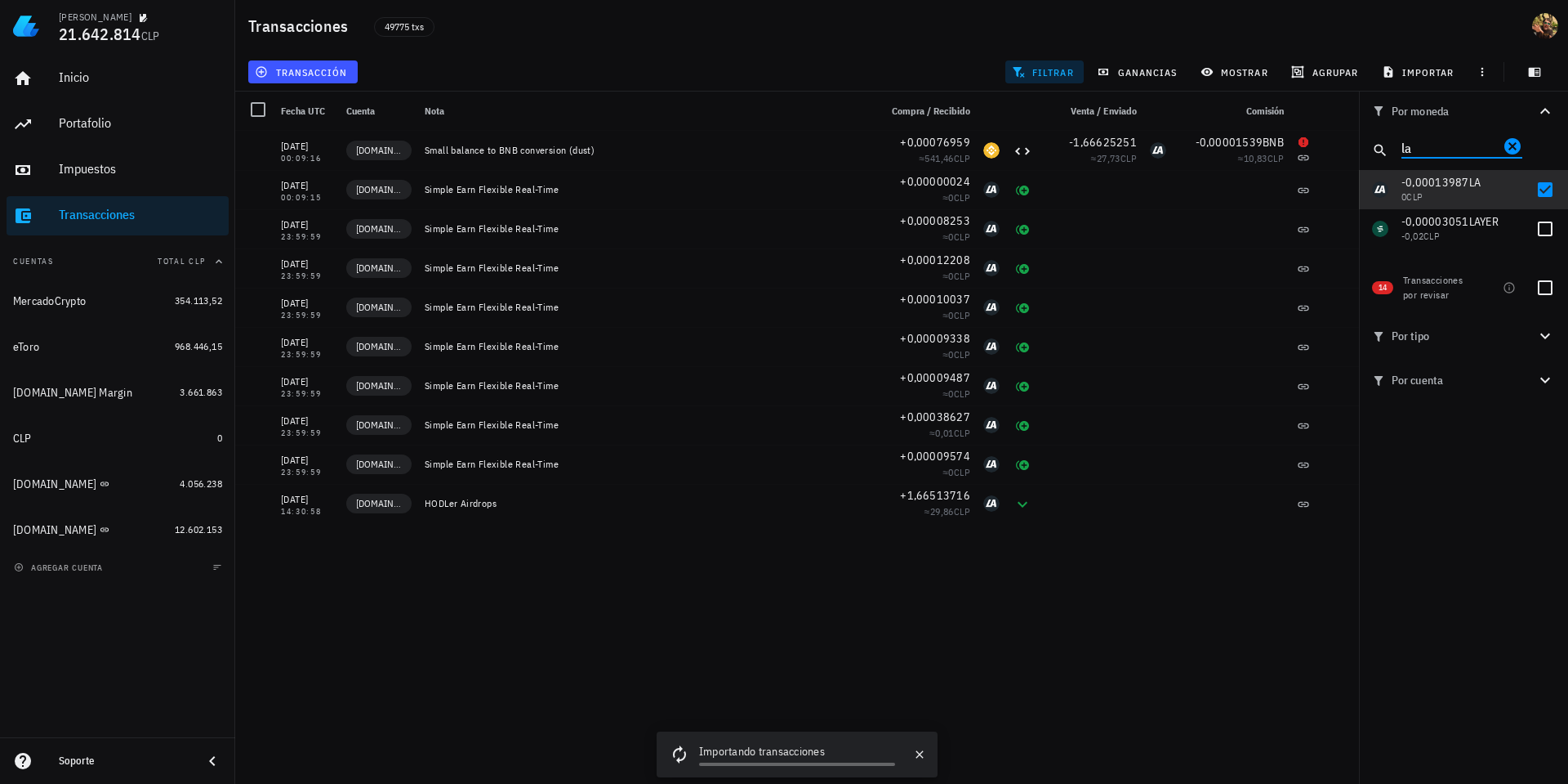
type input "la"
click at [1544, 189] on div at bounding box center [1545, 189] width 28 height 28
checkbox input "false"
click at [1450, 151] on input "la" at bounding box center [1450, 147] width 98 height 21
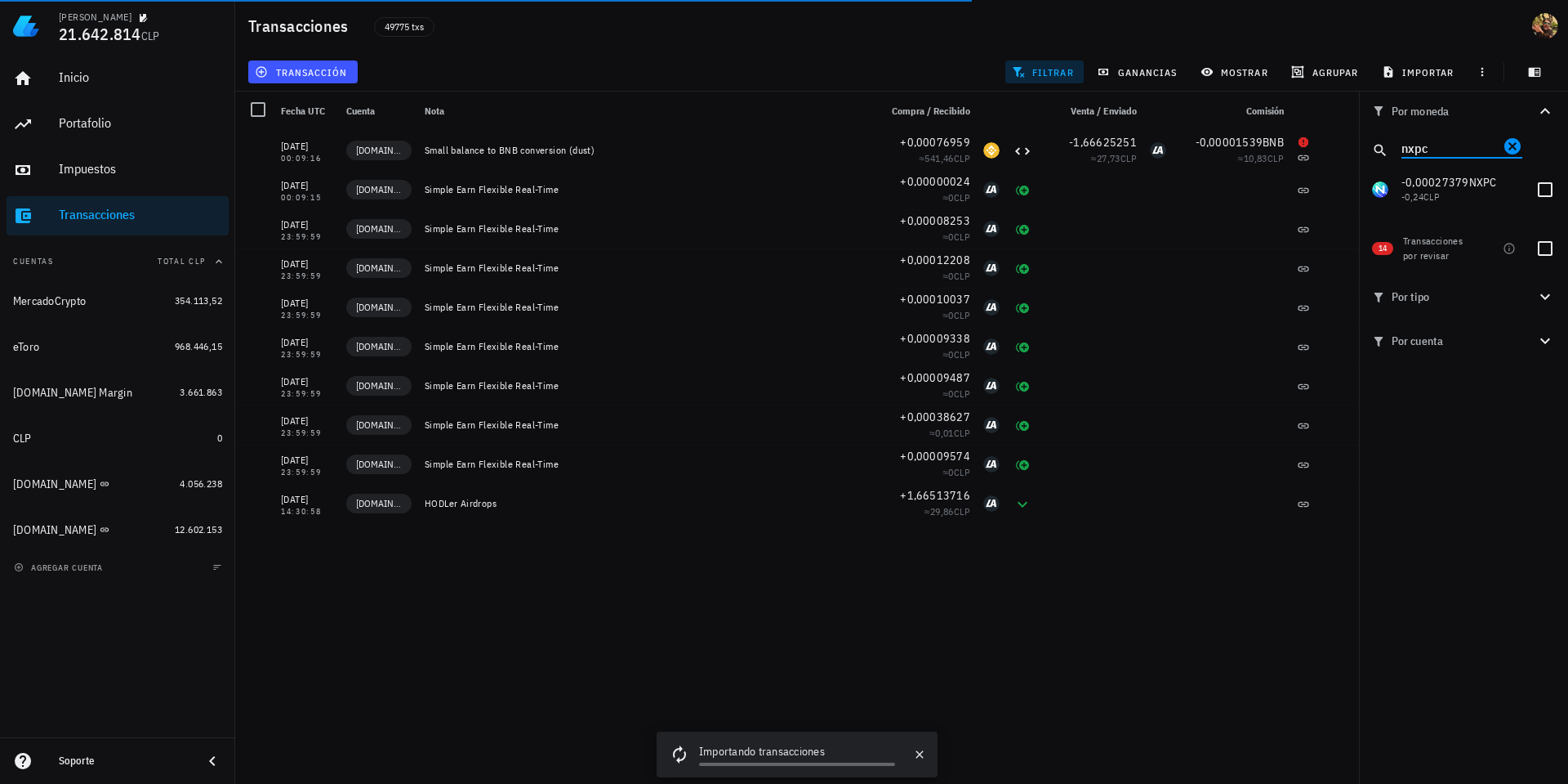
type input "nxpc"
click at [1547, 186] on div at bounding box center [1545, 189] width 28 height 28
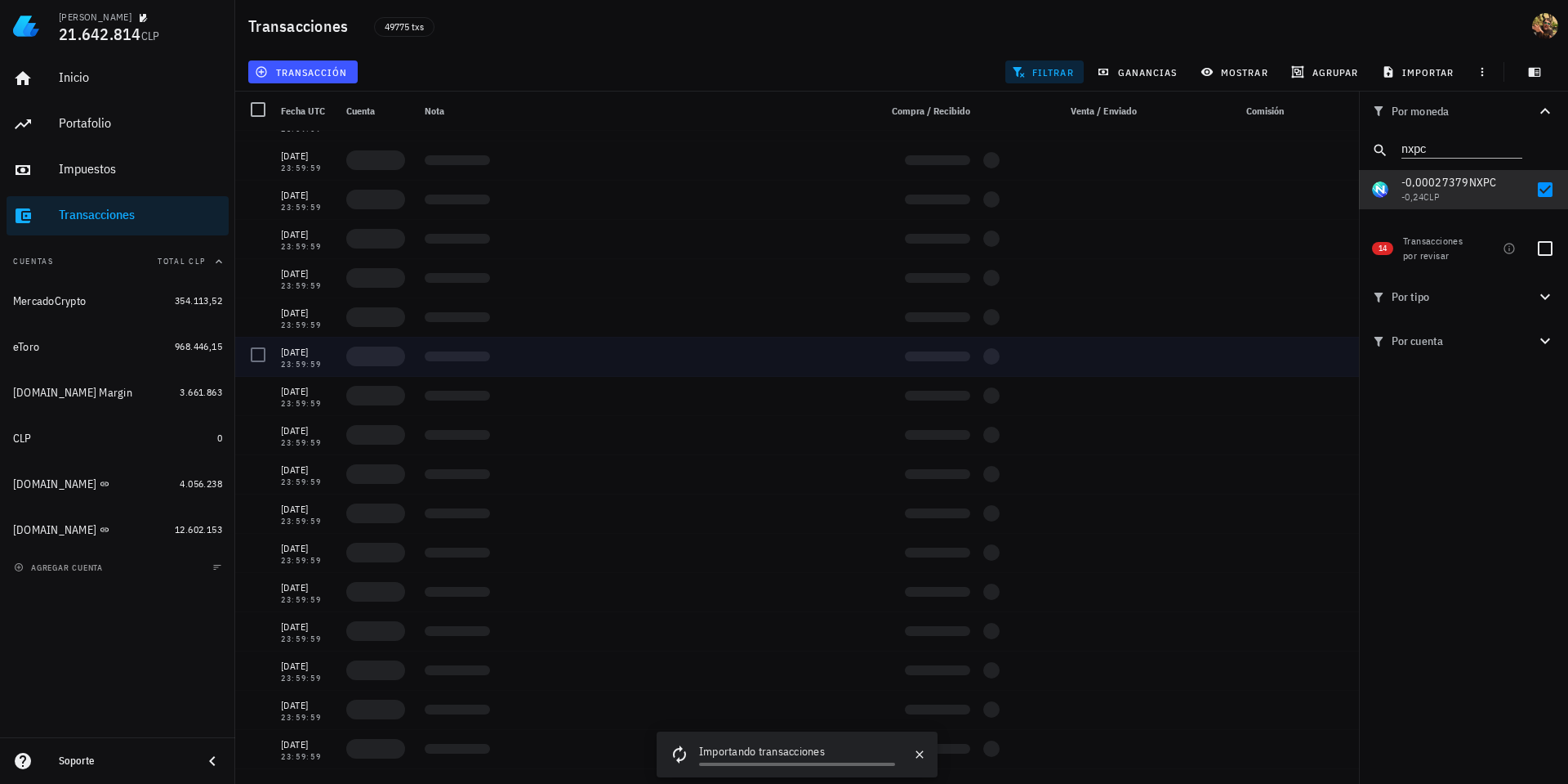
scroll to position [1949, 0]
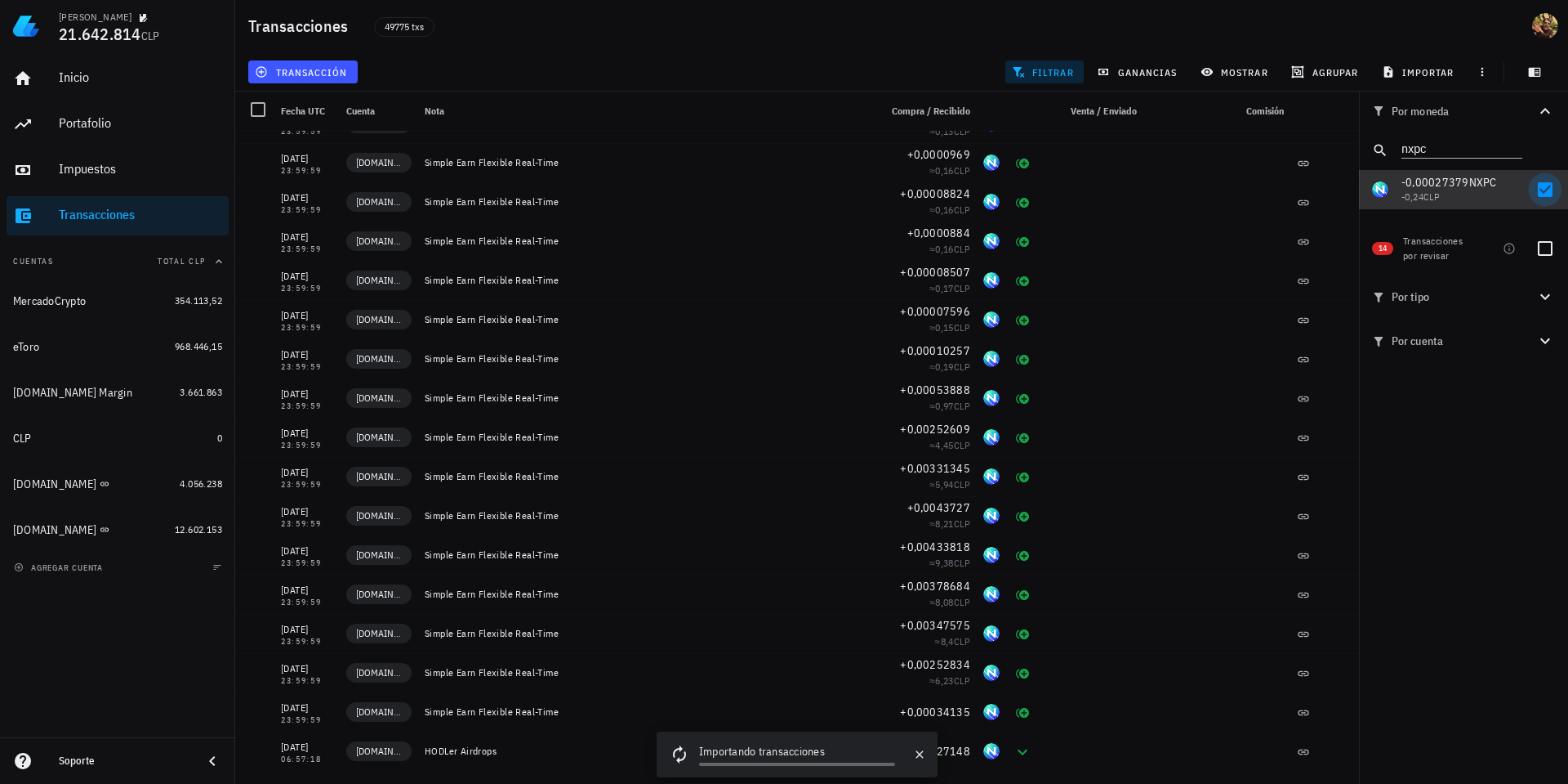
click at [1543, 190] on div at bounding box center [1545, 189] width 28 height 28
checkbox input "false"
click at [1442, 147] on input "nxpc" at bounding box center [1450, 147] width 98 height 21
click at [1442, 146] on input "nxpc" at bounding box center [1450, 147] width 98 height 21
paste input "SOPH"
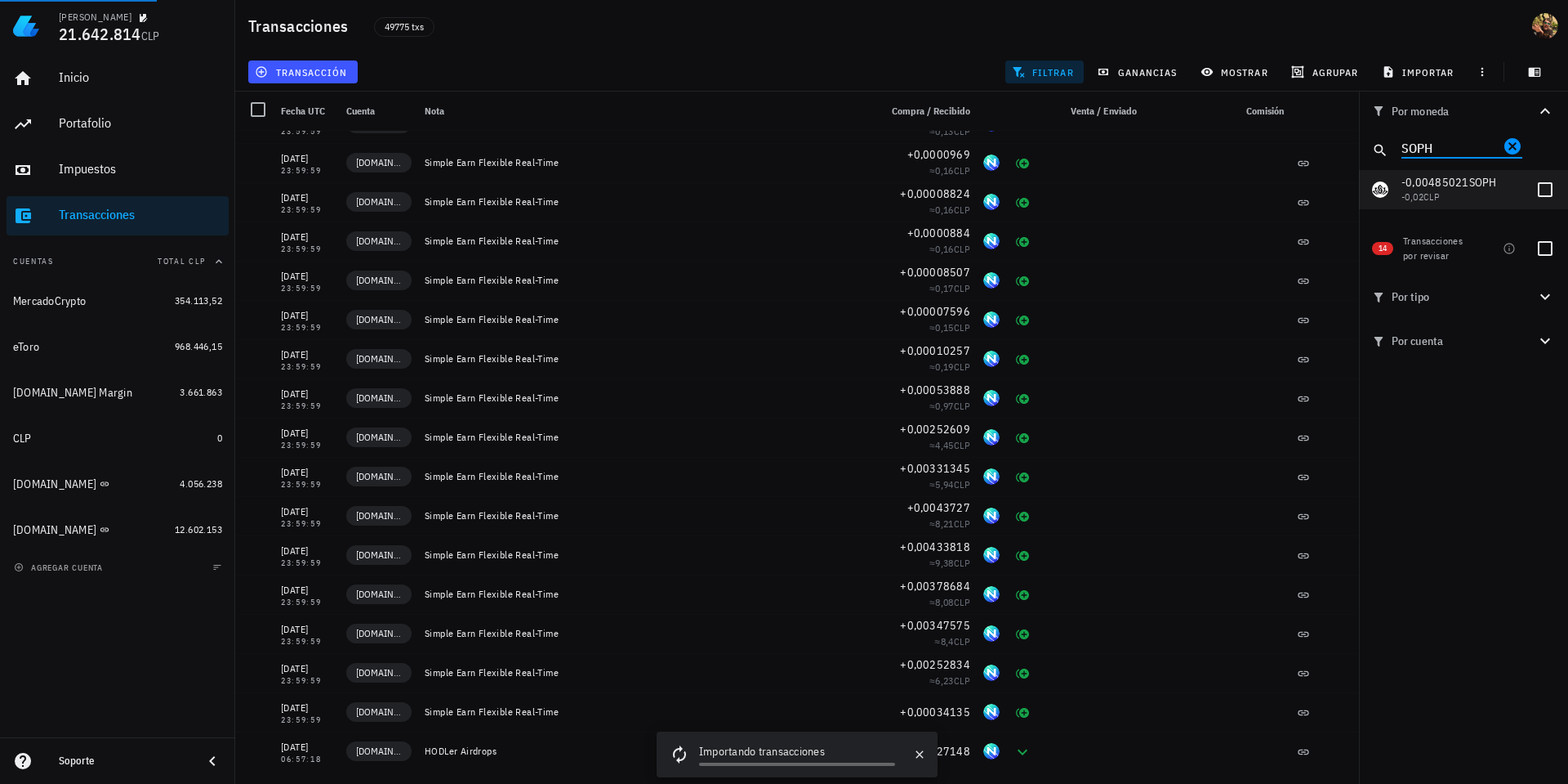
type input "SOPH"
click at [1546, 189] on div at bounding box center [1545, 189] width 28 height 28
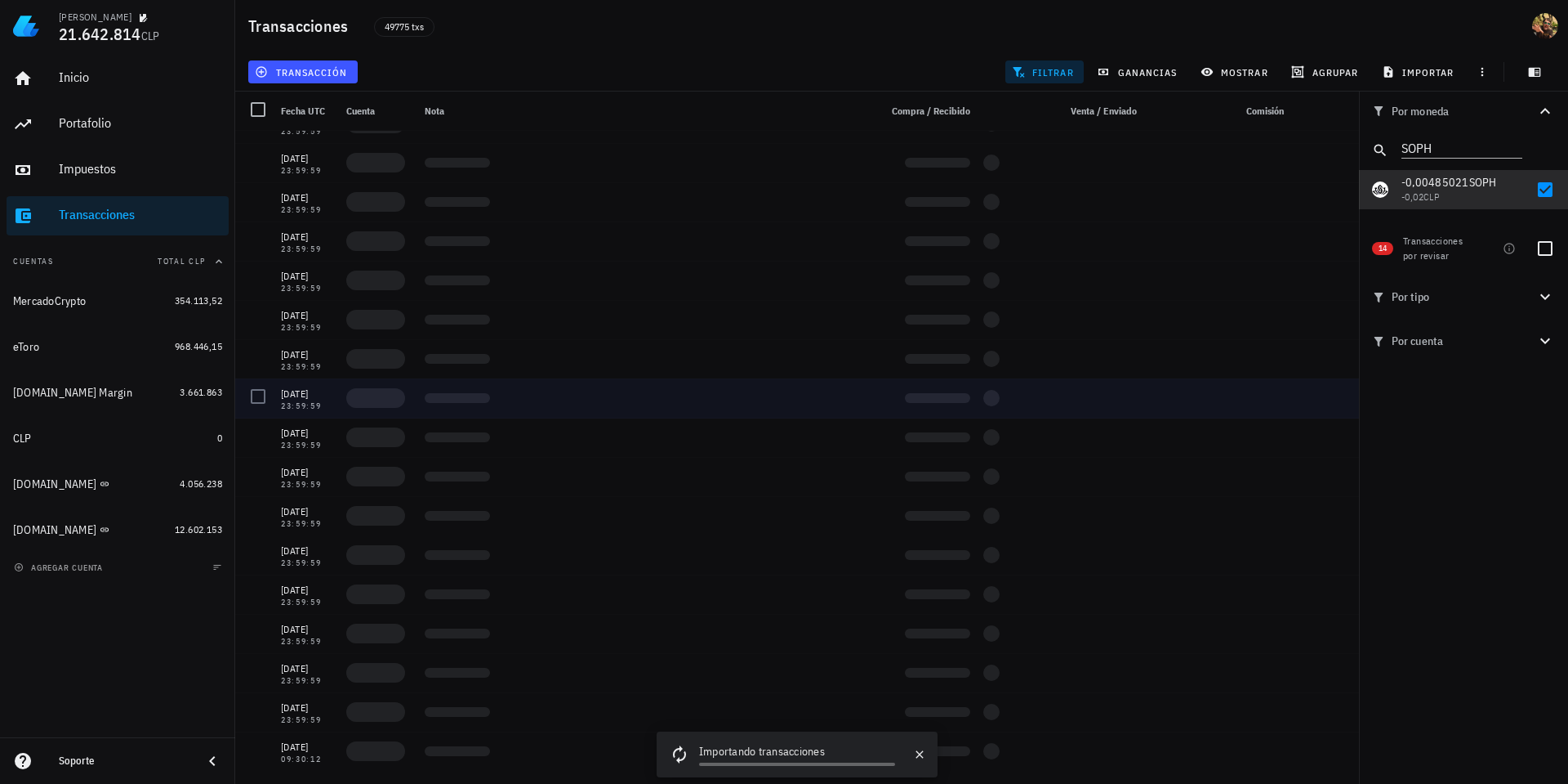
scroll to position [1400, 0]
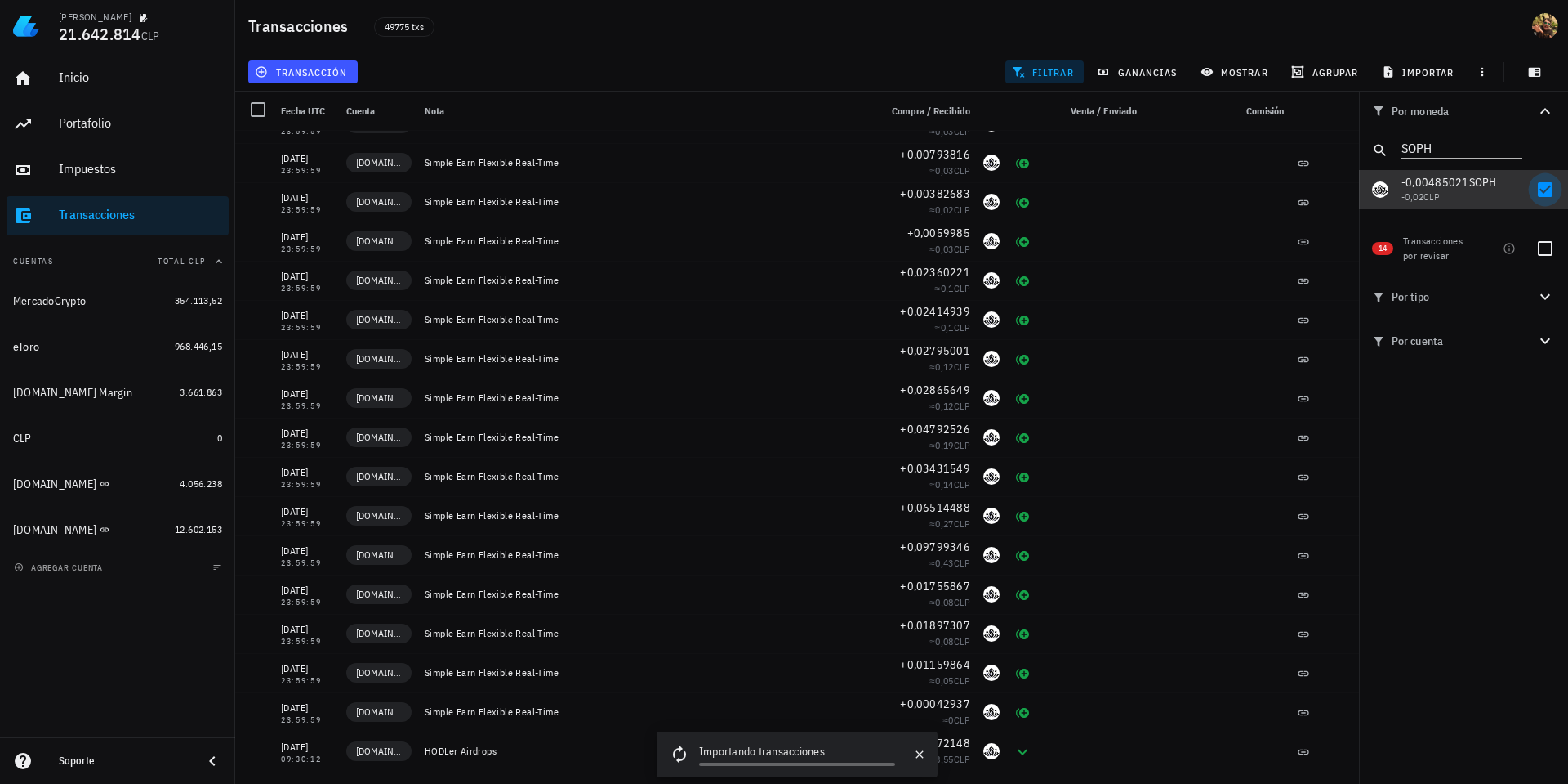
click at [1541, 190] on div at bounding box center [1545, 189] width 28 height 28
checkbox input "false"
click at [1452, 145] on input "SOPH" at bounding box center [1450, 147] width 98 height 21
paste input "ERA"
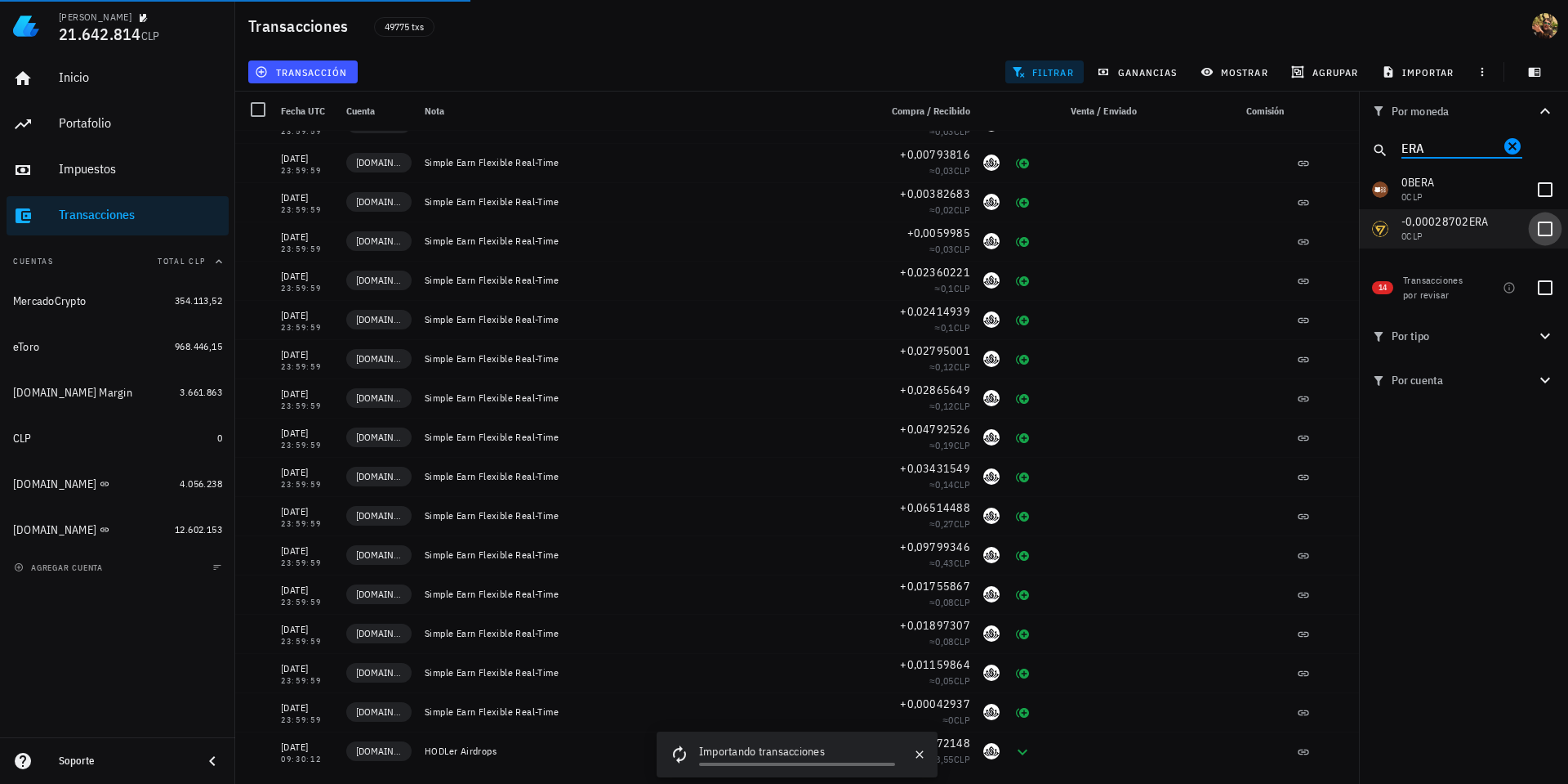
type input "ERA"
click at [1548, 219] on div at bounding box center [1545, 228] width 28 height 28
checkbox input "true"
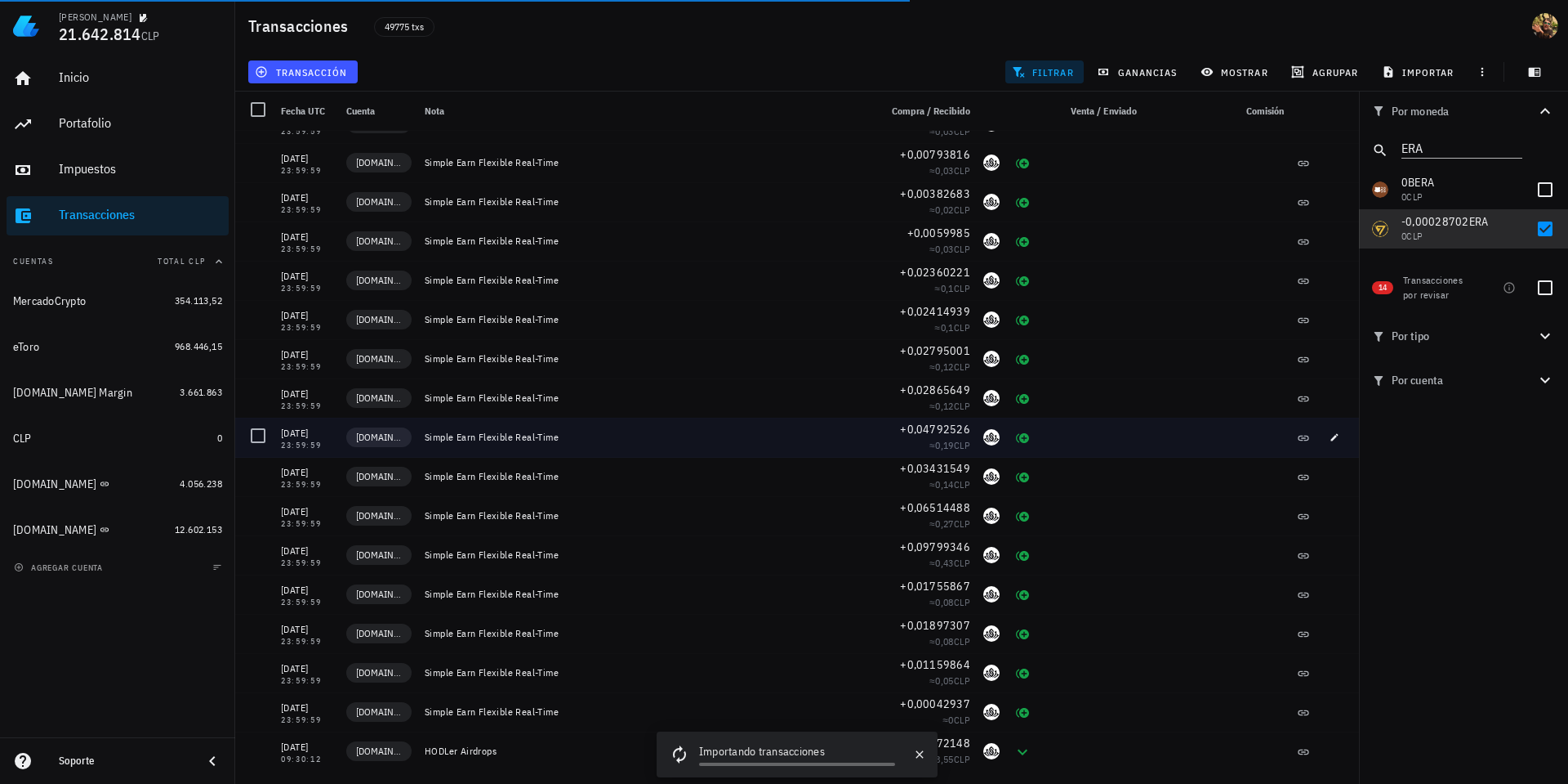
scroll to position [0, 0]
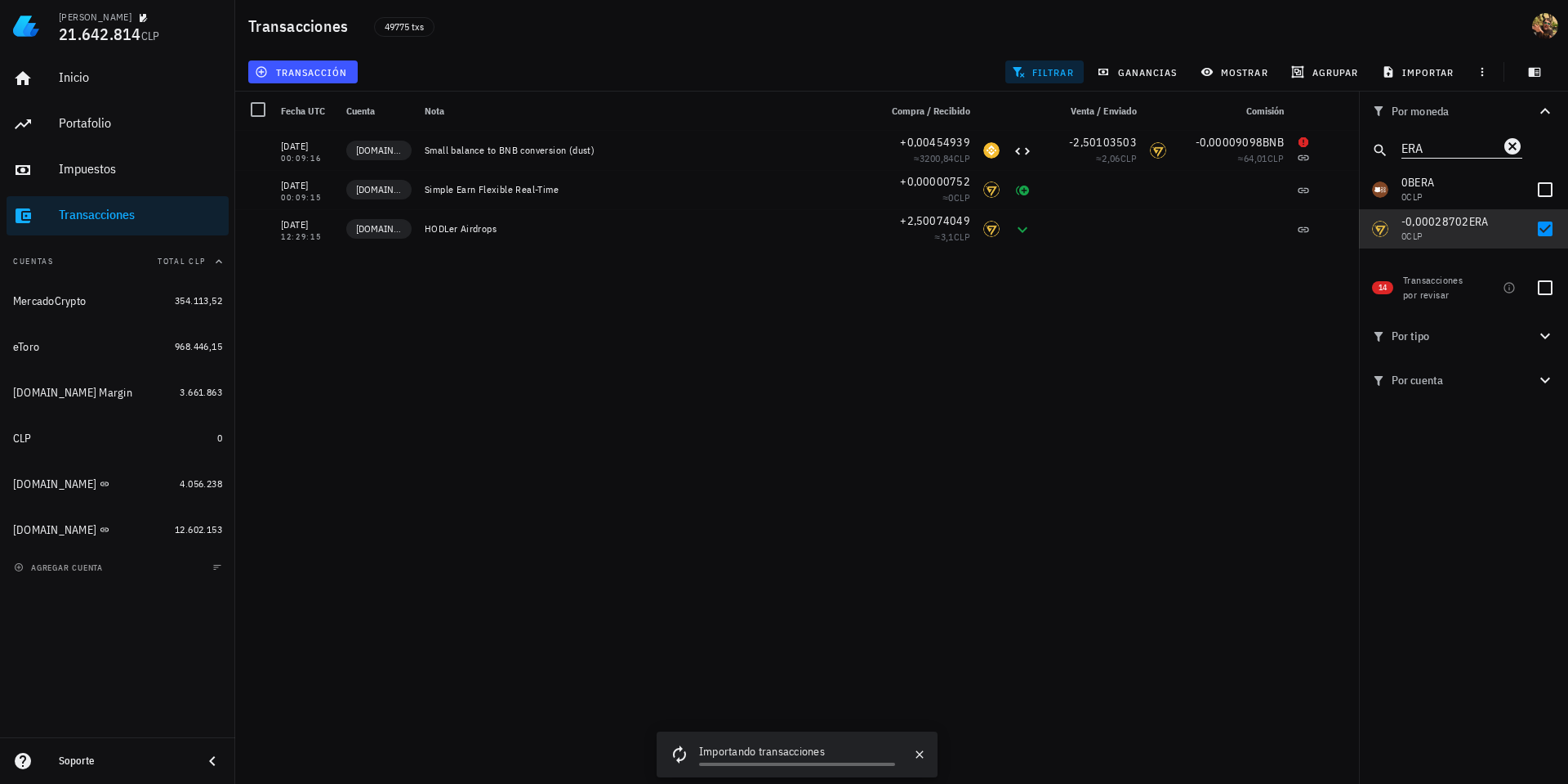
click at [1430, 150] on input "ERA" at bounding box center [1450, 147] width 98 height 21
paste input "NEWT"
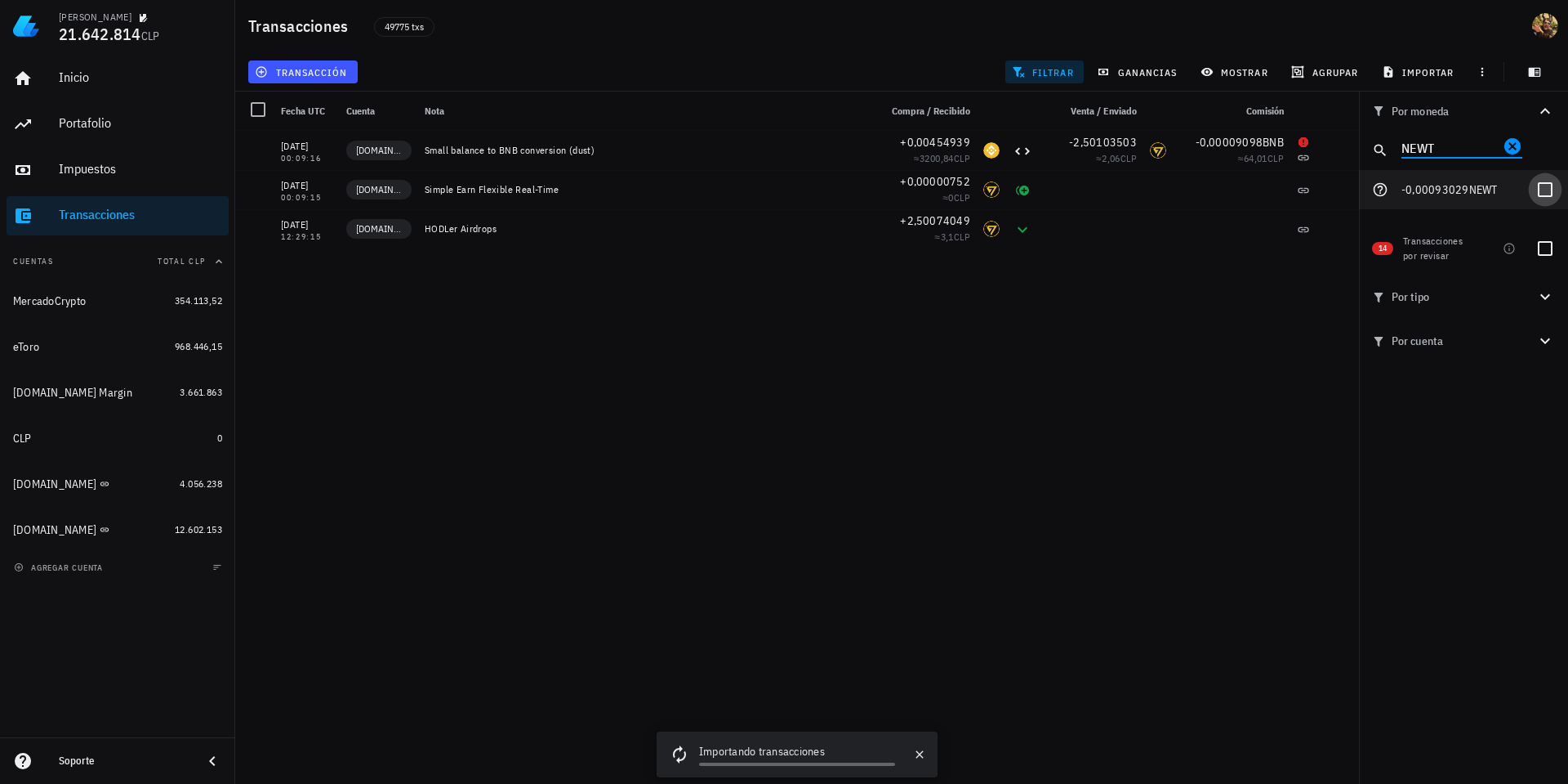
type input "NEWT"
click at [1544, 189] on div at bounding box center [1545, 189] width 28 height 28
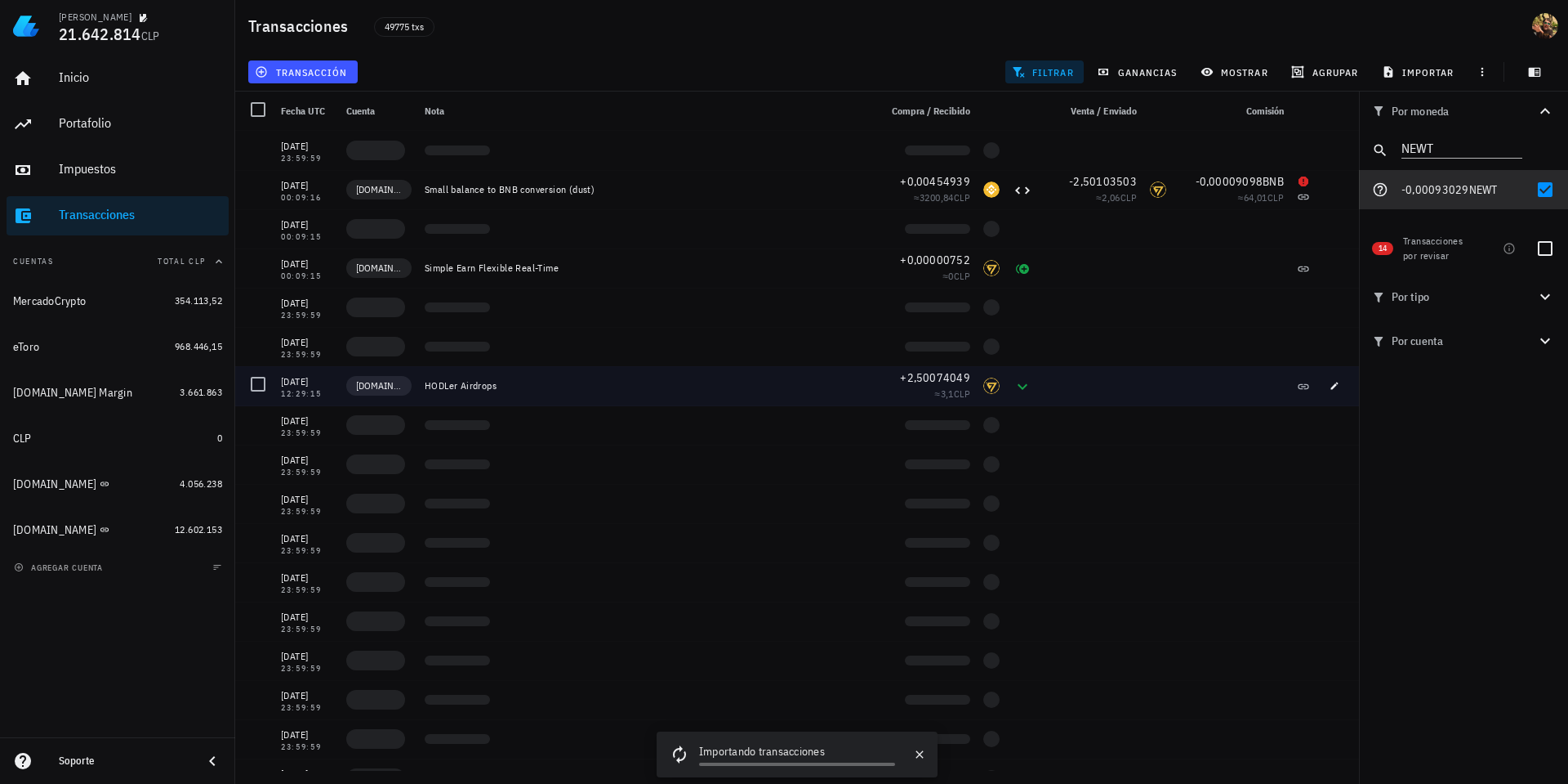
scroll to position [458, 0]
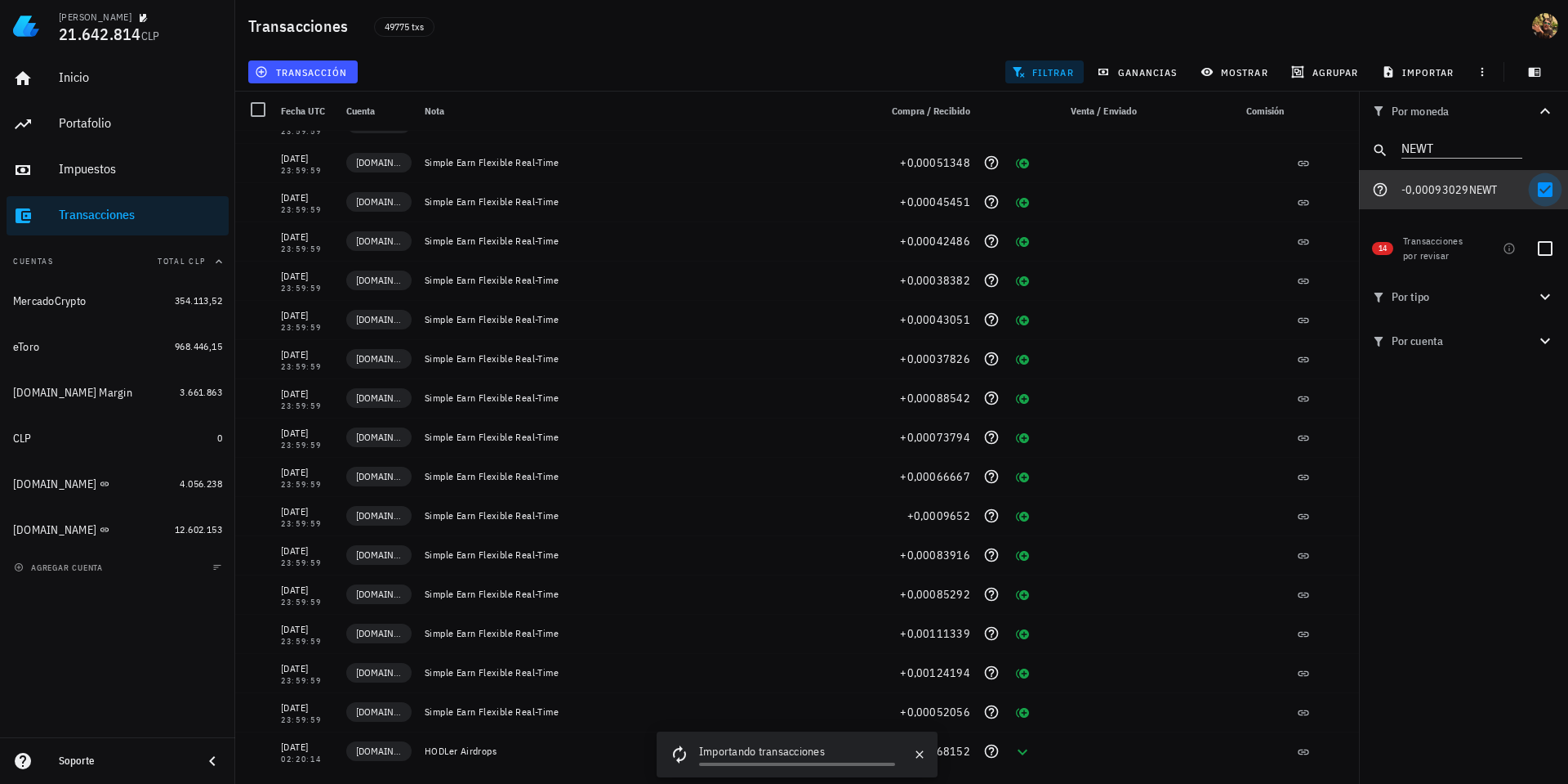
click at [1542, 190] on div at bounding box center [1545, 189] width 28 height 28
checkbox input "false"
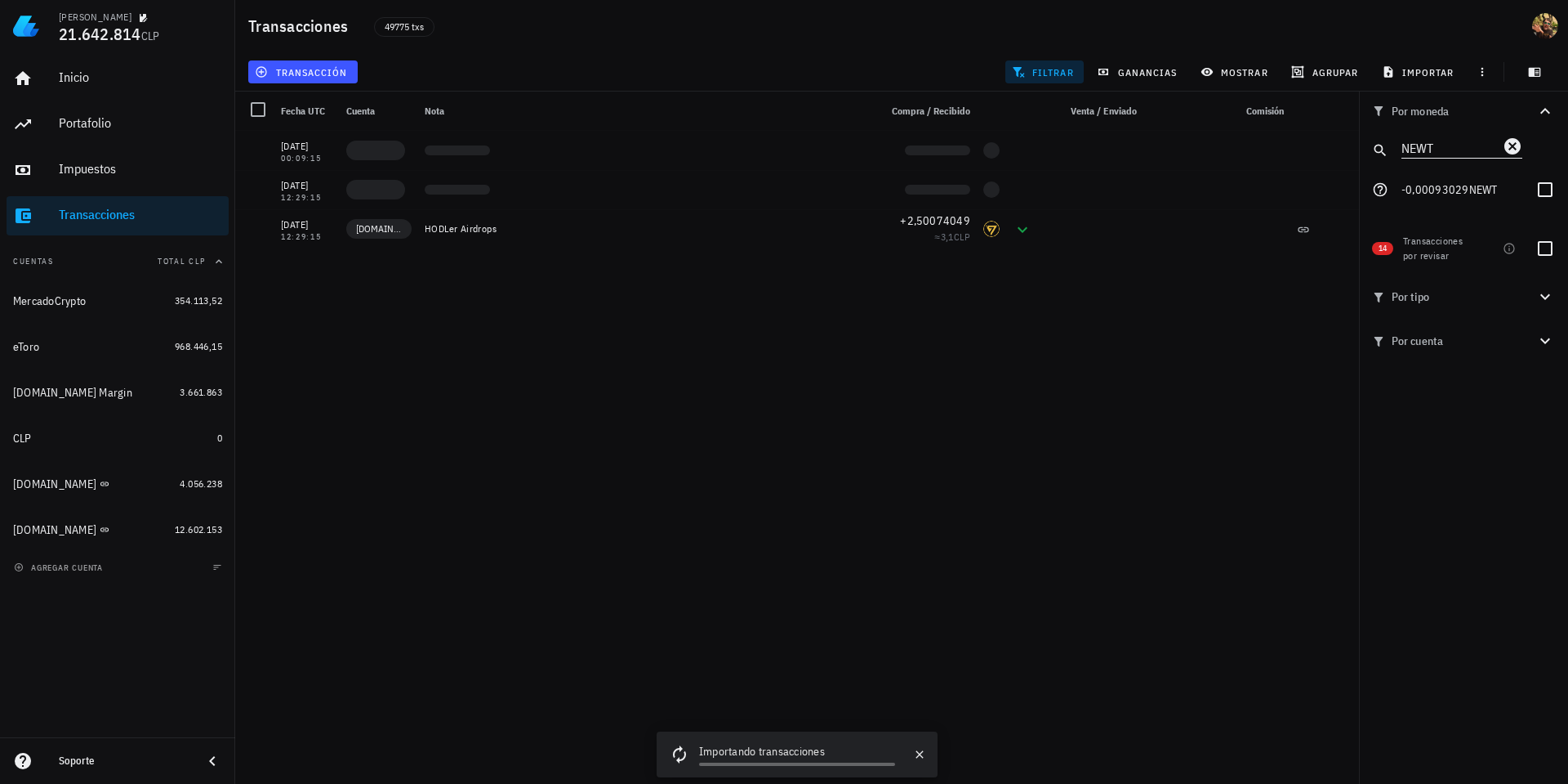
scroll to position [0, 0]
click at [1496, 152] on input "NEWT" at bounding box center [1450, 147] width 98 height 21
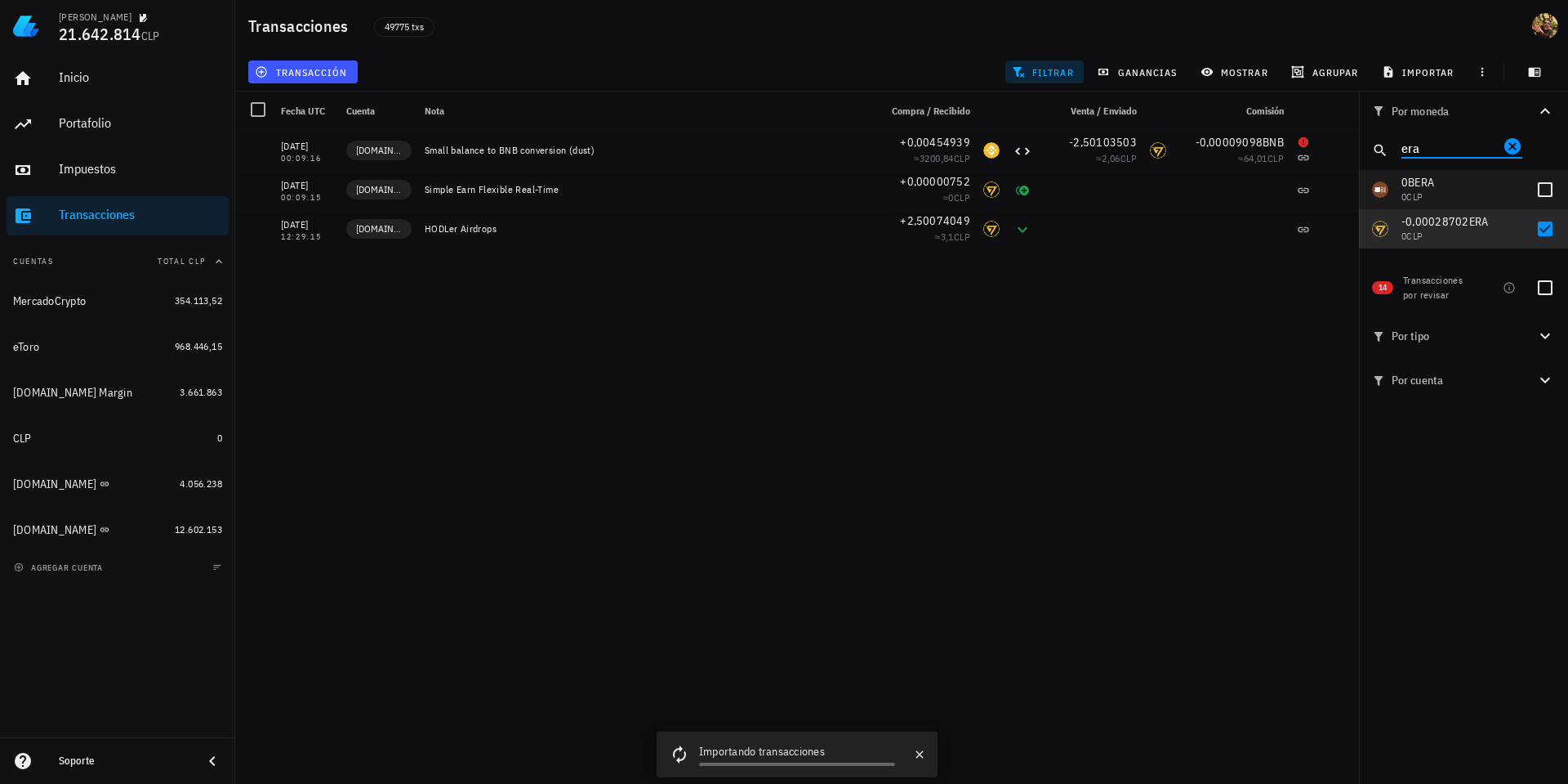
type input "era"
click at [1543, 226] on div at bounding box center [1545, 228] width 28 height 28
checkbox input "false"
click at [1444, 150] on input "era" at bounding box center [1450, 147] width 98 height 21
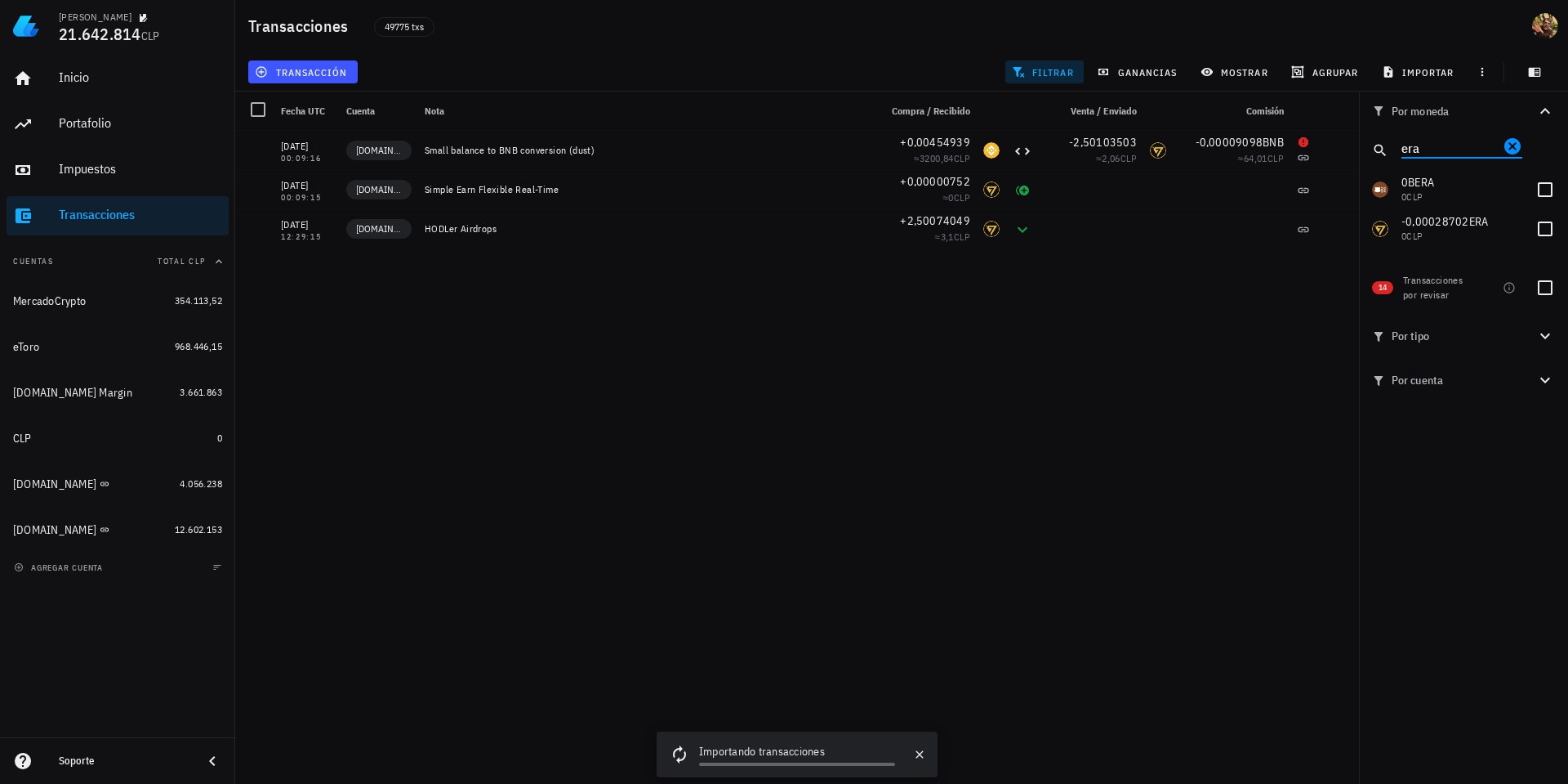
paste input "HAEDAL"
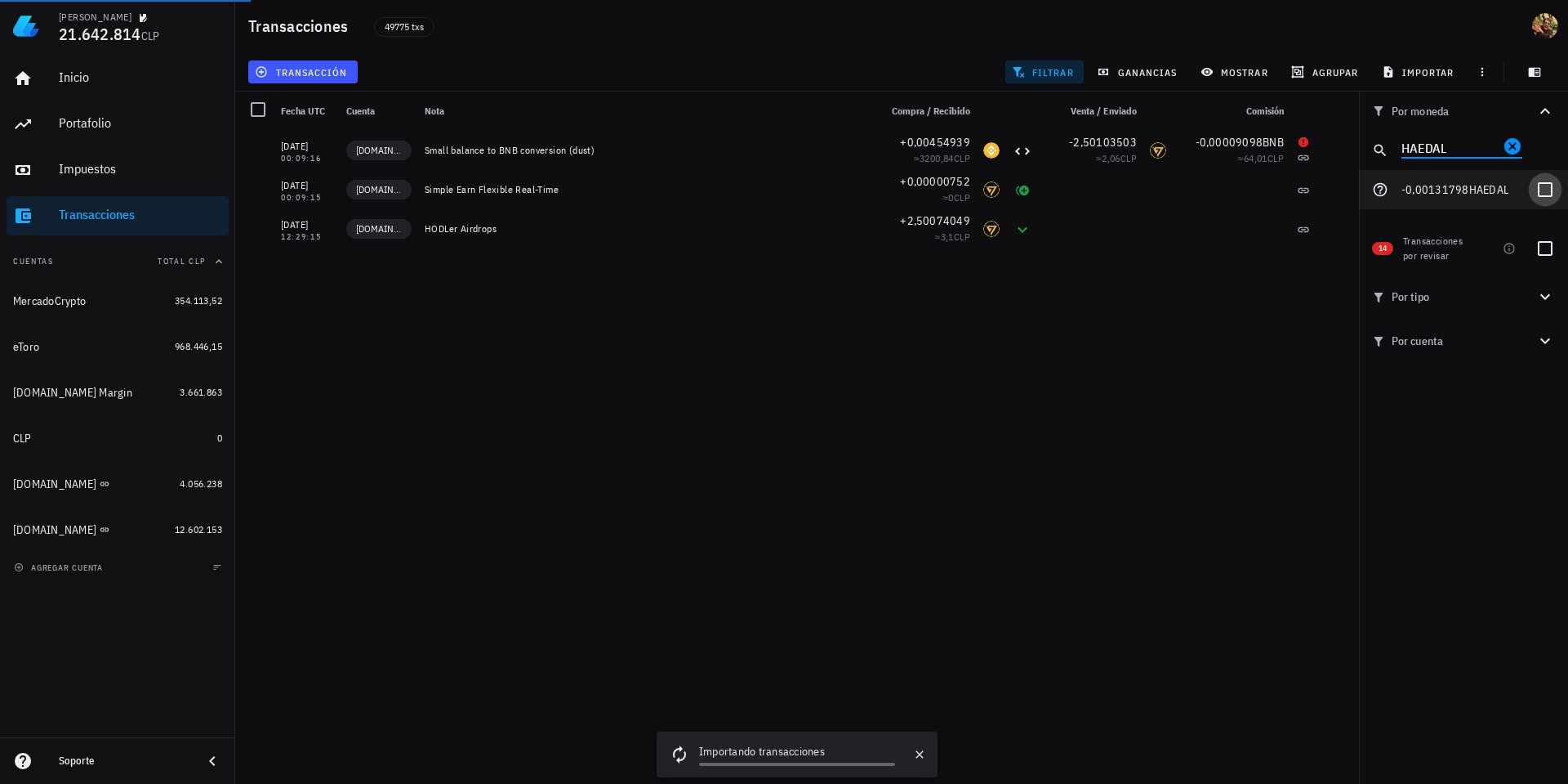
type input "HAEDAL"
click at [1545, 195] on div at bounding box center [1545, 189] width 28 height 28
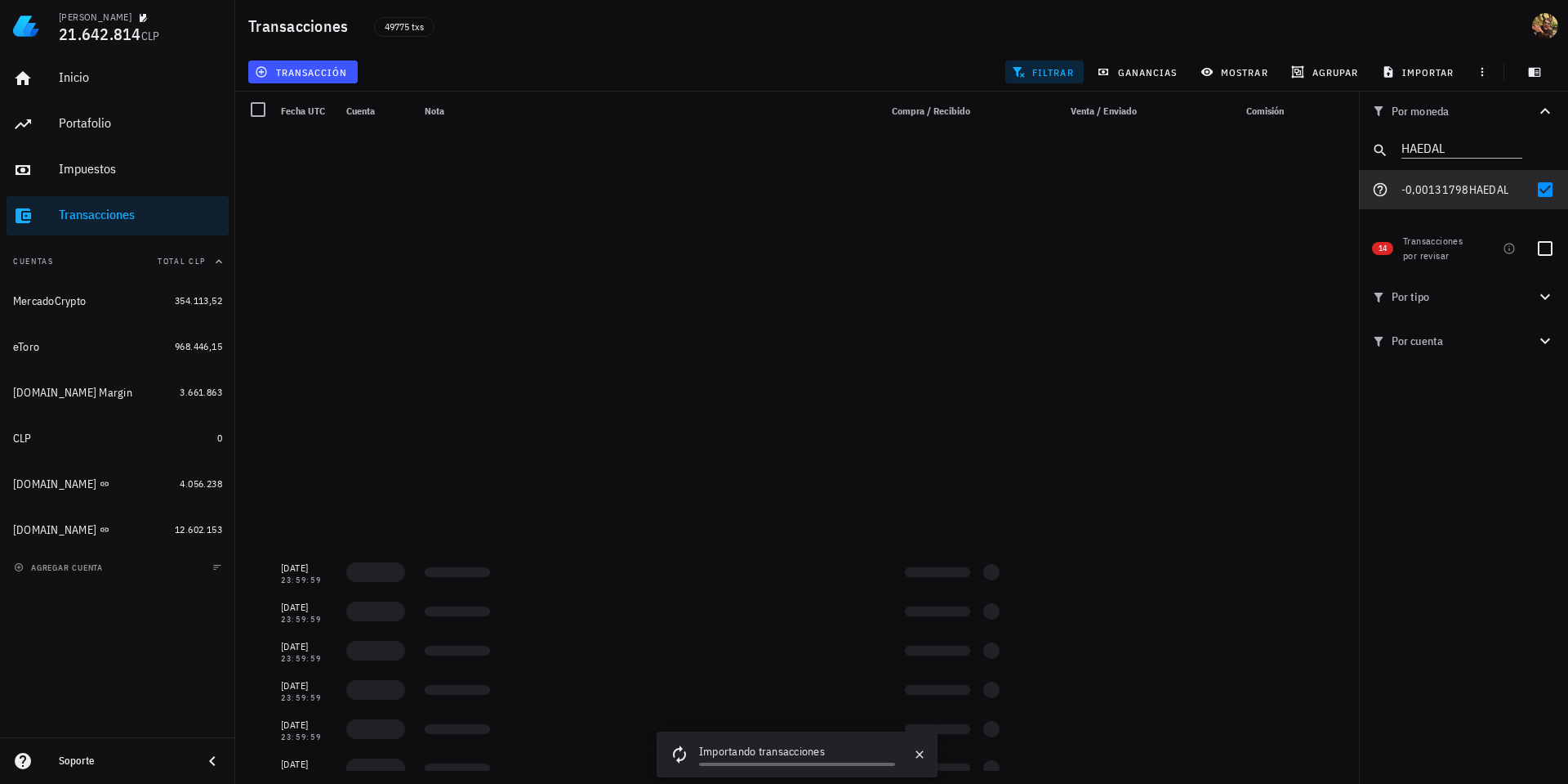
scroll to position [1635, 0]
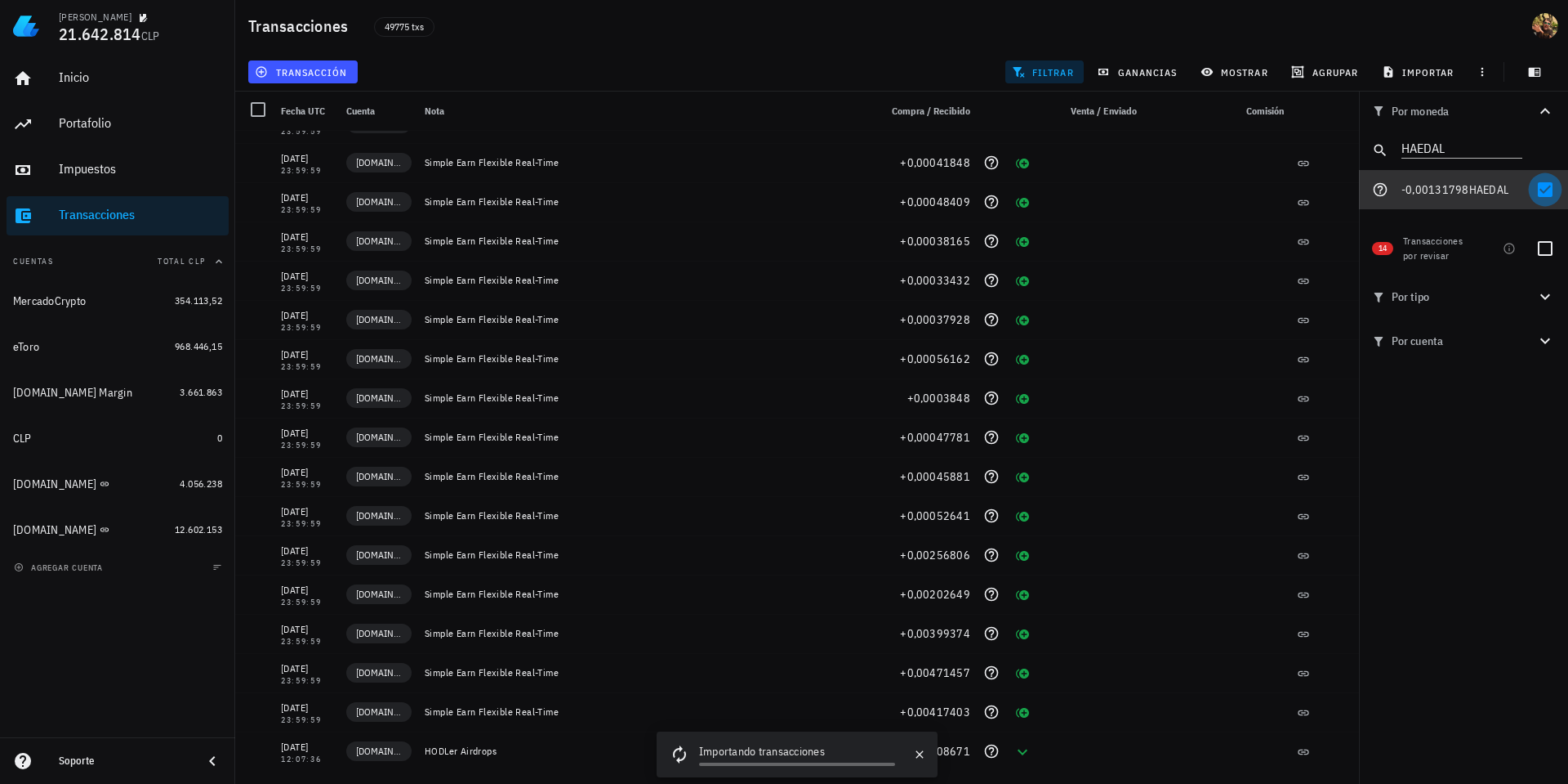
click at [1541, 187] on div at bounding box center [1545, 189] width 28 height 28
click at [1459, 145] on input "HAEDAL" at bounding box center [1450, 147] width 98 height 21
checkbox input "false"
click at [1459, 145] on input "HAEDAL" at bounding box center [1450, 147] width 98 height 21
paste input "SPK"
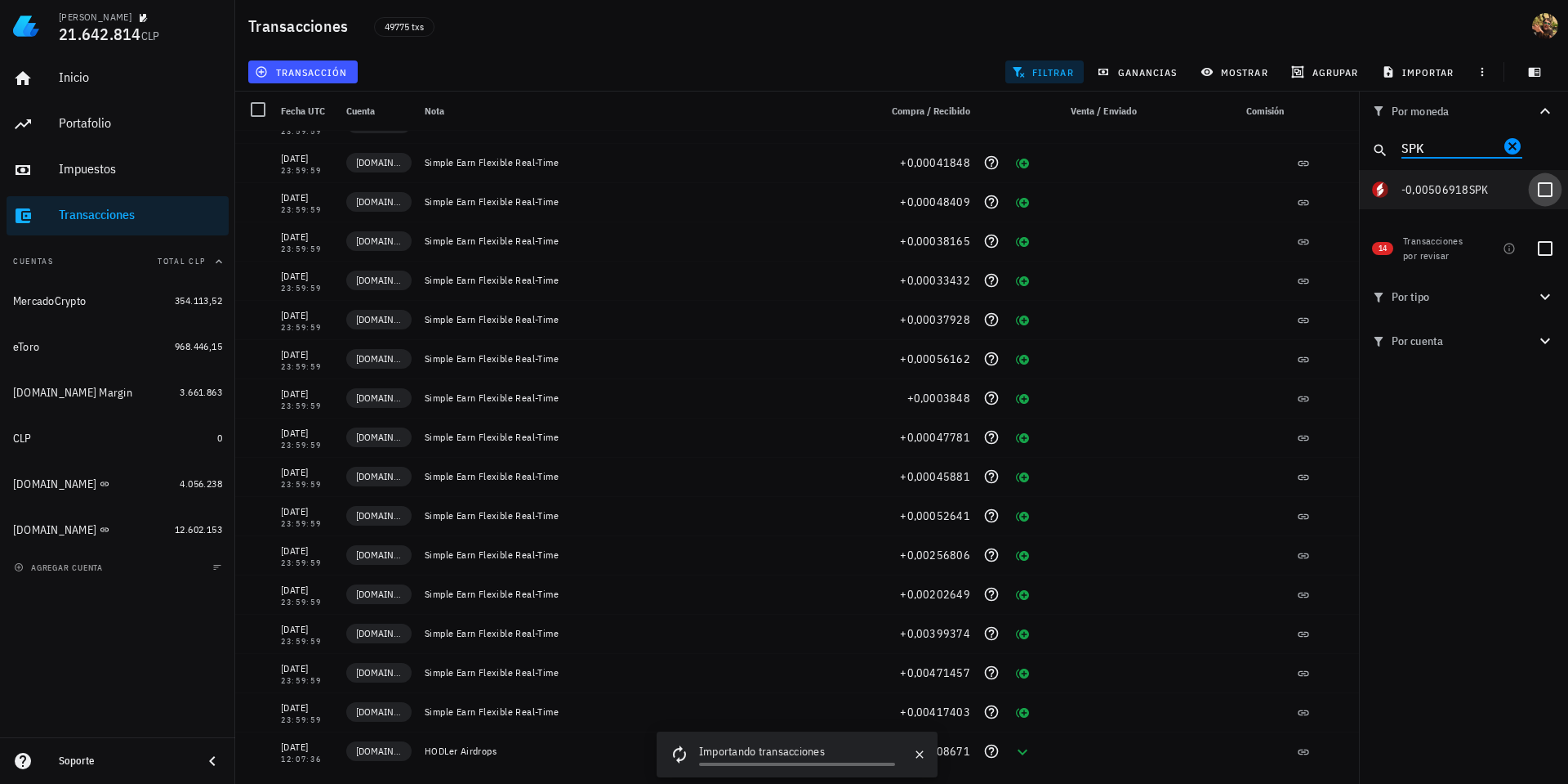
type input "SPK"
drag, startPoint x: 1545, startPoint y: 184, endPoint x: 1547, endPoint y: 196, distance: 12.2
click at [1545, 183] on div at bounding box center [1545, 189] width 28 height 28
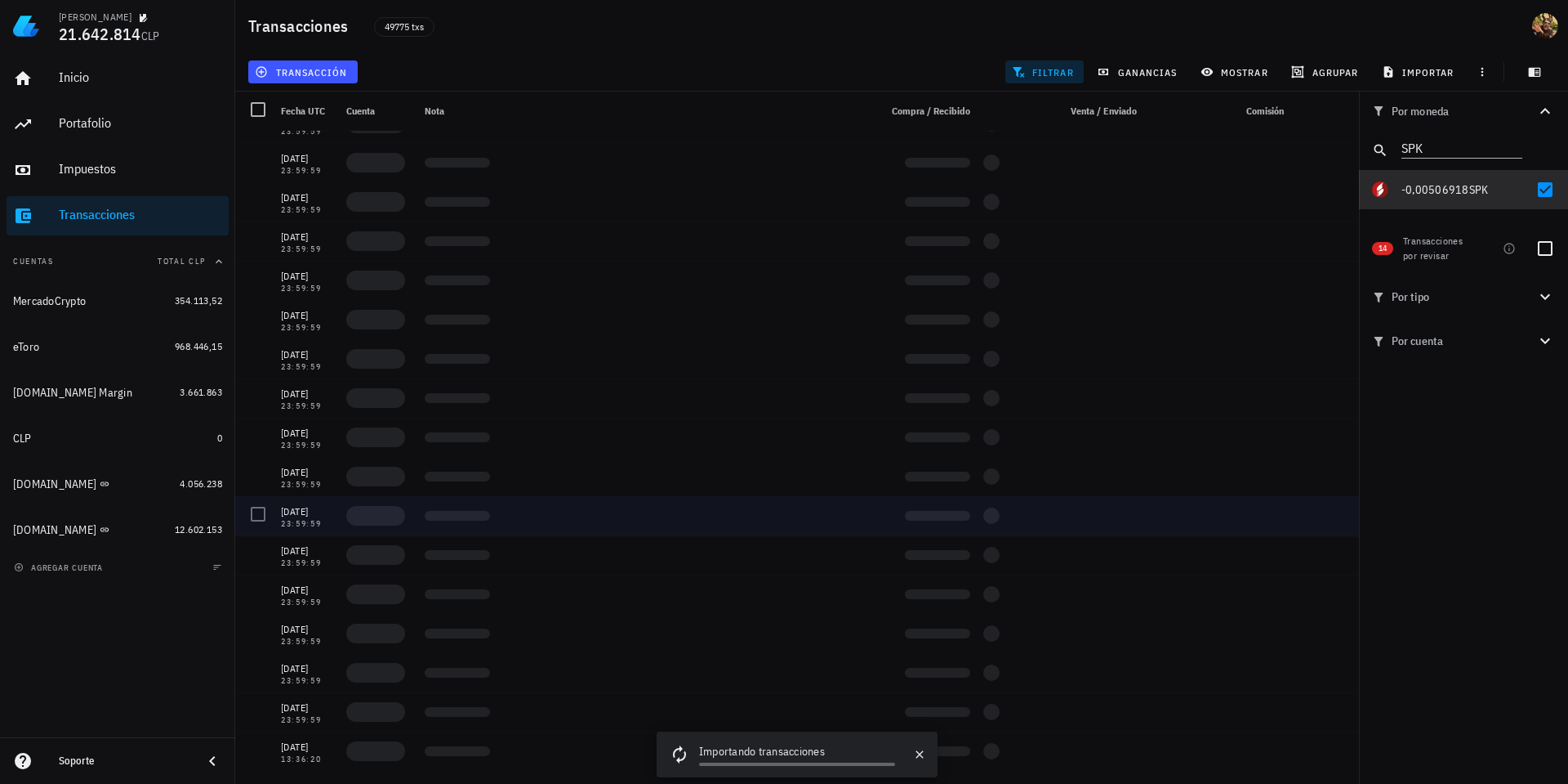
scroll to position [616, 0]
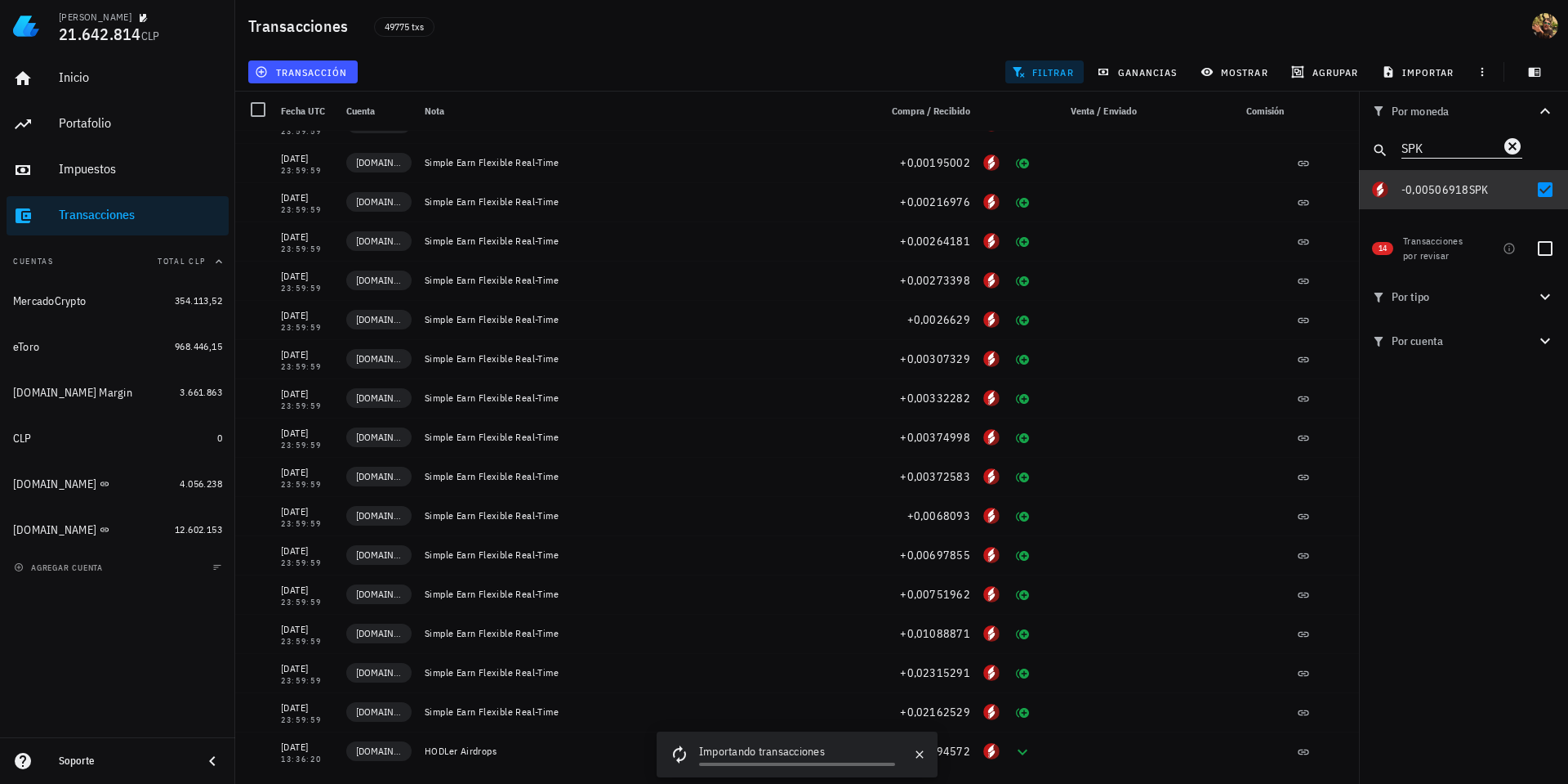
drag, startPoint x: 1540, startPoint y: 191, endPoint x: 1425, endPoint y: 158, distance: 119.6
click at [1540, 190] on div at bounding box center [1545, 189] width 28 height 28
checkbox input "false"
click at [1421, 147] on input "SPK" at bounding box center [1450, 147] width 98 height 21
click at [1421, 146] on input "SPK" at bounding box center [1450, 147] width 98 height 21
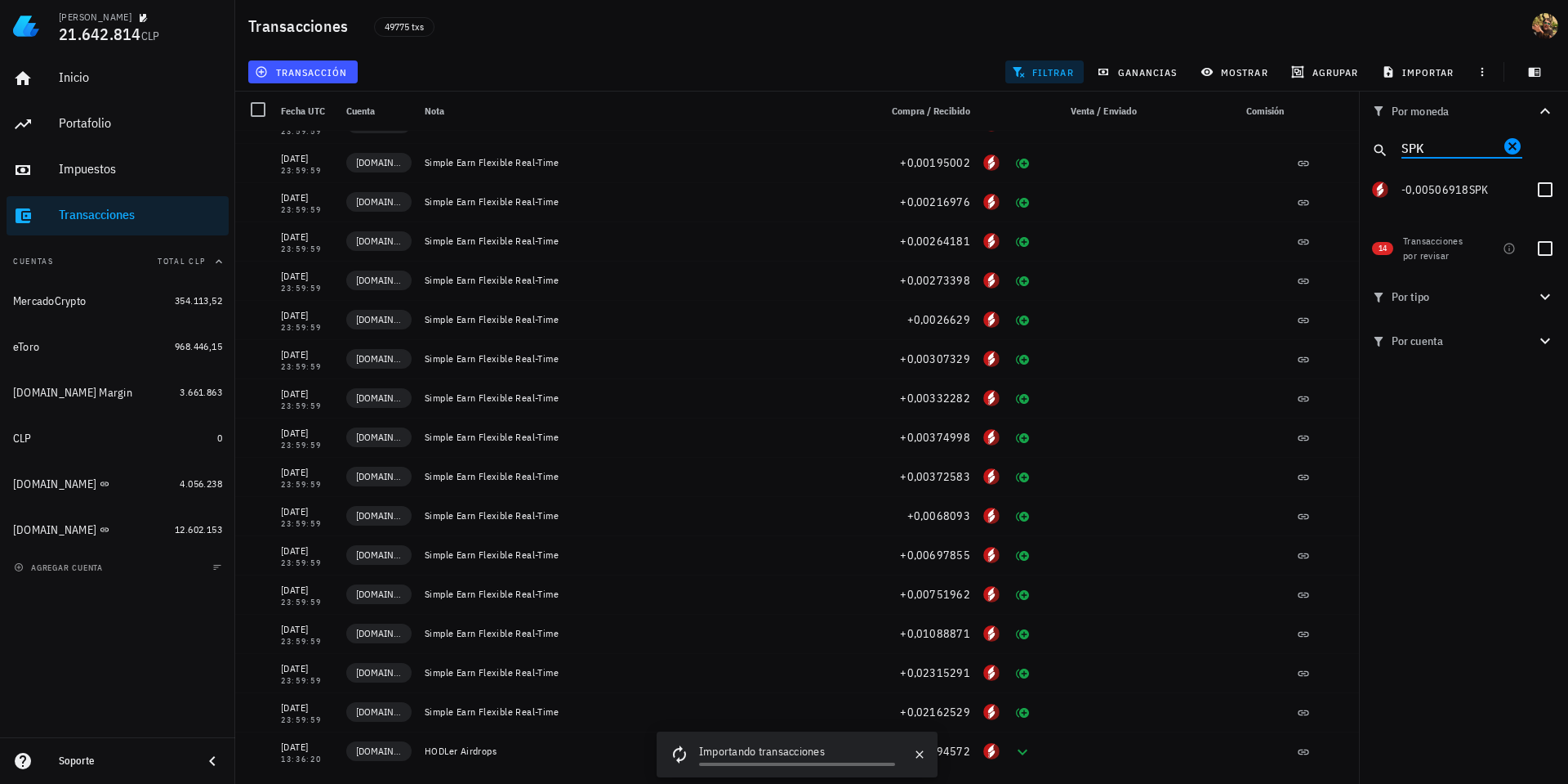
paste input "BABY"
type input "BABY"
drag, startPoint x: 1545, startPoint y: 192, endPoint x: 1408, endPoint y: 219, distance: 139.6
click at [1545, 191] on div at bounding box center [1545, 189] width 28 height 28
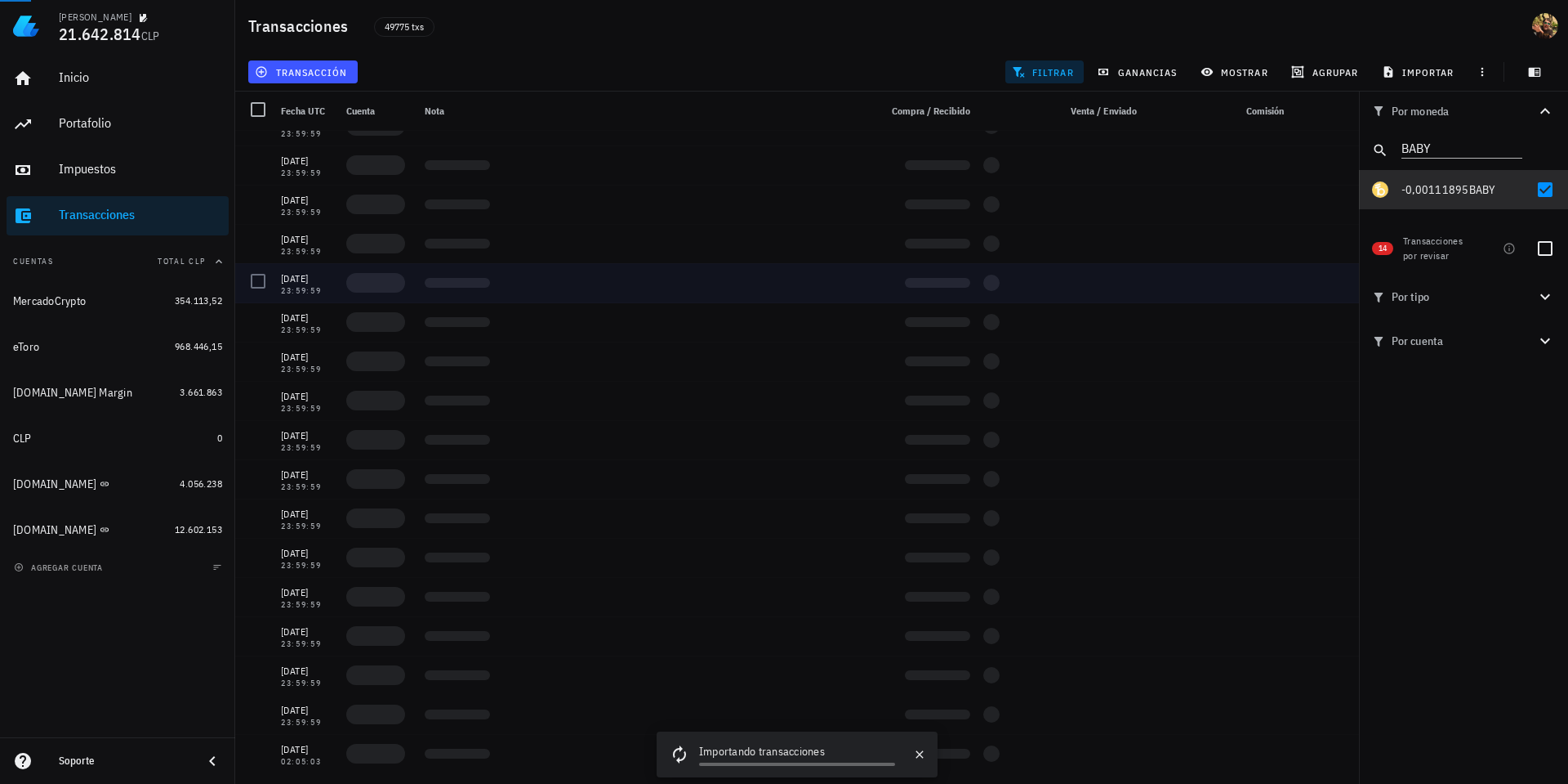
scroll to position [3283, 0]
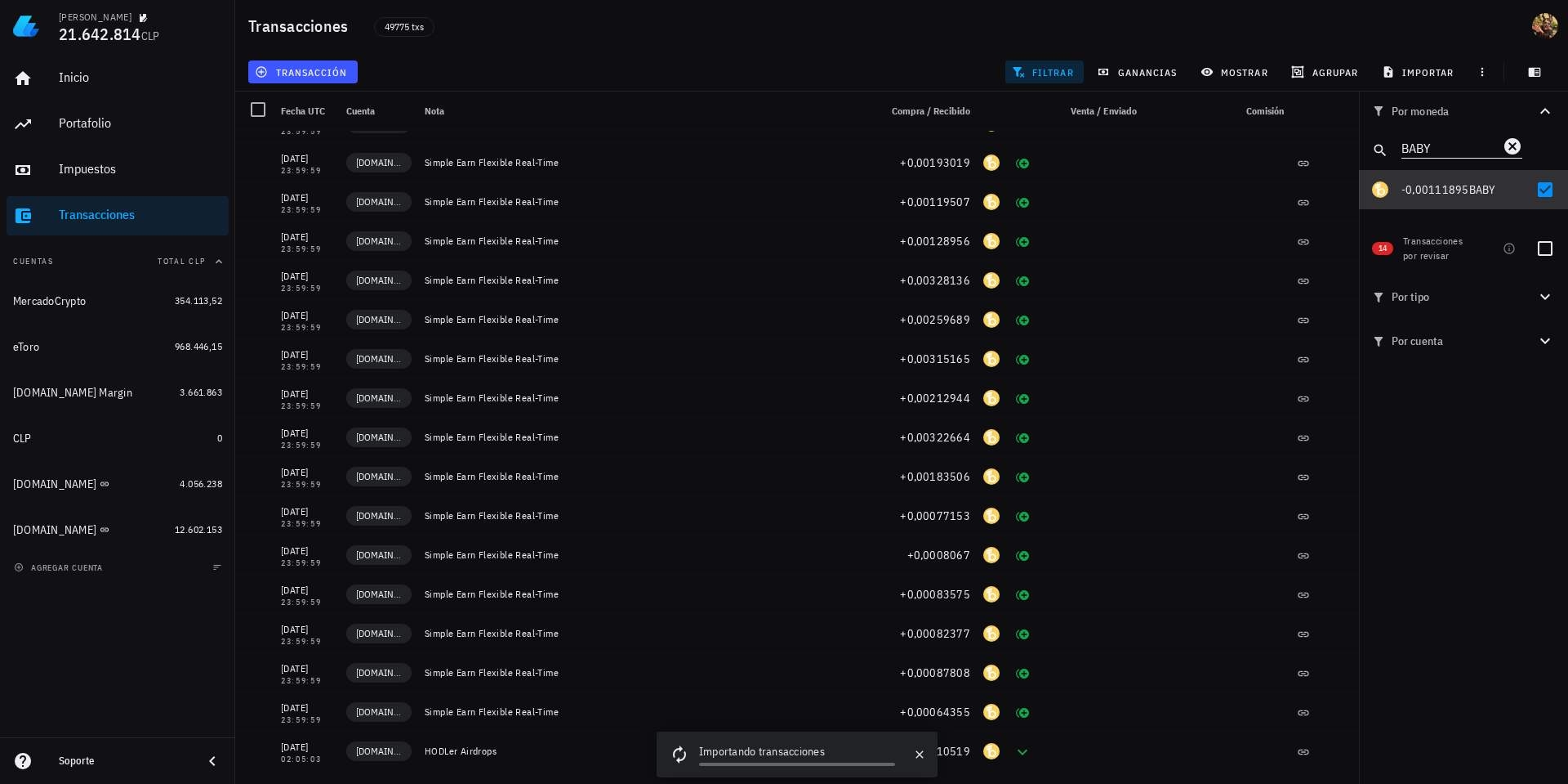
click at [1541, 197] on div at bounding box center [1545, 189] width 28 height 28
checkbox input "false"
click at [1438, 149] on input "BABY" at bounding box center [1450, 147] width 98 height 21
paste input "SAHARA"
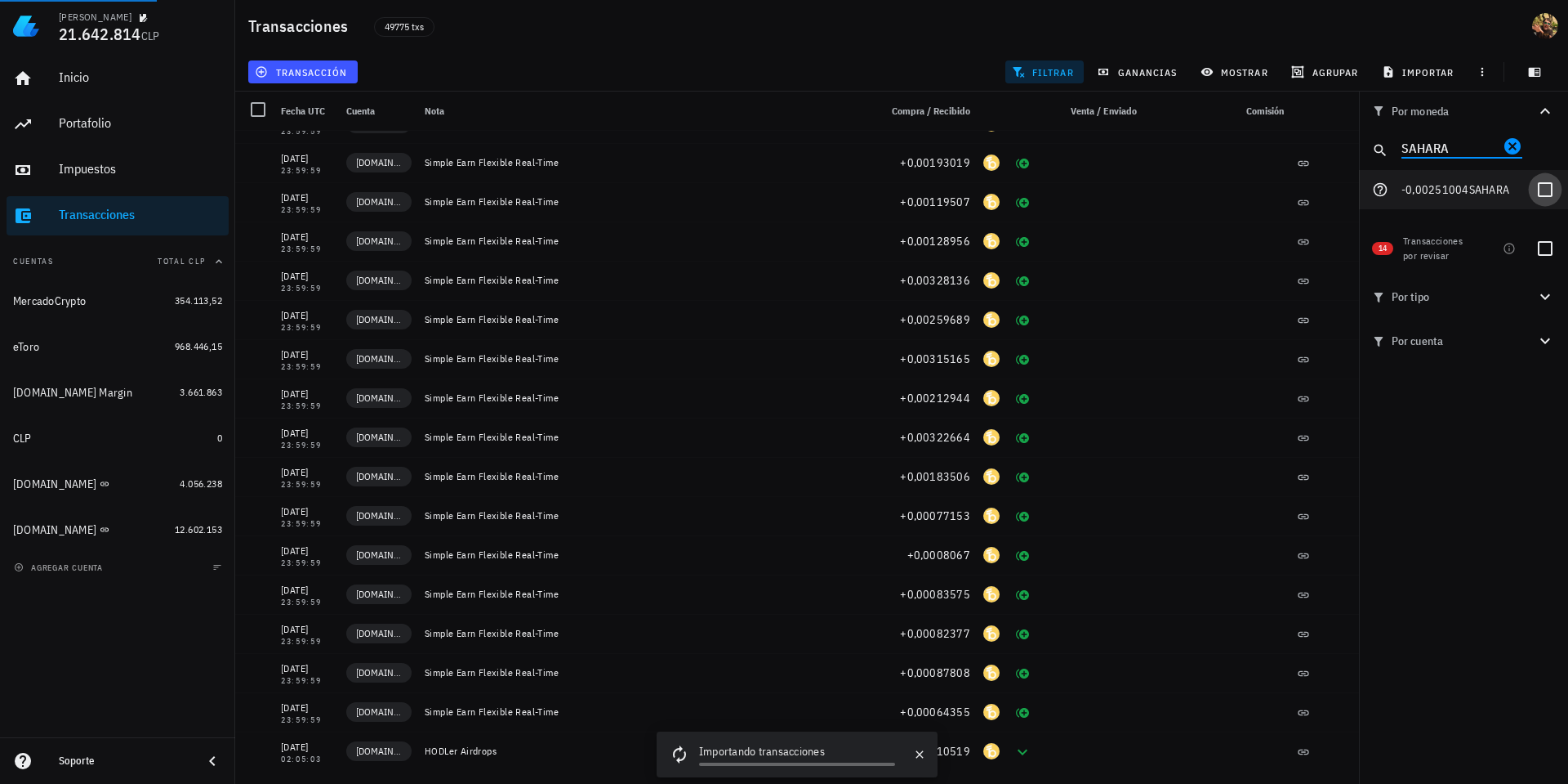
type input "SAHARA"
click at [1549, 185] on div at bounding box center [1545, 189] width 28 height 28
checkbox input "true"
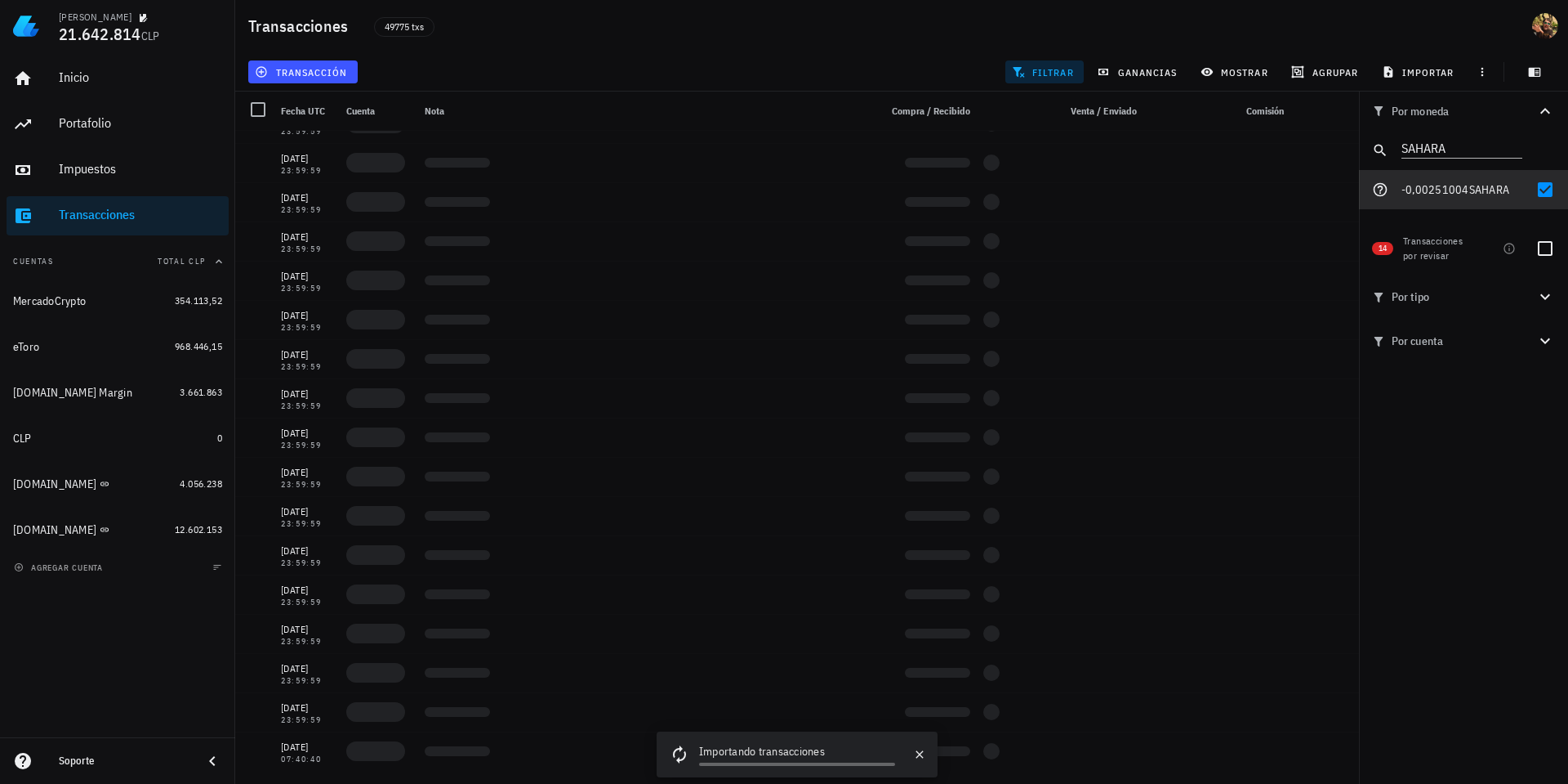
scroll to position [263, 0]
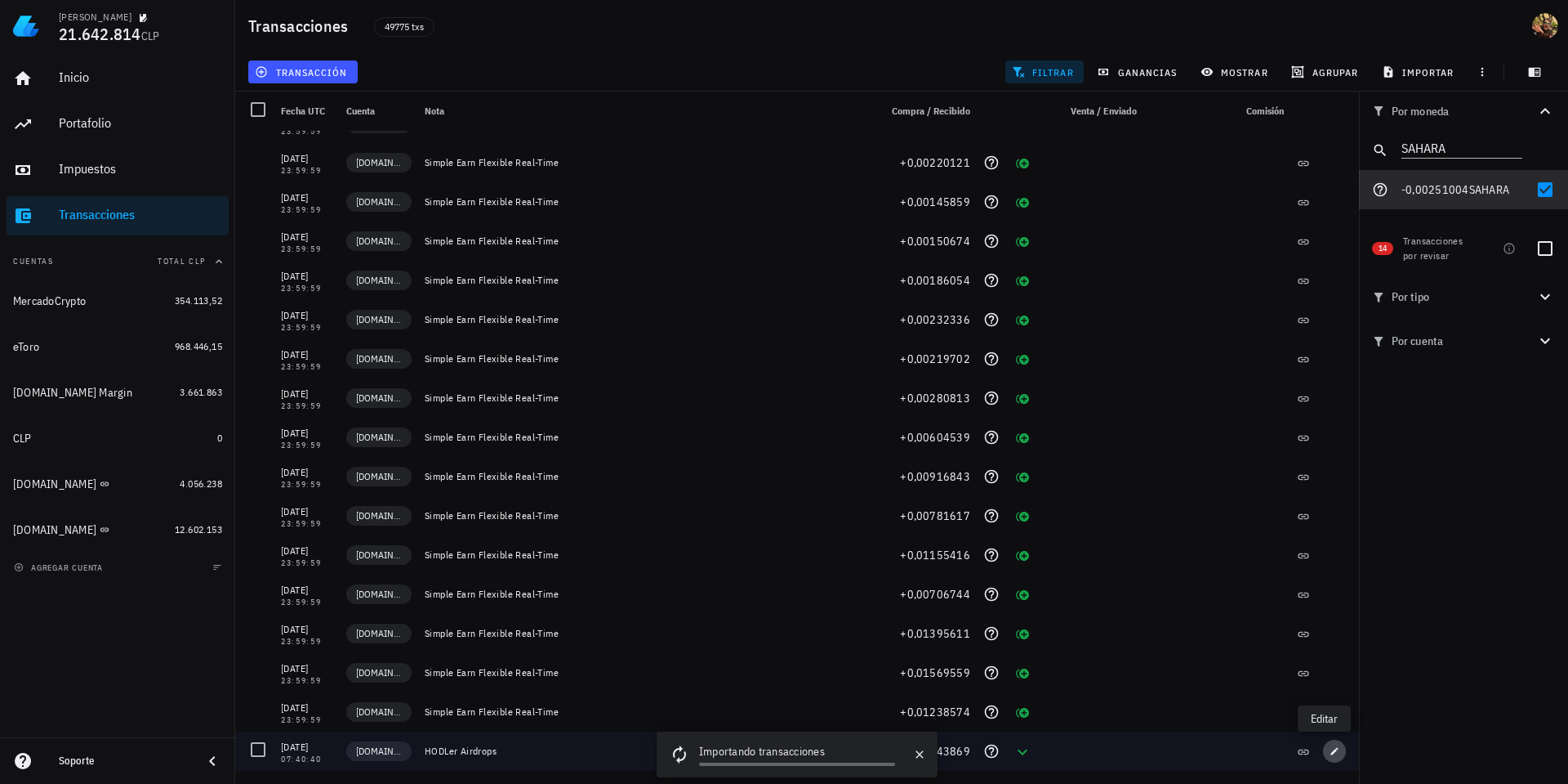
click at [1330, 755] on icon "button" at bounding box center [1335, 751] width 10 height 10
type input "2025-06-25"
type input "07:40:40"
type input "13,84043869"
type input "SAHARA"
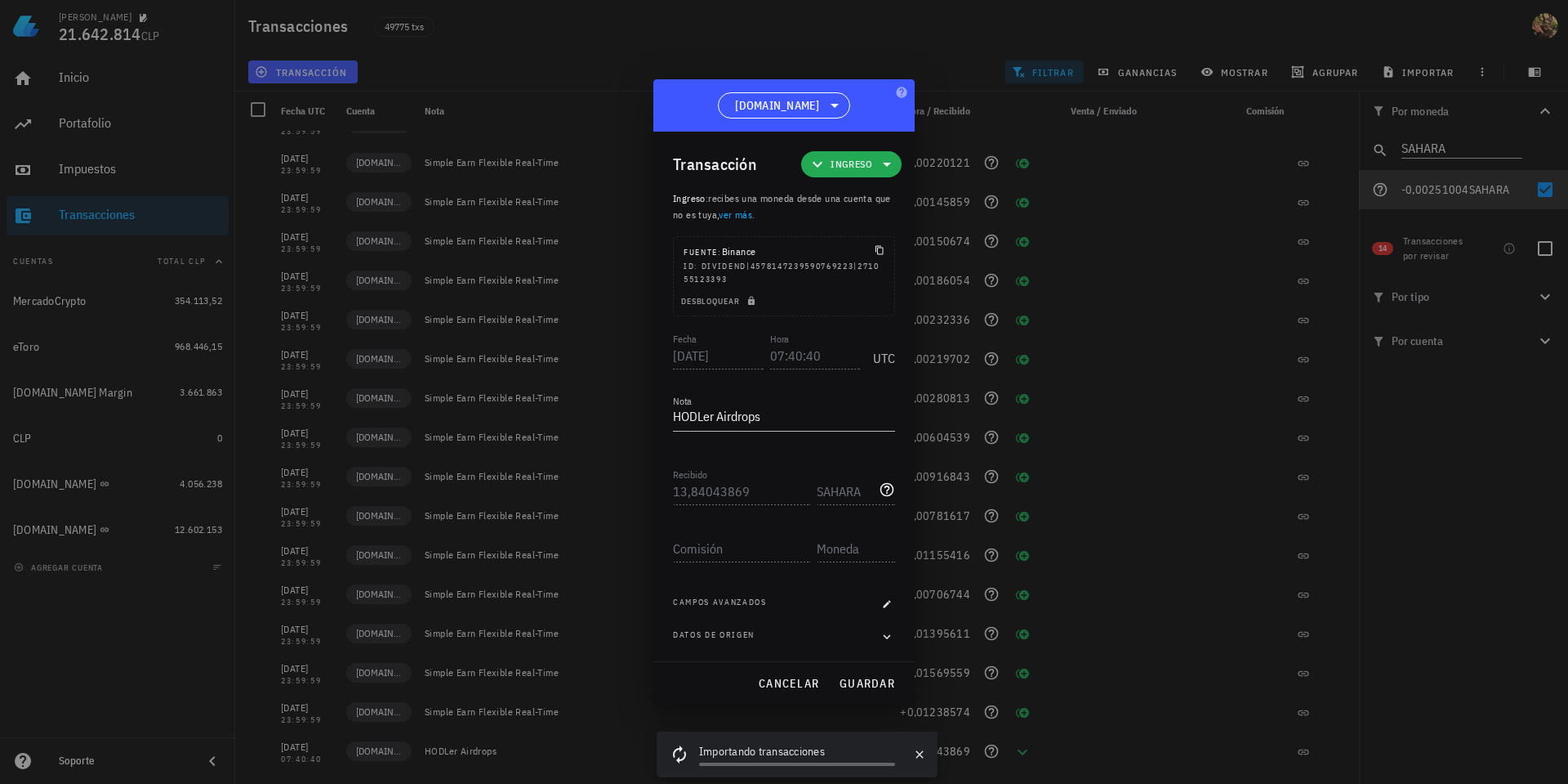
click at [868, 167] on span "Ingreso" at bounding box center [851, 164] width 42 height 16
click at [879, 236] on div "Ingreso" at bounding box center [876, 236] width 63 height 13
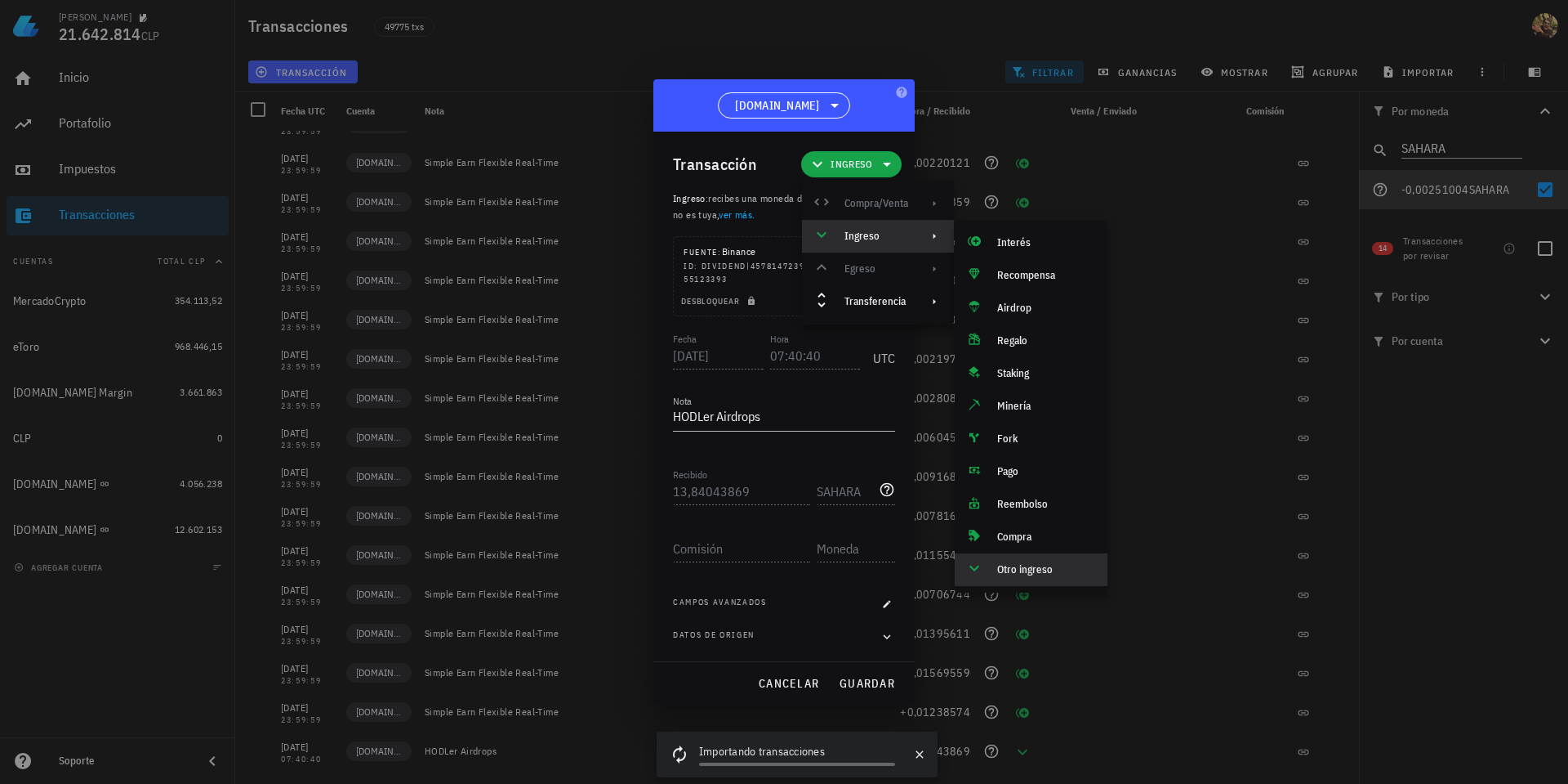
click at [558, 182] on div at bounding box center [784, 392] width 1568 height 784
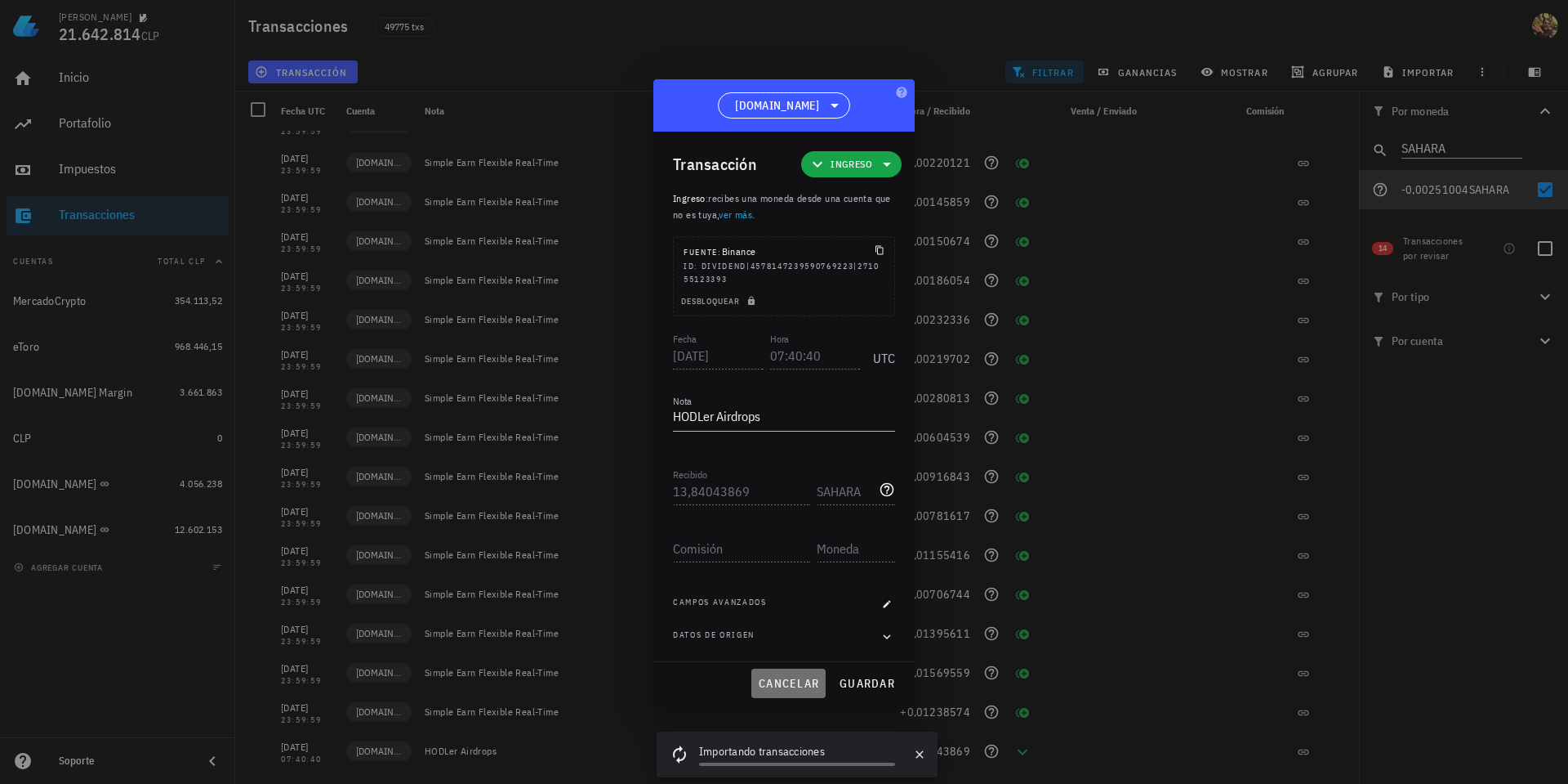
click at [802, 684] on span "cancelar" at bounding box center [789, 684] width 62 height 14
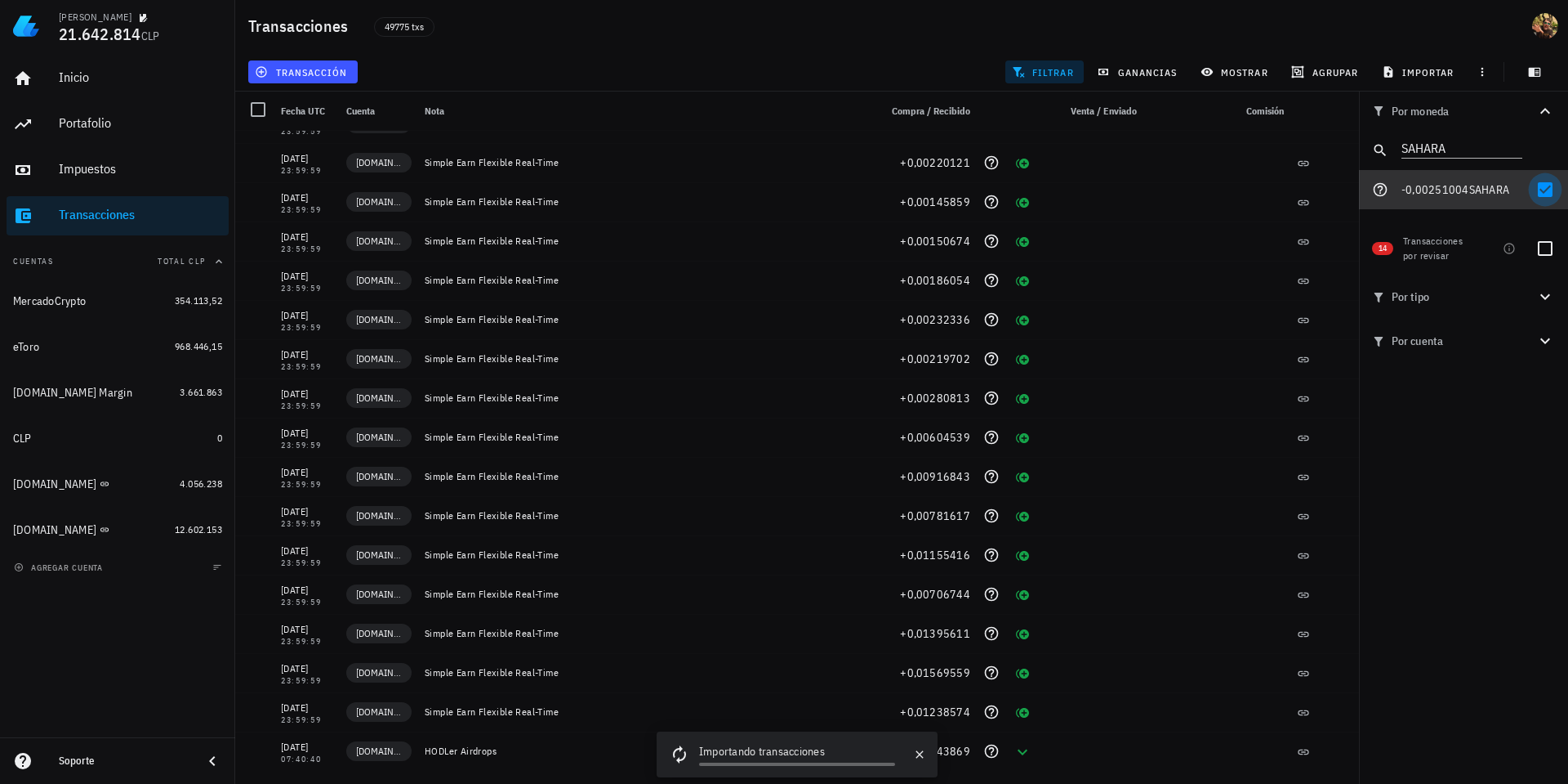
drag, startPoint x: 1543, startPoint y: 194, endPoint x: 1446, endPoint y: 159, distance: 103.1
click at [1543, 193] on div at bounding box center [1545, 189] width 28 height 28
checkbox input "false"
click at [1454, 148] on input "SAHARA" at bounding box center [1450, 147] width 98 height 21
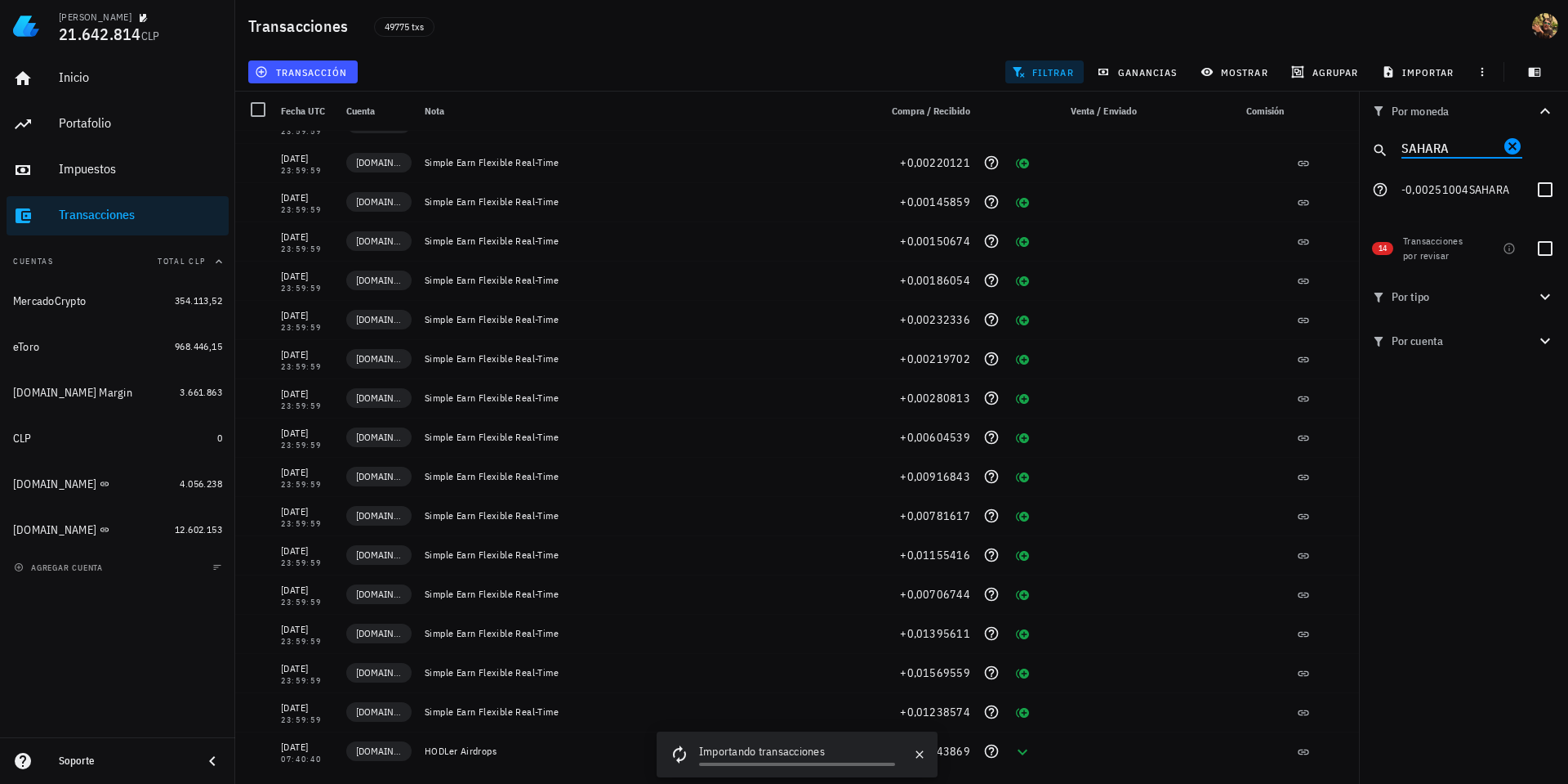
paste input "IOST"
type input "IOST"
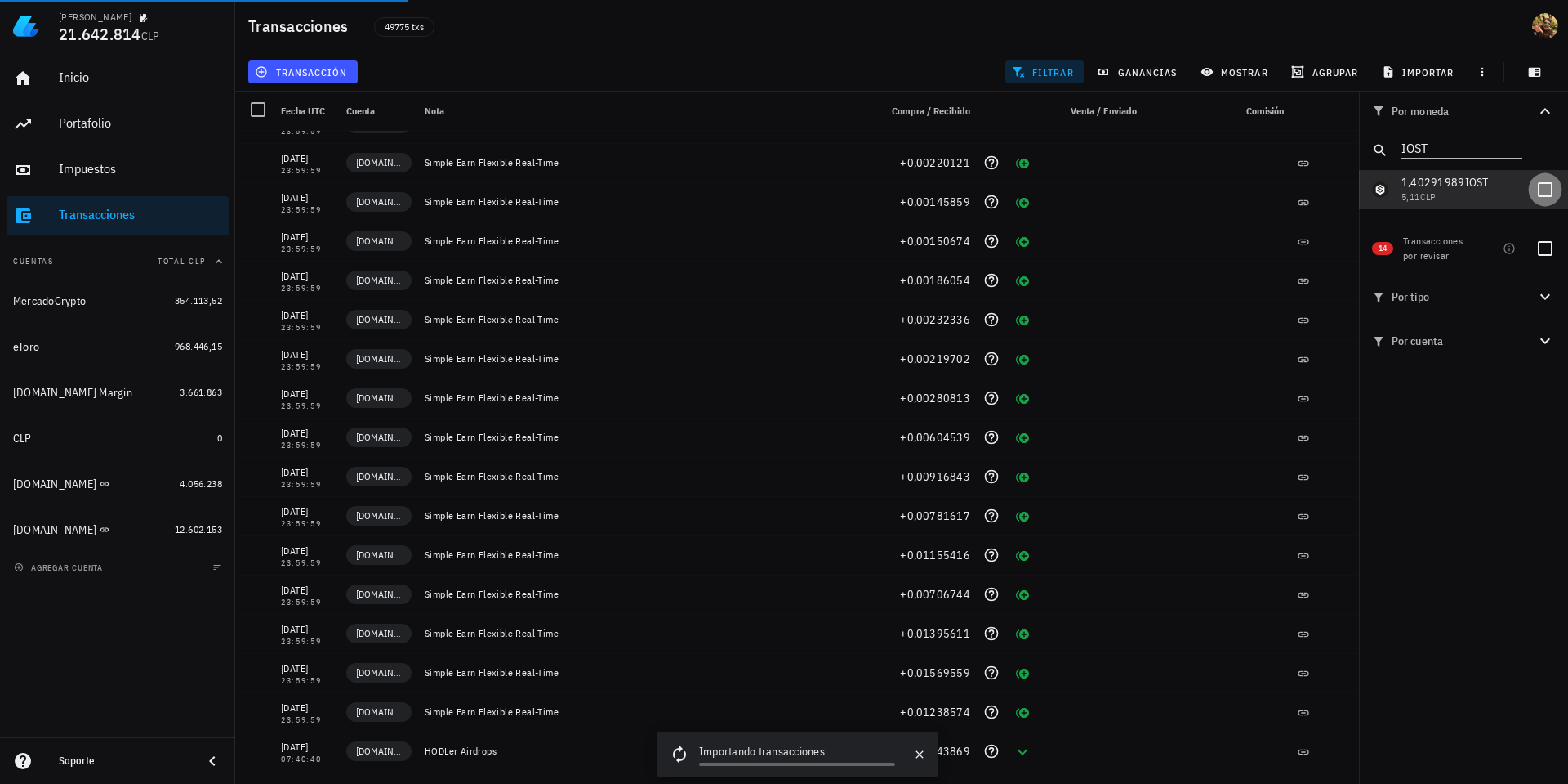
drag, startPoint x: 1541, startPoint y: 191, endPoint x: 1514, endPoint y: 270, distance: 83.5
click at [1541, 191] on div at bounding box center [1545, 189] width 28 height 28
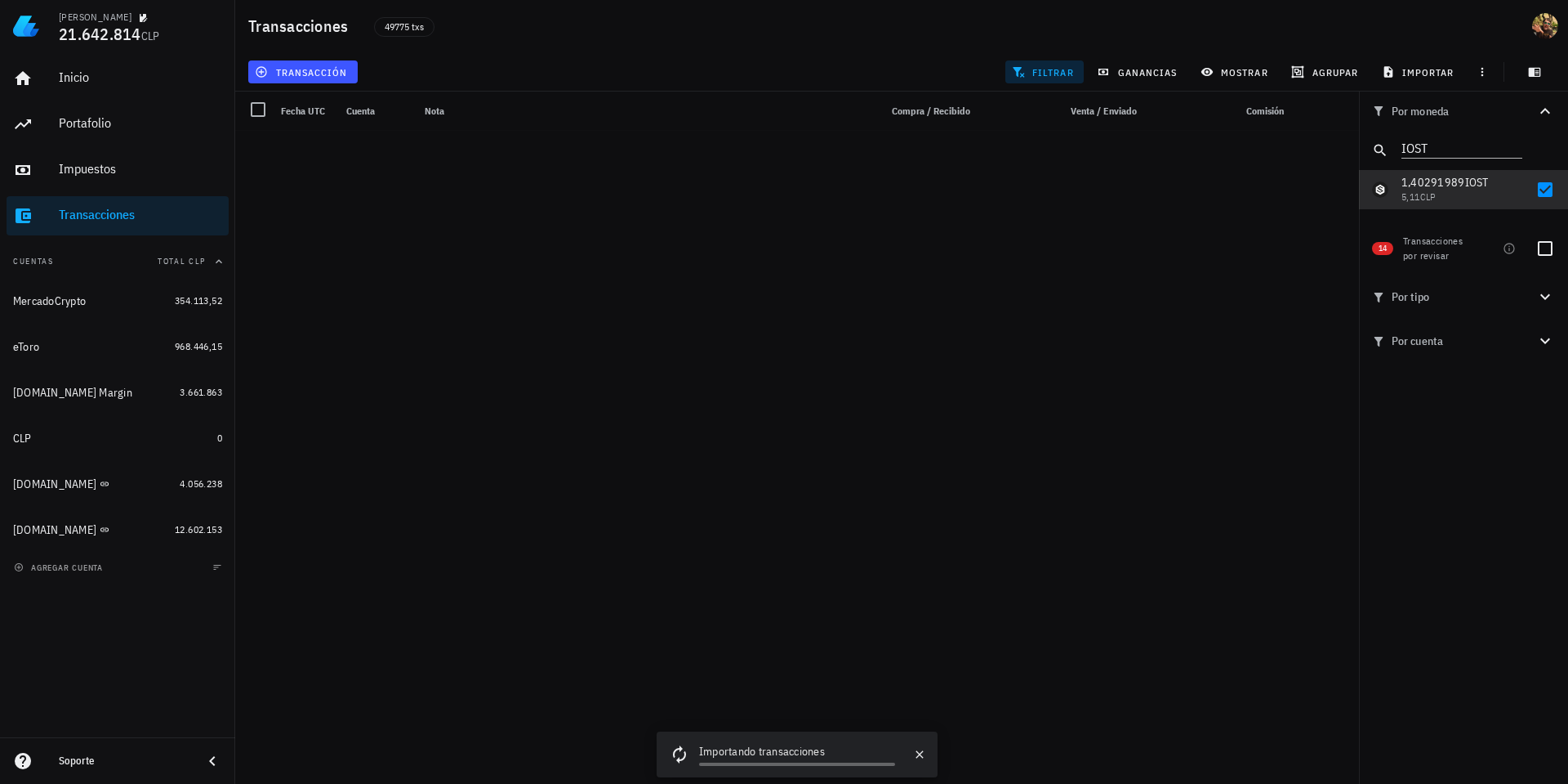
scroll to position [0, 0]
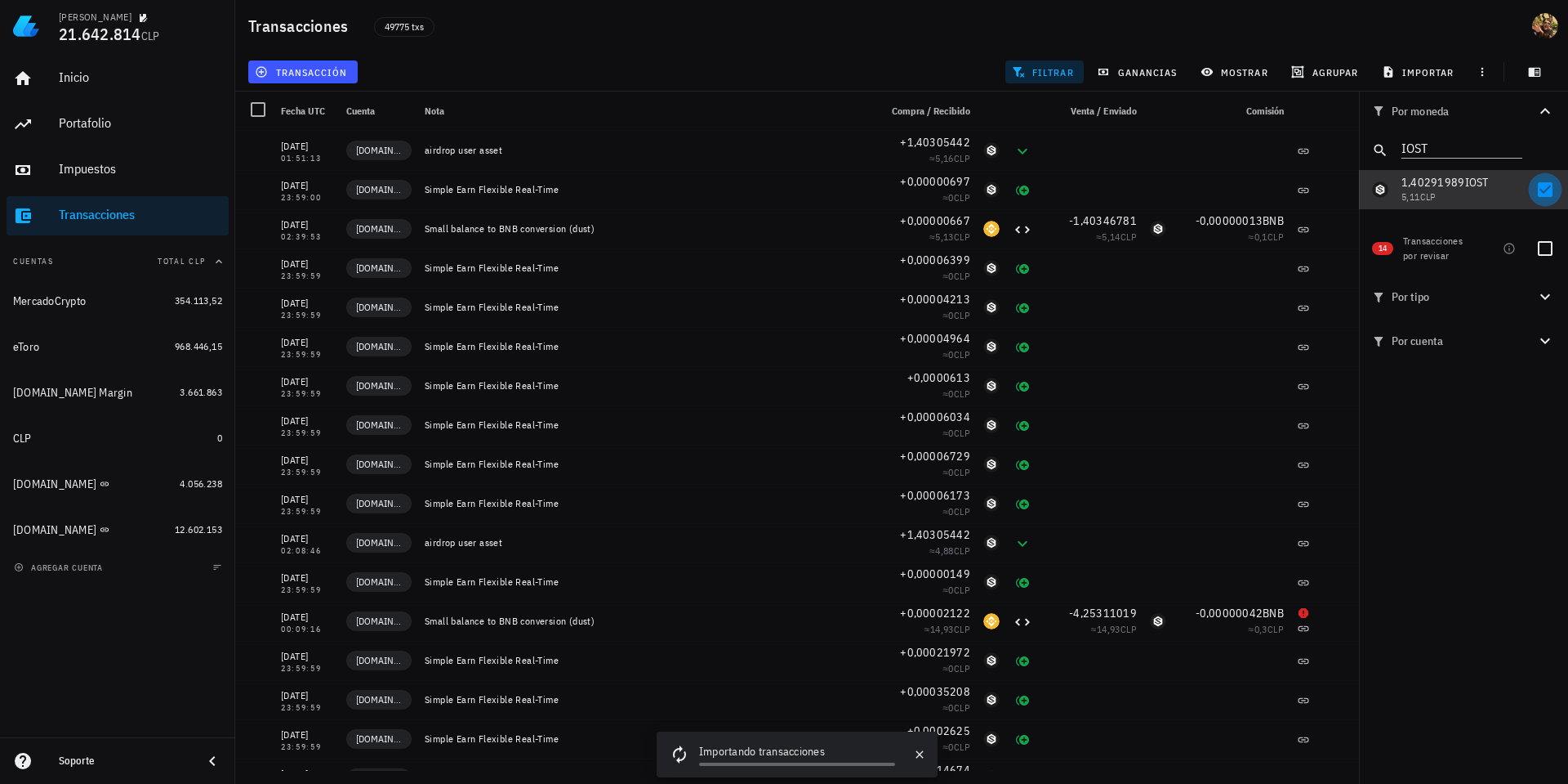
click at [1547, 189] on div at bounding box center [1545, 189] width 28 height 28
checkbox input "false"
click at [1442, 148] on input "IOST" at bounding box center [1450, 147] width 98 height 21
paste input "HUMA"
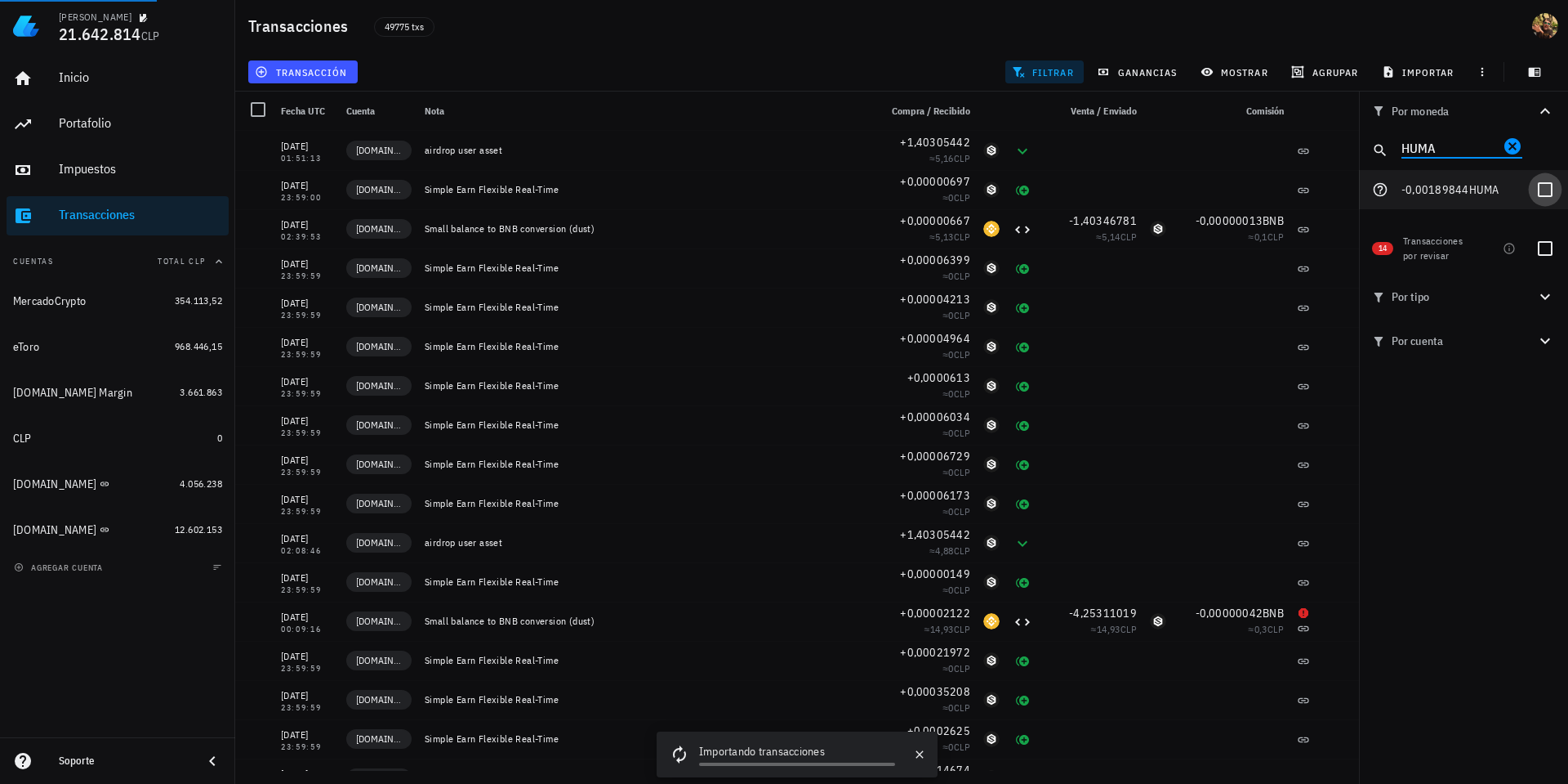
type input "HUMA"
click at [1552, 189] on div at bounding box center [1545, 189] width 28 height 28
checkbox input "true"
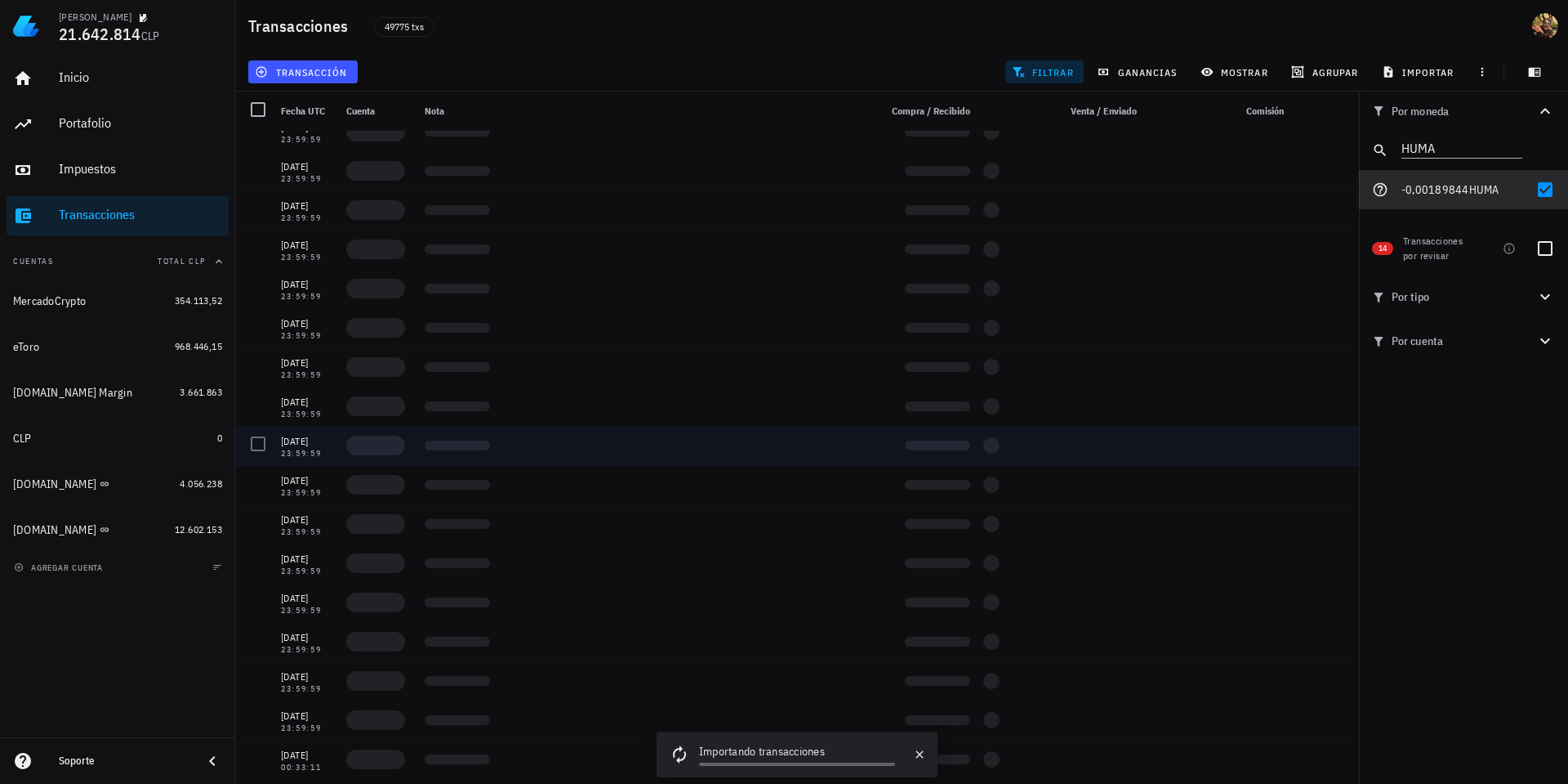
scroll to position [1478, 0]
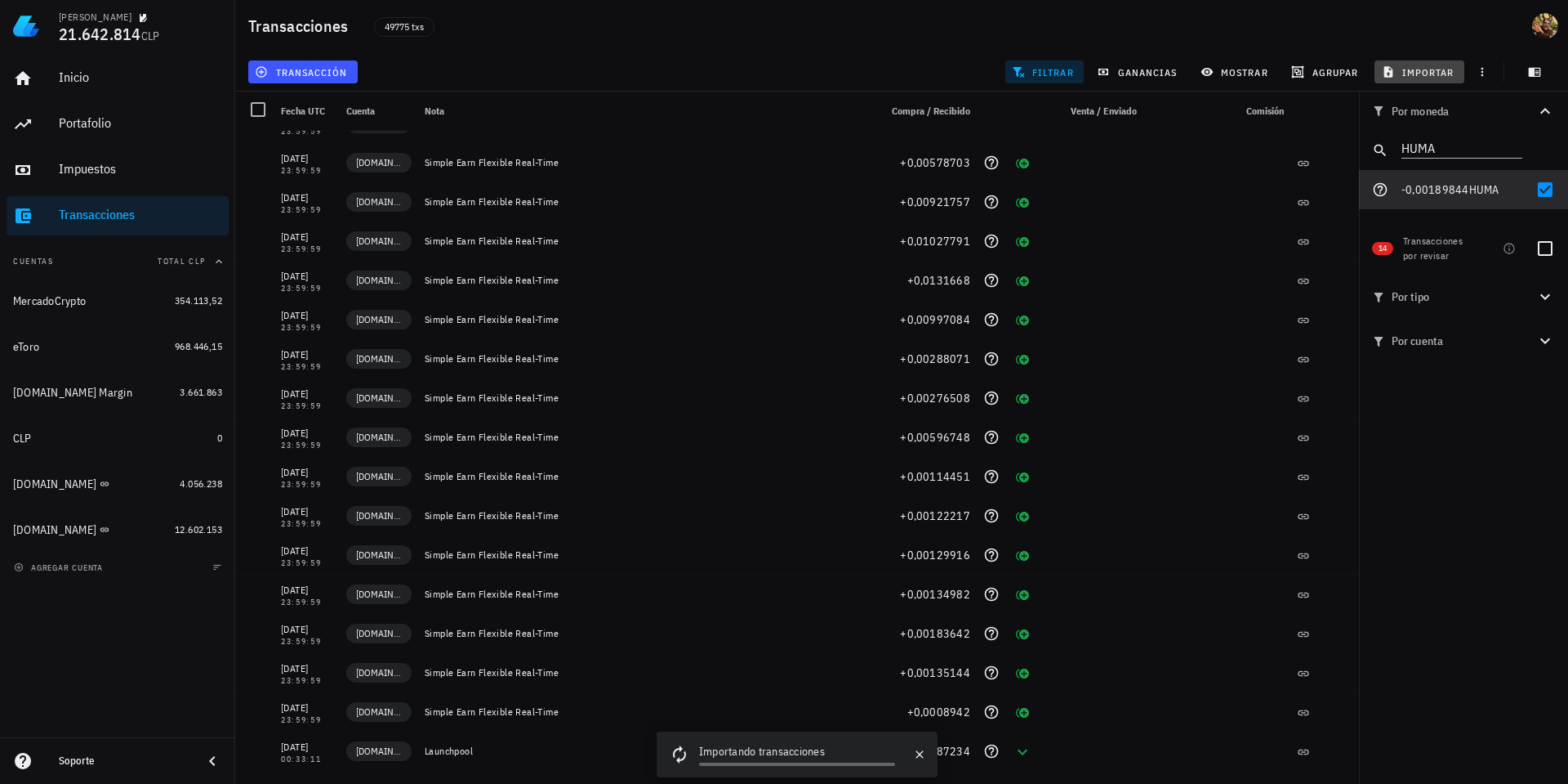
click at [1412, 76] on span "importar" at bounding box center [1420, 72] width 70 height 13
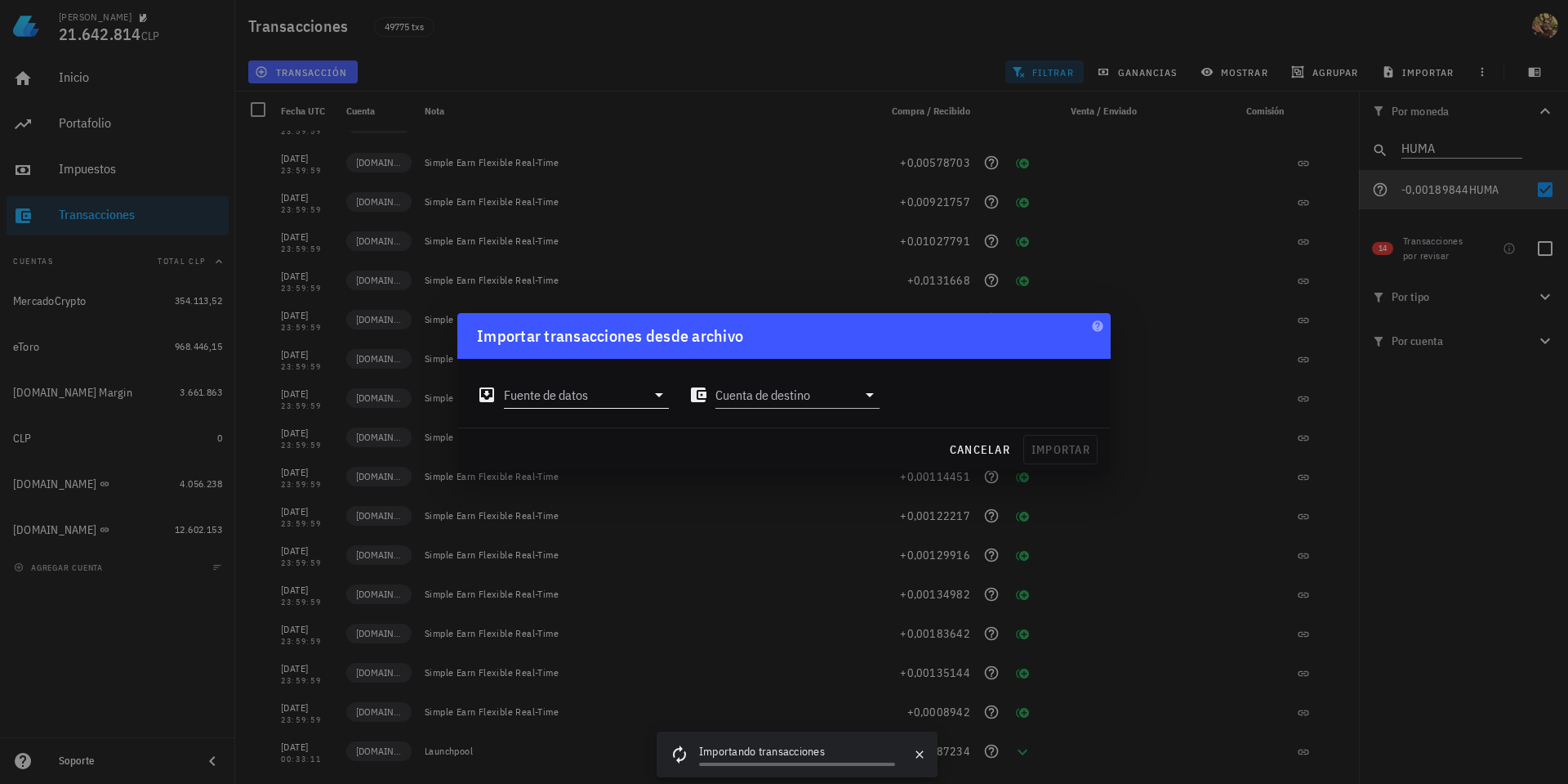
click at [584, 399] on input "Fuente de datos" at bounding box center [575, 395] width 142 height 26
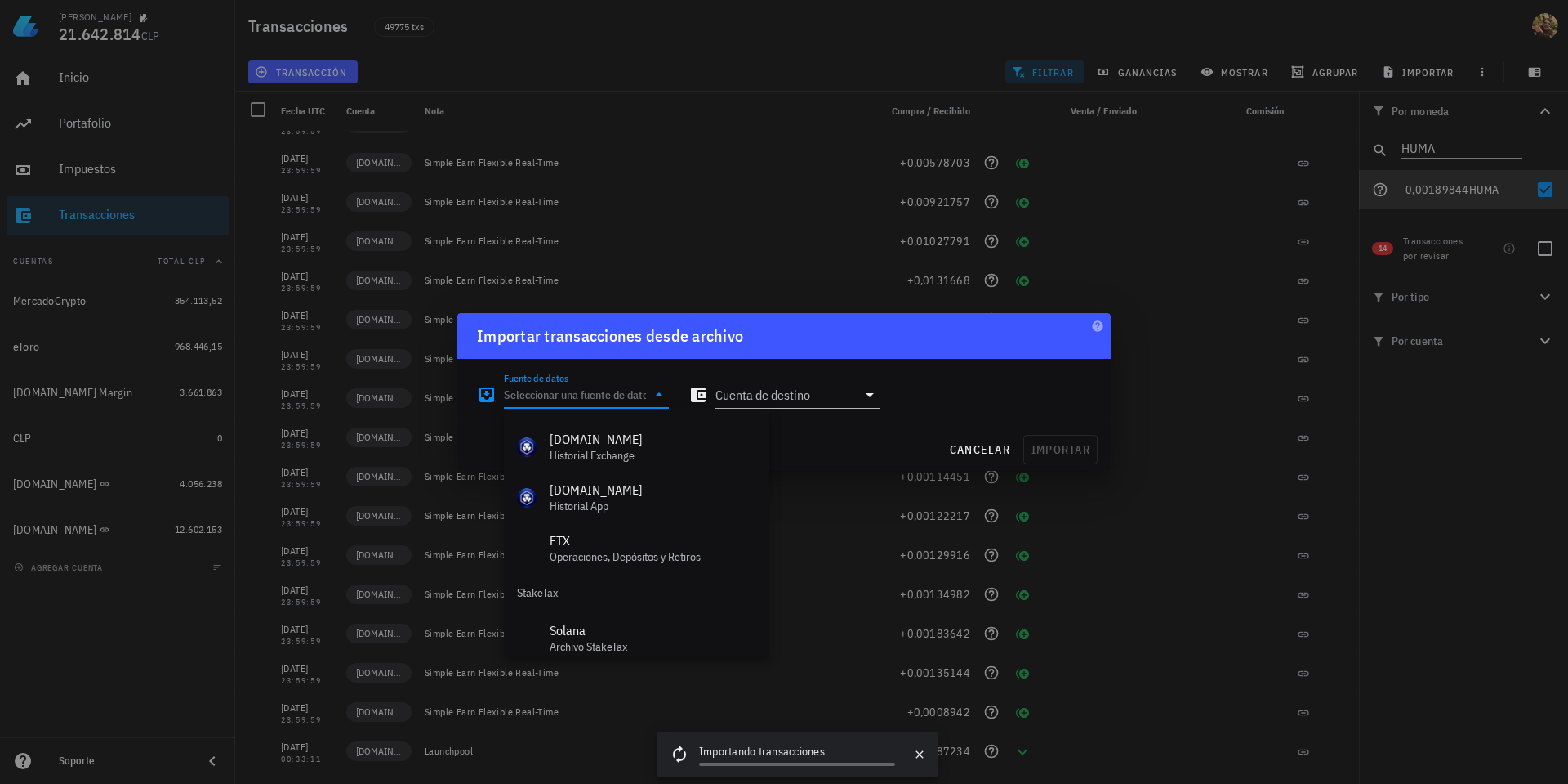
scroll to position [682, 0]
click at [620, 632] on div "Archivo Excel/CSV" at bounding box center [653, 630] width 206 height 15
type input "Archivo Excel/CSV"
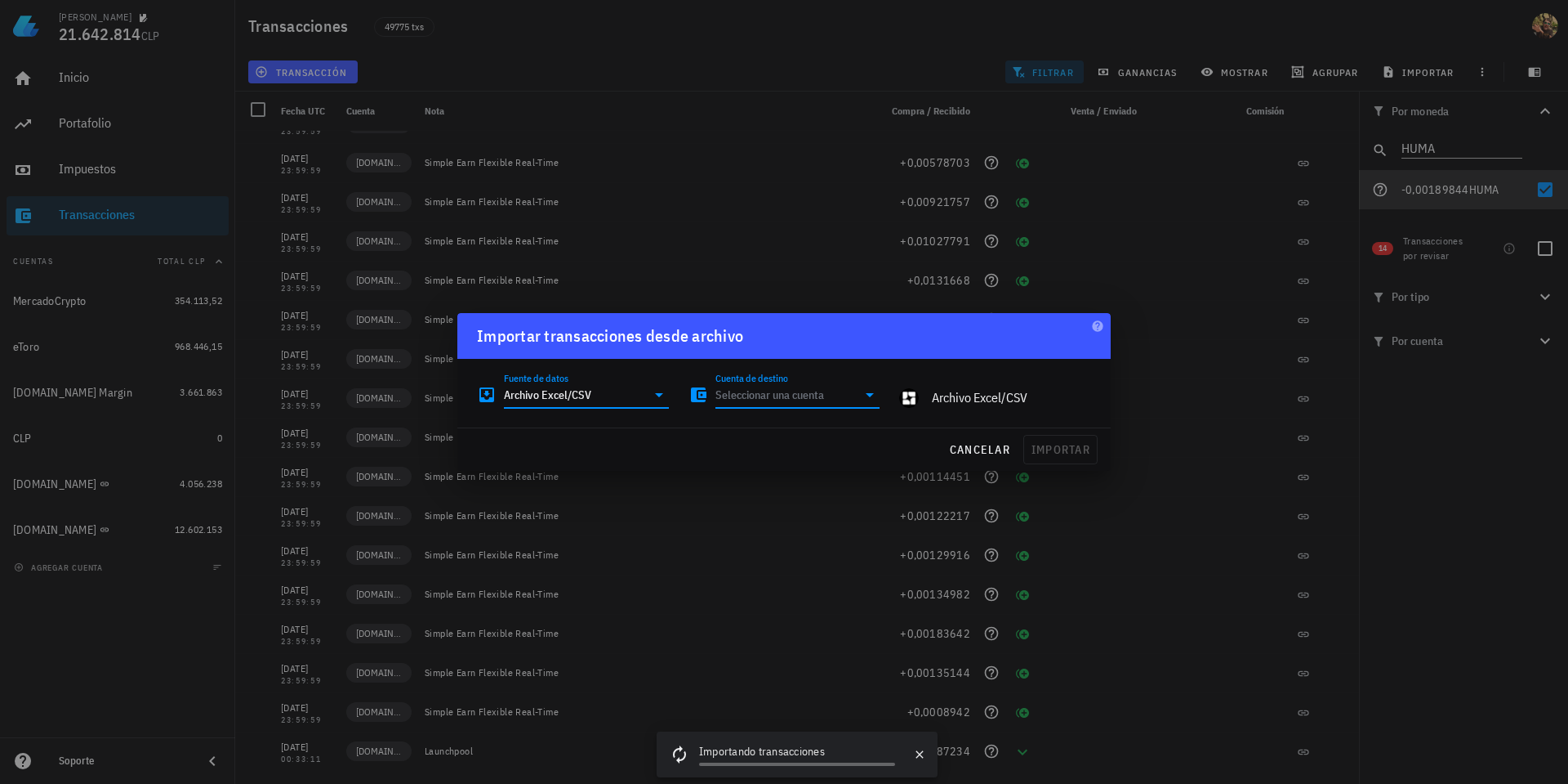
click at [853, 398] on input "Cuenta de destino" at bounding box center [786, 395] width 142 height 26
click at [784, 635] on div "[DOMAIN_NAME]" at bounding box center [797, 630] width 138 height 15
type input "[DOMAIN_NAME]"
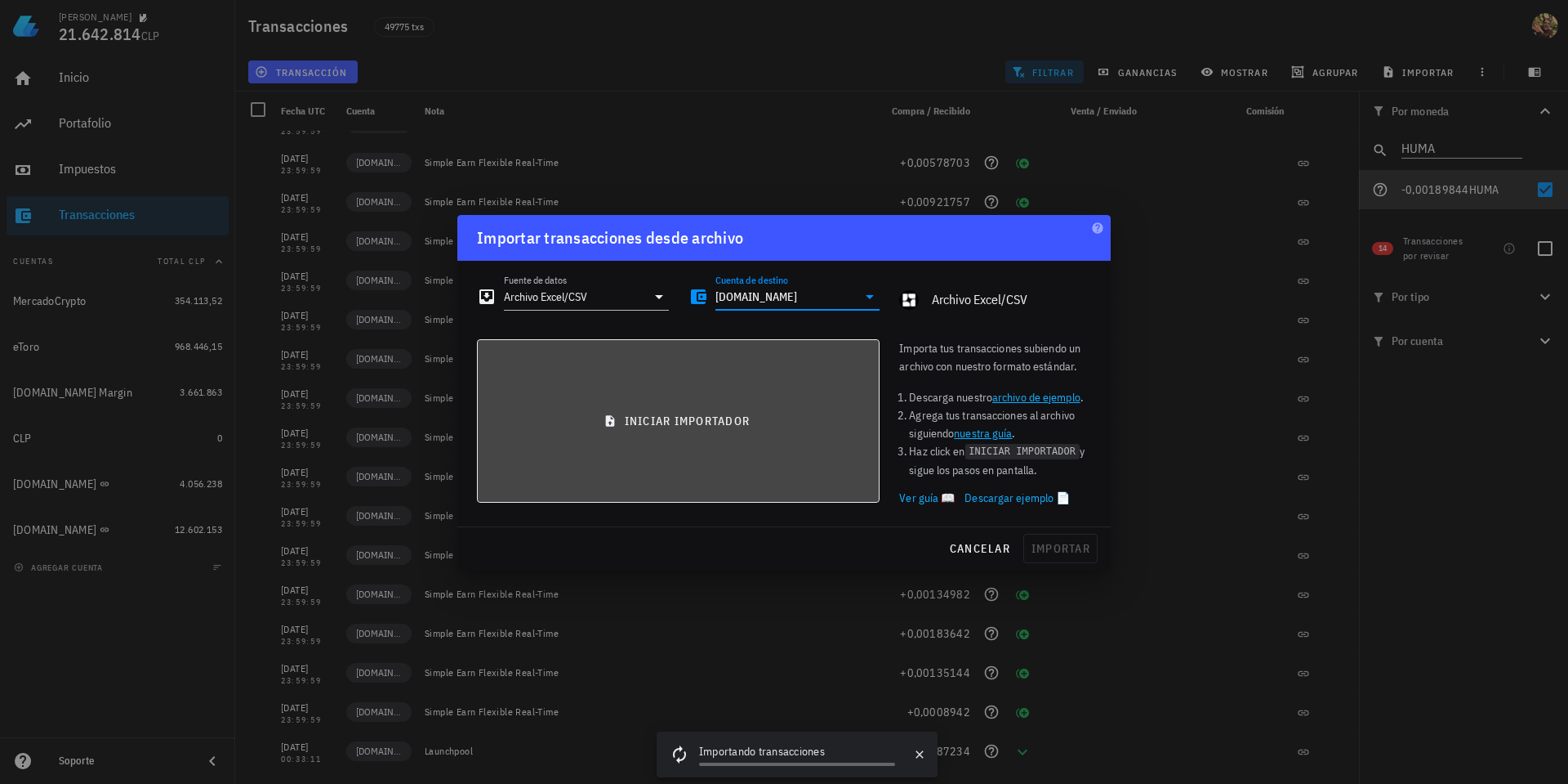
click at [703, 428] on button "iniciar importador" at bounding box center [678, 421] width 403 height 164
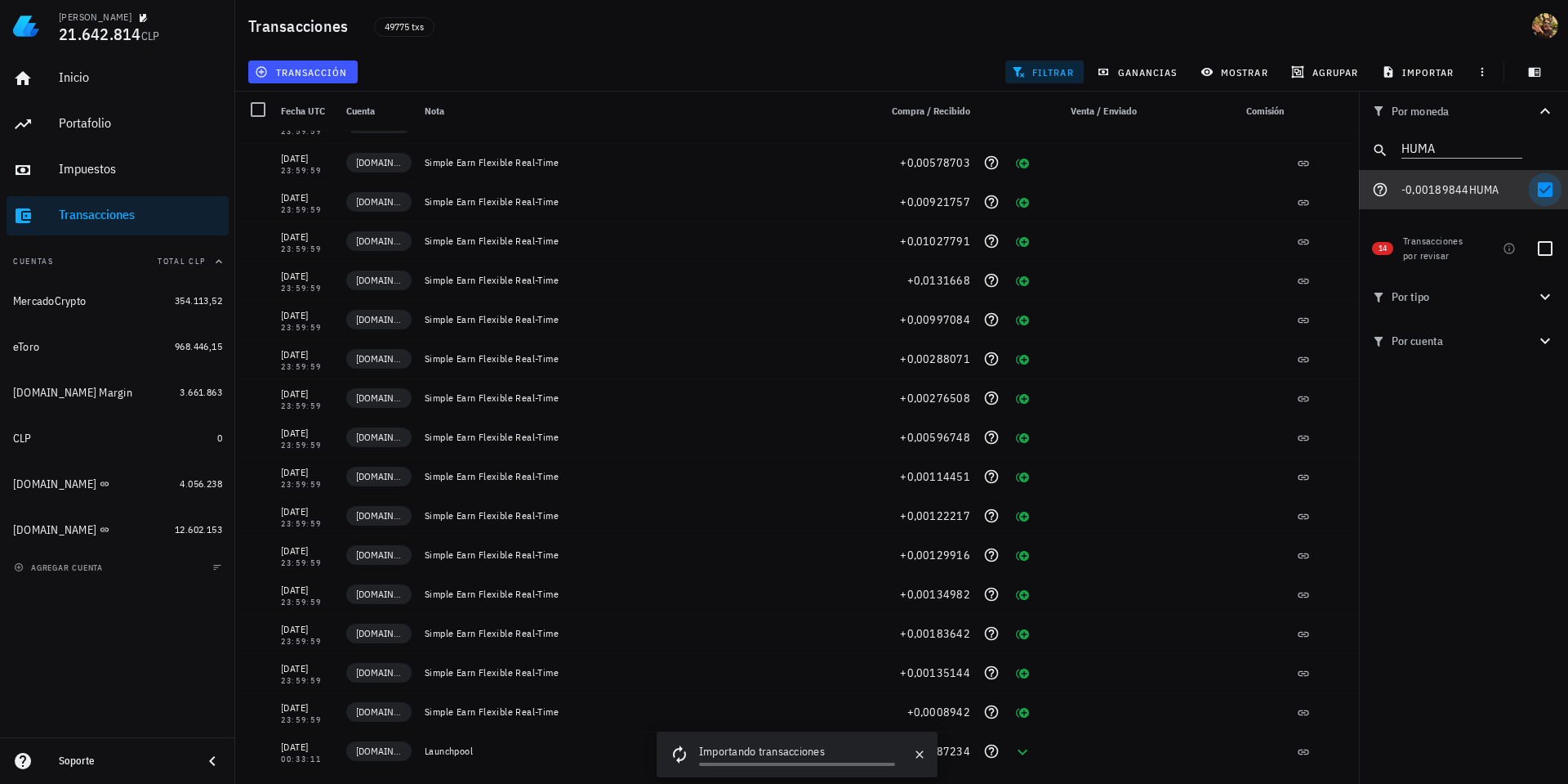
click at [1541, 184] on div at bounding box center [1545, 189] width 28 height 28
checkbox input "false"
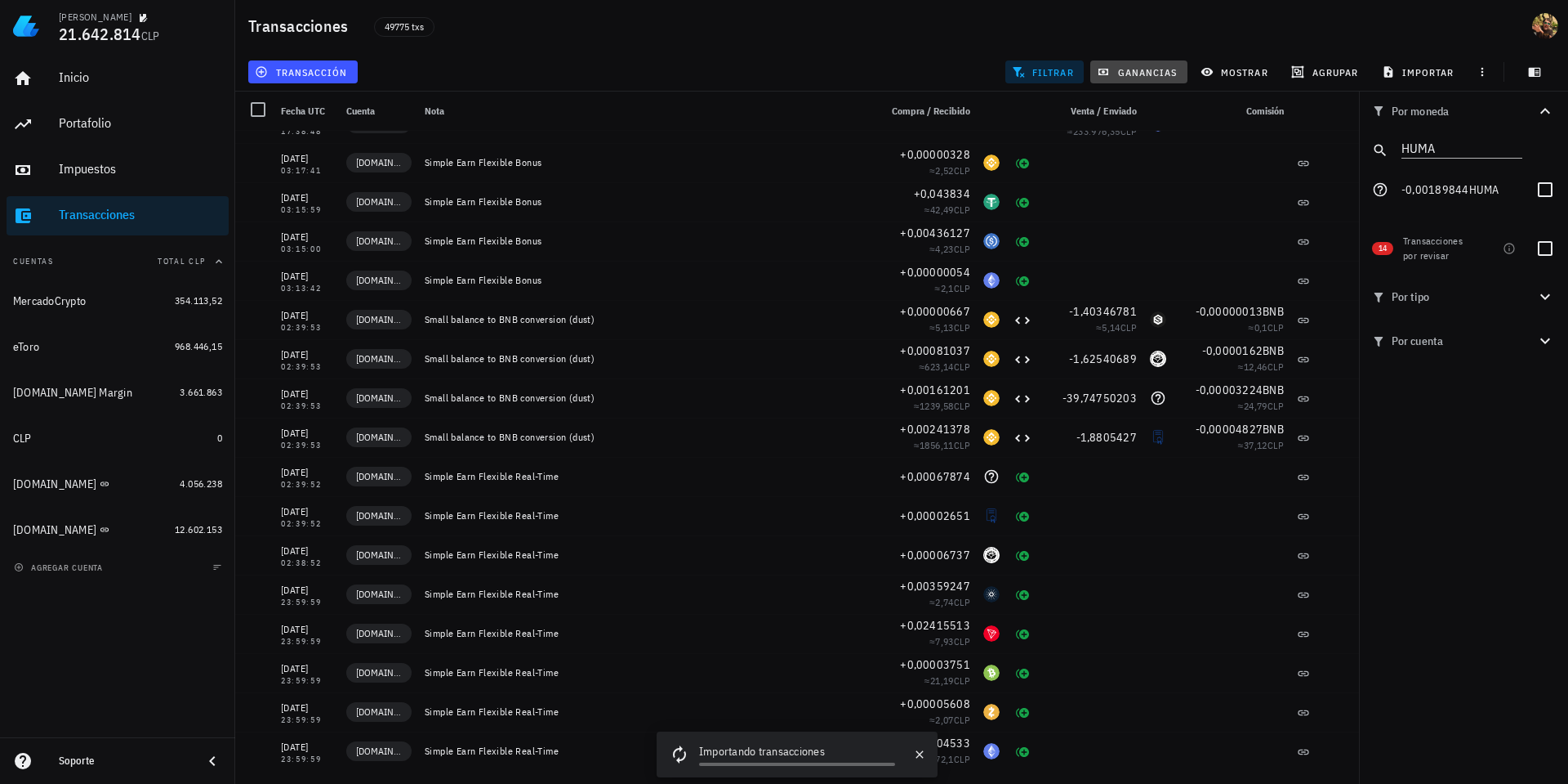
click at [1140, 71] on span "ganancias" at bounding box center [1138, 72] width 77 height 13
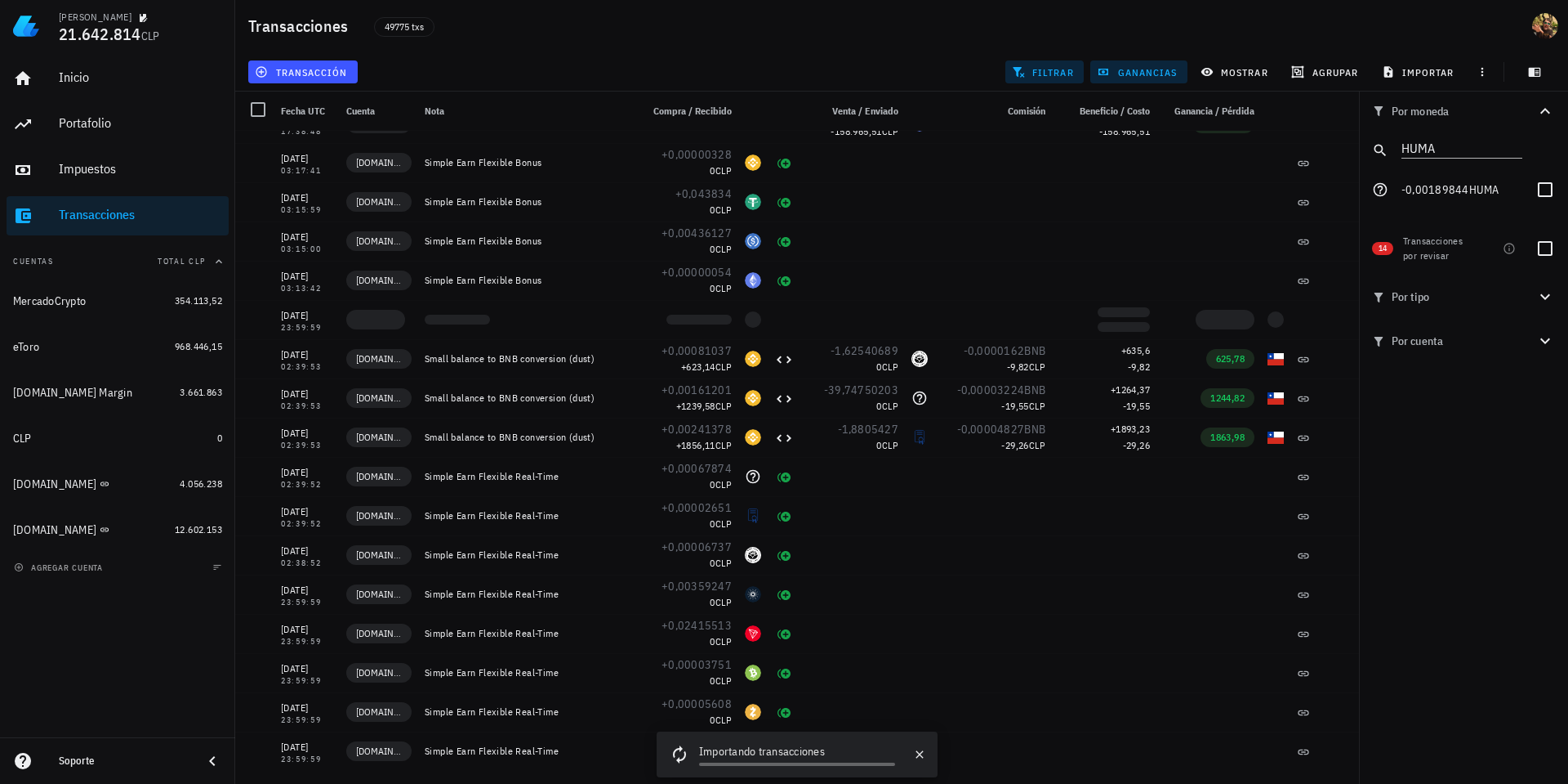
scroll to position [0, 0]
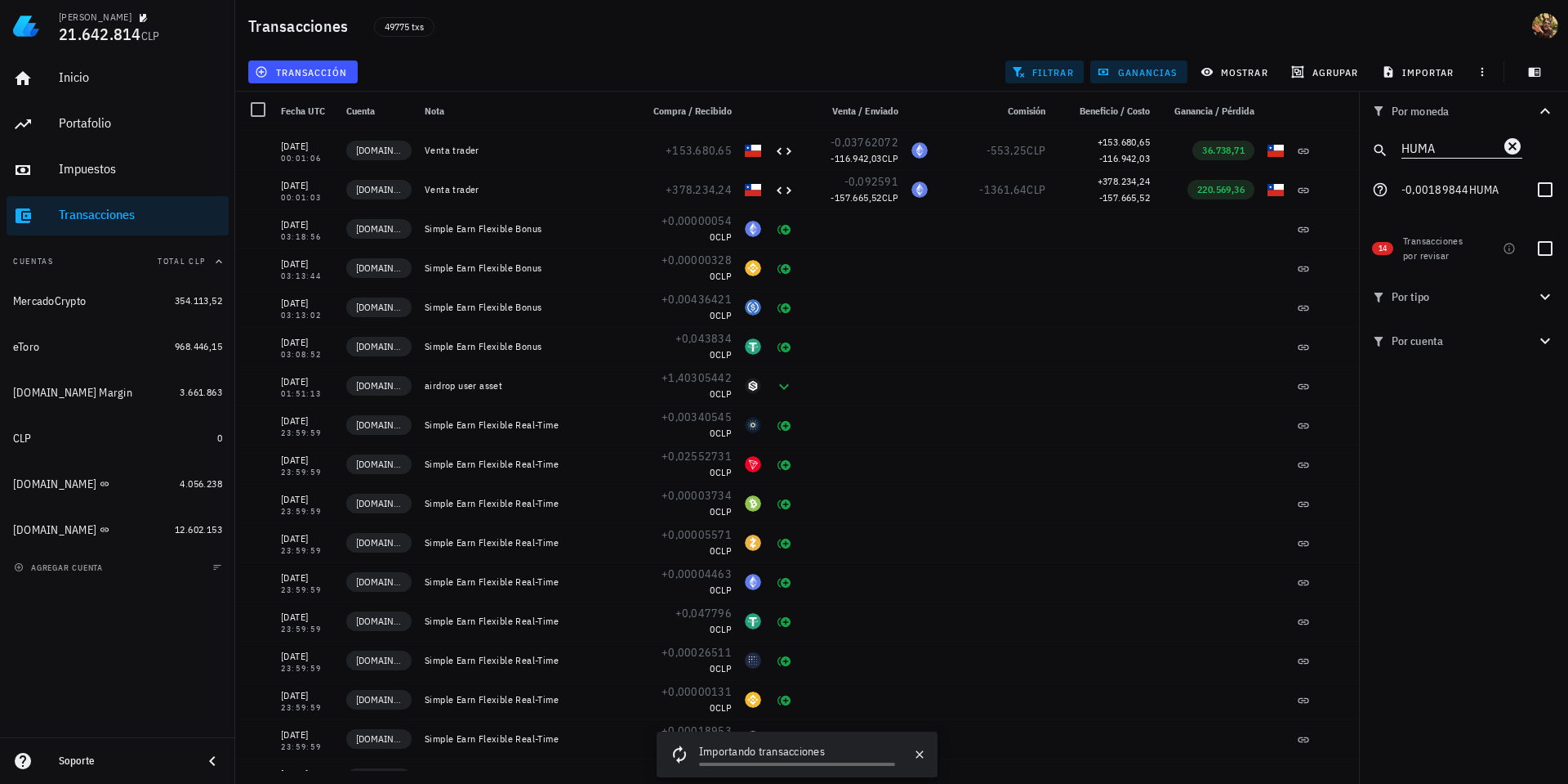
click at [1507, 144] on icon "Clear" at bounding box center [1513, 147] width 16 height 16
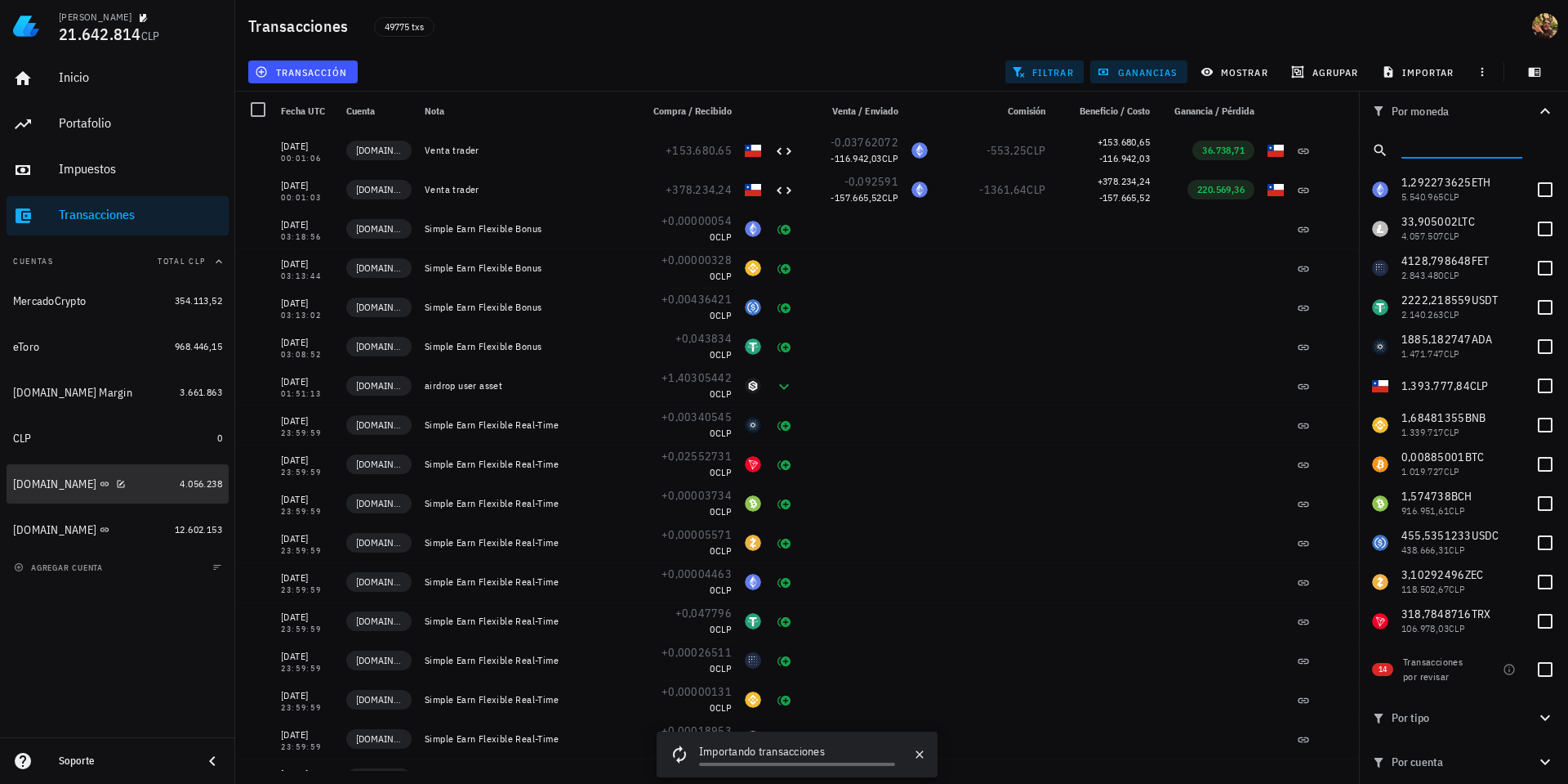
click at [29, 481] on div "[DOMAIN_NAME]" at bounding box center [54, 483] width 83 height 14
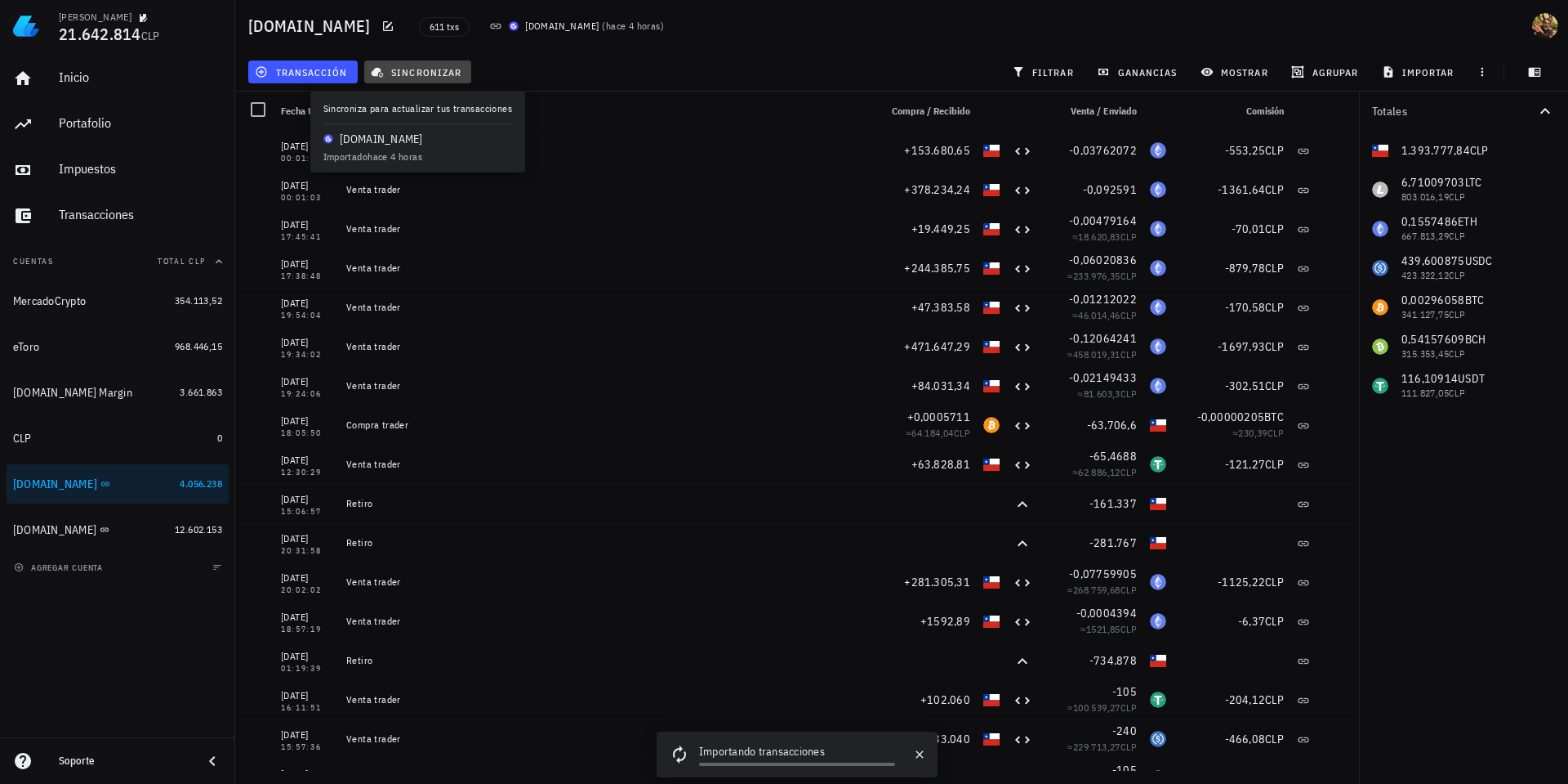
click at [430, 78] on span "sincronizar" at bounding box center [417, 72] width 88 height 13
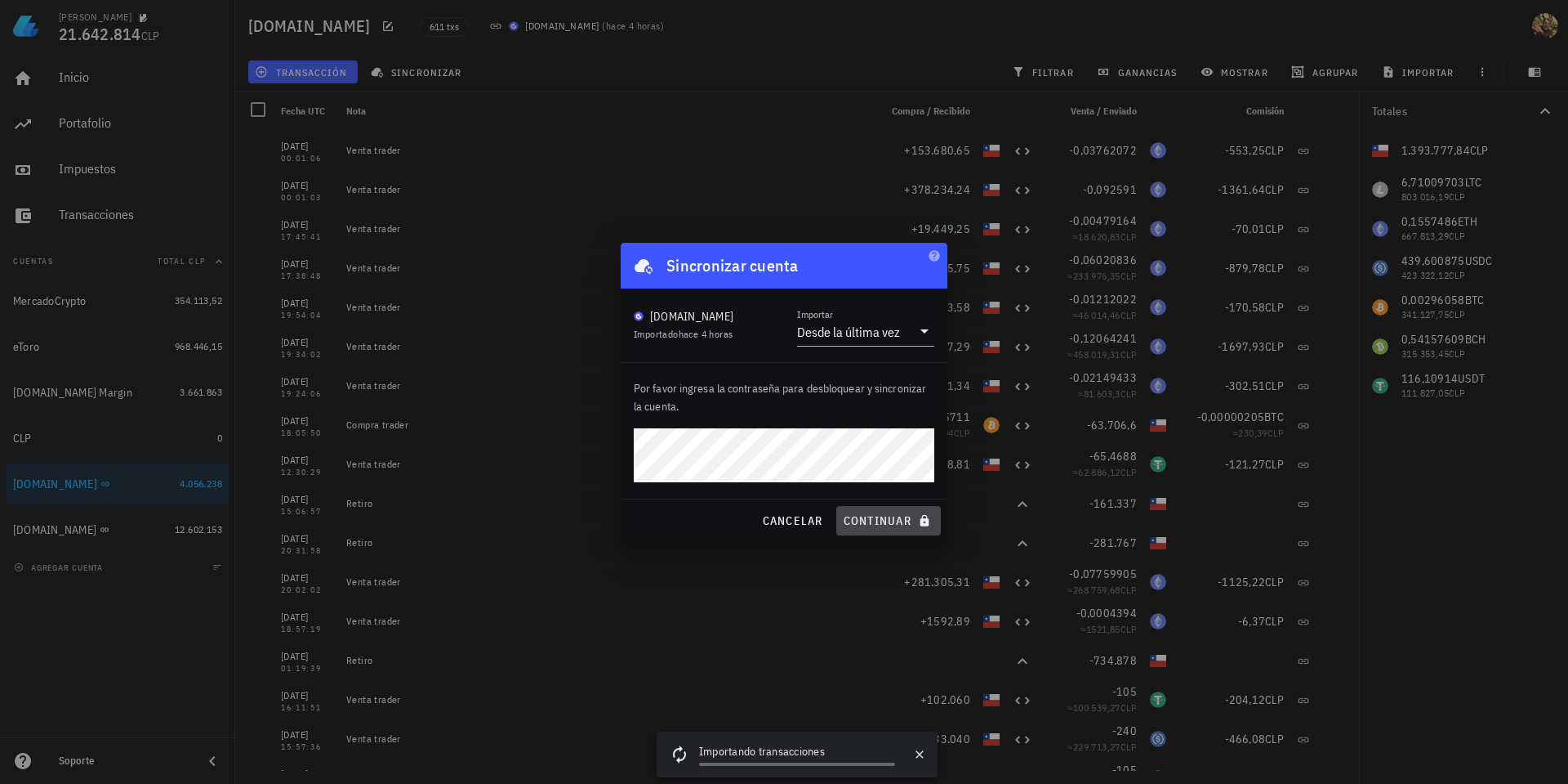
click at [895, 519] on span "continuar" at bounding box center [889, 521] width 91 height 14
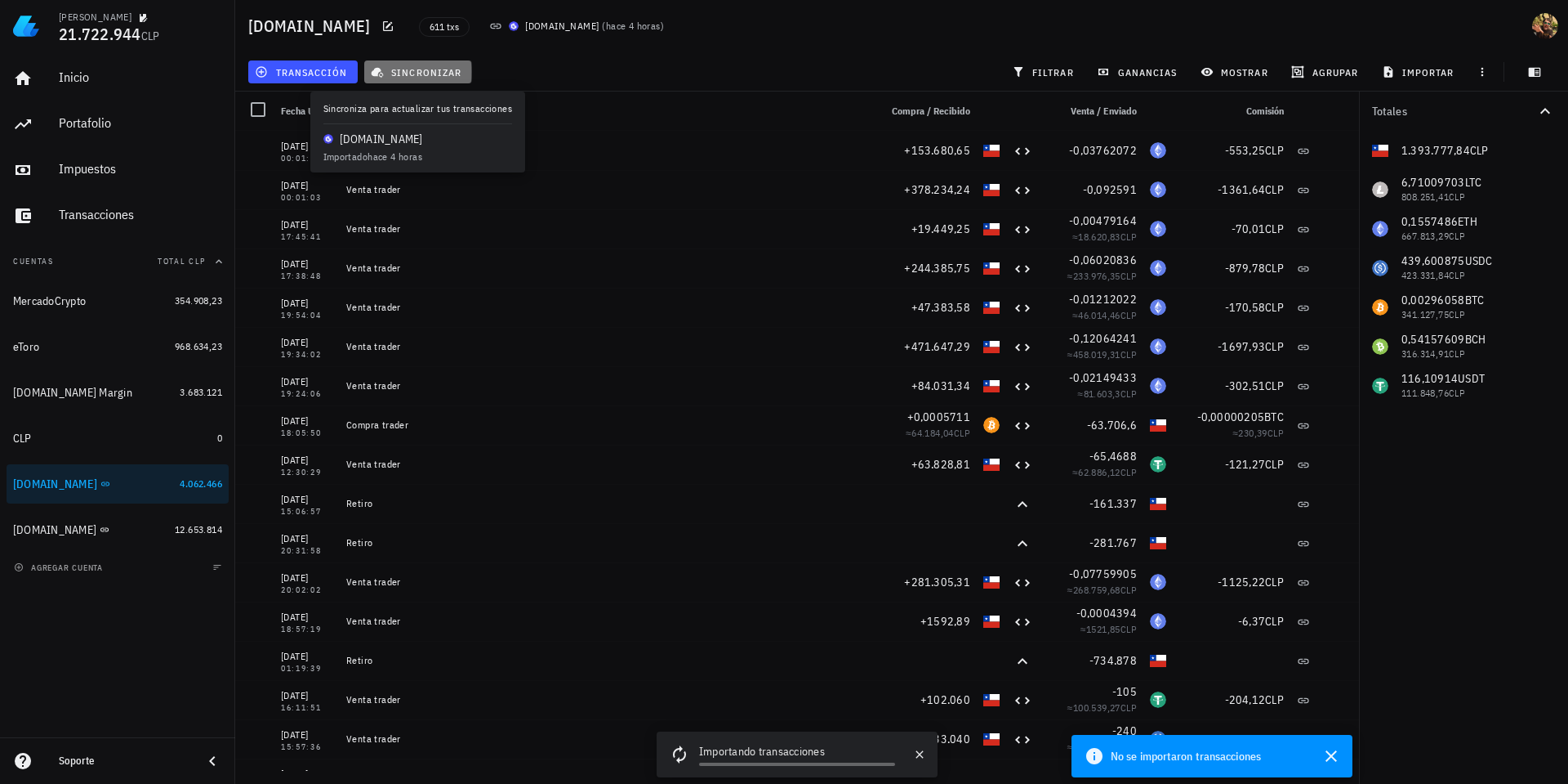
click at [435, 73] on span "sincronizar" at bounding box center [417, 72] width 88 height 13
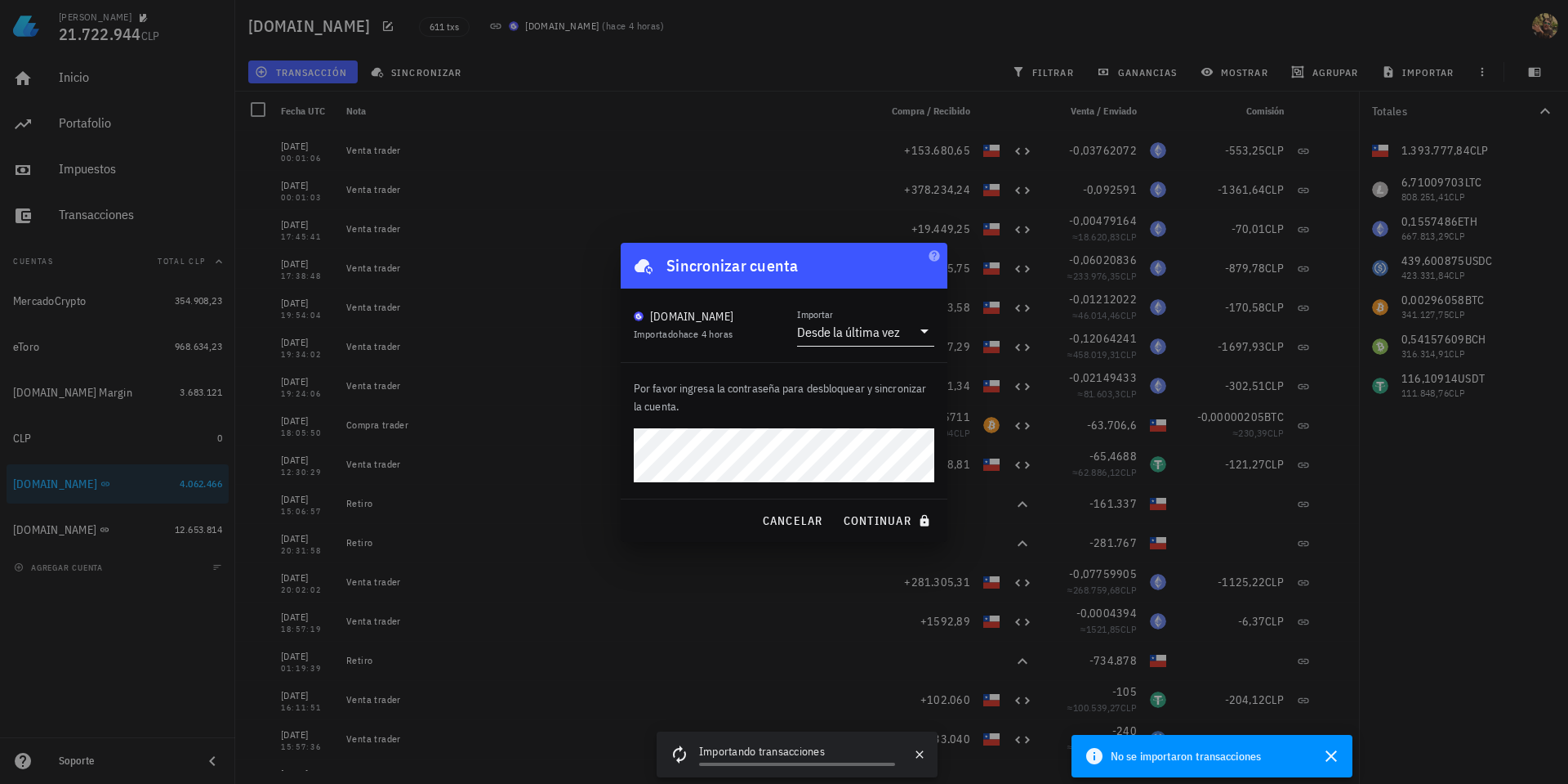
click at [835, 330] on div "Desde la última vez" at bounding box center [849, 331] width 103 height 16
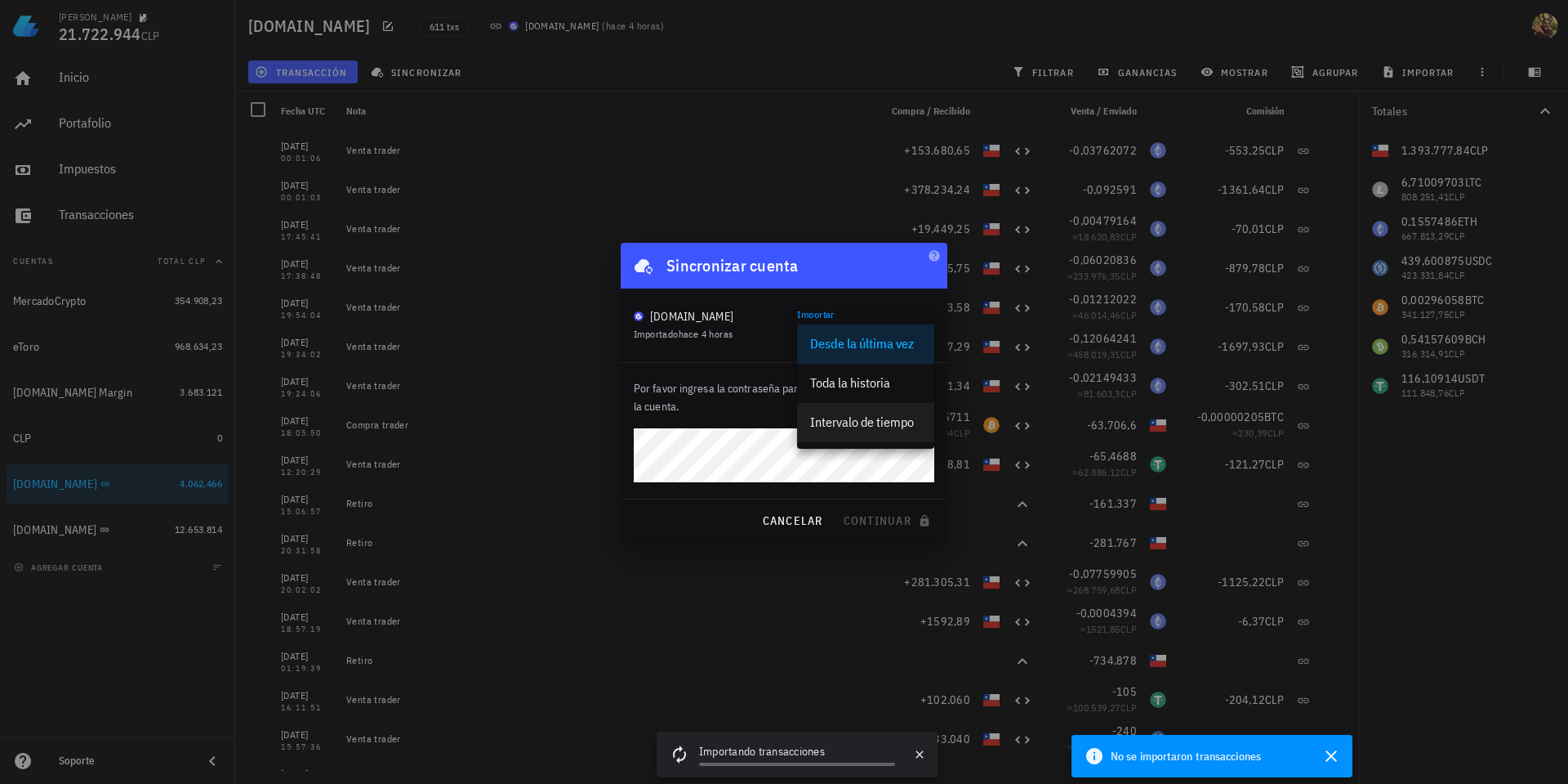
click at [861, 425] on div "Intervalo de tiempo" at bounding box center [866, 422] width 111 height 15
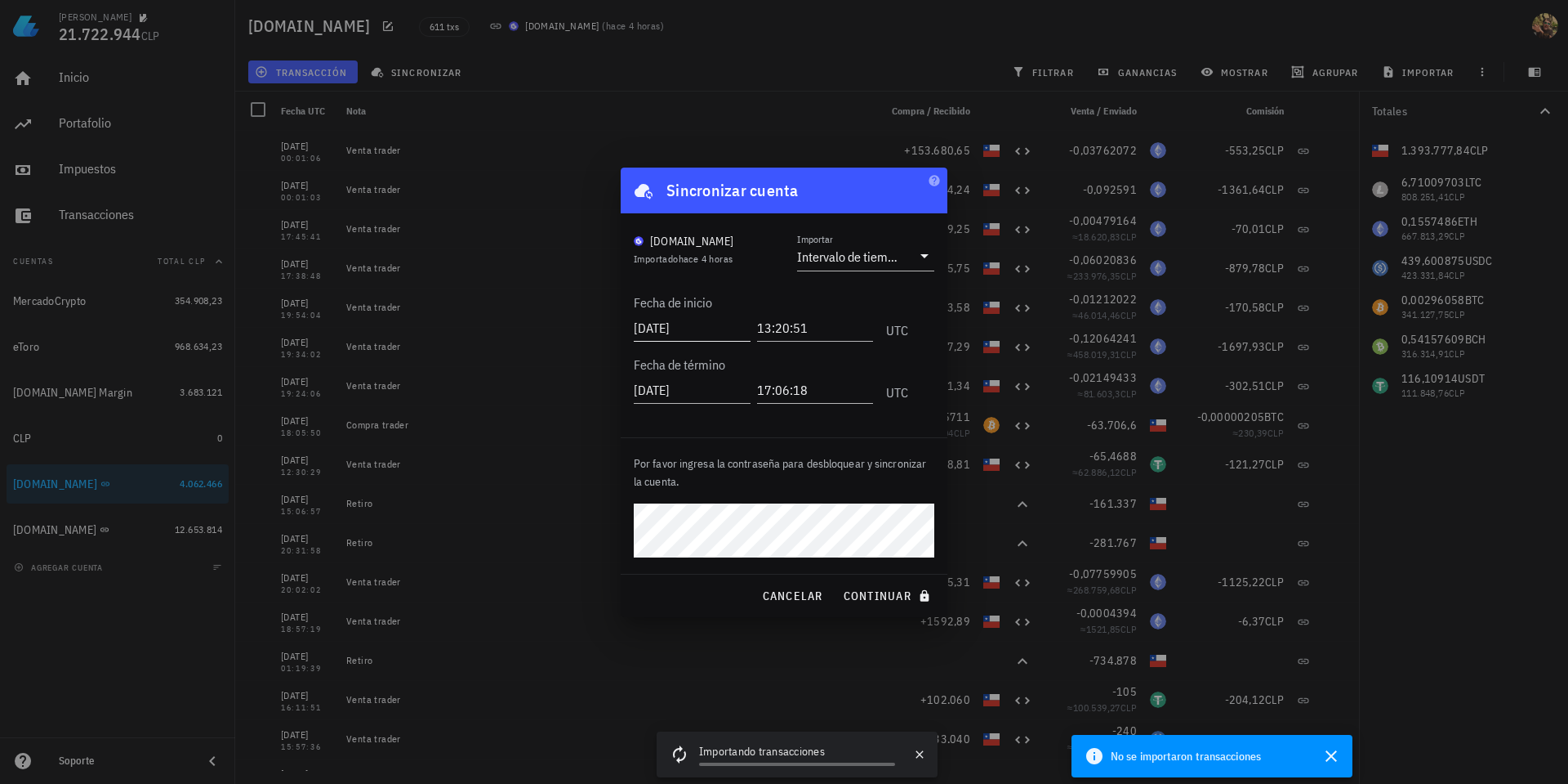
click at [688, 328] on input "2025-08-12" at bounding box center [692, 328] width 117 height 26
type input "2025-08-10"
click at [693, 393] on input "2025-08-12" at bounding box center [692, 389] width 117 height 26
type input "2025-08-13"
click at [881, 598] on span "continuar" at bounding box center [889, 596] width 91 height 14
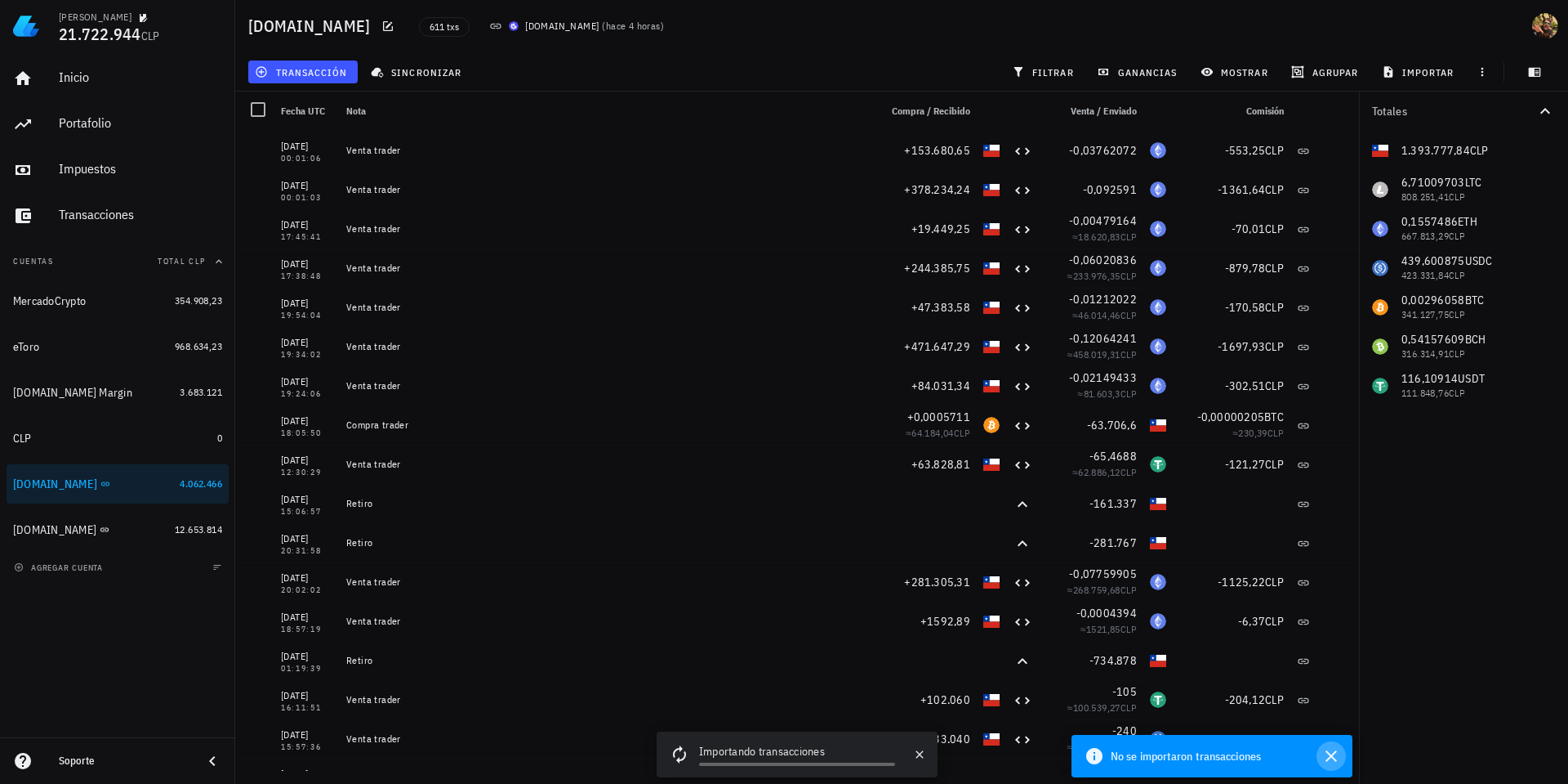
click at [1335, 761] on icon "button" at bounding box center [1332, 756] width 20 height 20
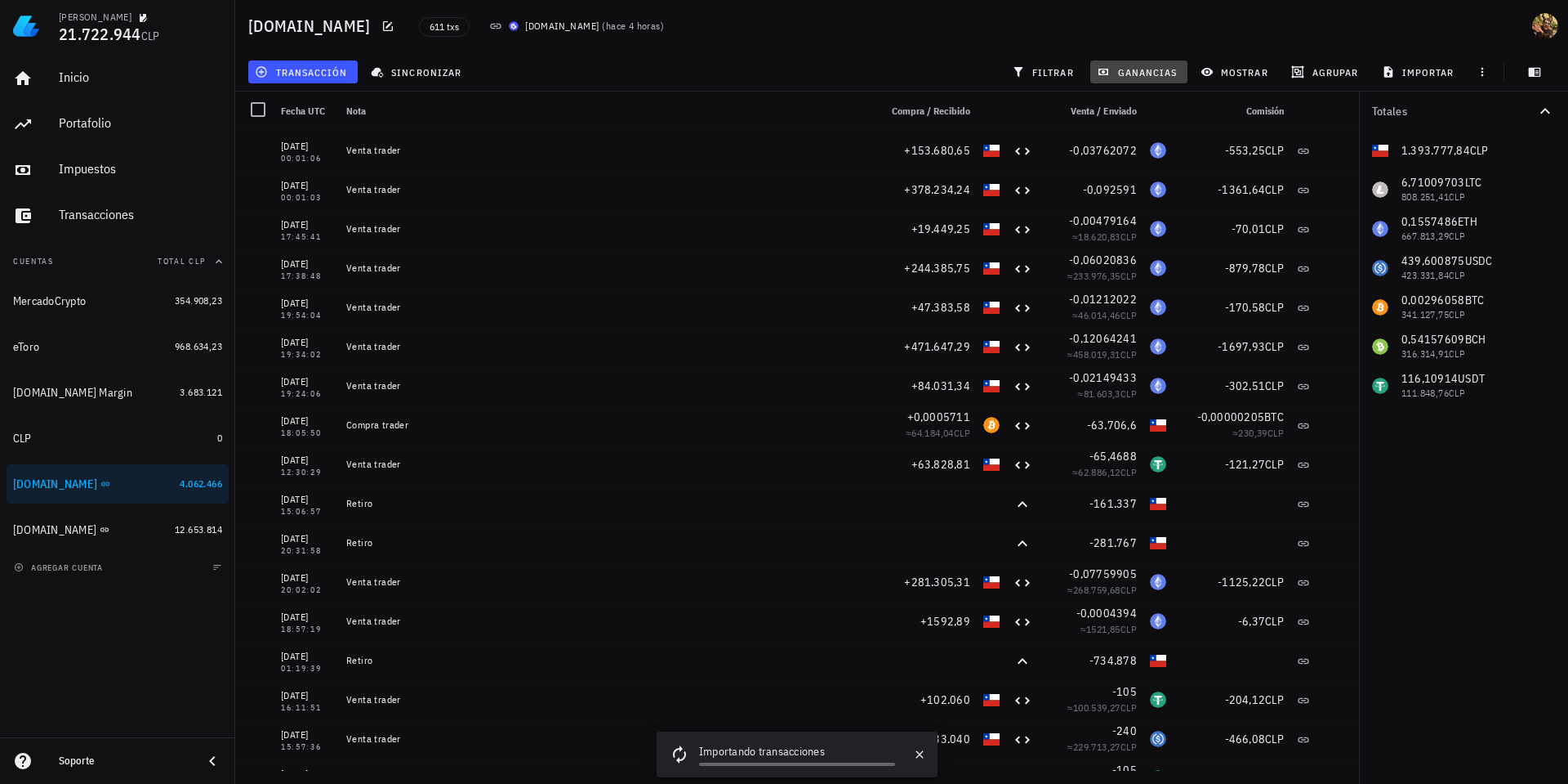
click at [1126, 69] on span "ganancias" at bounding box center [1138, 72] width 77 height 13
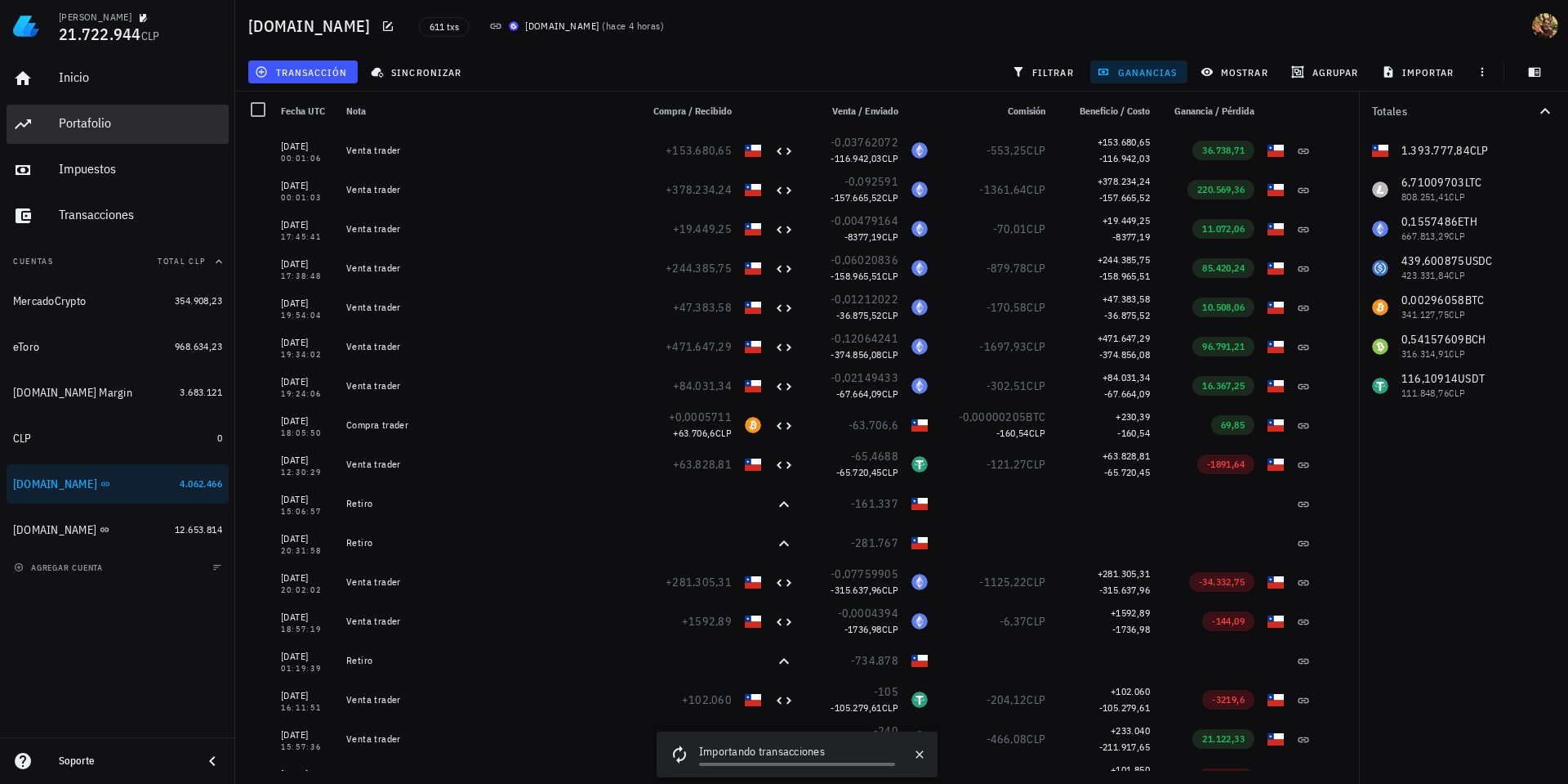
click at [94, 128] on div "Portafolio" at bounding box center [140, 122] width 164 height 15
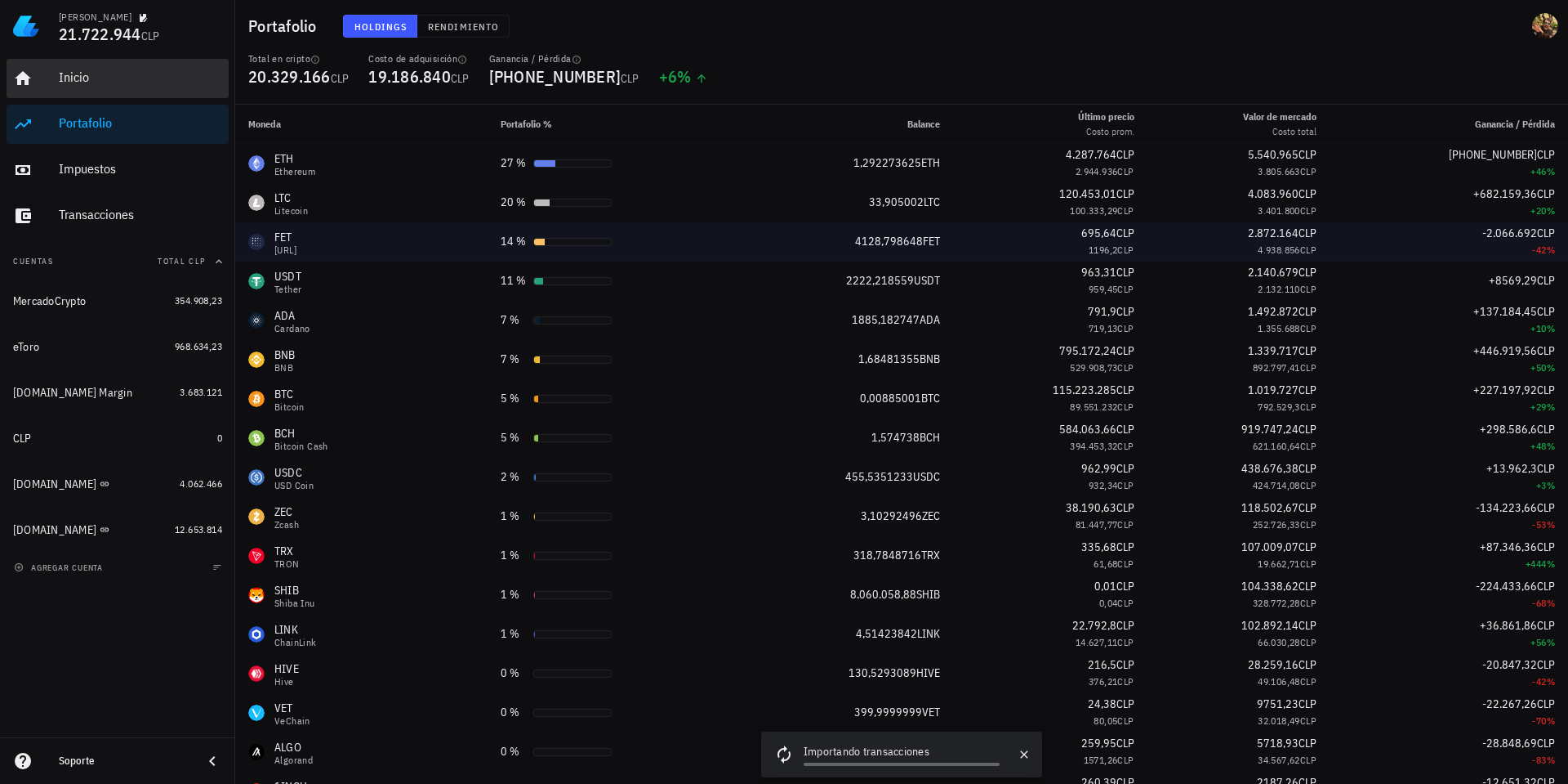
drag, startPoint x: 124, startPoint y: 80, endPoint x: 457, endPoint y: 255, distance: 376.2
click at [124, 79] on div "Inicio" at bounding box center [140, 77] width 164 height 15
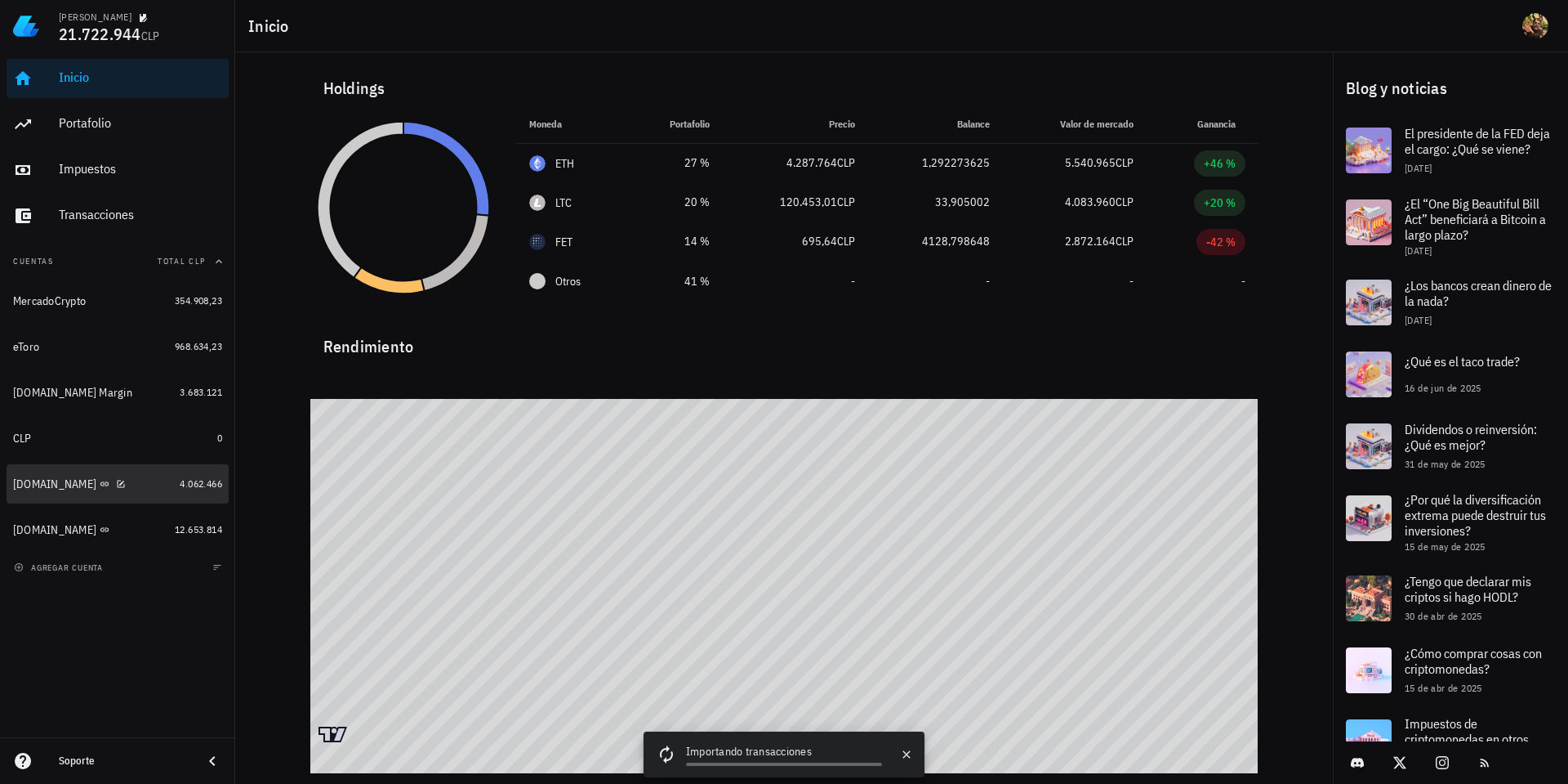
click at [43, 483] on div "[DOMAIN_NAME]" at bounding box center [54, 483] width 83 height 14
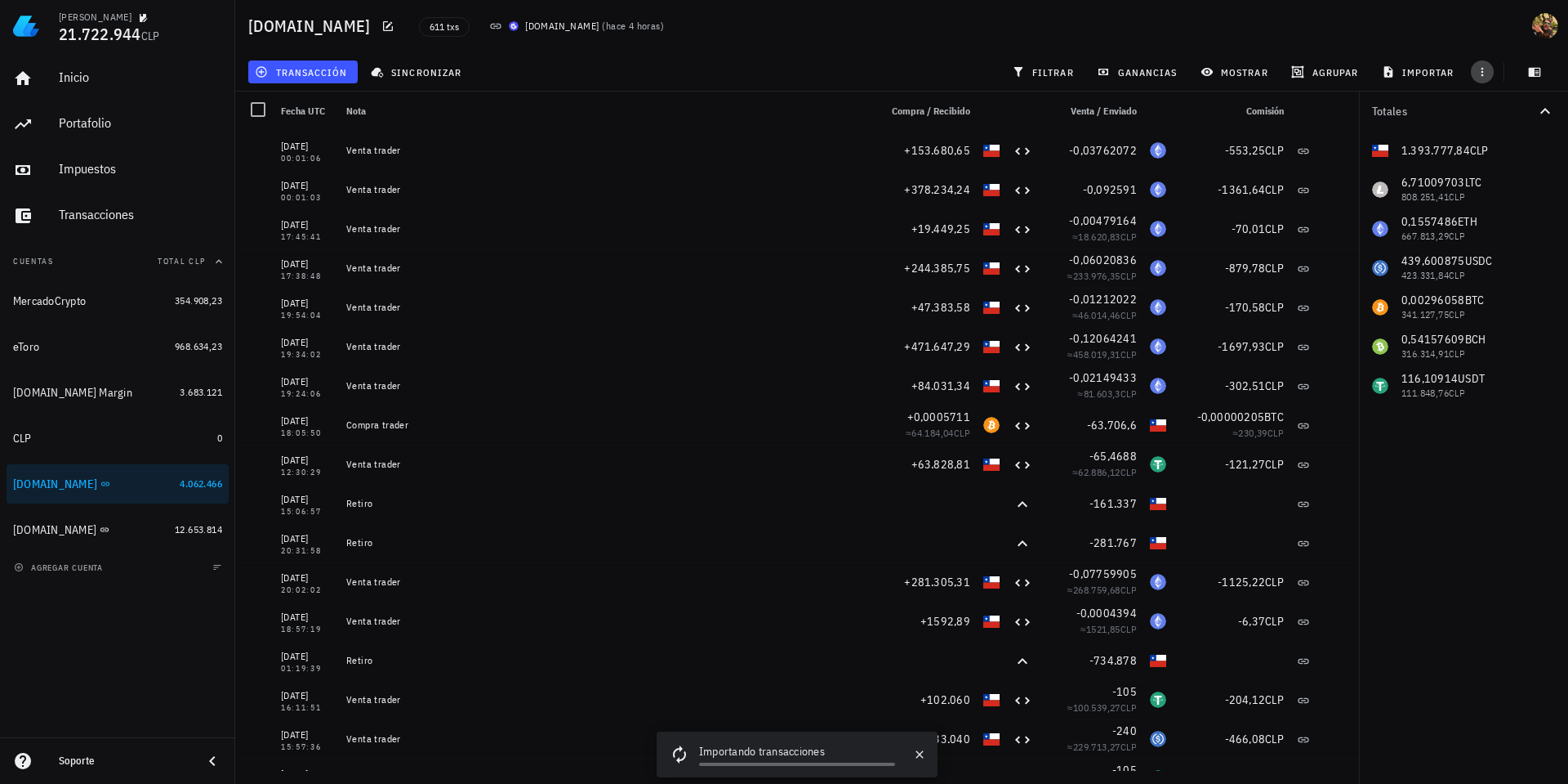
click at [1478, 72] on icon "button" at bounding box center [1482, 72] width 13 height 13
click at [1487, 110] on span "exportar" at bounding box center [1500, 112] width 69 height 13
click at [1272, 5] on div "Buda.com 611 txs Buda.com ( hace 4 horas )" at bounding box center [901, 26] width 1333 height 53
drag, startPoint x: 102, startPoint y: 162, endPoint x: 609, endPoint y: 215, distance: 509.8
click at [102, 162] on div "Impuestos" at bounding box center [140, 168] width 164 height 15
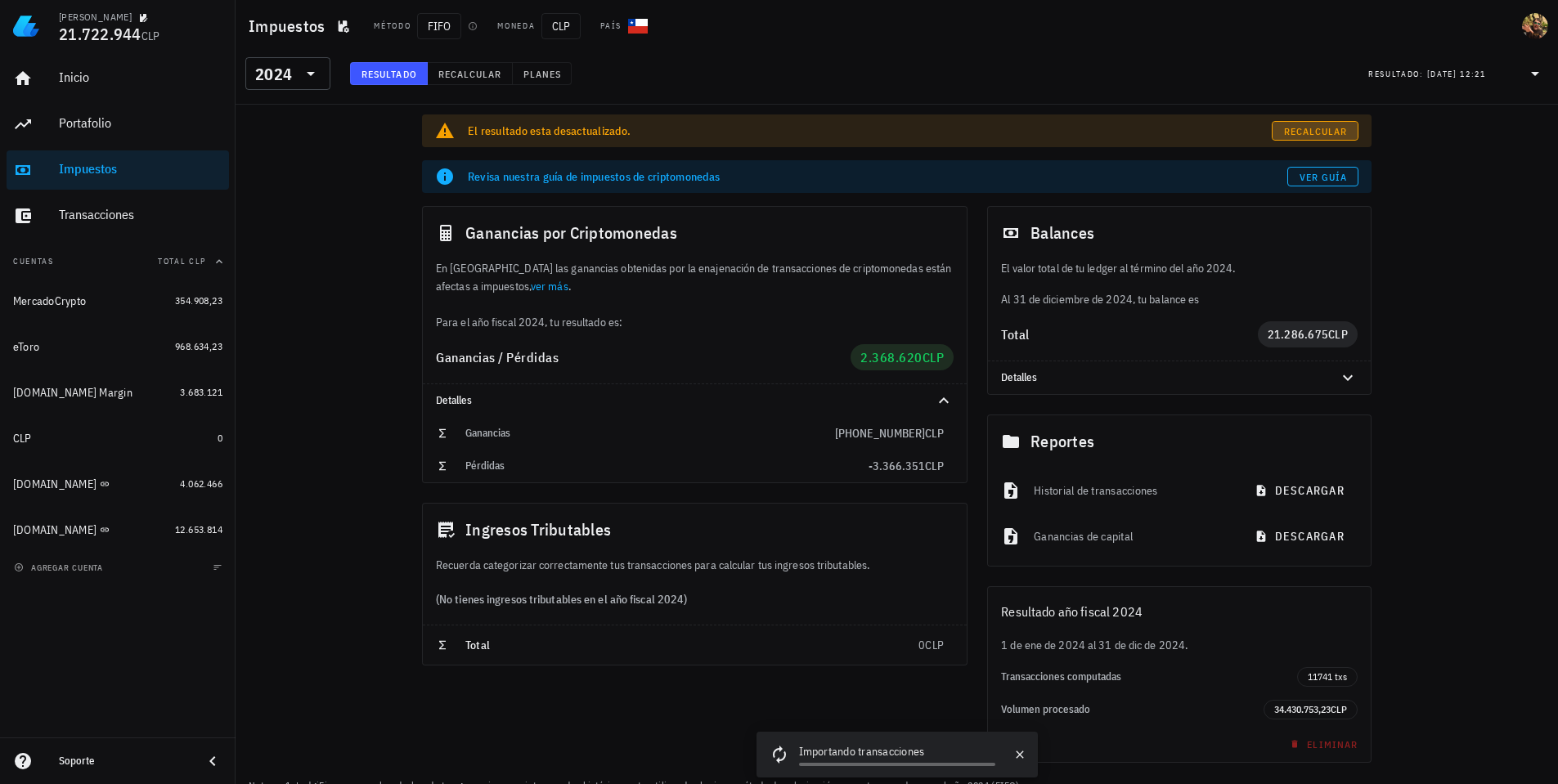
click at [1310, 132] on span "Recalcular" at bounding box center [1314, 131] width 64 height 13
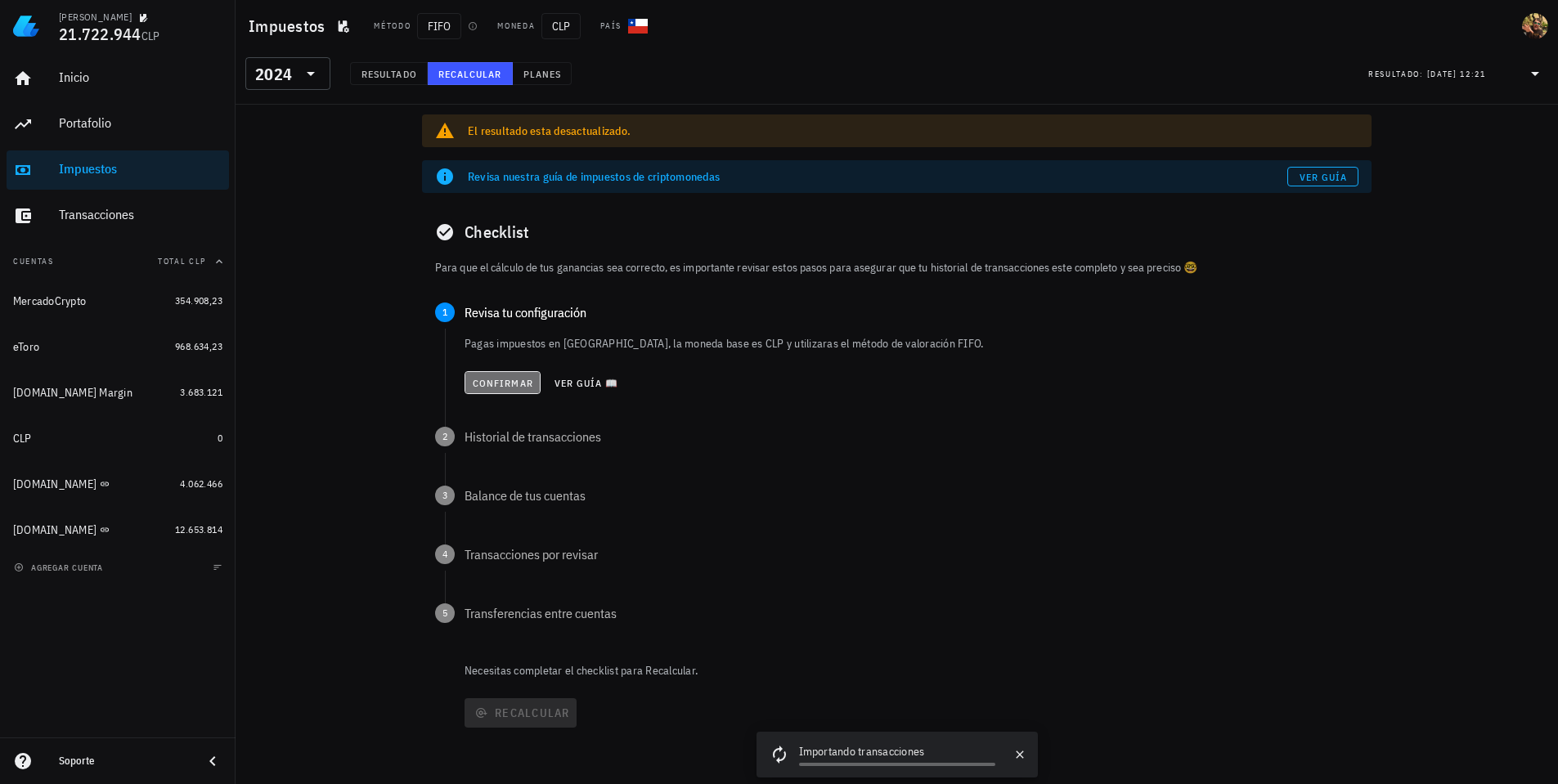
click at [515, 382] on span "Confirmar" at bounding box center [503, 383] width 62 height 13
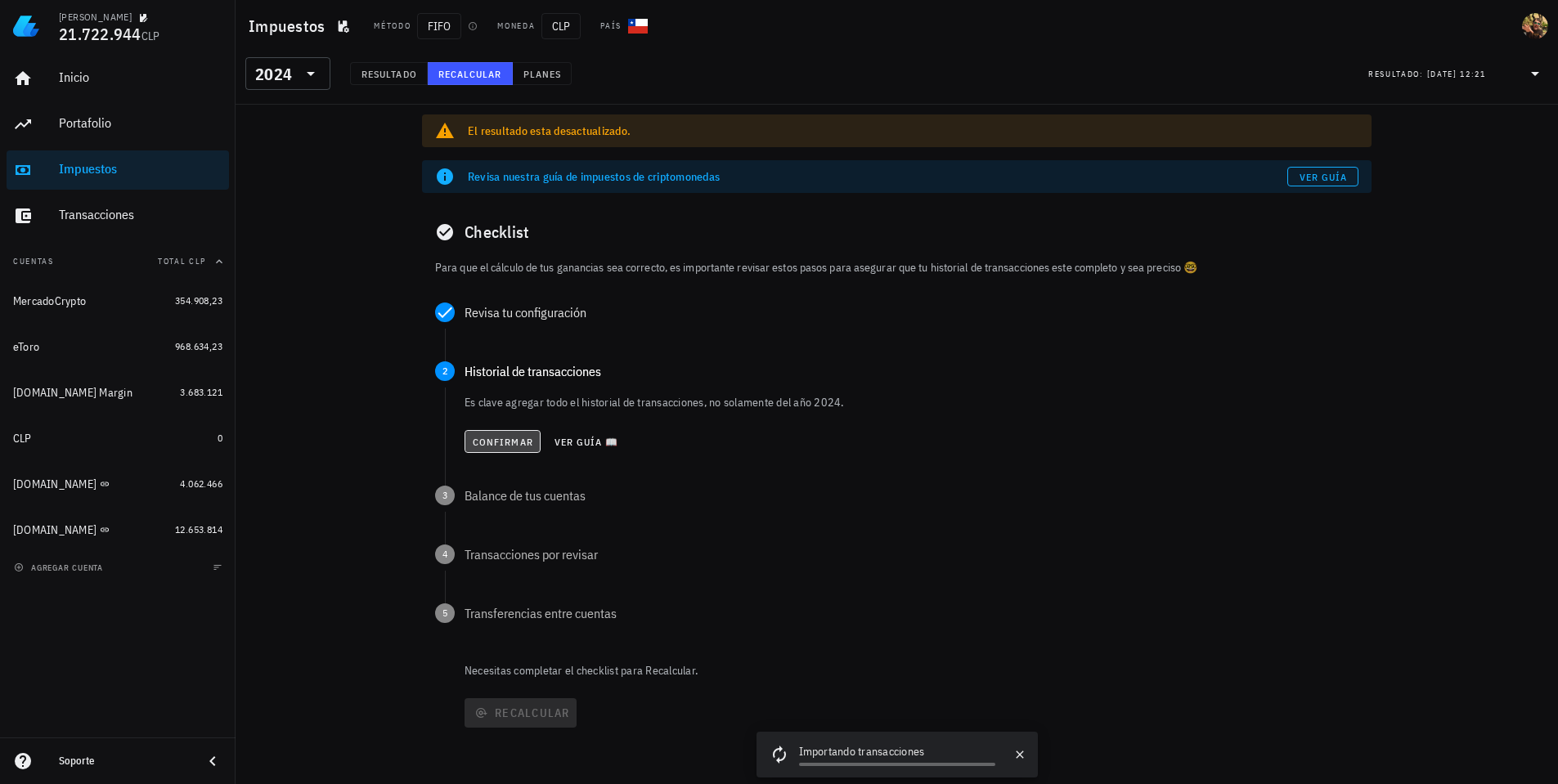
click at [515, 442] on span "Confirmar" at bounding box center [503, 442] width 62 height 13
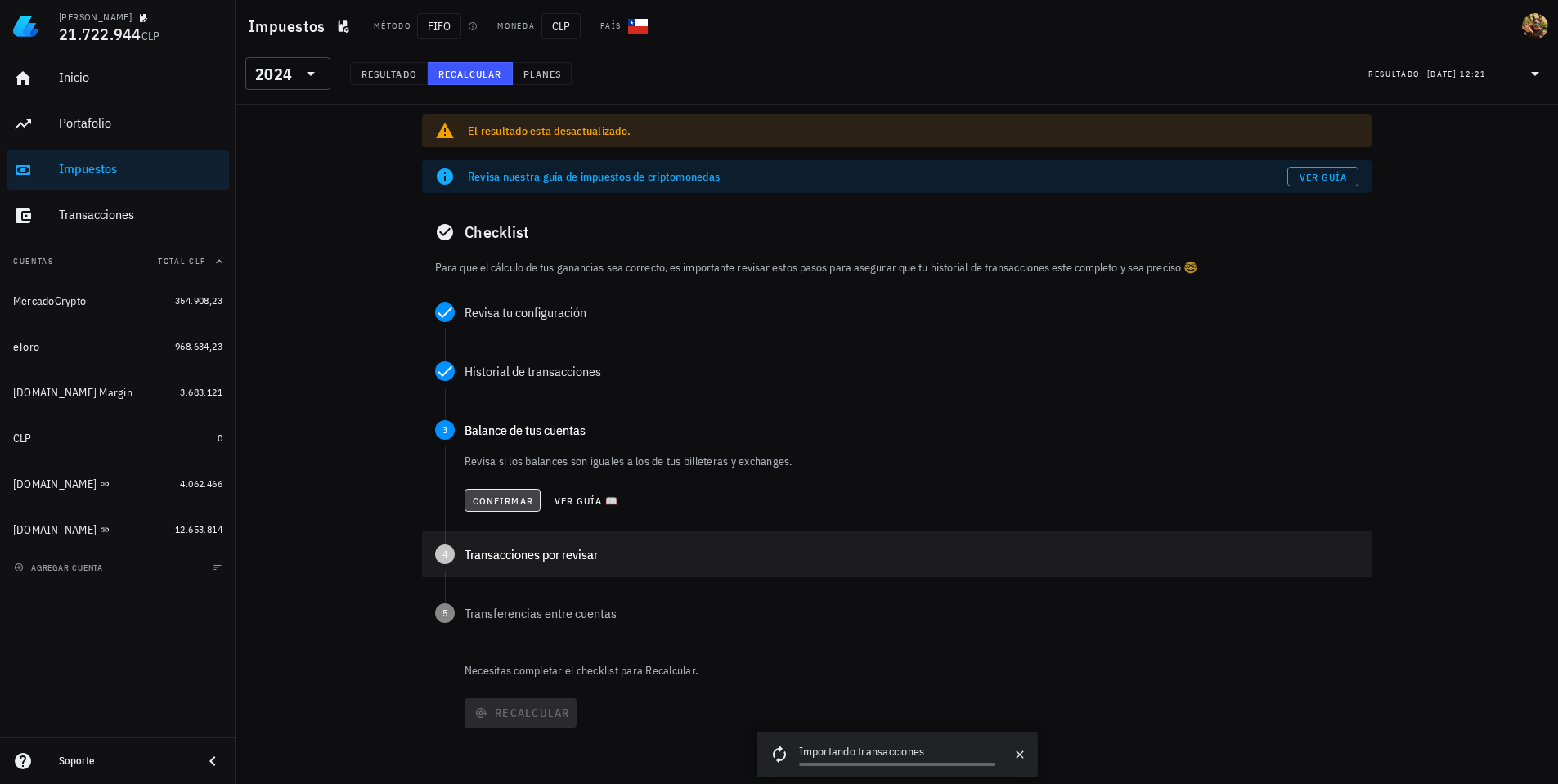
drag, startPoint x: 499, startPoint y: 500, endPoint x: 513, endPoint y: 502, distance: 14.1
click at [499, 499] on span "Confirmar" at bounding box center [503, 501] width 62 height 13
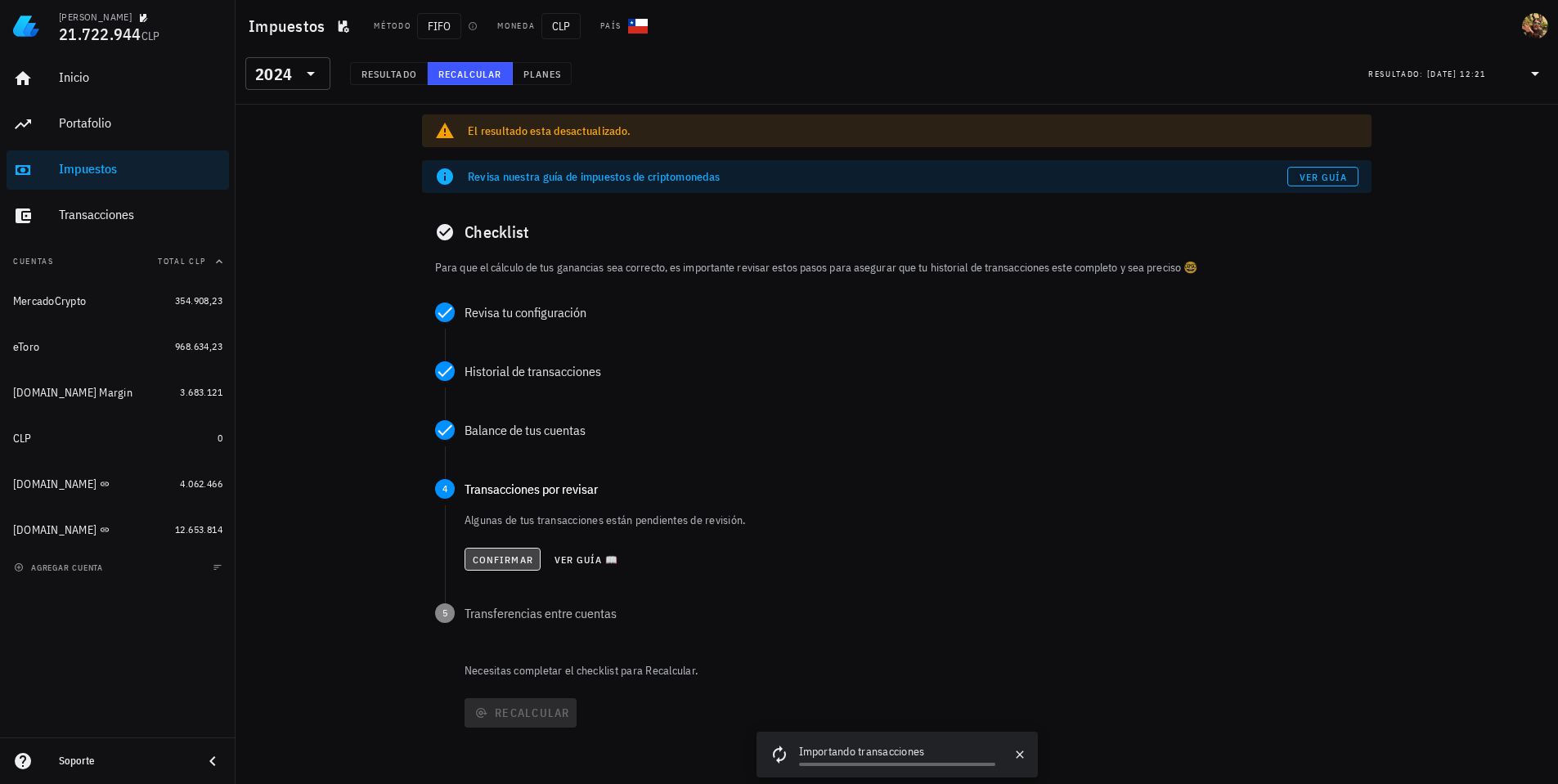
click at [498, 568] on button "Confirmar" at bounding box center [503, 559] width 76 height 23
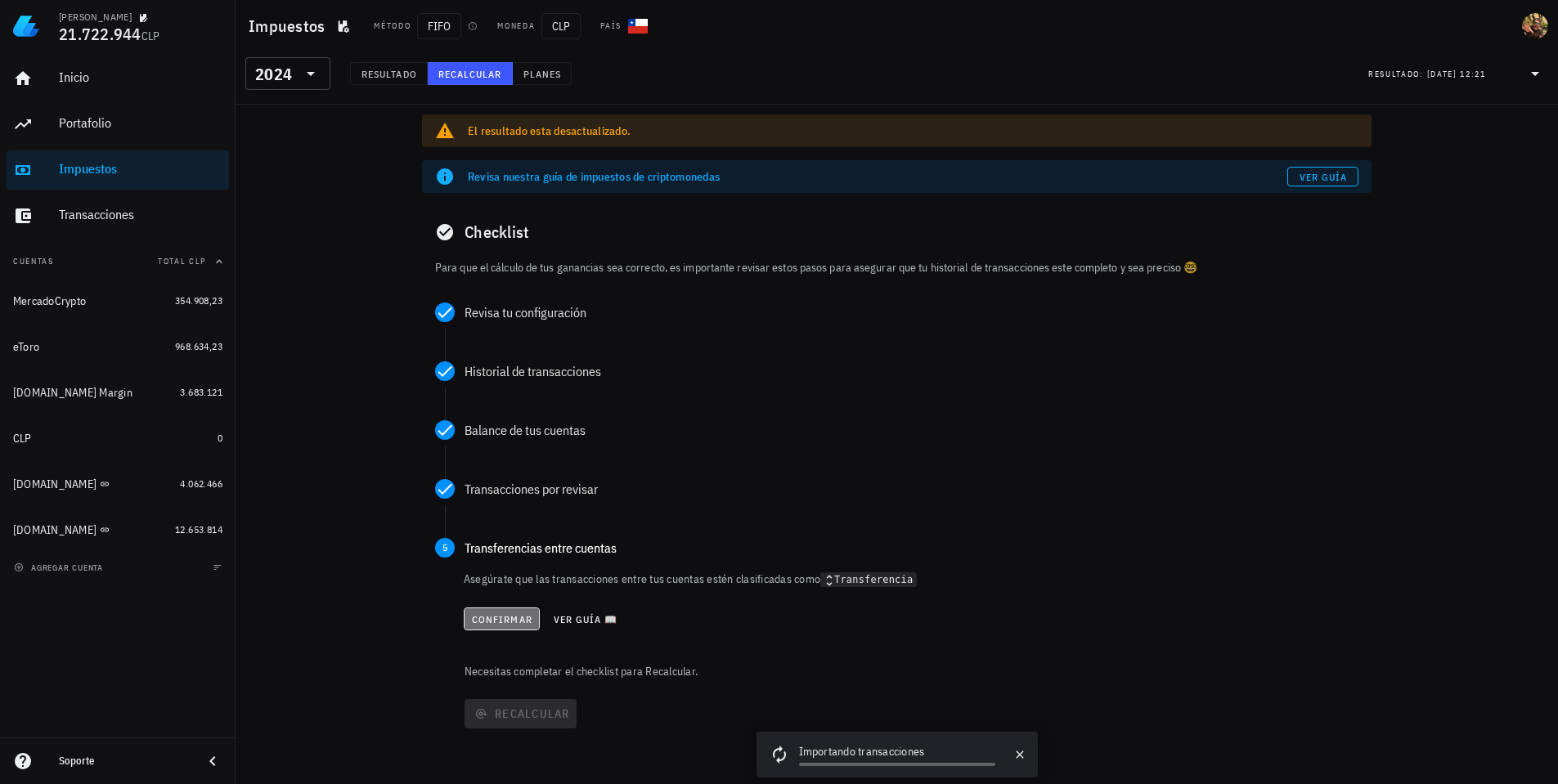
click at [508, 623] on span "Confirmar" at bounding box center [502, 619] width 62 height 13
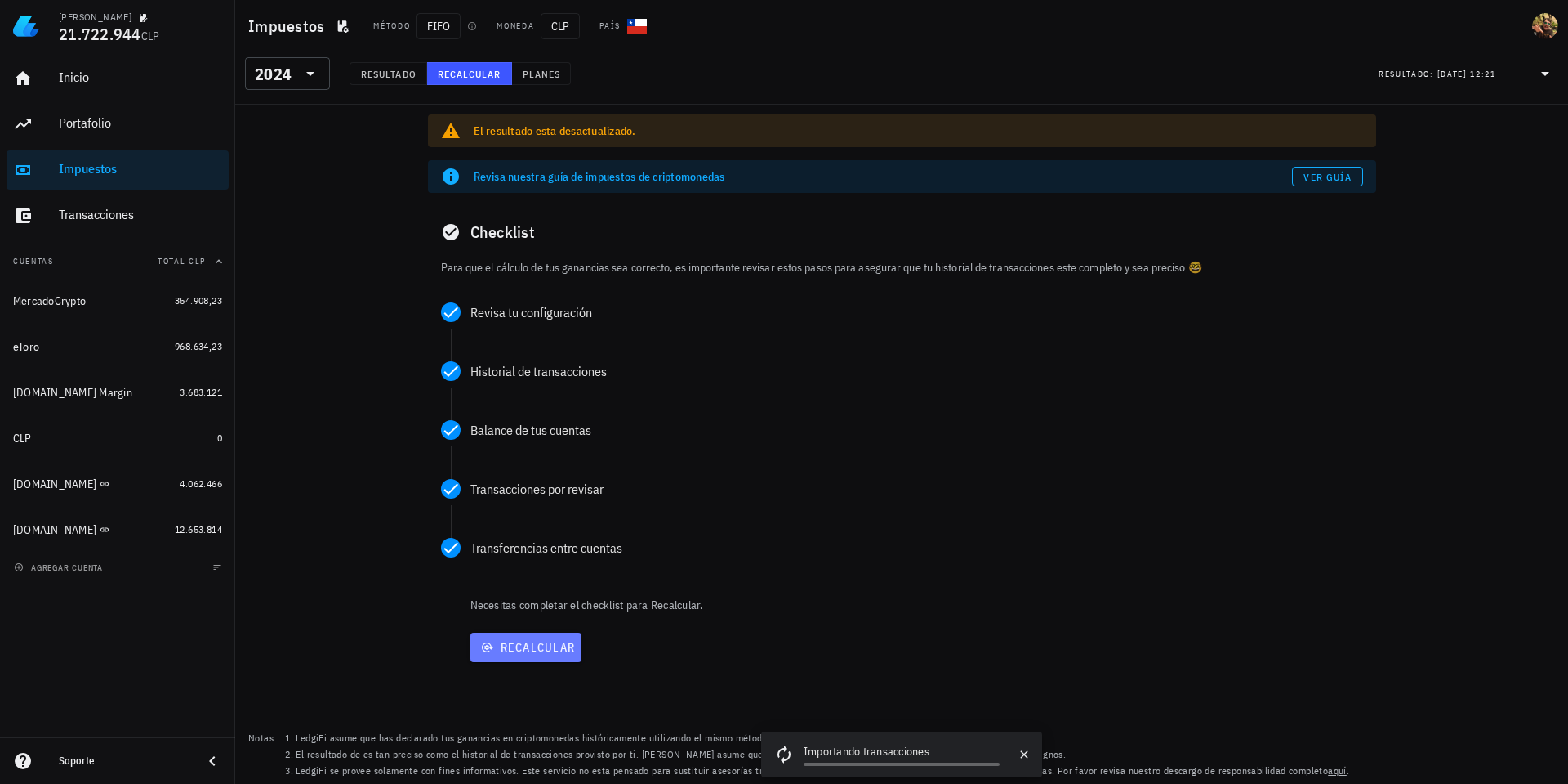
click at [530, 649] on span "Recalcular" at bounding box center [526, 647] width 99 height 14
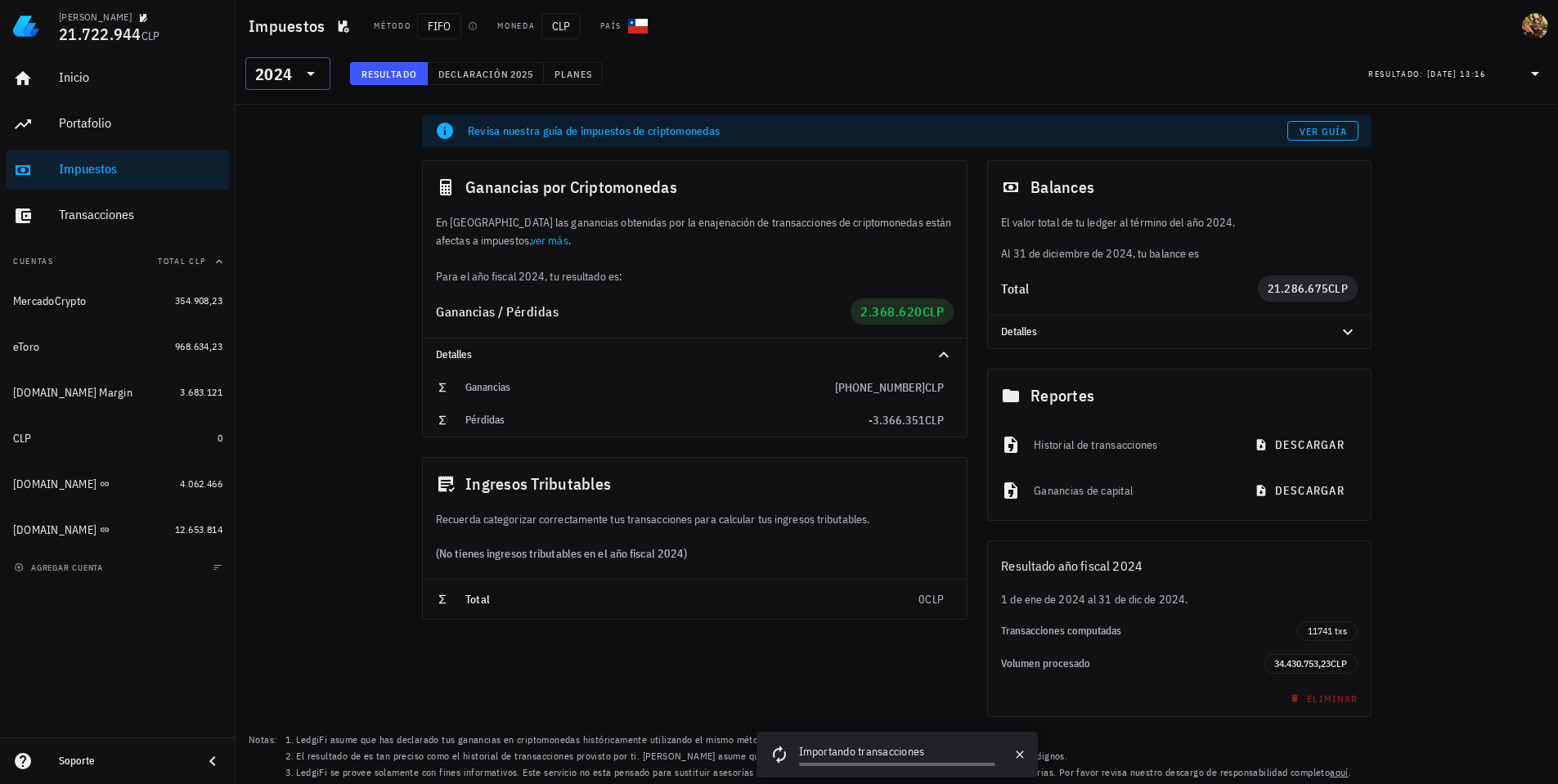
click at [286, 79] on div "2024" at bounding box center [274, 74] width 37 height 16
click at [274, 119] on div "2025" at bounding box center [287, 116] width 59 height 13
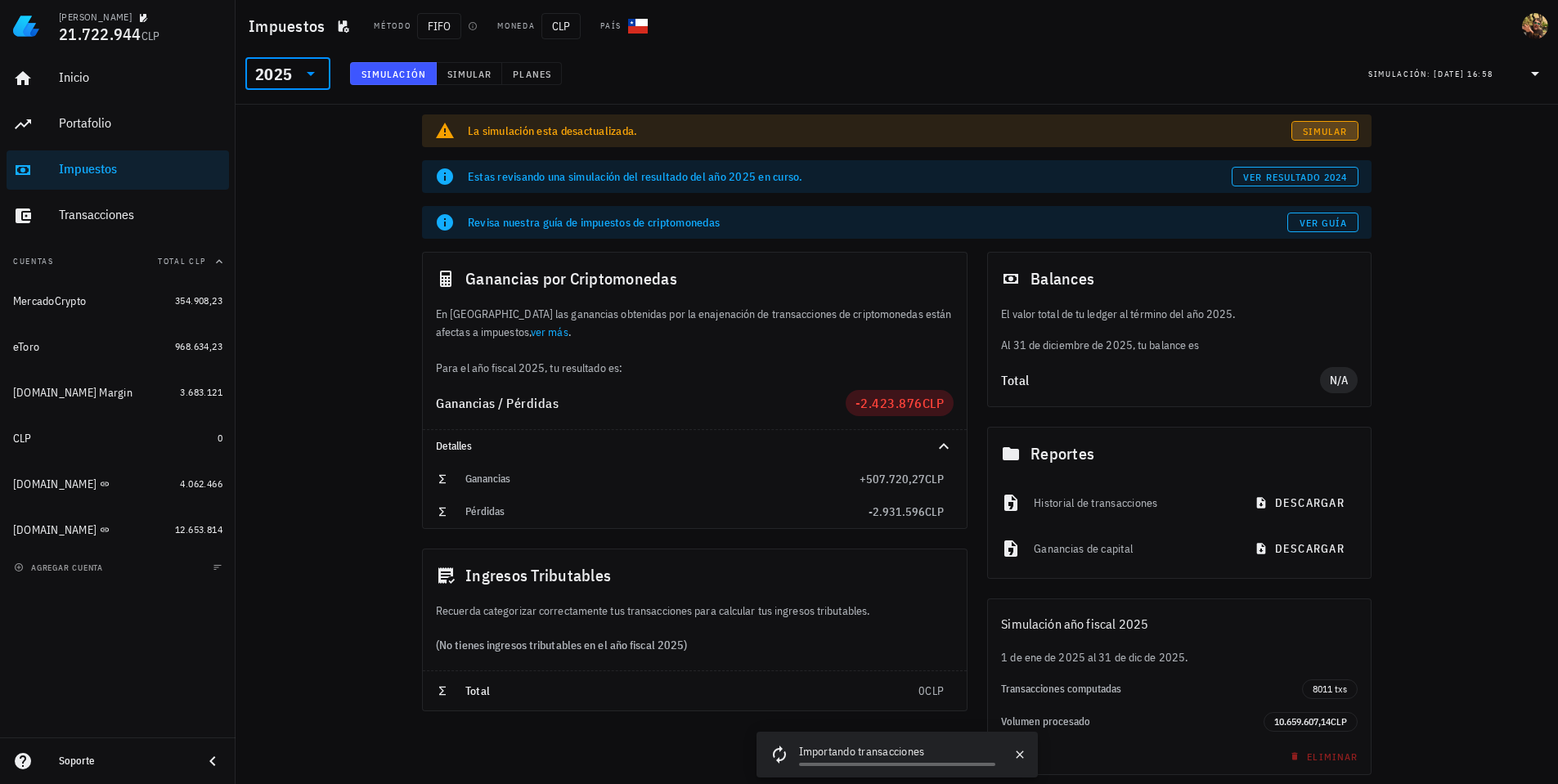
click at [1332, 130] on span "Simular" at bounding box center [1324, 131] width 46 height 13
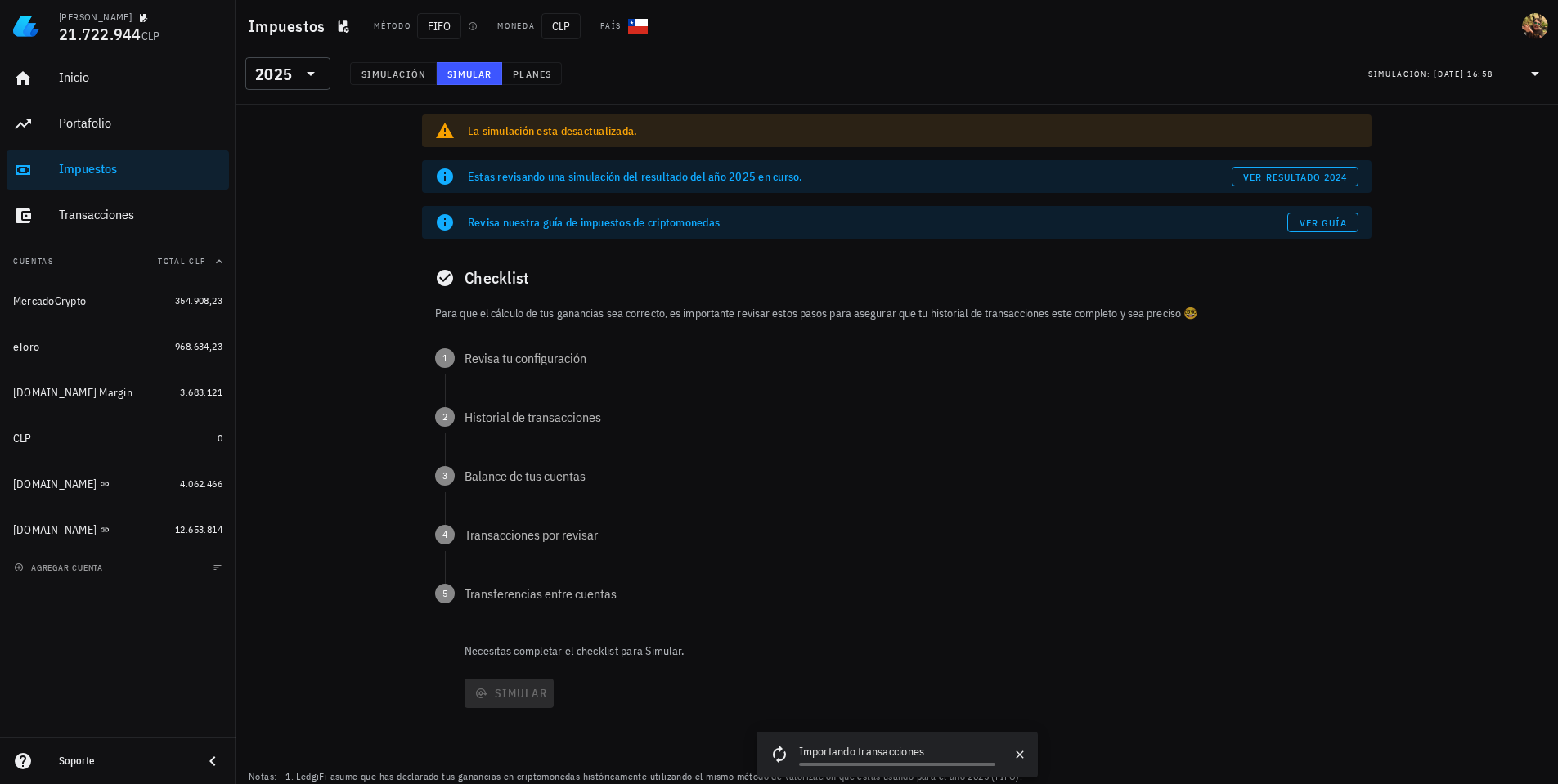
click at [685, 322] on div "Checklist Para que el cálculo de tus ganancias sea correcto, es importante revi…" at bounding box center [897, 502] width 949 height 502
click at [504, 136] on div "La simulación esta desactualizada." at bounding box center [912, 130] width 890 height 16
click at [794, 134] on div "La simulación esta desactualizada." at bounding box center [912, 130] width 890 height 16
click at [584, 292] on div "Checklist" at bounding box center [897, 278] width 949 height 53
click at [530, 307] on p "Para que el cálculo de tus ganancias sea correcto, es importante revisar estos …" at bounding box center [896, 313] width 923 height 18
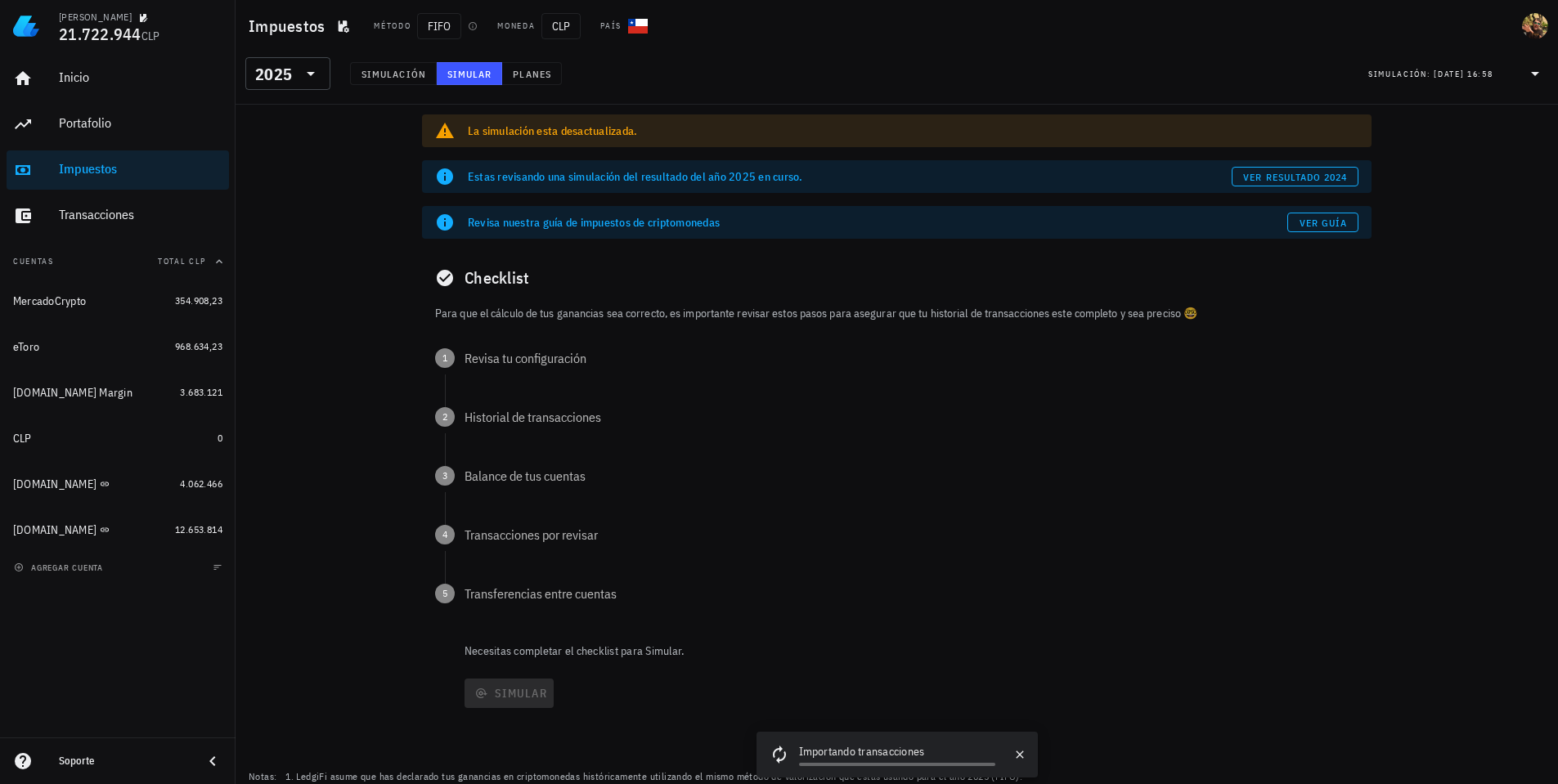
click at [485, 71] on span "Simular" at bounding box center [469, 74] width 46 height 13
click at [393, 71] on span "Simulación" at bounding box center [393, 74] width 65 height 13
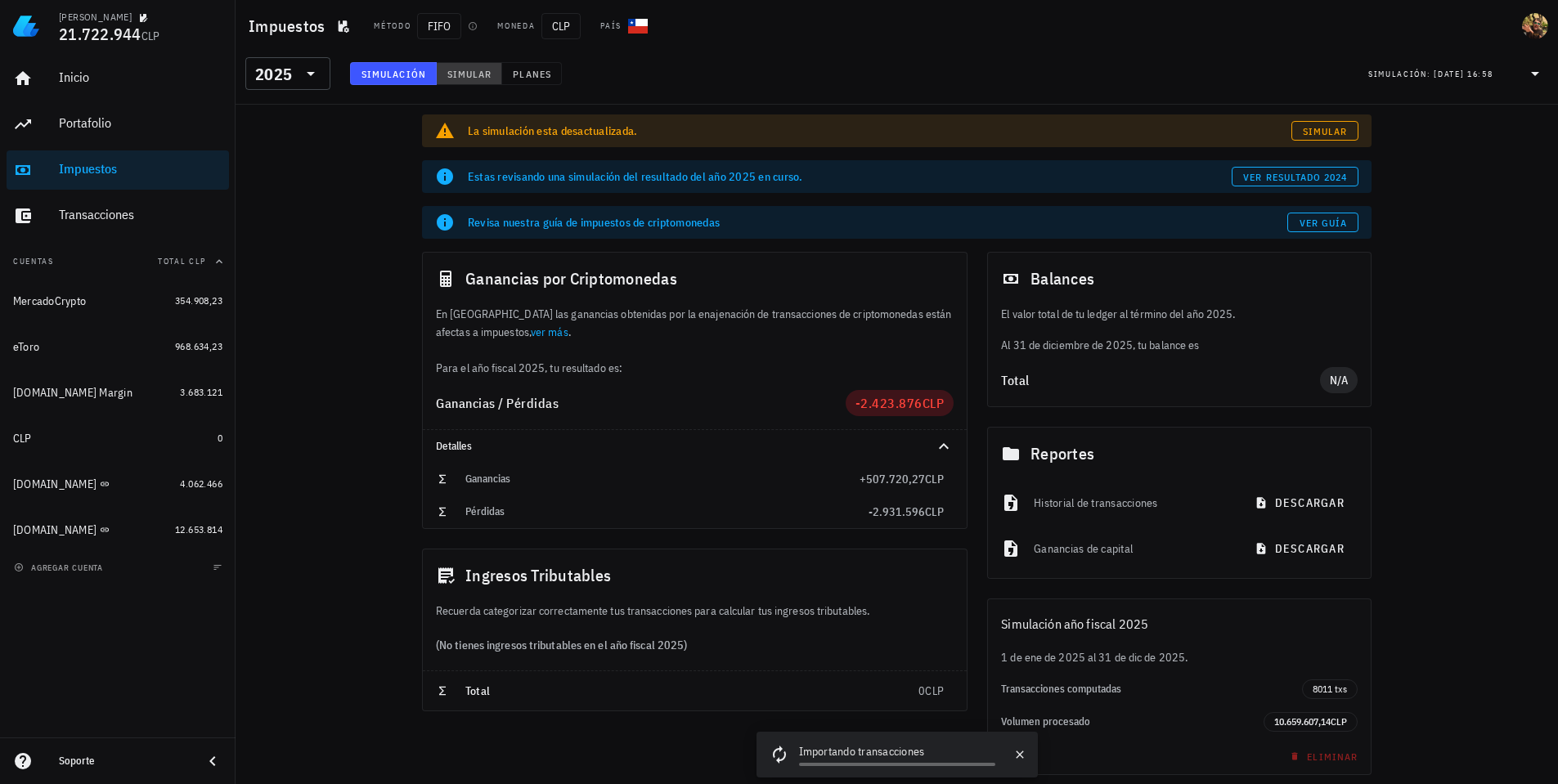
click at [447, 72] on span "Simular" at bounding box center [469, 74] width 46 height 13
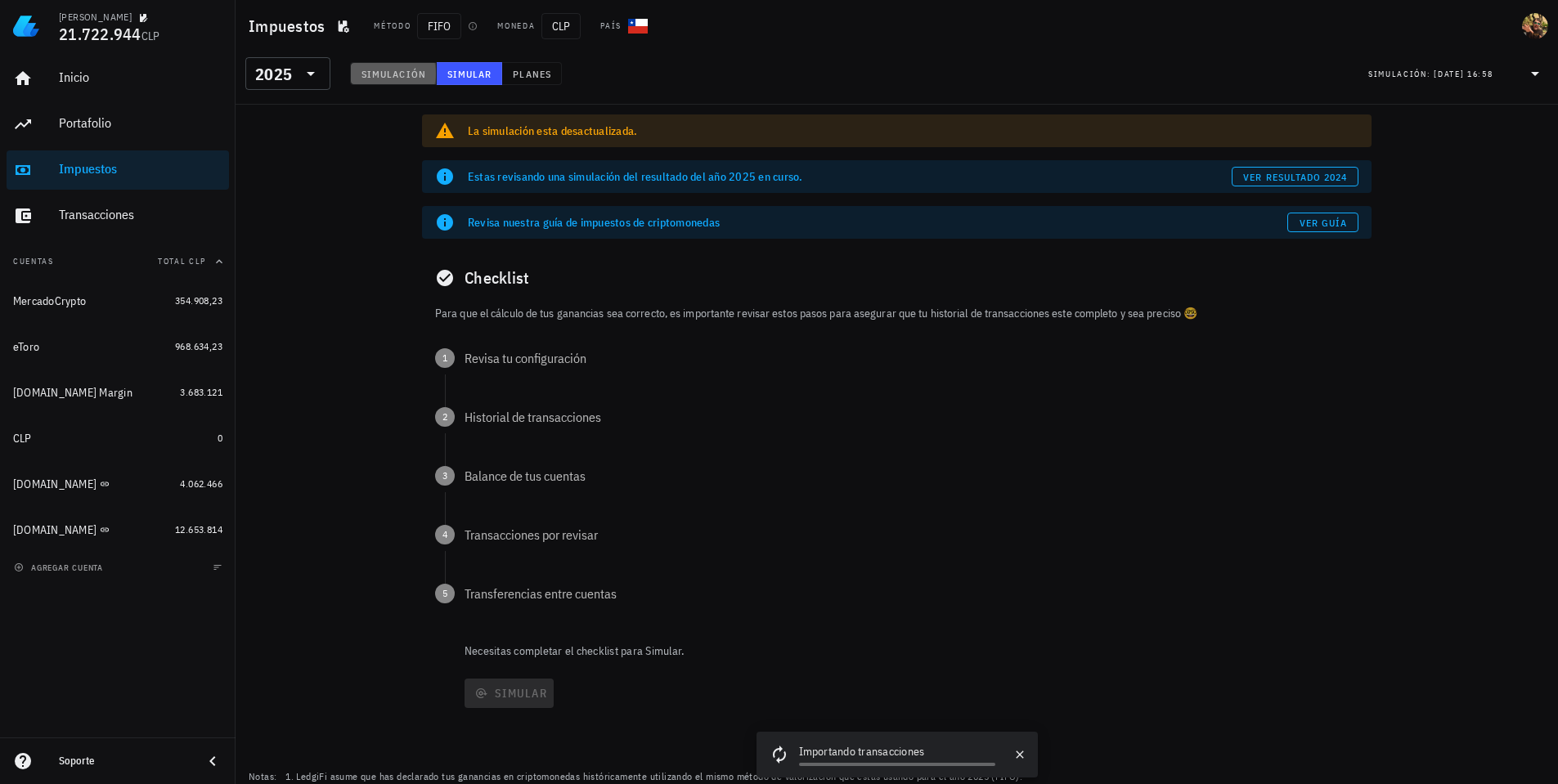
click at [408, 76] on span "Simulación" at bounding box center [393, 74] width 65 height 13
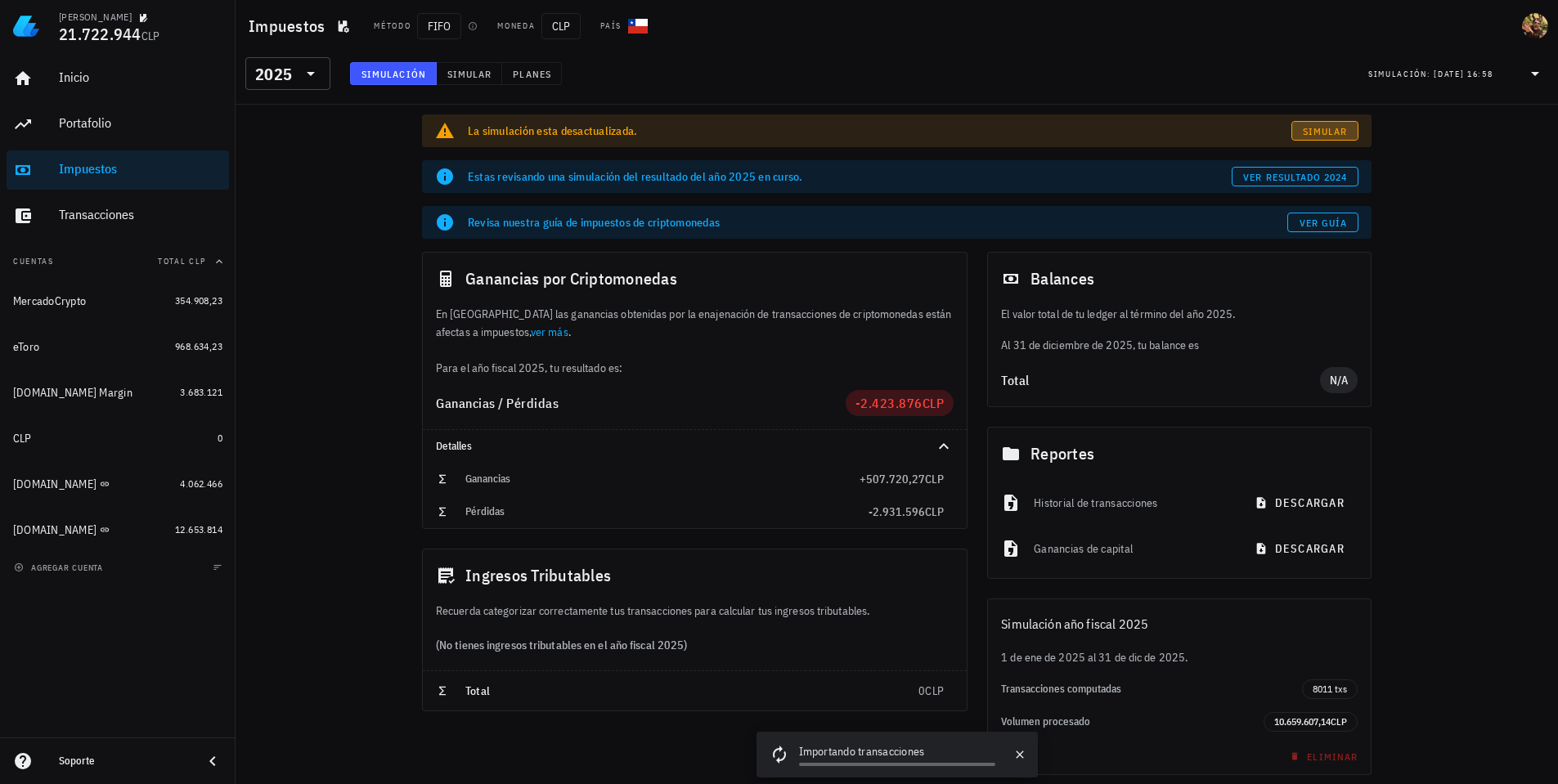
click at [1322, 134] on span "Simular" at bounding box center [1324, 131] width 46 height 13
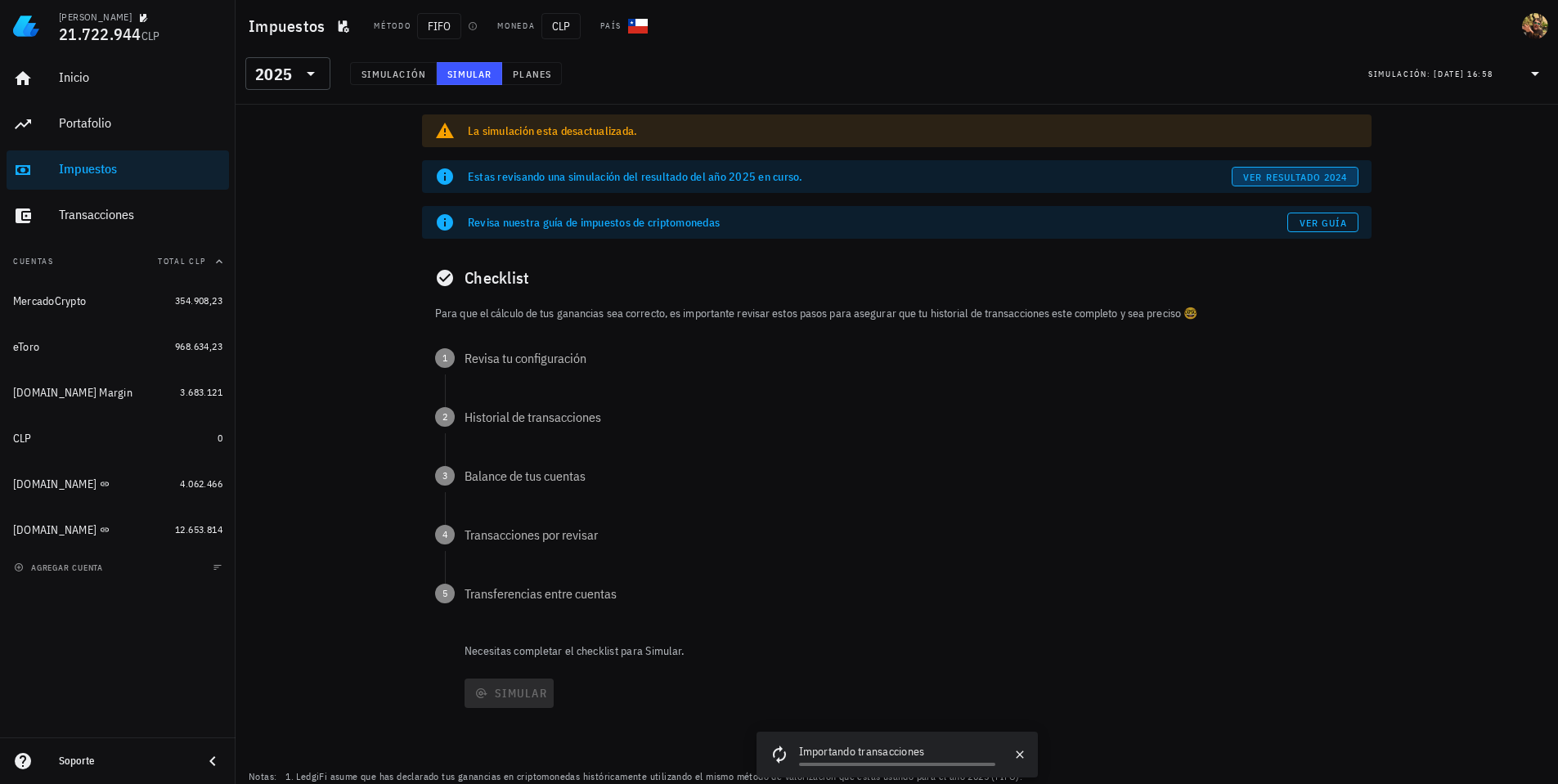
click at [1297, 172] on span "ver resultado 2024" at bounding box center [1294, 177] width 105 height 13
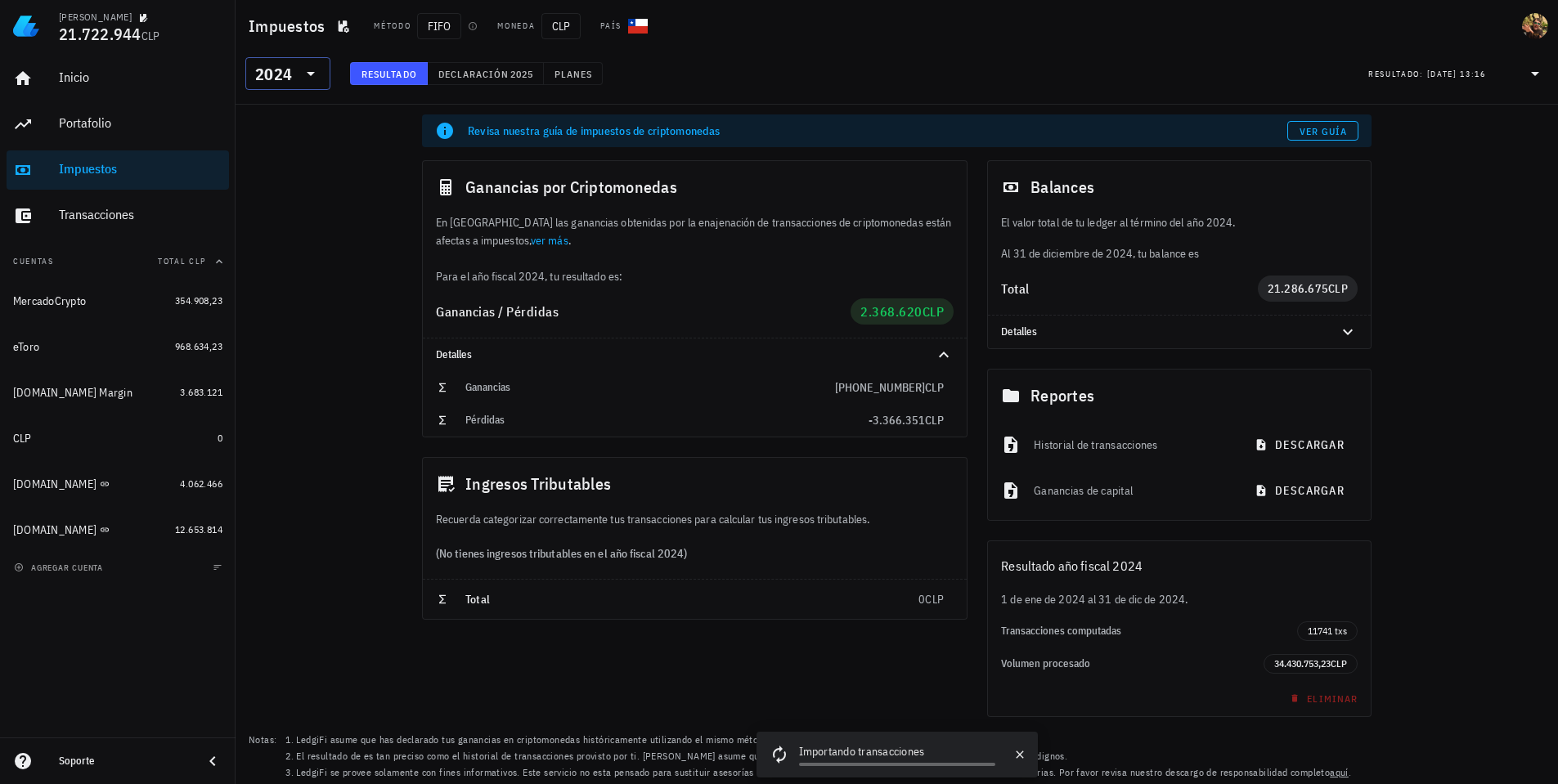
click at [301, 65] on icon at bounding box center [311, 73] width 20 height 20
click at [281, 119] on div "2025" at bounding box center [287, 116] width 59 height 13
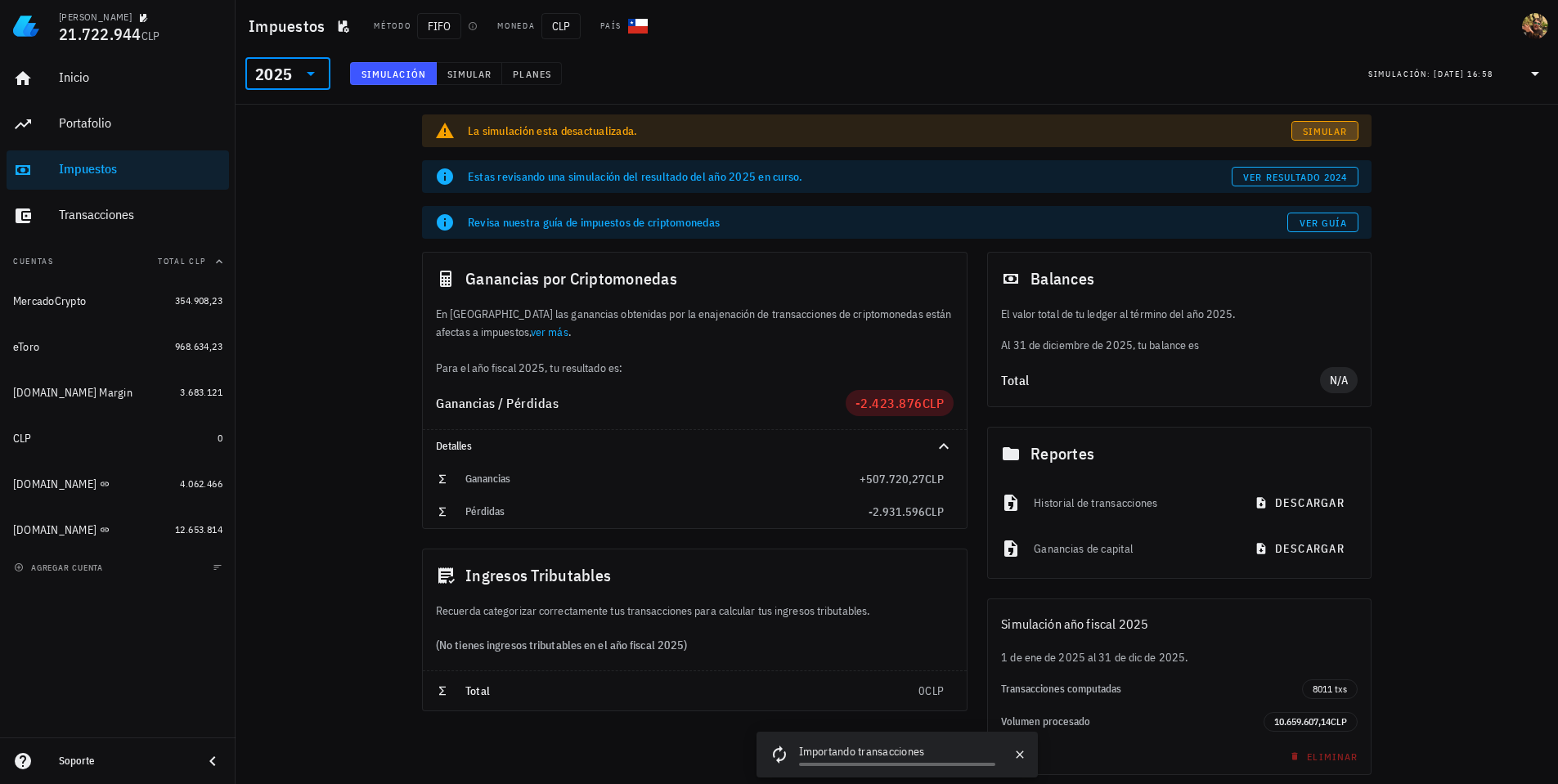
click at [1339, 129] on span "Simular" at bounding box center [1324, 131] width 46 height 13
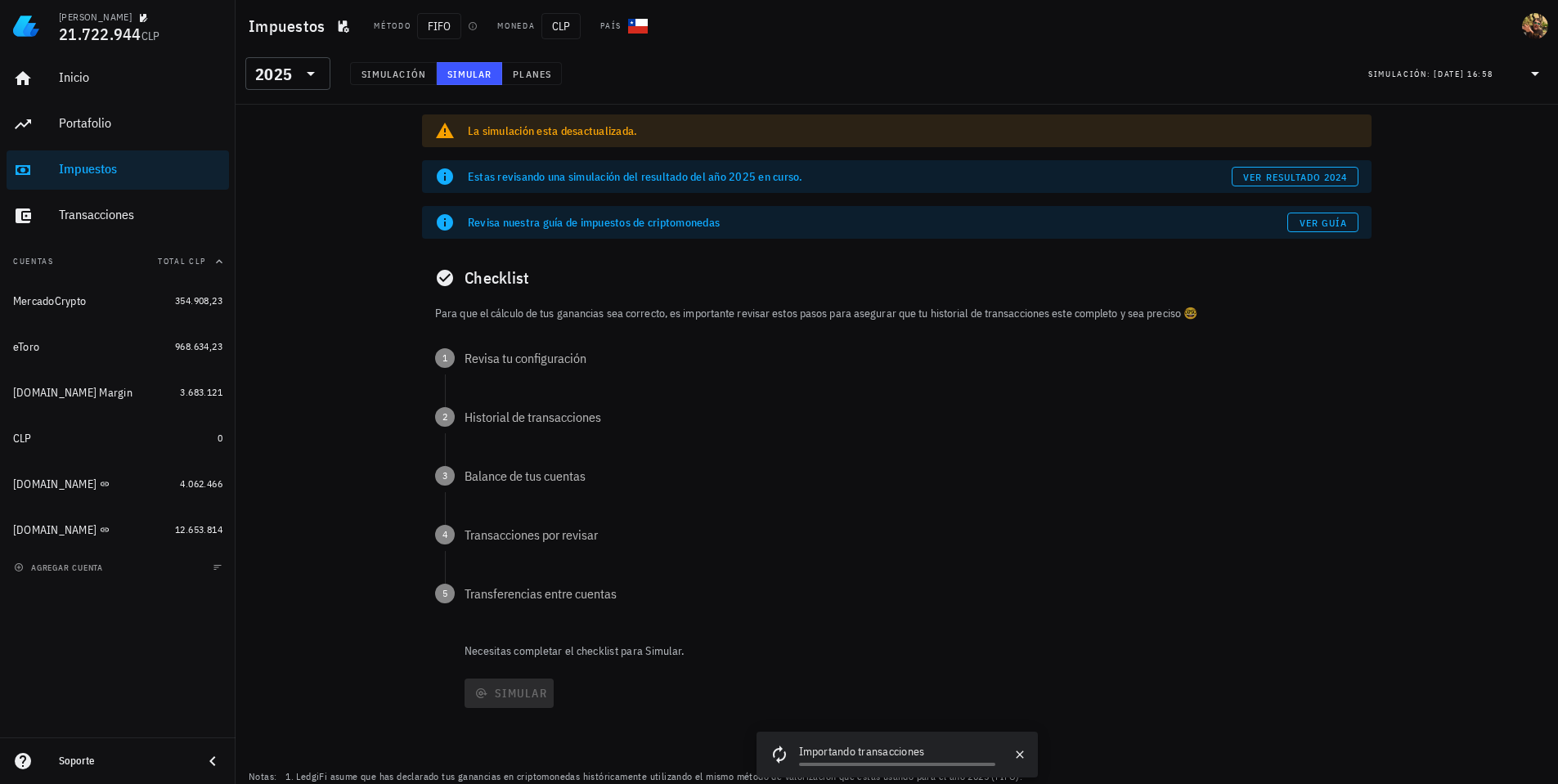
click at [494, 279] on div "Checklist" at bounding box center [897, 278] width 949 height 53
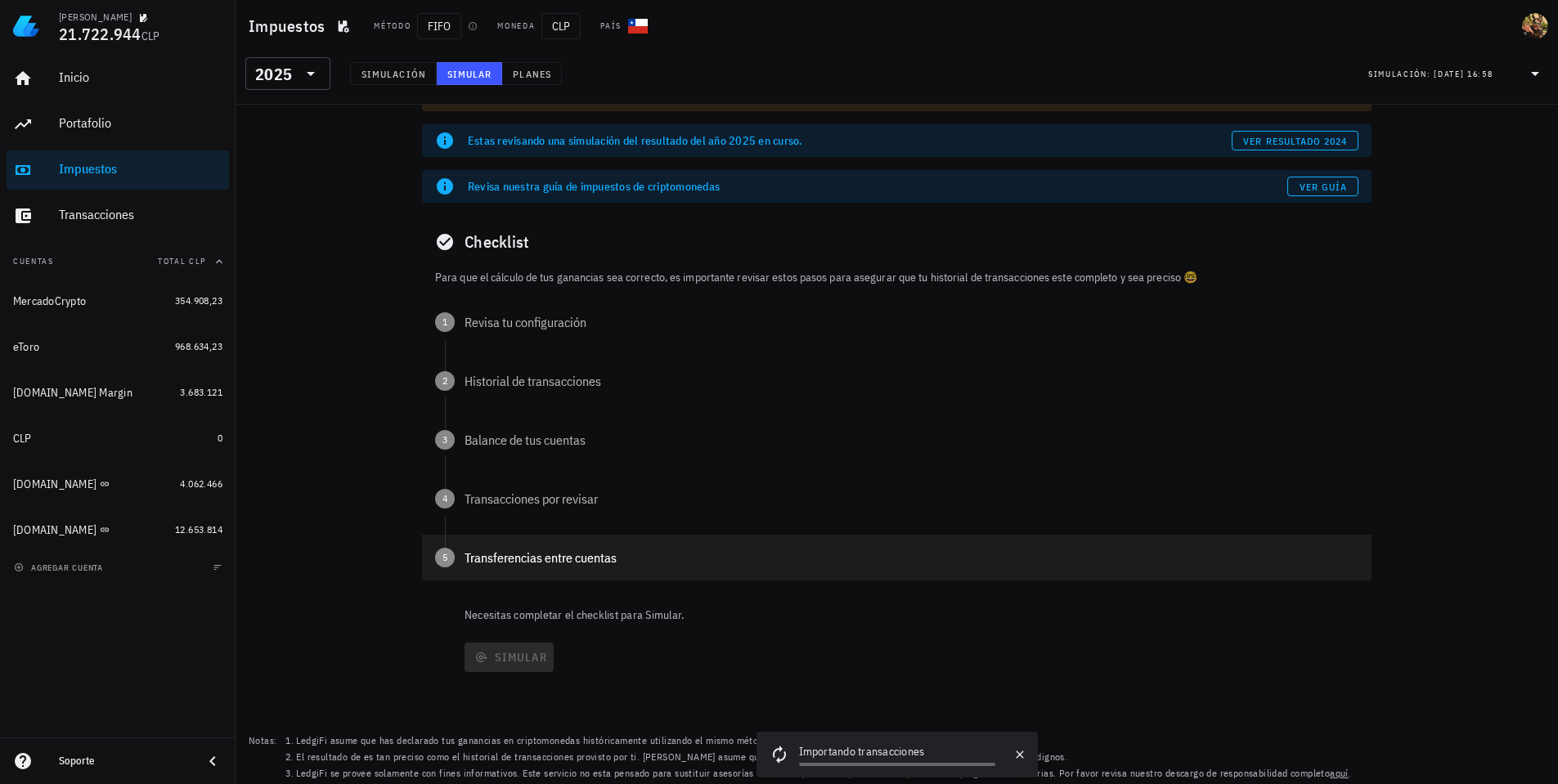
scroll to position [38, 0]
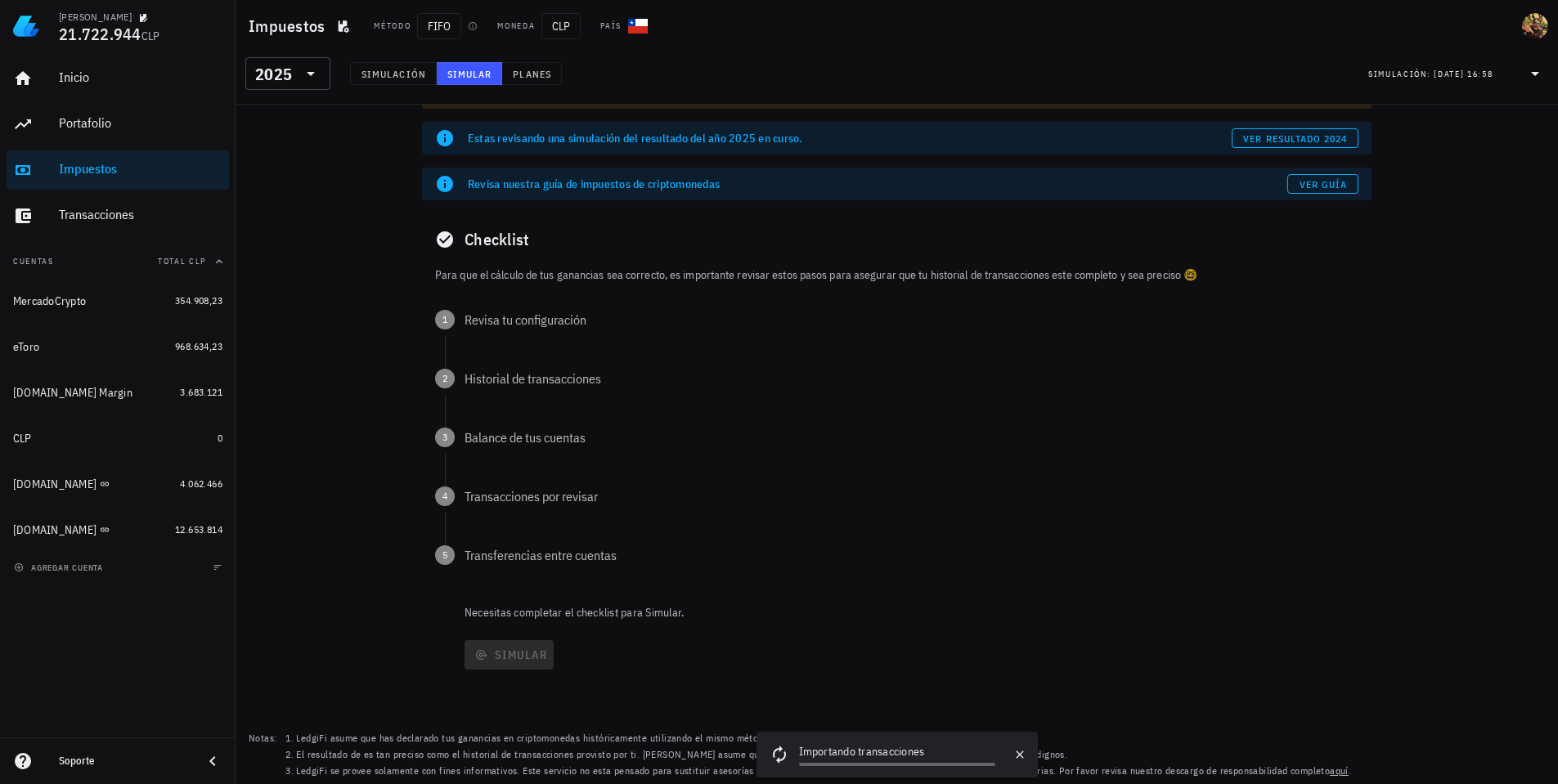
click at [505, 663] on div "Simular" at bounding box center [916, 655] width 910 height 43
click at [505, 662] on div "Simular" at bounding box center [916, 655] width 910 height 43
click at [492, 282] on p "Para que el cálculo de tus ganancias sea correcto, es importante revisar estos …" at bounding box center [896, 274] width 923 height 18
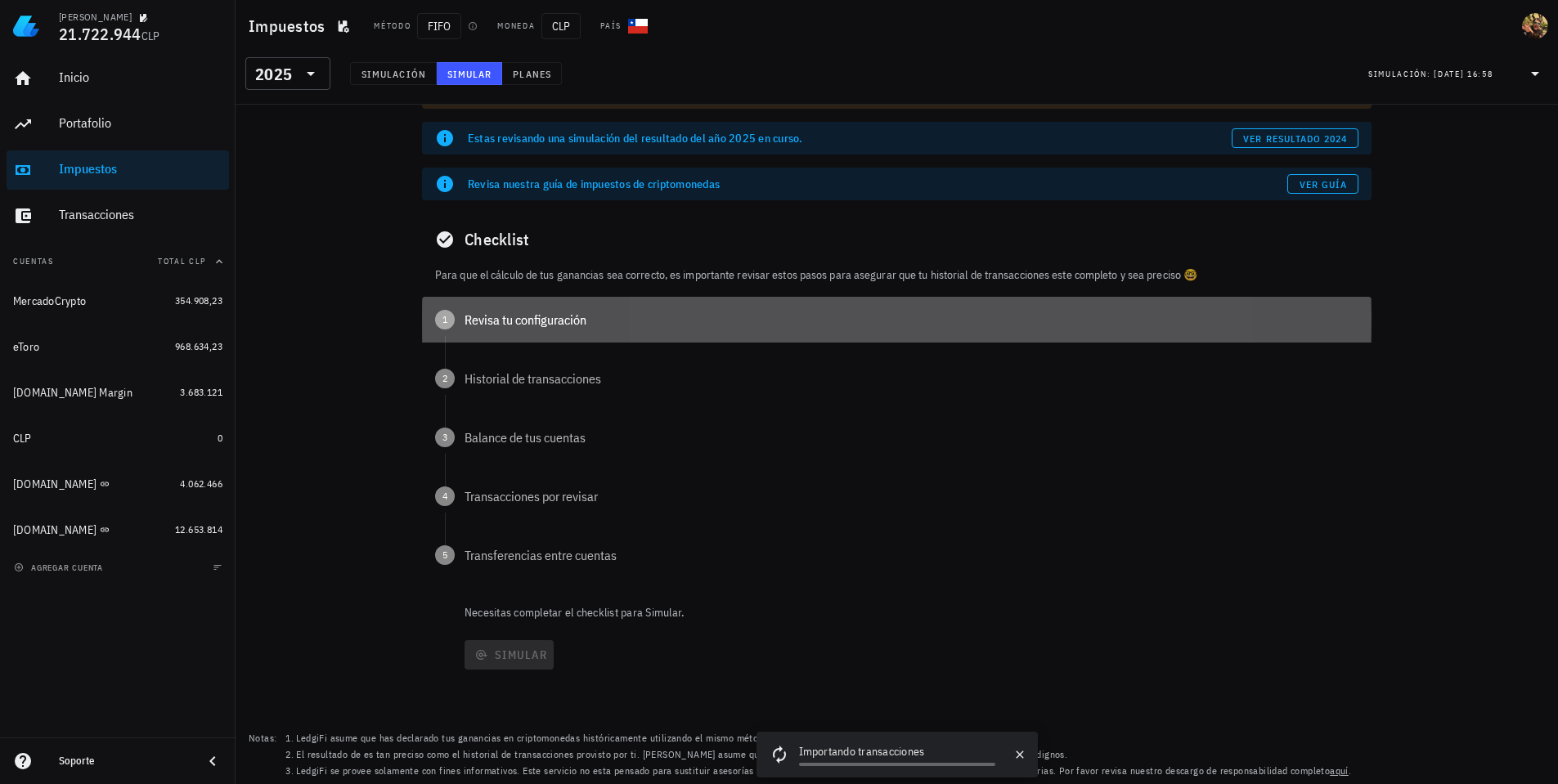
click at [495, 330] on div "1 Revisa tu configuración" at bounding box center [897, 320] width 949 height 46
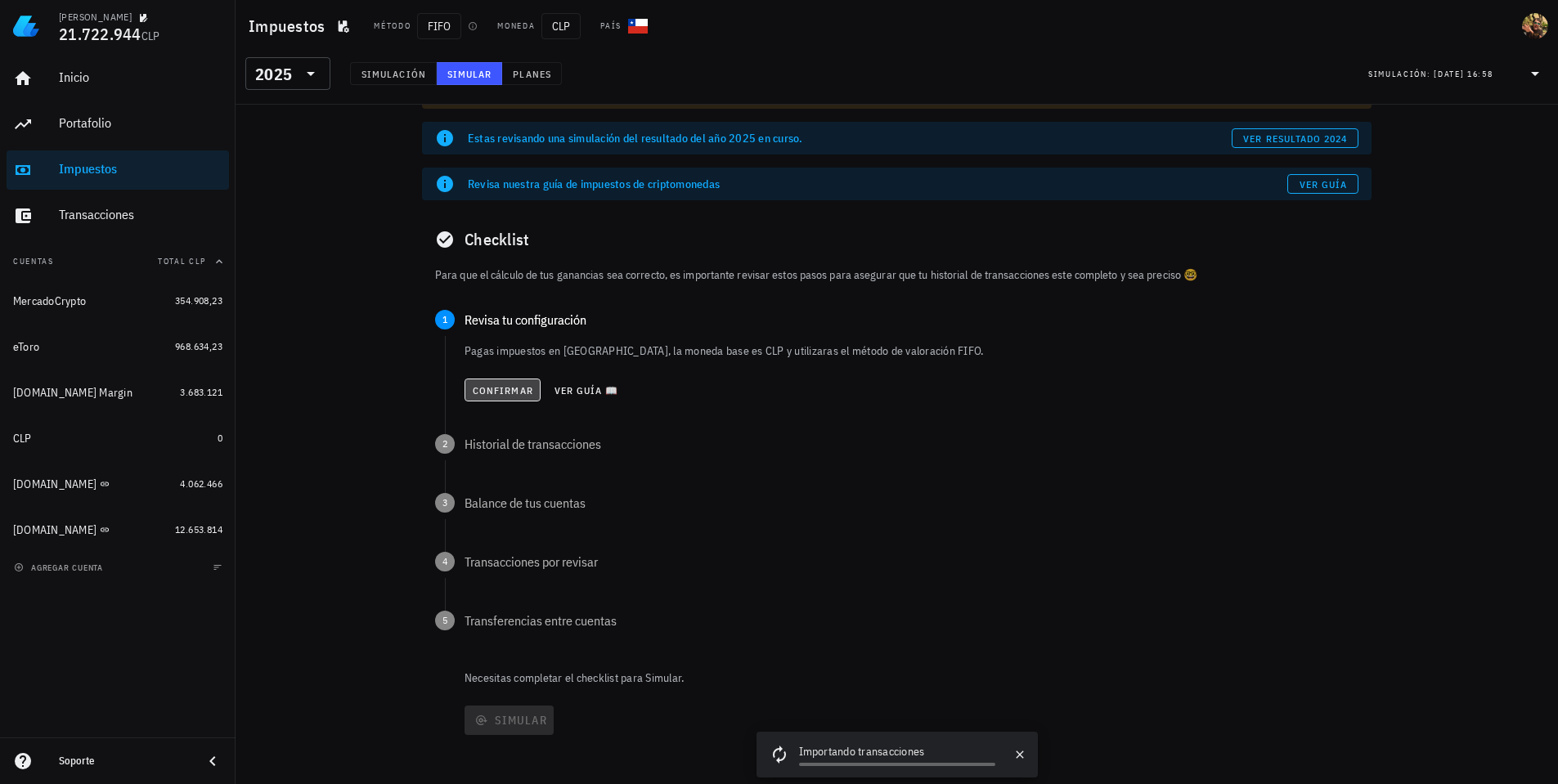
click at [525, 399] on button "Confirmar" at bounding box center [503, 389] width 76 height 23
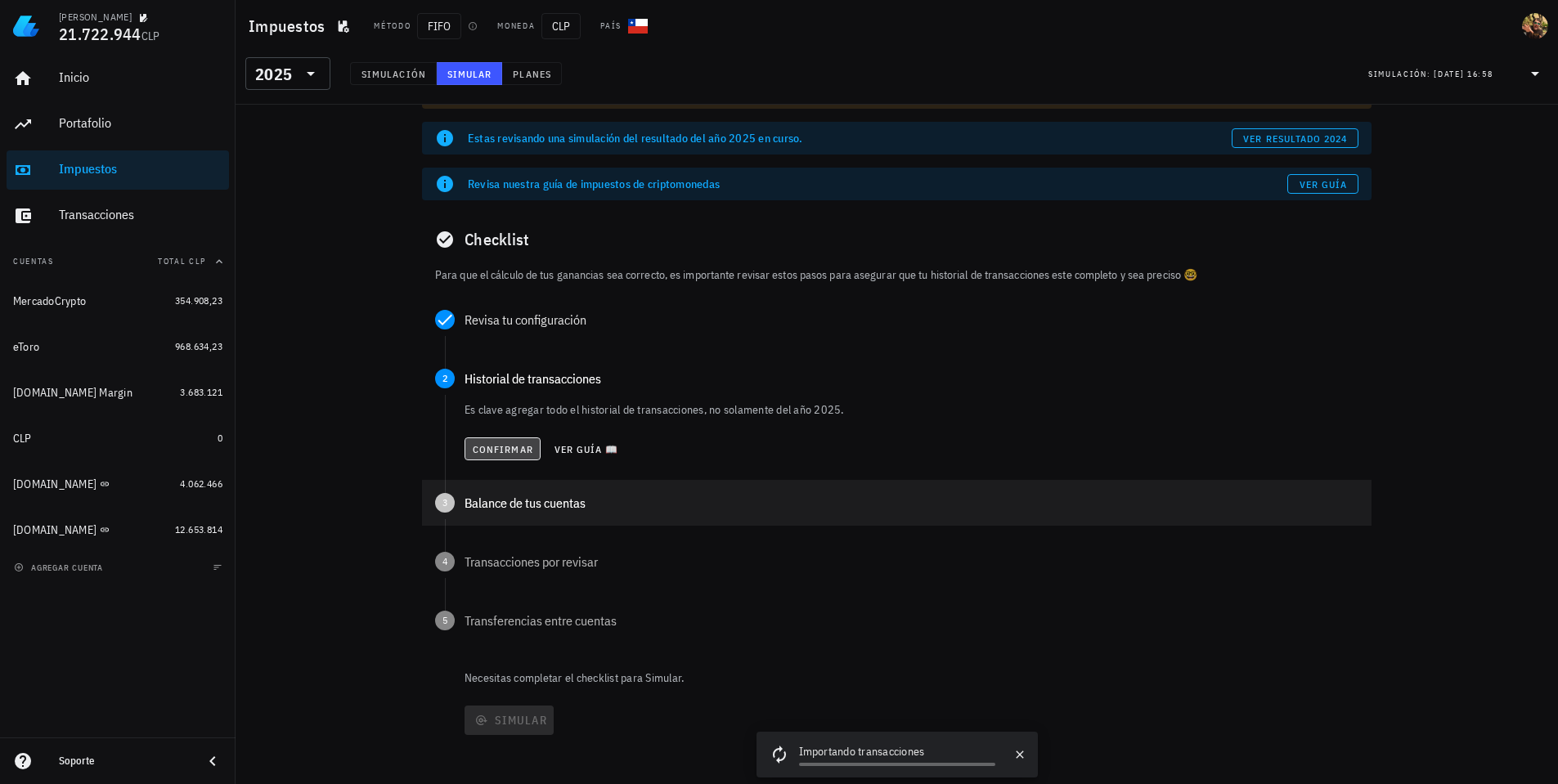
click at [495, 445] on span "Confirmar" at bounding box center [503, 449] width 62 height 13
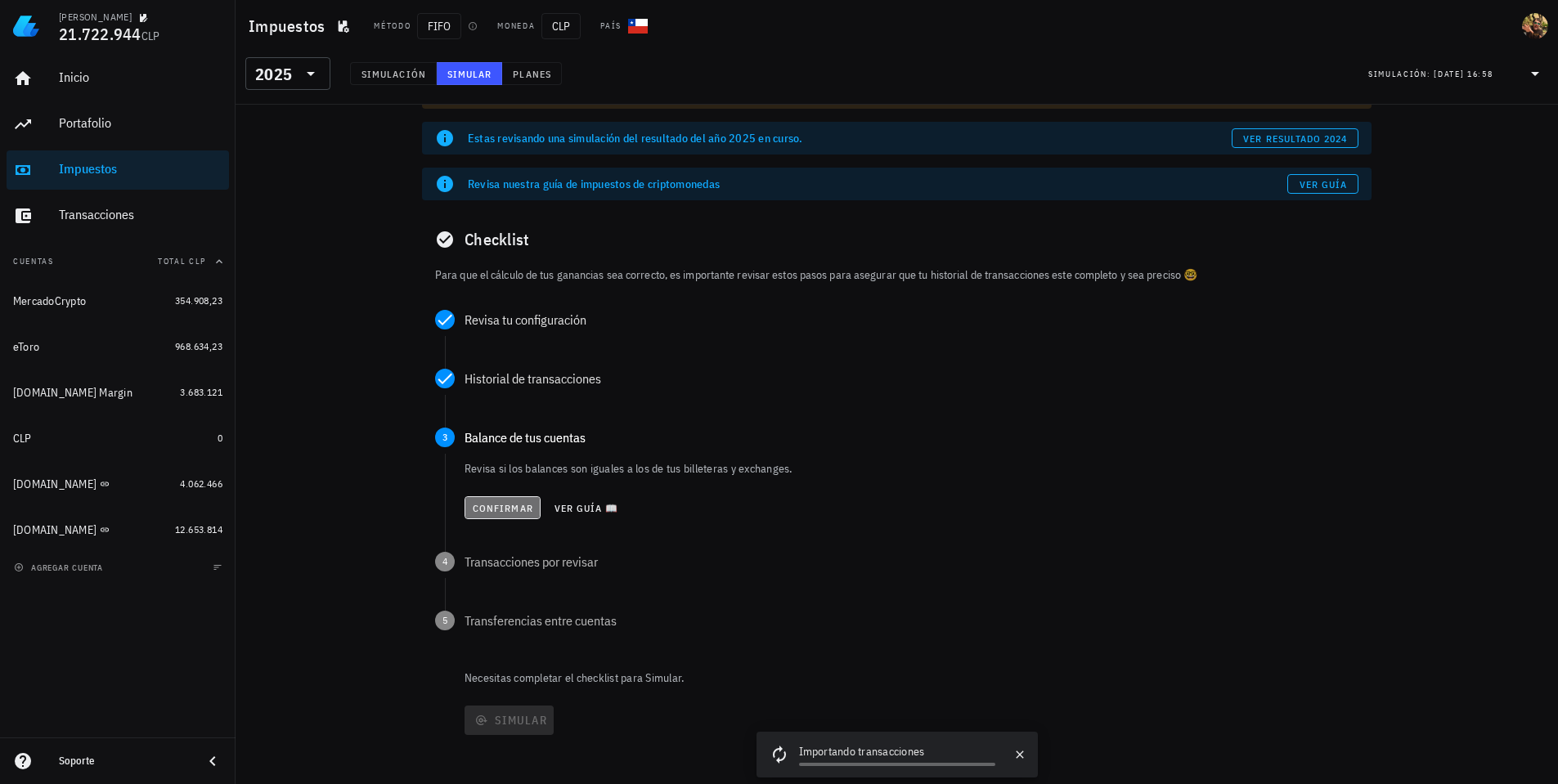
click at [482, 500] on button "Confirmar" at bounding box center [503, 507] width 76 height 23
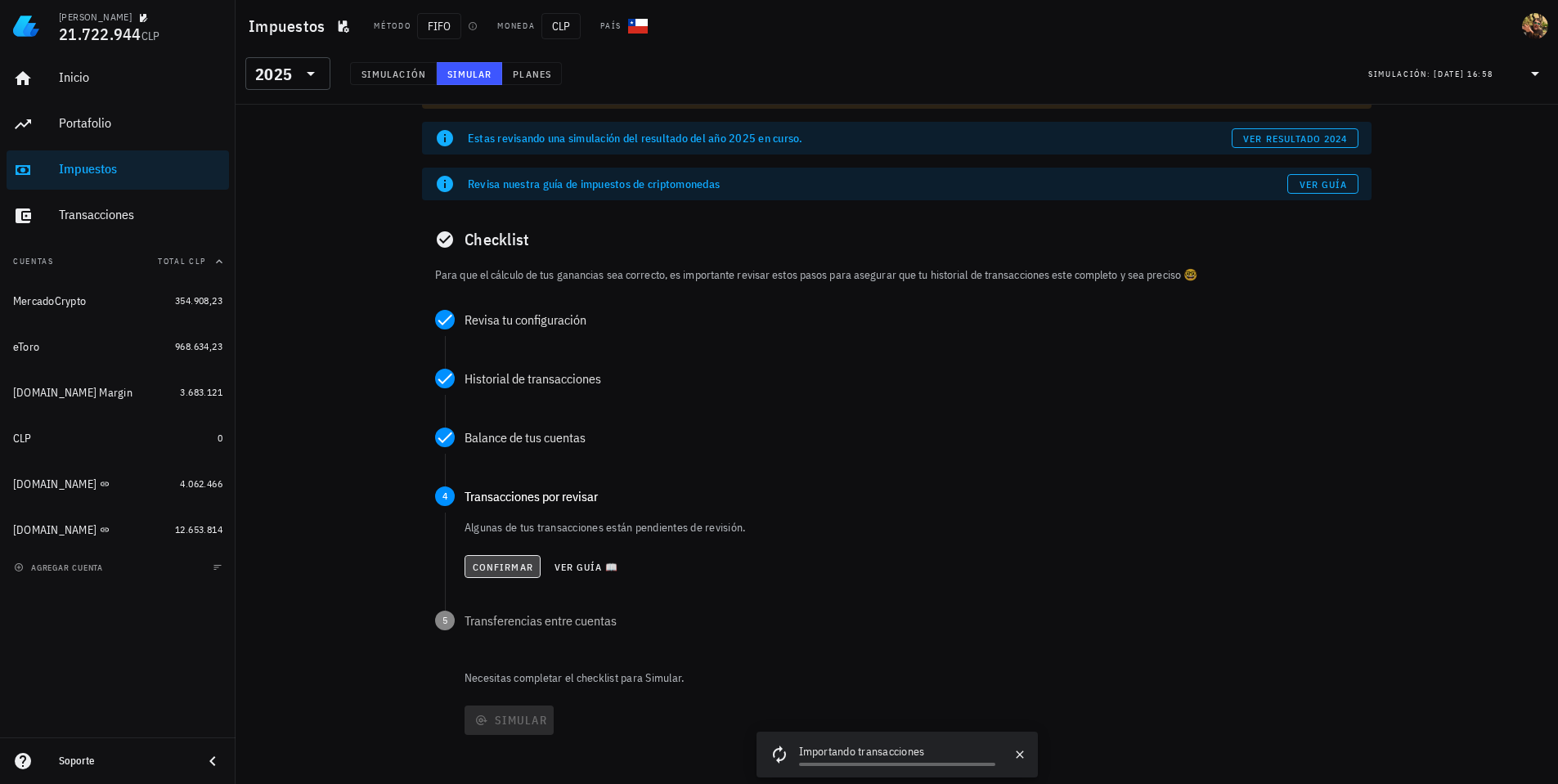
click at [495, 564] on span "Confirmar" at bounding box center [503, 567] width 62 height 13
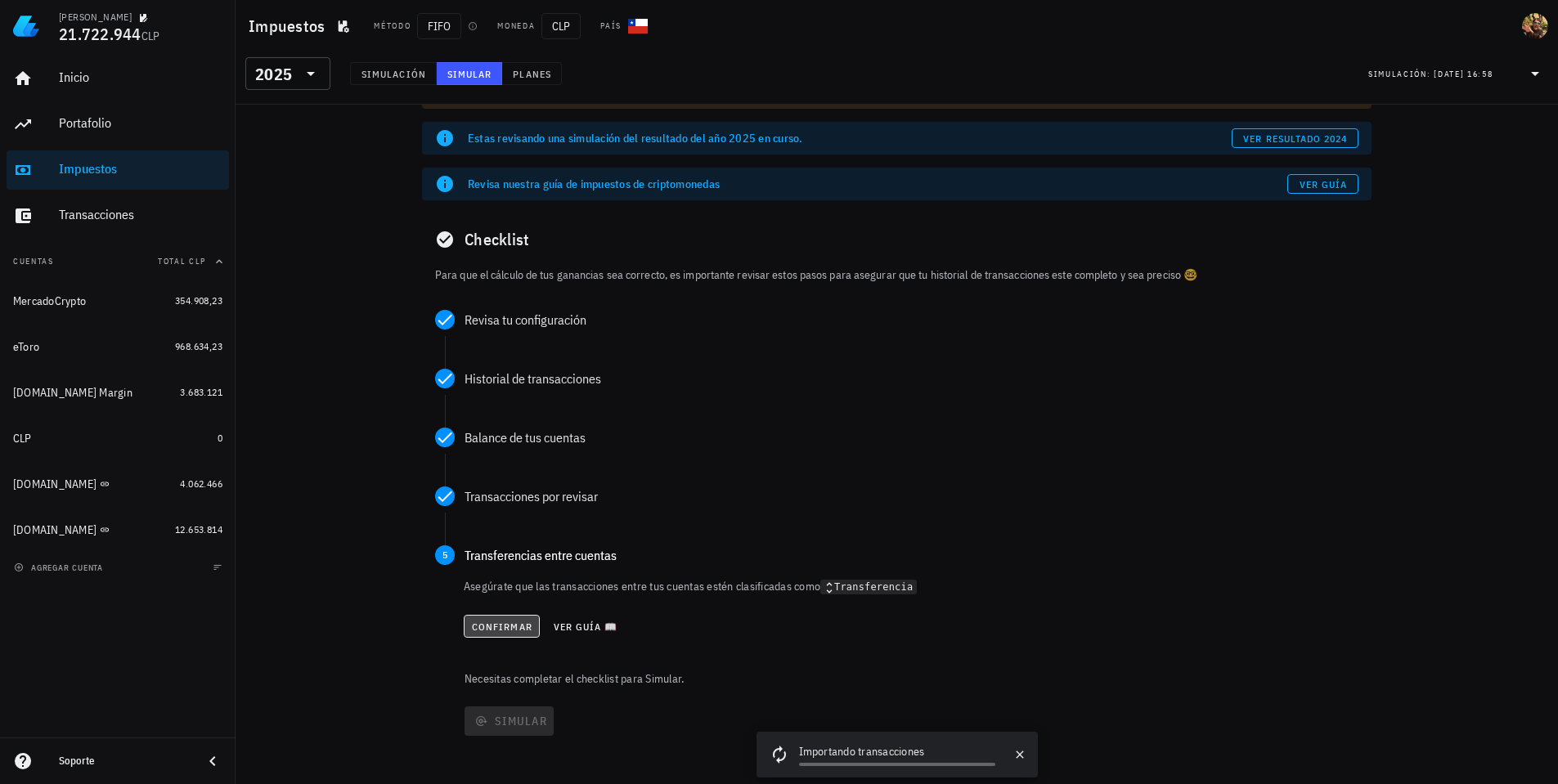
click at [508, 628] on span "Confirmar" at bounding box center [502, 626] width 62 height 13
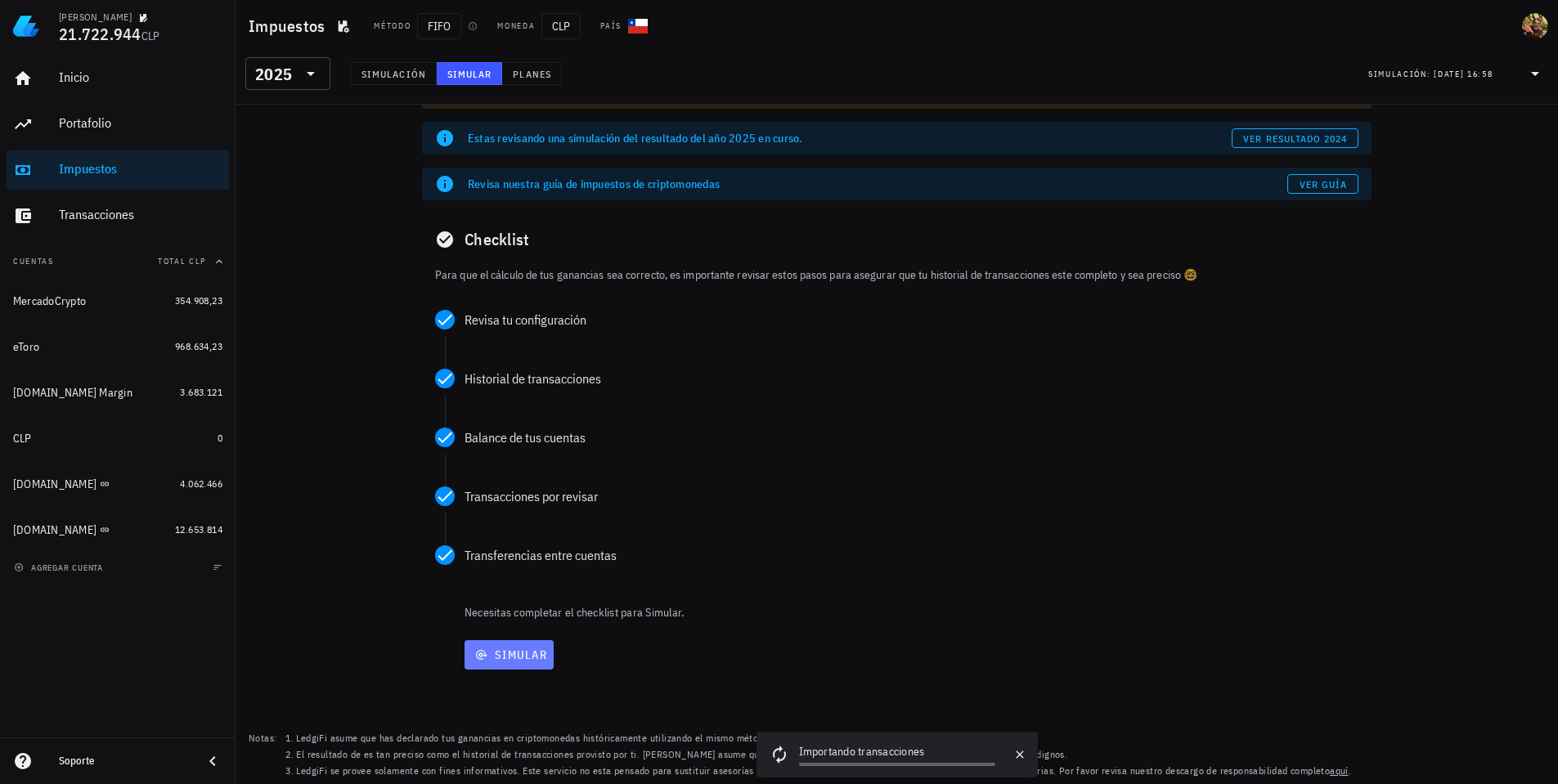
click at [508, 664] on button "Simular" at bounding box center [509, 655] width 89 height 29
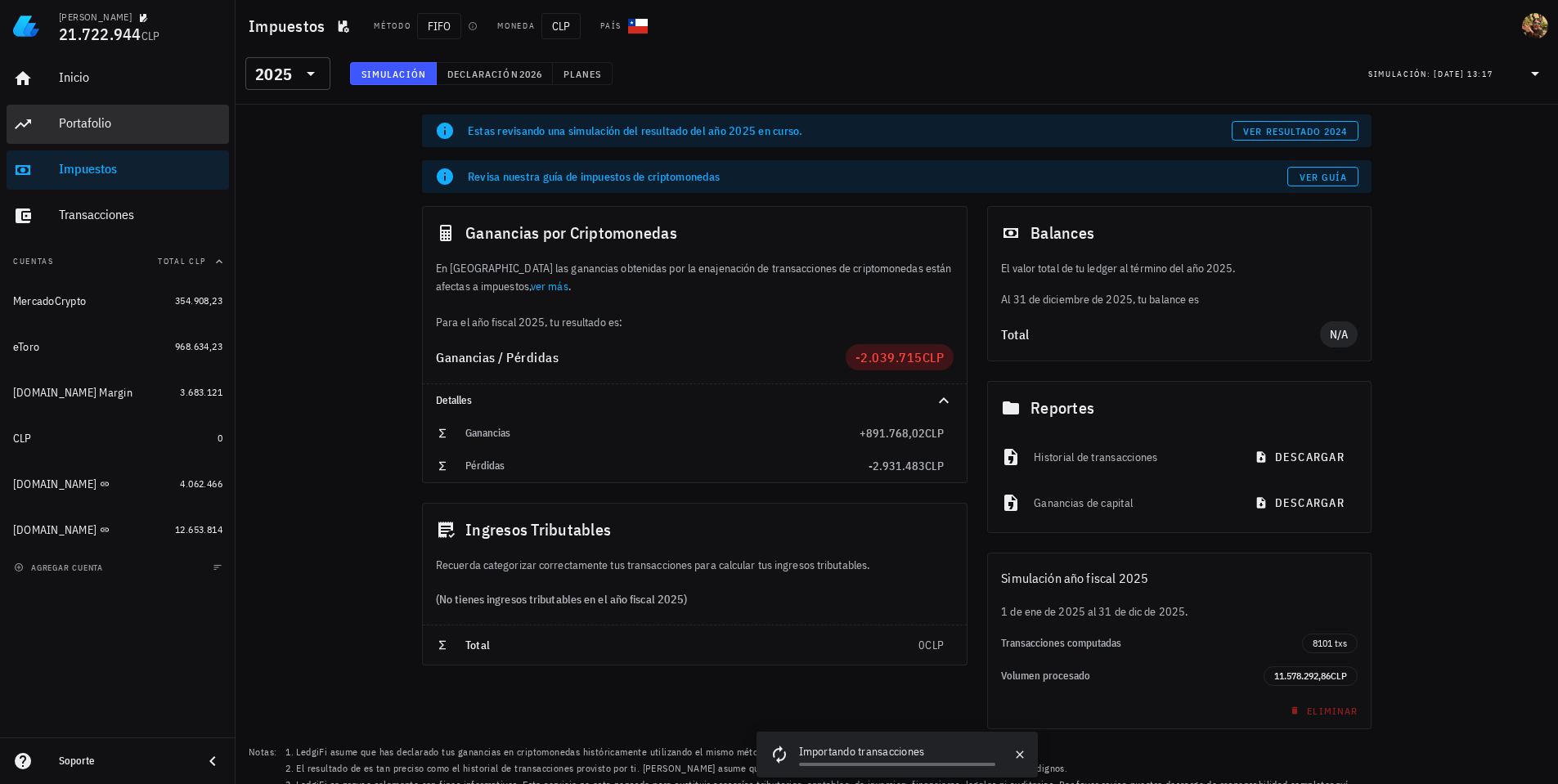
click at [117, 120] on div "Portafolio" at bounding box center [140, 122] width 164 height 15
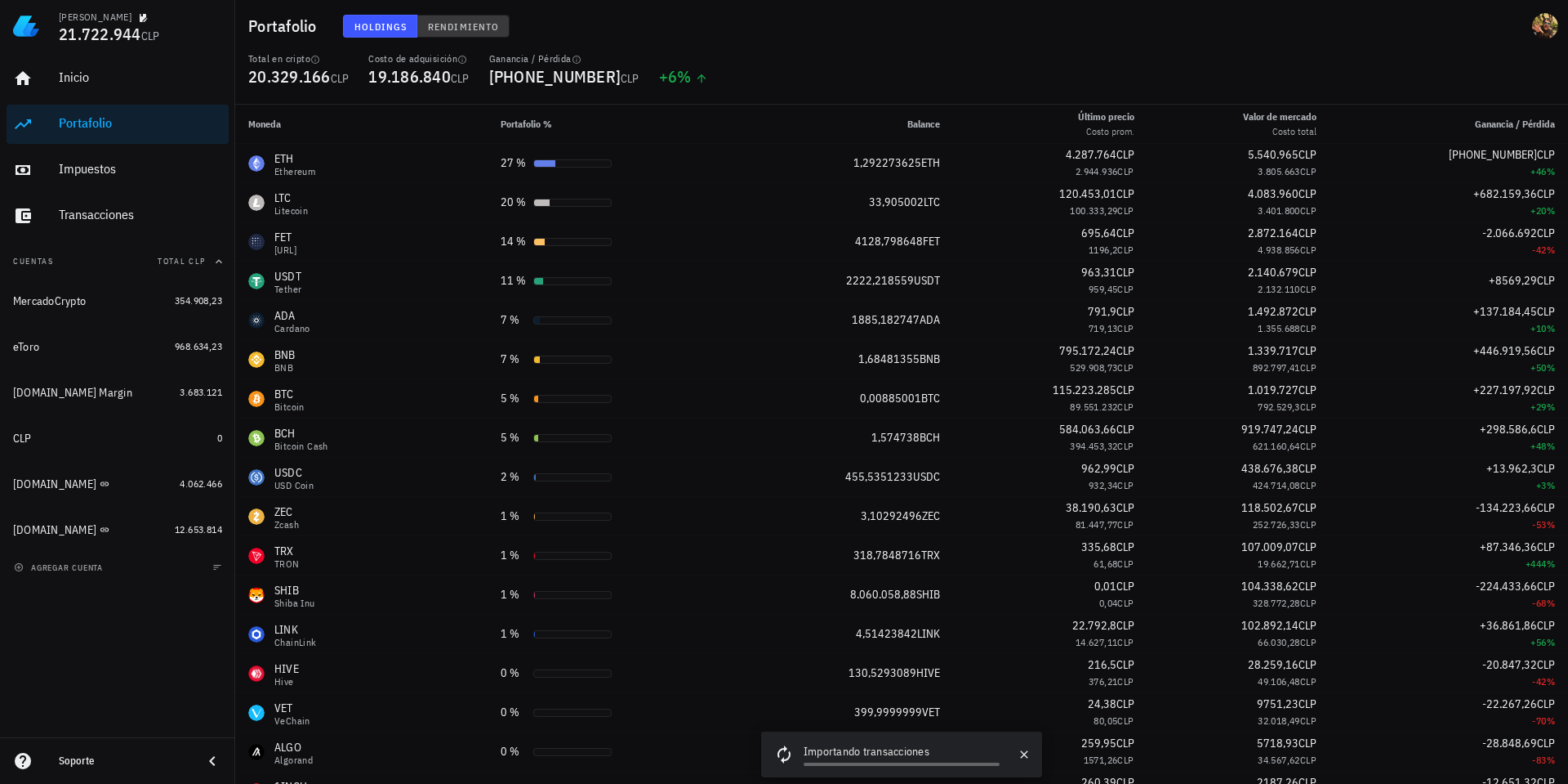
click at [453, 25] on span "Rendimiento" at bounding box center [462, 27] width 71 height 13
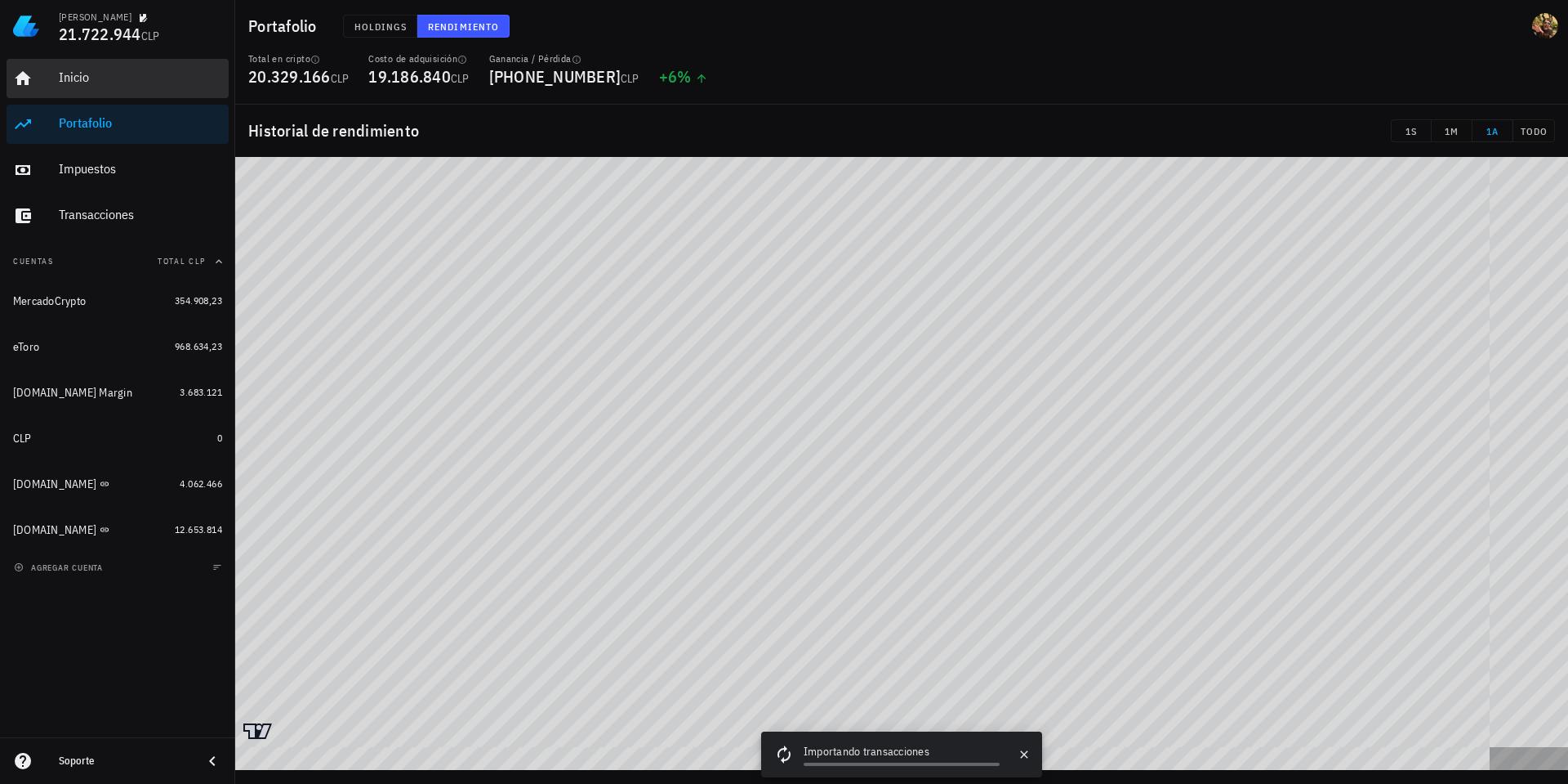
click at [73, 76] on div "Inicio" at bounding box center [140, 77] width 164 height 15
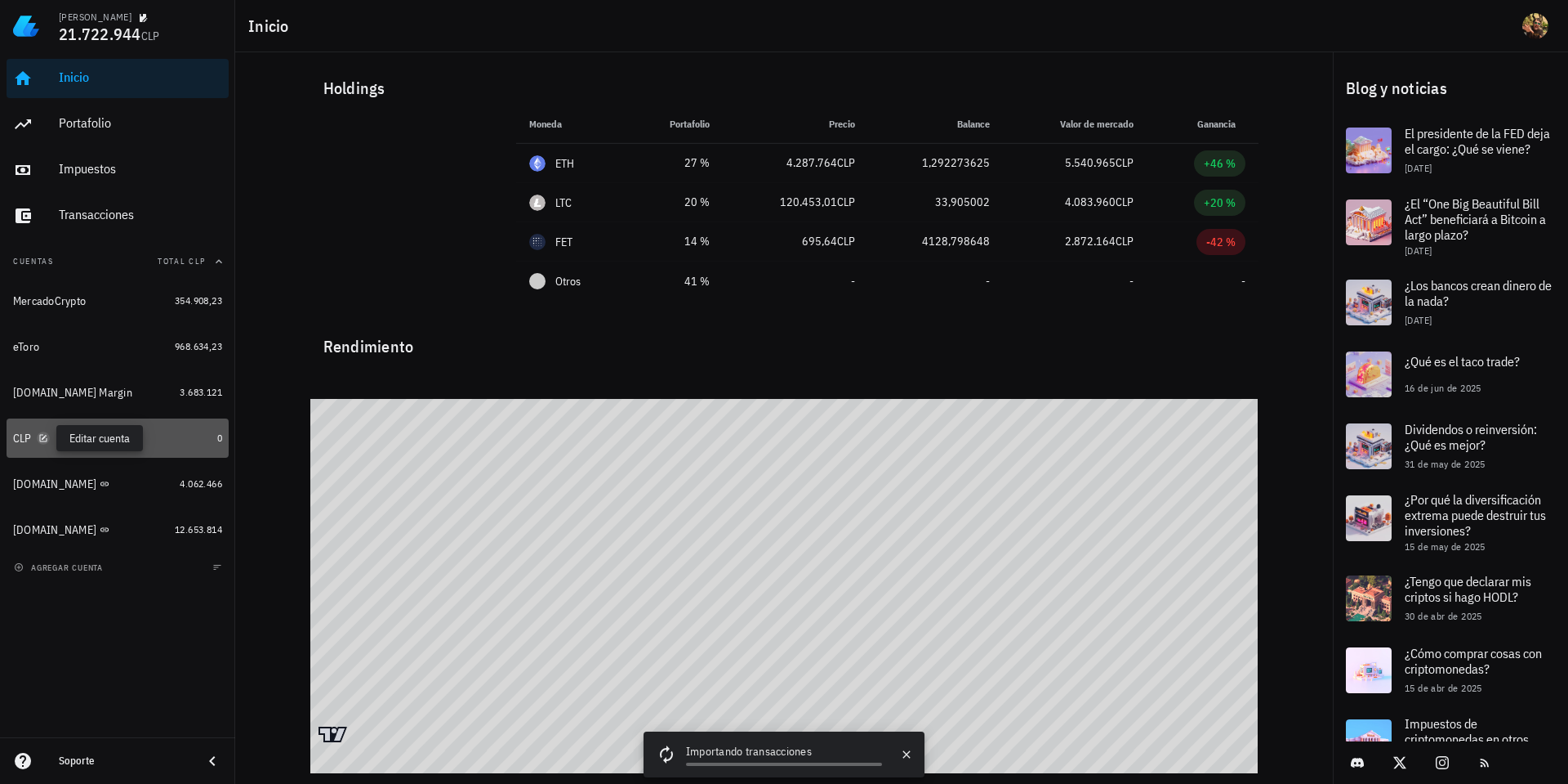
click at [42, 441] on icon "button" at bounding box center [43, 437] width 10 height 10
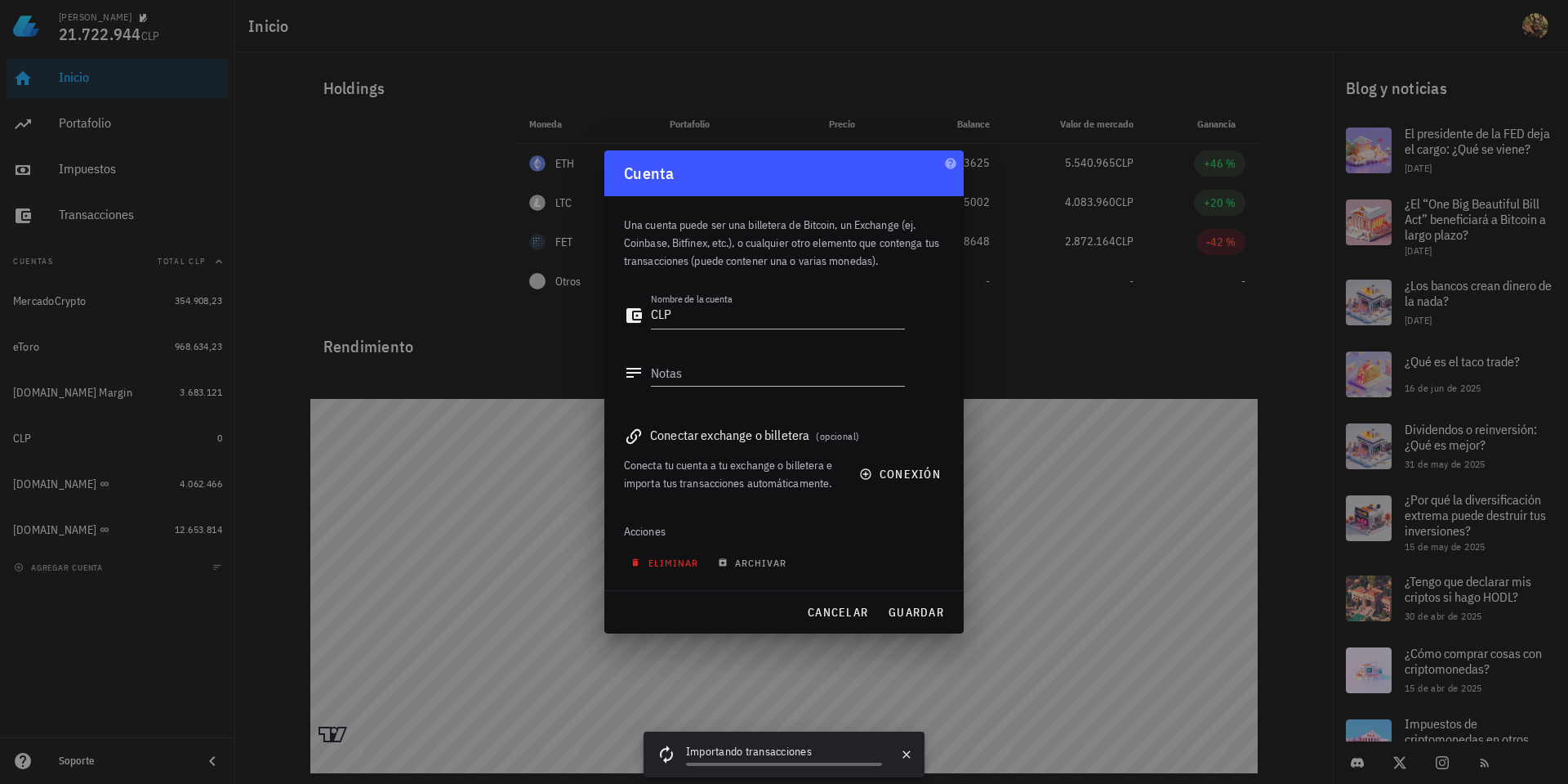
click at [670, 558] on span "eliminar" at bounding box center [666, 563] width 64 height 13
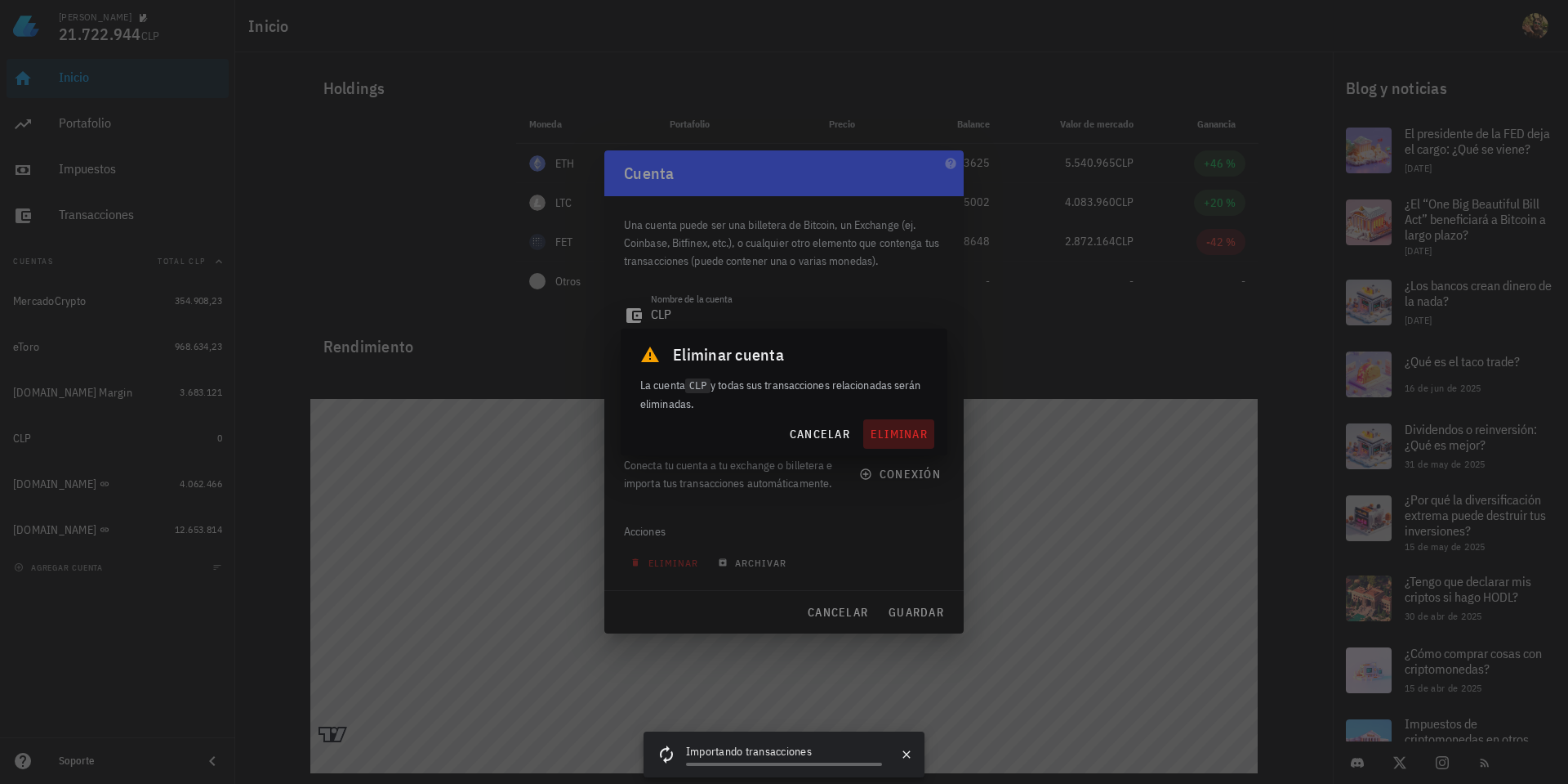
click at [883, 434] on span "eliminar" at bounding box center [898, 434] width 58 height 14
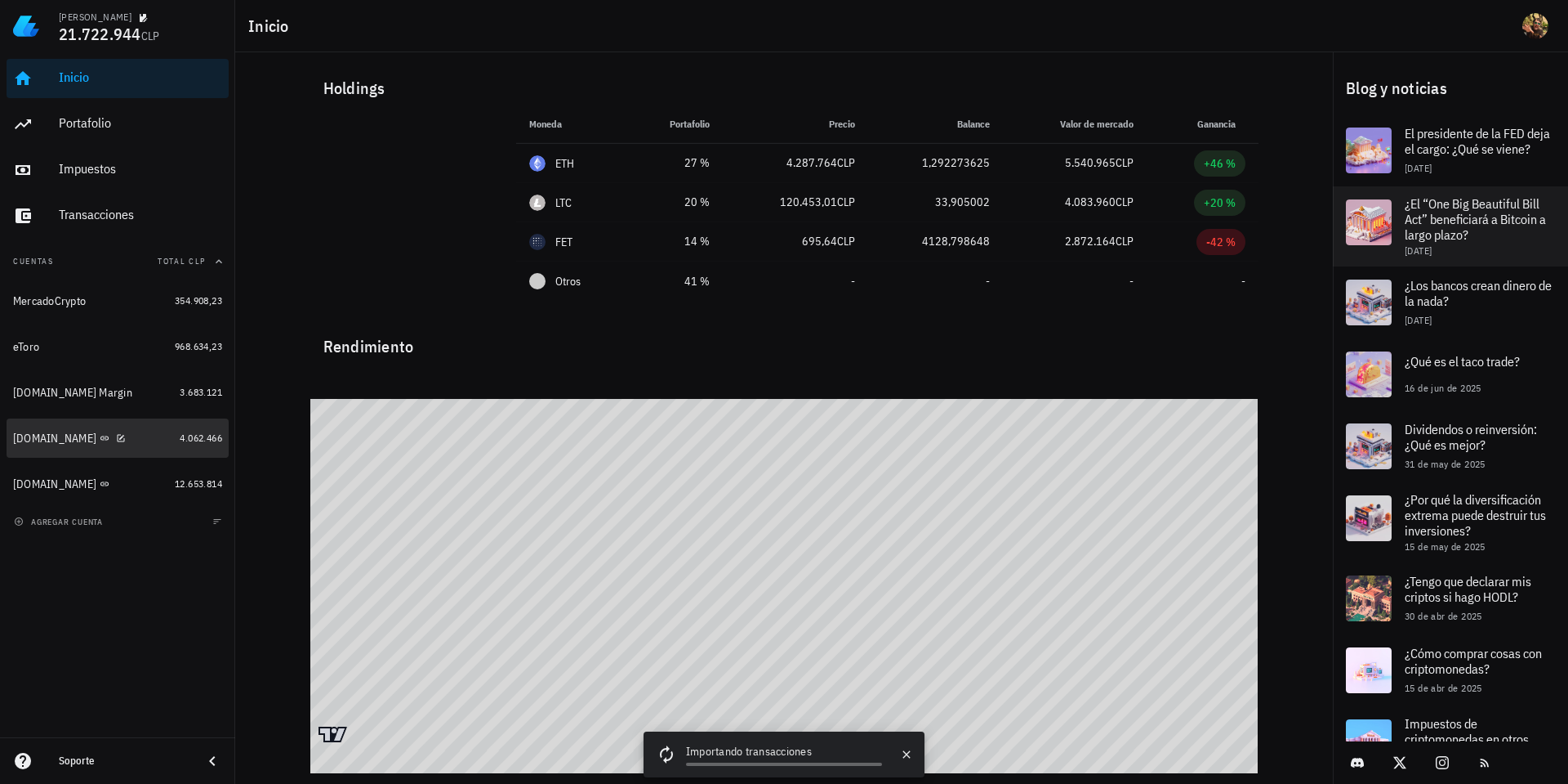
drag, startPoint x: 32, startPoint y: 442, endPoint x: 1389, endPoint y: 272, distance: 1367.6
click at [32, 441] on div "[DOMAIN_NAME]" at bounding box center [54, 438] width 83 height 14
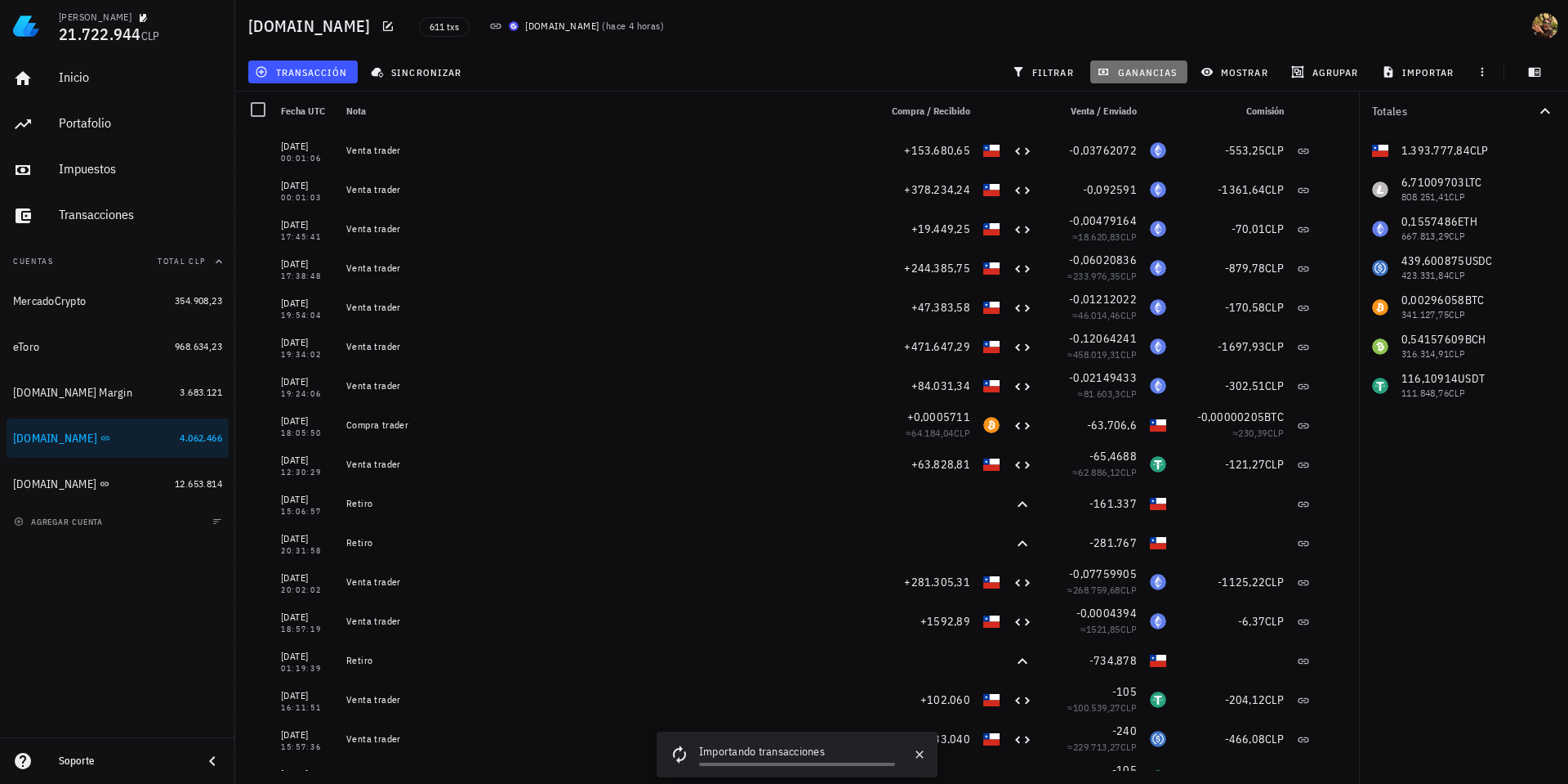
click at [1118, 65] on span "ganancias" at bounding box center [1138, 72] width 77 height 13
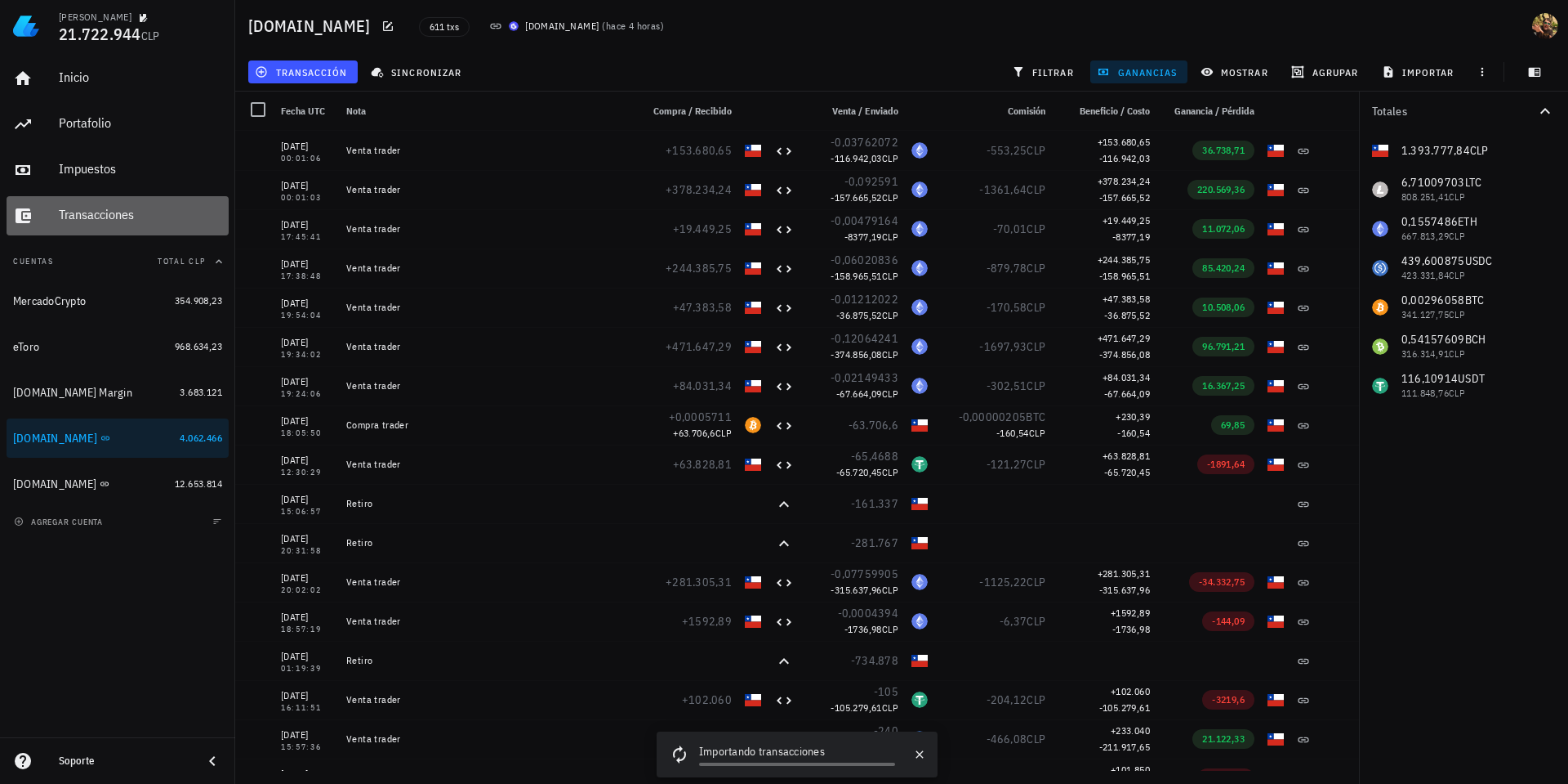
click at [119, 224] on div "Transacciones" at bounding box center [140, 215] width 164 height 37
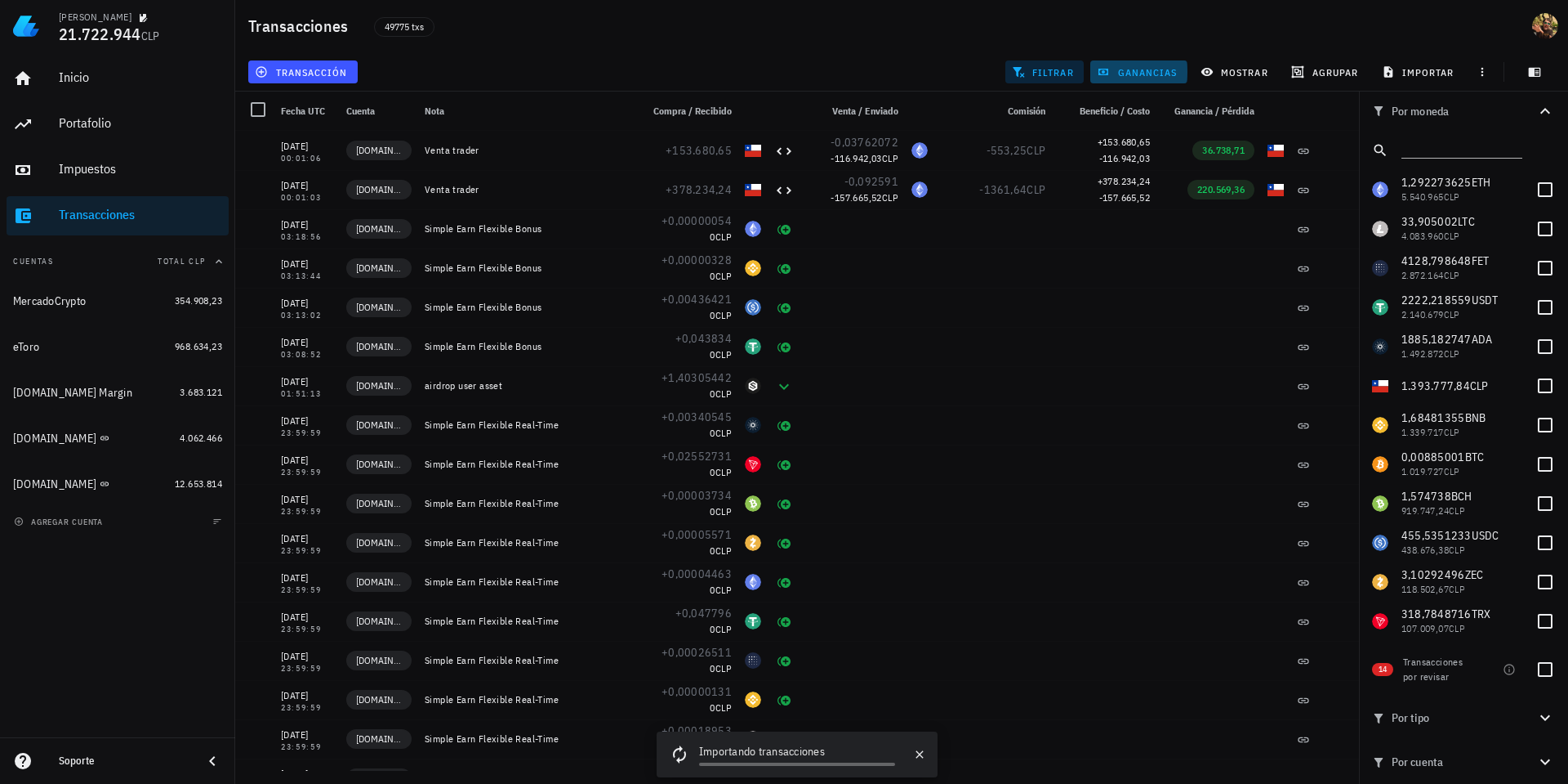
click at [1122, 72] on span "ganancias" at bounding box center [1138, 72] width 77 height 13
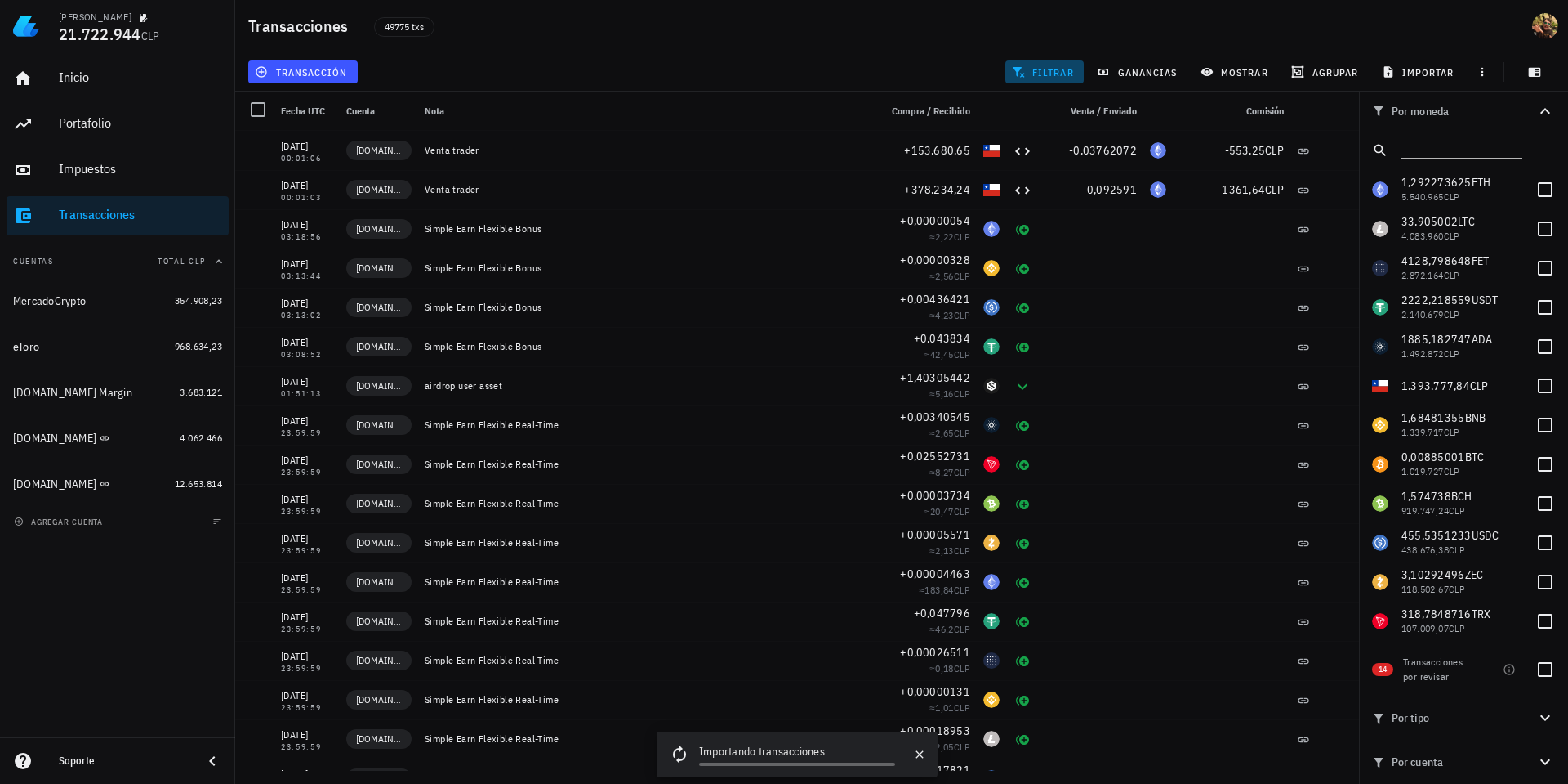
click at [1052, 72] on span "filtrar" at bounding box center [1044, 72] width 59 height 13
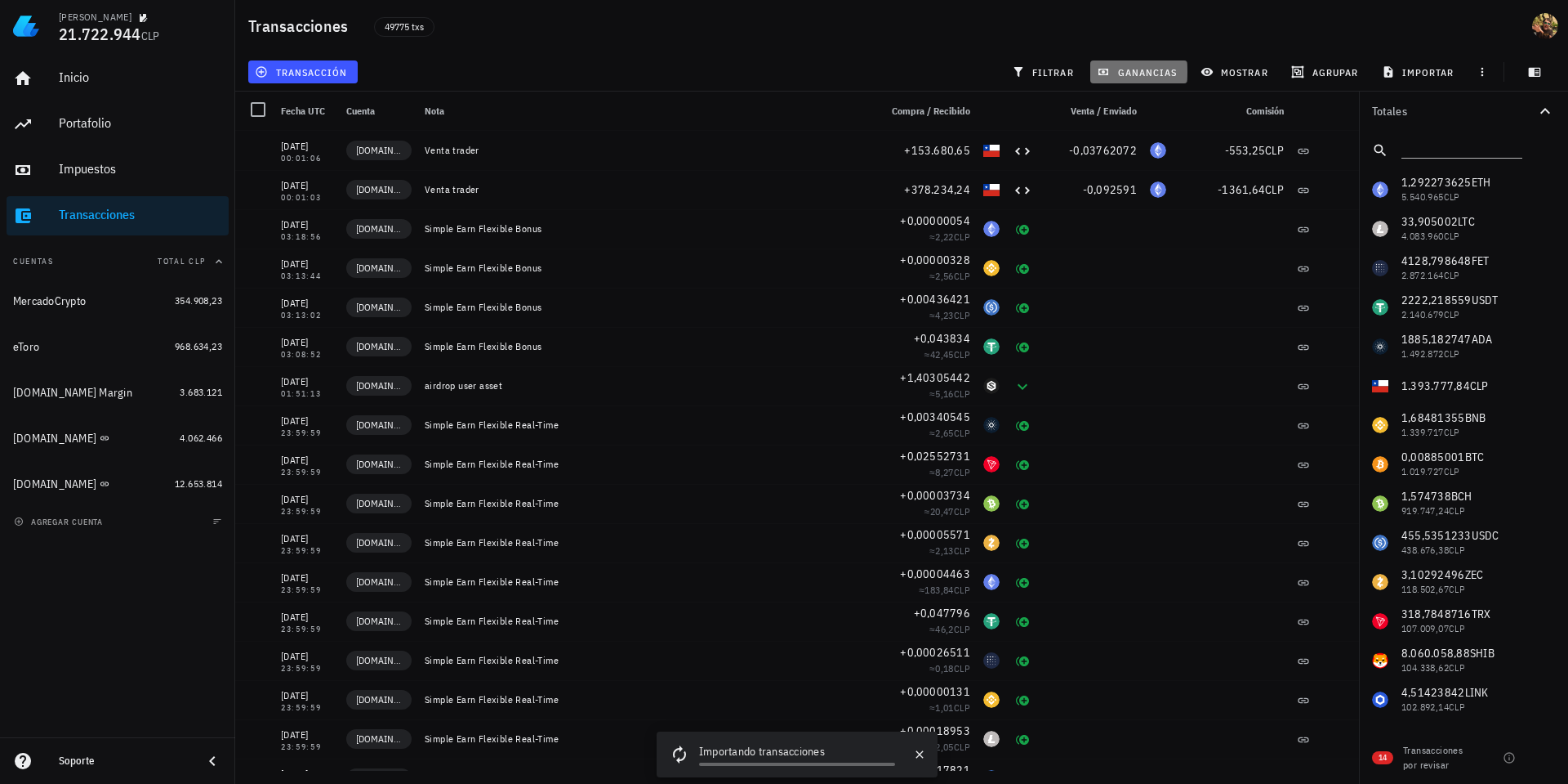
click at [1154, 68] on span "ganancias" at bounding box center [1138, 72] width 77 height 13
click at [1132, 68] on span "ganancias" at bounding box center [1138, 72] width 77 height 13
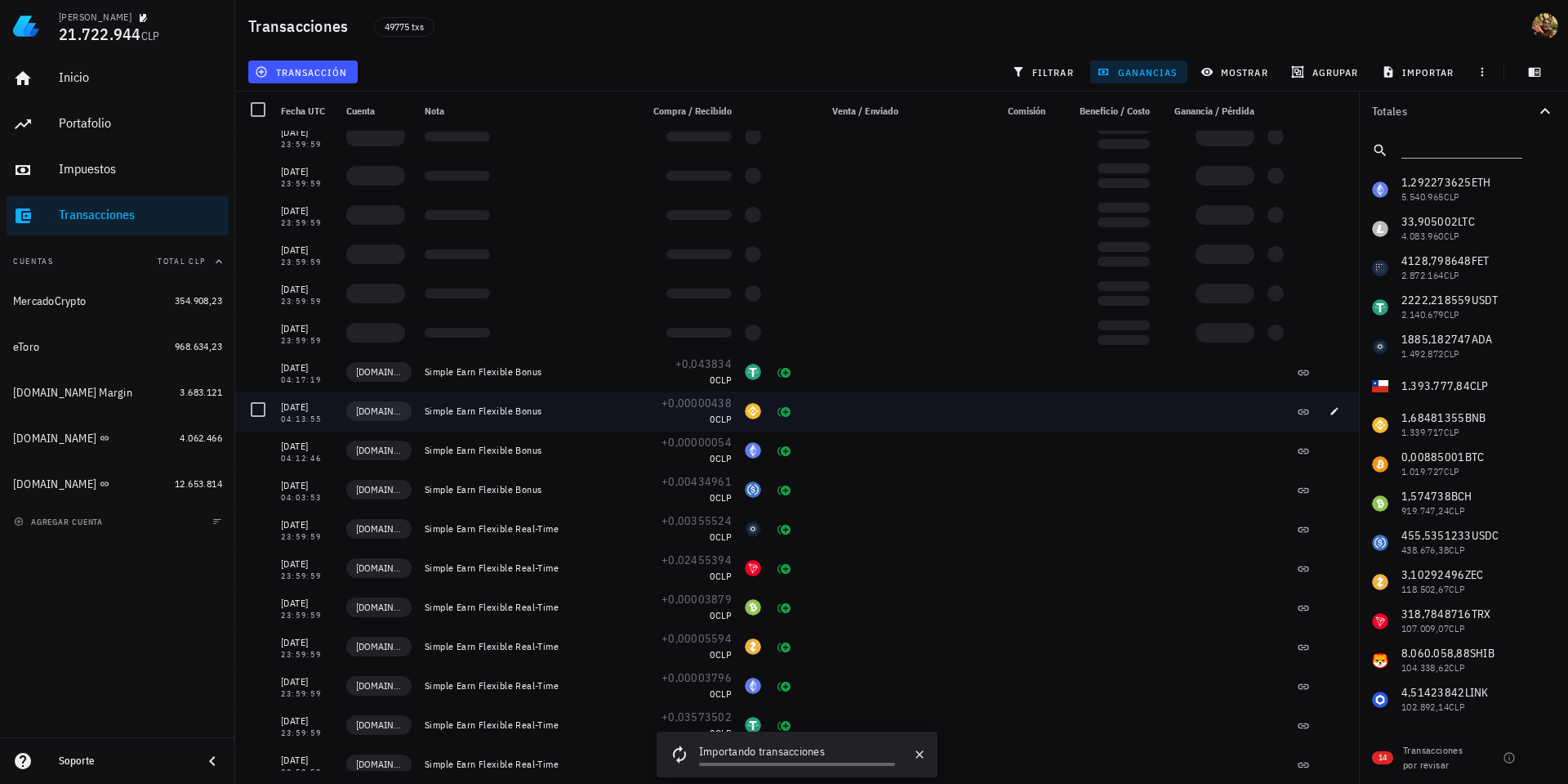
scroll to position [7797, 0]
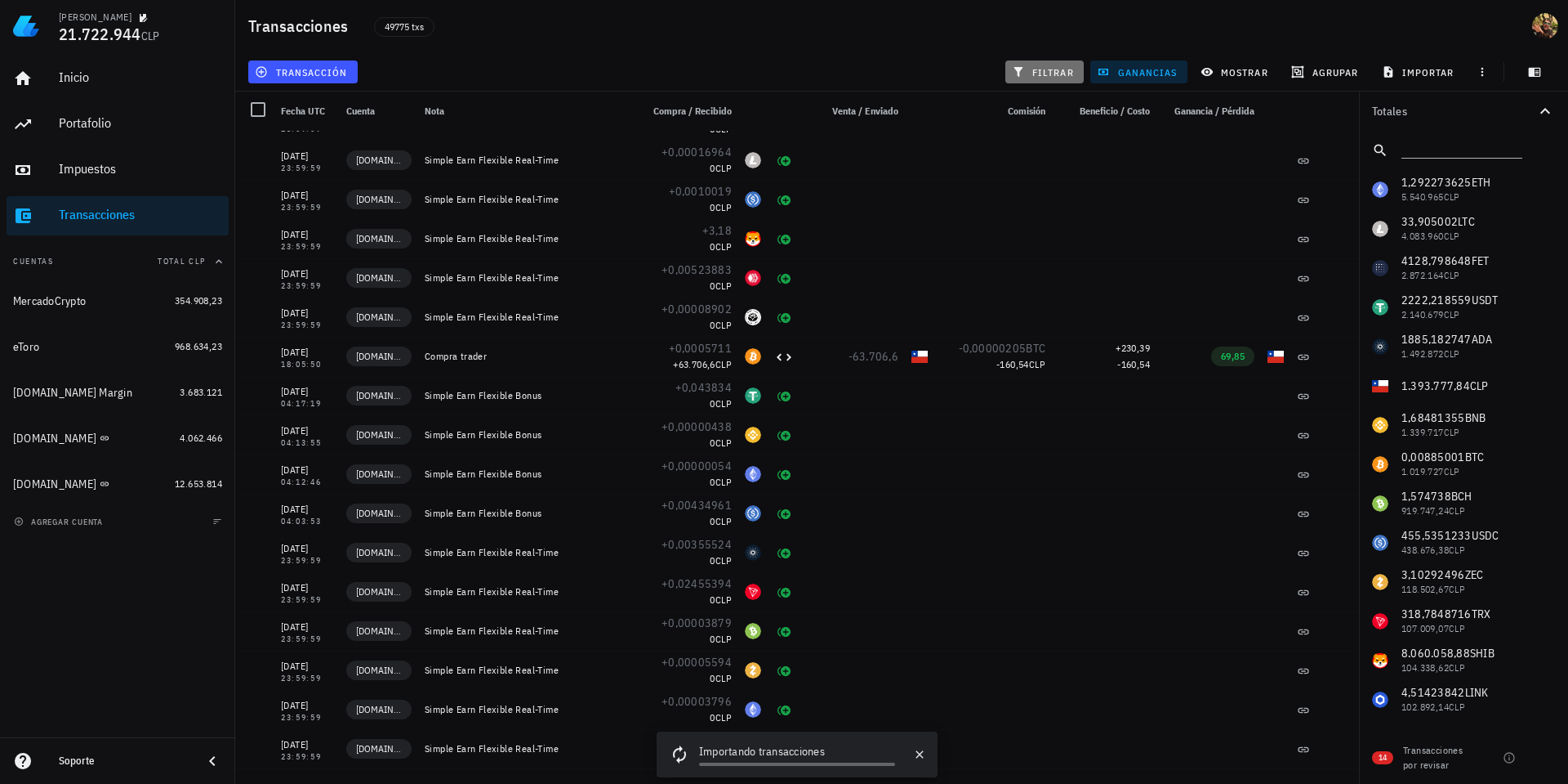
click at [1032, 72] on span "filtrar" at bounding box center [1044, 72] width 59 height 13
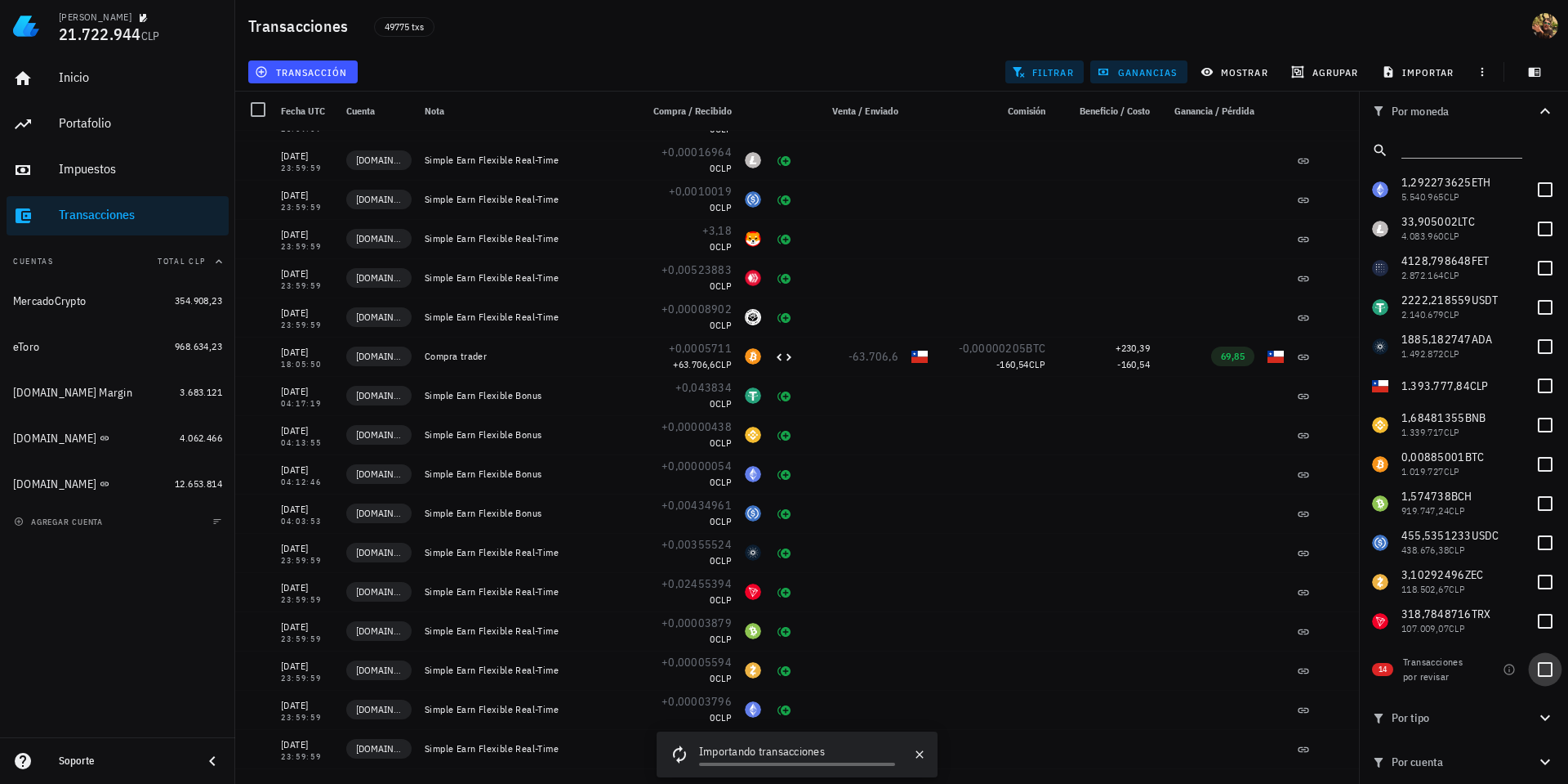
click at [1548, 672] on div at bounding box center [1545, 669] width 28 height 28
checkbox input "true"
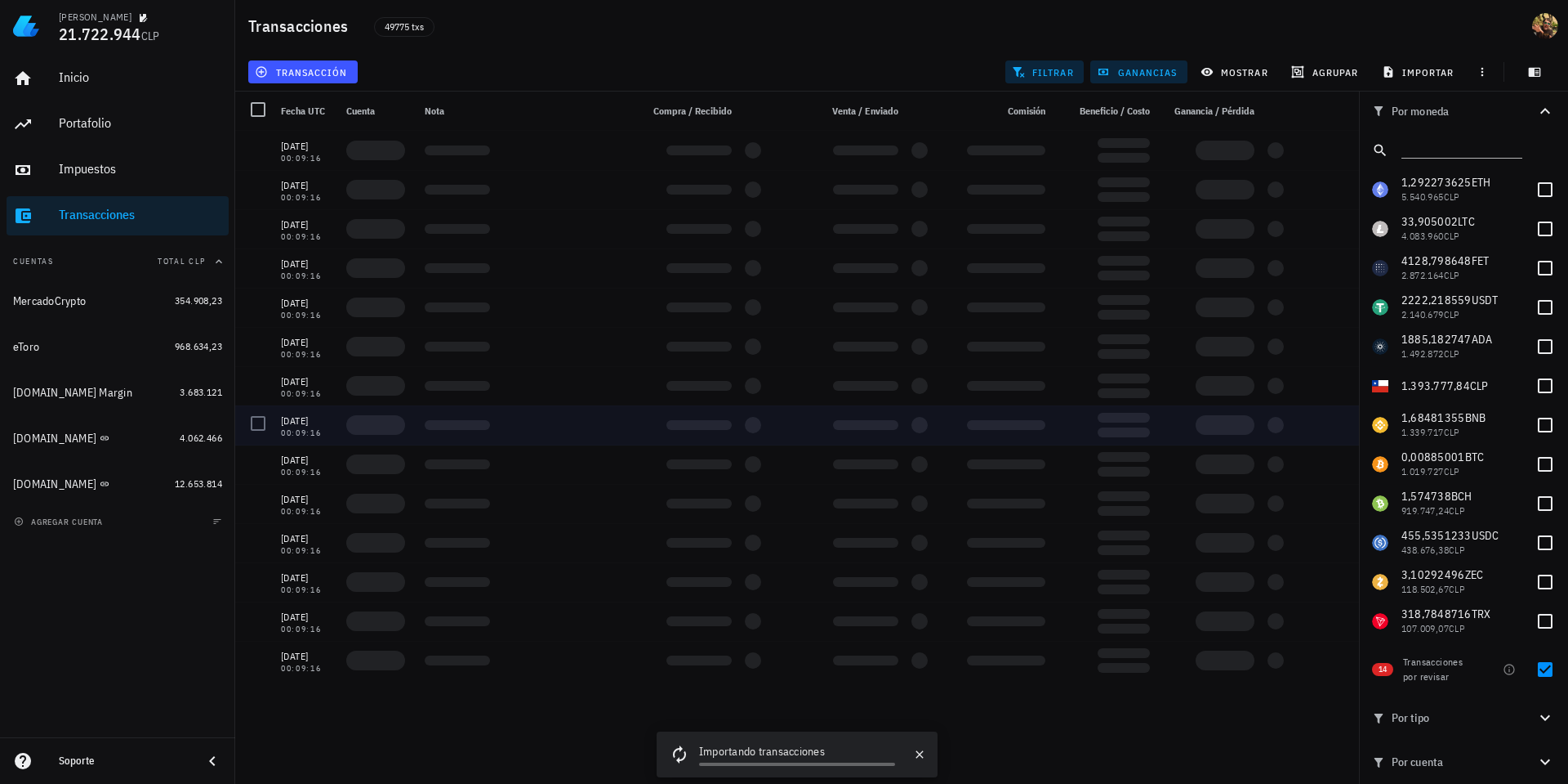
scroll to position [0, 0]
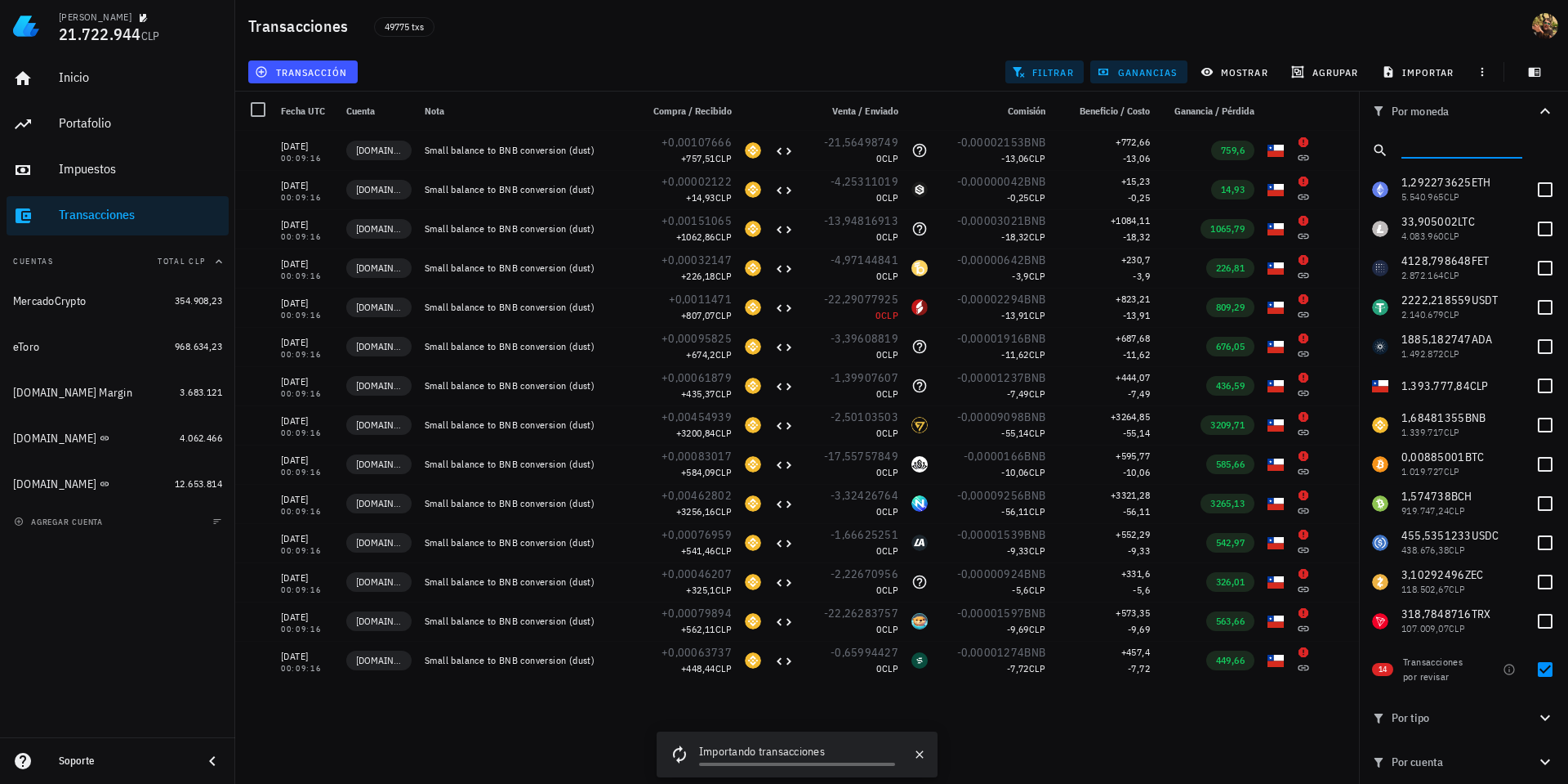
click at [1444, 145] on input "text" at bounding box center [1460, 147] width 118 height 21
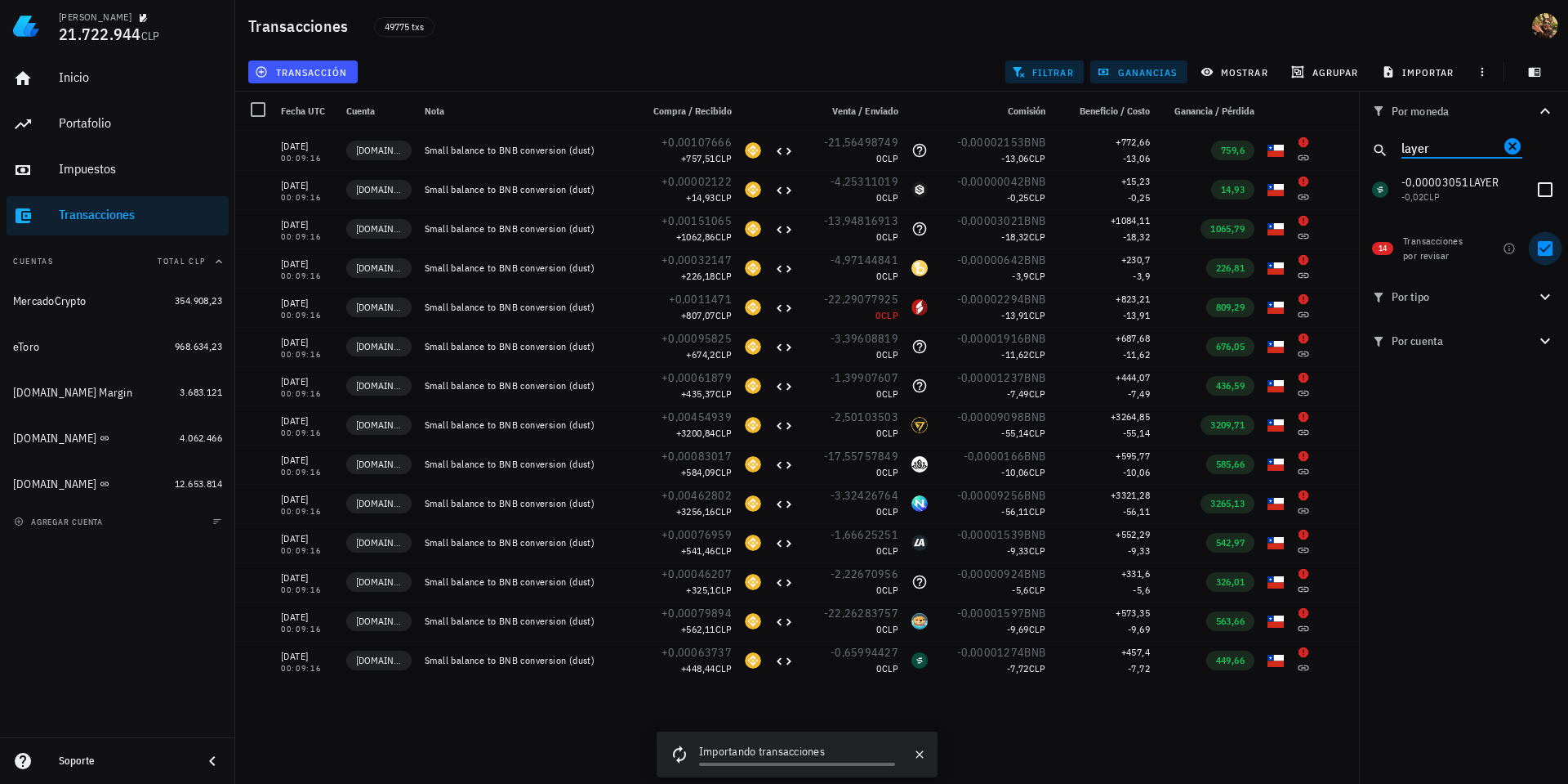
type input "layer"
click at [1543, 190] on div at bounding box center [1545, 189] width 28 height 28
checkbox input "true"
click at [1550, 245] on div at bounding box center [1545, 248] width 28 height 28
checkbox input "false"
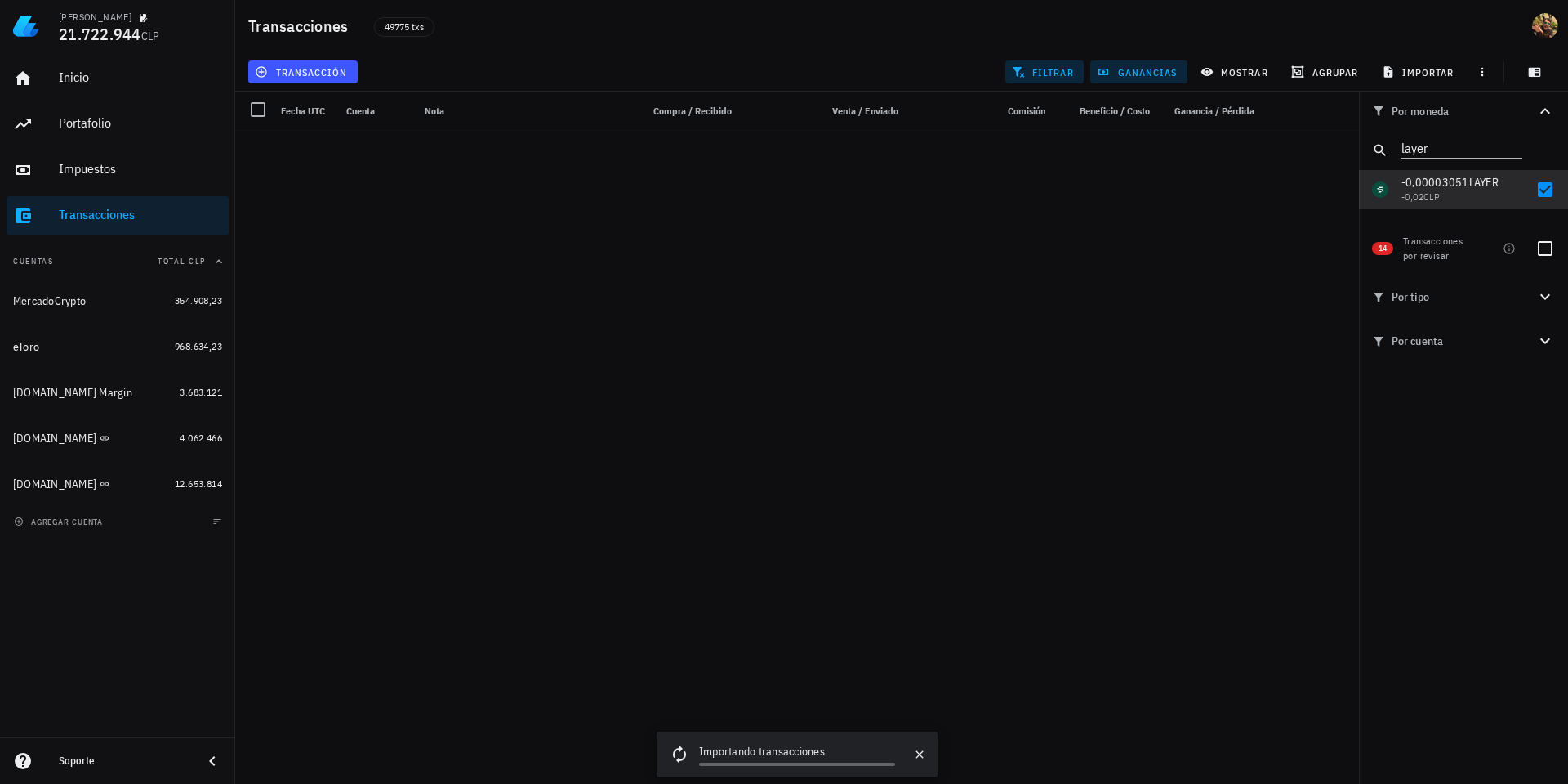
scroll to position [2538, 0]
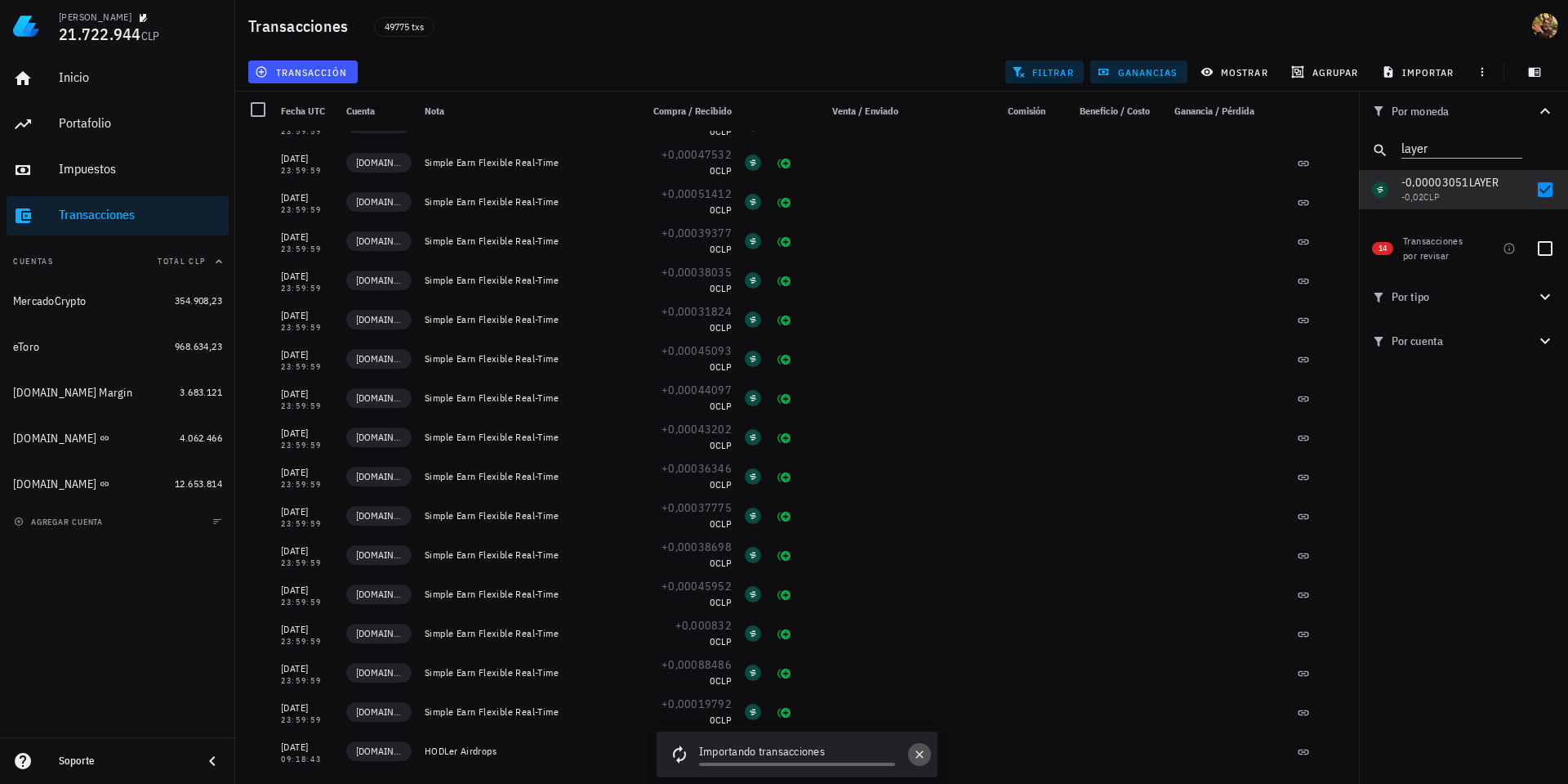
click at [916, 756] on icon "button" at bounding box center [919, 754] width 13 height 13
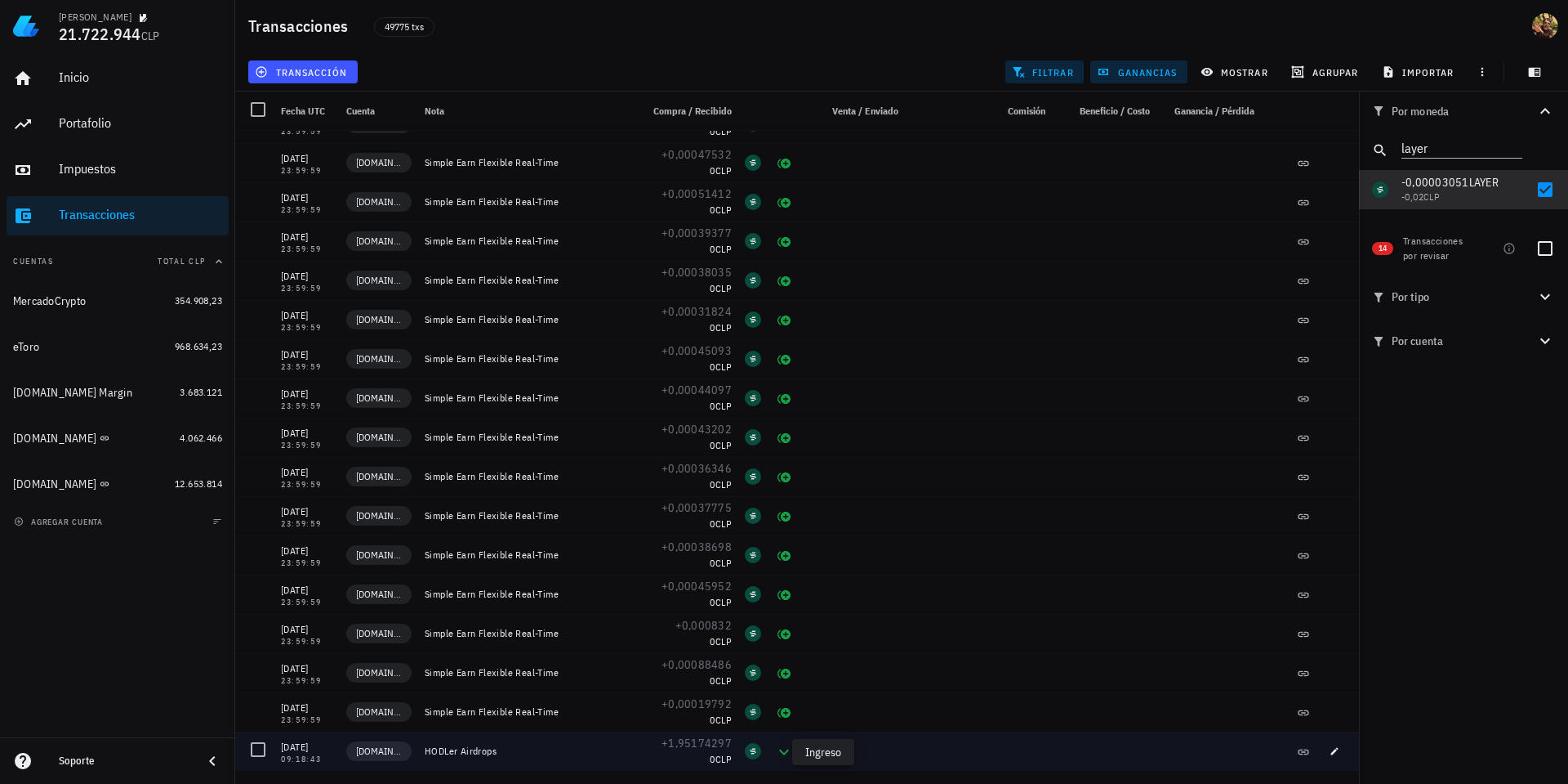
click at [774, 754] on icon at bounding box center [784, 752] width 20 height 20
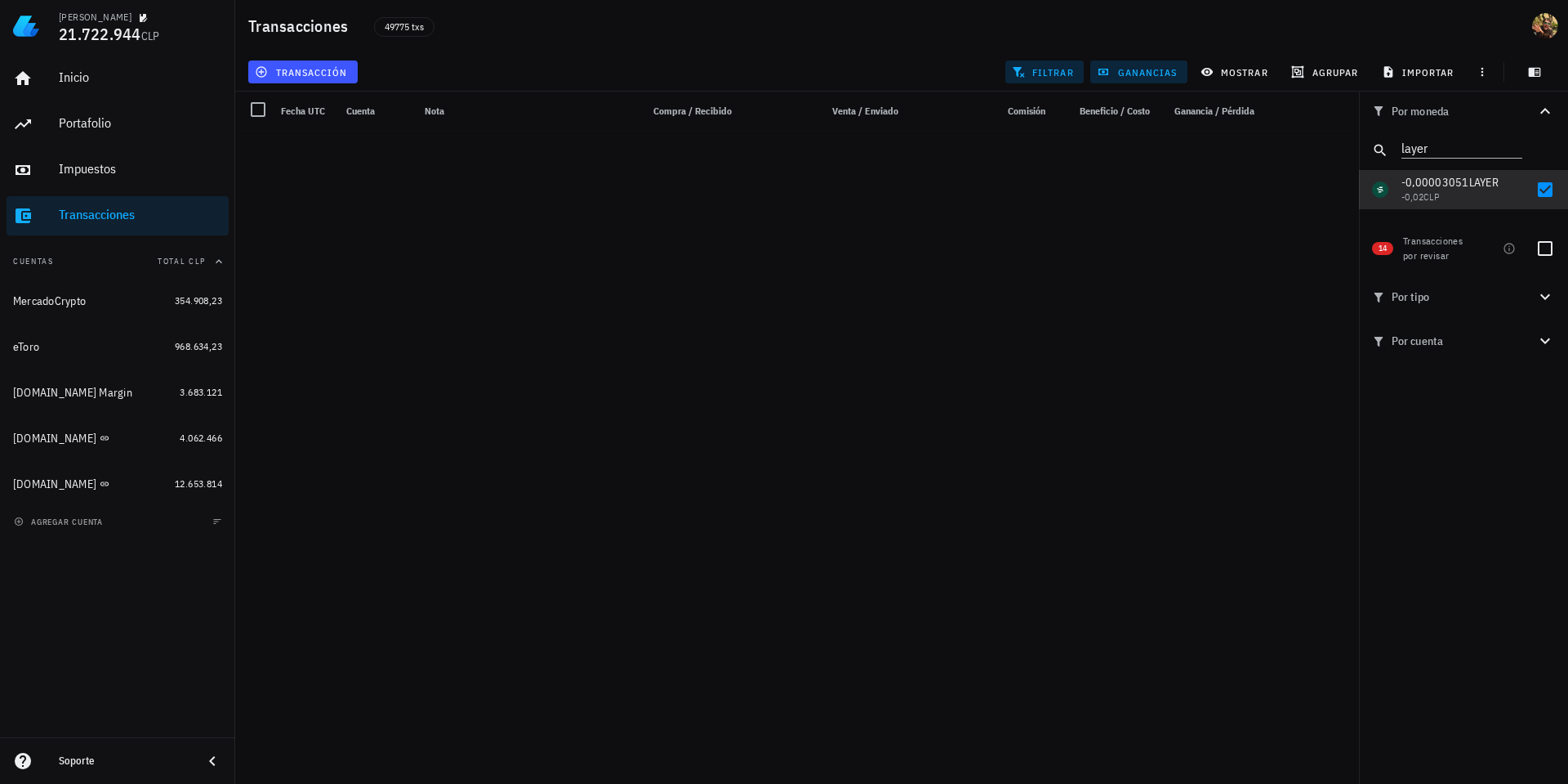
scroll to position [0, 0]
